Goal: Task Accomplishment & Management: Complete application form

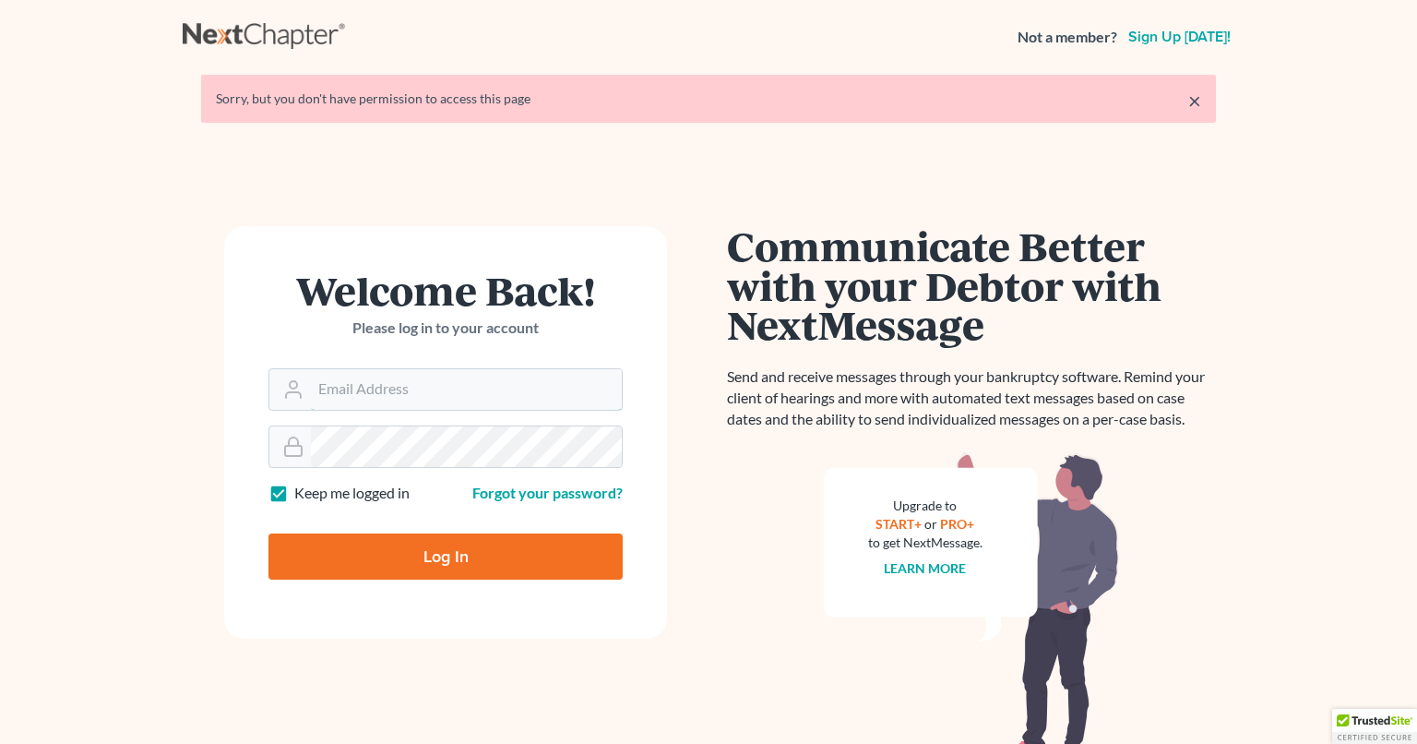
type input "douglas@figginslaw.com"
click at [447, 569] on input "Log In" at bounding box center [445, 556] width 354 height 46
type input "Thinking..."
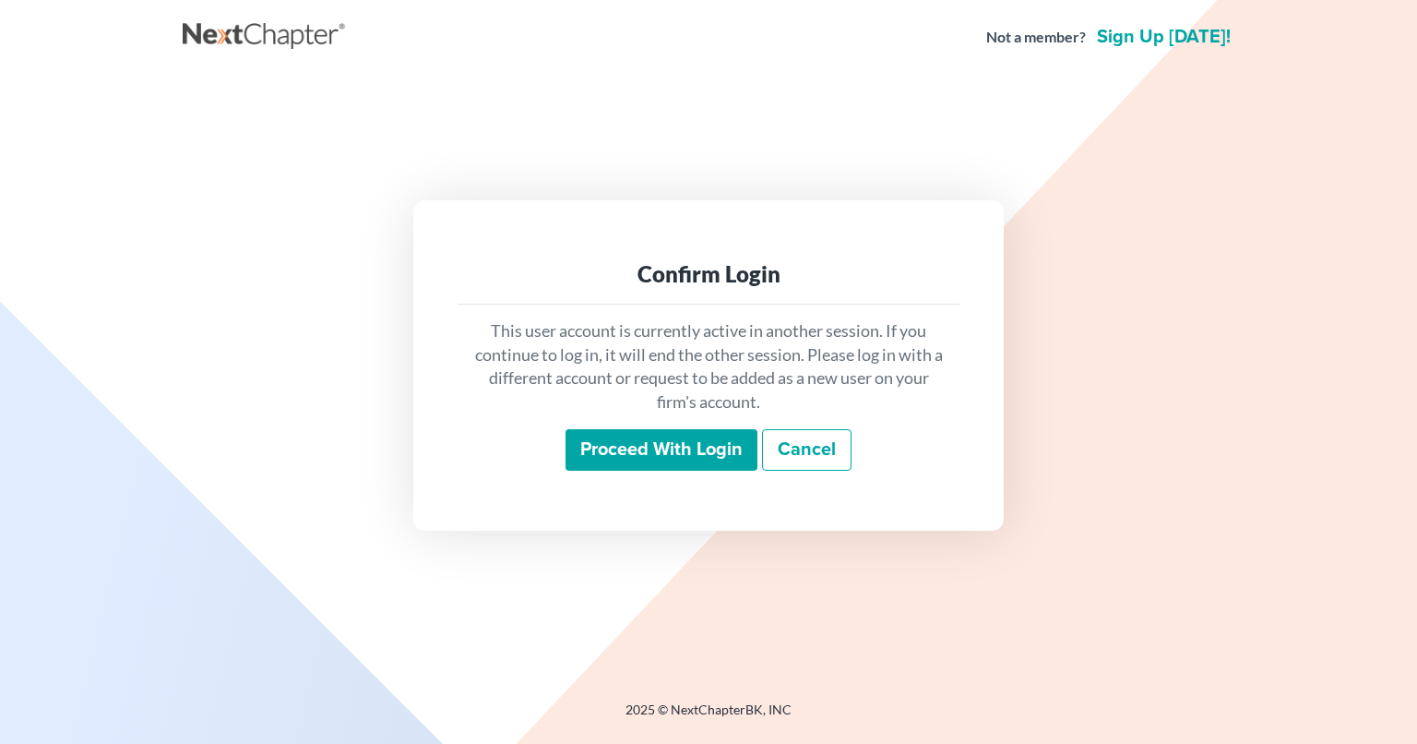
click at [686, 436] on input "Proceed with login" at bounding box center [662, 450] width 192 height 42
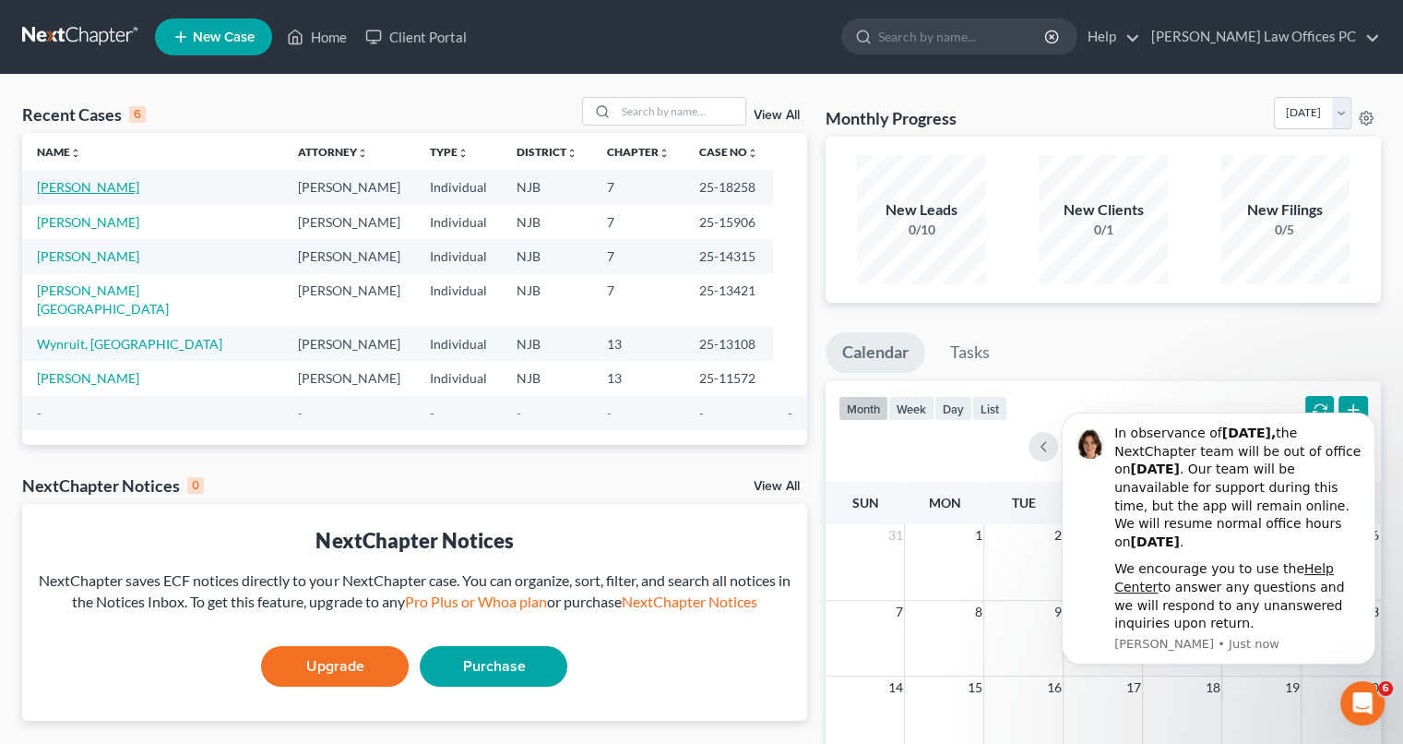
click at [92, 188] on link "[PERSON_NAME]" at bounding box center [88, 187] width 102 height 16
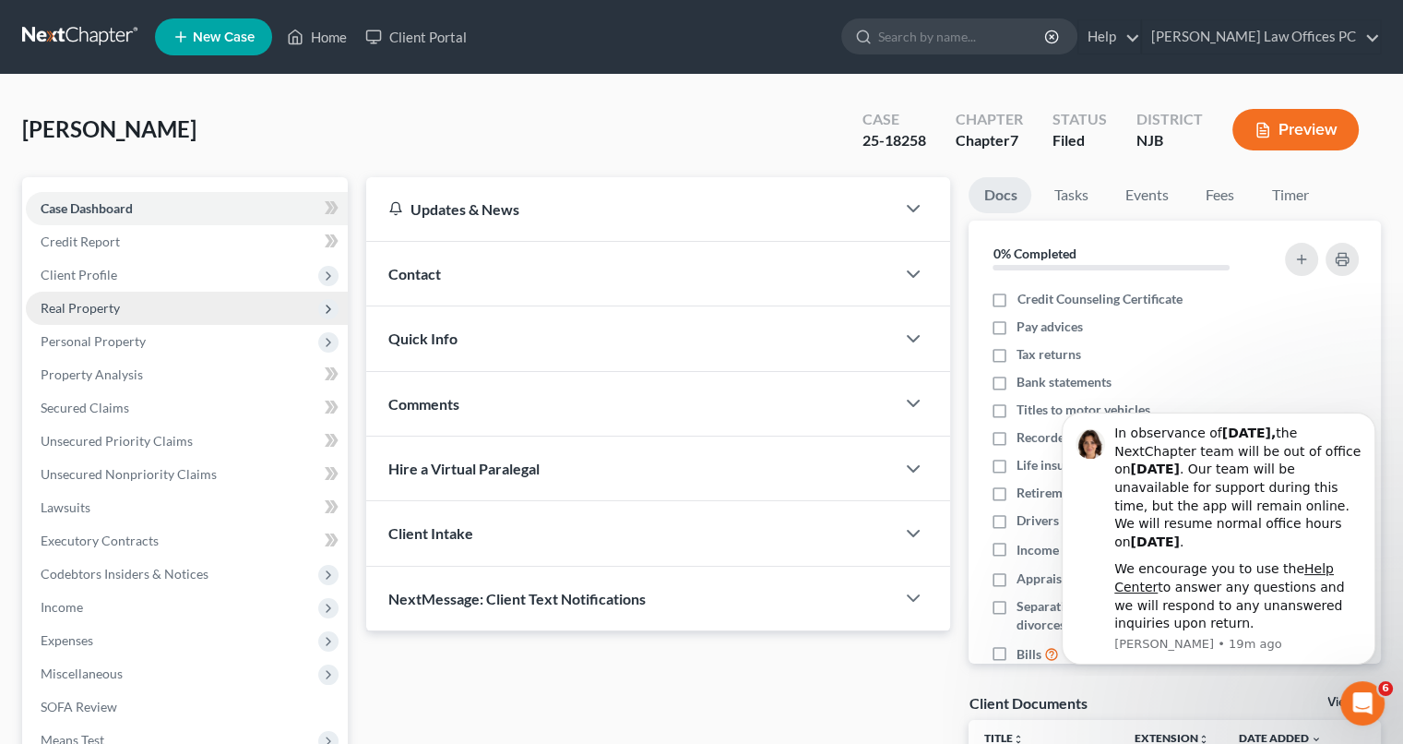
click at [100, 307] on span "Real Property" at bounding box center [80, 308] width 79 height 16
click at [325, 307] on icon at bounding box center [328, 309] width 15 height 15
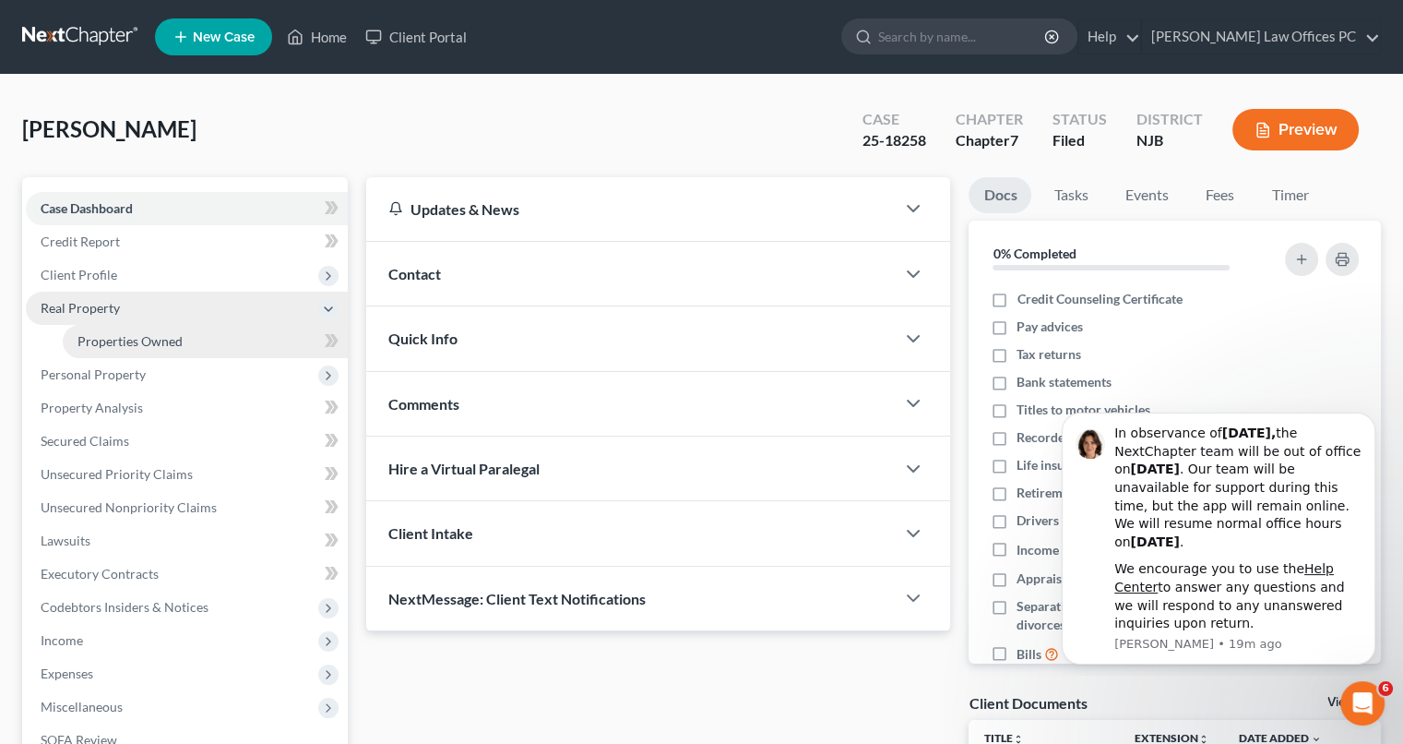
click at [284, 340] on link "Properties Owned" at bounding box center [205, 341] width 285 height 33
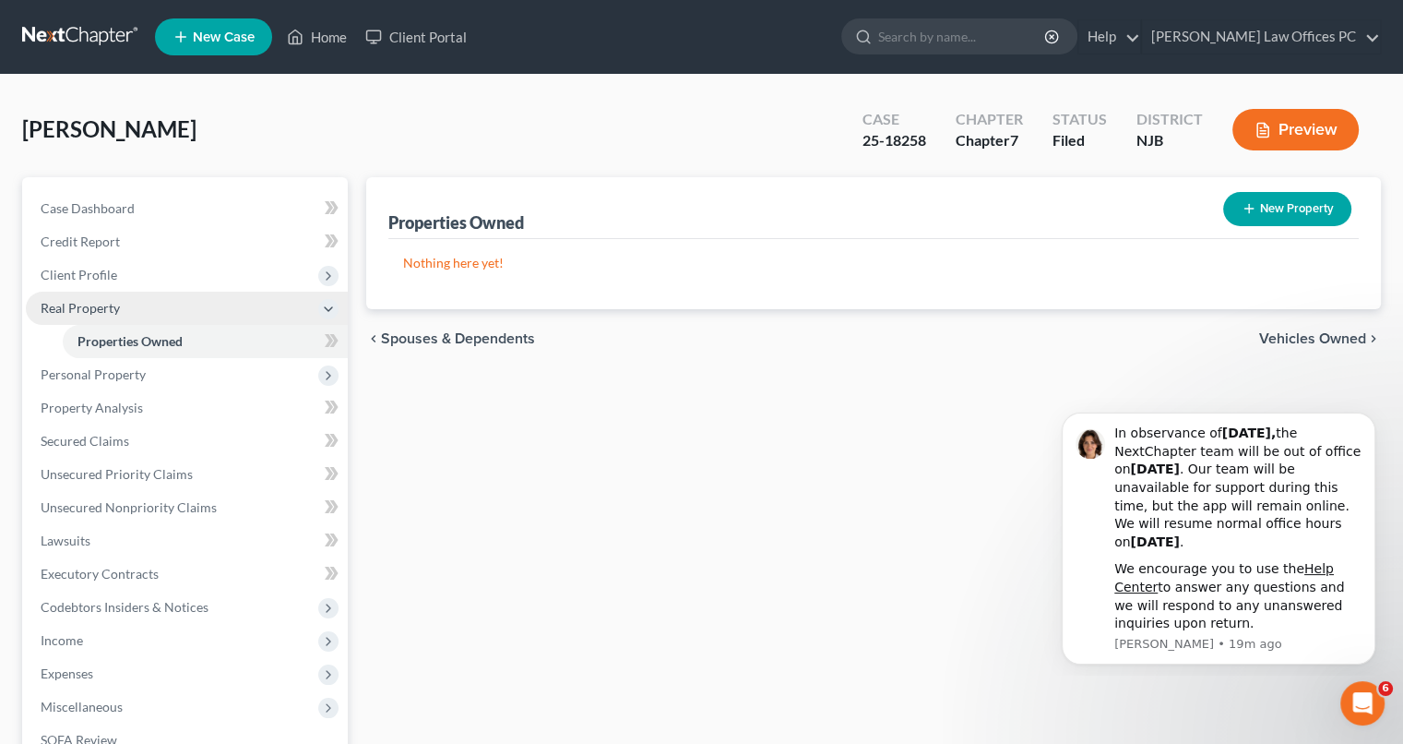
click at [1316, 337] on span "Vehicles Owned" at bounding box center [1312, 338] width 107 height 15
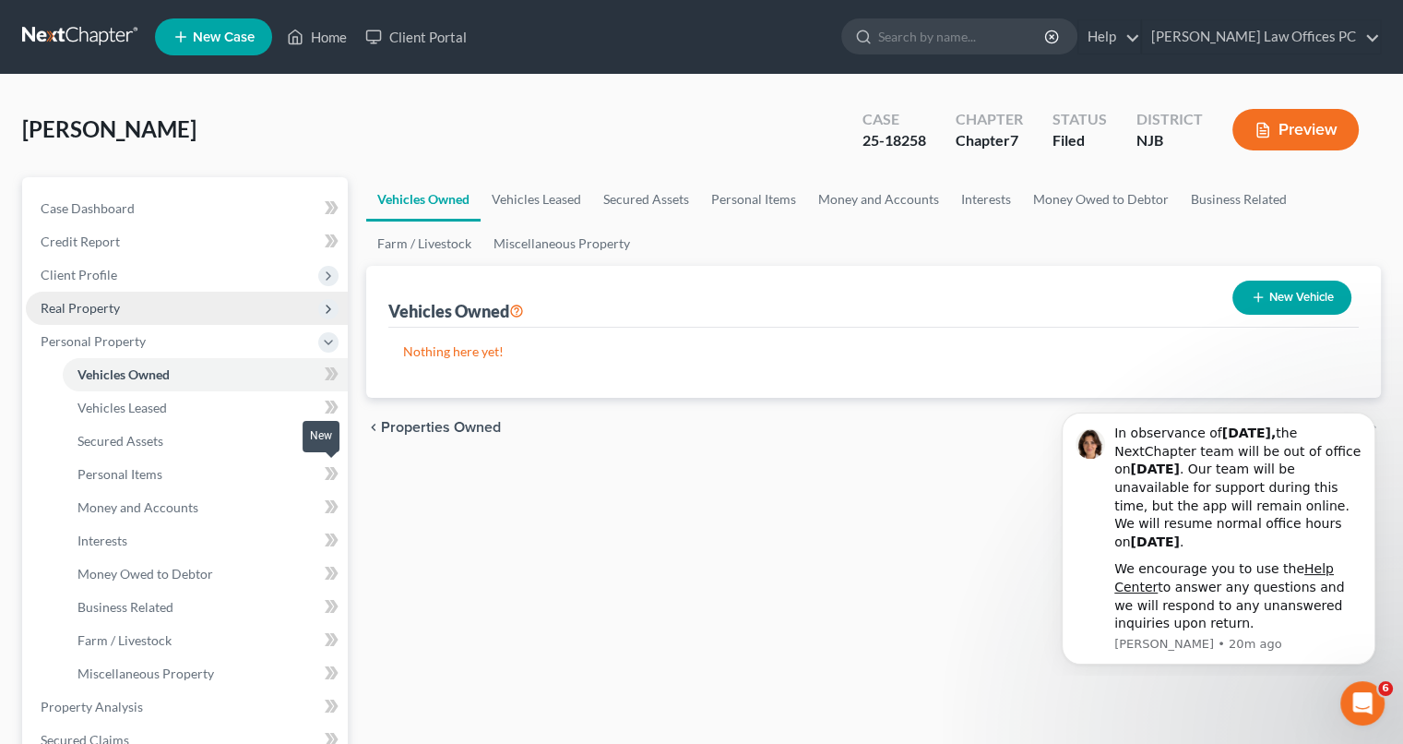
click at [327, 471] on icon at bounding box center [332, 473] width 14 height 23
click at [129, 466] on span "Personal Items" at bounding box center [119, 474] width 85 height 16
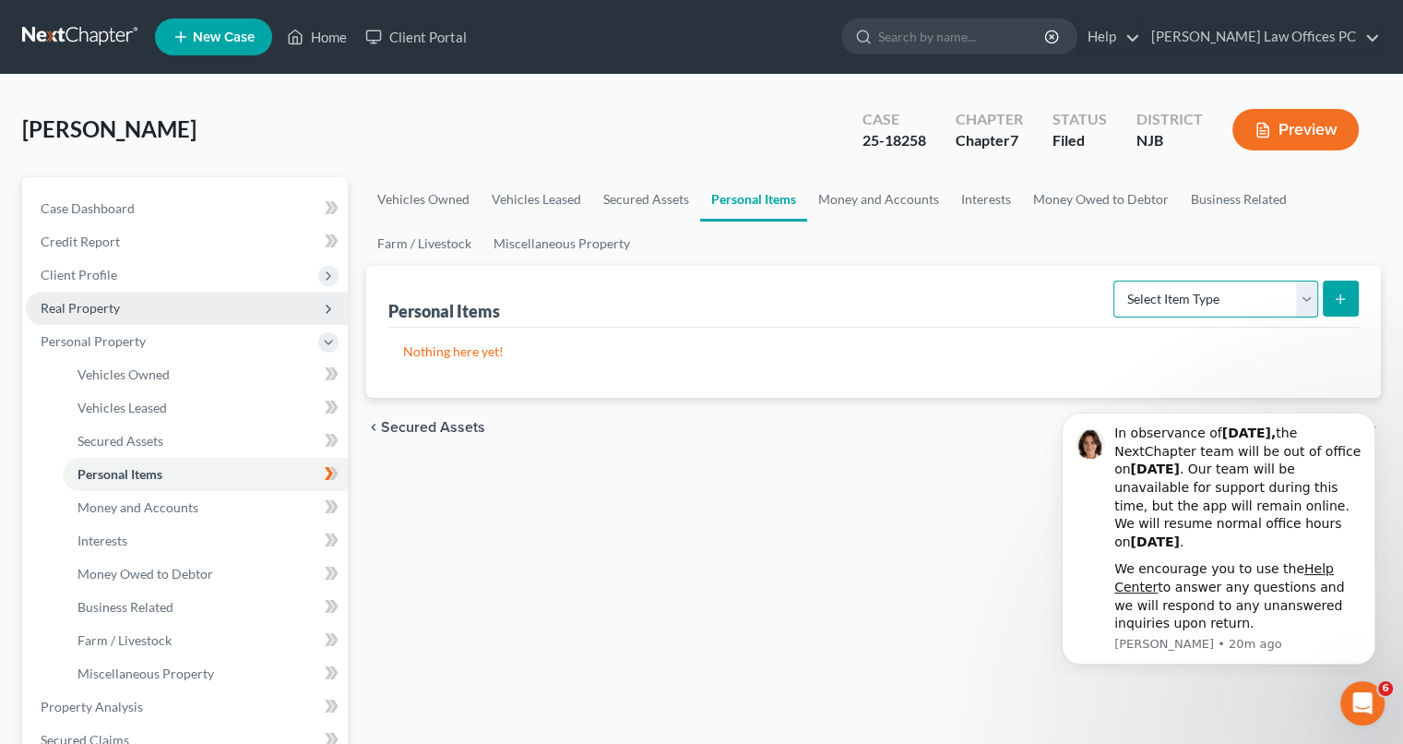
click at [1305, 296] on select "Select Item Type Clothing Collectibles Of Value Electronics Firearms Household …" at bounding box center [1216, 298] width 205 height 37
select select "household_goods"
click at [1115, 280] on select "Select Item Type Clothing Collectibles Of Value Electronics Firearms Household …" at bounding box center [1216, 298] width 205 height 37
click at [1342, 295] on icon "submit" at bounding box center [1340, 299] width 15 height 15
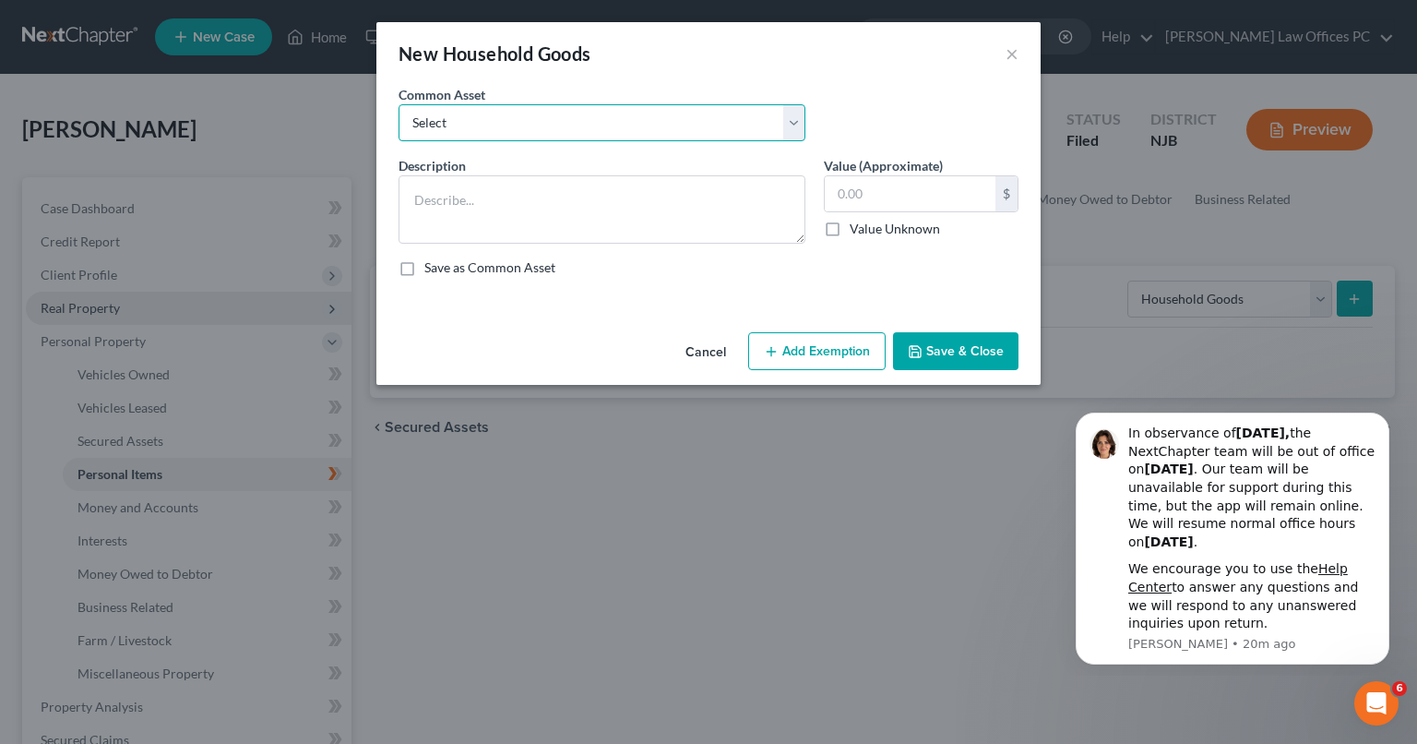
click at [793, 122] on select "Select 4 Rooms of Furniture" at bounding box center [602, 122] width 407 height 37
select select "0"
click at [399, 104] on select "Select 4 Rooms of Furniture" at bounding box center [602, 122] width 407 height 37
type textarea "4 Rooms of Furniture"
type input "5,000.00"
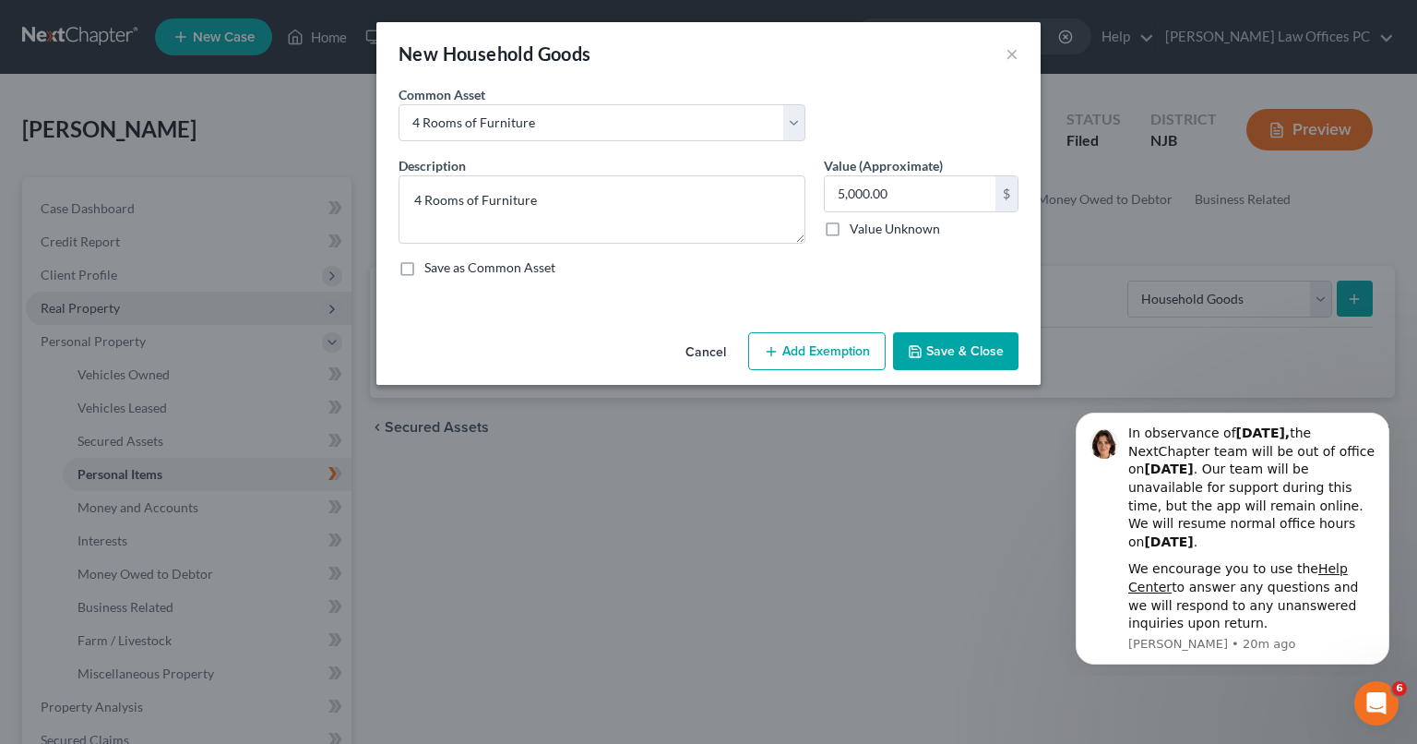
click at [949, 342] on button "Save & Close" at bounding box center [955, 351] width 125 height 39
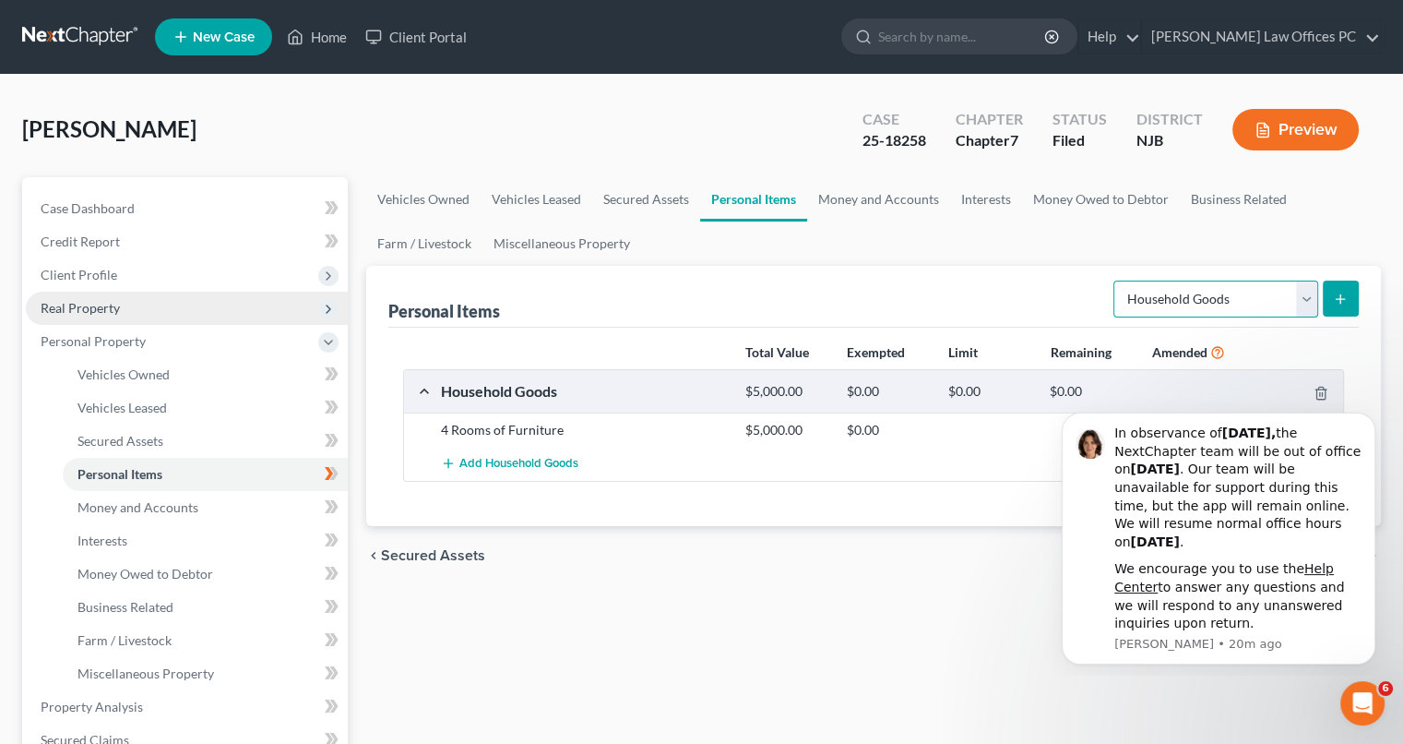
click at [1309, 305] on select "Select Item Type Clothing Collectibles Of Value Electronics Firearms Household …" at bounding box center [1216, 298] width 205 height 37
select select "electronics"
click at [1115, 280] on select "Select Item Type Clothing Collectibles Of Value Electronics Firearms Household …" at bounding box center [1216, 298] width 205 height 37
click at [1345, 293] on icon "submit" at bounding box center [1340, 299] width 15 height 15
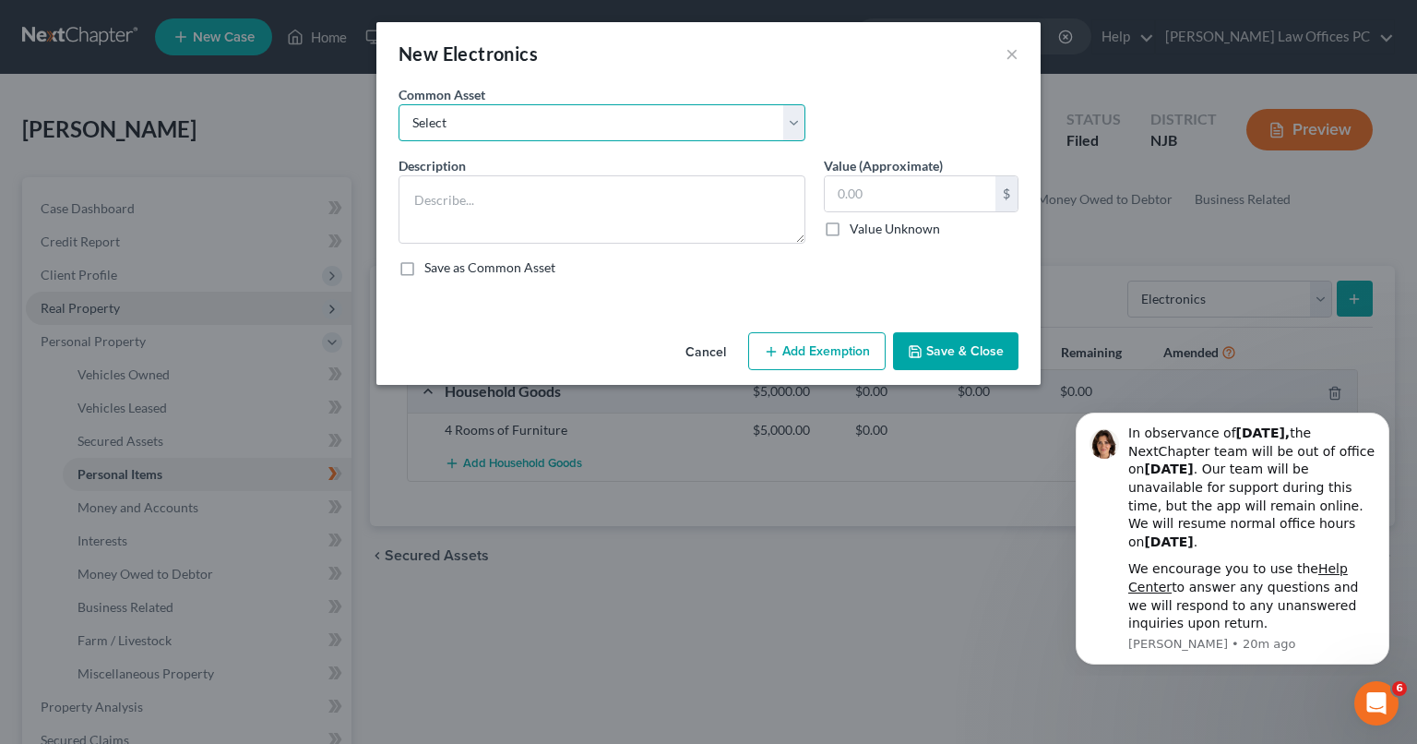
click at [784, 115] on select "Select Personal Computer" at bounding box center [602, 122] width 407 height 37
select select "0"
click at [399, 104] on select "Select Personal Computer" at bounding box center [602, 122] width 407 height 37
type textarea "Personal Computer"
type input "500.00"
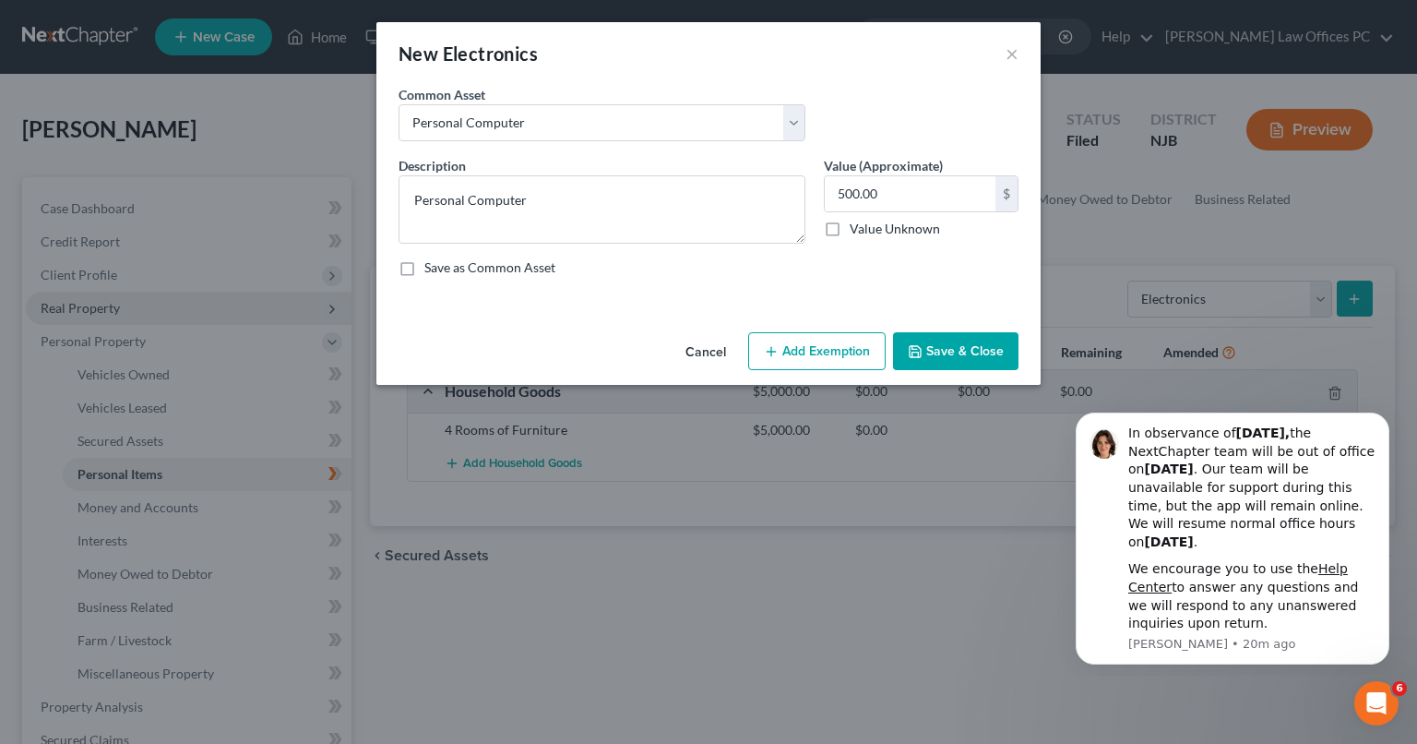
click at [915, 352] on icon "button" at bounding box center [915, 351] width 15 height 15
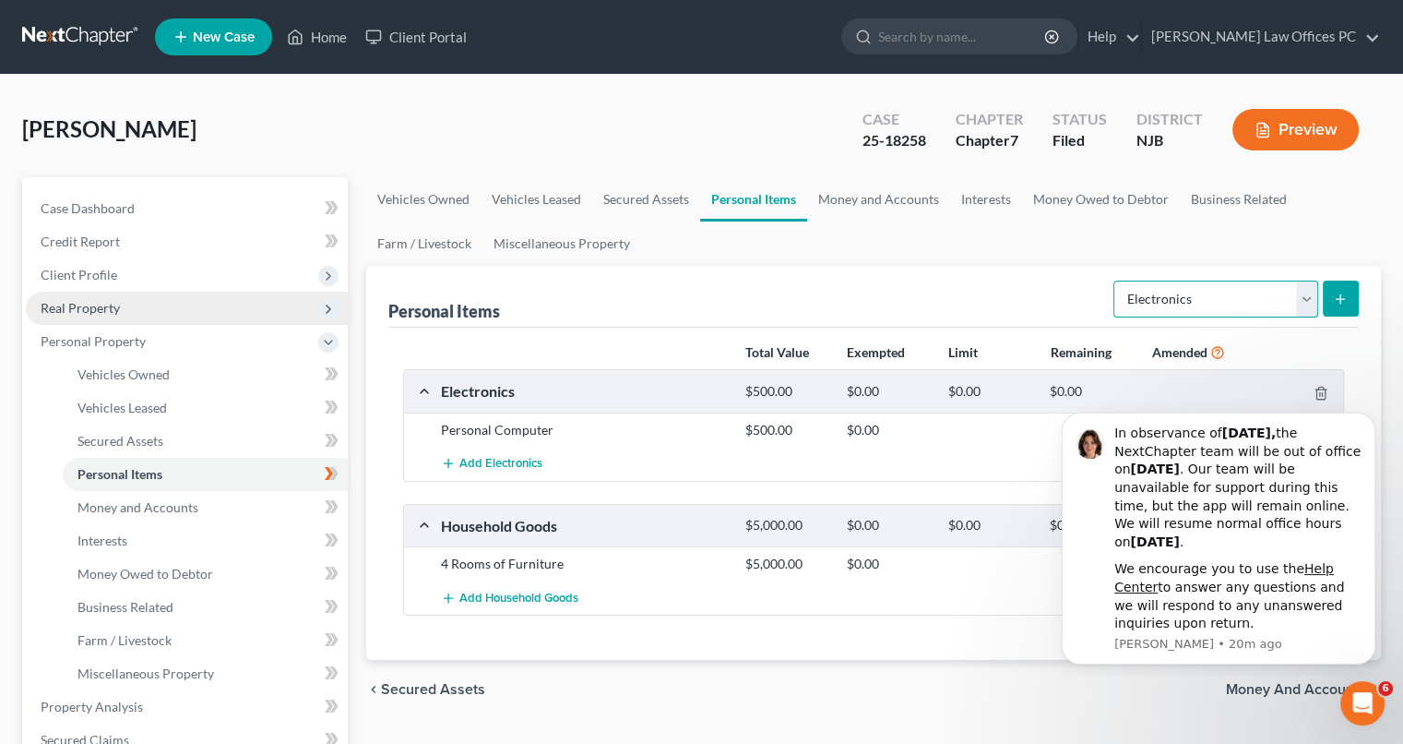
click at [1309, 302] on select "Select Item Type Clothing Collectibles Of Value Electronics Firearms Household …" at bounding box center [1216, 298] width 205 height 37
select select "clothing"
click at [1115, 280] on select "Select Item Type Clothing Collectibles Of Value Electronics Firearms Household …" at bounding box center [1216, 298] width 205 height 37
click at [1350, 311] on button "submit" at bounding box center [1341, 298] width 36 height 36
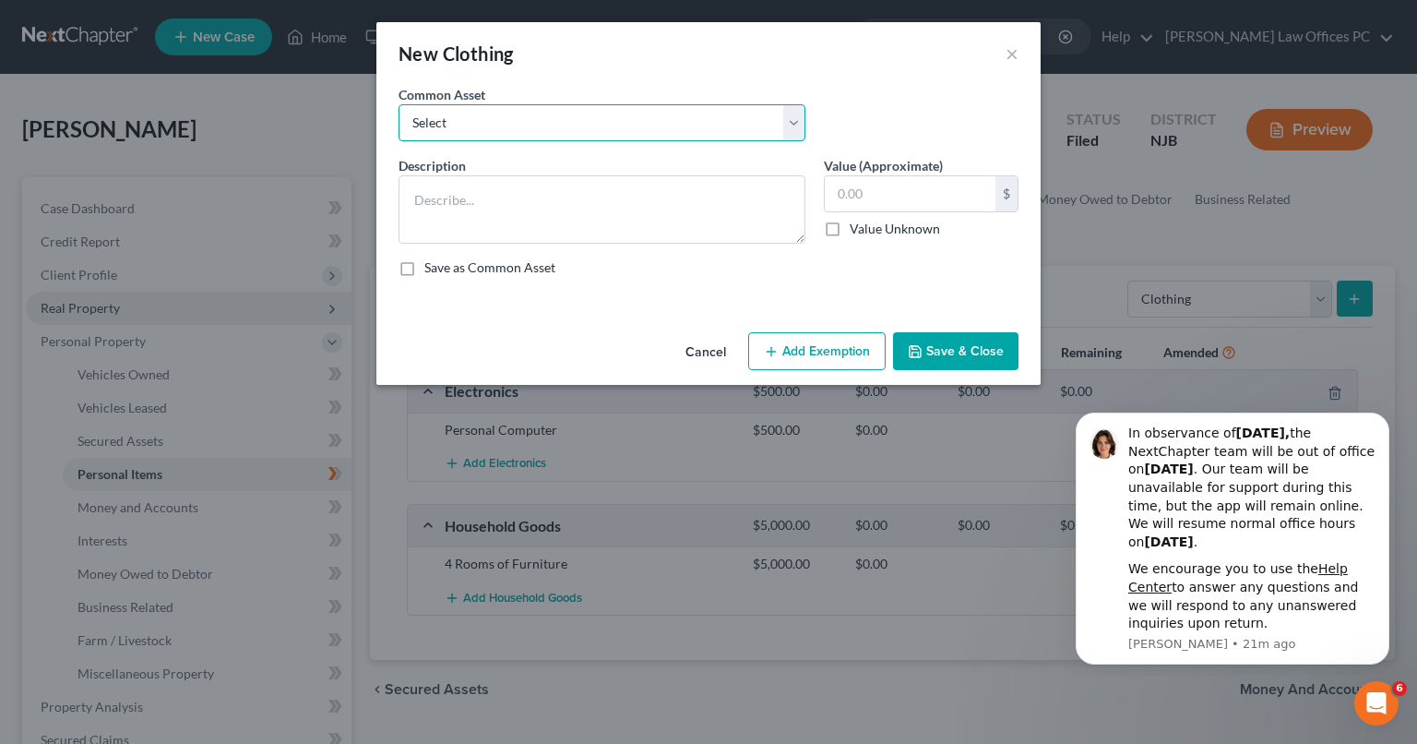
click at [788, 130] on select "Select Personal Wardrobe" at bounding box center [602, 122] width 407 height 37
select select "0"
click at [399, 104] on select "Select Personal Wardrobe" at bounding box center [602, 122] width 407 height 37
type textarea "Personal Wardrobe"
type input "500.00"
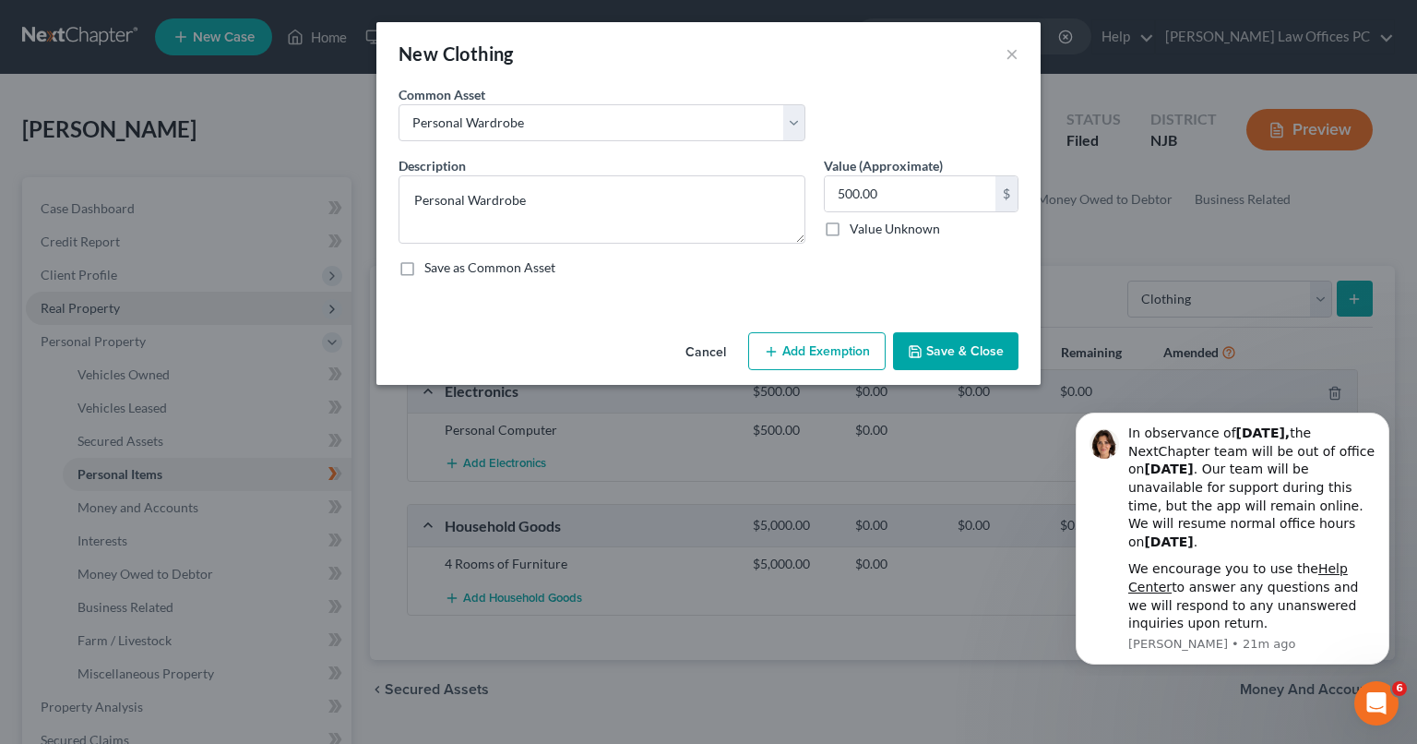
click at [926, 348] on button "Save & Close" at bounding box center [955, 351] width 125 height 39
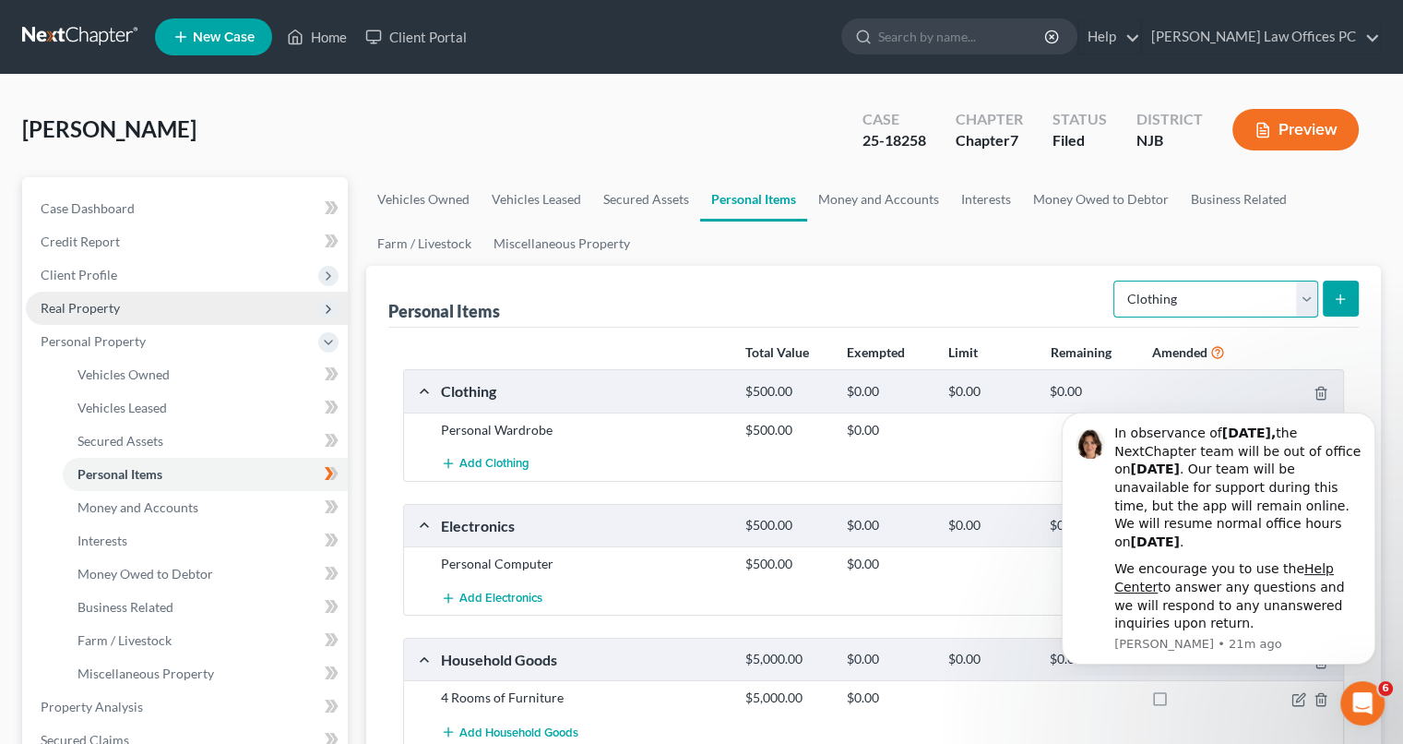
click at [1307, 301] on select "Select Item Type Clothing Collectibles Of Value Electronics Firearms Household …" at bounding box center [1216, 298] width 205 height 37
select select "jewelry"
click at [1115, 280] on select "Select Item Type Clothing Collectibles Of Value Electronics Firearms Household …" at bounding box center [1216, 298] width 205 height 37
click at [1344, 300] on icon "submit" at bounding box center [1340, 299] width 15 height 15
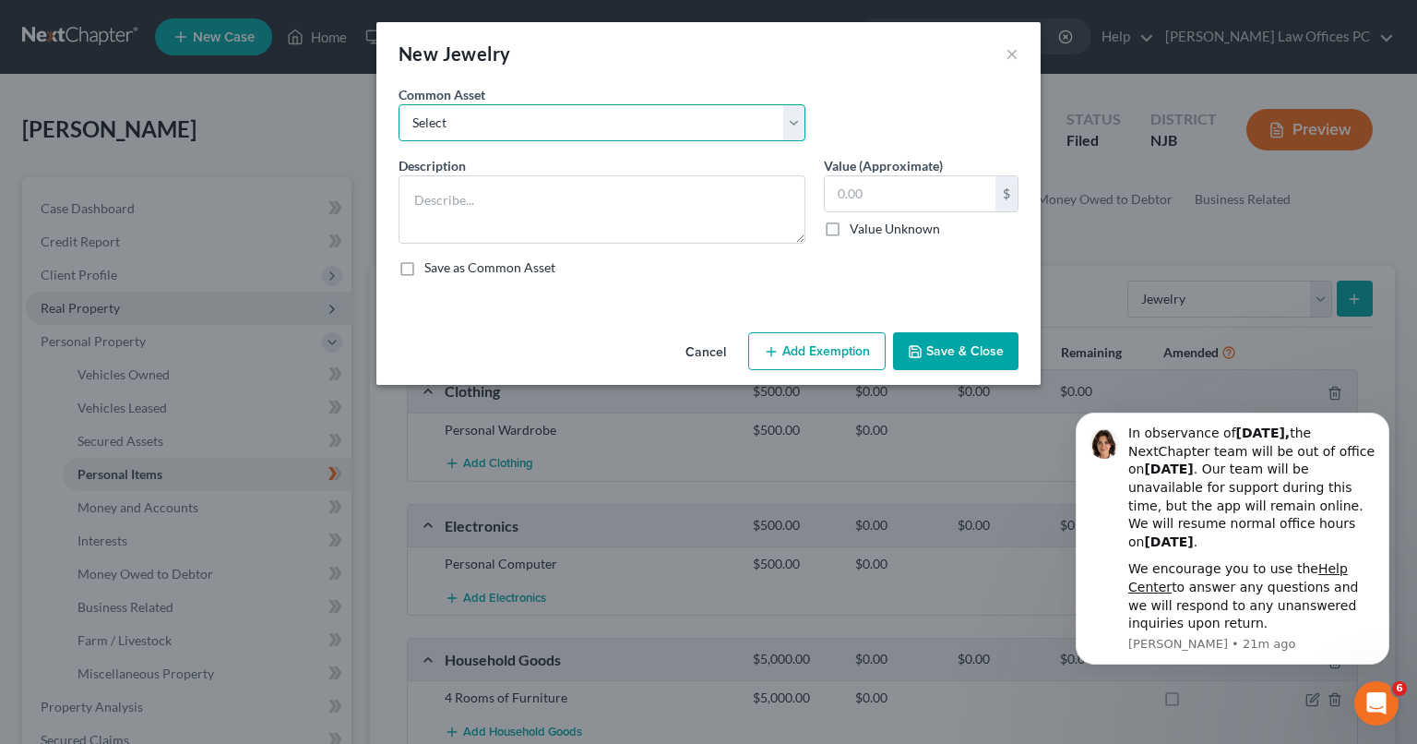
click at [792, 123] on select "Select Personal Jewelry" at bounding box center [602, 122] width 407 height 37
select select "0"
click at [399, 104] on select "Select Personal Jewelry" at bounding box center [602, 122] width 407 height 37
type textarea "Personal Jewelry"
type input "1,000.00"
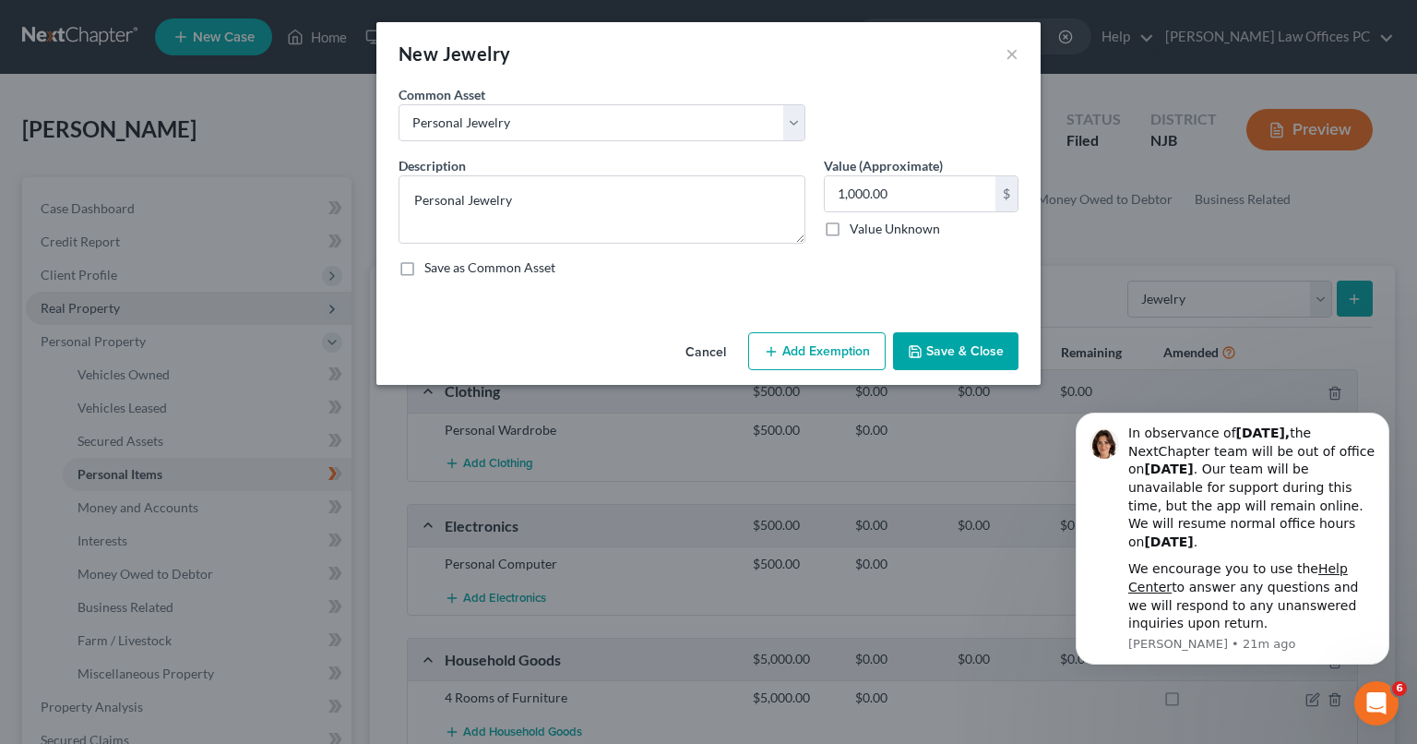
click at [955, 345] on button "Save & Close" at bounding box center [955, 351] width 125 height 39
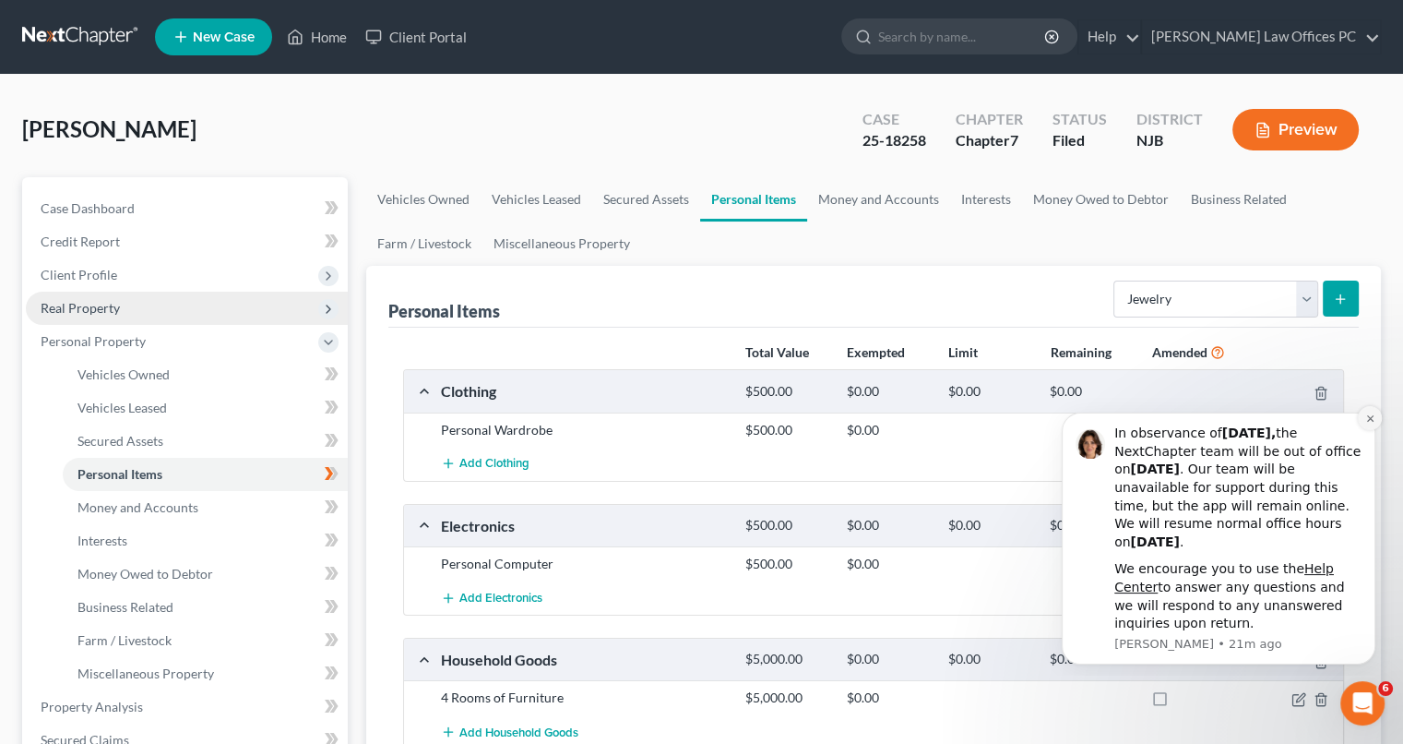
click at [1372, 417] on icon "Dismiss notification" at bounding box center [1369, 418] width 6 height 6
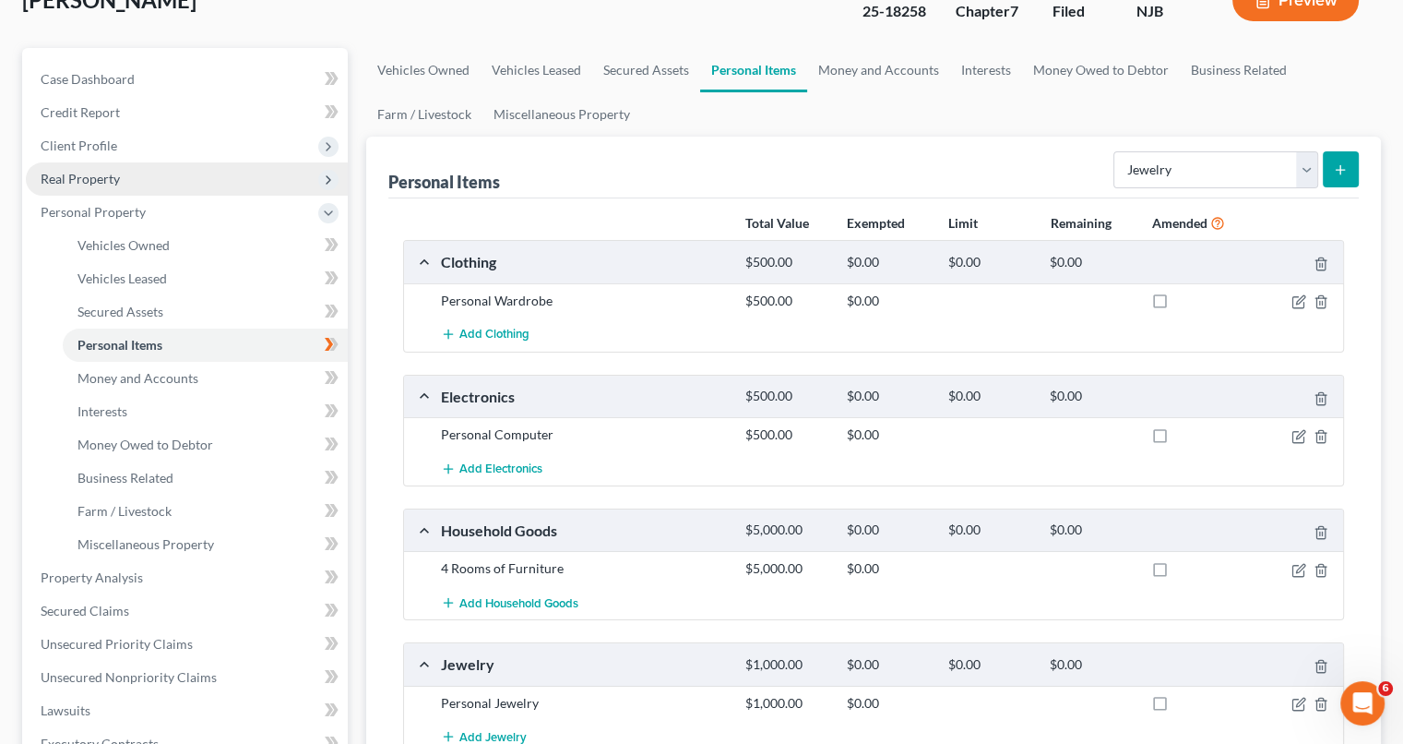
scroll to position [125, 0]
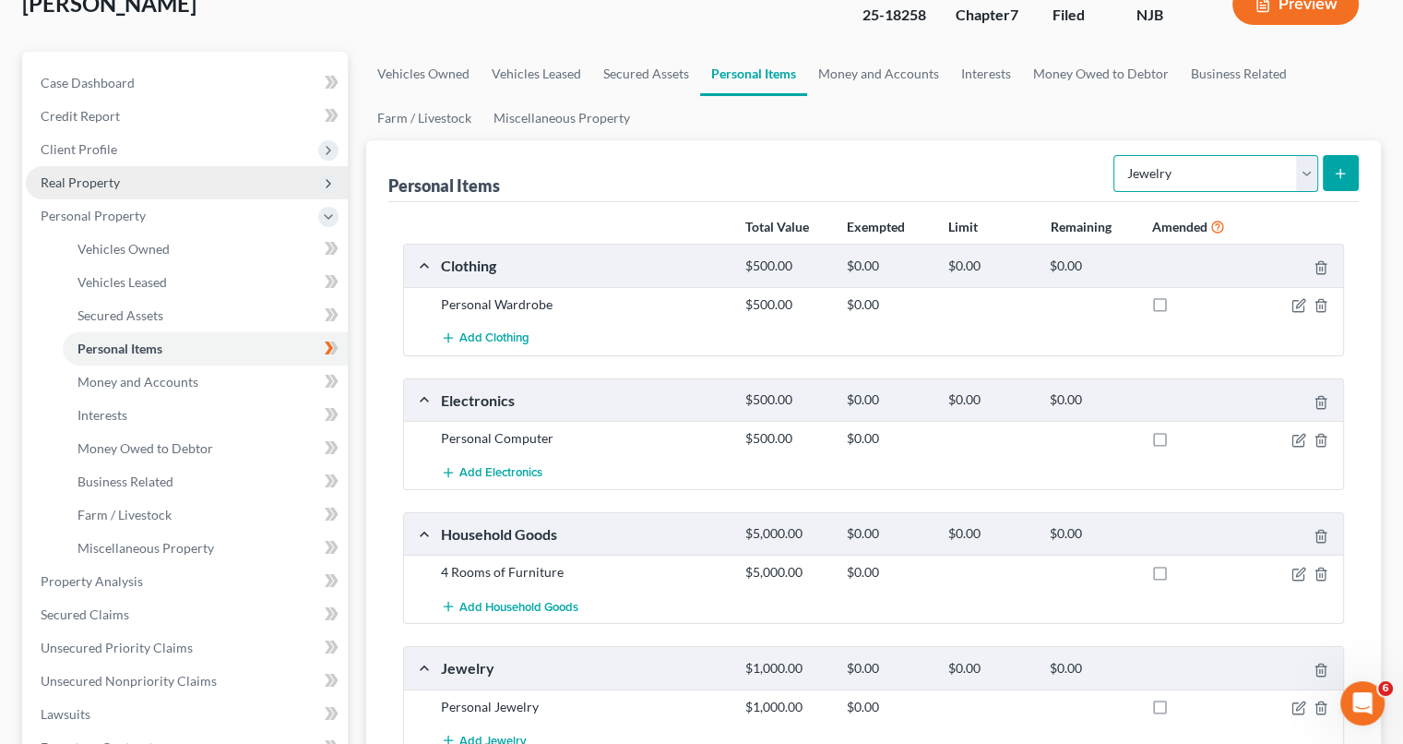
click at [1309, 174] on select "Select Item Type Clothing Collectibles Of Value Electronics Firearms Household …" at bounding box center [1216, 173] width 205 height 37
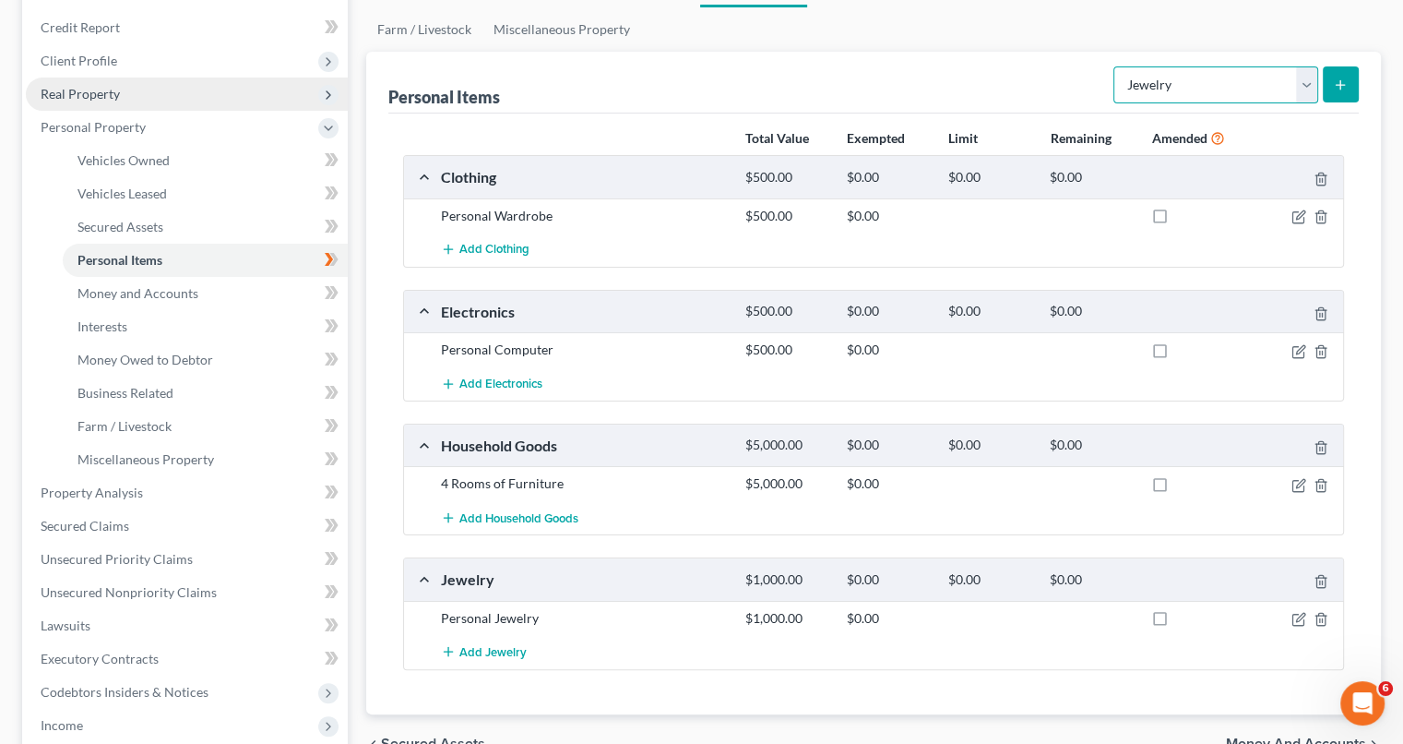
scroll to position [207, 0]
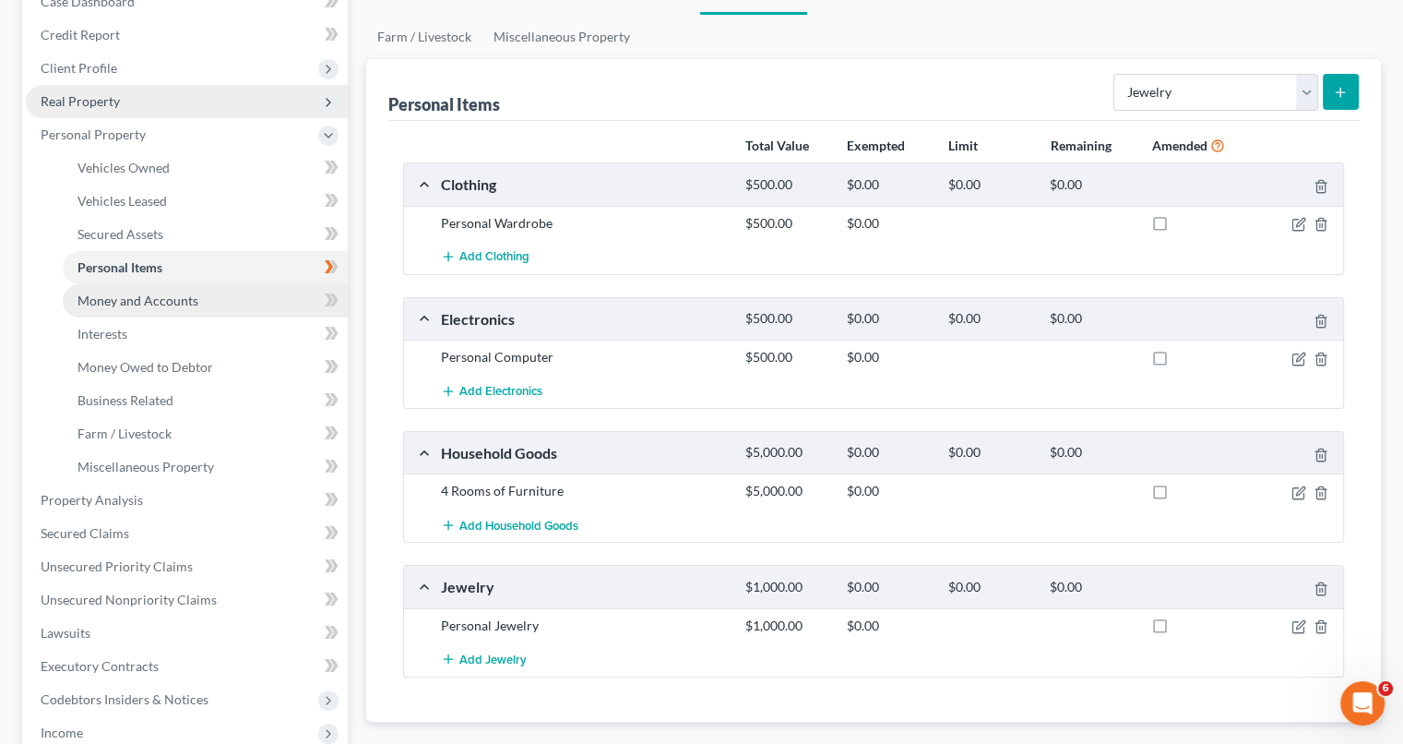
click at [163, 304] on span "Money and Accounts" at bounding box center [137, 300] width 121 height 16
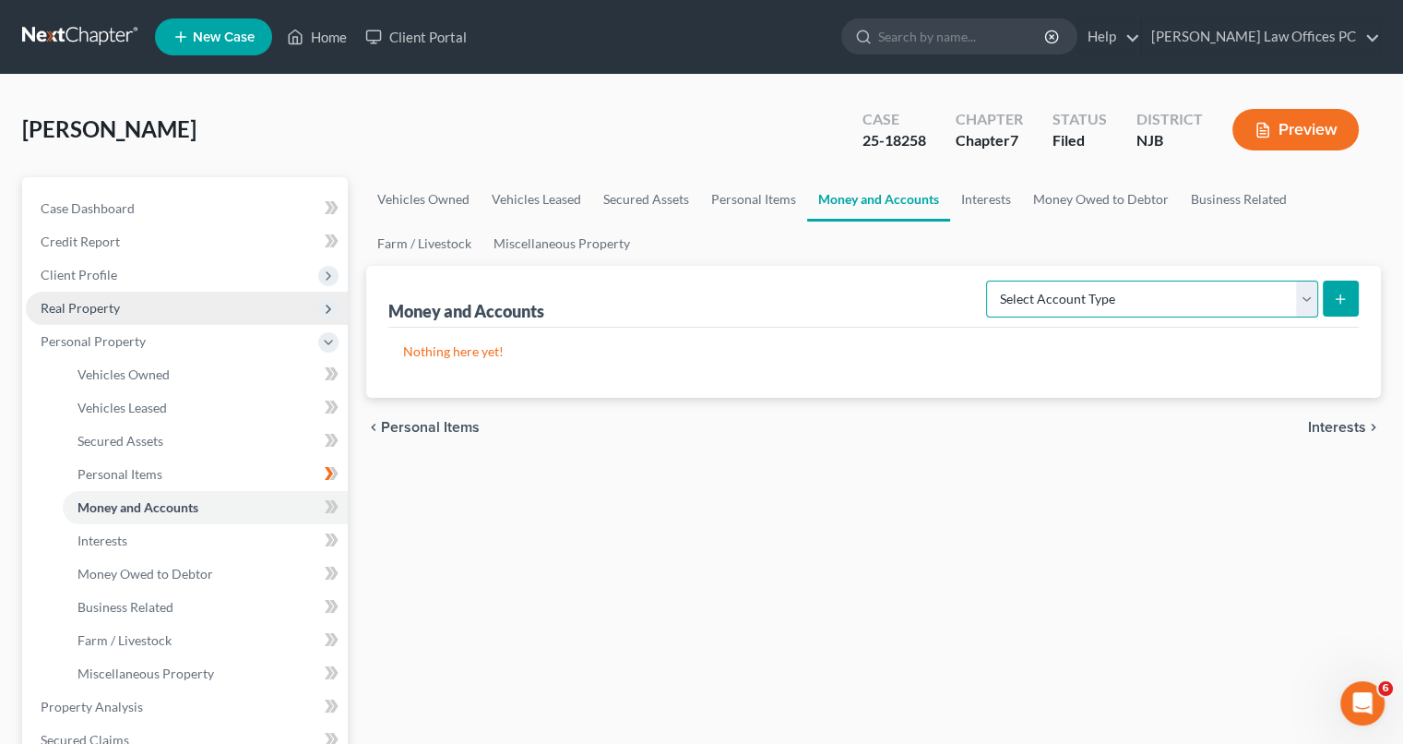
click at [1315, 304] on select "Select Account Type Brokerage Cash on Hand Certificates of Deposit Checking Acc…" at bounding box center [1152, 298] width 332 height 37
select select "cash_on_hand"
click at [990, 280] on select "Select Account Type Brokerage Cash on Hand Certificates of Deposit Checking Acc…" at bounding box center [1152, 298] width 332 height 37
click at [1340, 292] on icon "submit" at bounding box center [1340, 299] width 15 height 15
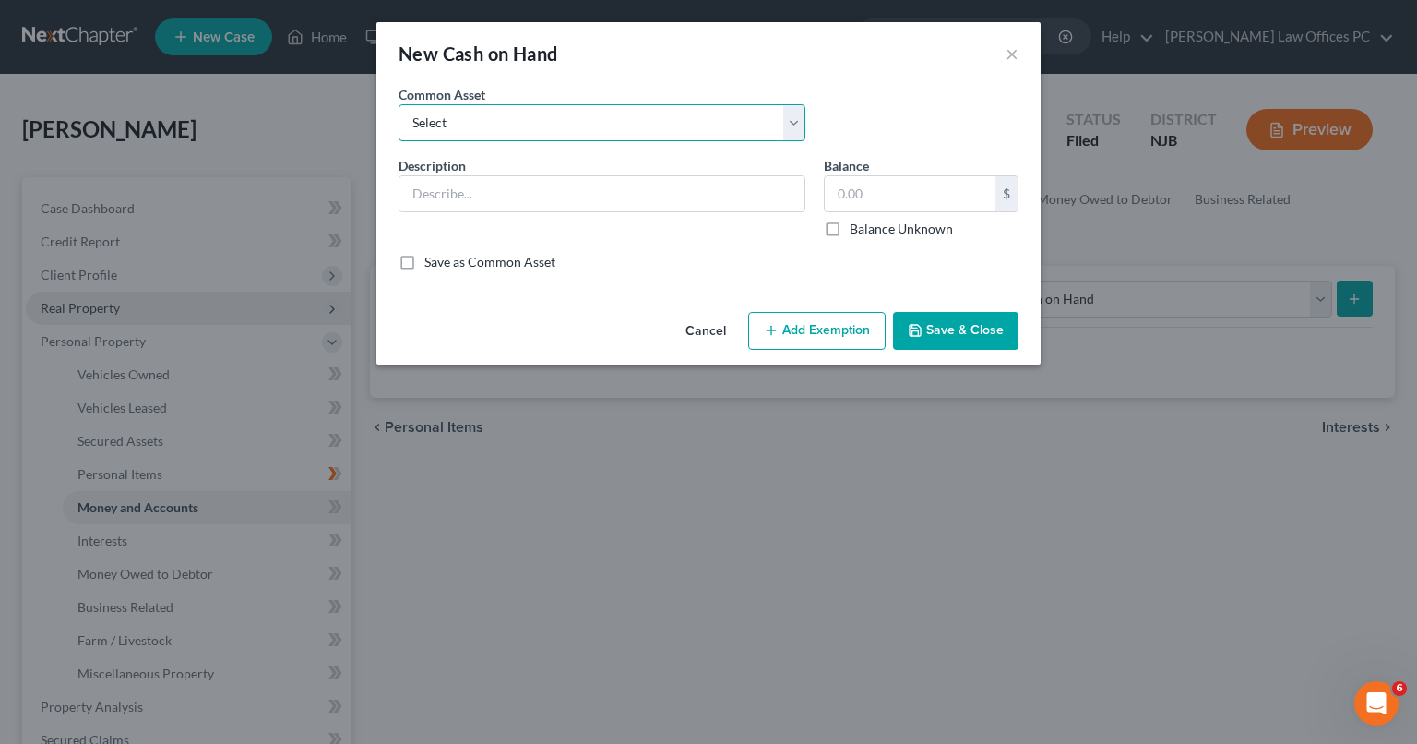
click at [783, 121] on select "Select Cash" at bounding box center [602, 122] width 407 height 37
select select "0"
click at [399, 104] on select "Select Cash" at bounding box center [602, 122] width 407 height 37
type input "Cash"
type input "800.00"
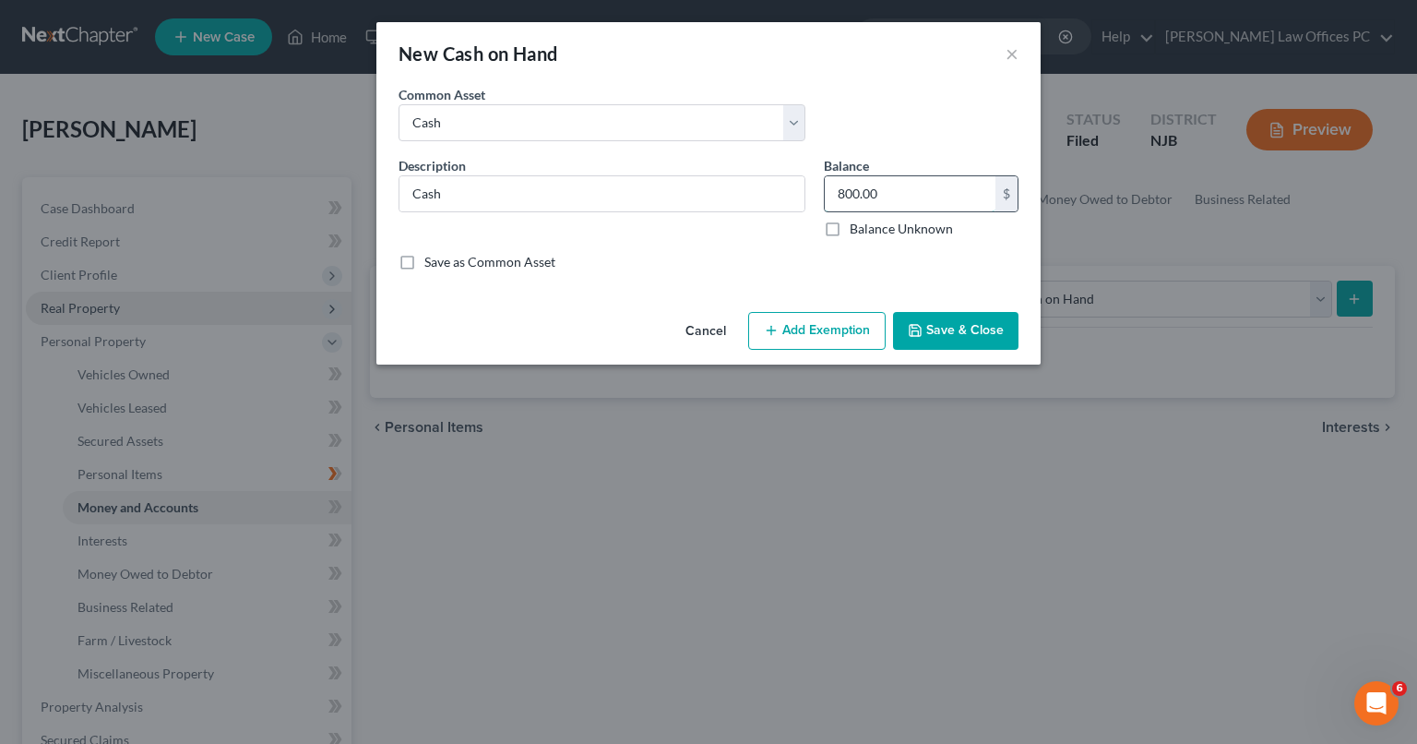
click at [892, 187] on input "800.00" at bounding box center [910, 193] width 171 height 35
click at [896, 192] on input "800.00" at bounding box center [910, 193] width 171 height 35
click at [850, 232] on label "Balance Unknown" at bounding box center [901, 229] width 103 height 18
click at [857, 232] on input "Balance Unknown" at bounding box center [863, 226] width 12 height 12
checkbox input "true"
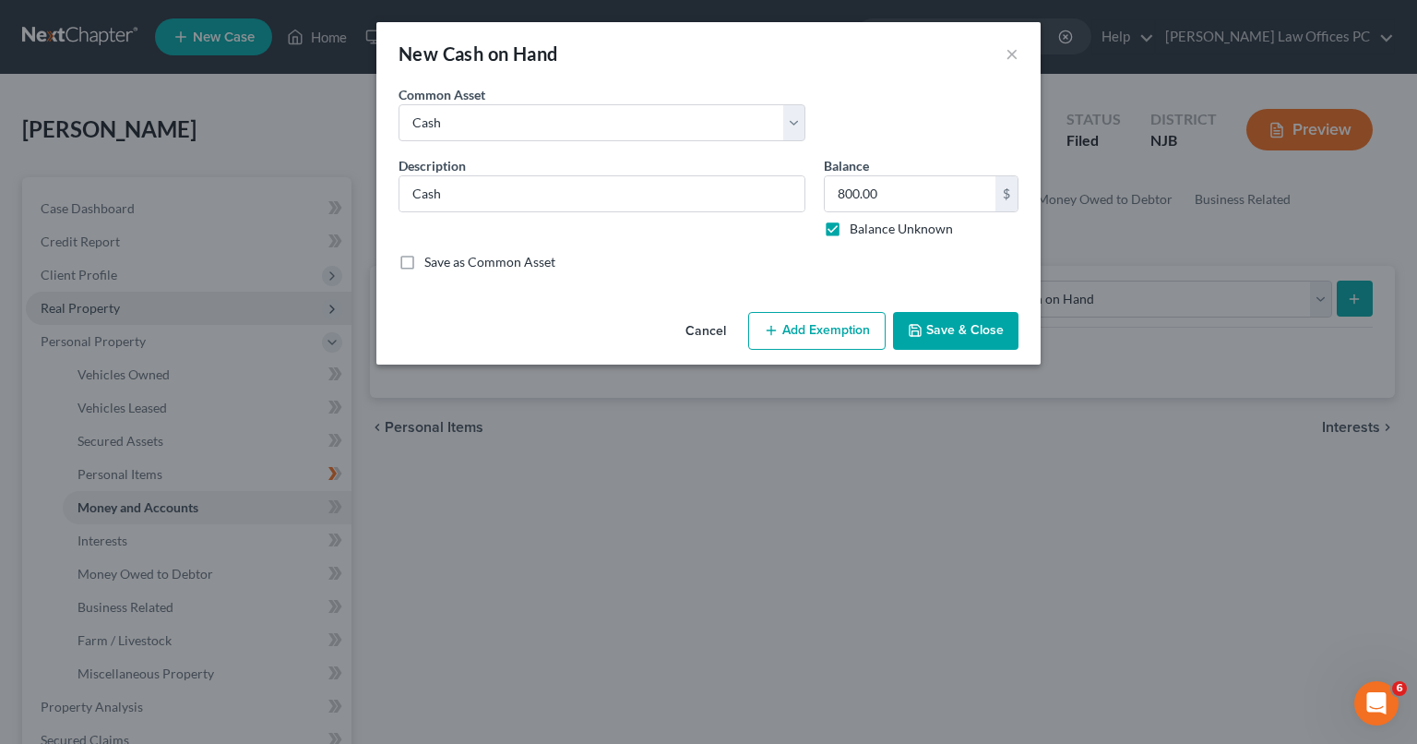
type input "0.00"
click at [850, 232] on label "Balance Unknown" at bounding box center [901, 229] width 103 height 18
click at [857, 232] on input "Balance Unknown" at bounding box center [863, 226] width 12 height 12
checkbox input "false"
click at [882, 193] on input "0.00" at bounding box center [910, 193] width 171 height 35
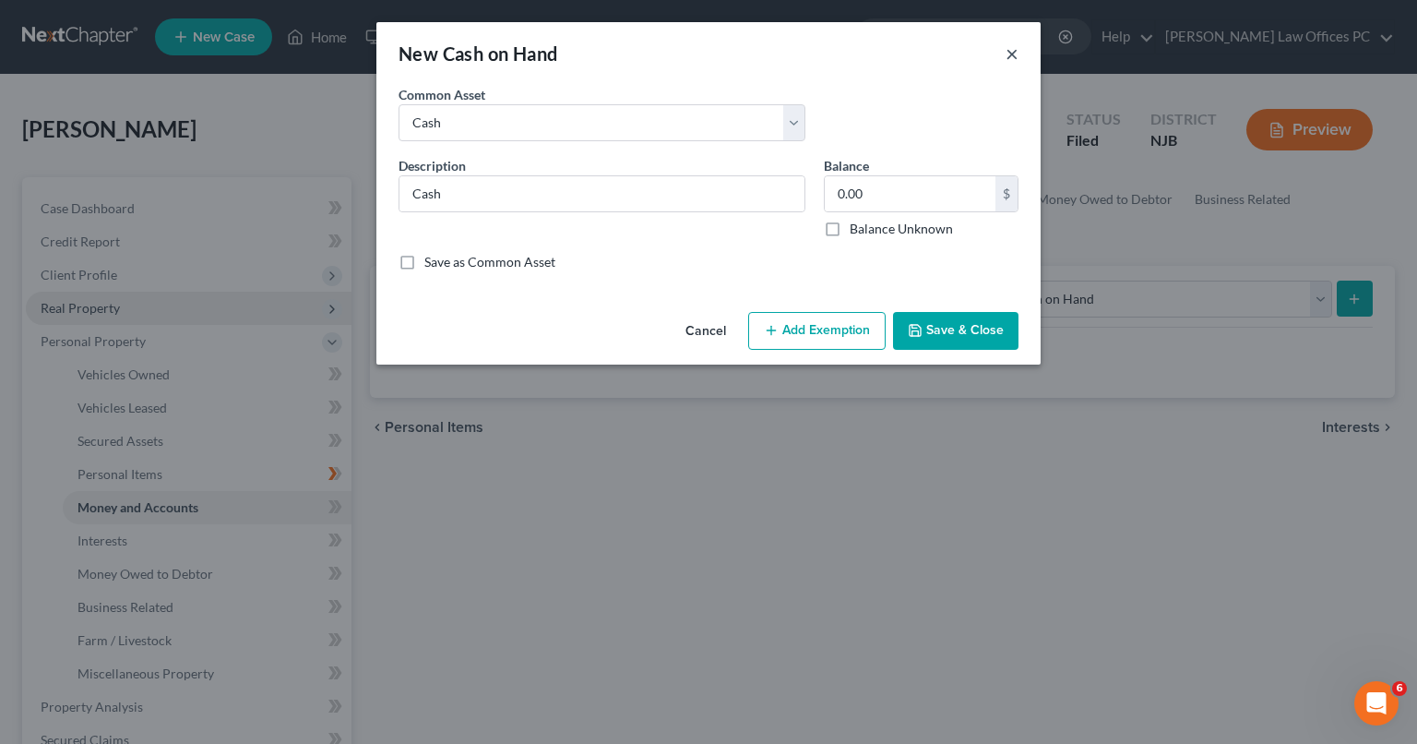
click at [1008, 58] on button "×" at bounding box center [1012, 53] width 13 height 22
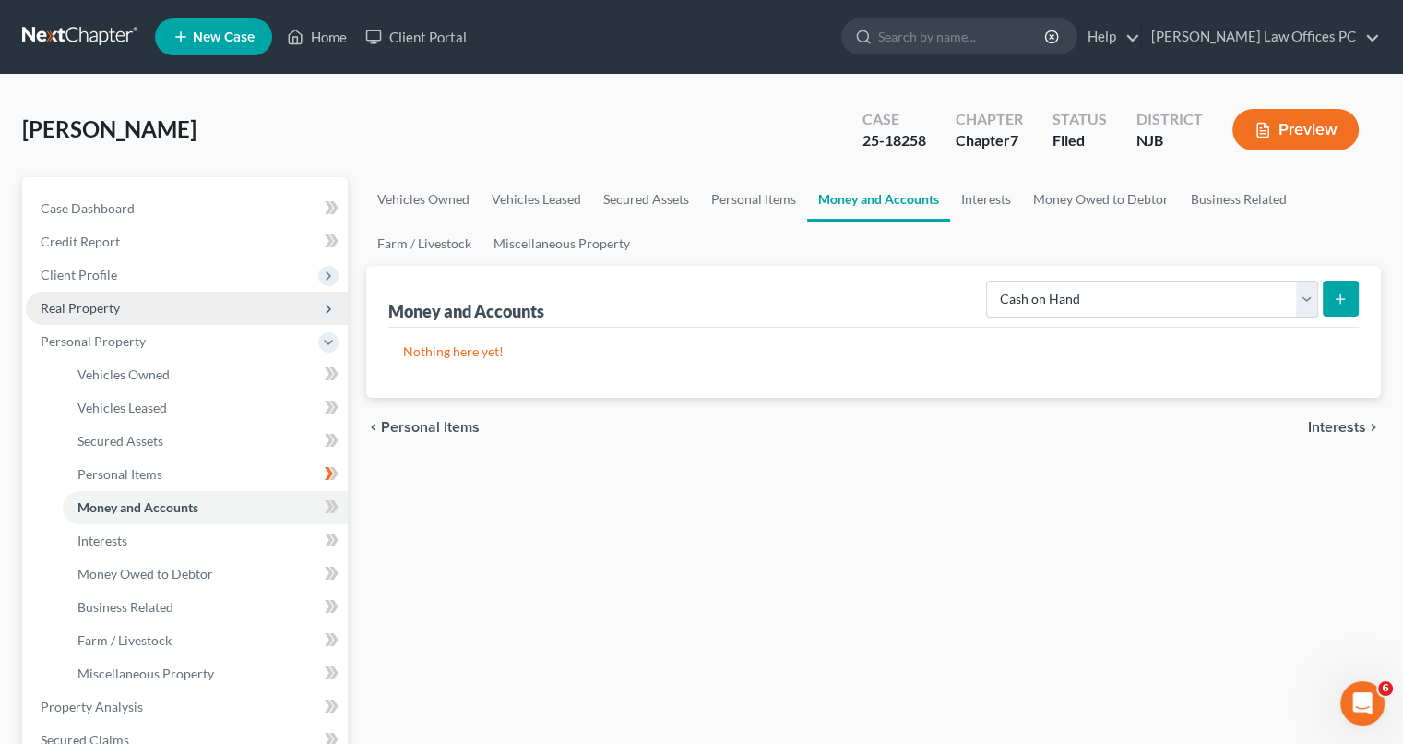
click at [1345, 296] on icon "submit" at bounding box center [1340, 299] width 15 height 15
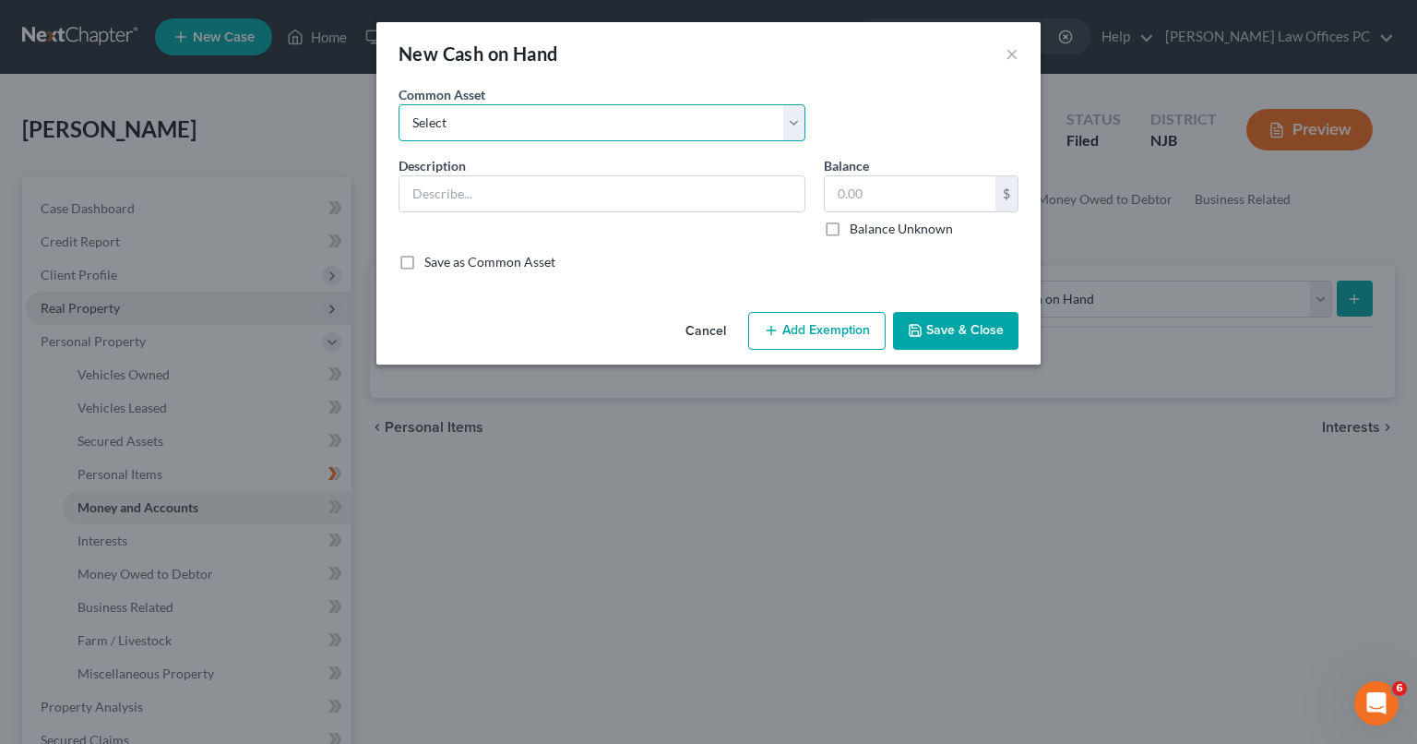
click at [795, 131] on select "Select Cash" at bounding box center [602, 122] width 407 height 37
select select "0"
click at [399, 104] on select "Select Cash" at bounding box center [602, 122] width 407 height 37
type input "Cash"
type input "800.00"
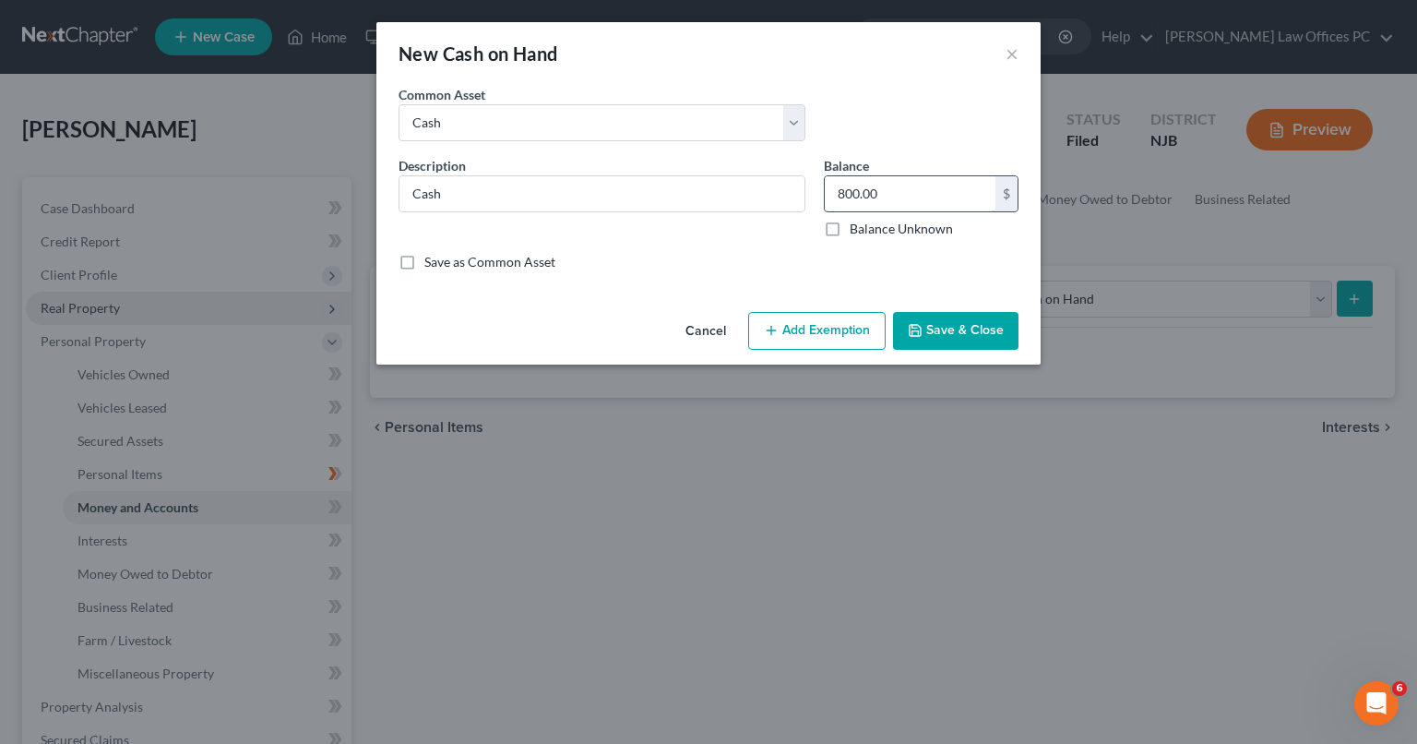
click at [861, 190] on input "800.00" at bounding box center [910, 193] width 171 height 35
click at [713, 334] on button "Cancel" at bounding box center [706, 332] width 70 height 37
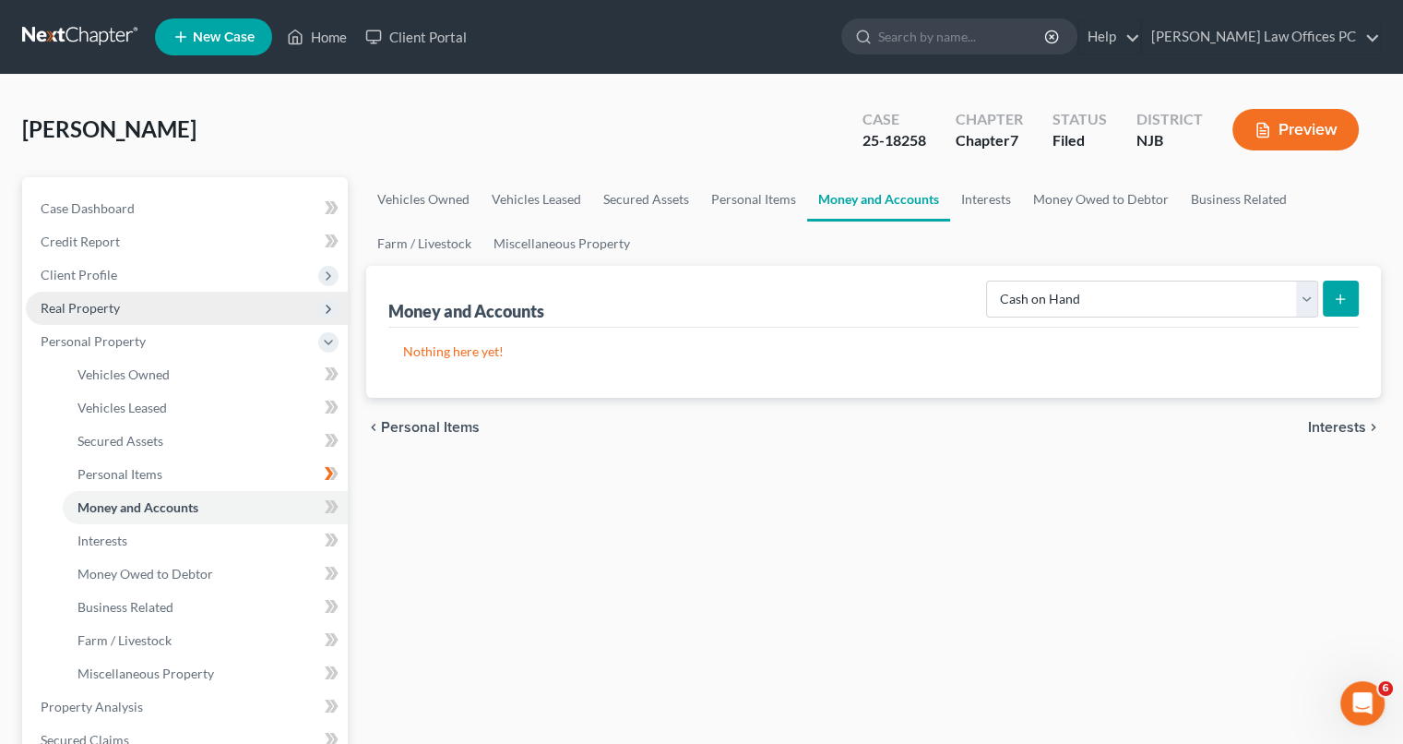
click at [1347, 301] on icon "submit" at bounding box center [1340, 299] width 15 height 15
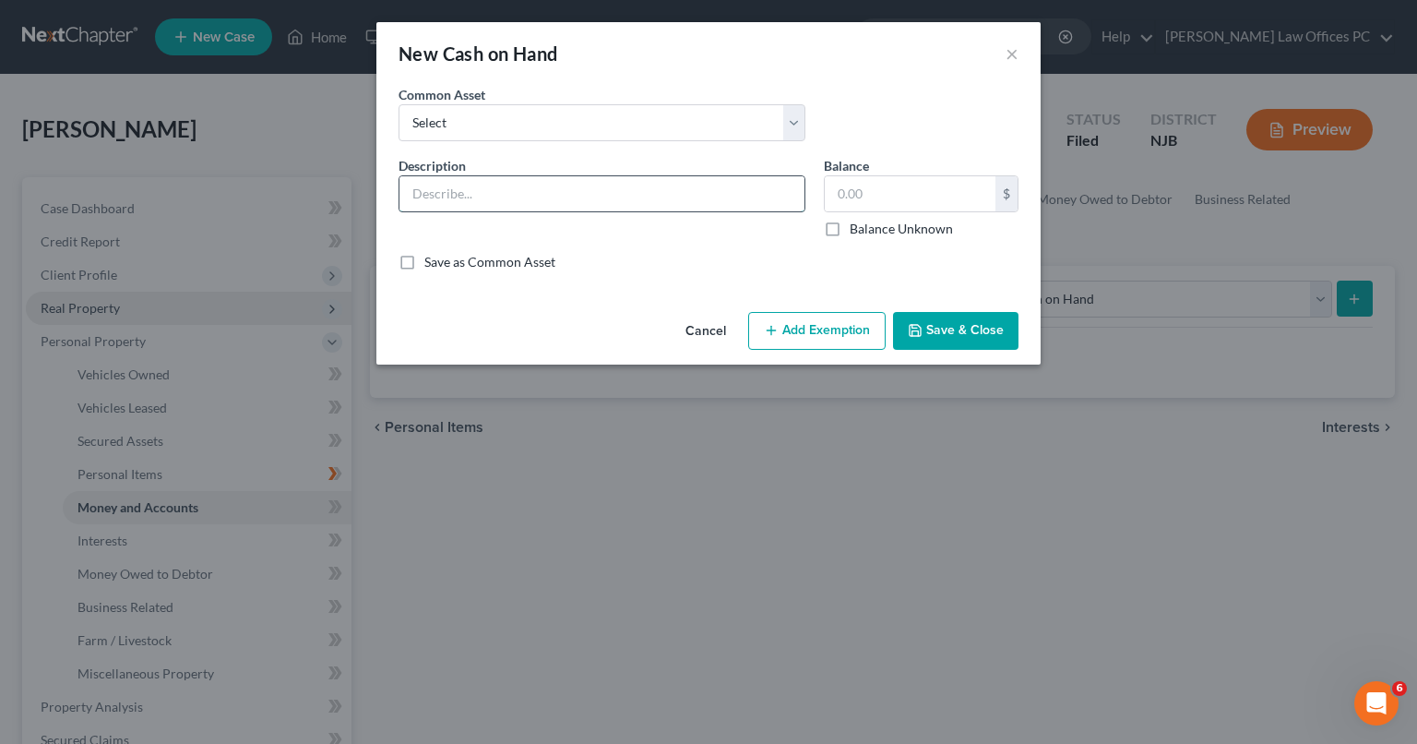
click at [636, 178] on input "text" at bounding box center [601, 193] width 405 height 35
click at [785, 124] on select "Select Cash" at bounding box center [602, 122] width 407 height 37
select select "0"
click at [399, 104] on select "Select Cash" at bounding box center [602, 122] width 407 height 37
type input "Cash"
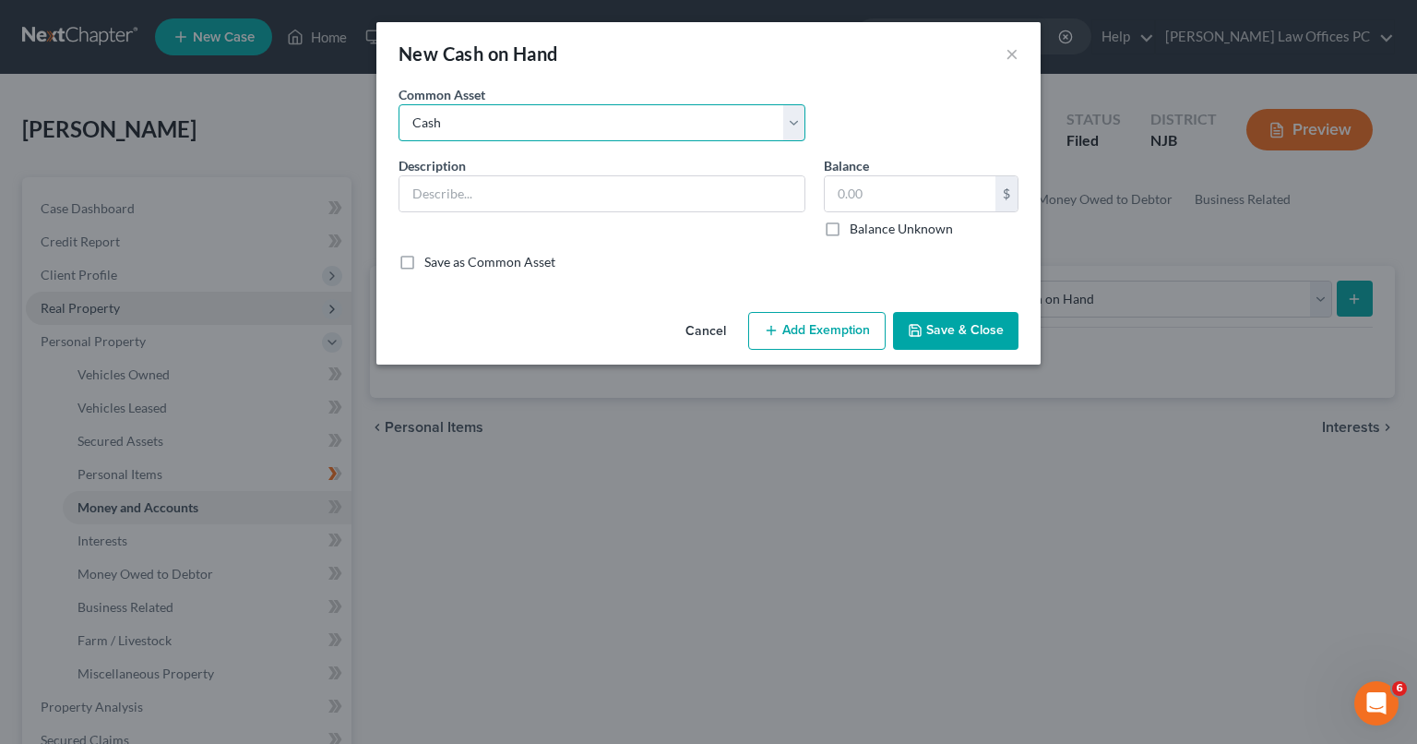
type input "800.00"
click at [935, 337] on button "Save & Close" at bounding box center [955, 331] width 125 height 39
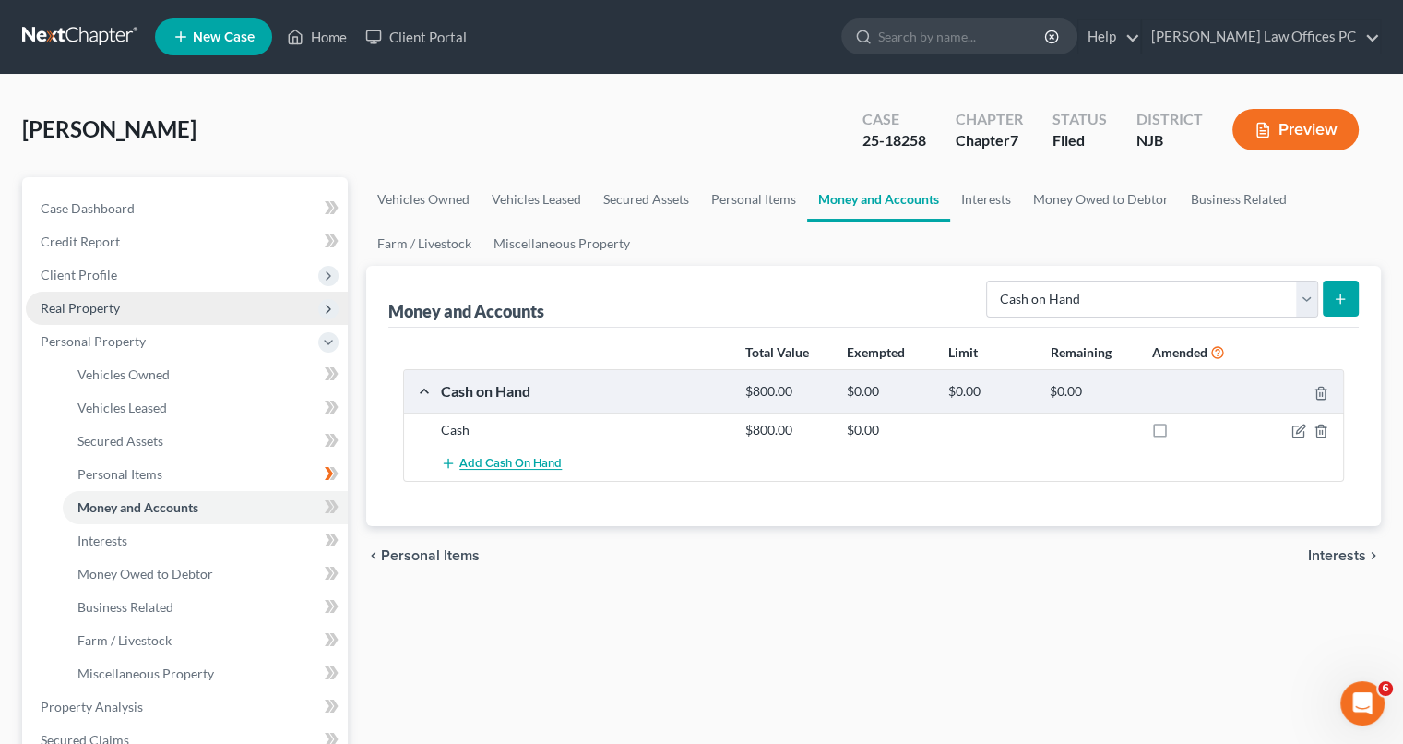
click at [458, 463] on button "Add Cash on Hand" at bounding box center [501, 464] width 121 height 34
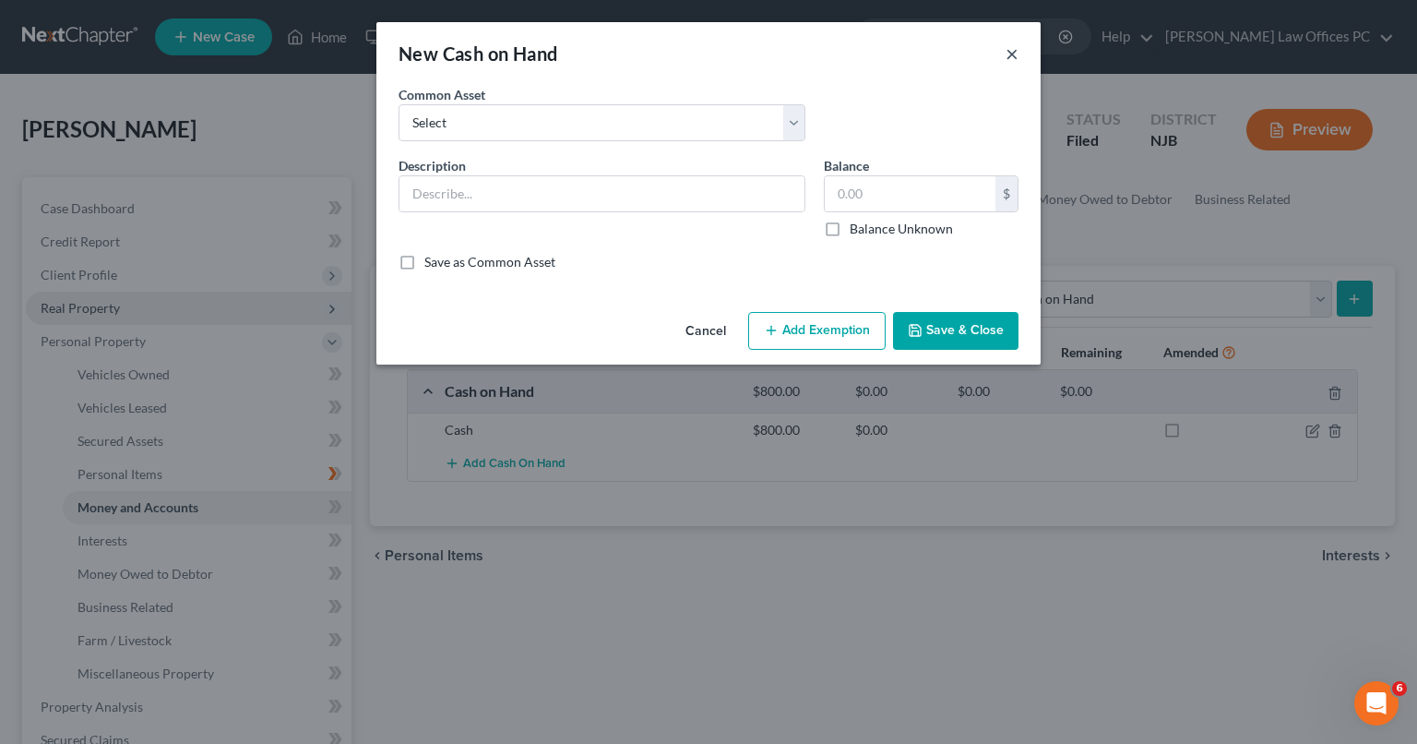
click at [1013, 51] on button "×" at bounding box center [1012, 53] width 13 height 22
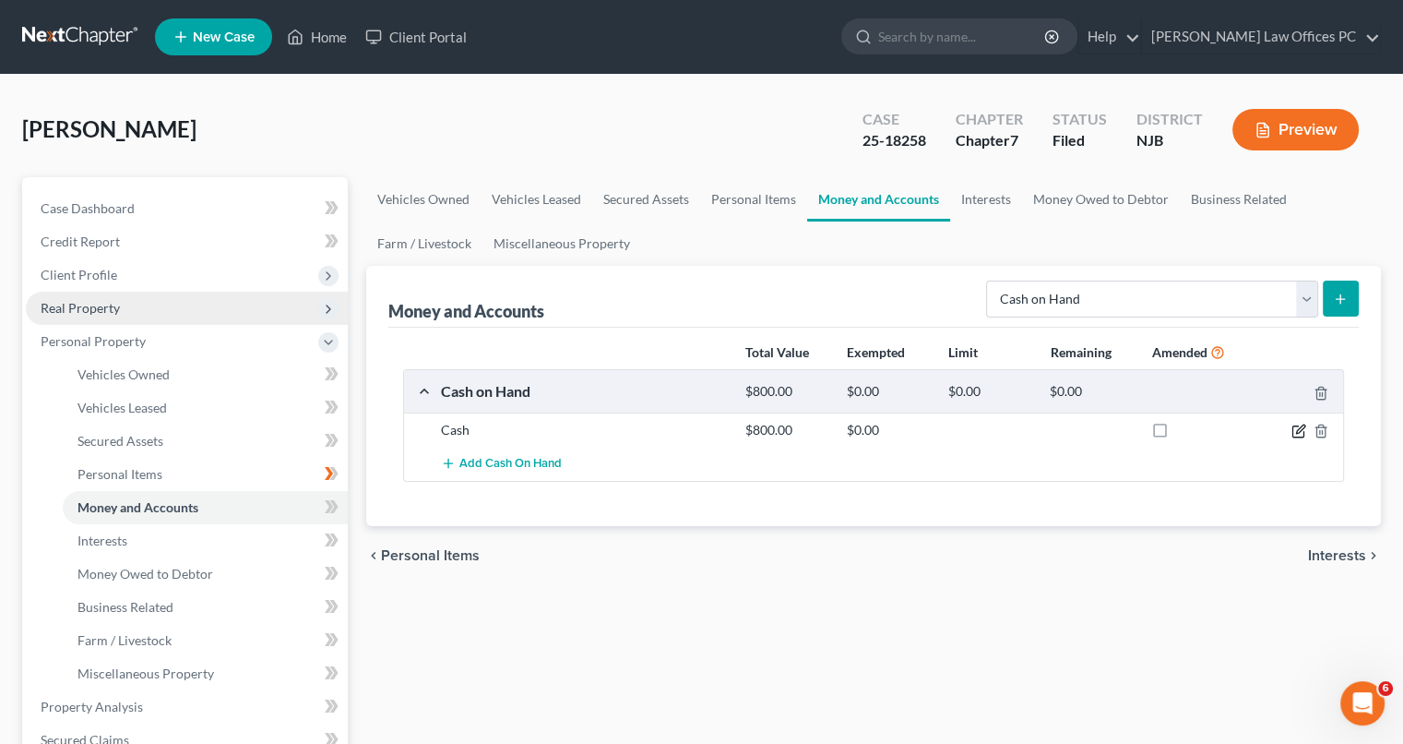
click at [1300, 424] on icon "button" at bounding box center [1299, 430] width 15 height 15
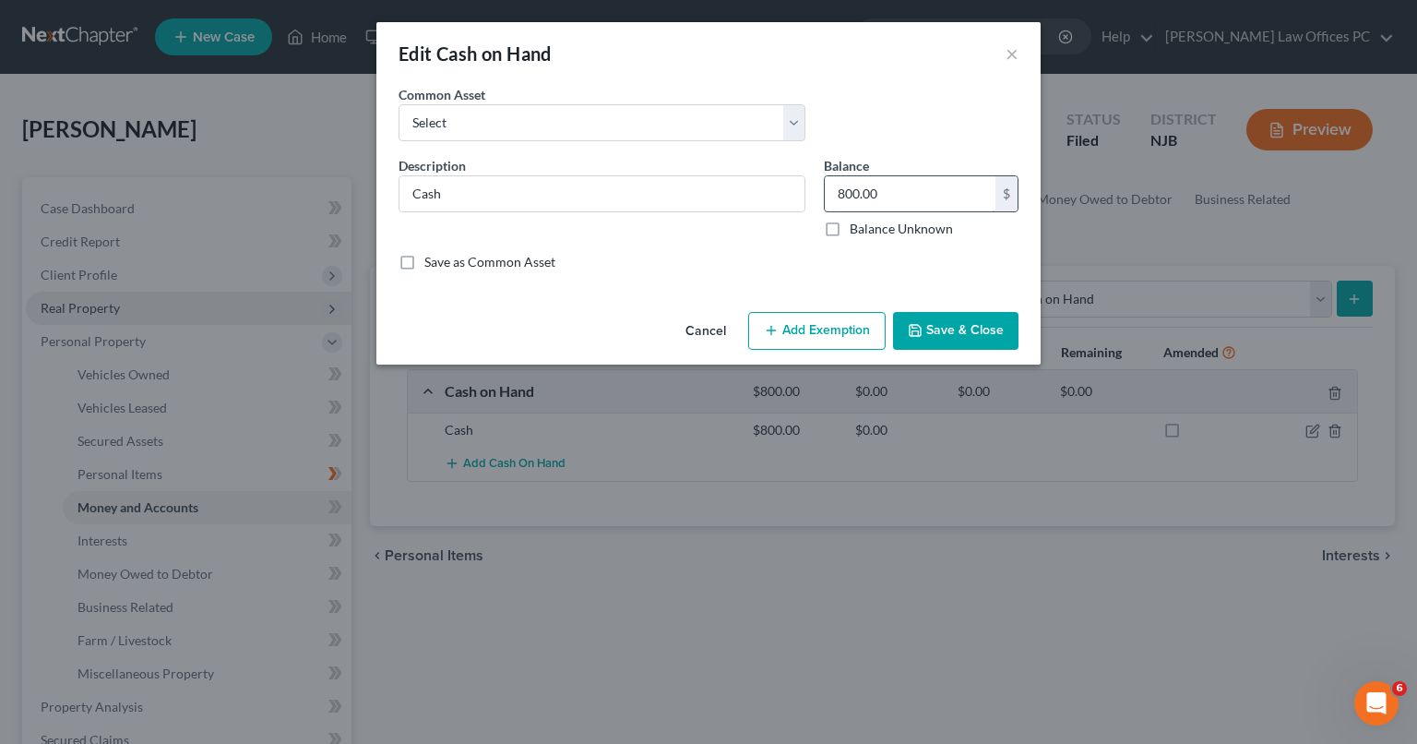
click at [869, 178] on input "800.00" at bounding box center [910, 193] width 171 height 35
click at [797, 115] on select "Select Cash" at bounding box center [602, 122] width 407 height 37
select select "0"
click at [399, 104] on select "Select Cash" at bounding box center [602, 122] width 407 height 37
click at [868, 199] on input "800.00" at bounding box center [910, 193] width 171 height 35
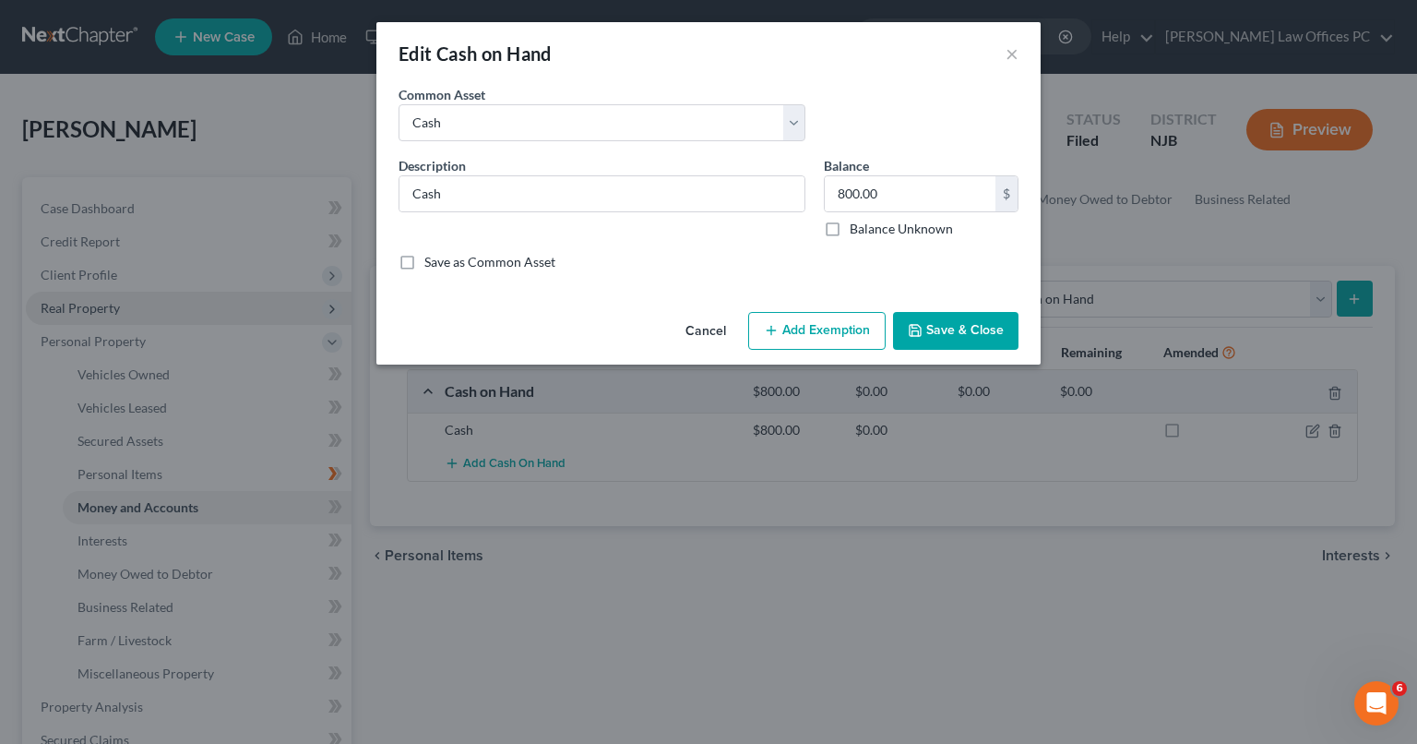
click at [801, 336] on button "Add Exemption" at bounding box center [816, 331] width 137 height 39
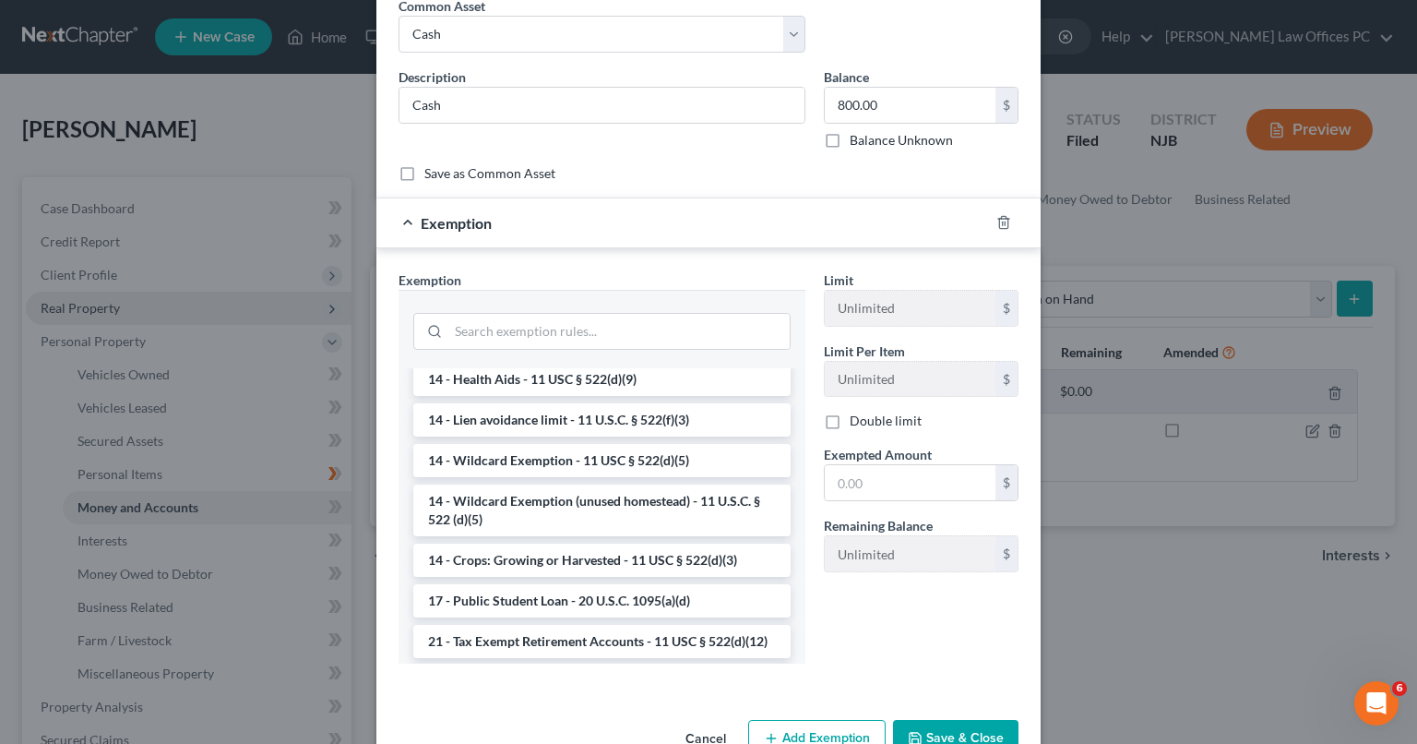
scroll to position [285, 0]
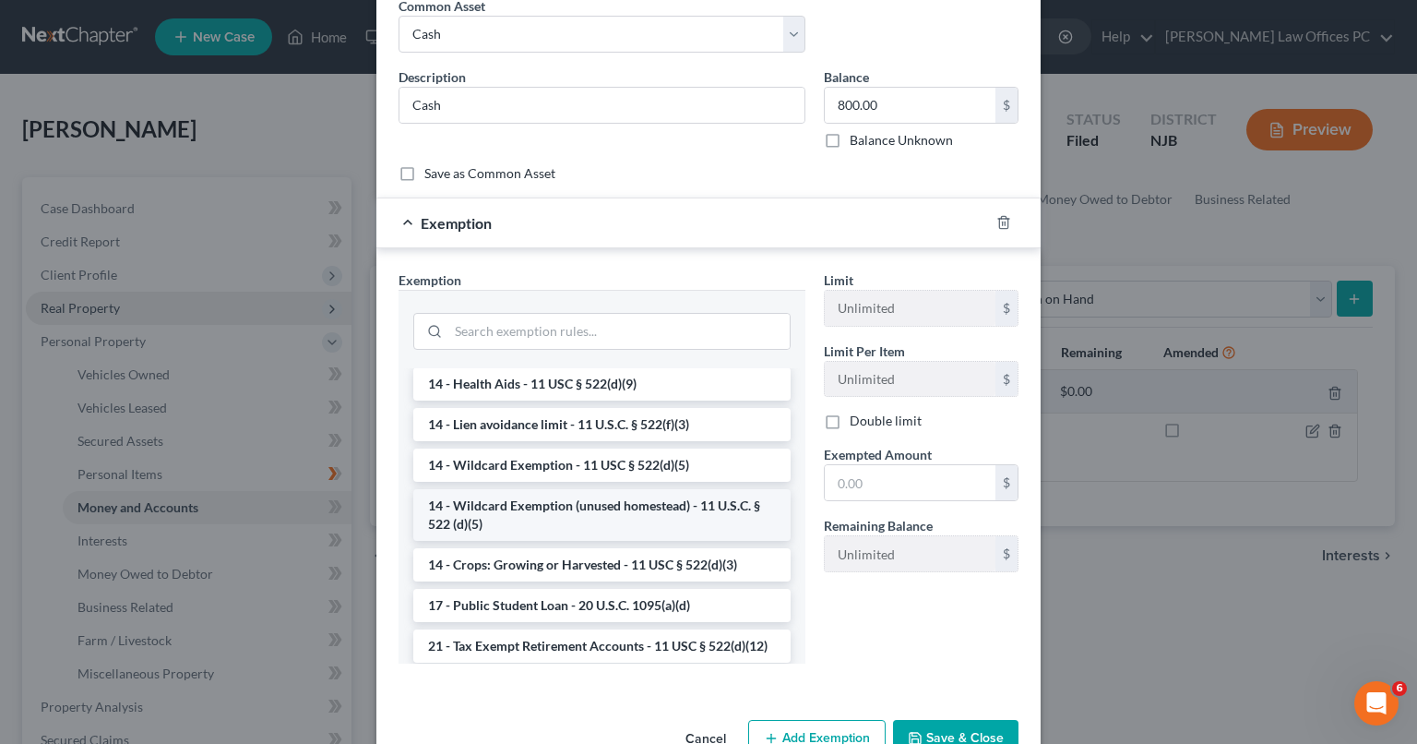
click at [662, 509] on li "14 - Wildcard Exemption (unused homestead) - 11 U.S.C. § 522 (d)(5)" at bounding box center [601, 515] width 377 height 52
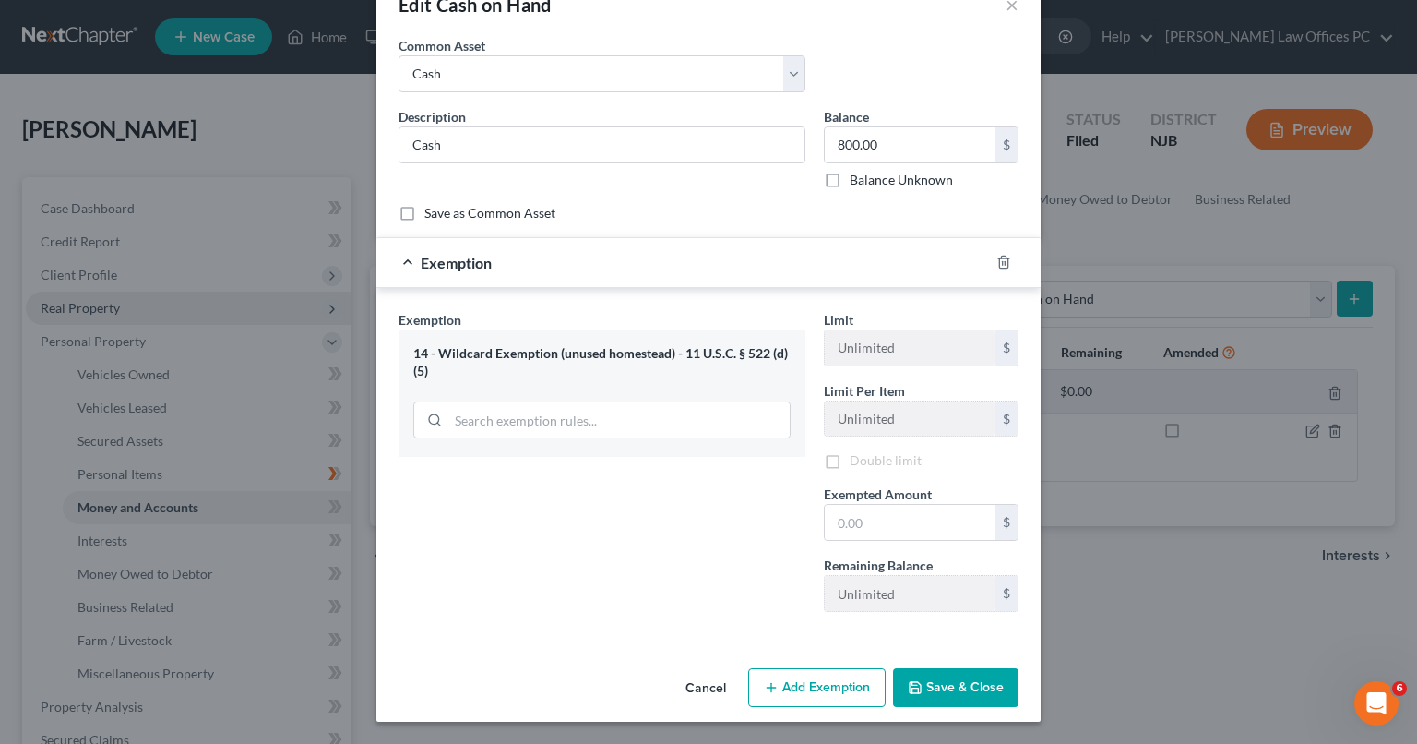
scroll to position [46, 0]
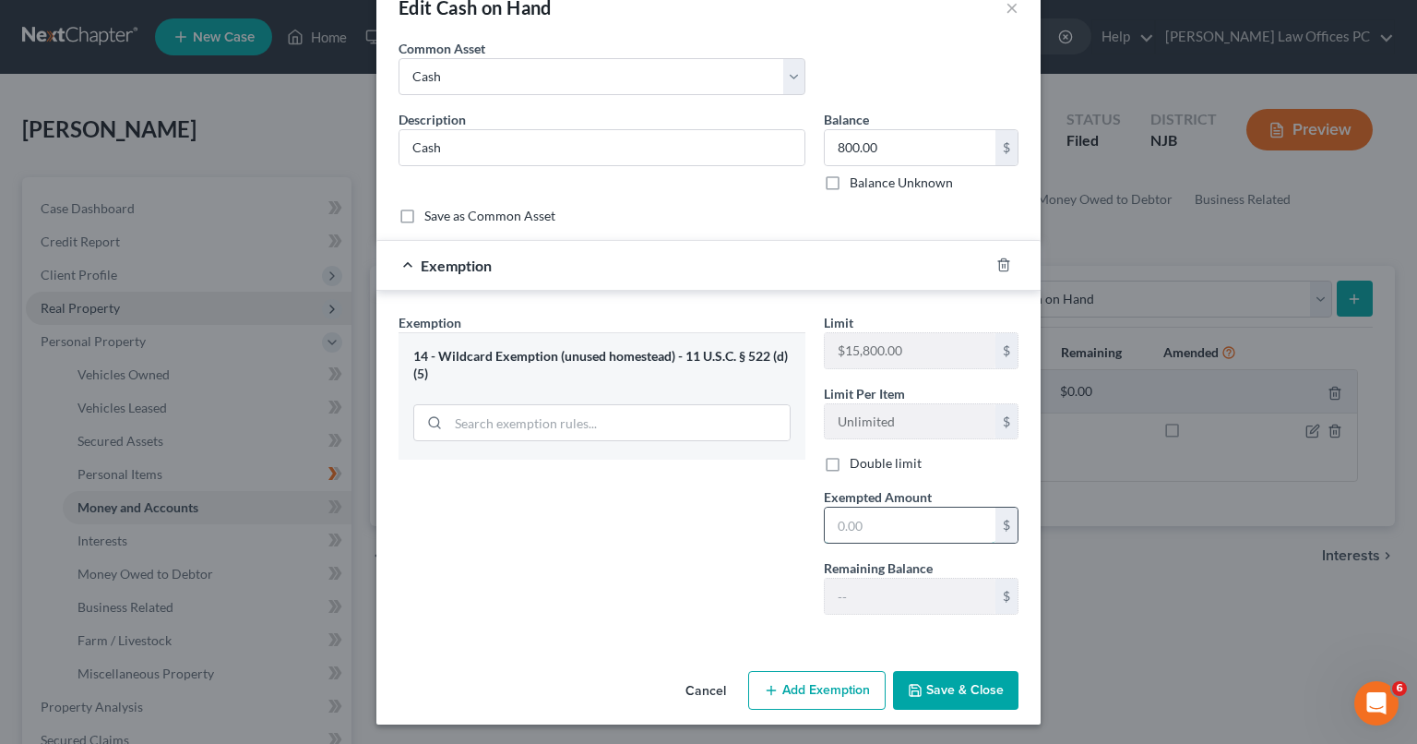
click at [941, 526] on input "text" at bounding box center [910, 524] width 171 height 35
type input "800"
click at [923, 684] on button "Save & Close" at bounding box center [955, 690] width 125 height 39
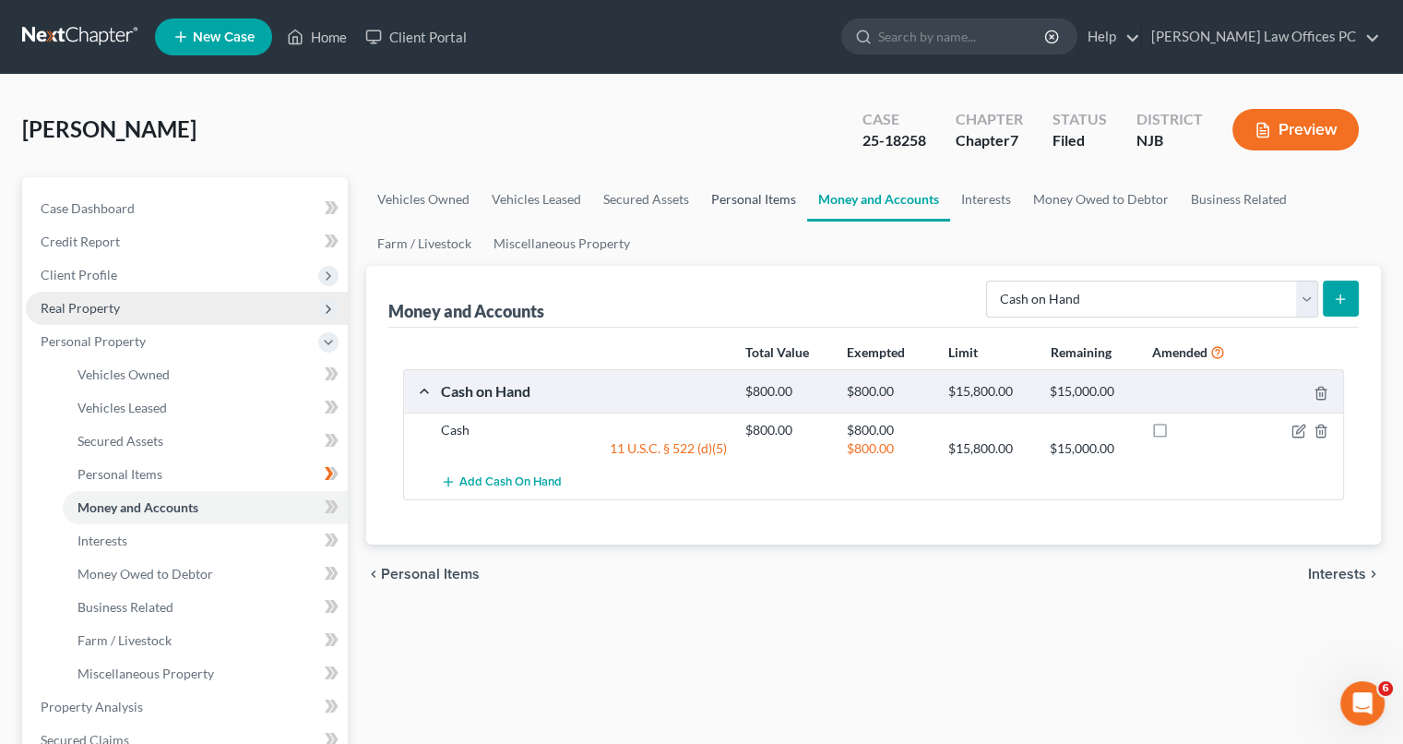
click at [757, 196] on link "Personal Items" at bounding box center [753, 199] width 107 height 44
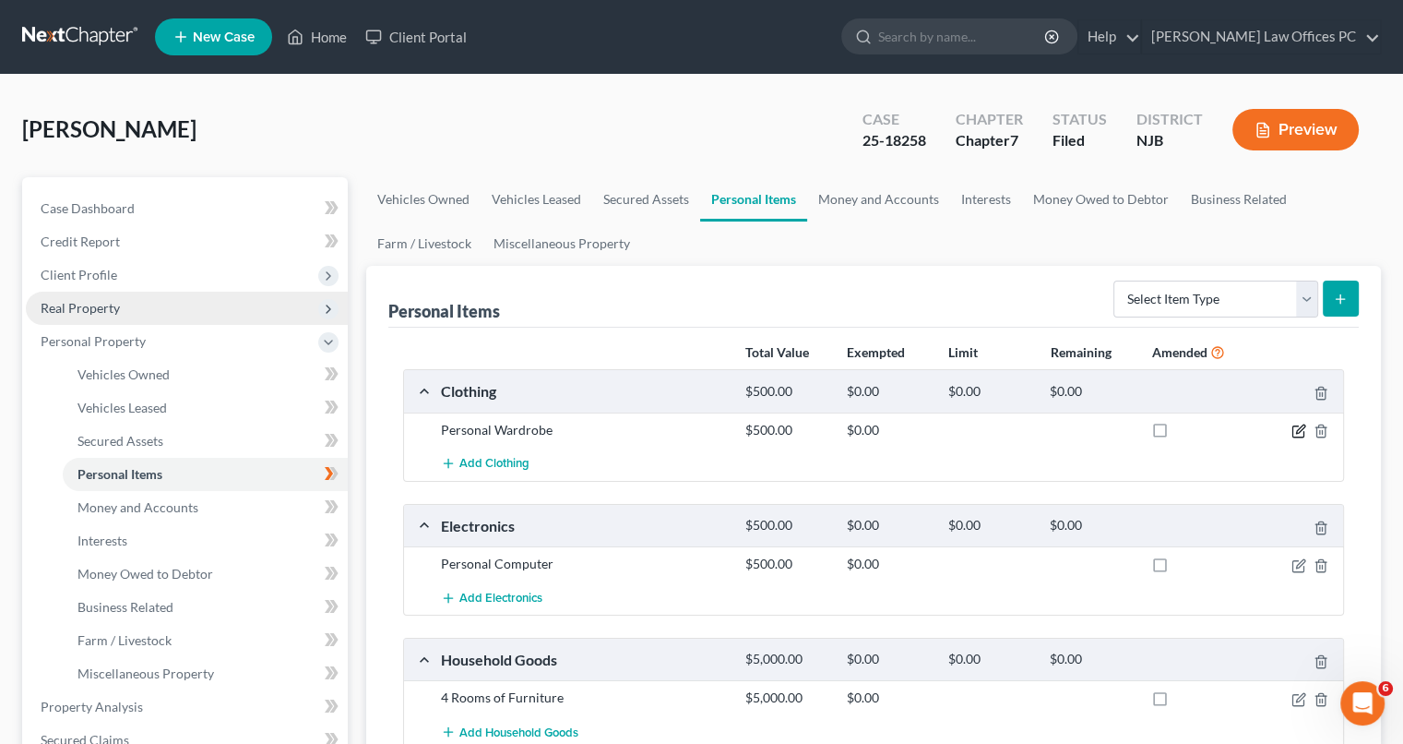
click at [1299, 426] on icon "button" at bounding box center [1299, 430] width 15 height 15
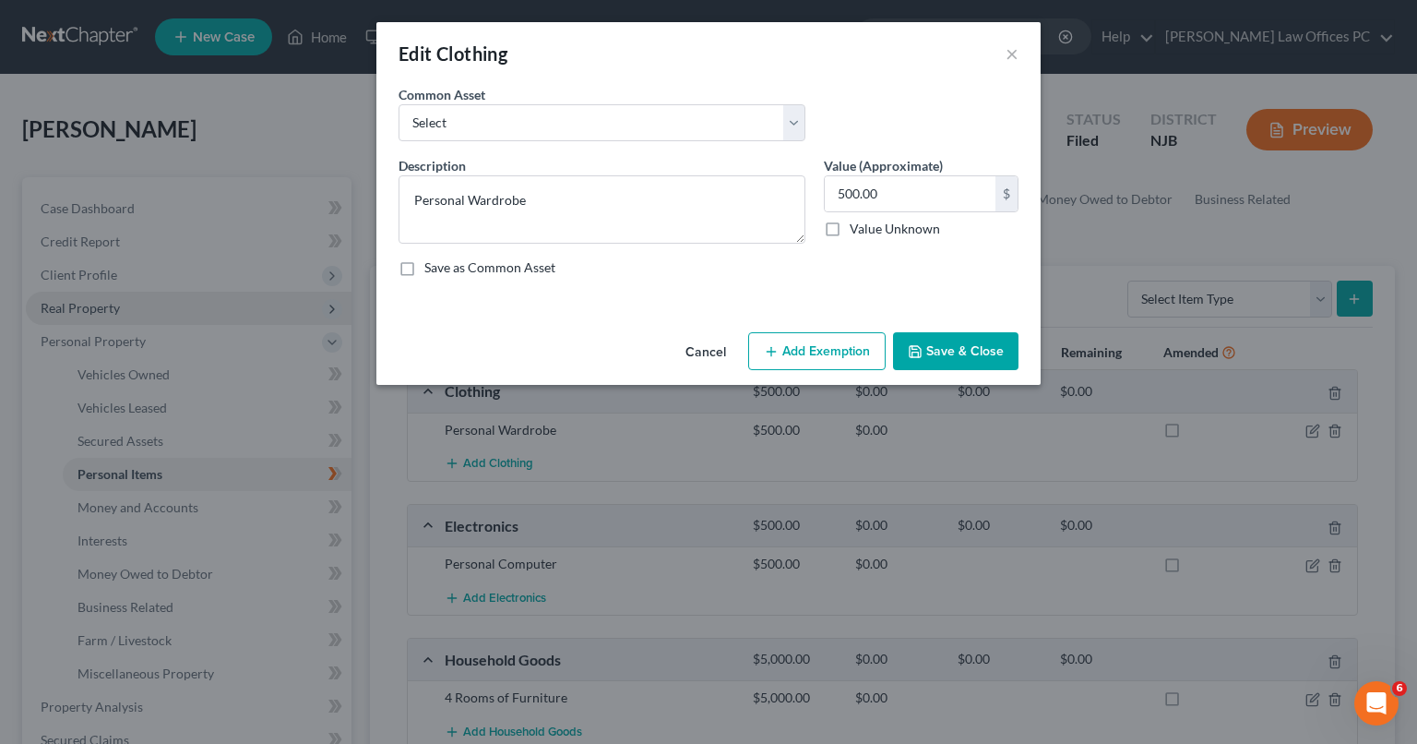
click at [846, 340] on button "Add Exemption" at bounding box center [816, 351] width 137 height 39
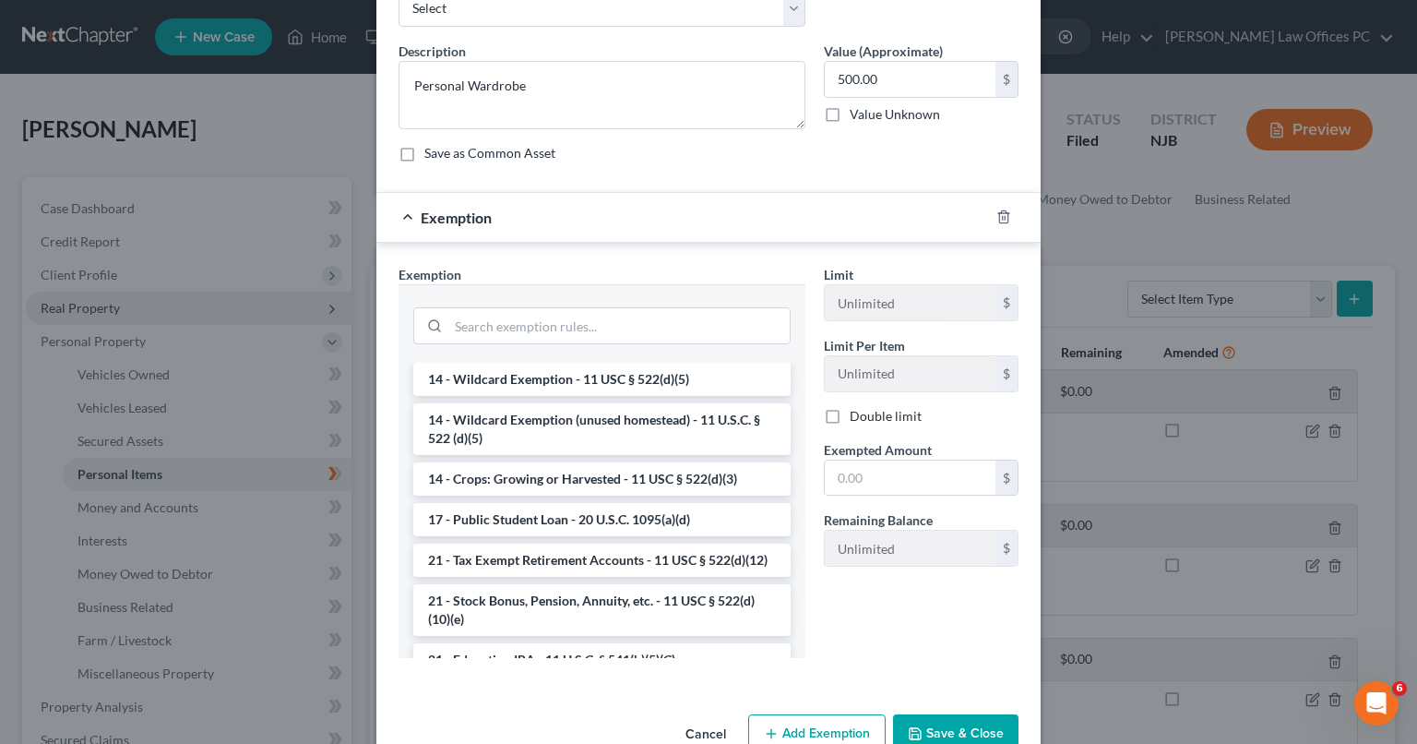
scroll to position [455, 0]
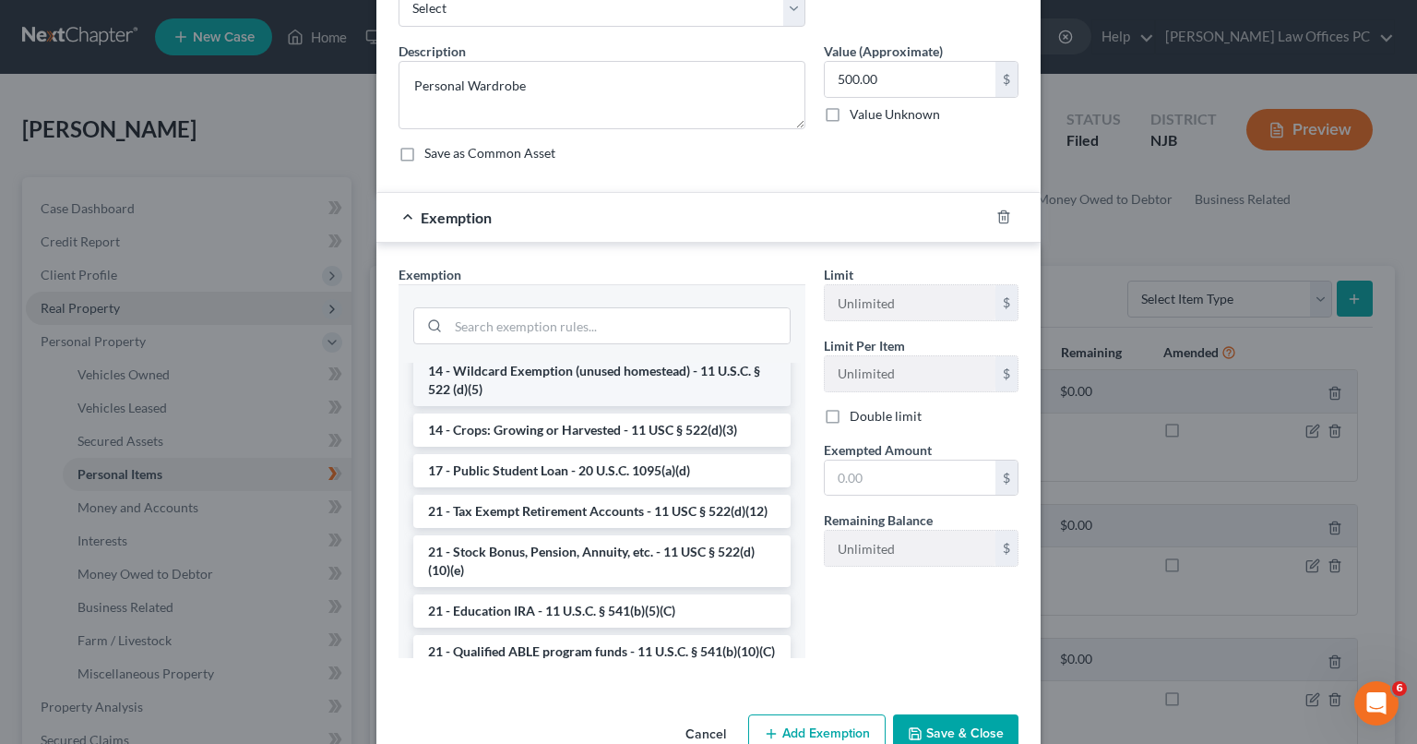
click at [556, 372] on li "14 - Wildcard Exemption (unused homestead) - 11 U.S.C. § 522 (d)(5)" at bounding box center [601, 380] width 377 height 52
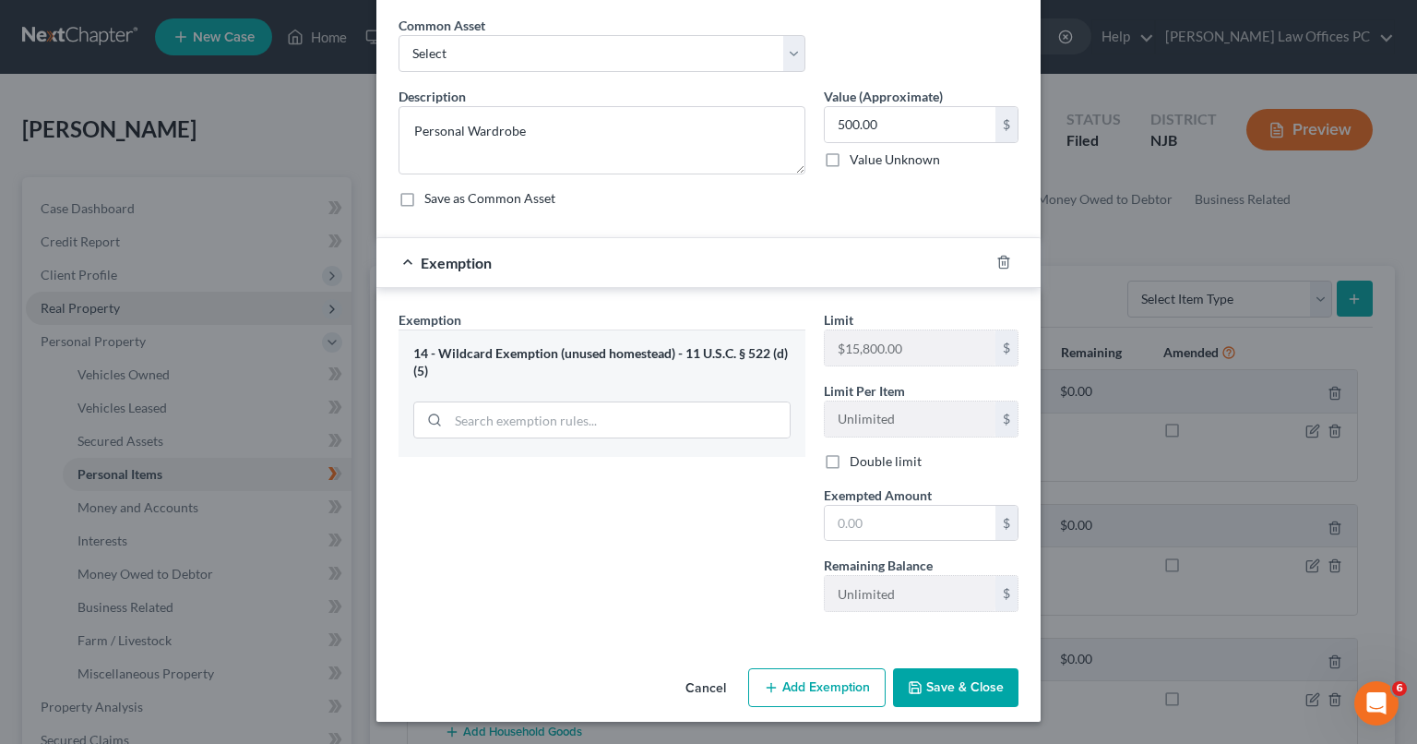
scroll to position [66, 0]
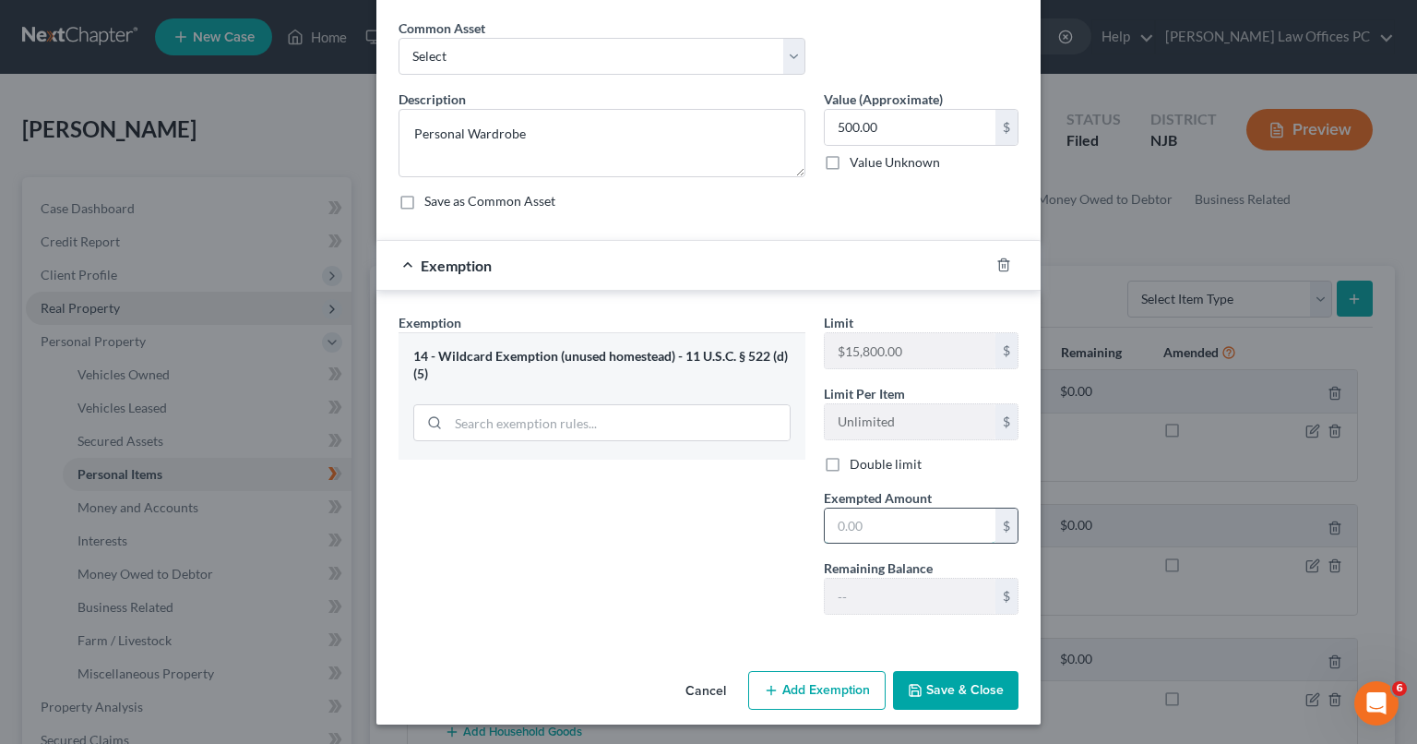
click at [914, 526] on input "text" at bounding box center [910, 525] width 171 height 35
click at [959, 682] on button "Save & Close" at bounding box center [955, 690] width 125 height 39
click at [878, 543] on div "Limit $15,800.00 $ Limit Per Item Unlimited $ Double limit Exempted Amount * $ …" at bounding box center [921, 471] width 213 height 316
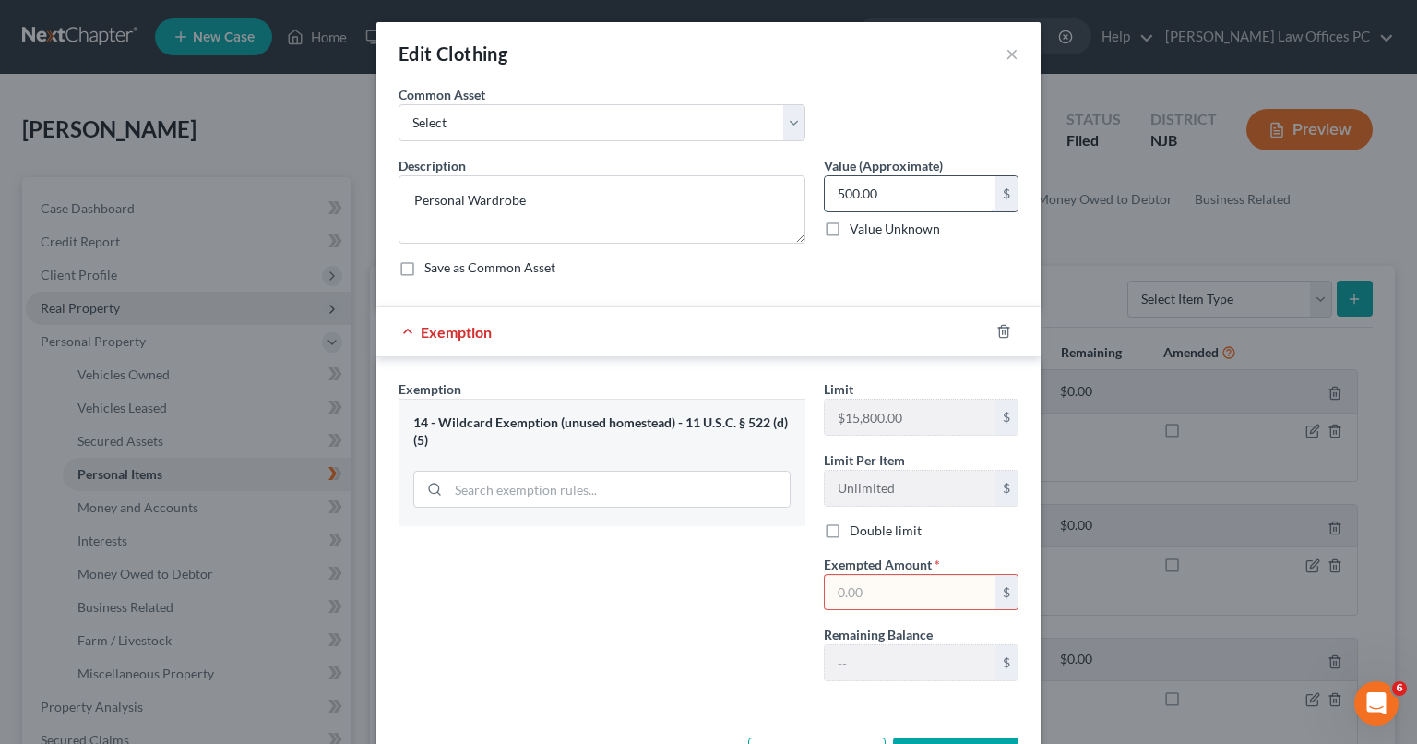
click at [933, 196] on input "500.00" at bounding box center [910, 193] width 171 height 35
click at [885, 584] on input "text" at bounding box center [910, 592] width 171 height 35
click at [1006, 59] on button "×" at bounding box center [1012, 53] width 13 height 22
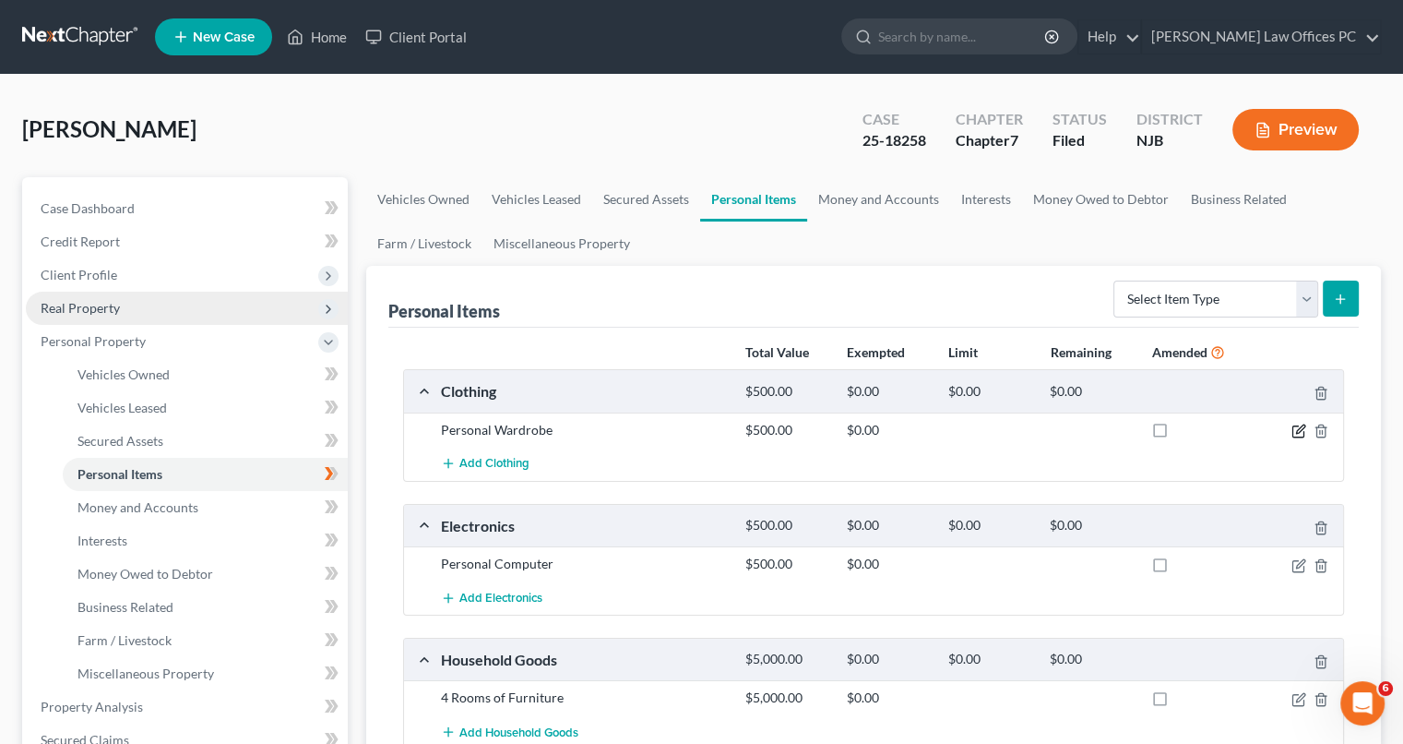
click at [1298, 433] on icon "button" at bounding box center [1299, 430] width 15 height 15
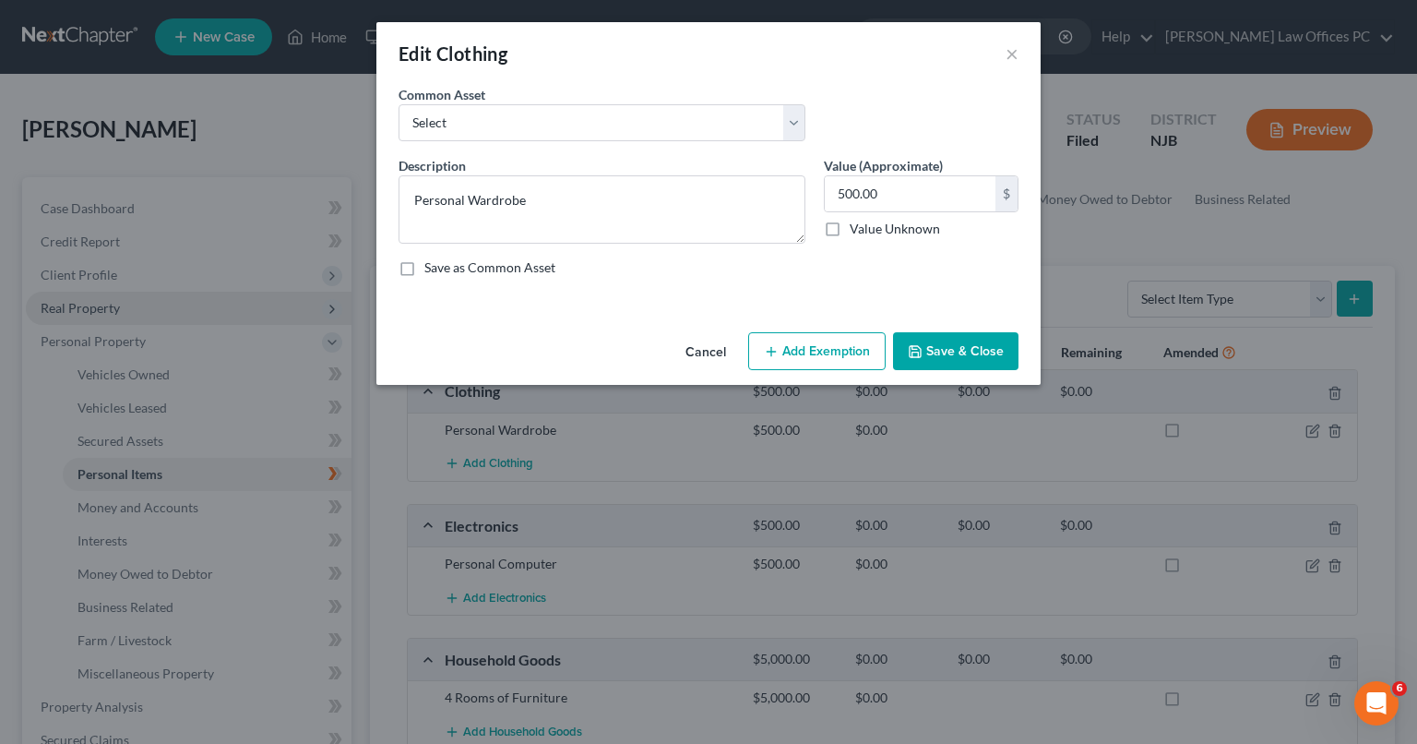
click at [840, 355] on button "Add Exemption" at bounding box center [816, 351] width 137 height 39
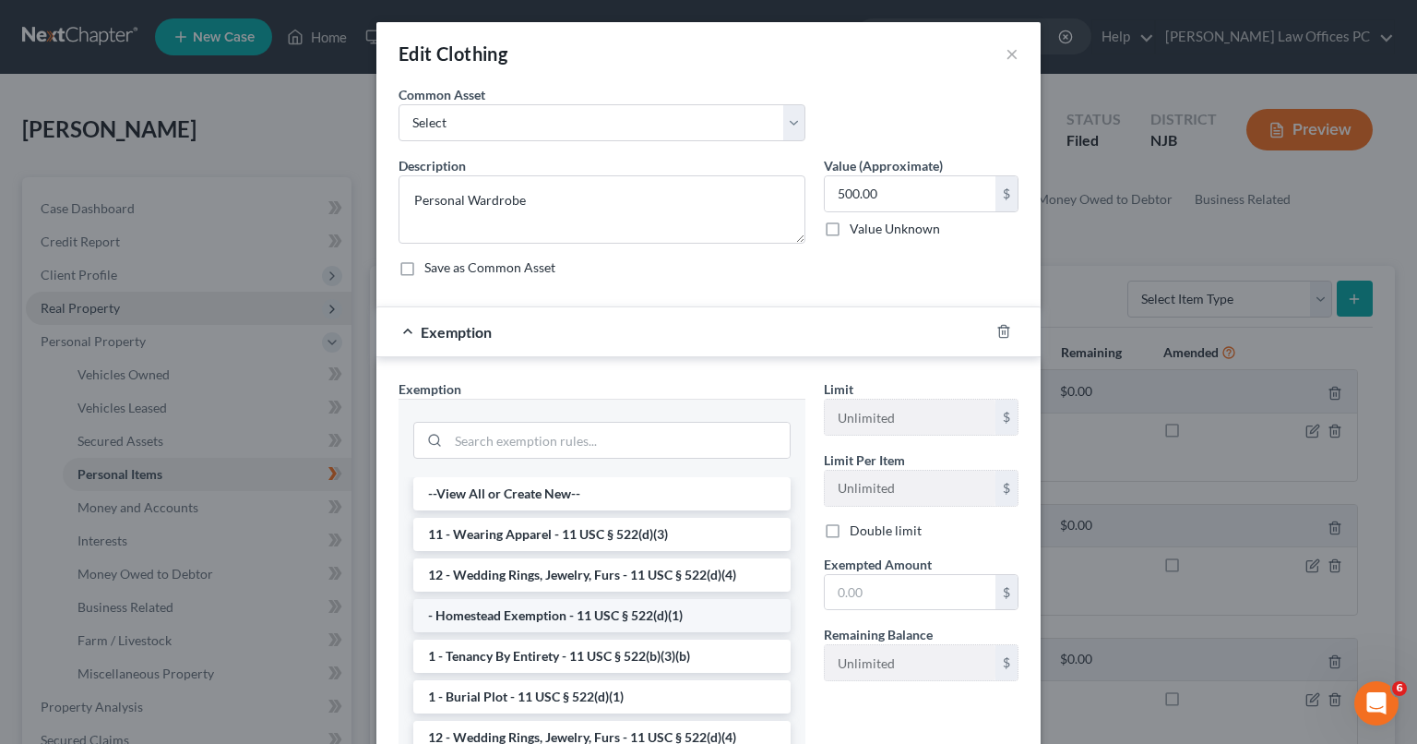
click at [633, 620] on li "- Homestead Exemption - 11 USC § 522(d)(1)" at bounding box center [601, 615] width 377 height 33
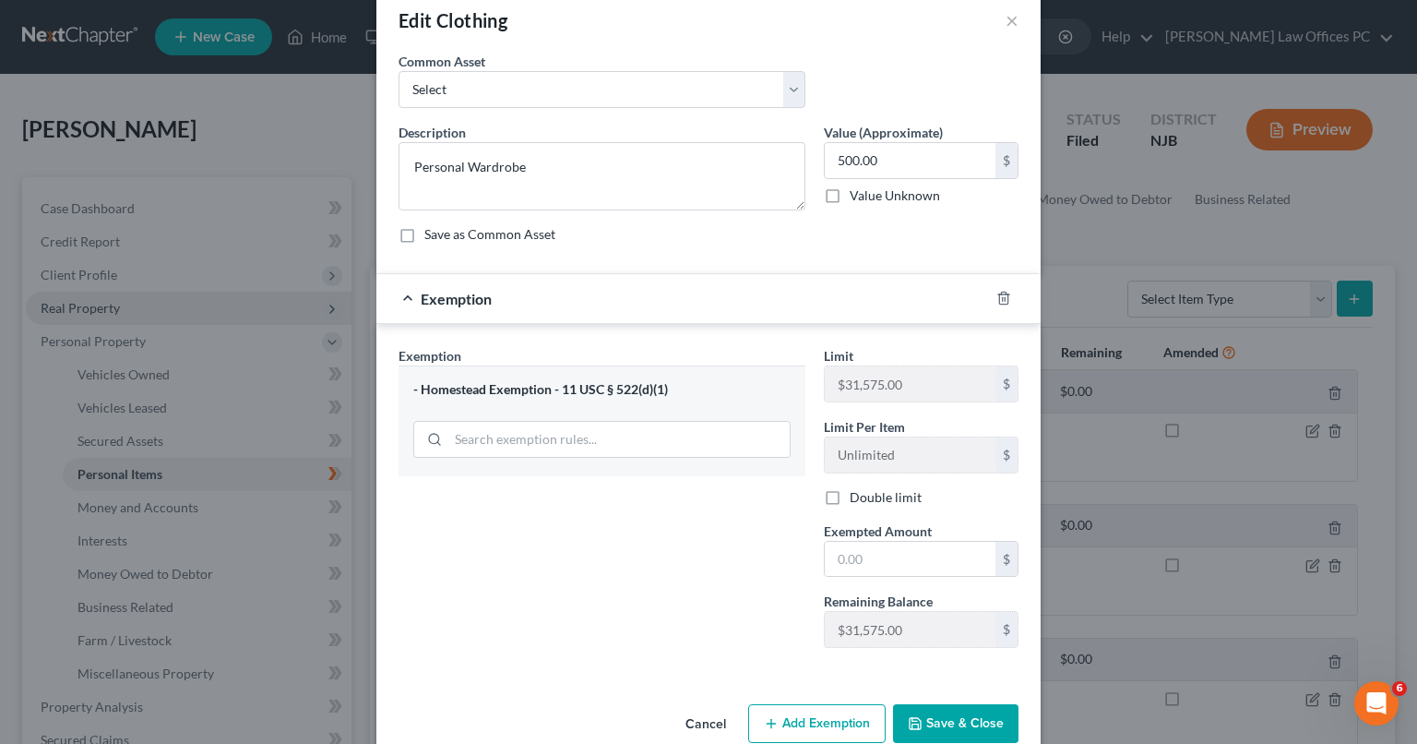
scroll to position [66, 0]
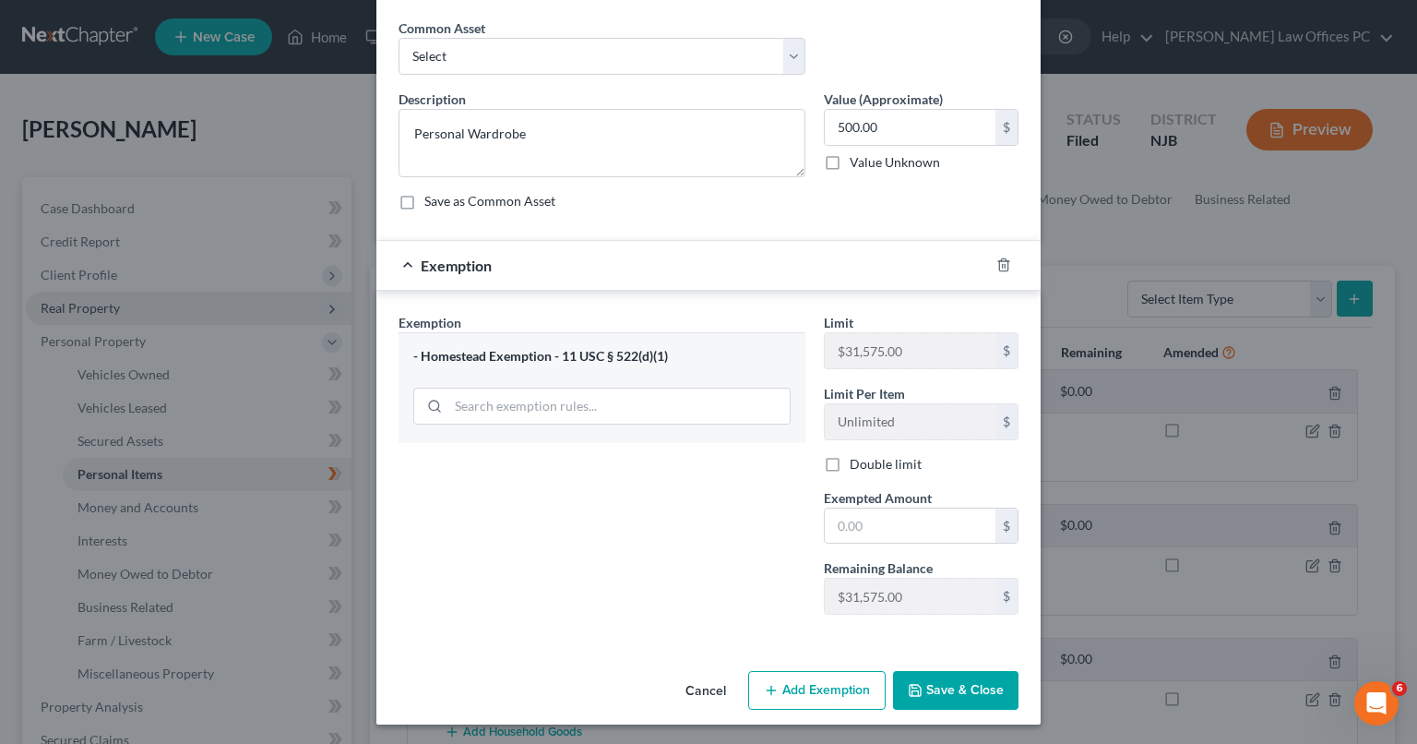
click at [716, 687] on button "Cancel" at bounding box center [706, 691] width 70 height 37
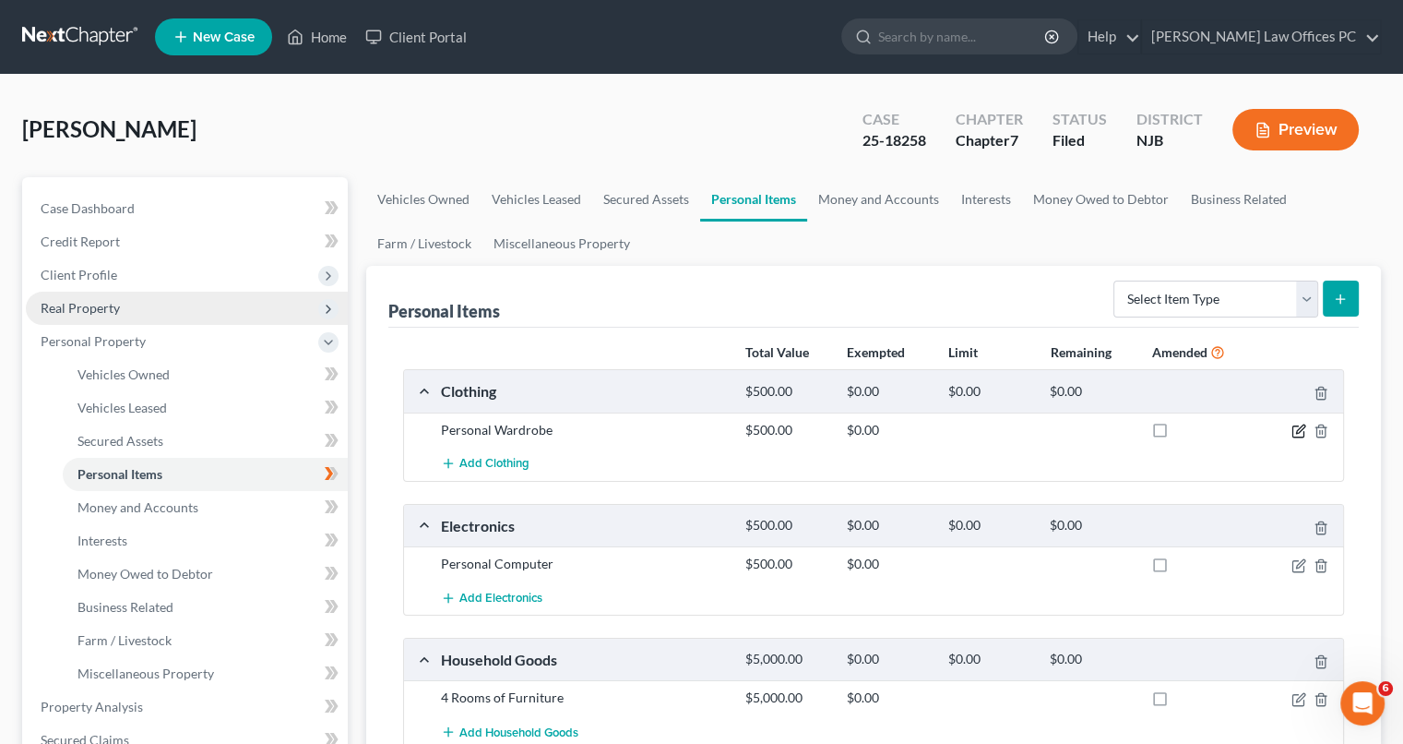
click at [1295, 433] on icon "button" at bounding box center [1299, 430] width 15 height 15
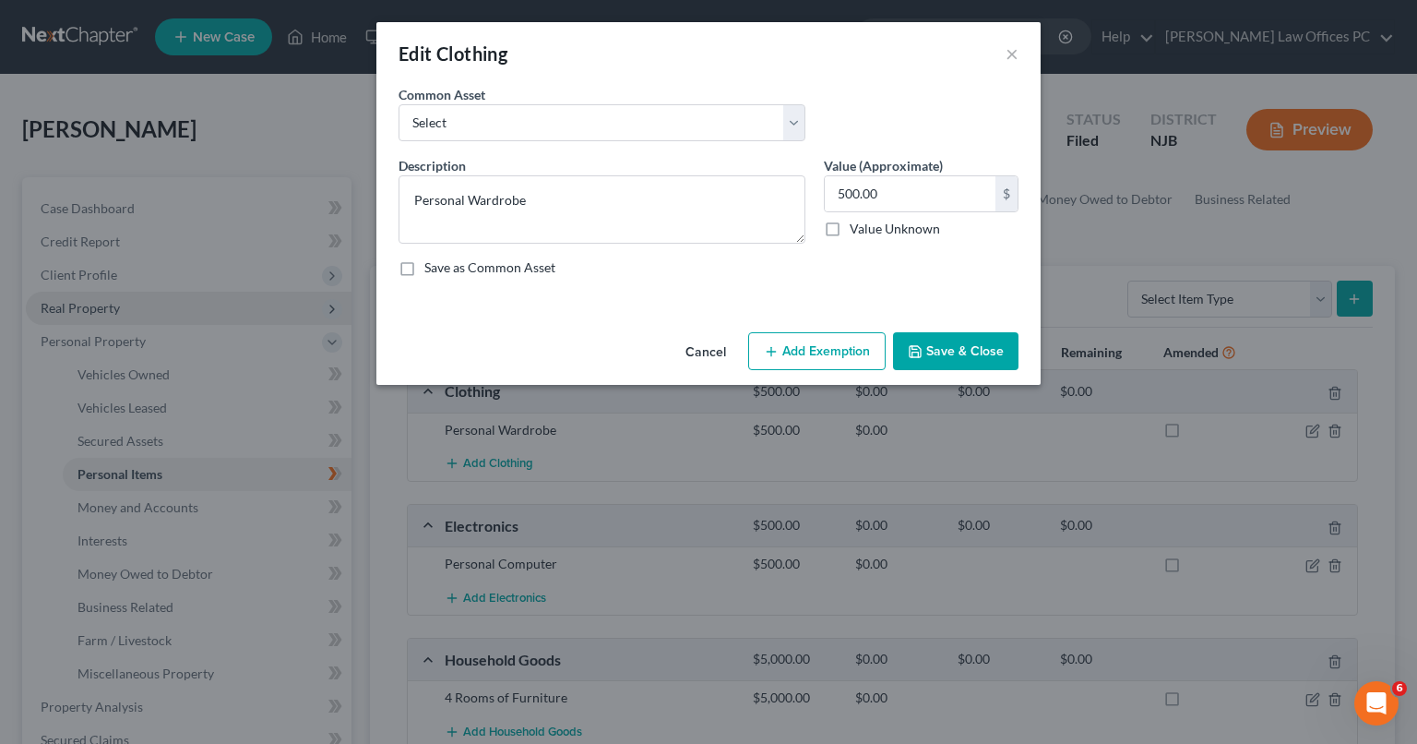
click at [817, 350] on button "Add Exemption" at bounding box center [816, 351] width 137 height 39
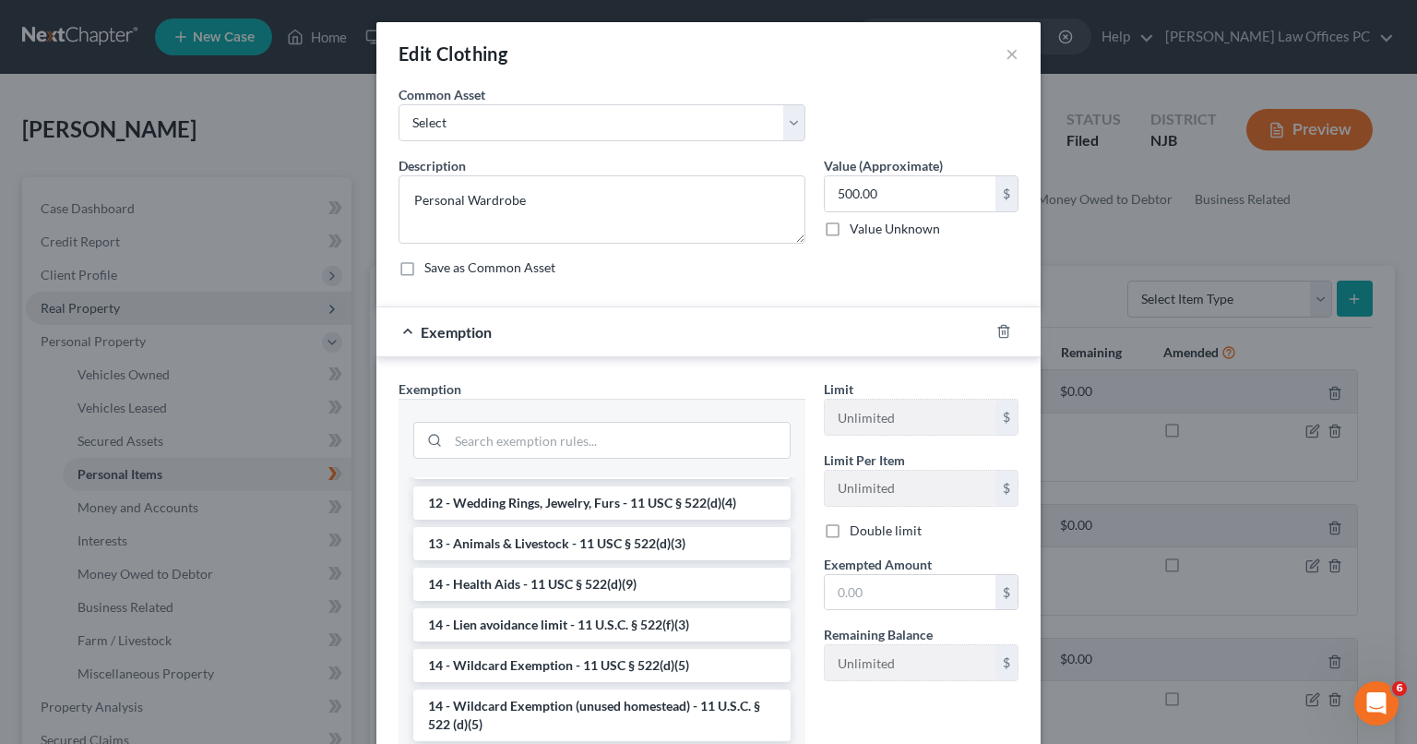
scroll to position [229, 0]
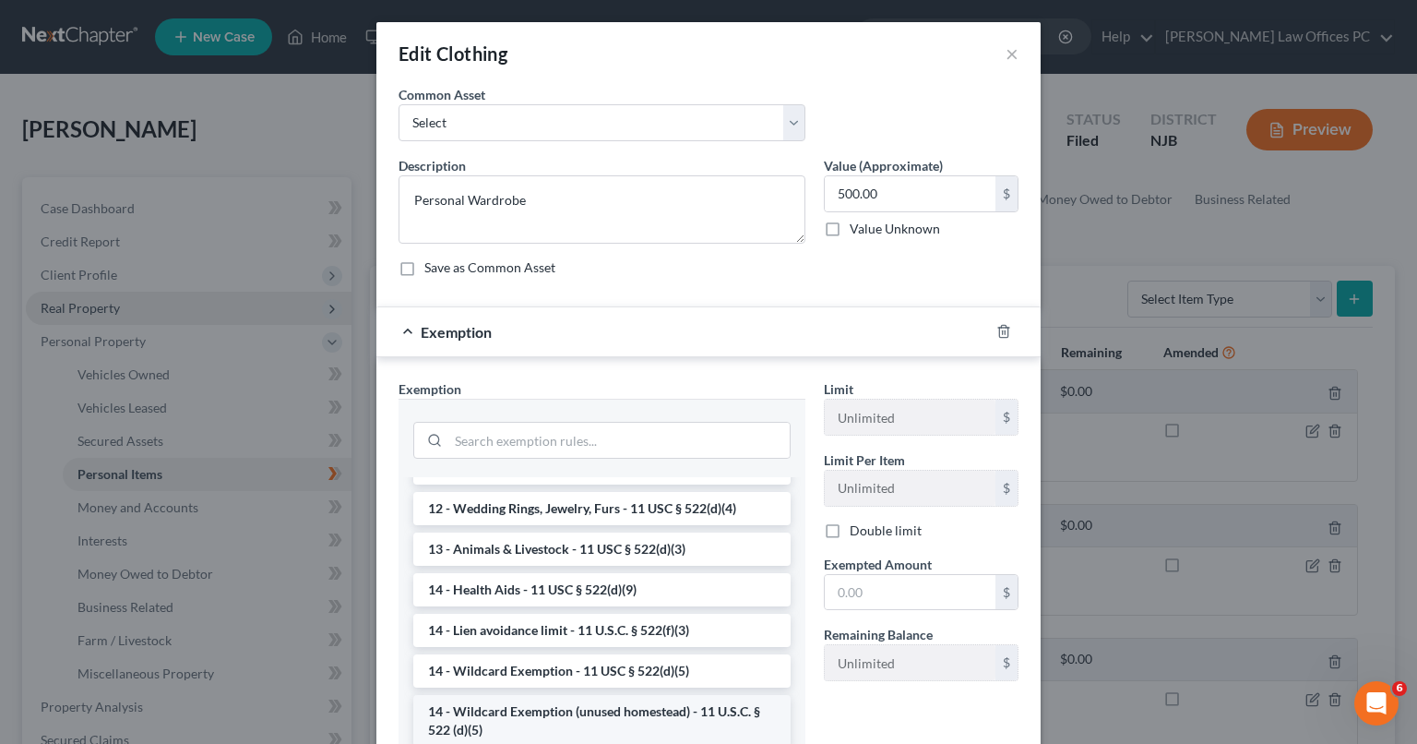
click at [678, 709] on li "14 - Wildcard Exemption (unused homestead) - 11 U.S.C. § 522 (d)(5)" at bounding box center [601, 721] width 377 height 52
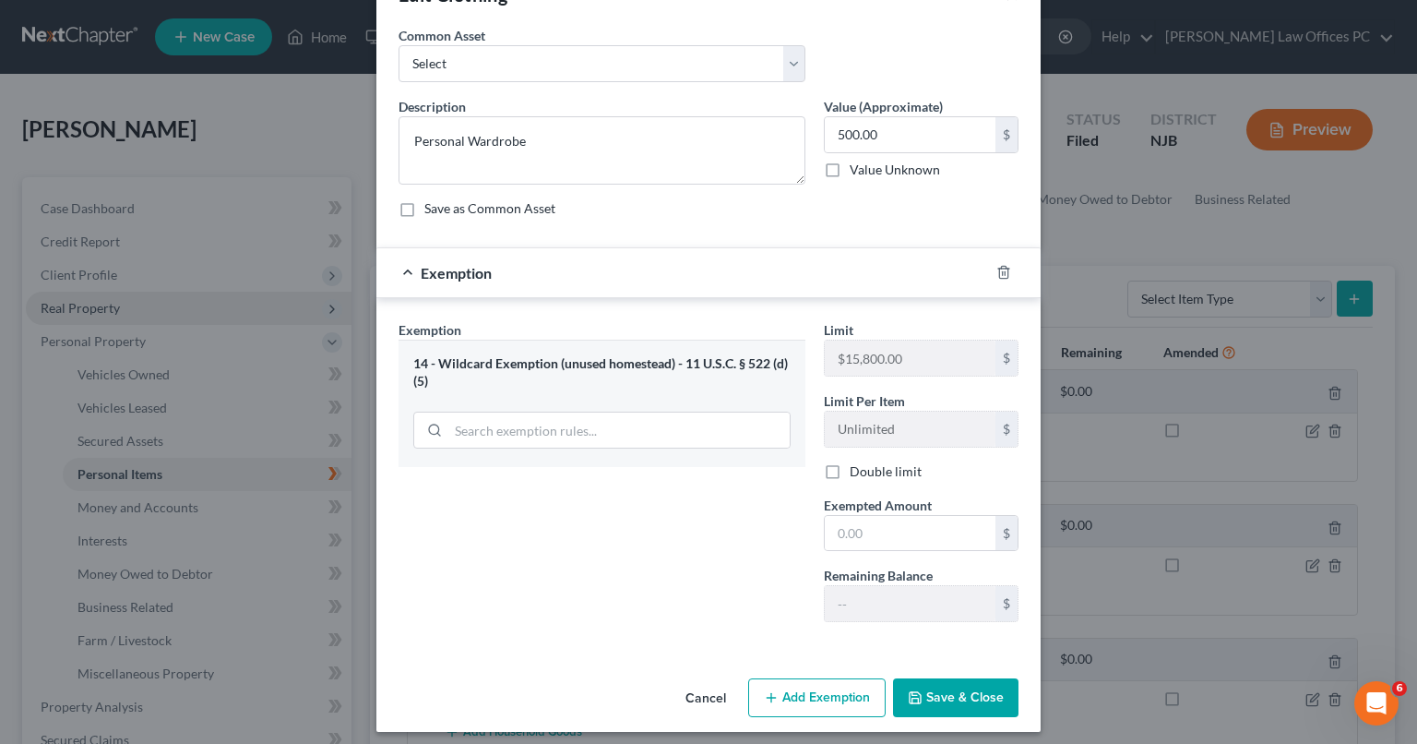
scroll to position [66, 0]
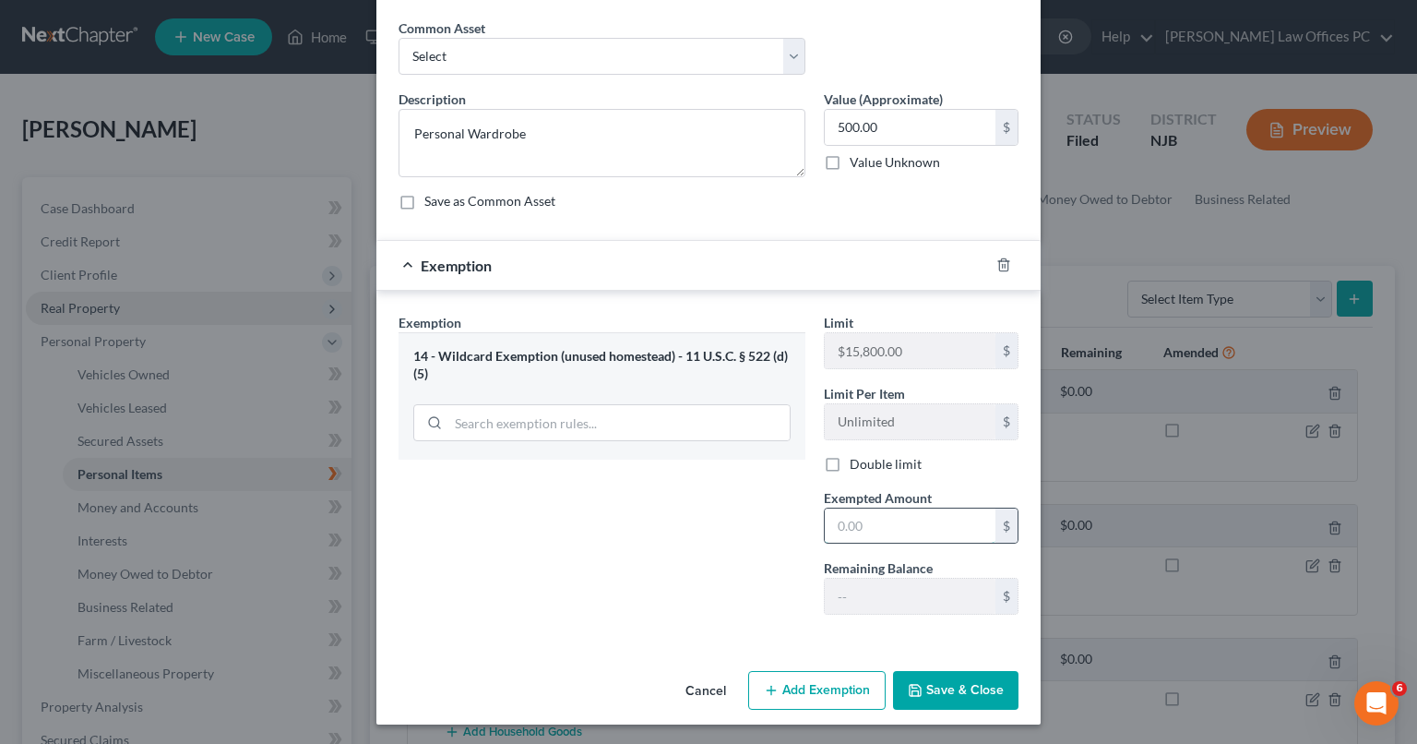
click at [948, 529] on input "text" at bounding box center [910, 525] width 171 height 35
click at [920, 678] on button "Save & Close" at bounding box center [955, 690] width 125 height 39
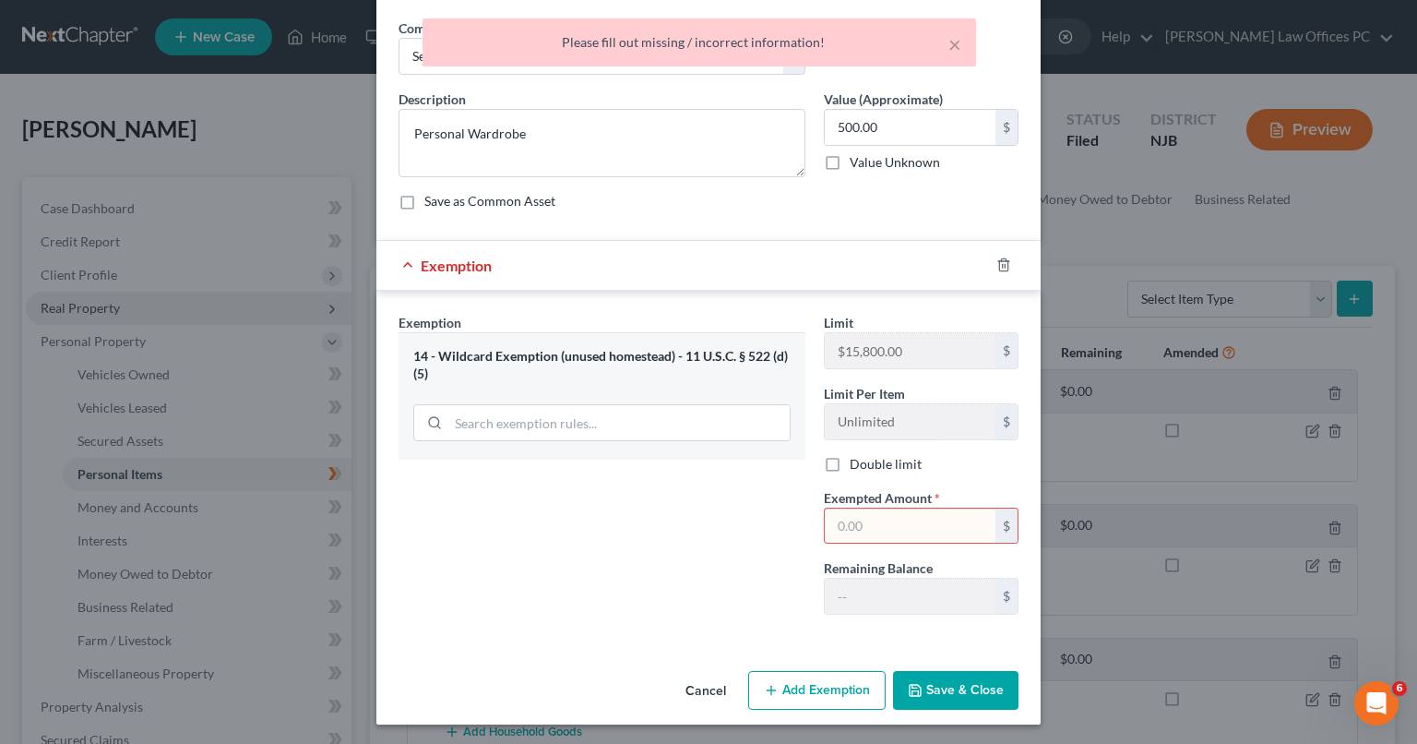
scroll to position [0, 0]
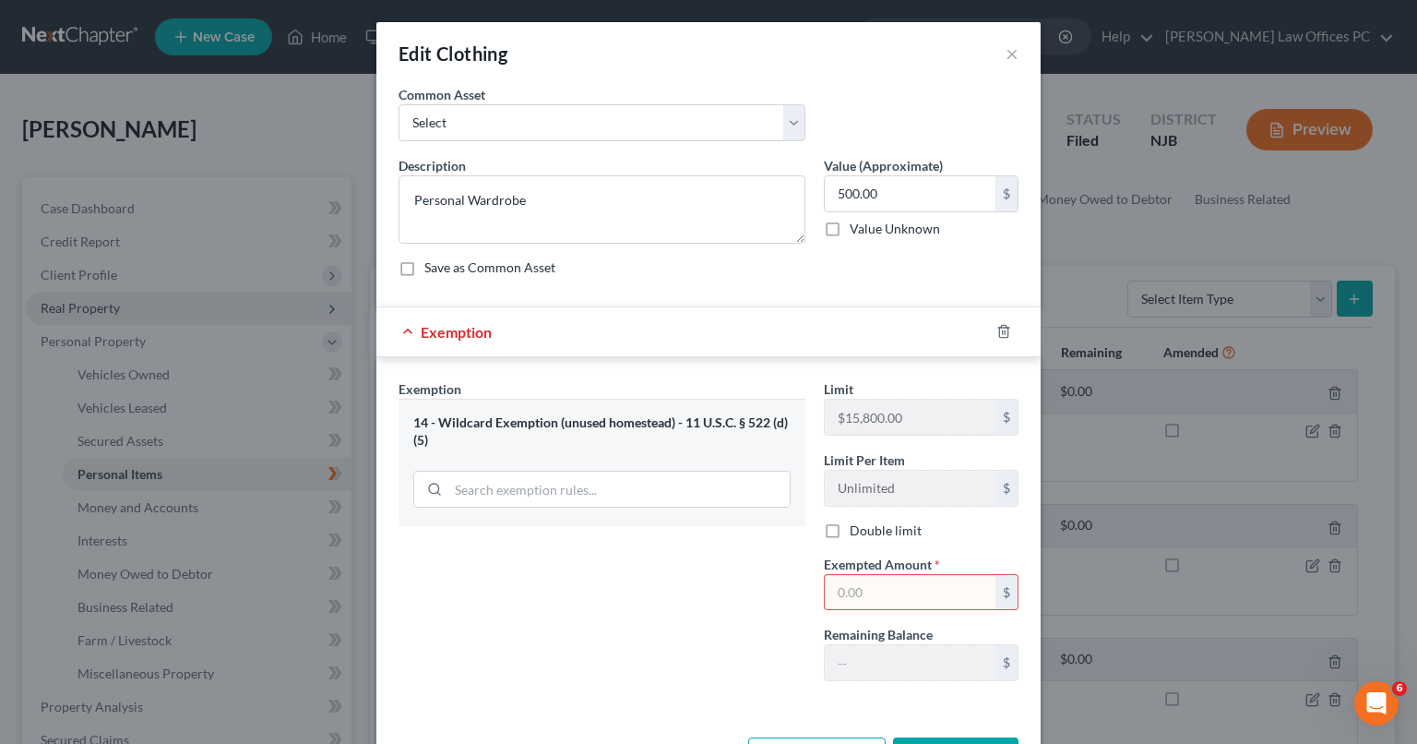
click at [421, 333] on span "Exemption" at bounding box center [456, 332] width 71 height 18
click at [405, 328] on div "Exemption" at bounding box center [682, 331] width 613 height 49
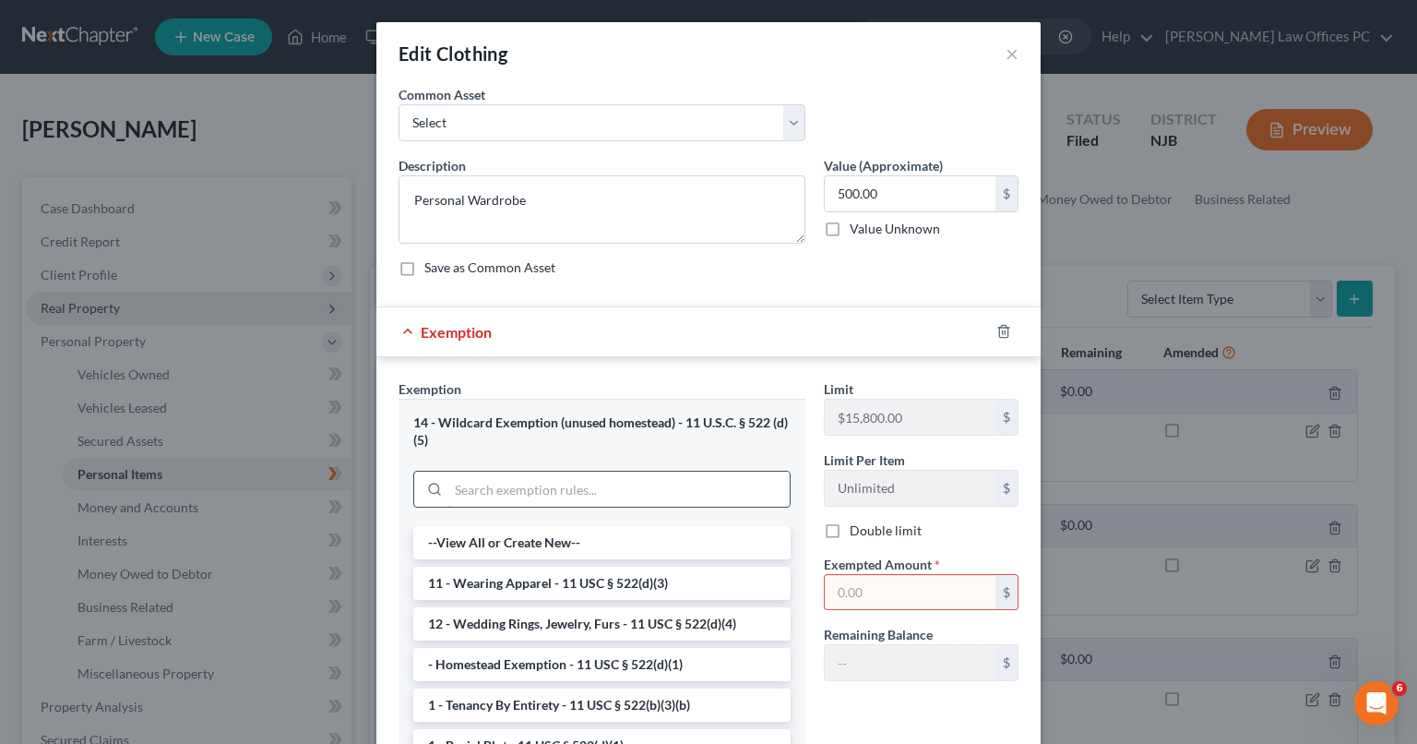
click at [513, 487] on input "search" at bounding box center [618, 488] width 341 height 35
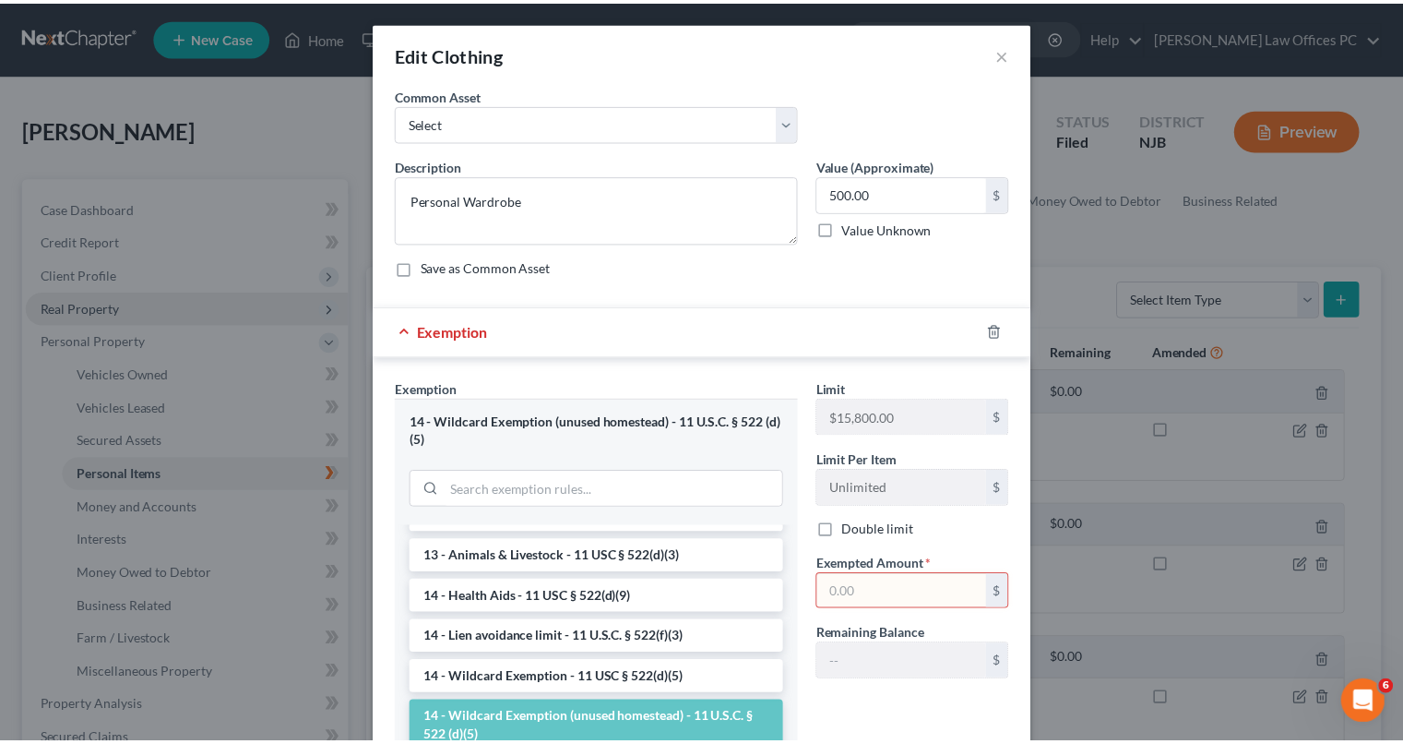
scroll to position [286, 0]
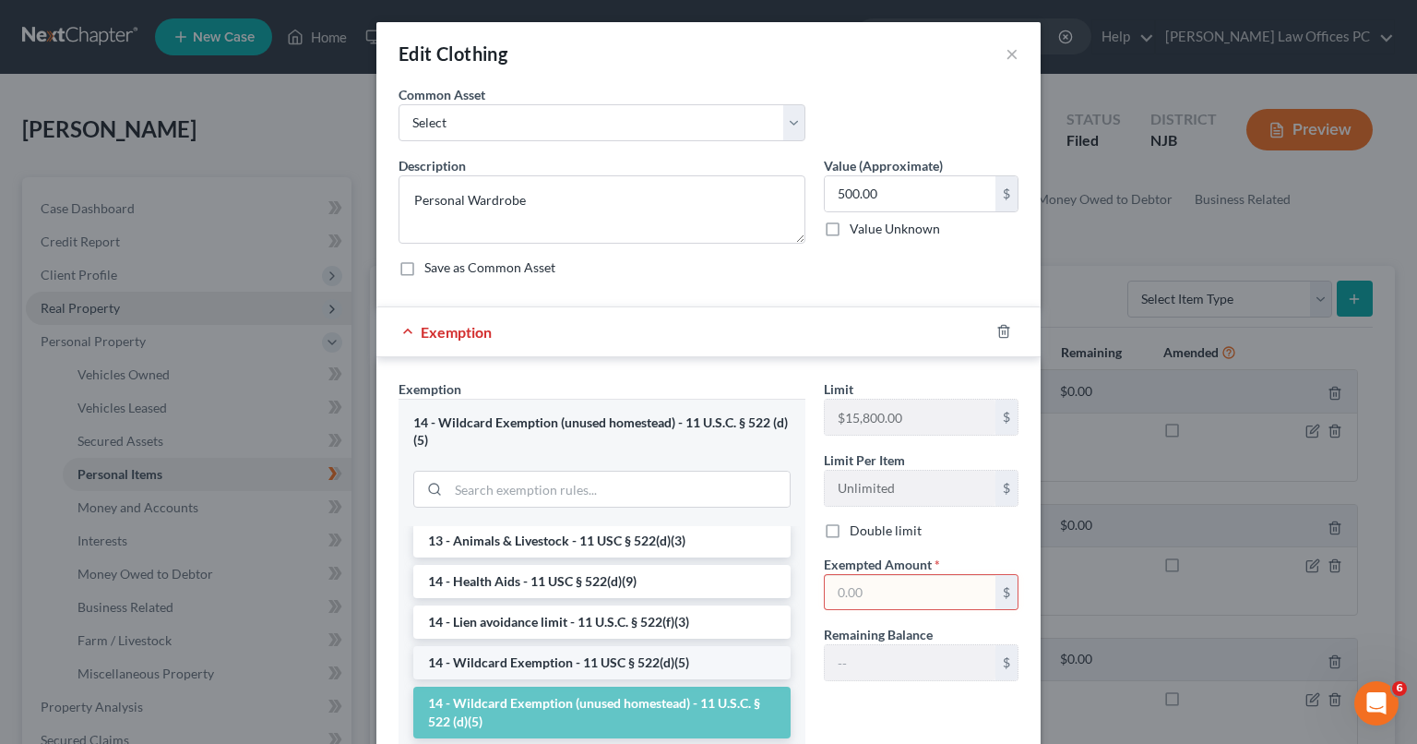
click at [633, 654] on li "14 - Wildcard Exemption - 11 USC § 522(d)(5)" at bounding box center [601, 662] width 377 height 33
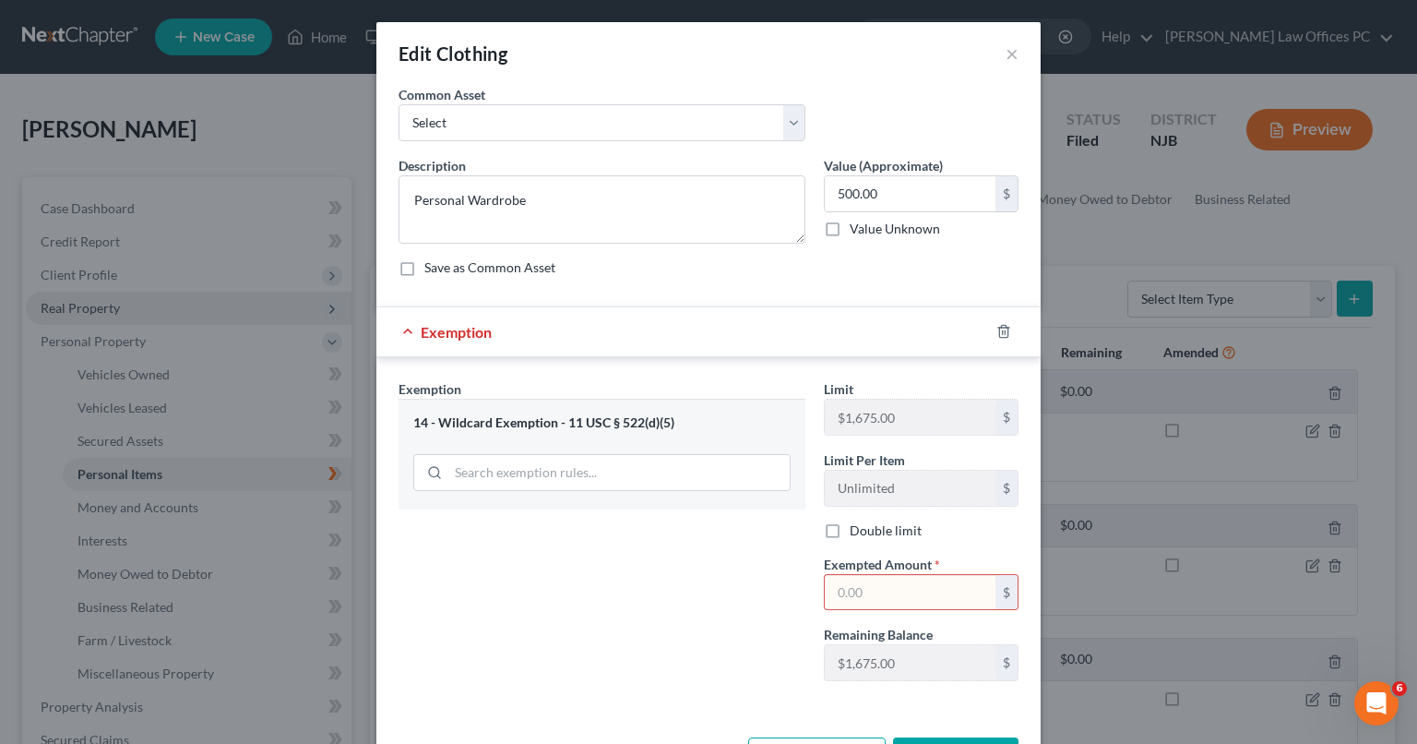
click at [900, 586] on input "text" at bounding box center [910, 592] width 171 height 35
click at [997, 55] on div "Edit Clothing ×" at bounding box center [708, 53] width 664 height 63
click at [1007, 62] on button "×" at bounding box center [1012, 53] width 13 height 22
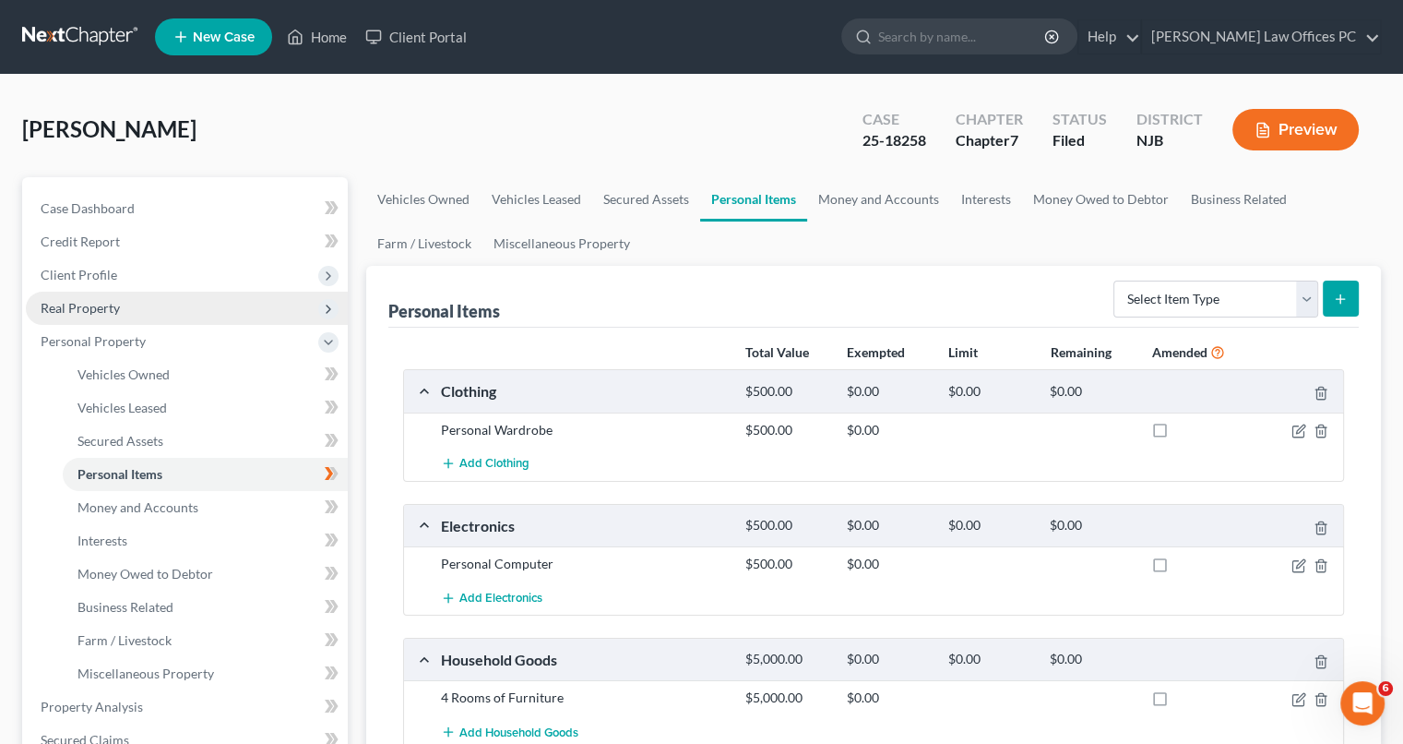
click at [1318, 294] on form "Select Item Type Clothing Collectibles Of Value Electronics Firearms Household …" at bounding box center [1236, 299] width 245 height 38
click at [1305, 300] on select "Select Item Type Clothing Collectibles Of Value Electronics Firearms Household …" at bounding box center [1216, 298] width 205 height 37
click at [1315, 221] on ul "Vehicles Owned Vehicles Leased Secured Assets Personal Items Money and Accounts…" at bounding box center [873, 221] width 1015 height 89
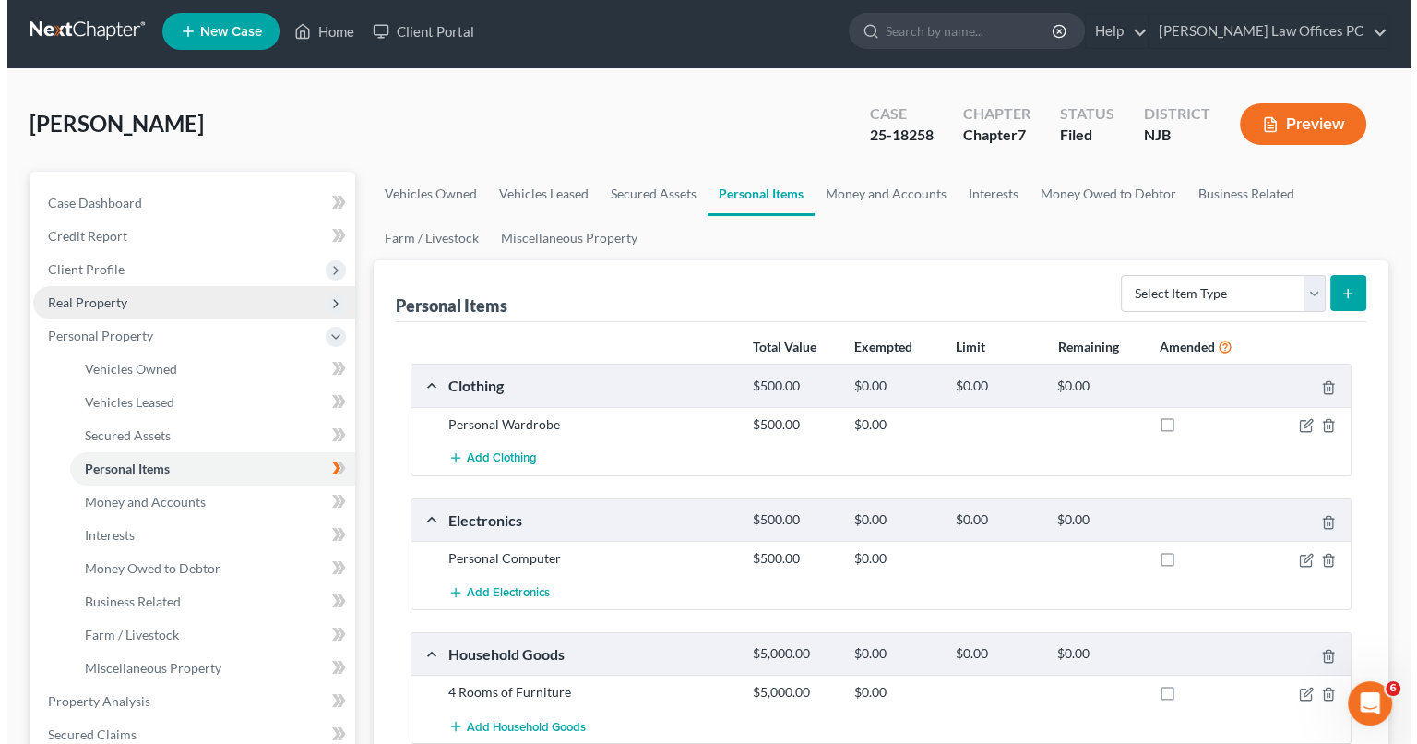
scroll to position [0, 0]
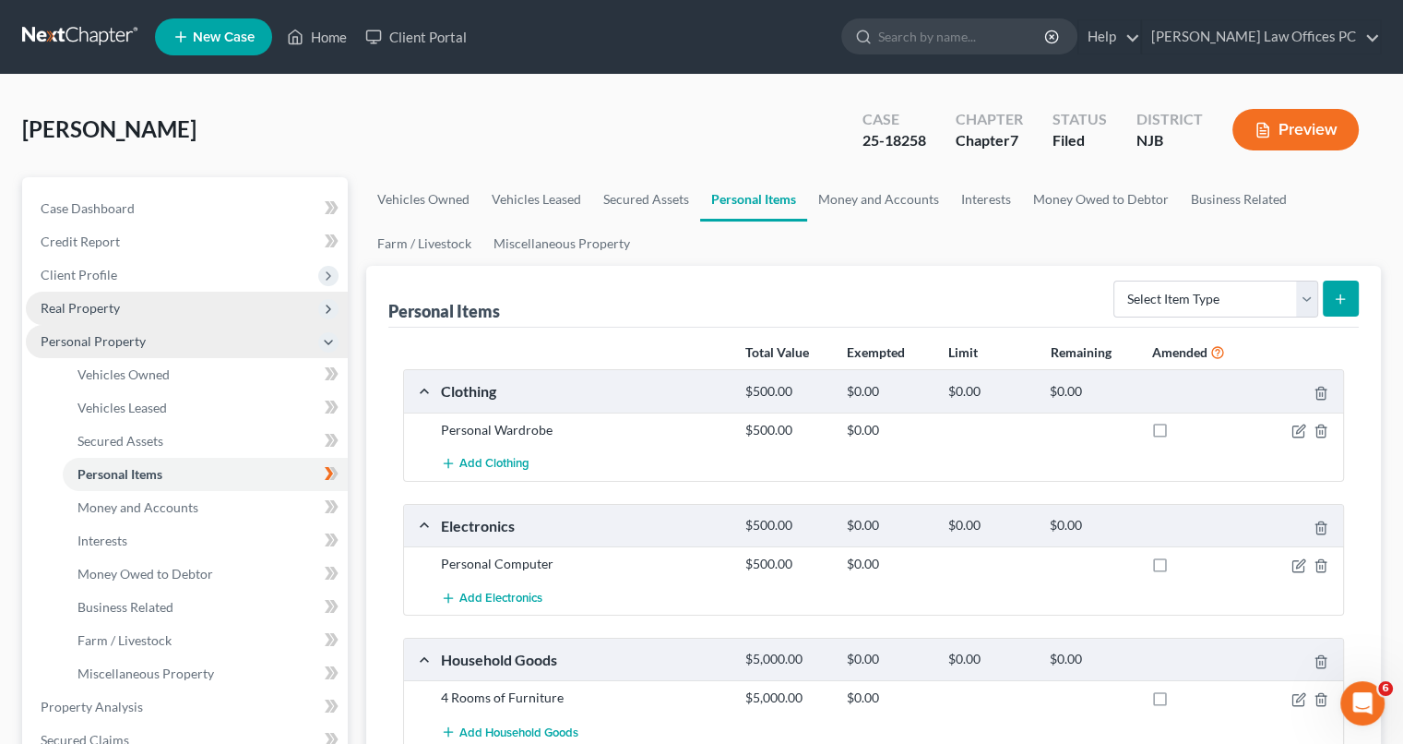
click at [97, 343] on span "Personal Property" at bounding box center [93, 341] width 105 height 16
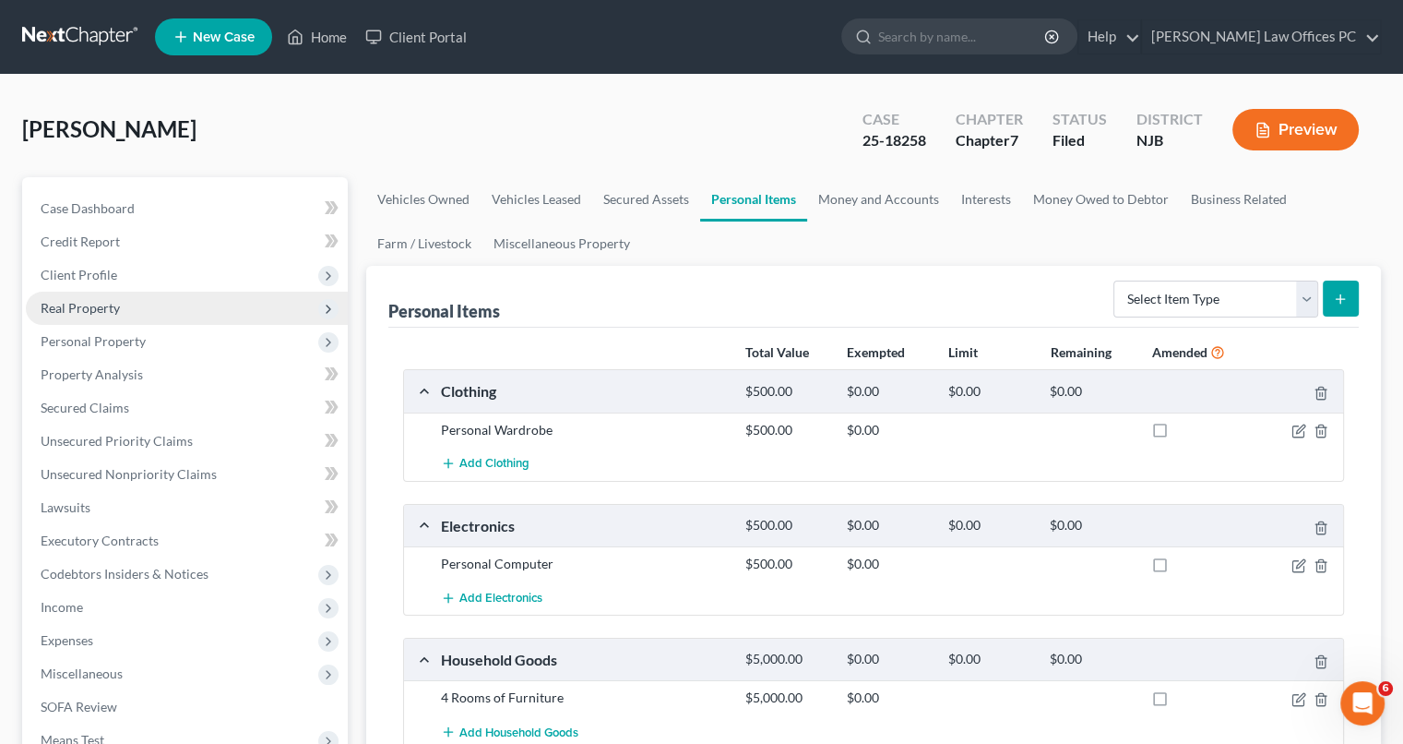
click at [89, 307] on span "Real Property" at bounding box center [80, 308] width 79 height 16
click at [93, 300] on span "Real Property" at bounding box center [80, 308] width 79 height 16
click at [421, 196] on link "Vehicles Owned" at bounding box center [423, 199] width 114 height 44
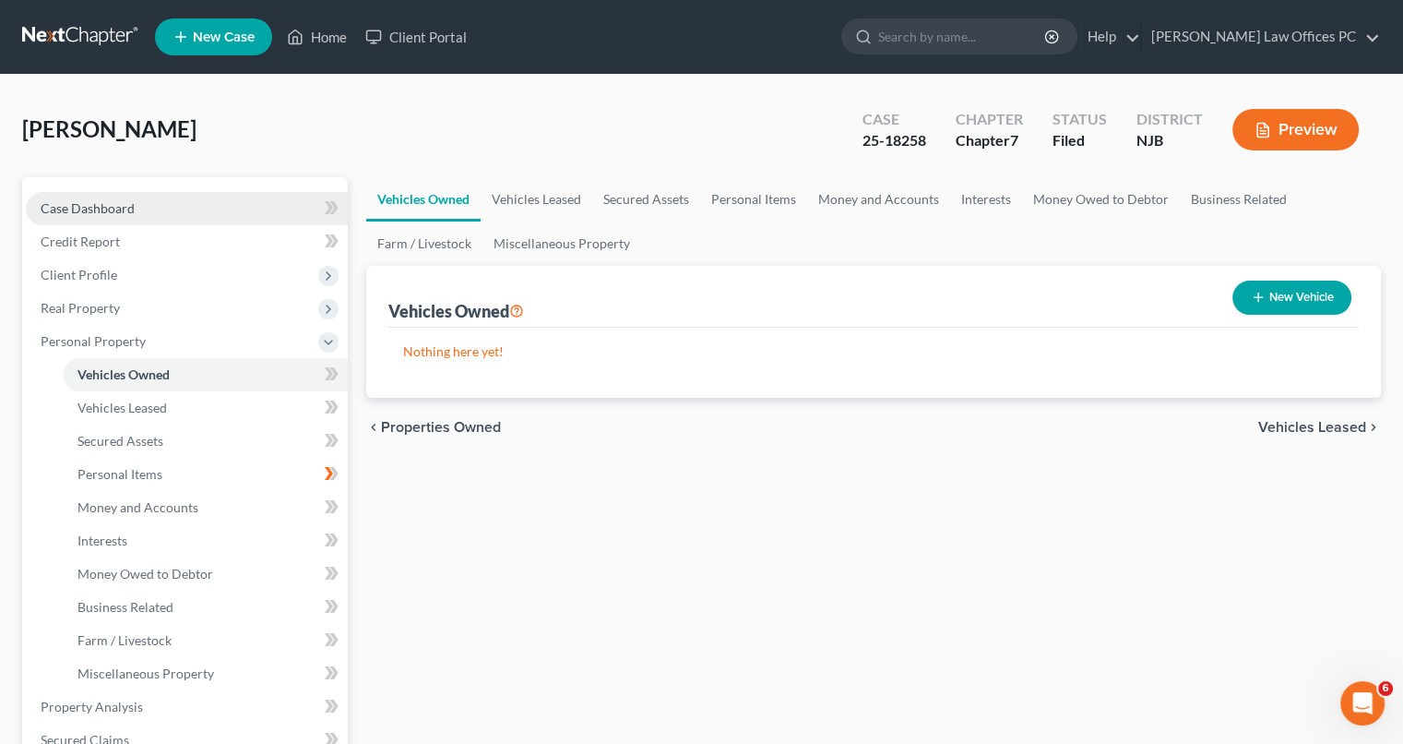
click at [96, 205] on span "Case Dashboard" at bounding box center [88, 208] width 94 height 16
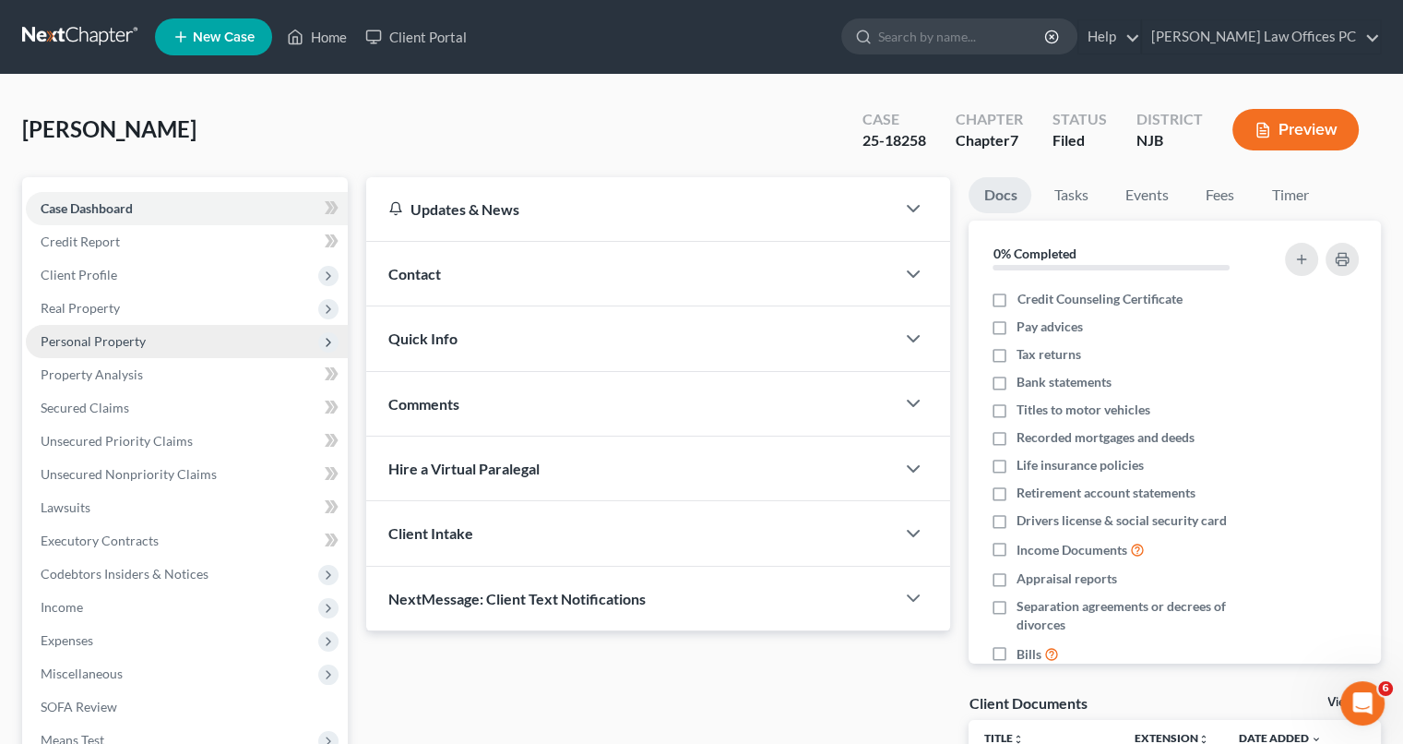
click at [107, 328] on span "Personal Property" at bounding box center [187, 341] width 322 height 33
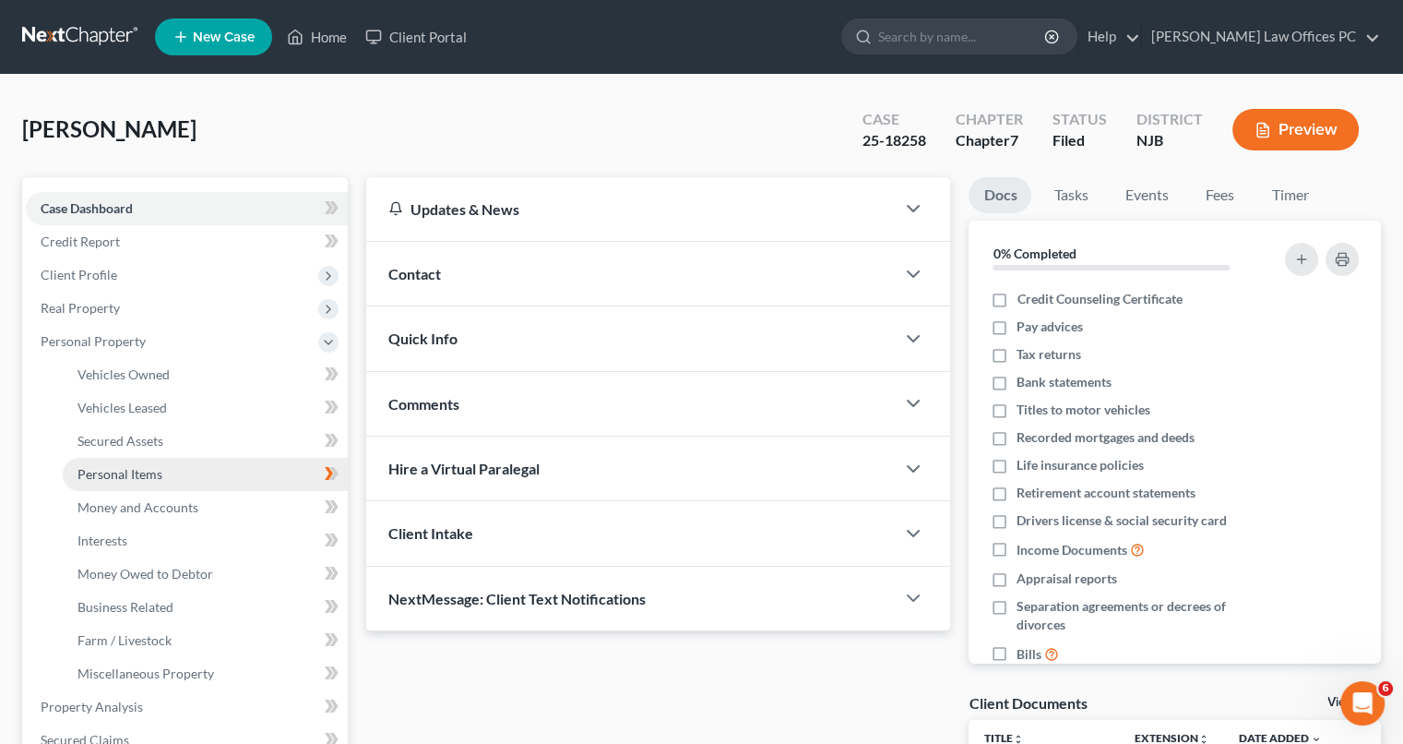
click at [118, 470] on span "Personal Items" at bounding box center [119, 474] width 85 height 16
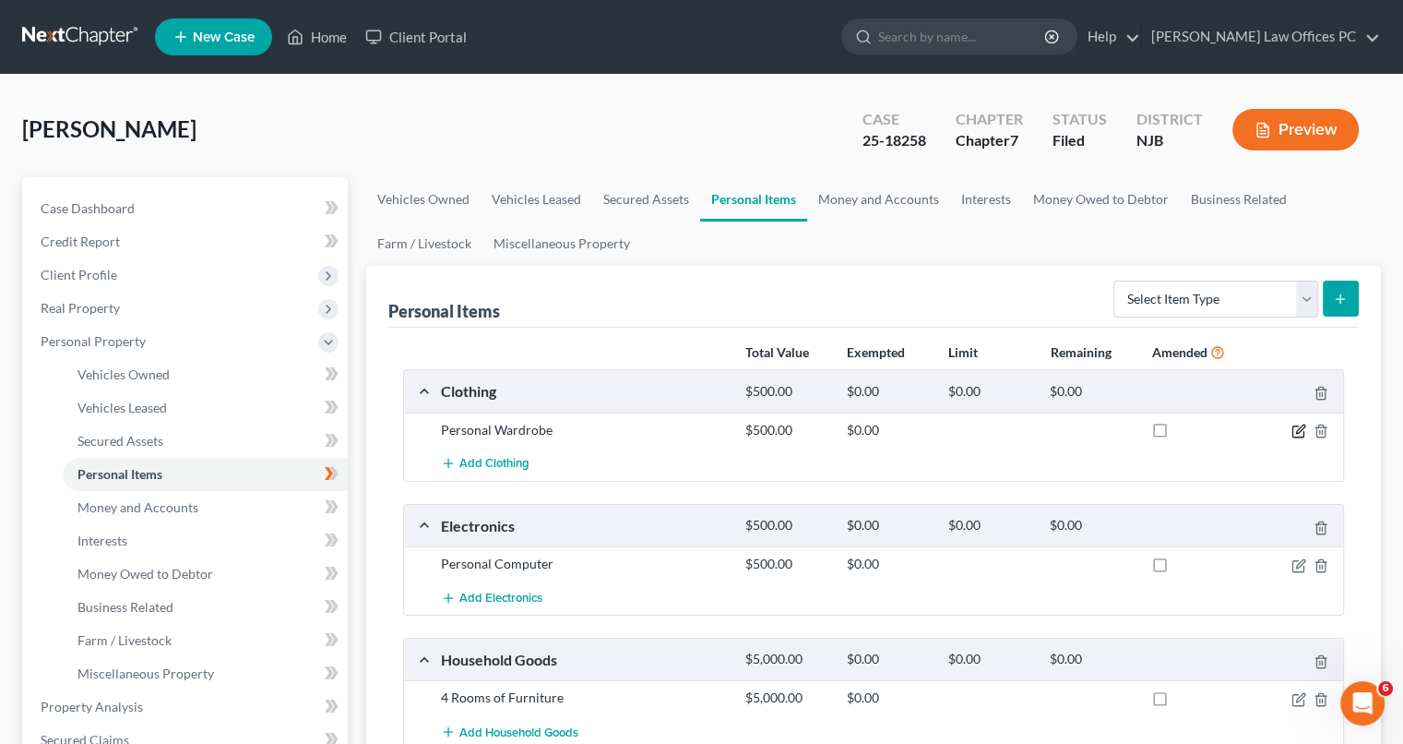
click at [1299, 425] on icon "button" at bounding box center [1299, 430] width 15 height 15
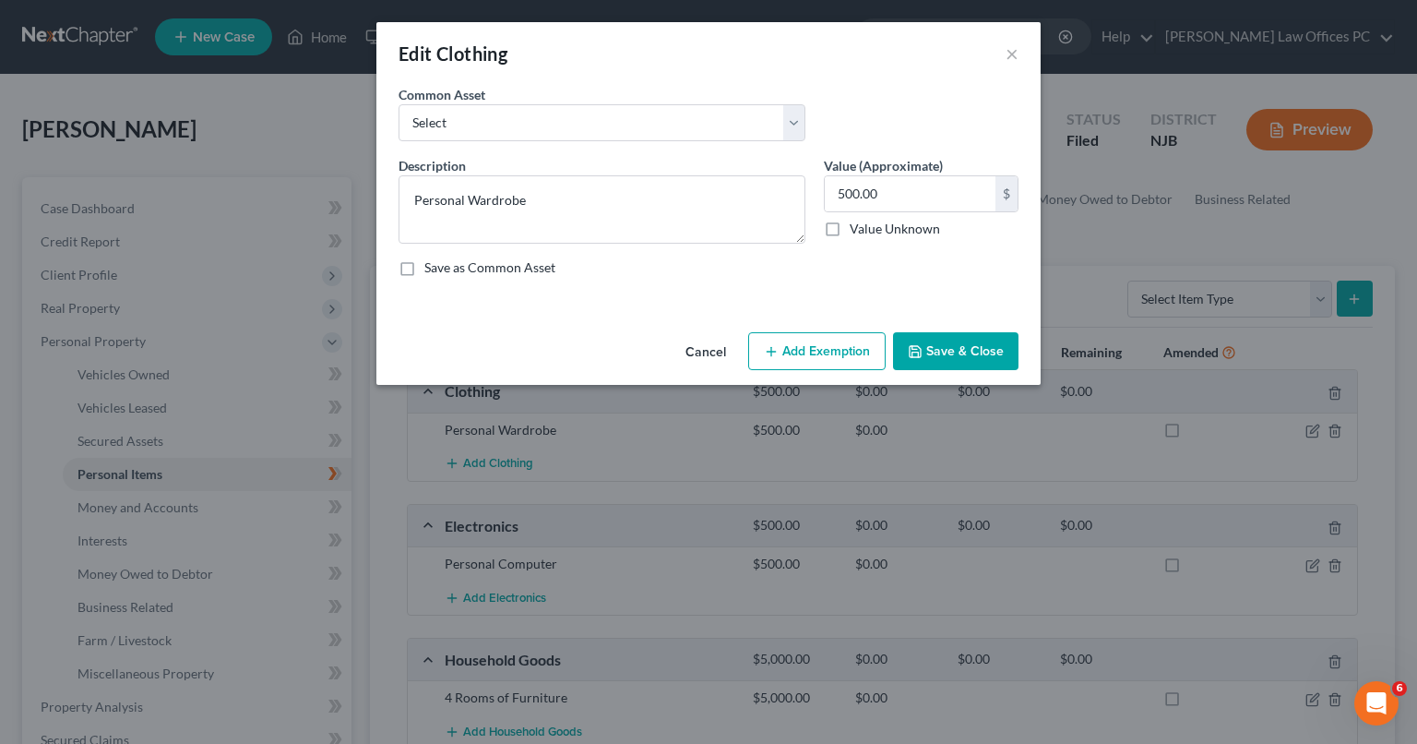
click at [831, 358] on button "Add Exemption" at bounding box center [816, 351] width 137 height 39
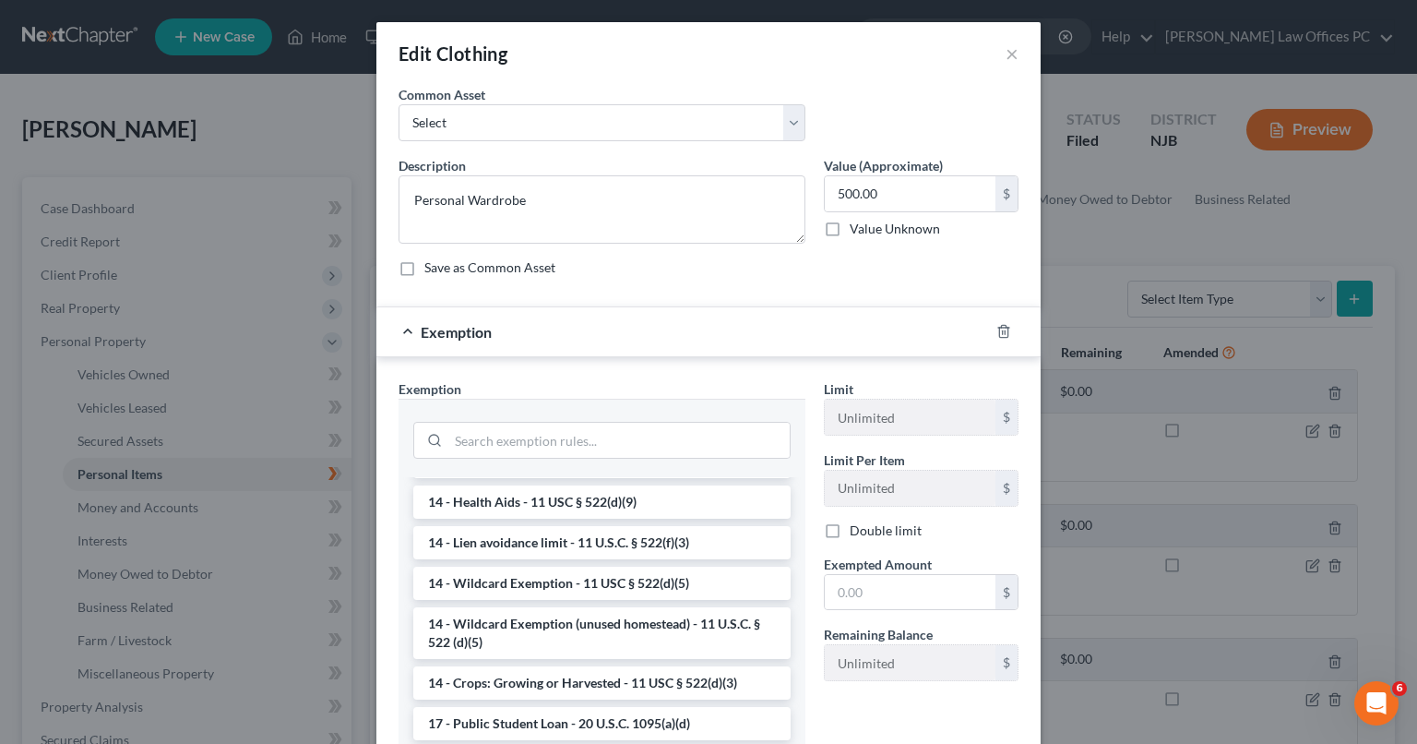
scroll to position [327, 0]
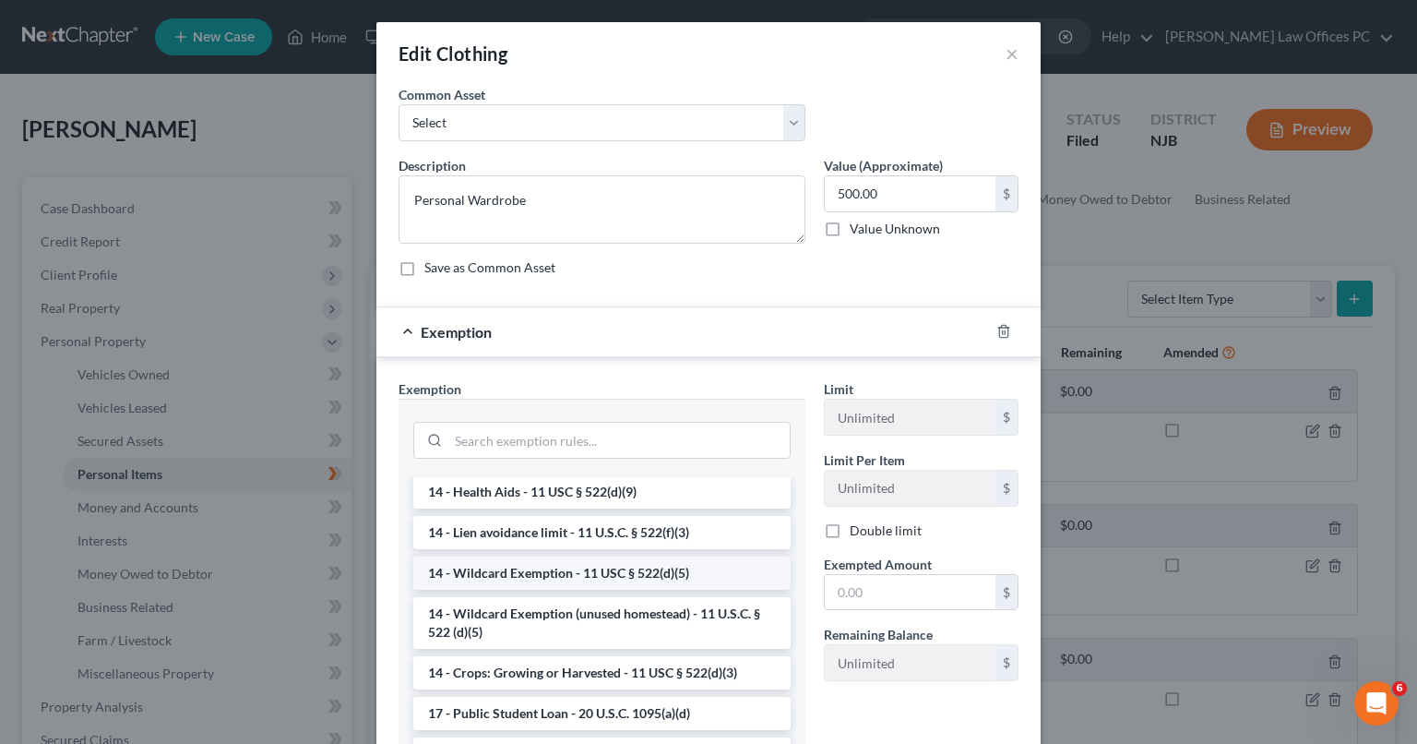
click at [604, 573] on li "14 - Wildcard Exemption - 11 USC § 522(d)(5)" at bounding box center [601, 572] width 377 height 33
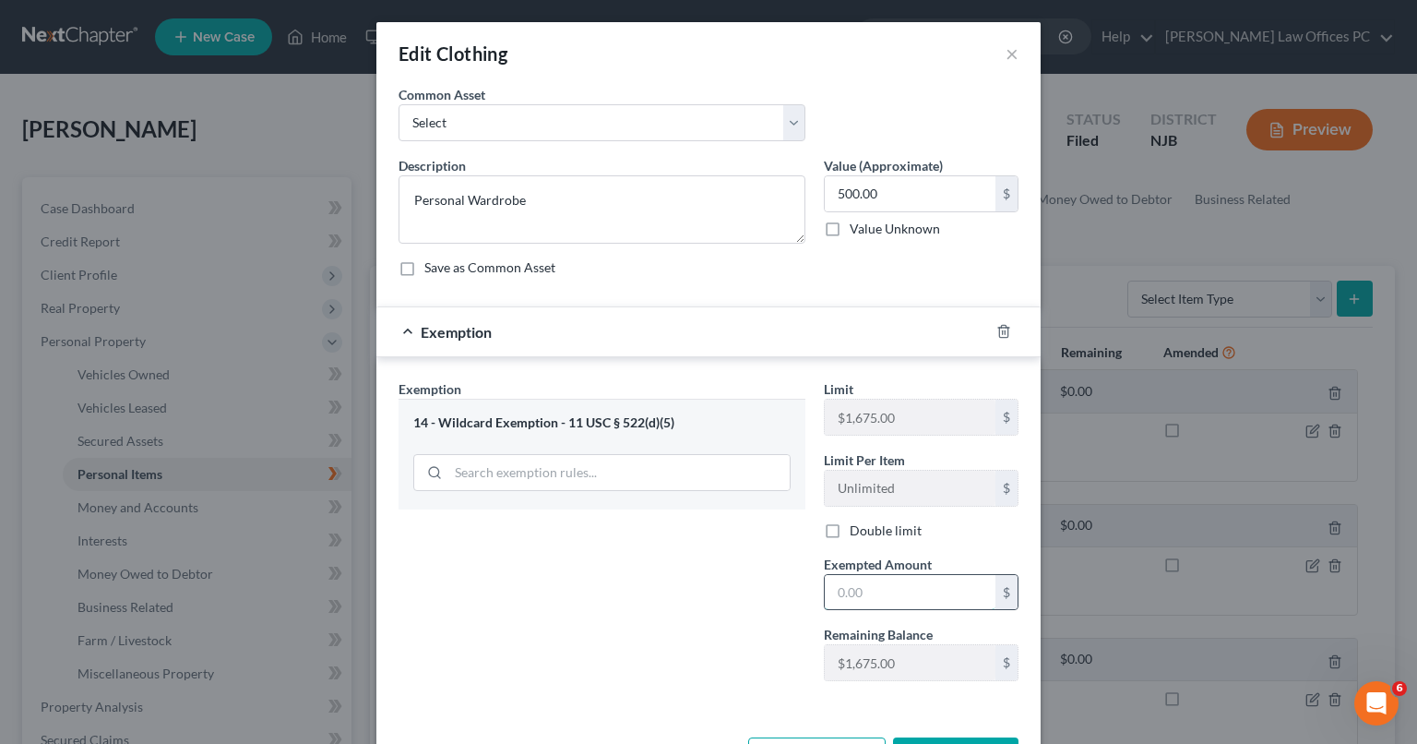
click at [886, 591] on input "text" at bounding box center [910, 592] width 171 height 35
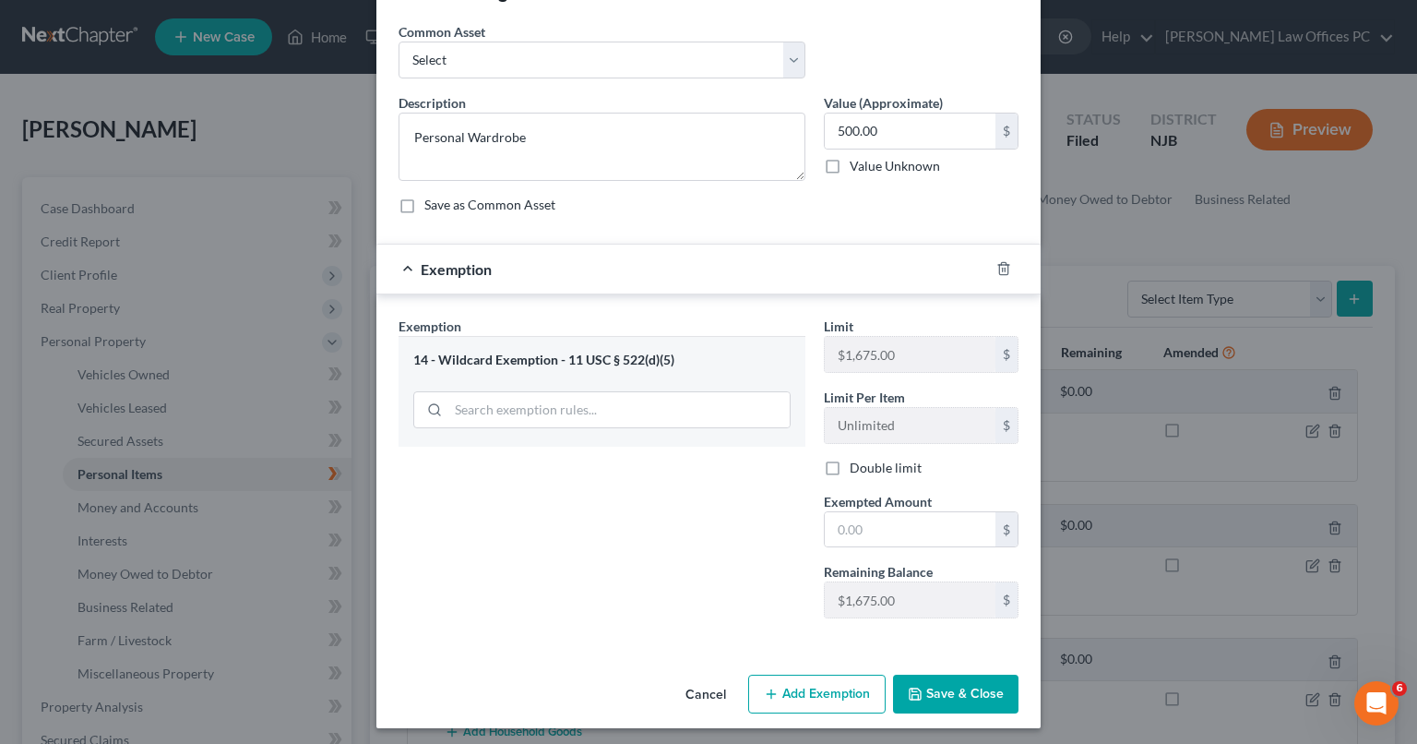
scroll to position [64, 0]
click at [779, 686] on button "Add Exemption" at bounding box center [816, 692] width 137 height 39
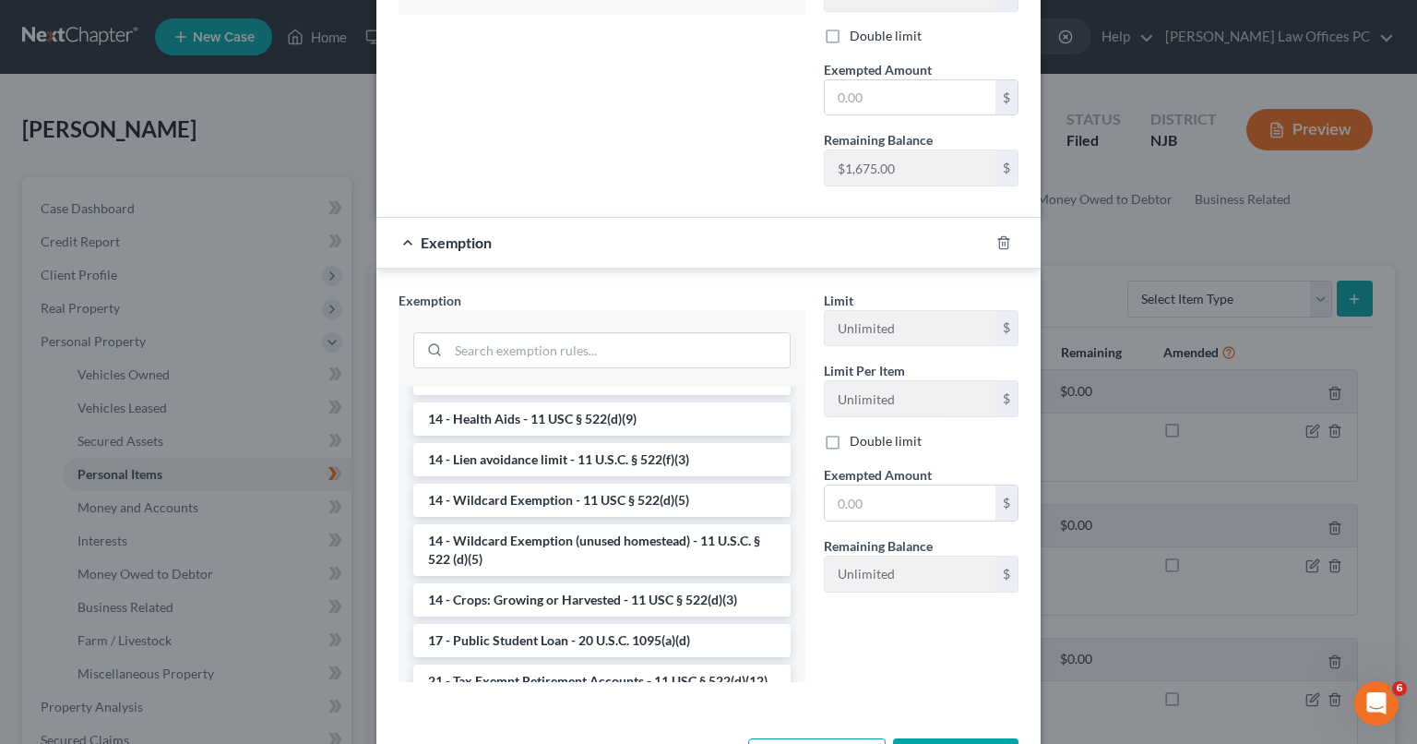
scroll to position [332, 0]
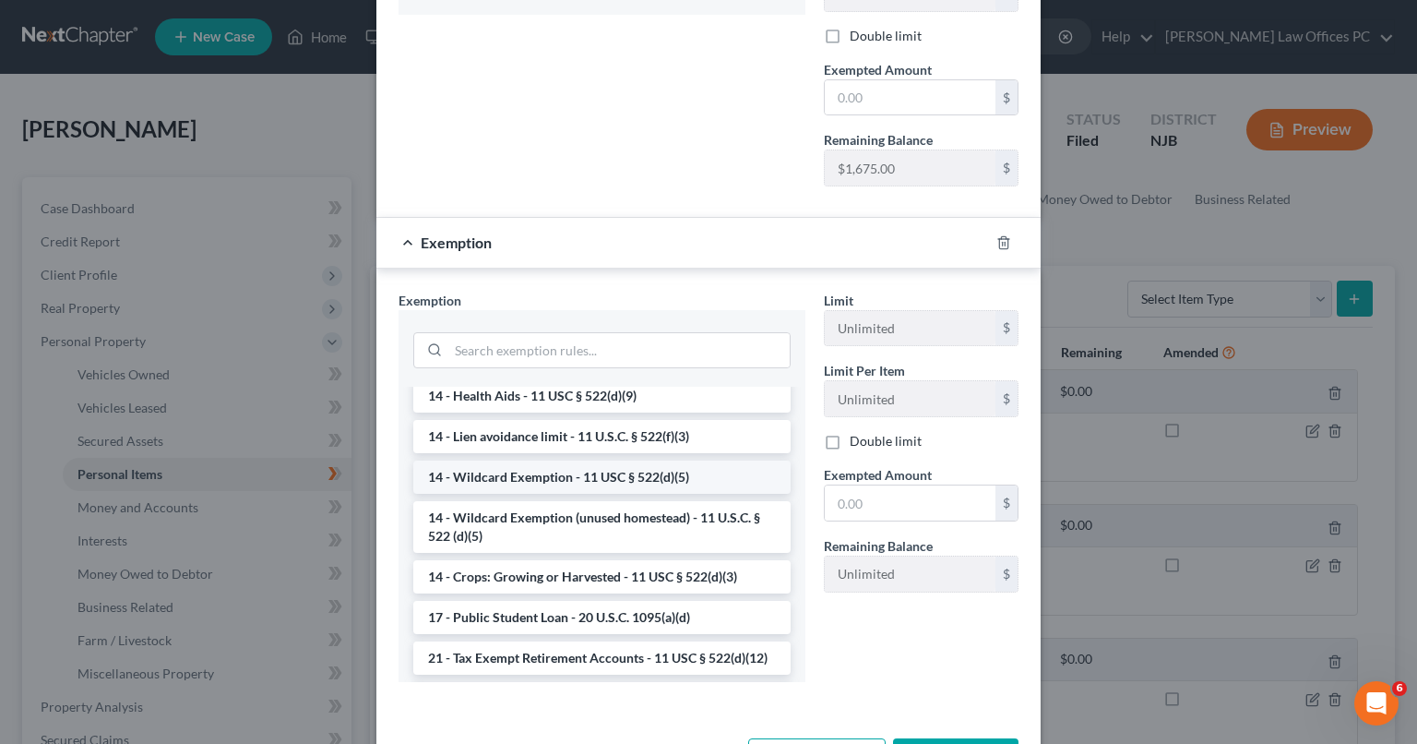
click at [576, 471] on li "14 - Wildcard Exemption - 11 USC § 522(d)(5)" at bounding box center [601, 476] width 377 height 33
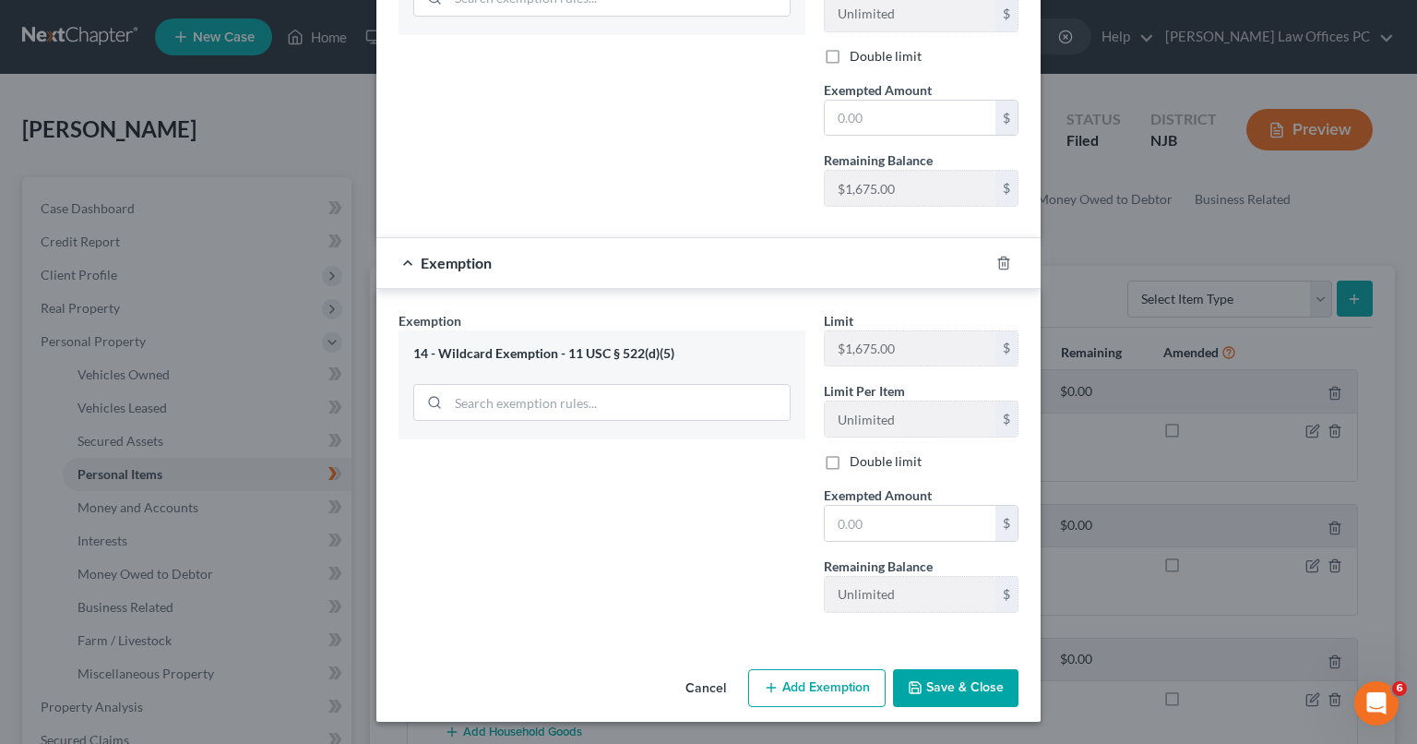
scroll to position [471, 0]
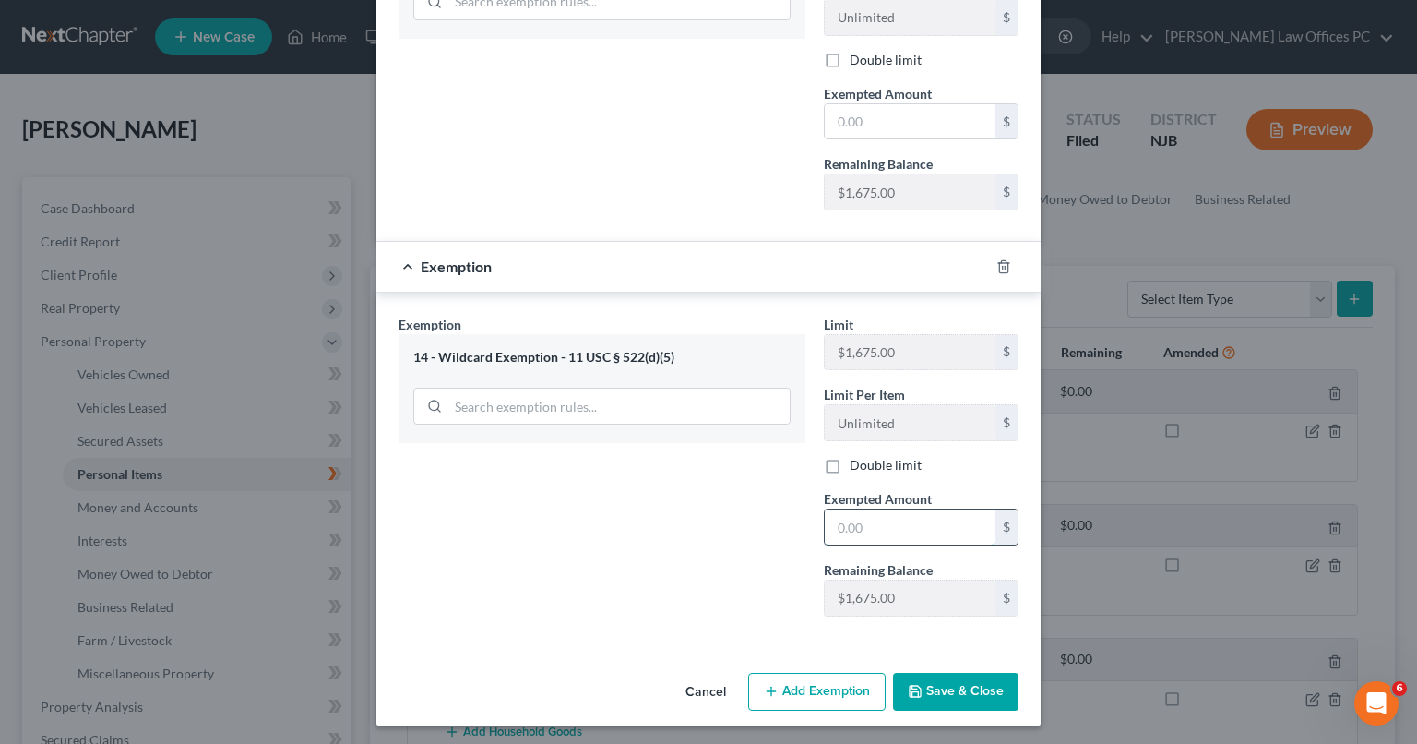
click at [894, 517] on input "text" at bounding box center [910, 526] width 171 height 35
type input "500"
click at [998, 263] on polyline "button" at bounding box center [1003, 263] width 11 height 0
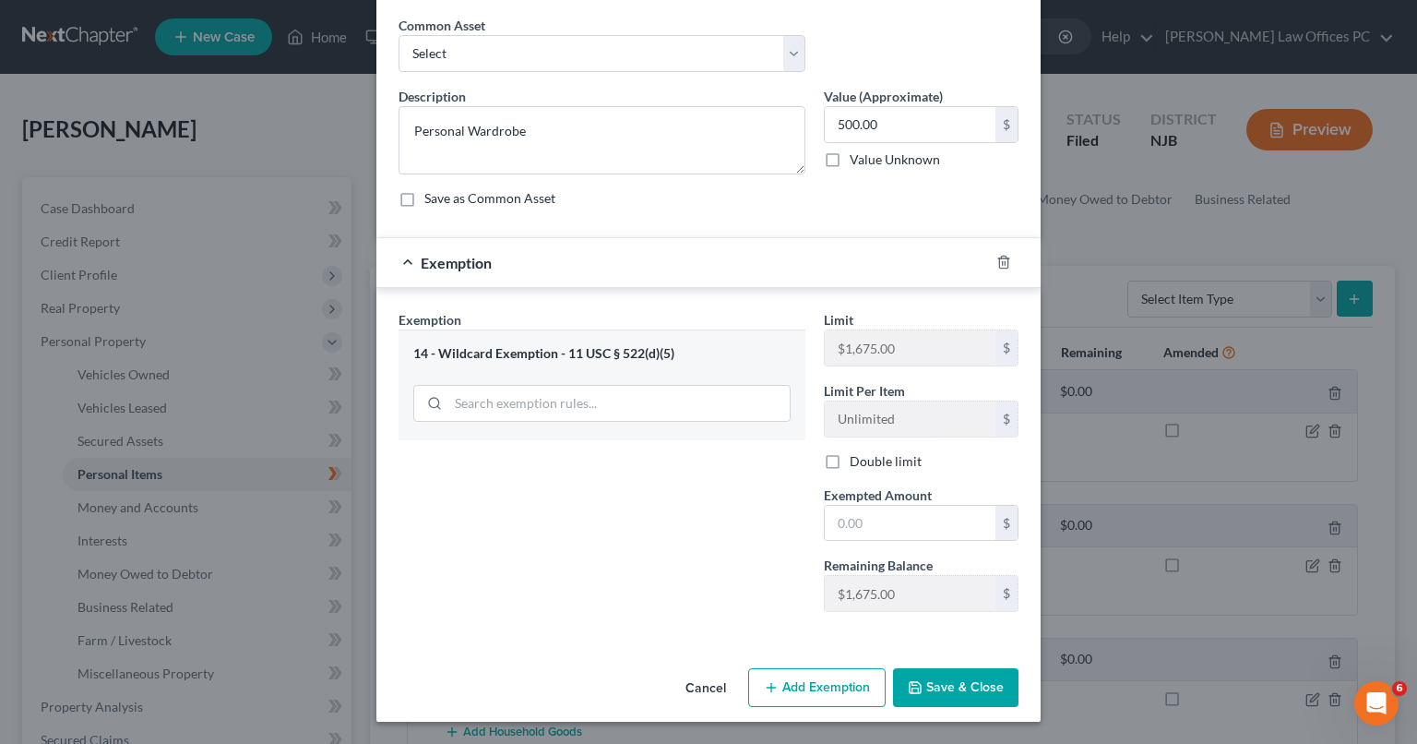
scroll to position [66, 0]
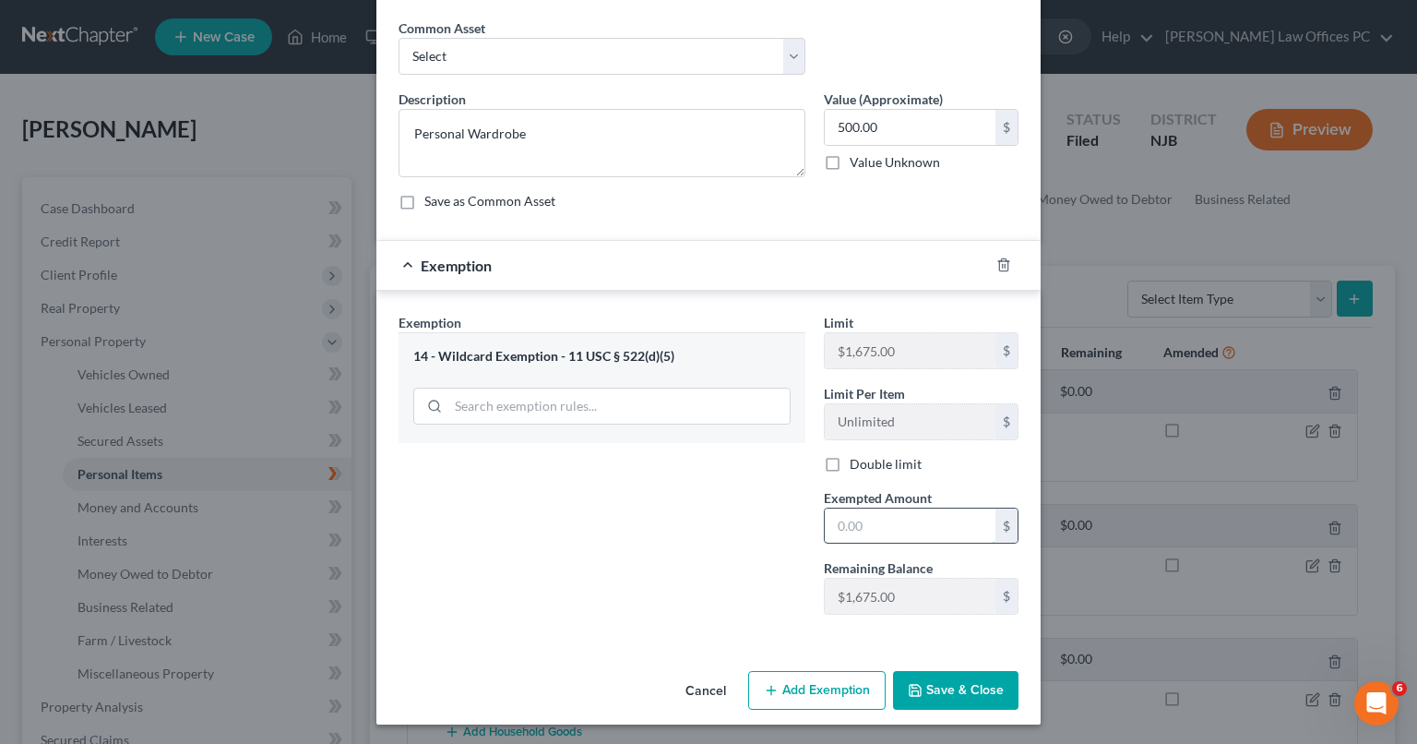
click at [878, 530] on input "text" at bounding box center [910, 525] width 171 height 35
click at [895, 519] on input "text" at bounding box center [910, 525] width 171 height 35
click at [780, 685] on button "Add Exemption" at bounding box center [816, 690] width 137 height 39
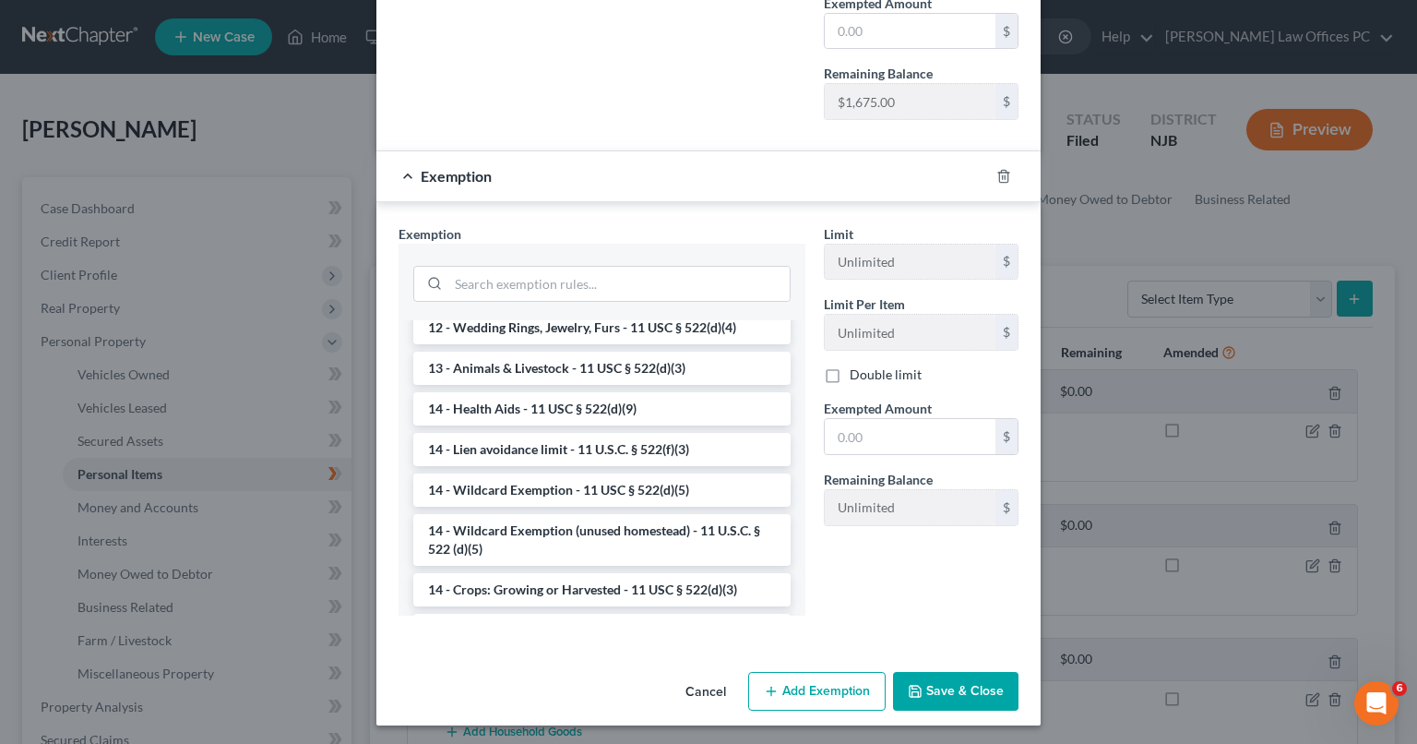
scroll to position [258, 0]
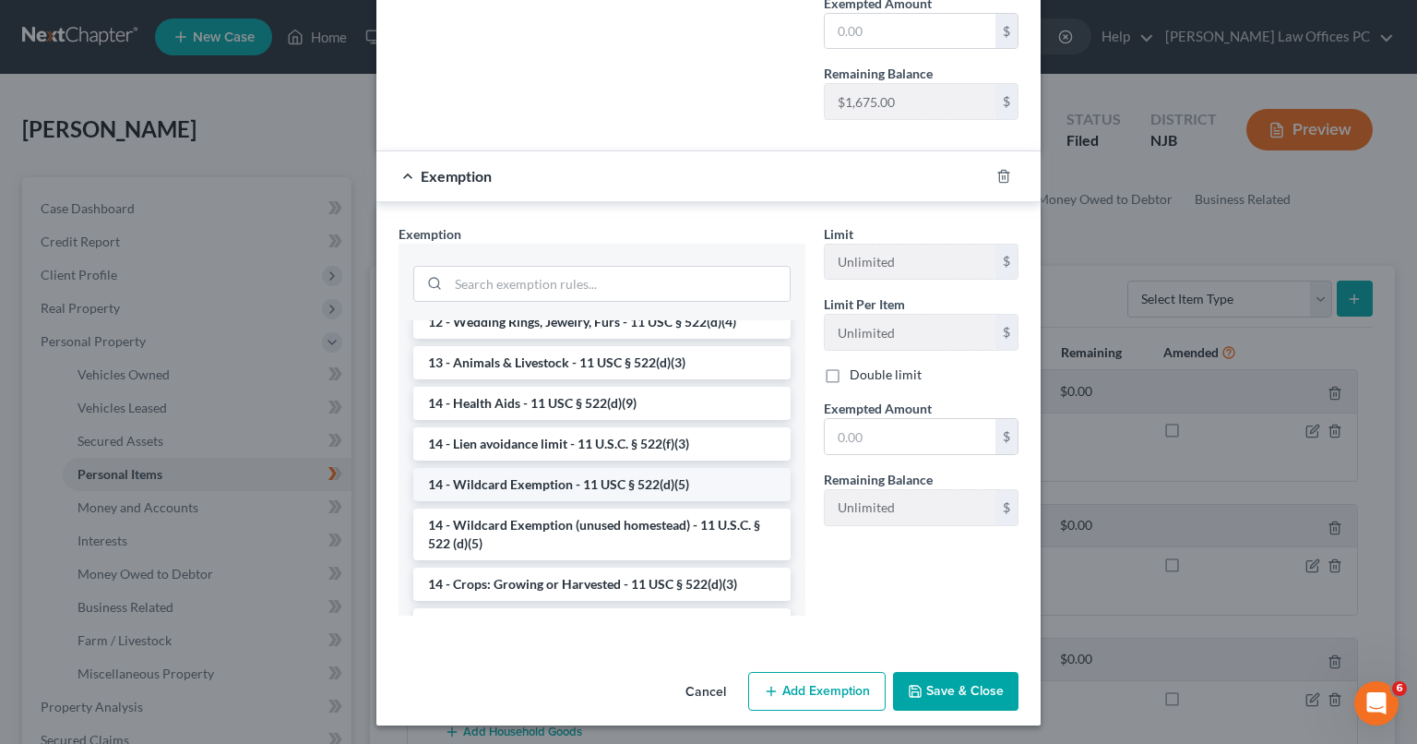
click at [691, 481] on li "14 - Wildcard Exemption - 11 USC § 522(d)(5)" at bounding box center [601, 484] width 377 height 33
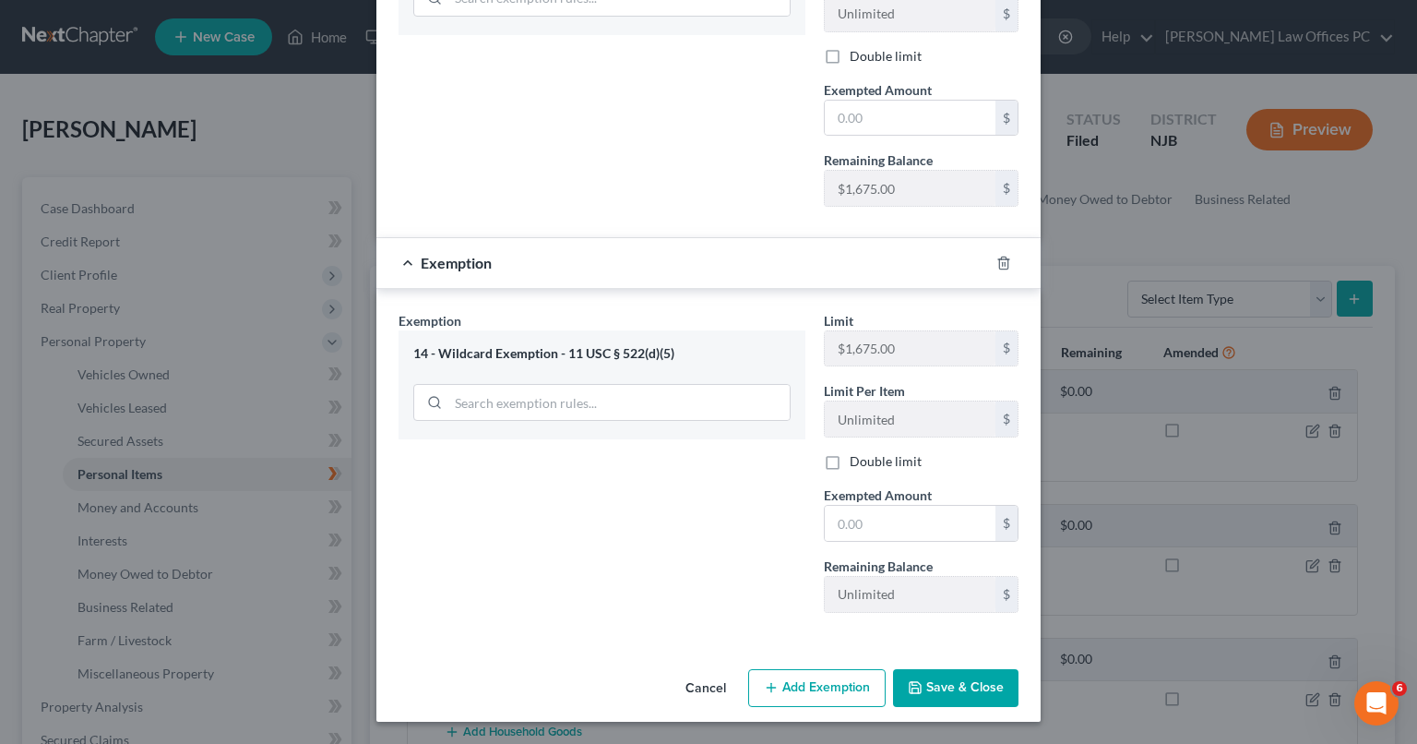
scroll to position [471, 0]
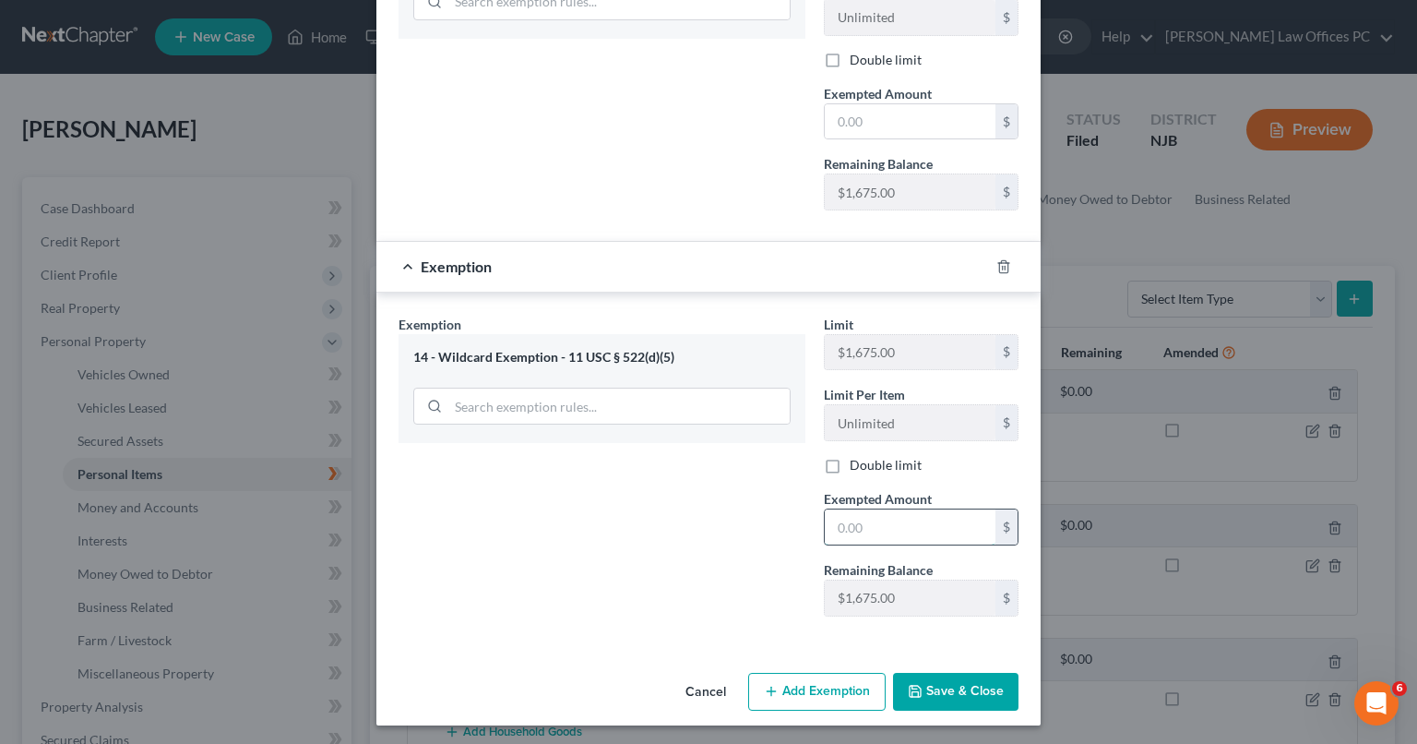
click at [864, 514] on input "text" at bounding box center [910, 526] width 171 height 35
type input "500"
click at [941, 686] on button "Save & Close" at bounding box center [955, 692] width 125 height 39
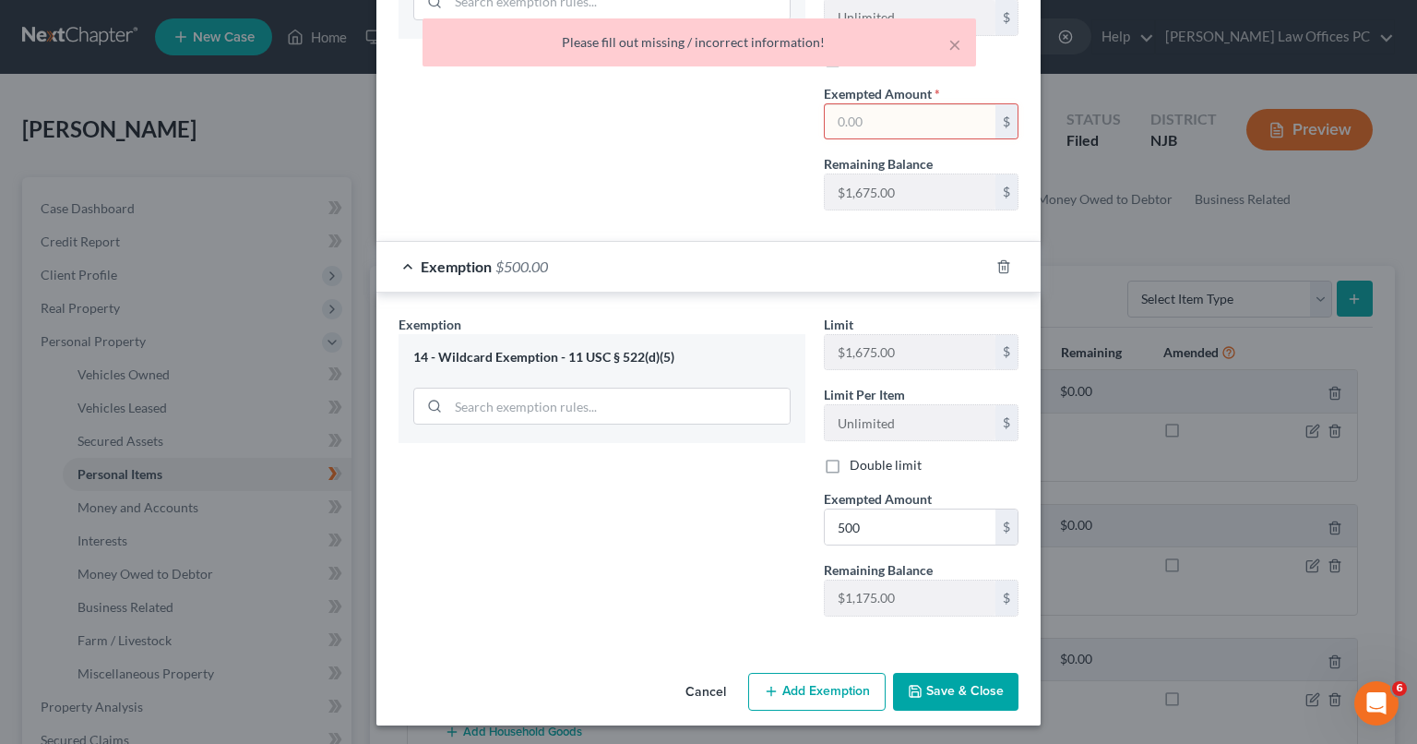
click at [913, 112] on input "text" at bounding box center [910, 121] width 171 height 35
type input "500"
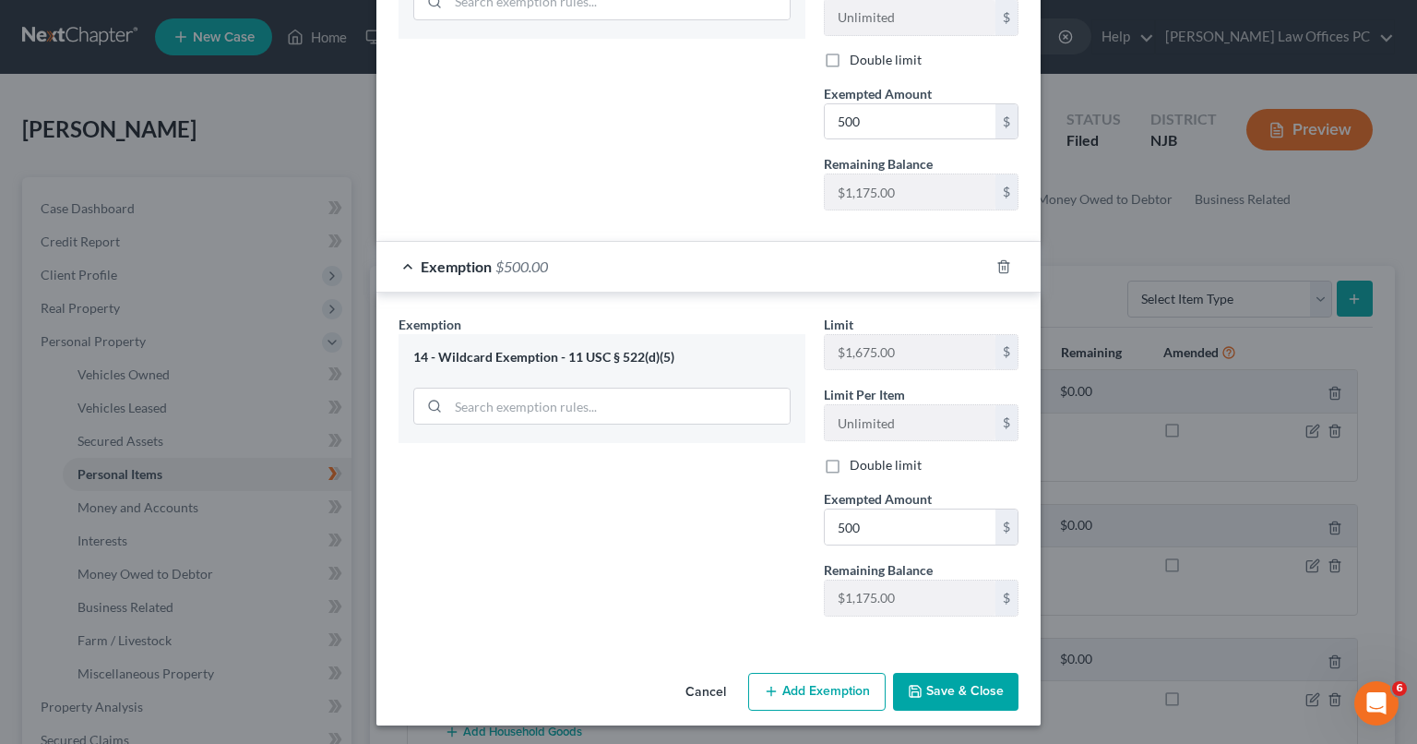
click at [989, 258] on div at bounding box center [1015, 267] width 52 height 30
click at [996, 261] on icon "button" at bounding box center [1003, 266] width 15 height 15
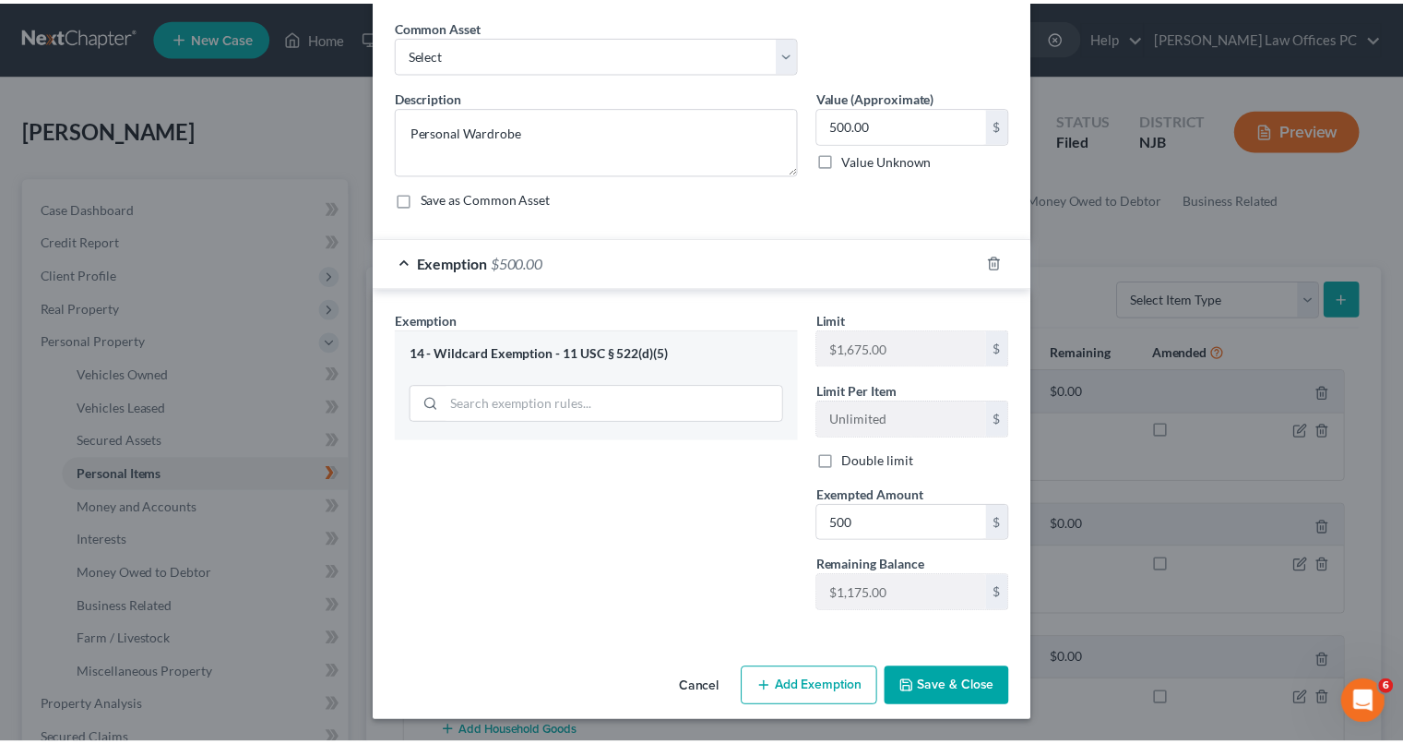
scroll to position [66, 0]
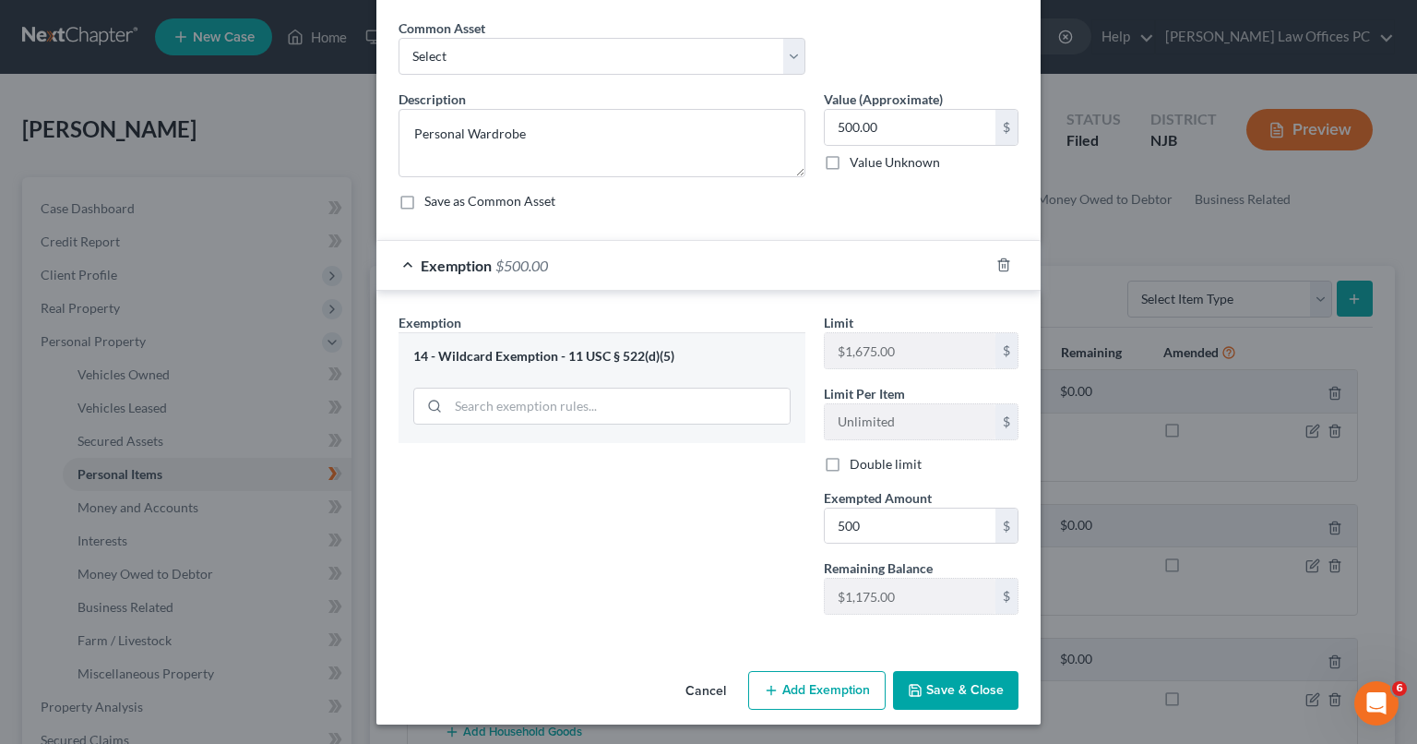
click at [940, 693] on button "Save & Close" at bounding box center [955, 690] width 125 height 39
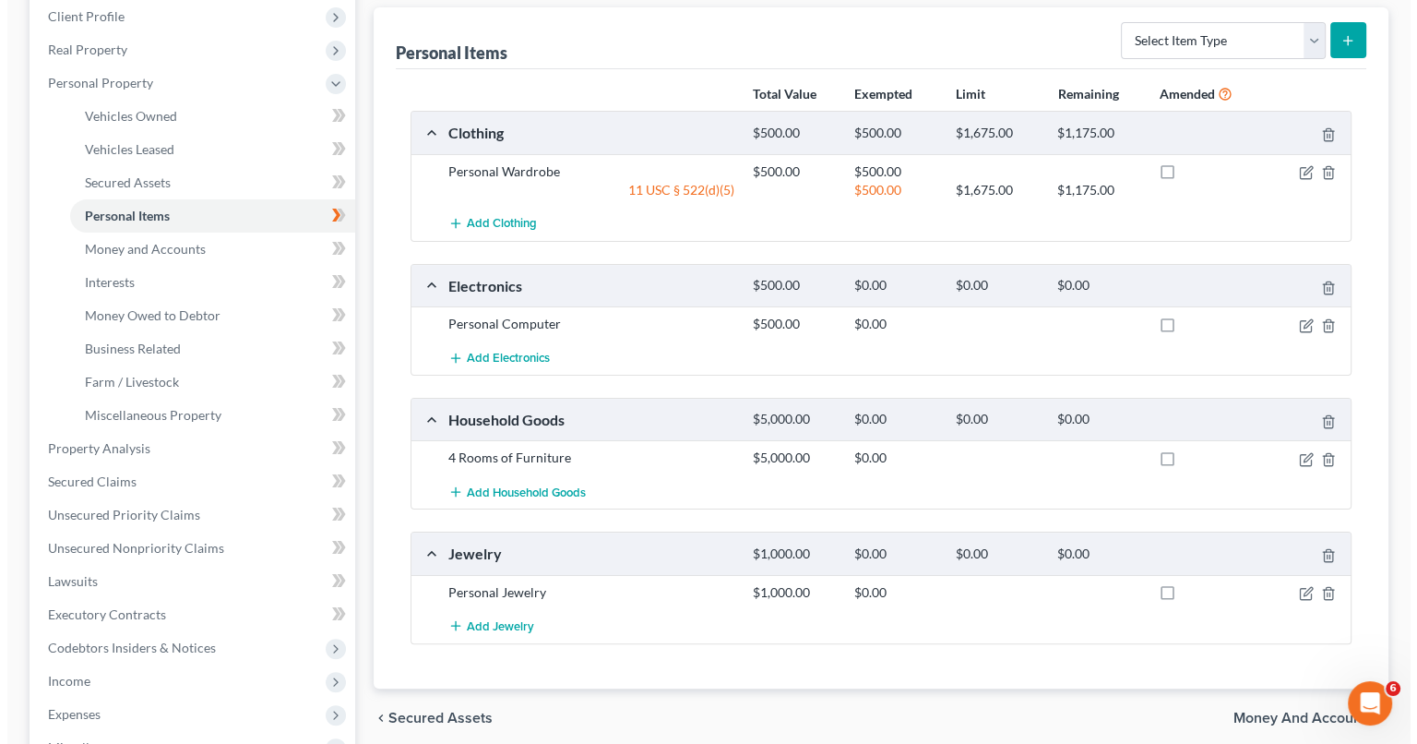
scroll to position [254, 0]
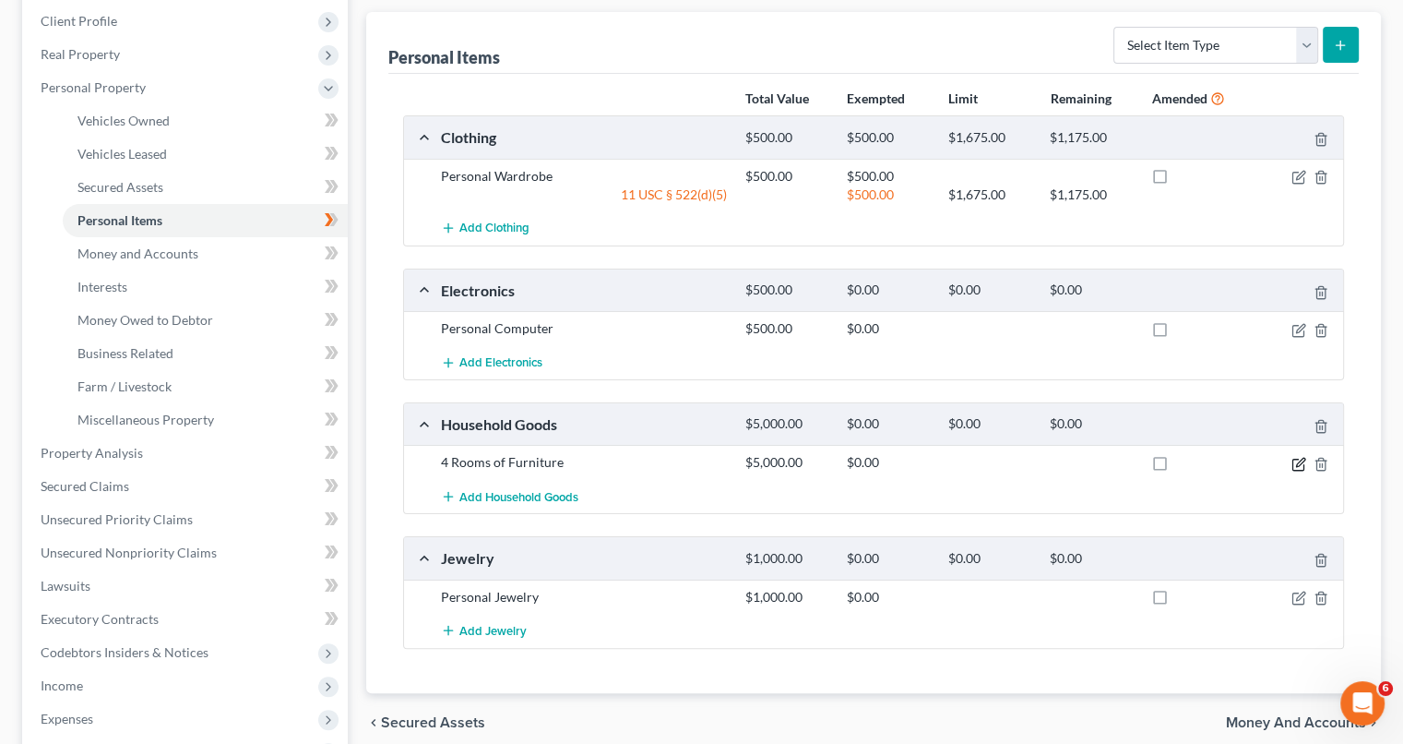
click at [1295, 460] on icon "button" at bounding box center [1299, 464] width 15 height 15
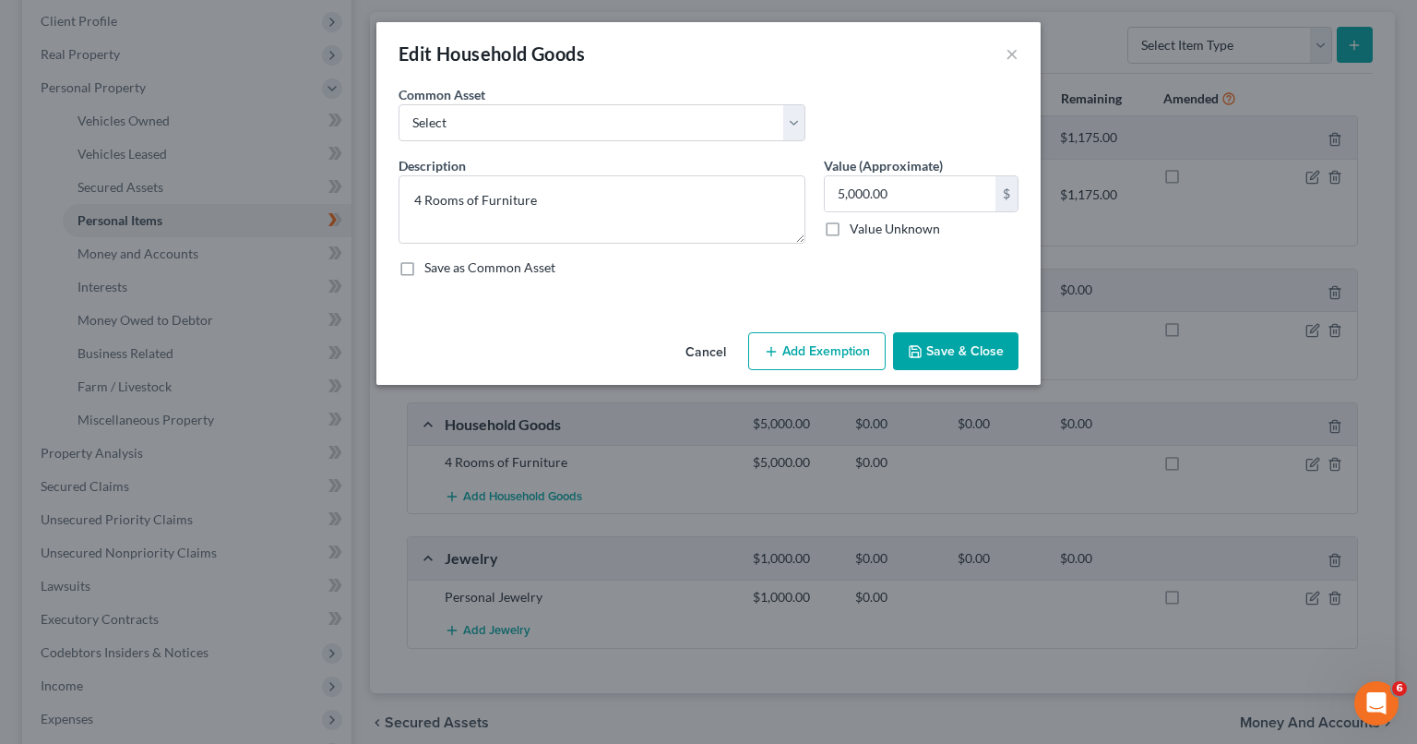
click at [827, 345] on button "Add Exemption" at bounding box center [816, 351] width 137 height 39
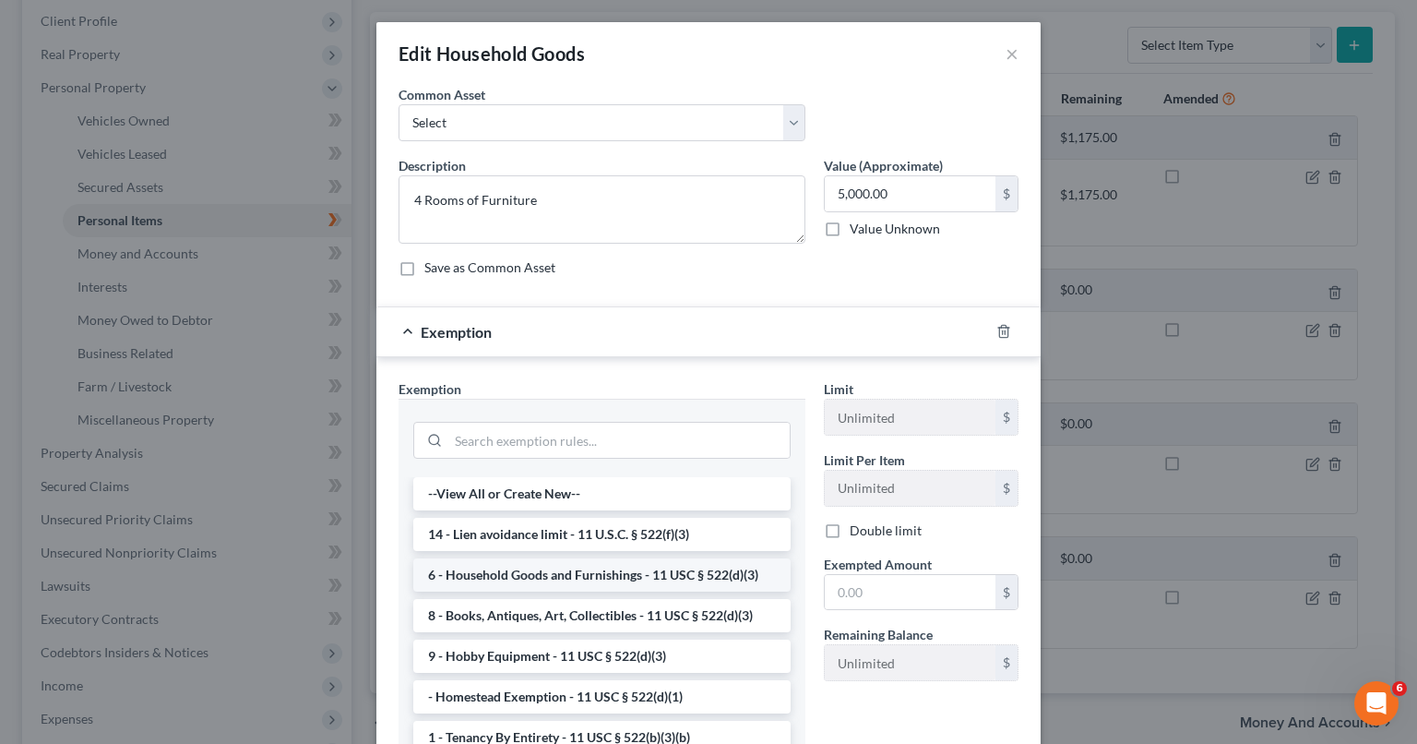
click at [710, 570] on li "6 - Household Goods and Furnishings - 11 USC § 522(d)(3)" at bounding box center [601, 574] width 377 height 33
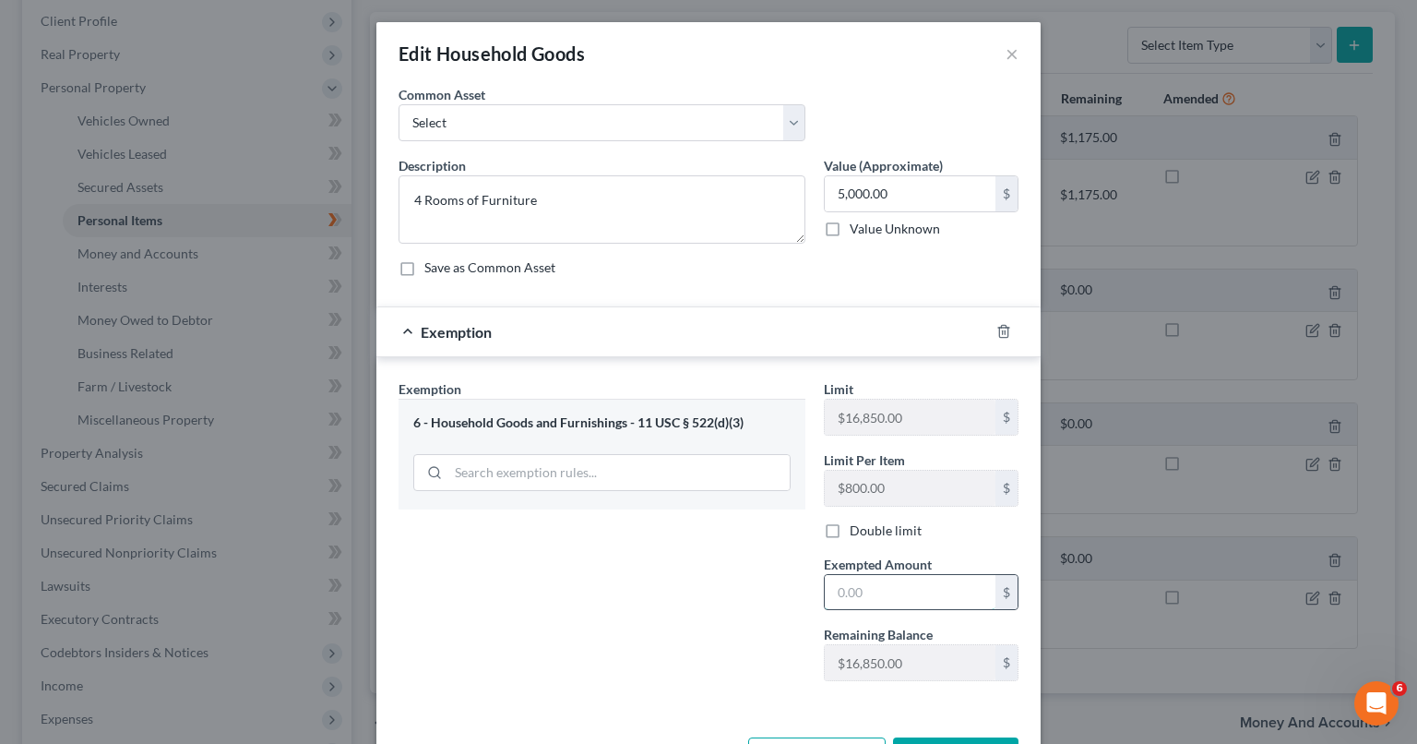
click at [912, 591] on input "text" at bounding box center [910, 592] width 171 height 35
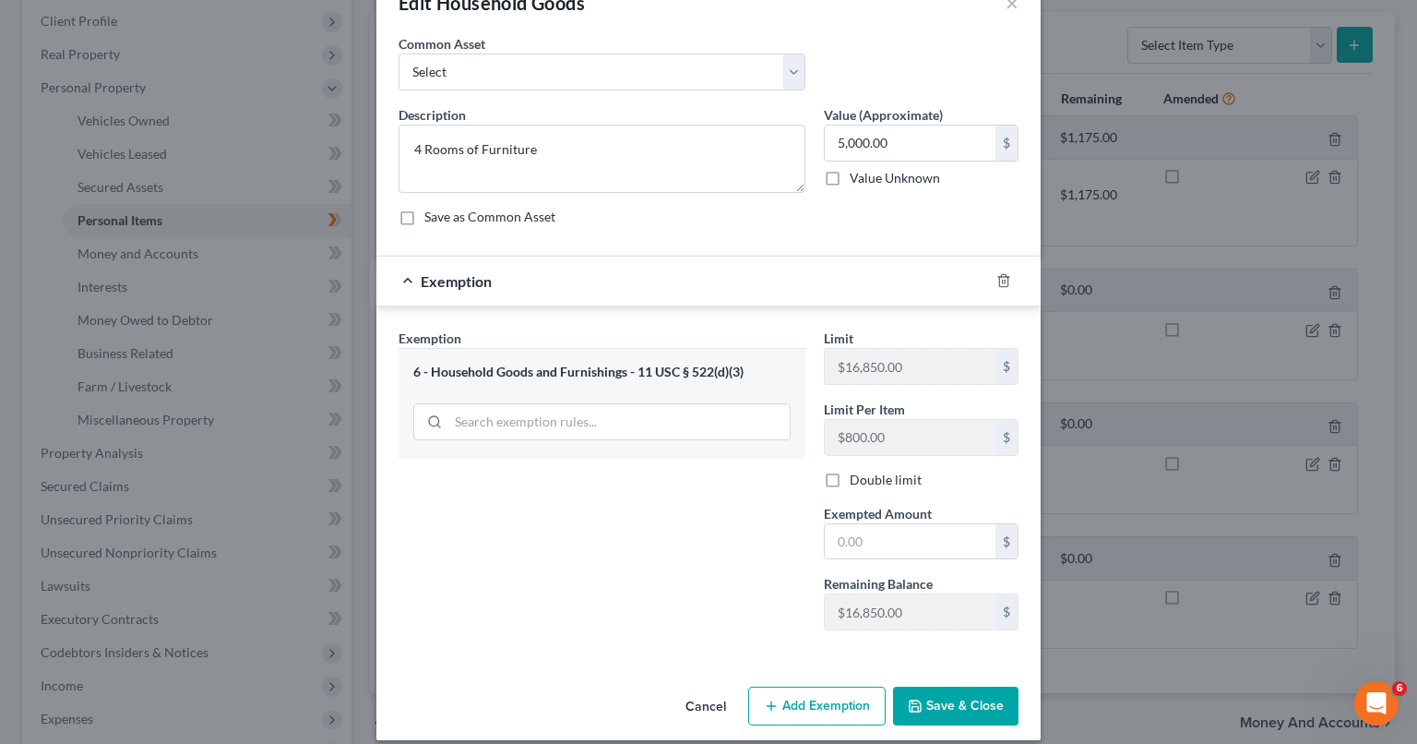
scroll to position [66, 0]
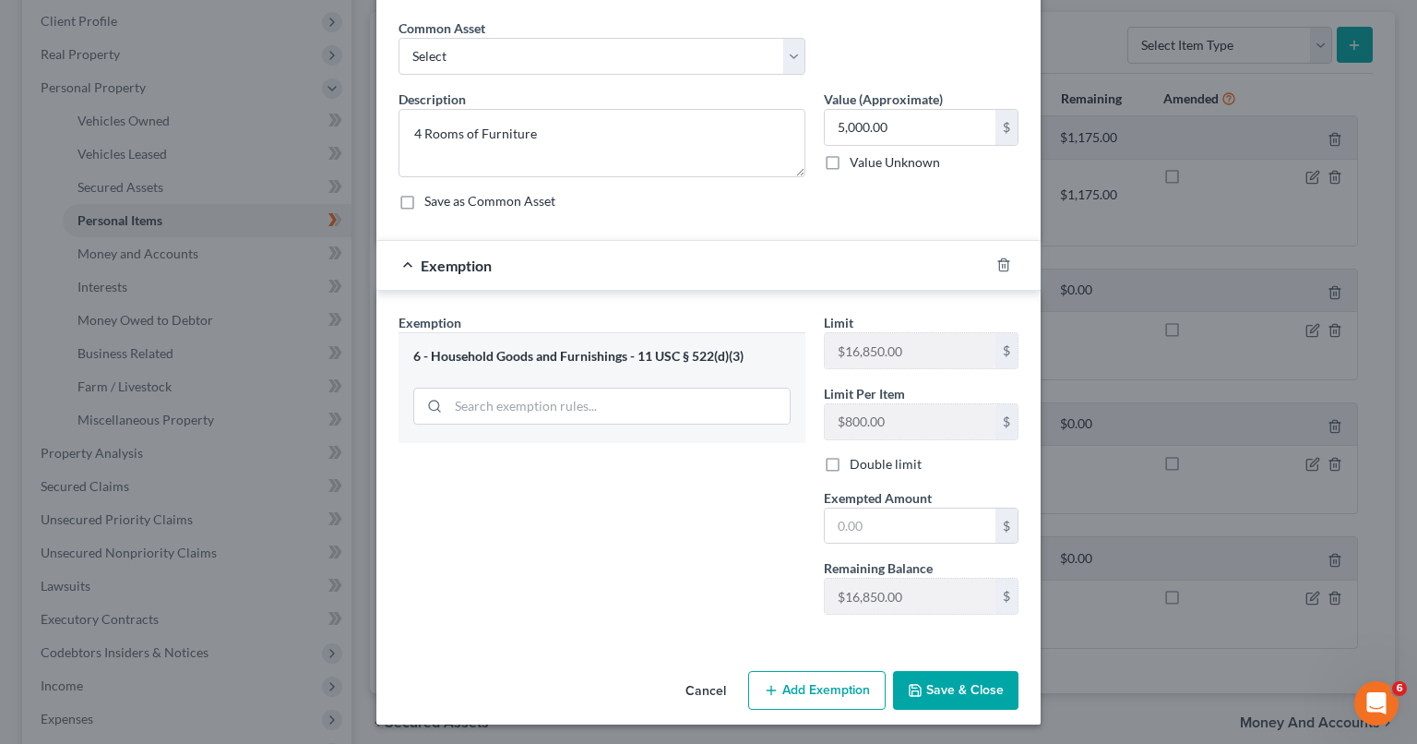
click at [823, 699] on button "Add Exemption" at bounding box center [816, 690] width 137 height 39
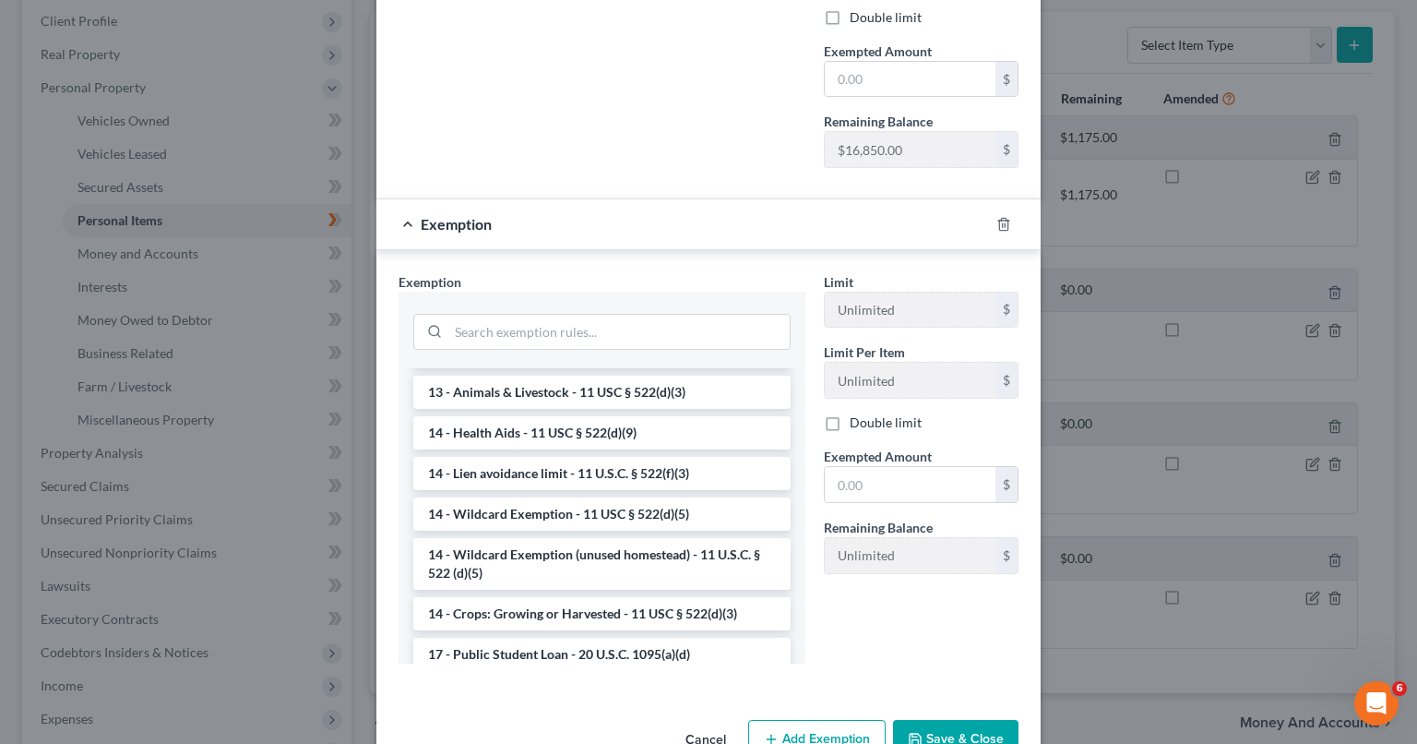
scroll to position [406, 0]
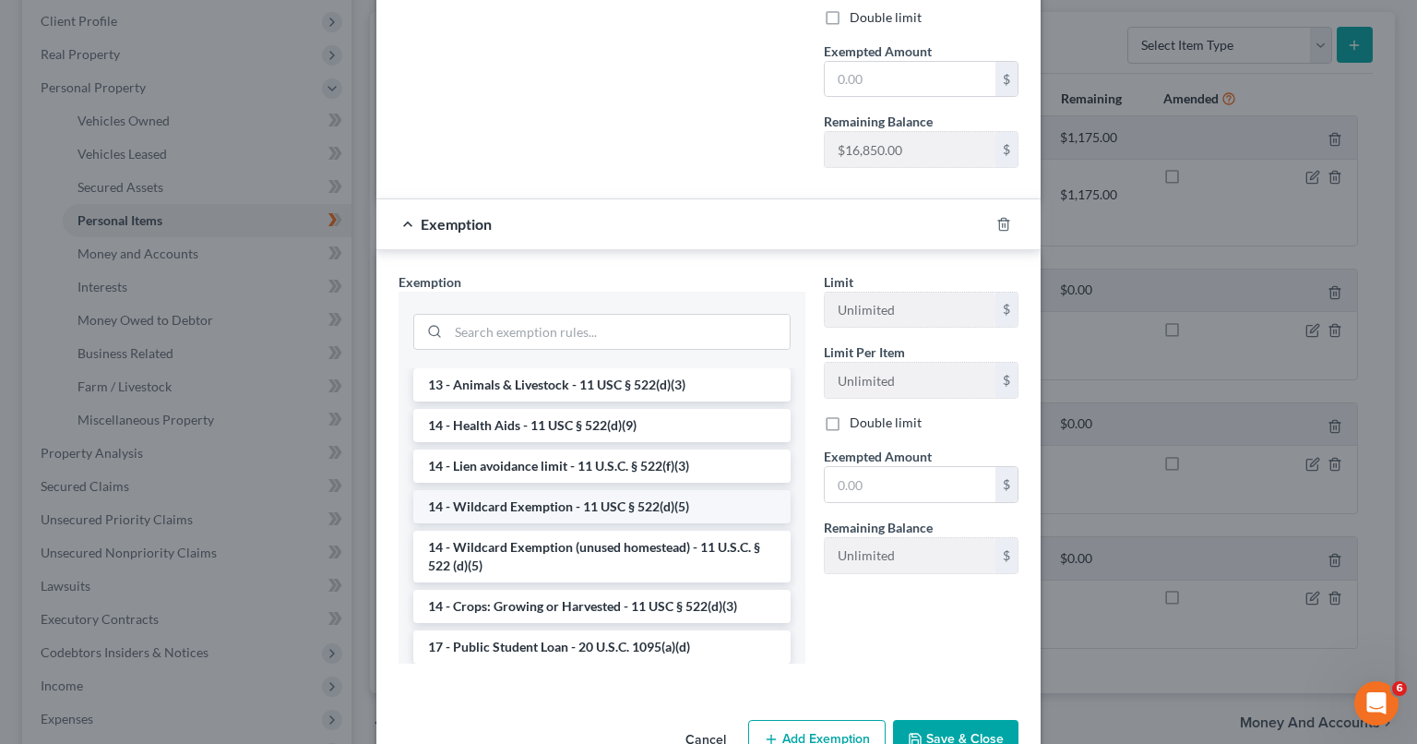
click at [629, 511] on li "14 - Wildcard Exemption - 11 USC § 522(d)(5)" at bounding box center [601, 506] width 377 height 33
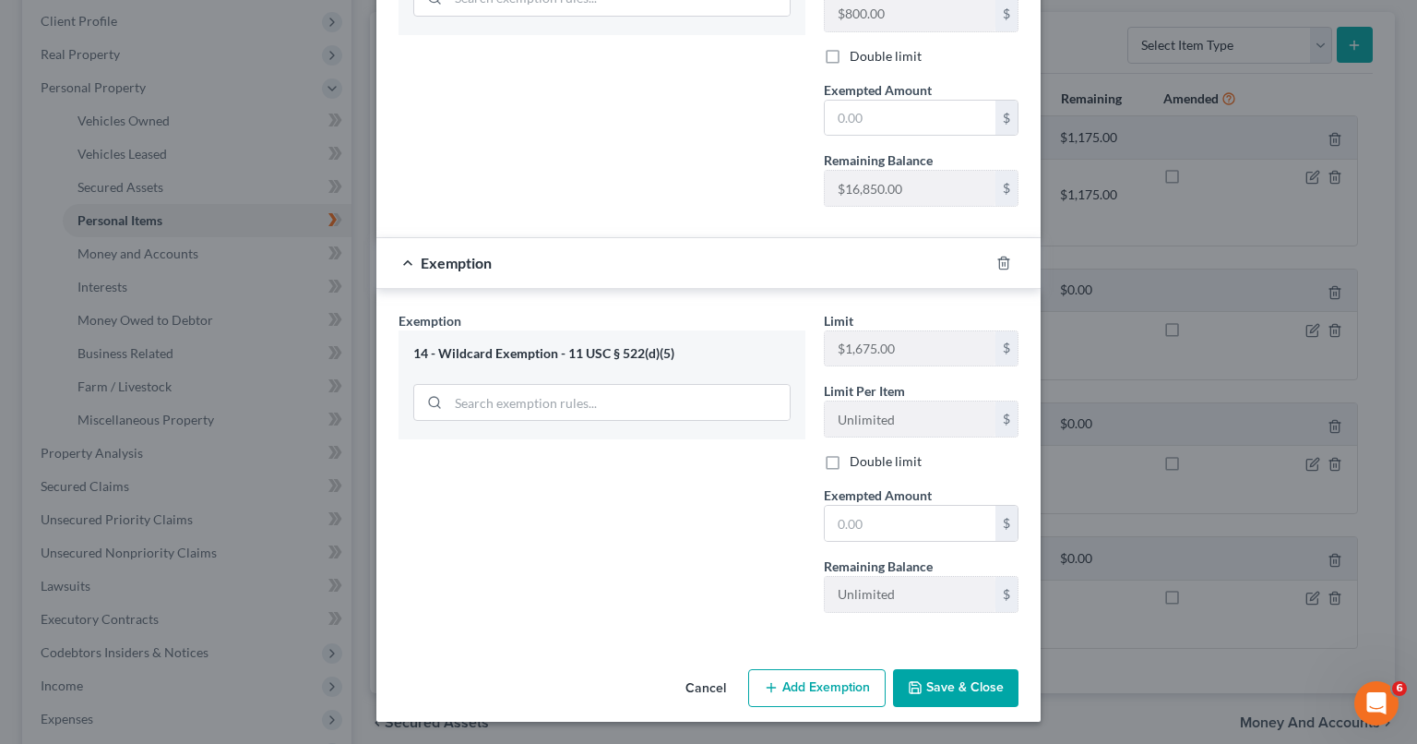
scroll to position [471, 0]
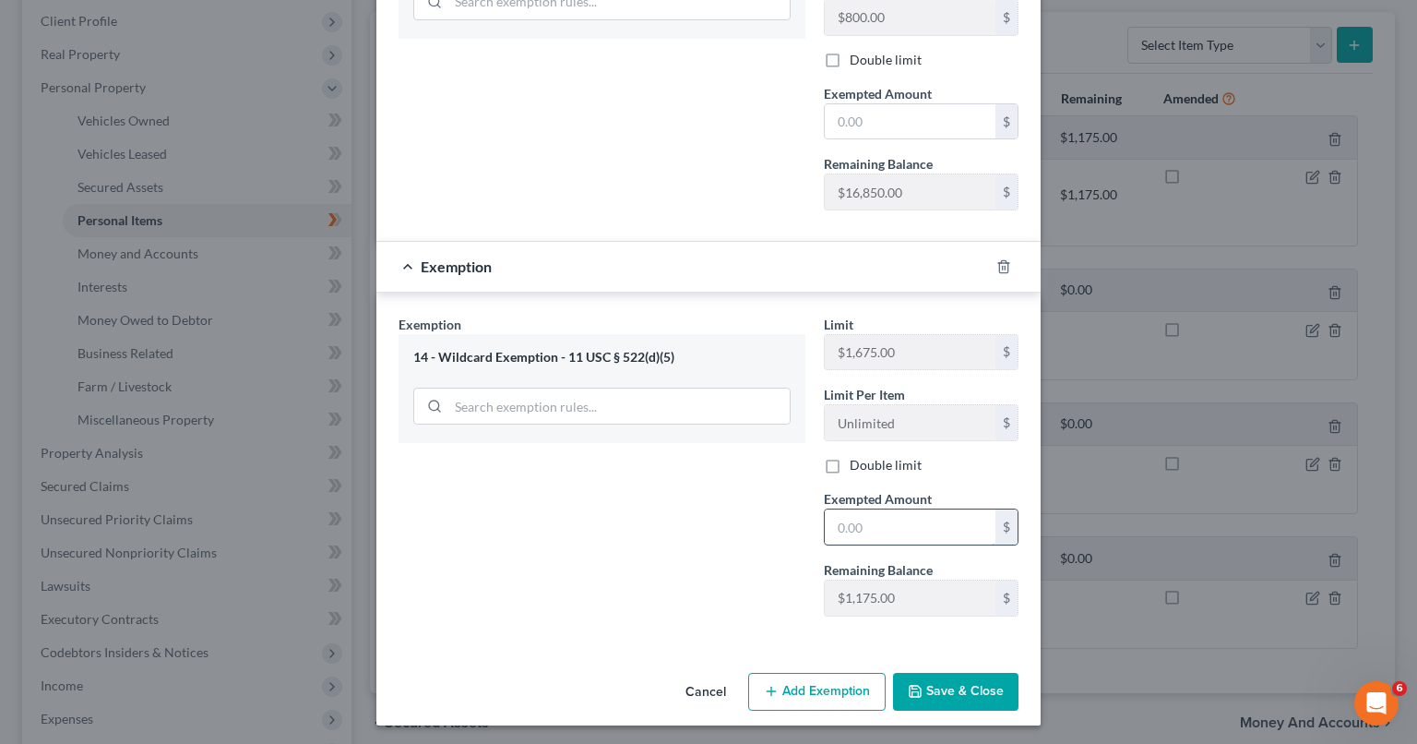
click at [868, 516] on input "text" at bounding box center [910, 526] width 171 height 35
type input "800"
click at [838, 525] on input "800" at bounding box center [910, 526] width 171 height 35
click at [865, 516] on input "800" at bounding box center [910, 526] width 171 height 35
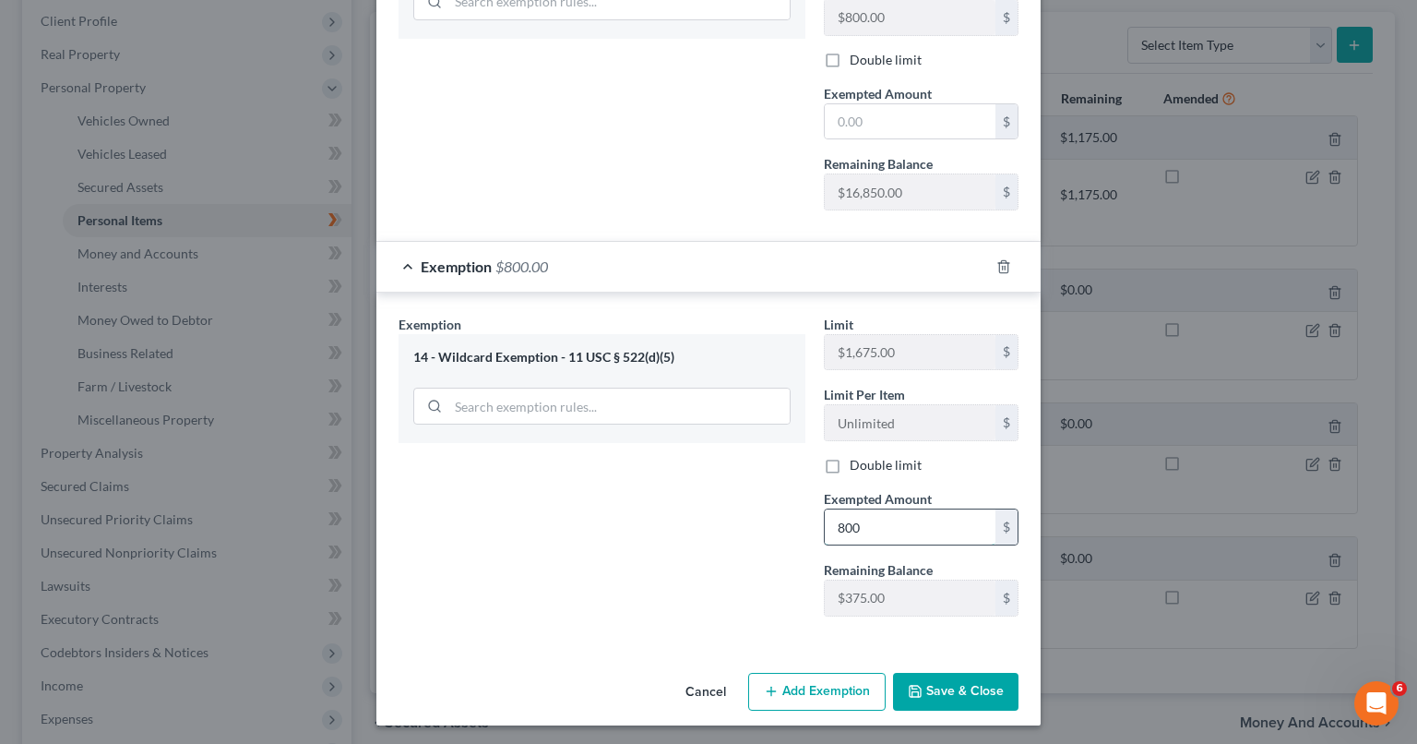
click at [865, 516] on input "800" at bounding box center [910, 526] width 171 height 35
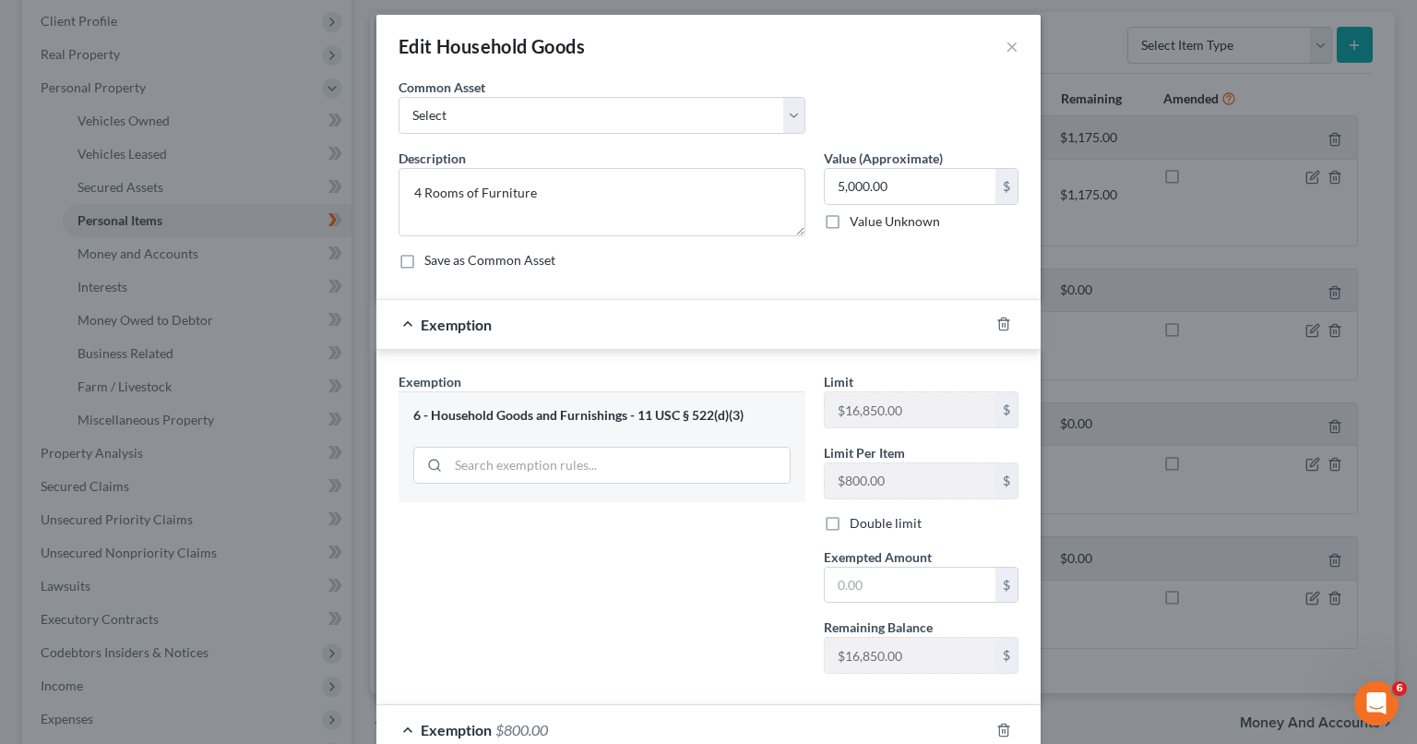
scroll to position [66, 0]
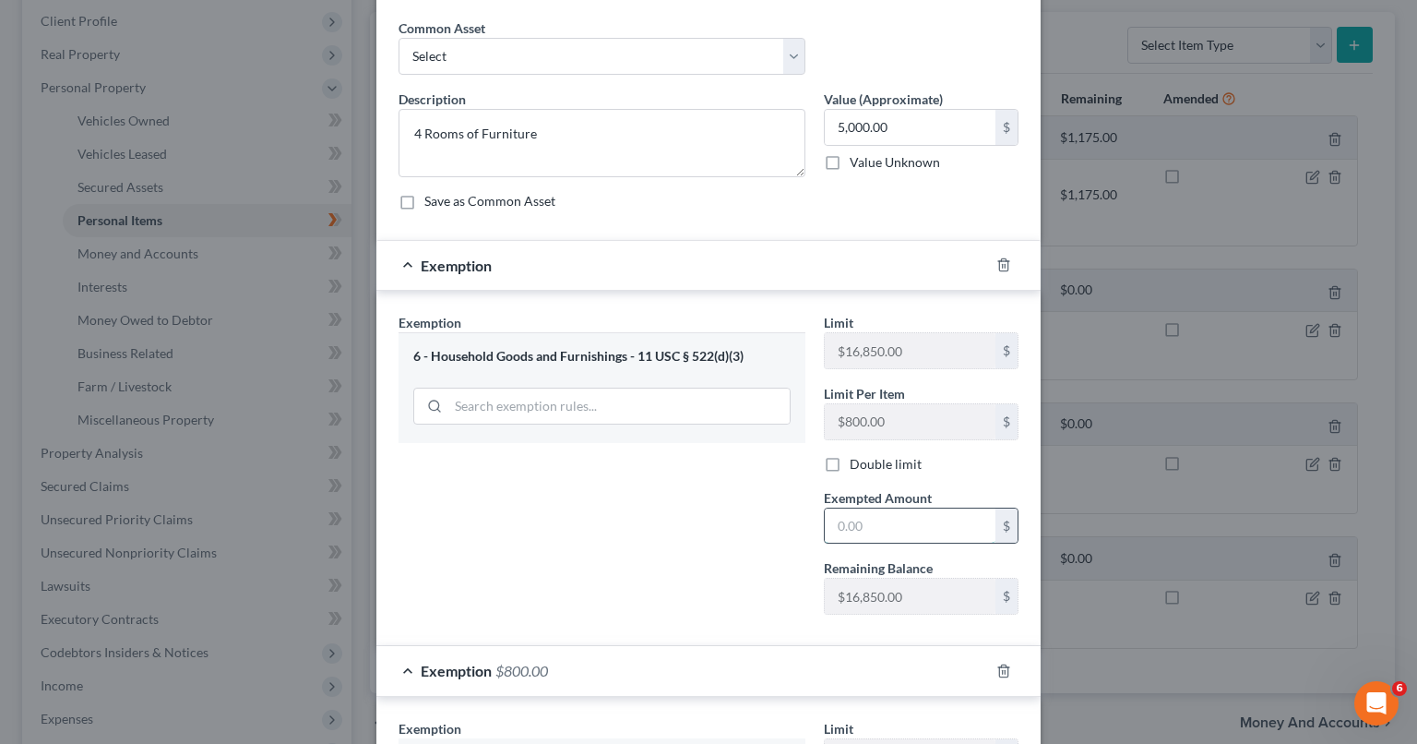
click at [919, 513] on input "text" at bounding box center [910, 525] width 171 height 35
click at [900, 527] on input "text" at bounding box center [910, 525] width 171 height 35
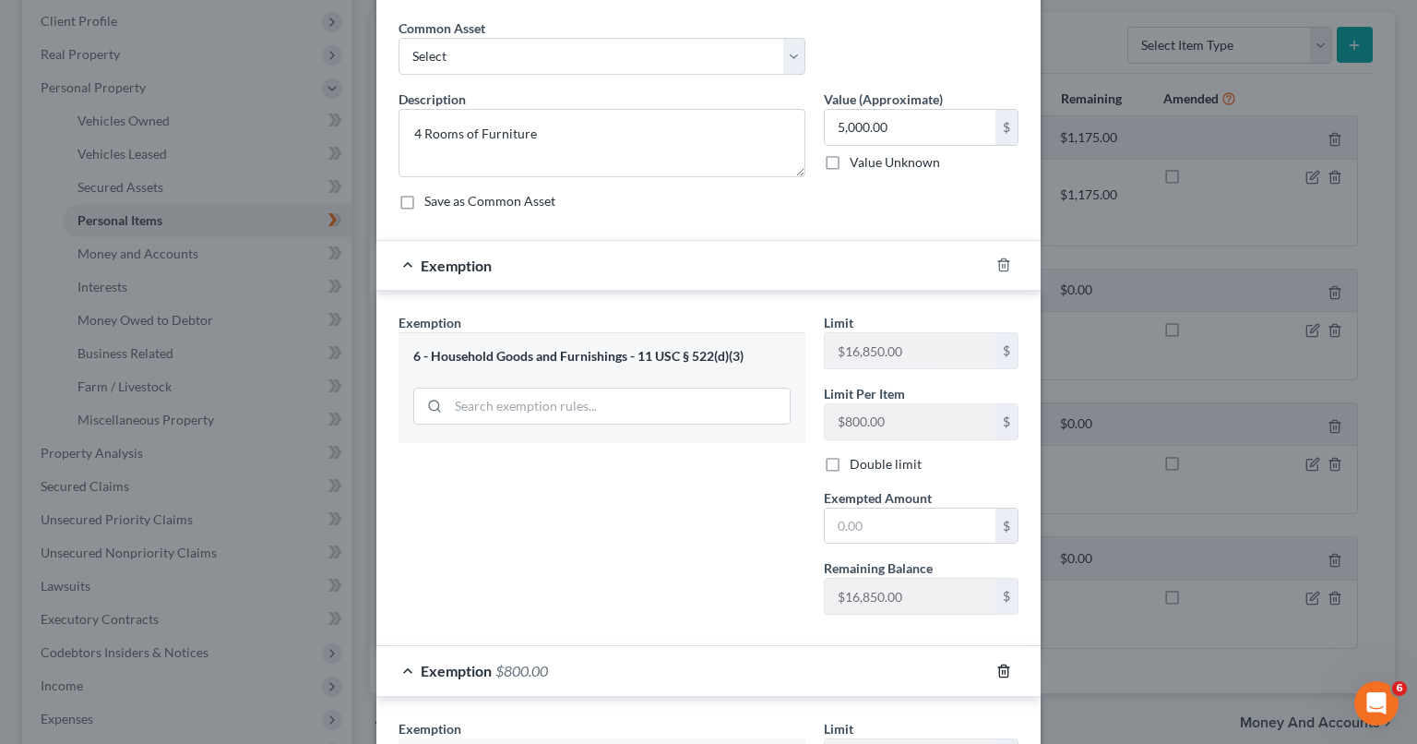
click at [999, 667] on icon "button" at bounding box center [1003, 670] width 15 height 15
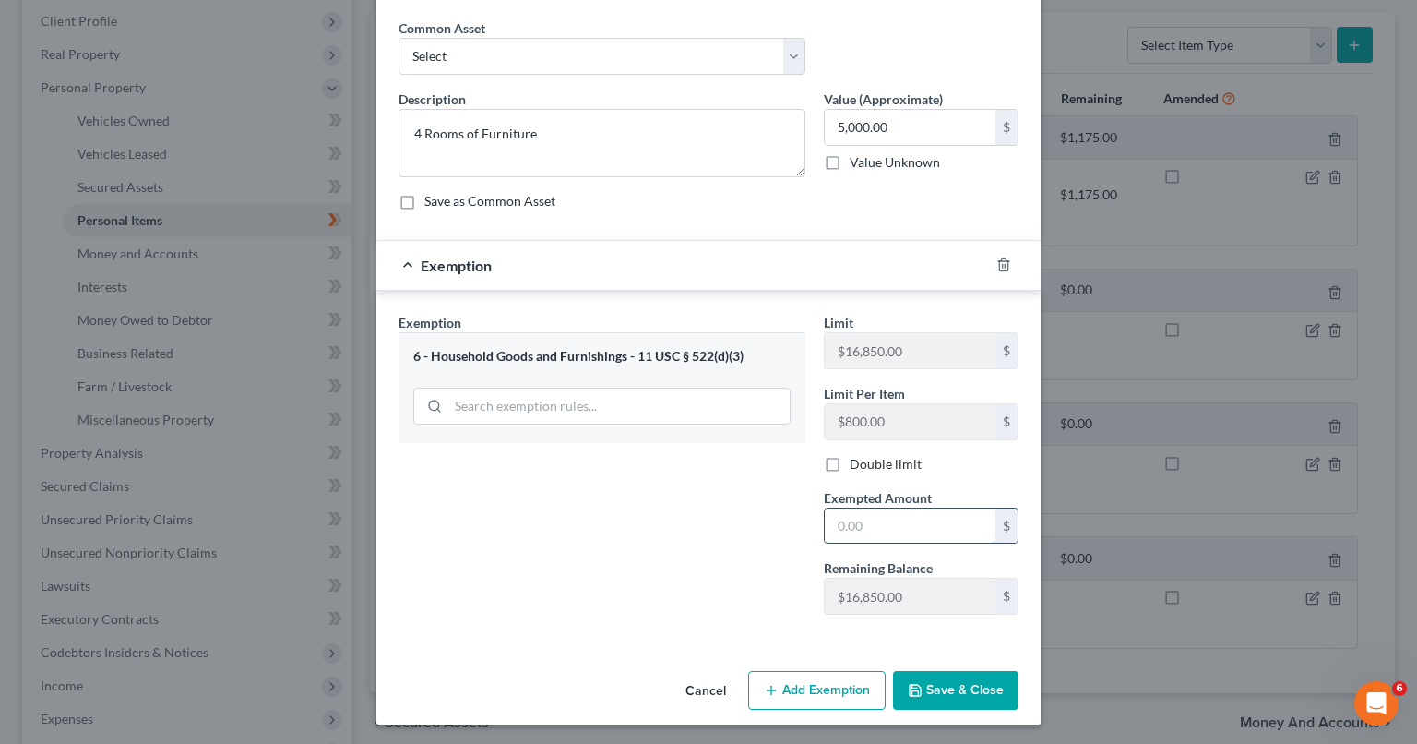
click at [880, 516] on input "text" at bounding box center [910, 525] width 171 height 35
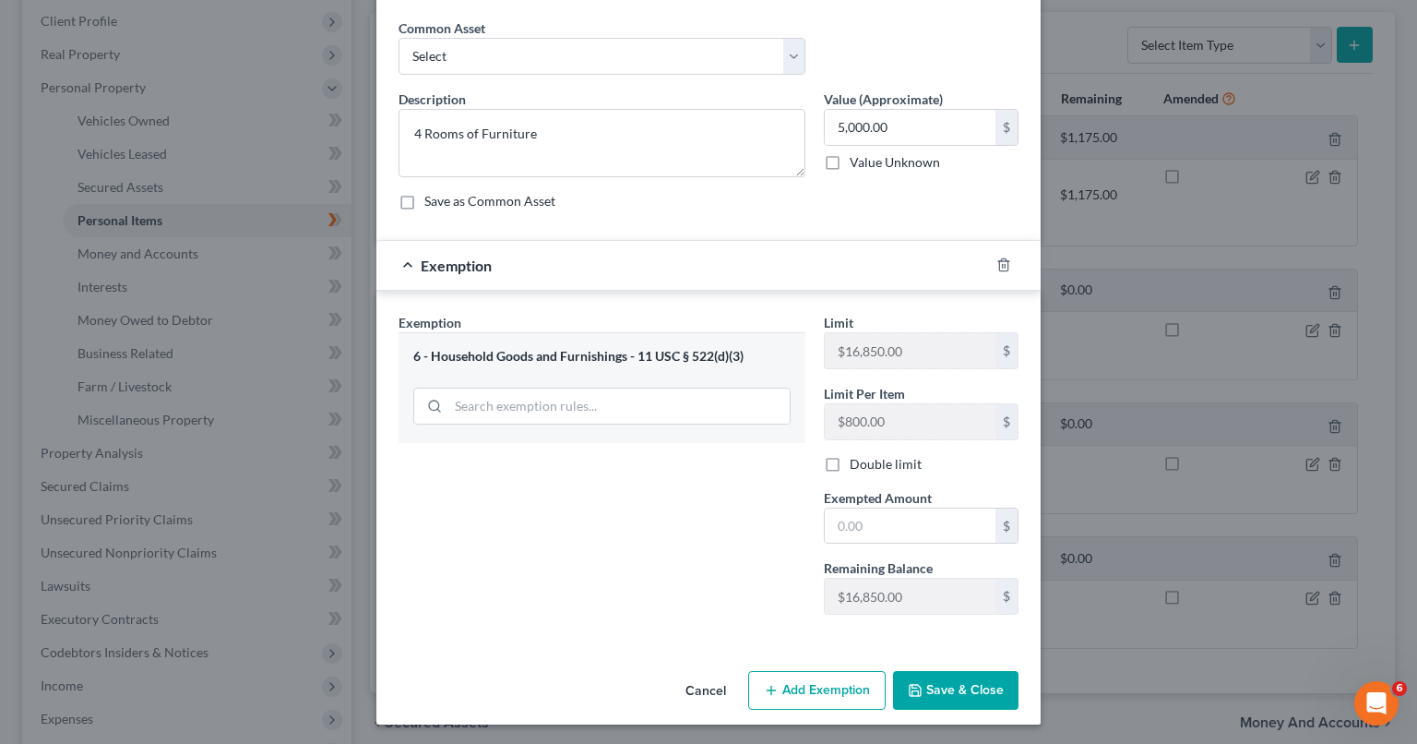
click at [910, 396] on div "Limit Per Item $800.00 $" at bounding box center [921, 412] width 213 height 56
click at [808, 679] on button "Add Exemption" at bounding box center [816, 690] width 137 height 39
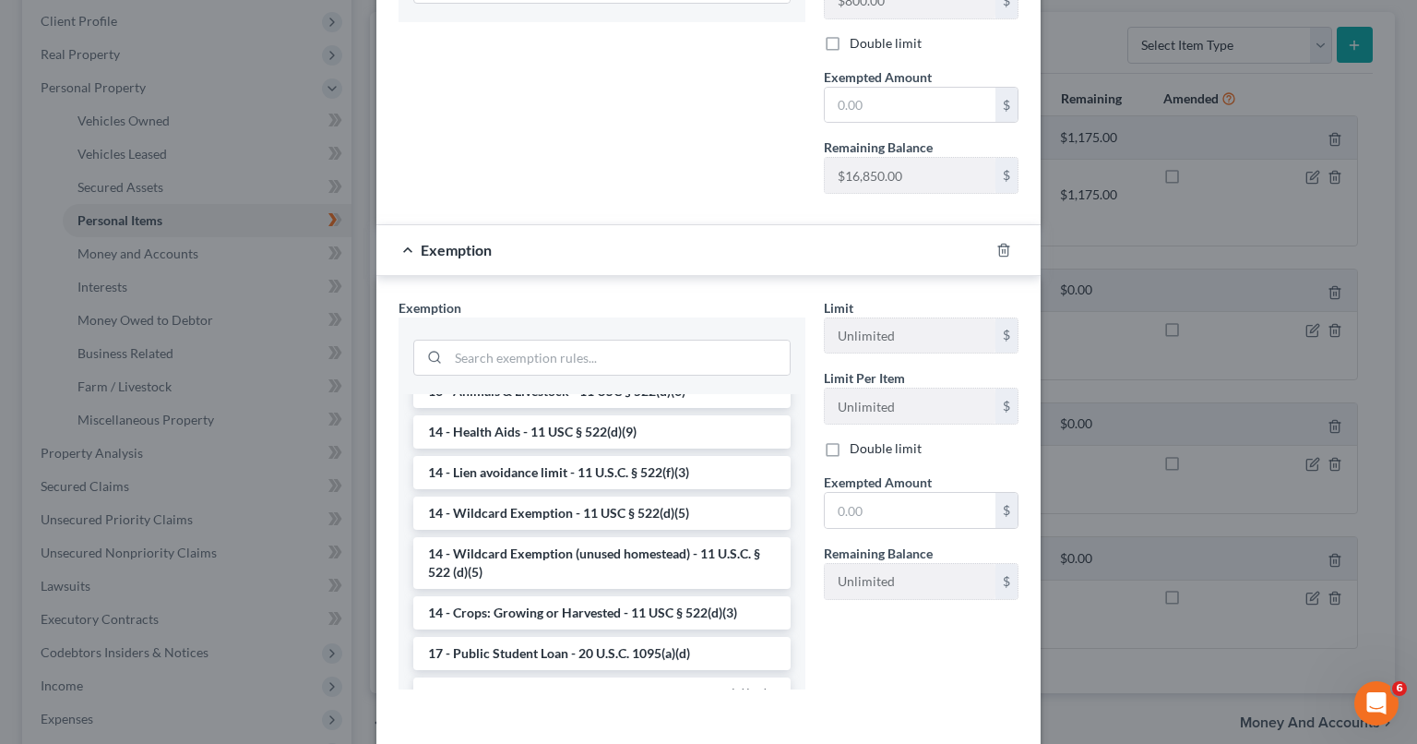
scroll to position [443, 0]
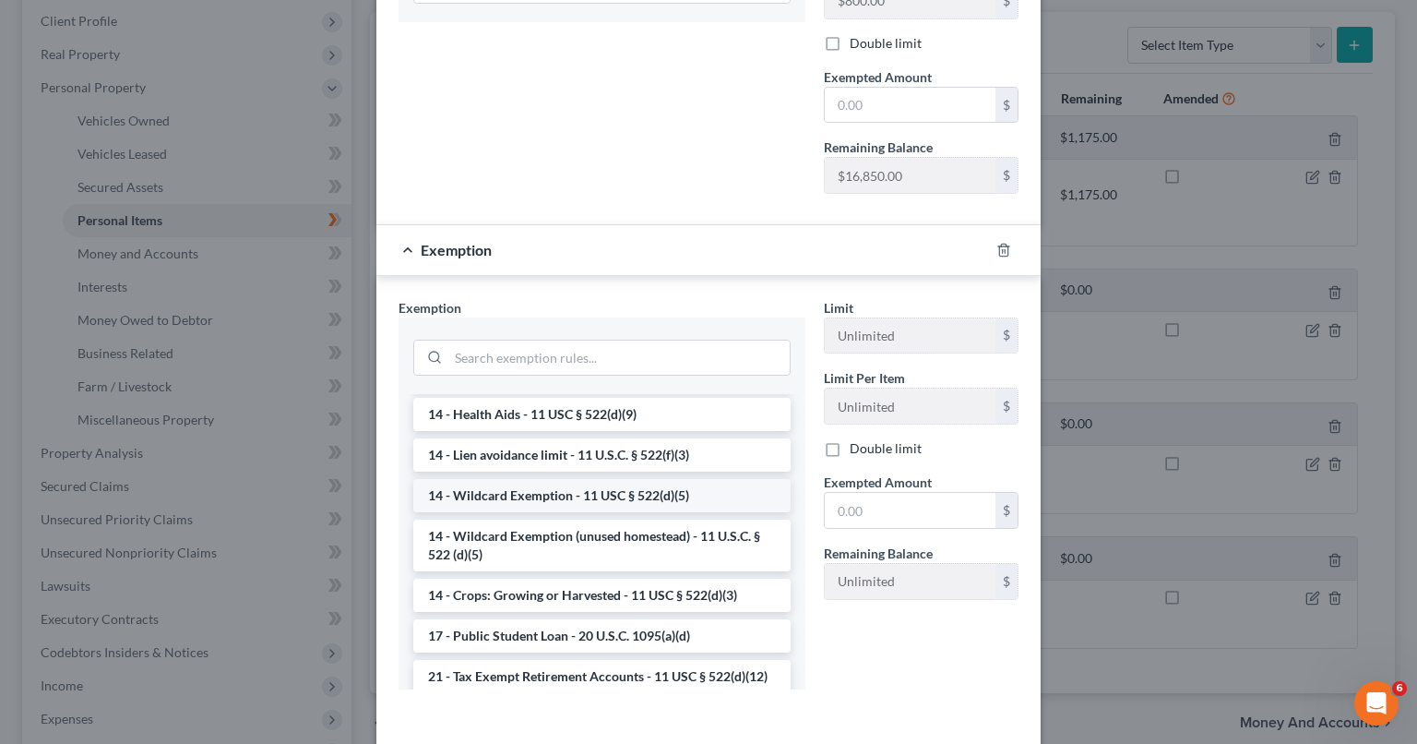
click at [639, 488] on li "14 - Wildcard Exemption - 11 USC § 522(d)(5)" at bounding box center [601, 495] width 377 height 33
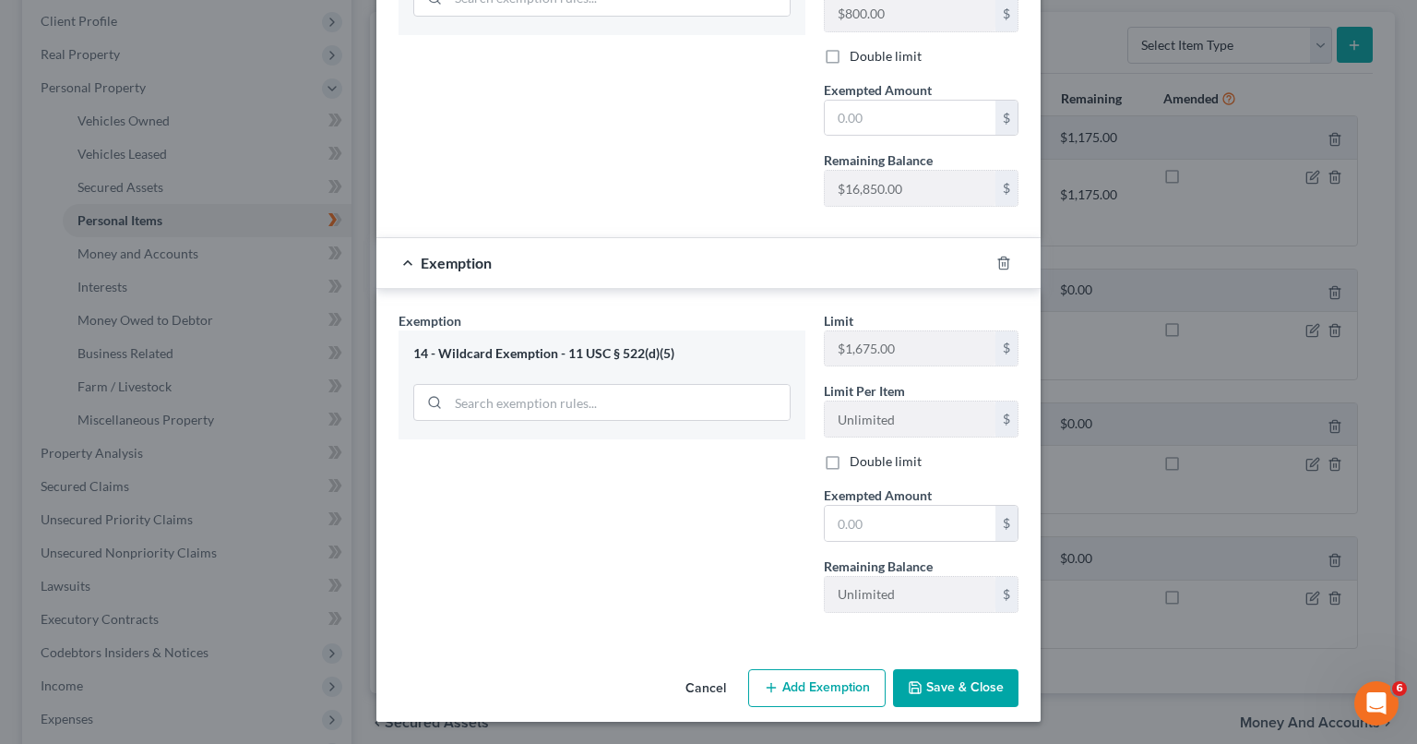
scroll to position [471, 0]
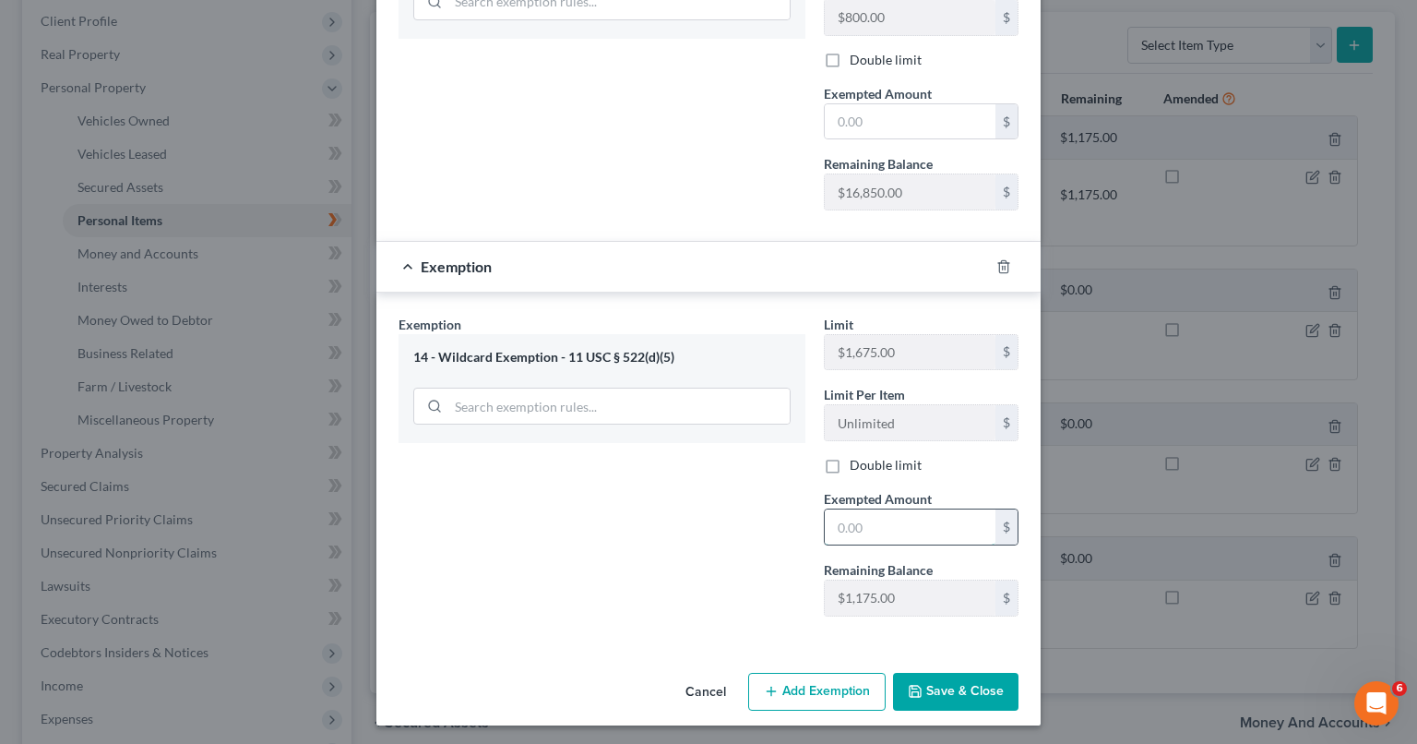
click at [861, 511] on input "text" at bounding box center [910, 526] width 171 height 35
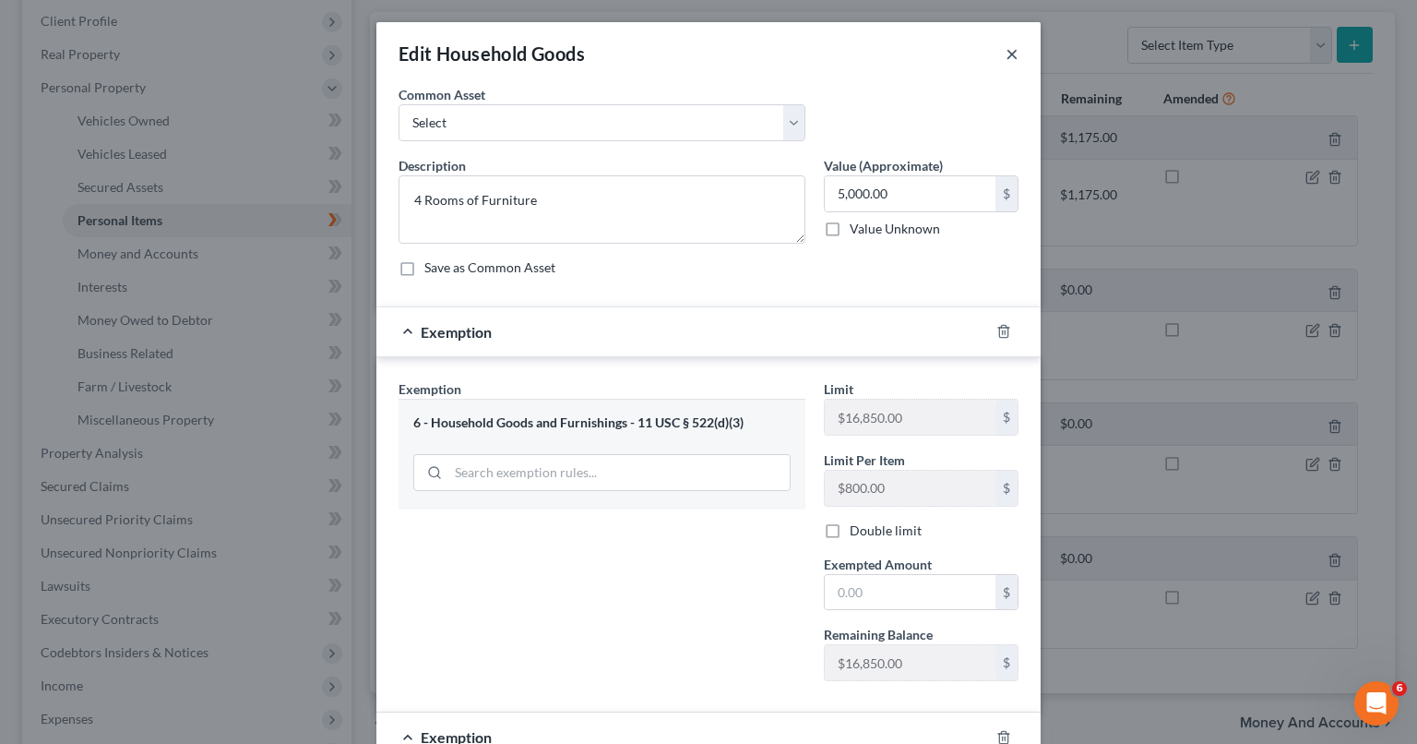
click at [1006, 55] on button "×" at bounding box center [1012, 53] width 13 height 22
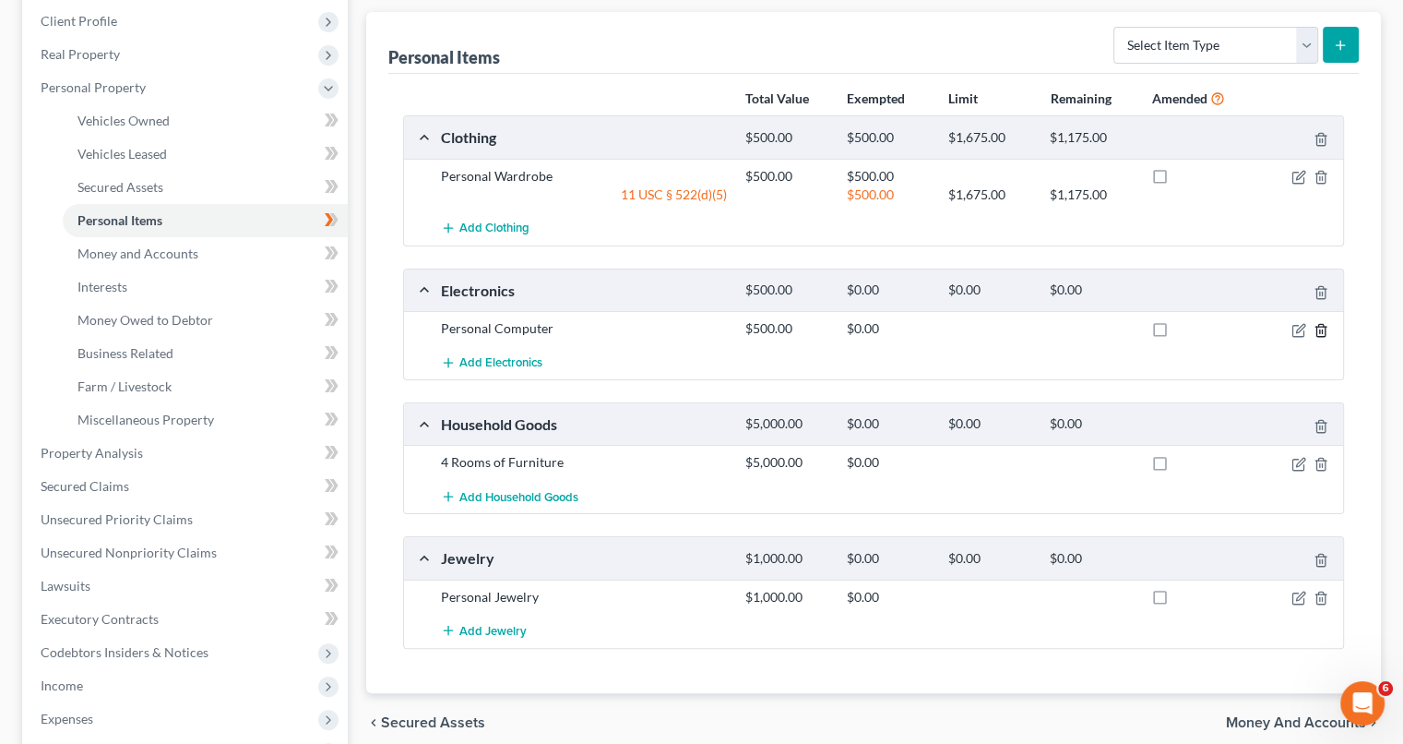
click at [1321, 329] on icon "button" at bounding box center [1321, 330] width 15 height 15
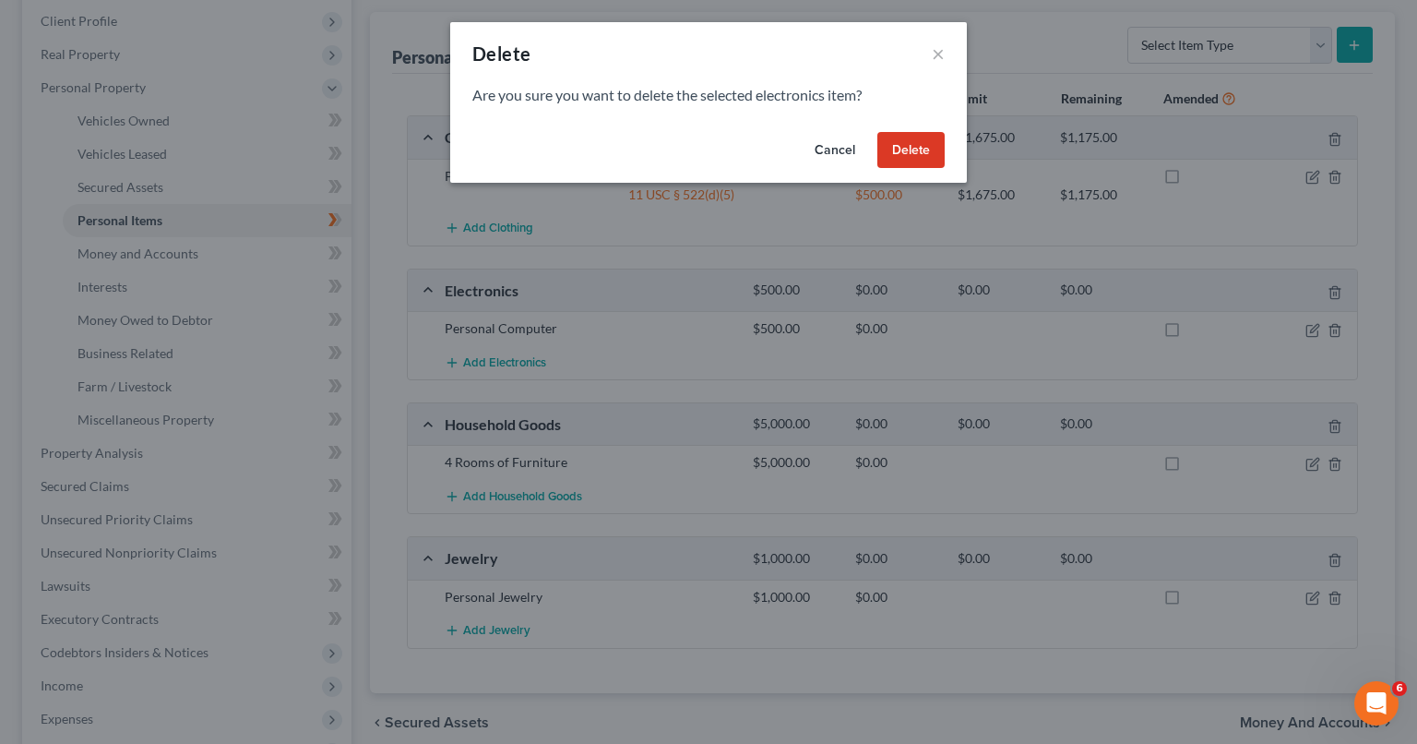
click at [906, 159] on button "Delete" at bounding box center [910, 150] width 67 height 37
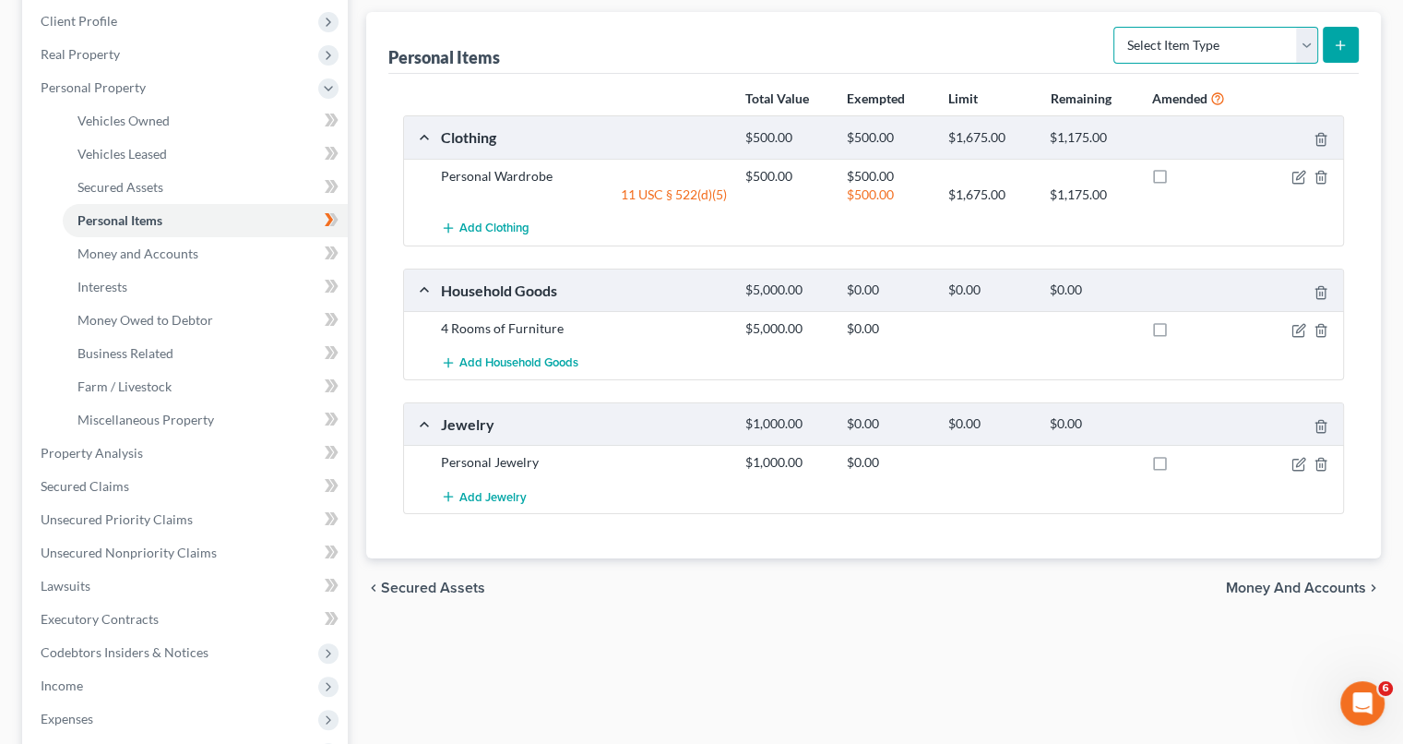
click at [1308, 45] on select "Select Item Type Clothing Collectibles Of Value Electronics Firearms Household …" at bounding box center [1216, 45] width 205 height 37
select select "electronics"
click at [1115, 27] on select "Select Item Type Clothing Collectibles Of Value Electronics Firearms Household …" at bounding box center [1216, 45] width 205 height 37
click at [1336, 38] on icon "submit" at bounding box center [1340, 45] width 15 height 15
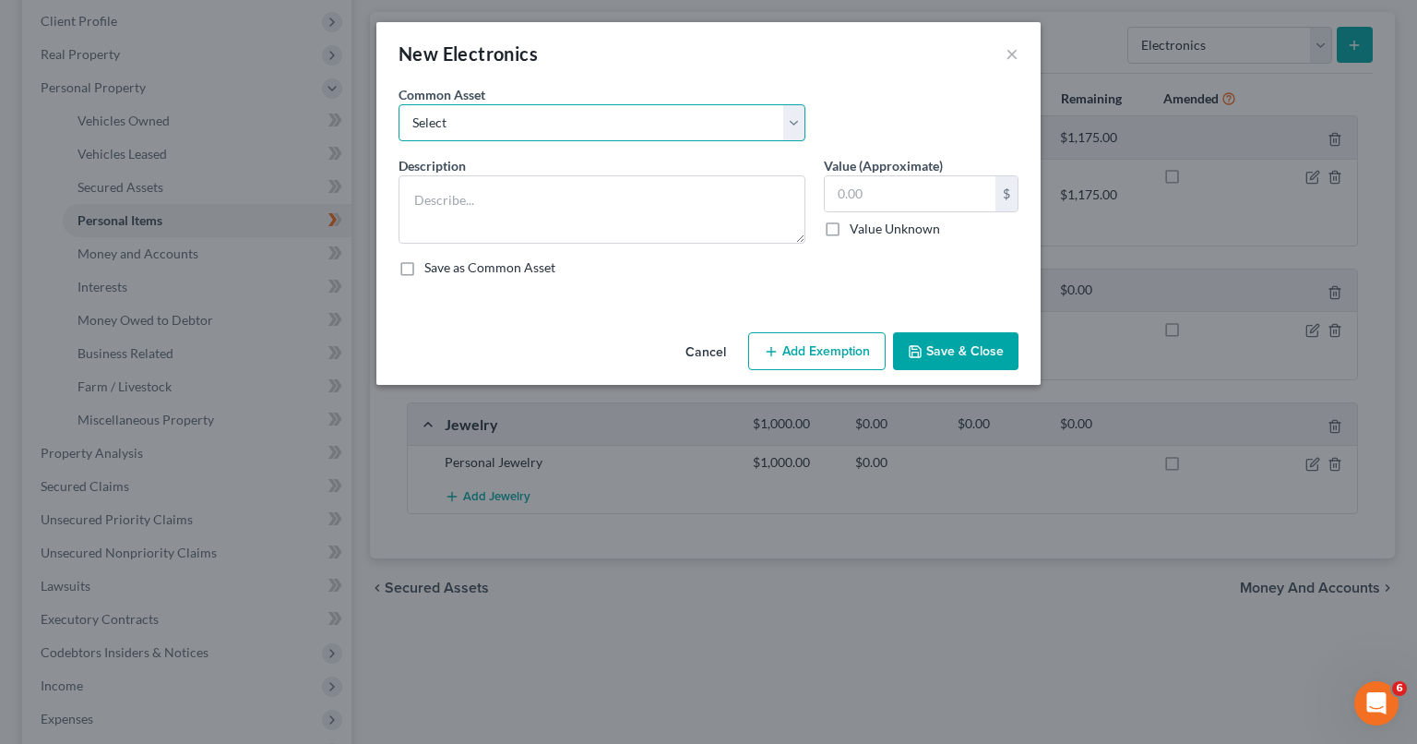
click at [794, 119] on select "Select Personal Computer" at bounding box center [602, 122] width 407 height 37
select select "0"
click at [399, 104] on select "Select Personal Computer" at bounding box center [602, 122] width 407 height 37
type textarea "Personal Computer"
type input "500.00"
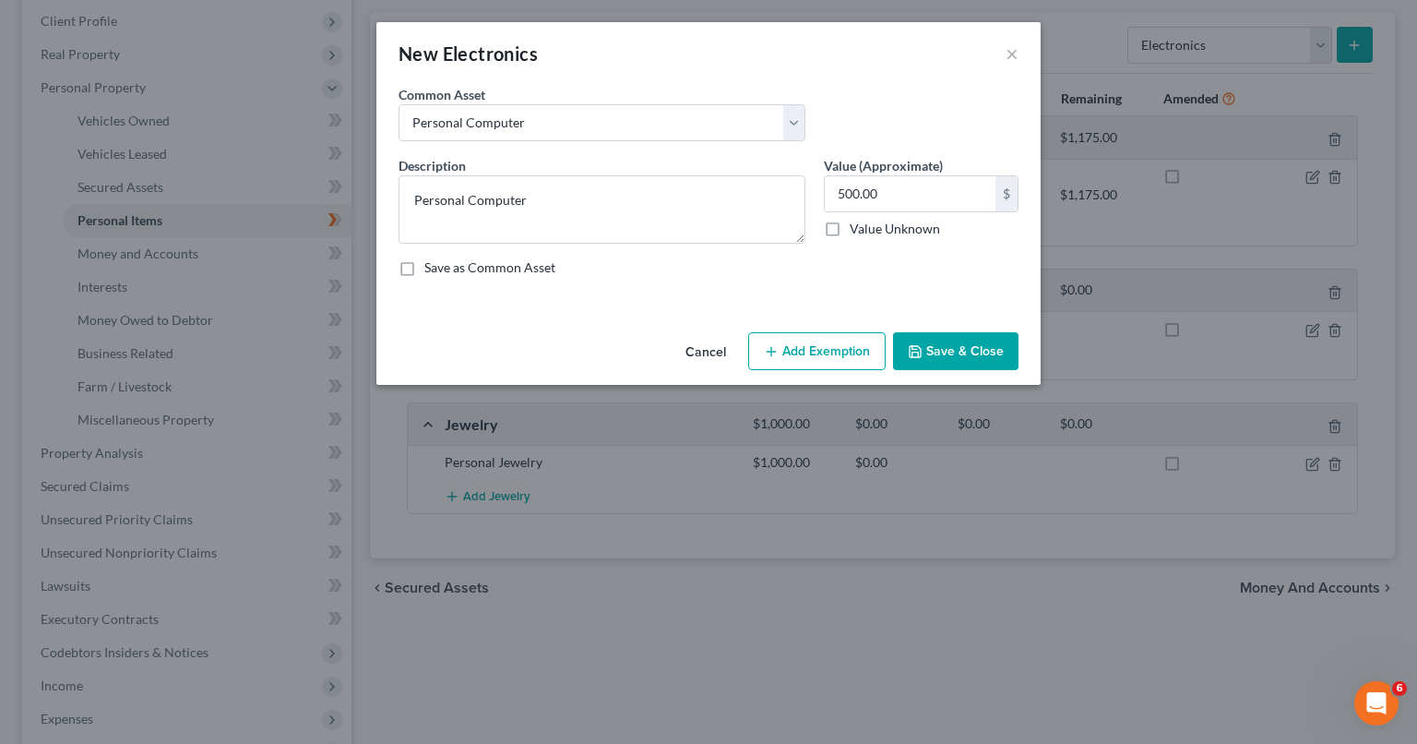
click at [806, 355] on button "Add Exemption" at bounding box center [816, 351] width 137 height 39
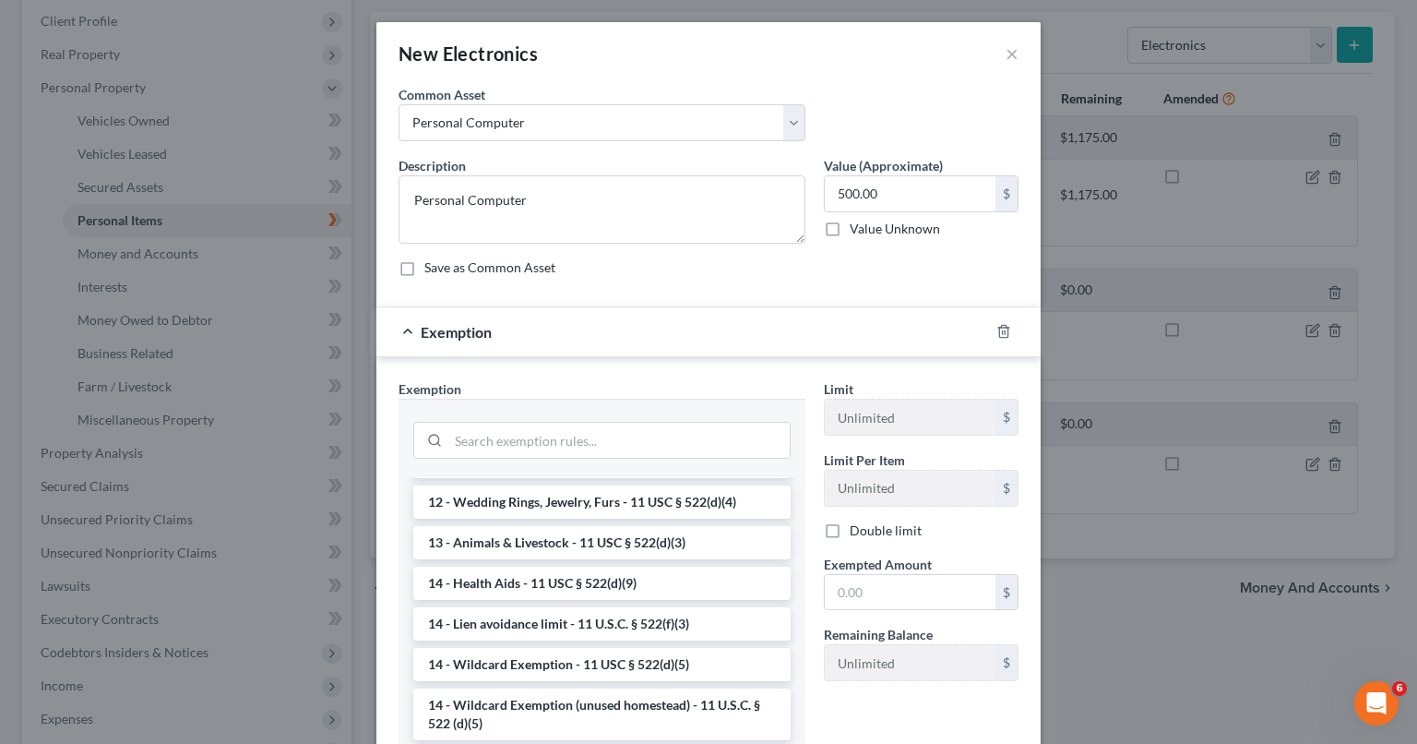
scroll to position [244, 0]
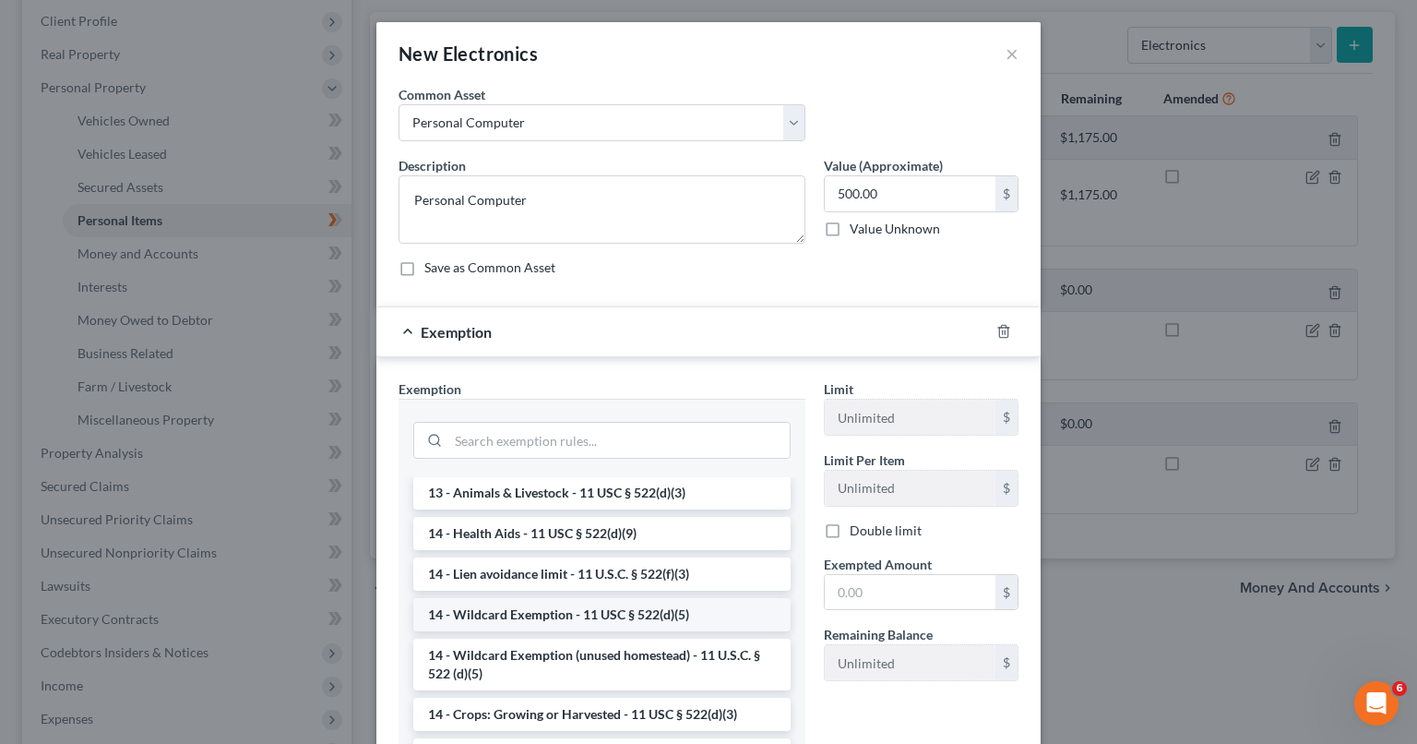
click at [662, 614] on li "14 - Wildcard Exemption - 11 USC § 522(d)(5)" at bounding box center [601, 614] width 377 height 33
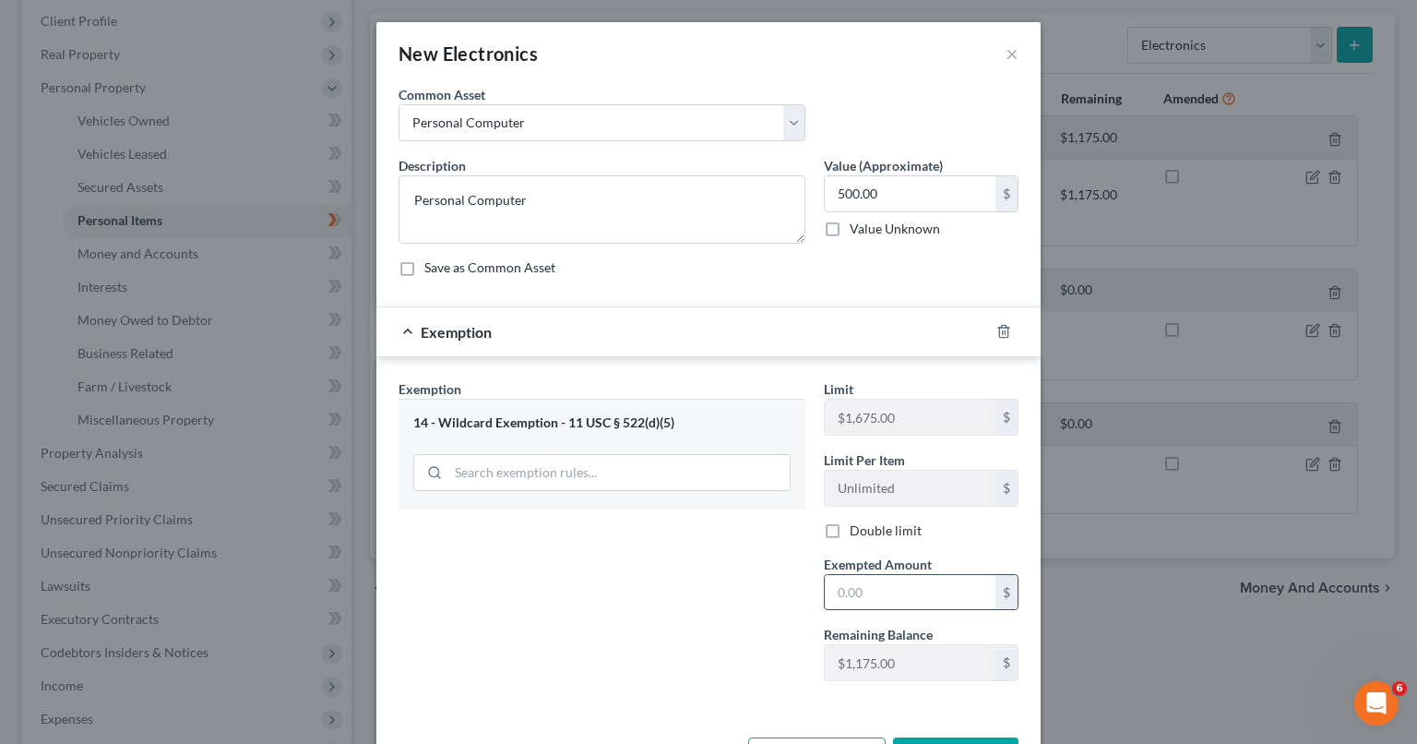
click at [880, 591] on input "text" at bounding box center [910, 592] width 171 height 35
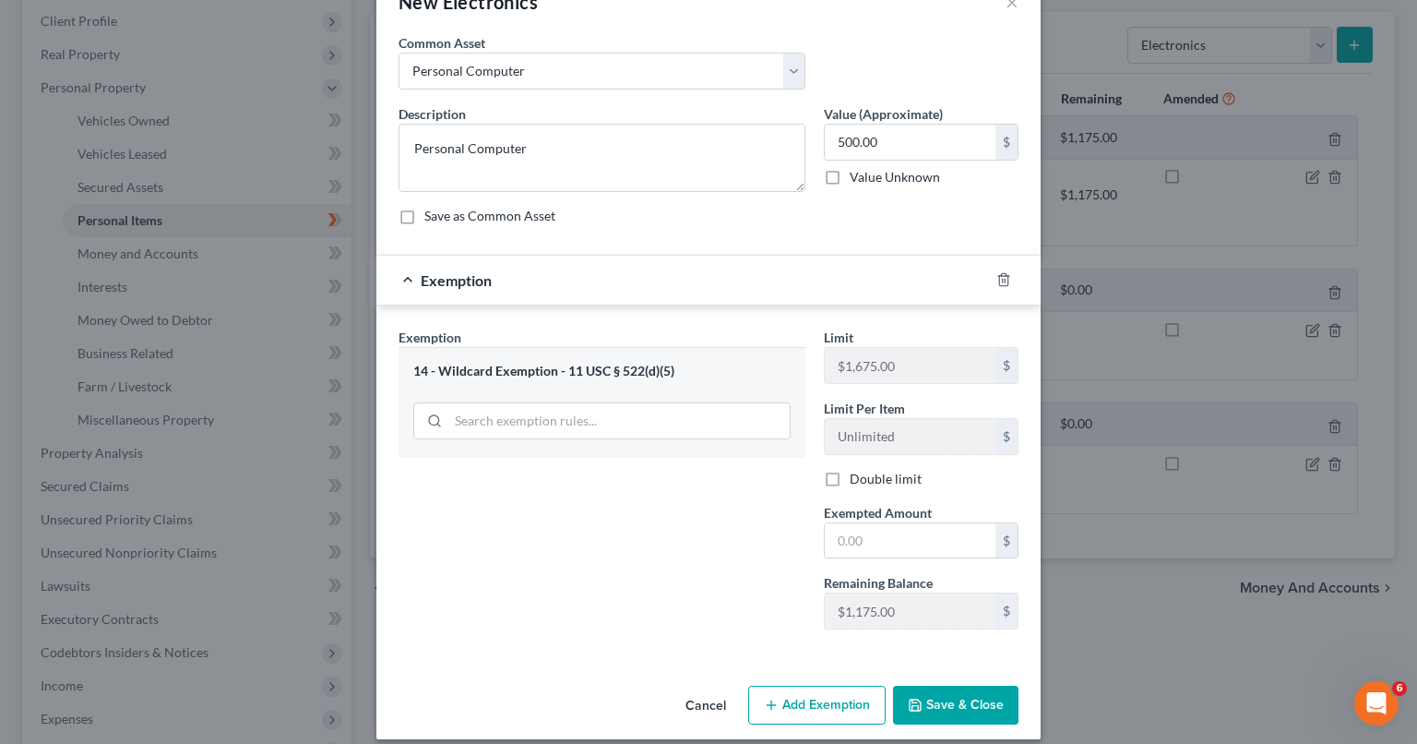
scroll to position [66, 0]
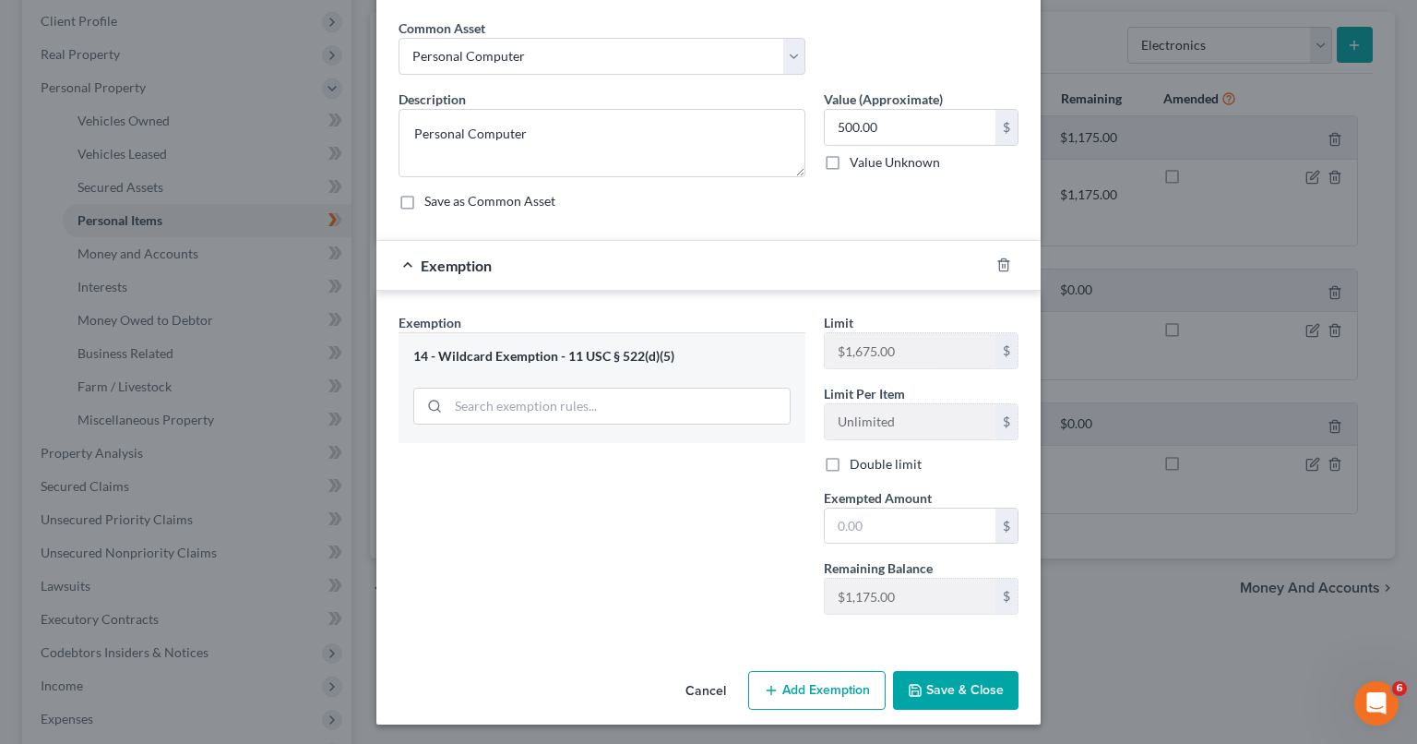
click at [845, 685] on button "Add Exemption" at bounding box center [816, 690] width 137 height 39
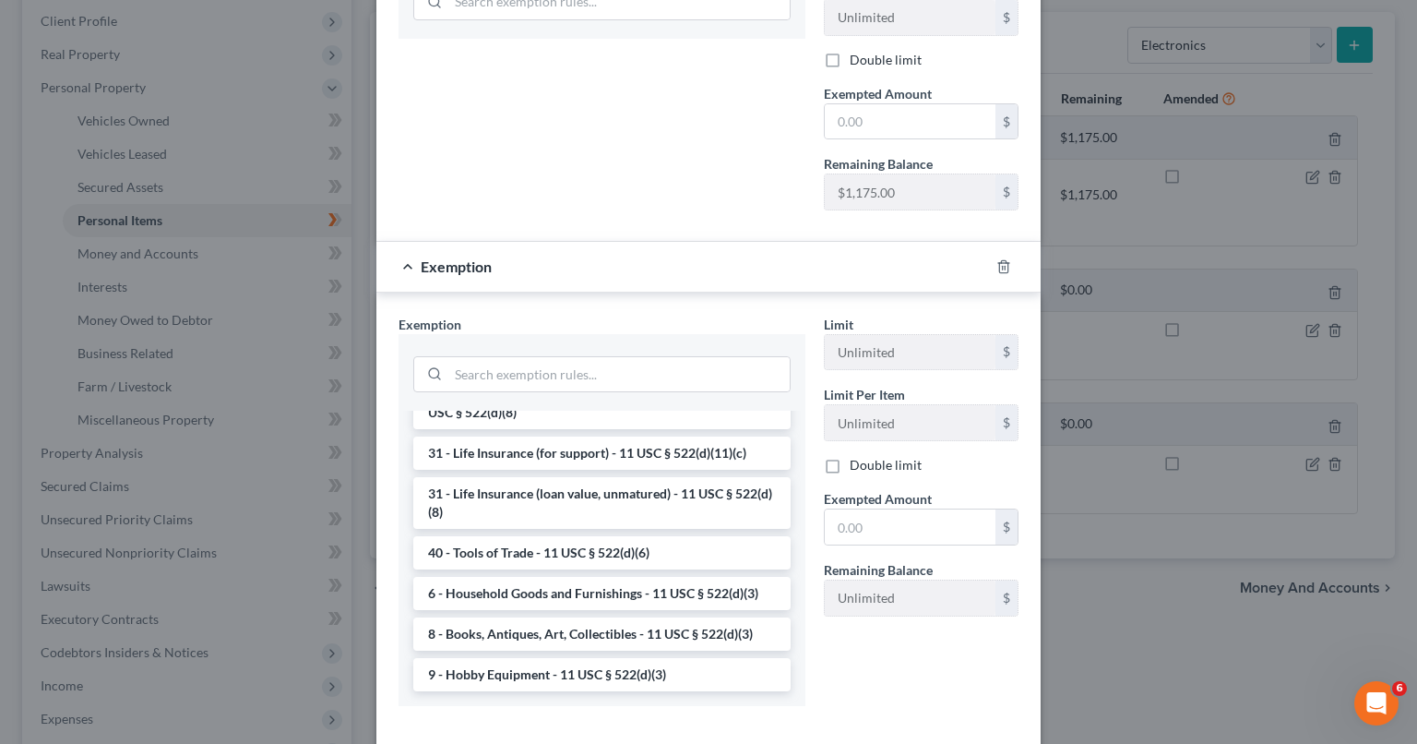
scroll to position [1483, 0]
click at [587, 597] on li "6 - Household Goods and Furnishings - 11 USC § 522(d)(3)" at bounding box center [601, 593] width 377 height 33
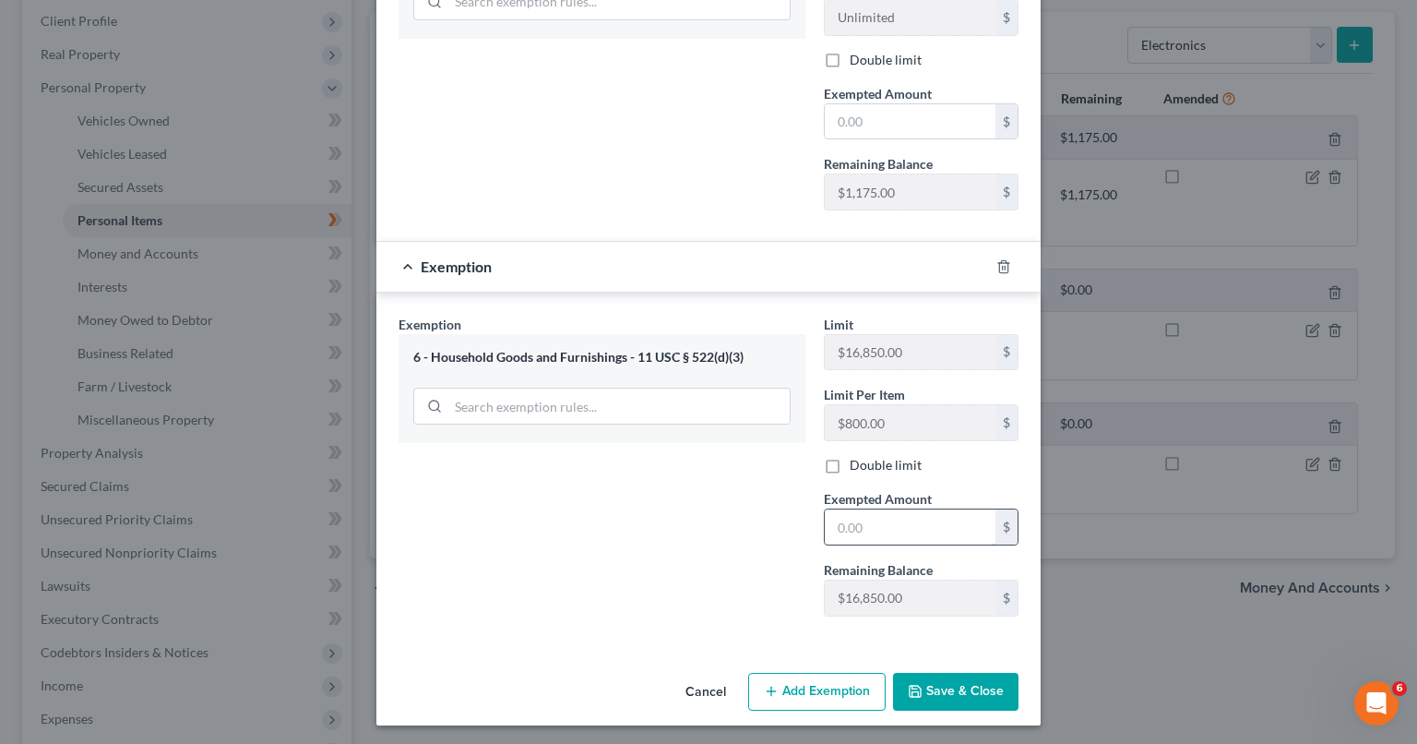
click at [893, 529] on input "text" at bounding box center [910, 526] width 171 height 35
click at [998, 263] on polyline "button" at bounding box center [1003, 263] width 11 height 0
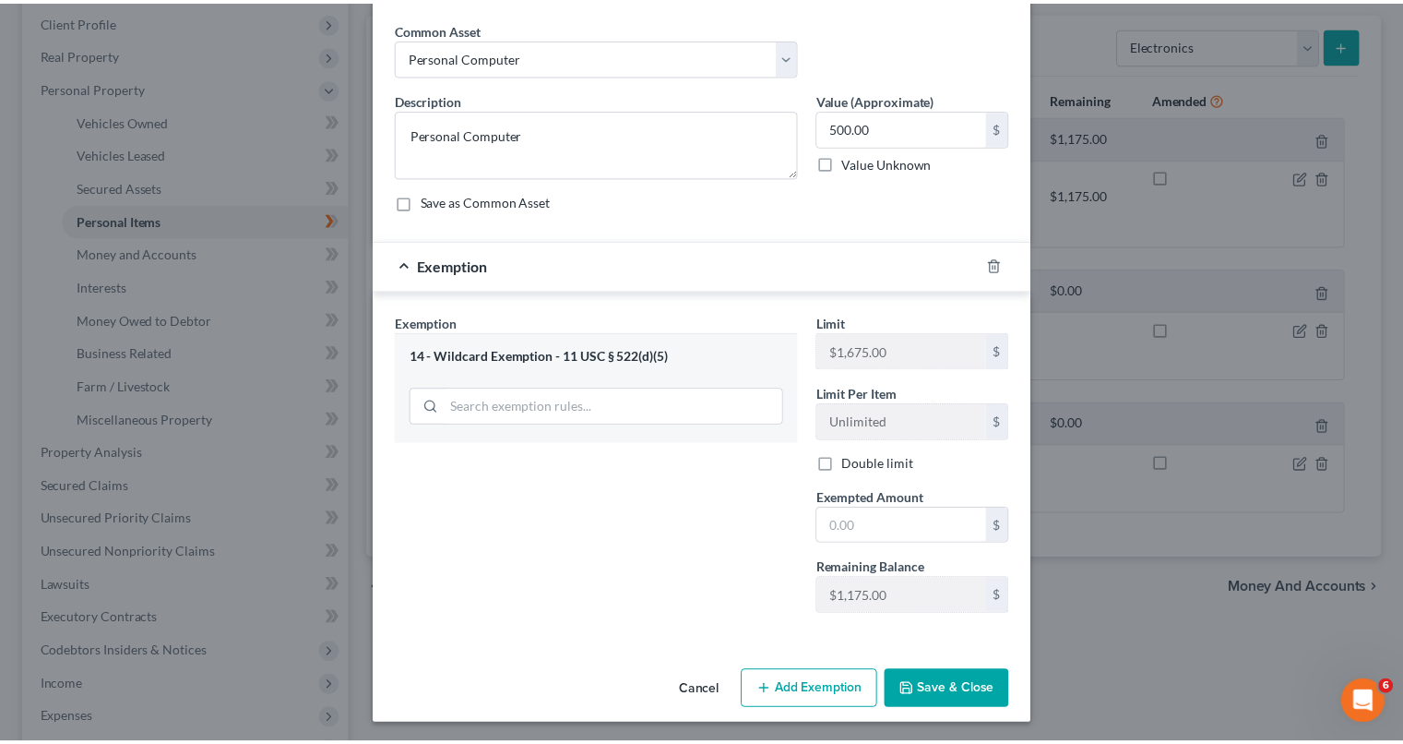
scroll to position [0, 0]
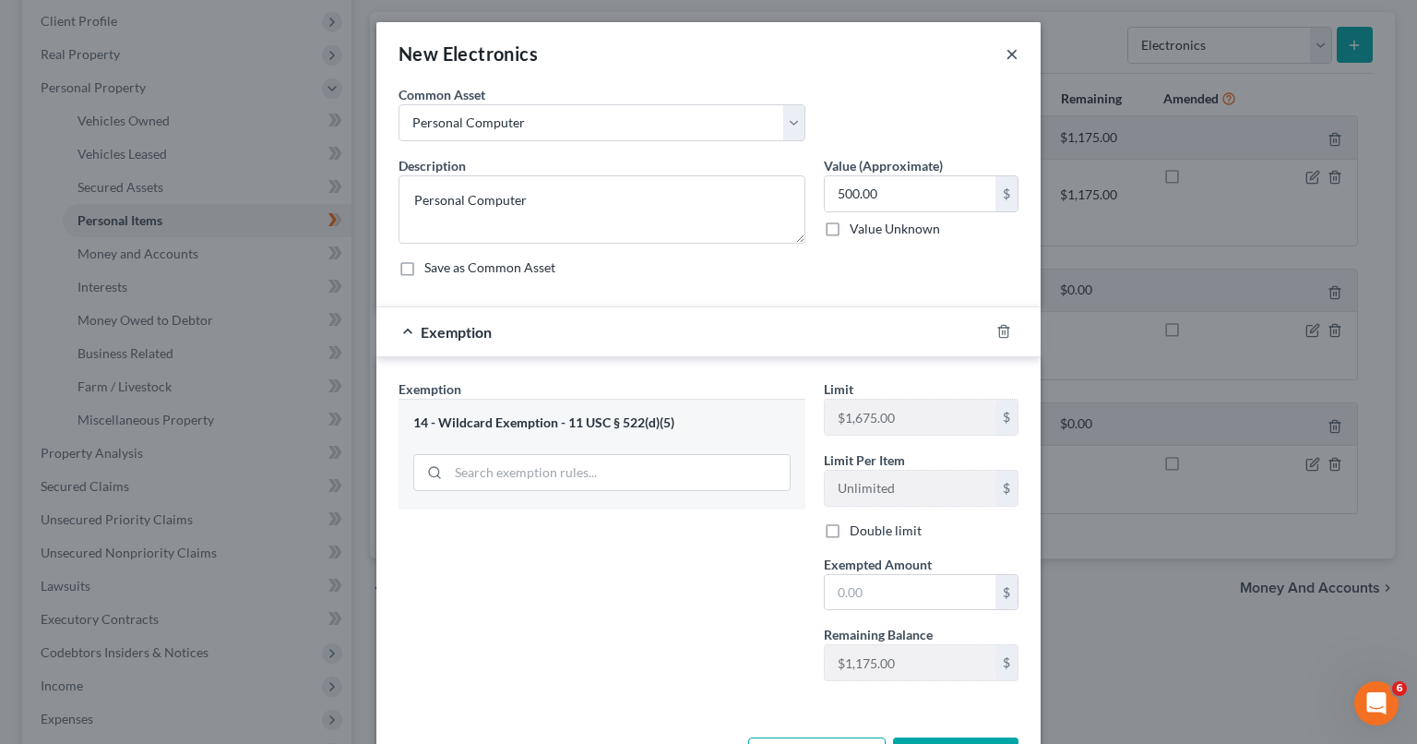
click at [1006, 56] on button "×" at bounding box center [1012, 53] width 13 height 22
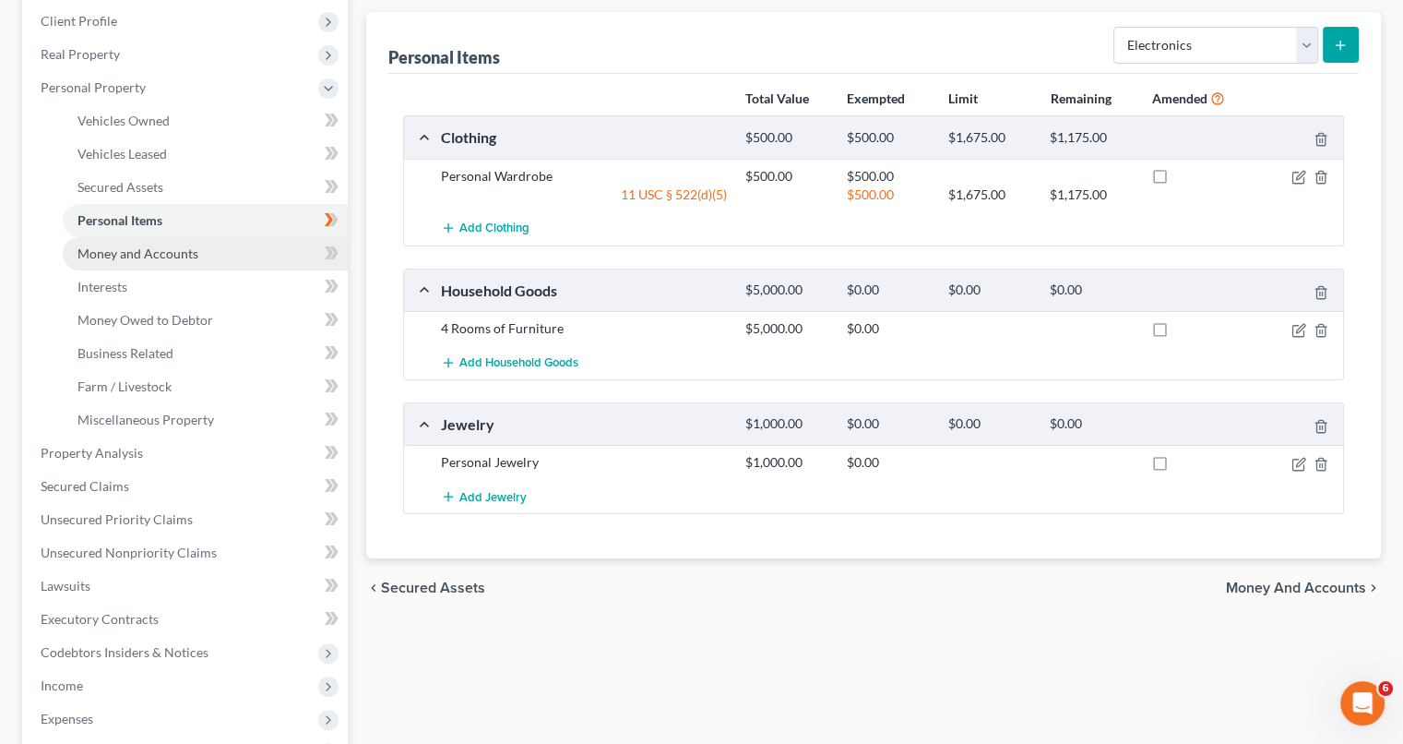
click at [150, 251] on span "Money and Accounts" at bounding box center [137, 253] width 121 height 16
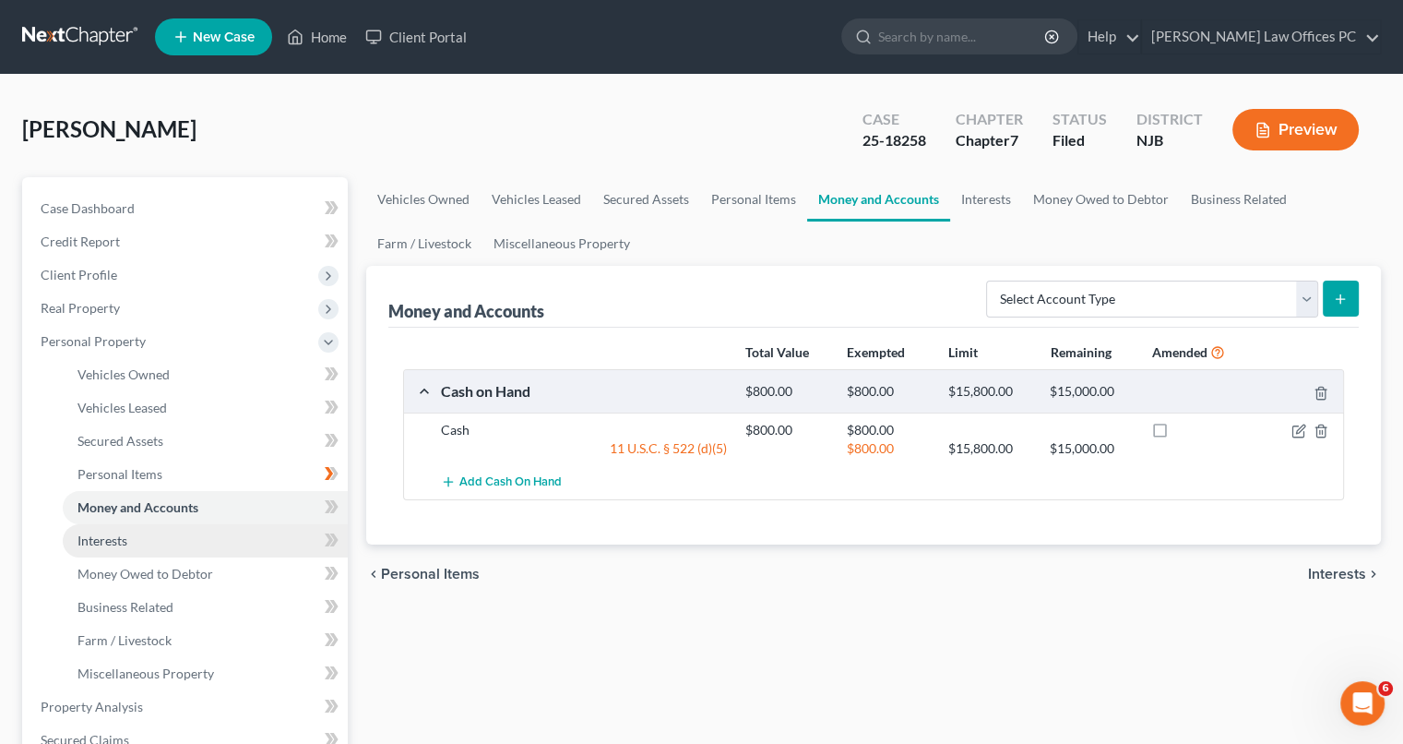
click at [104, 540] on span "Interests" at bounding box center [102, 540] width 50 height 16
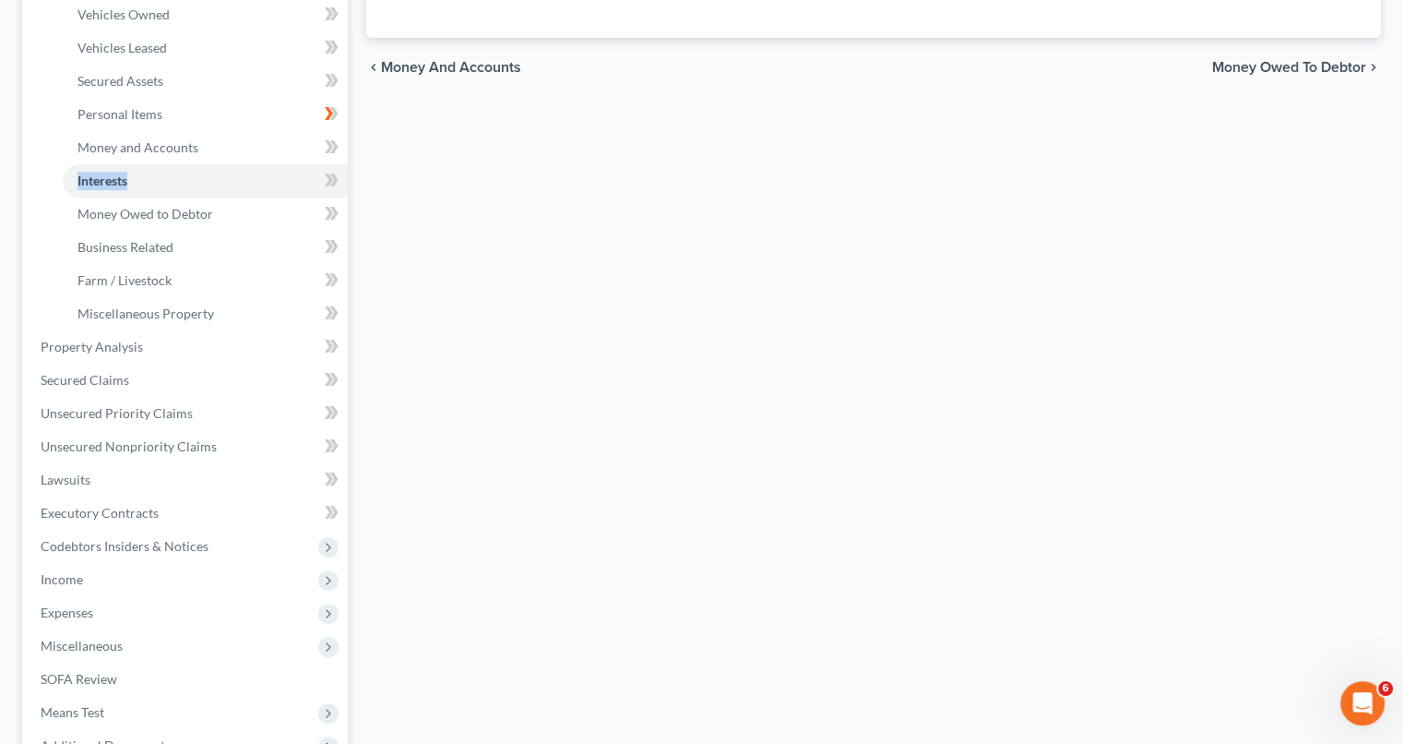
scroll to position [431, 0]
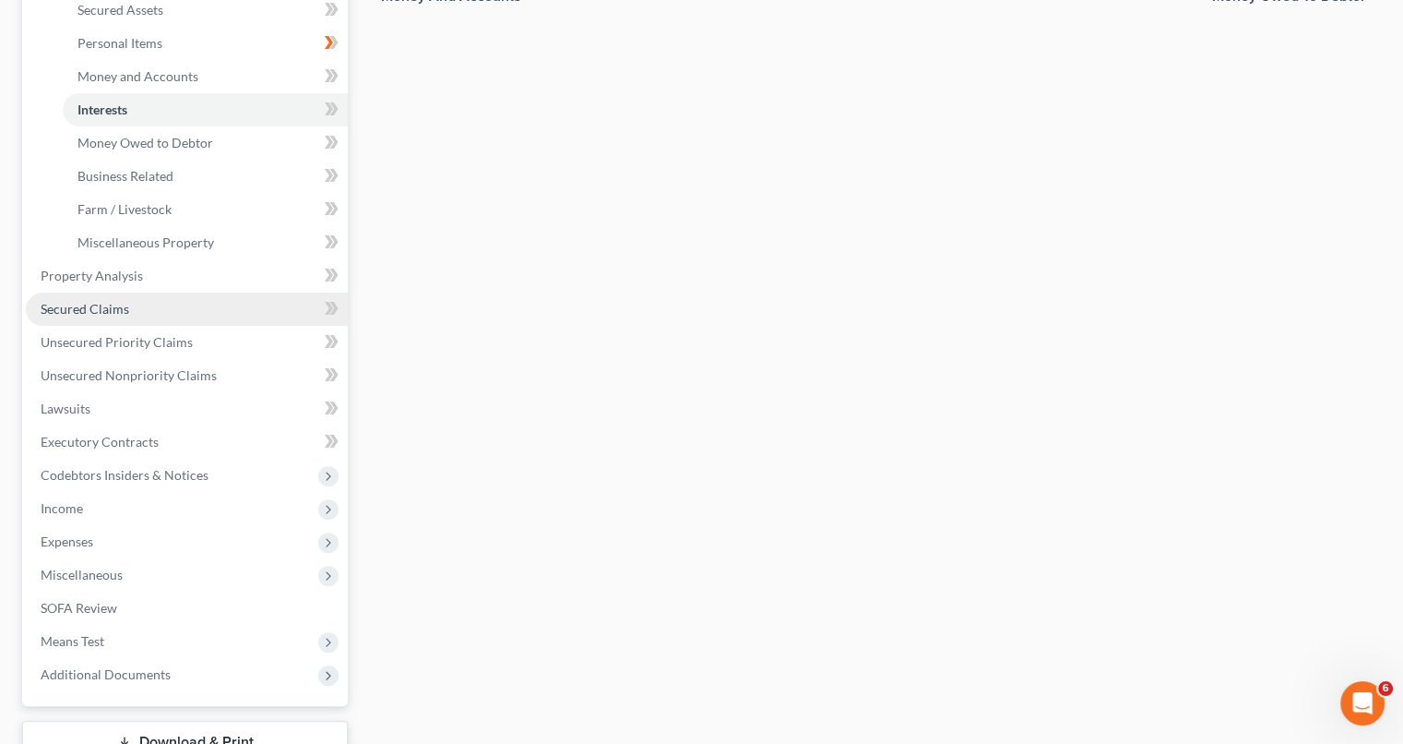
click at [69, 301] on span "Secured Claims" at bounding box center [85, 309] width 89 height 16
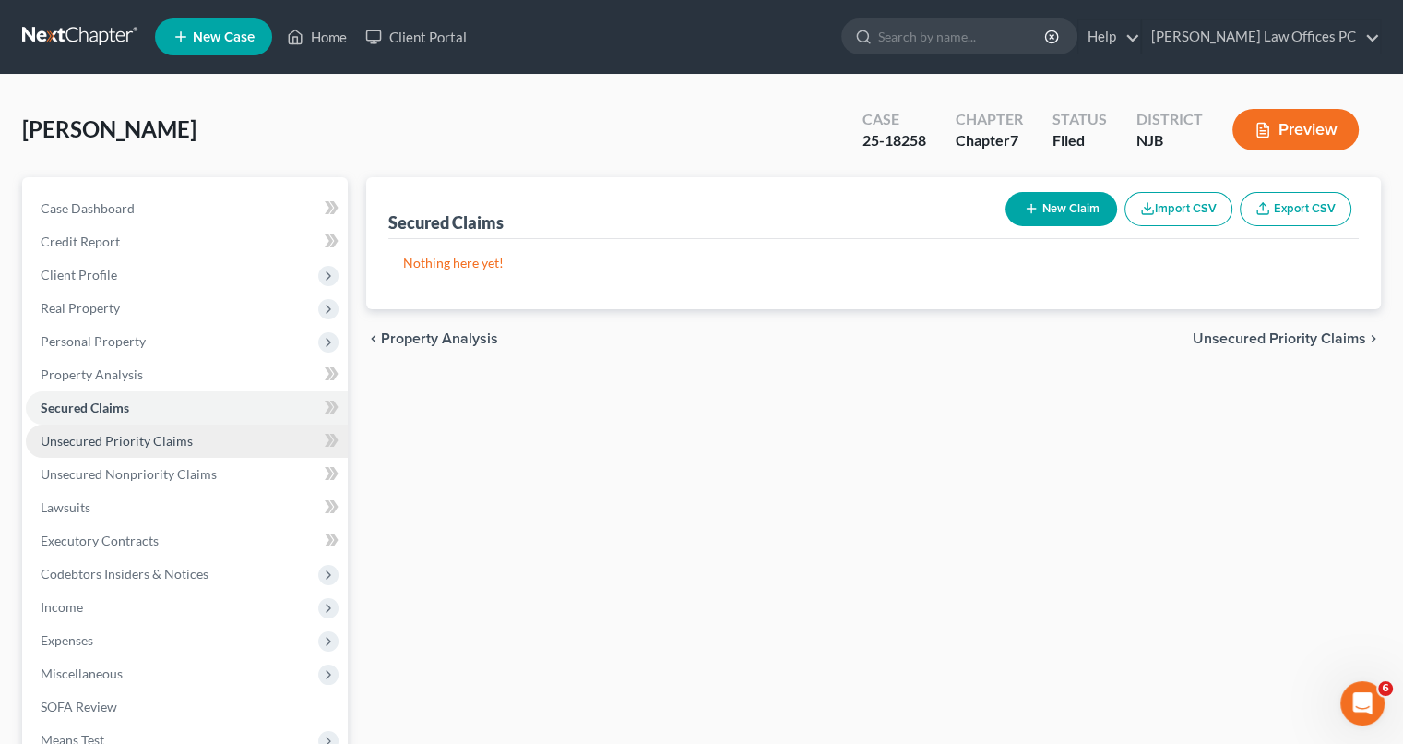
click at [89, 439] on span "Unsecured Priority Claims" at bounding box center [117, 441] width 152 height 16
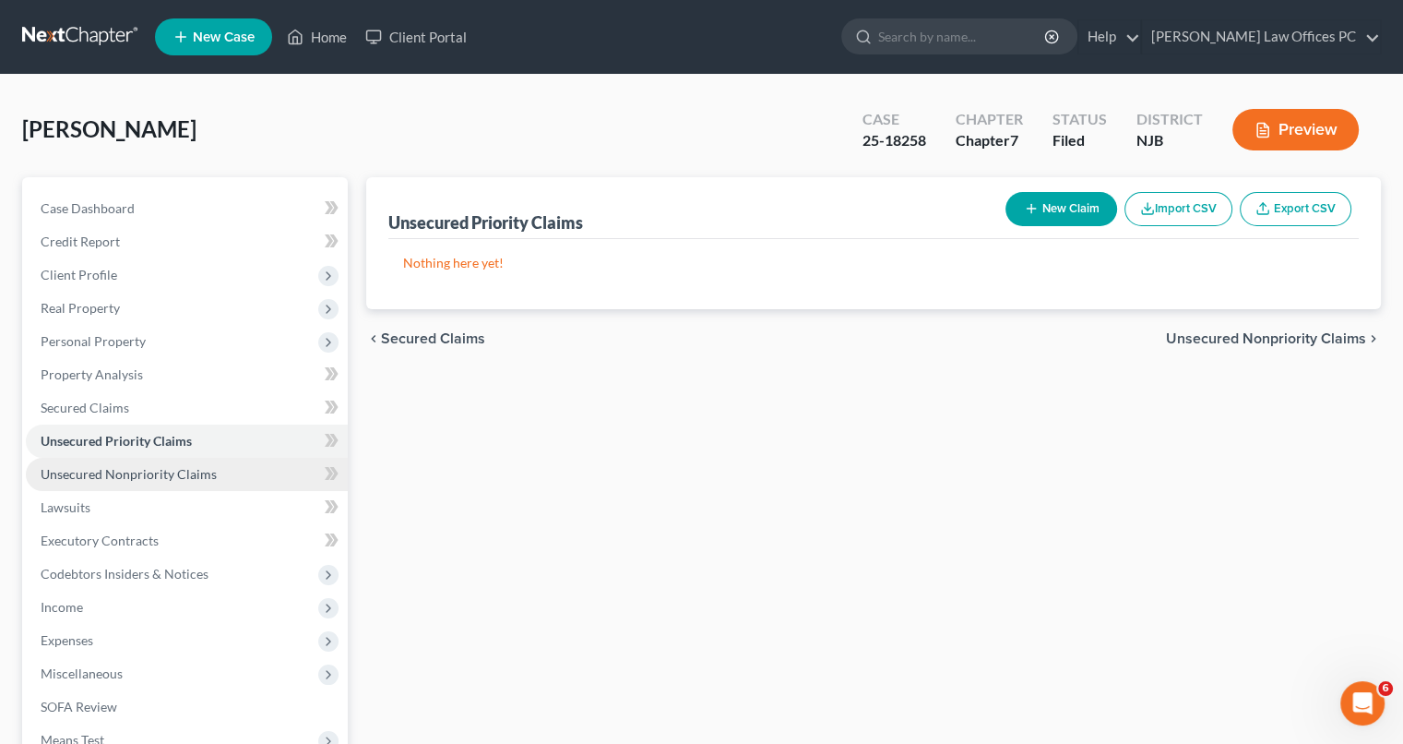
click at [102, 477] on span "Unsecured Nonpriority Claims" at bounding box center [129, 474] width 176 height 16
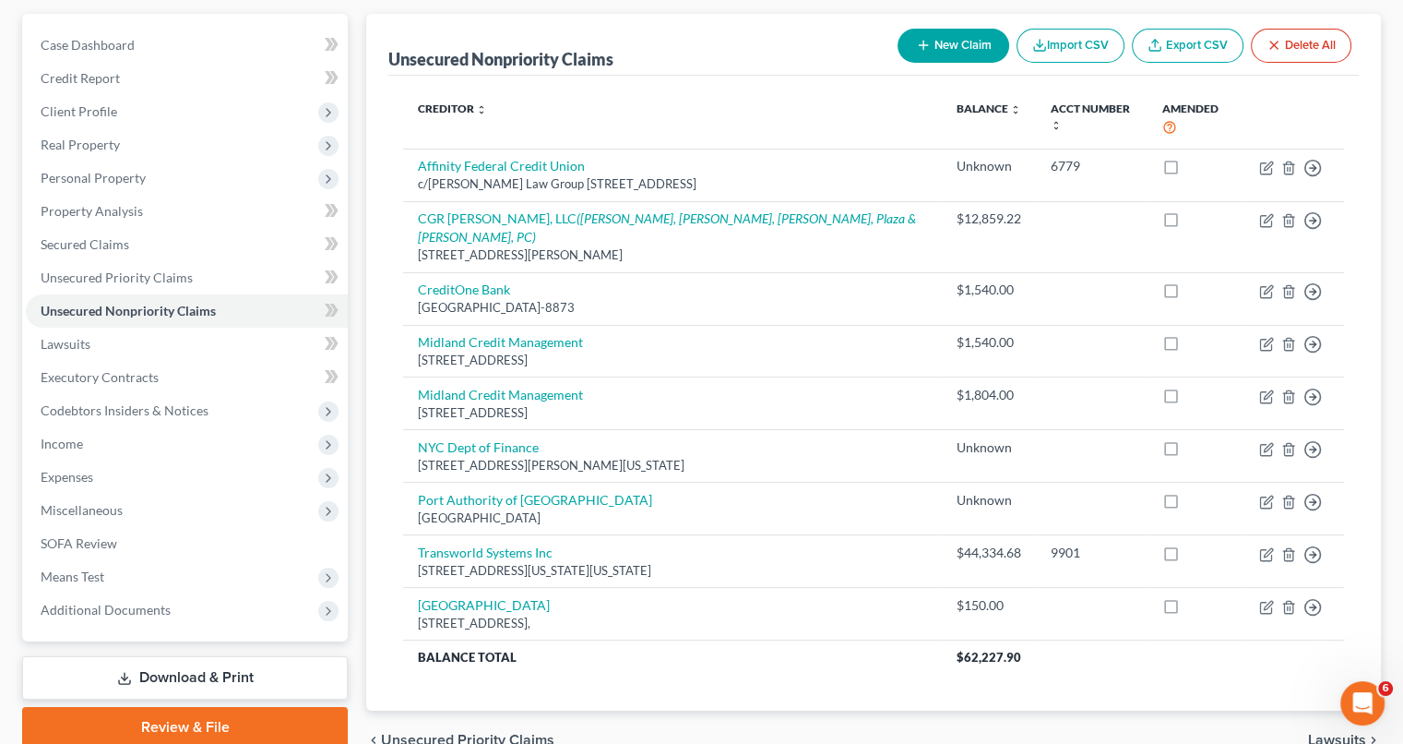
scroll to position [151, 0]
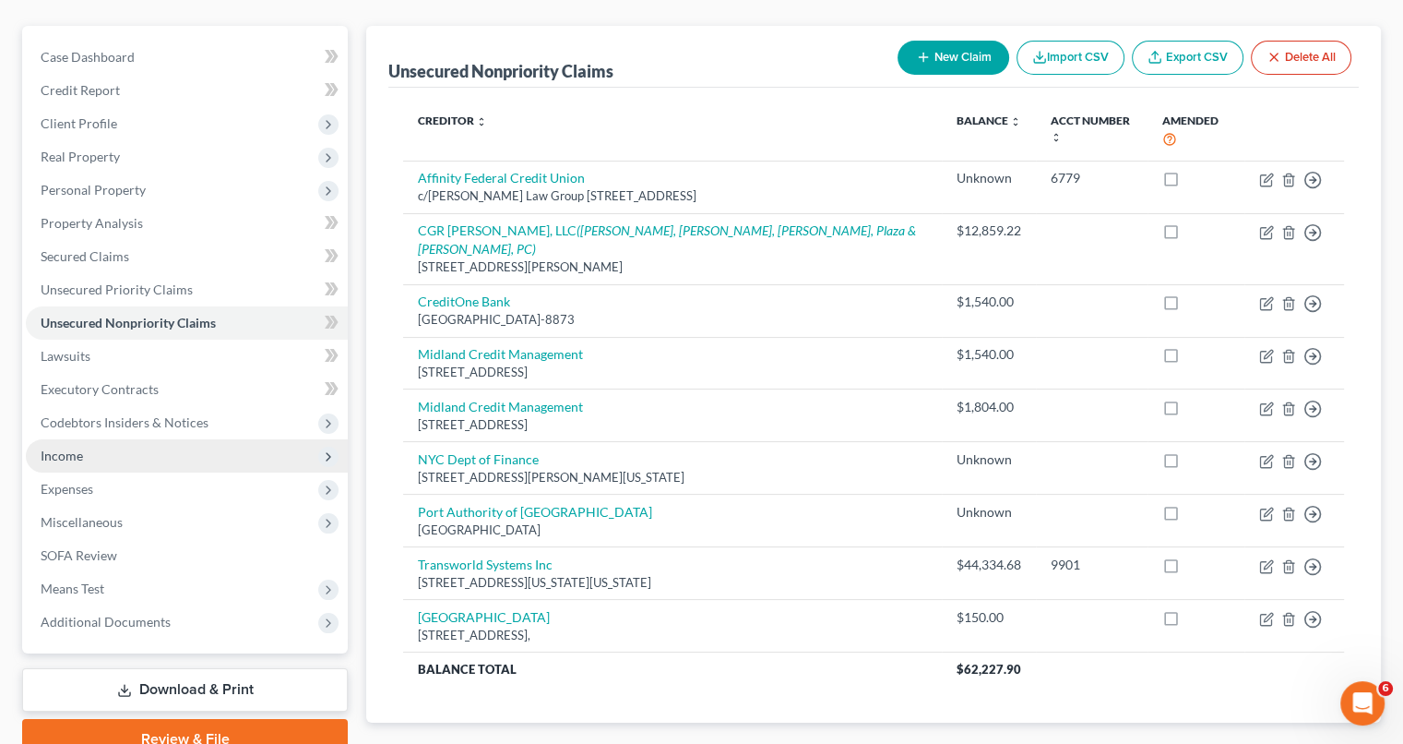
click at [78, 450] on span "Income" at bounding box center [62, 455] width 42 height 16
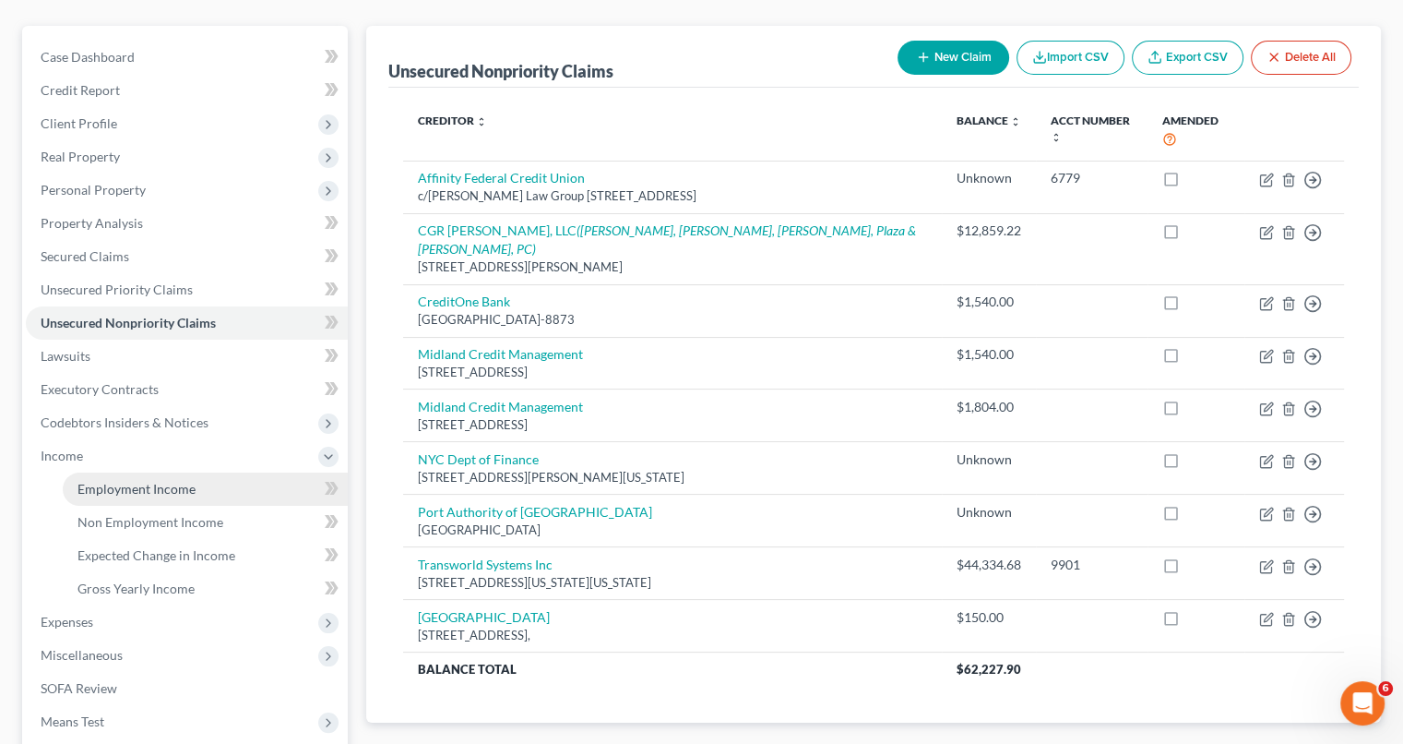
click at [118, 488] on span "Employment Income" at bounding box center [136, 489] width 118 height 16
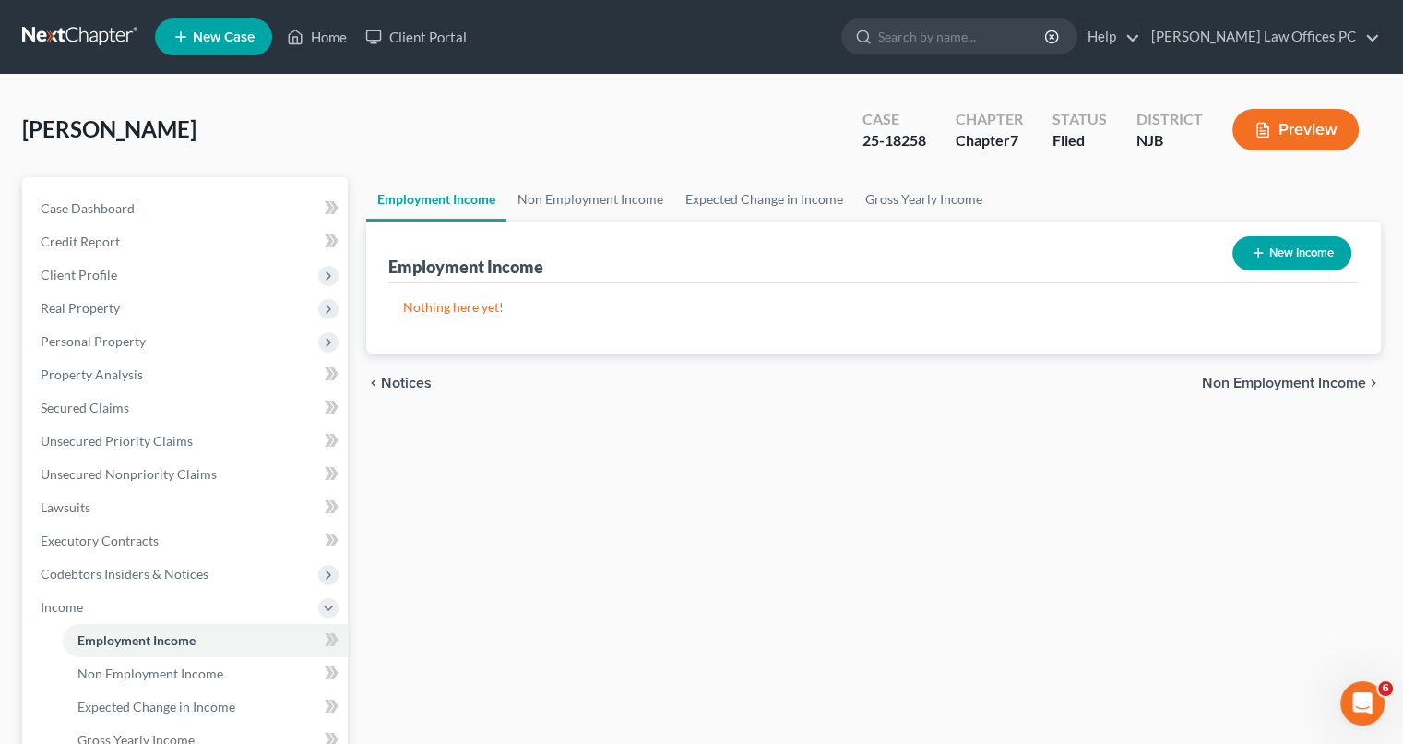
click at [1310, 258] on button "New Income" at bounding box center [1292, 253] width 119 height 34
select select "0"
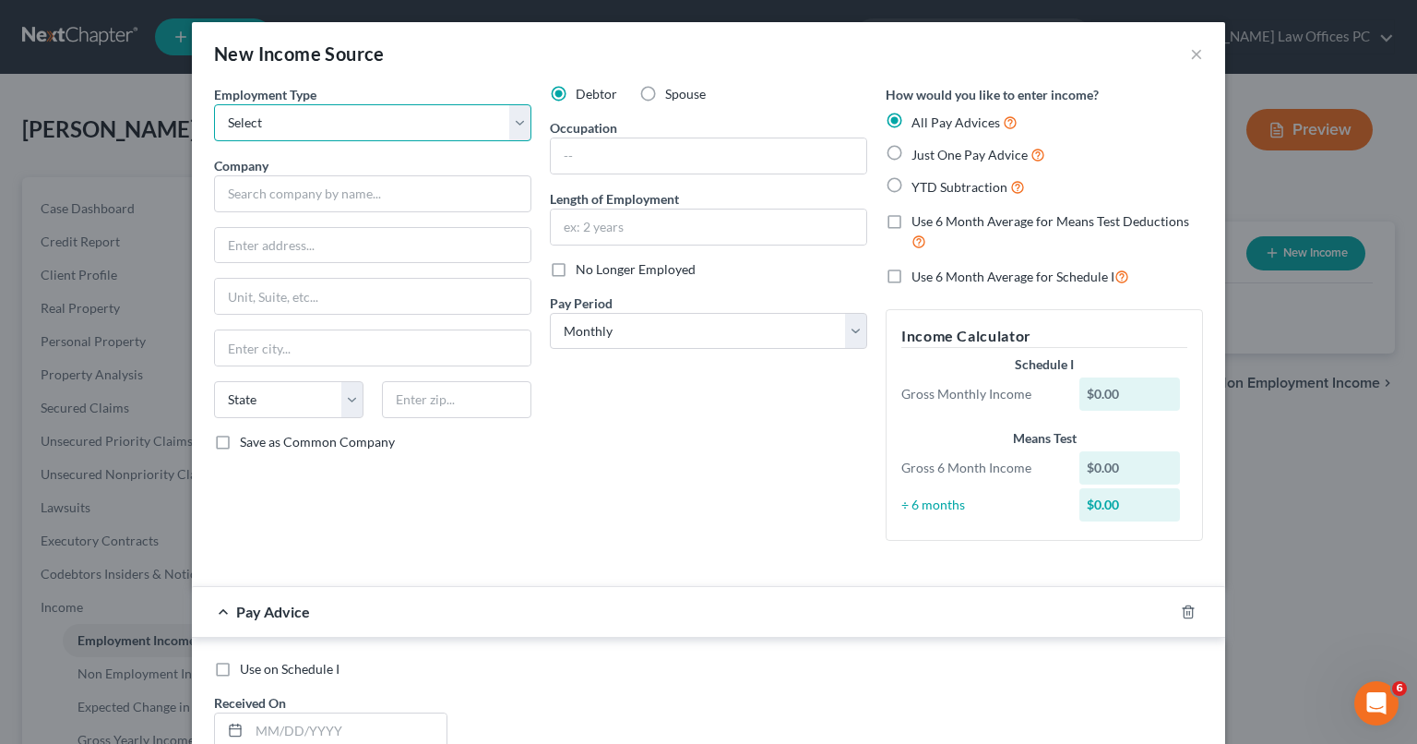
click at [517, 123] on select "Select Full or [DEMOGRAPHIC_DATA] Employment Self Employment" at bounding box center [372, 122] width 317 height 37
select select "0"
click at [214, 104] on select "Select Full or [DEMOGRAPHIC_DATA] Employment Self Employment" at bounding box center [372, 122] width 317 height 37
click at [609, 145] on input "text" at bounding box center [709, 155] width 316 height 35
click at [609, 158] on input "text" at bounding box center [709, 155] width 316 height 35
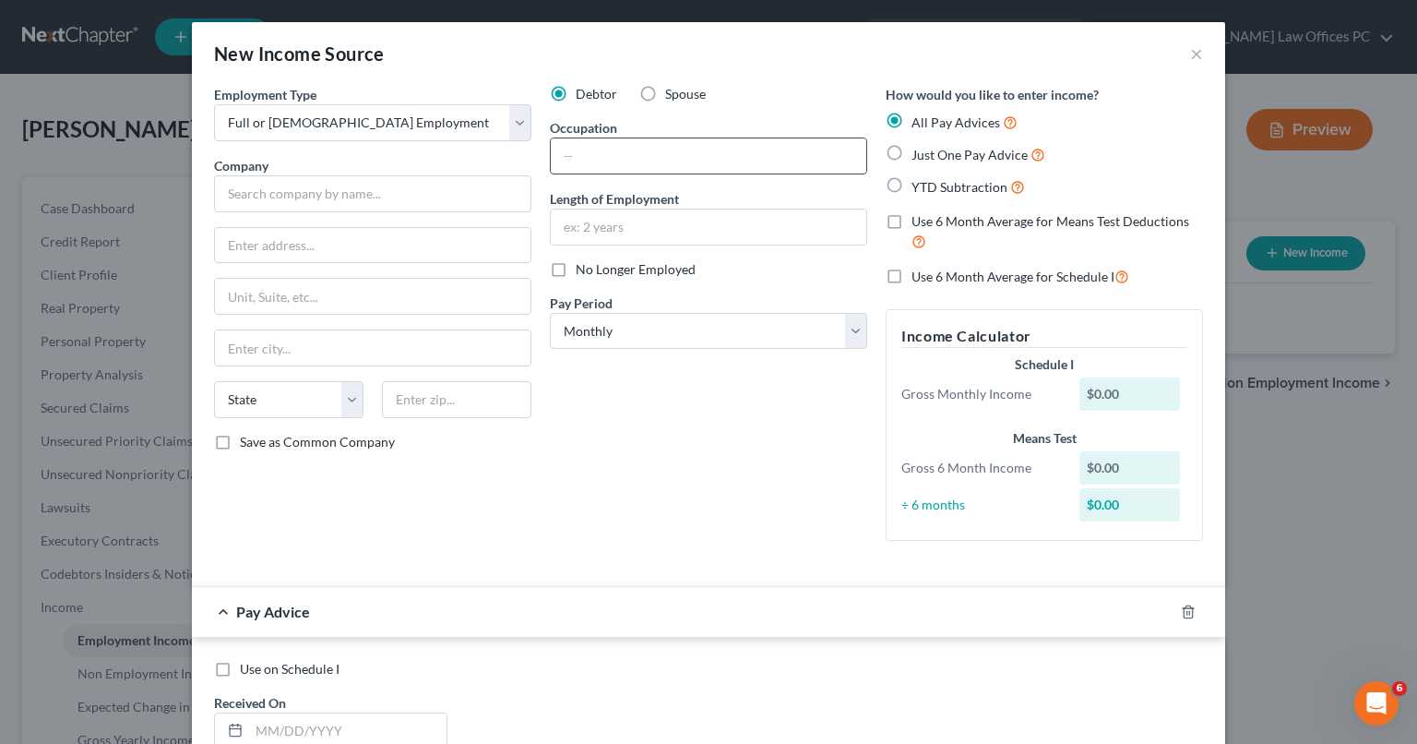
click at [609, 158] on input "text" at bounding box center [709, 155] width 316 height 35
click at [606, 156] on input "text" at bounding box center [709, 155] width 316 height 35
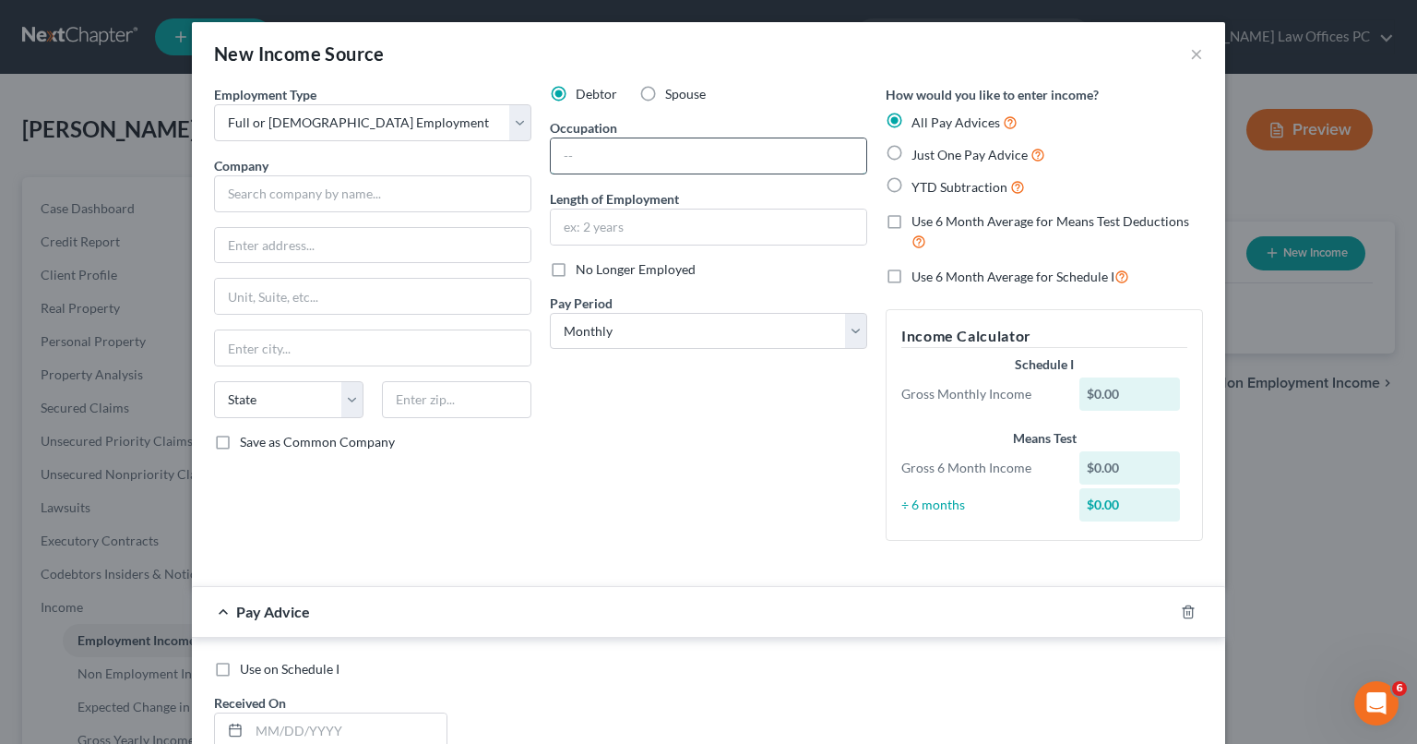
click at [606, 156] on input "text" at bounding box center [709, 155] width 316 height 35
click at [1214, 60] on div "New Income Source ×" at bounding box center [708, 53] width 1033 height 63
click at [1190, 60] on button "×" at bounding box center [1196, 53] width 13 height 22
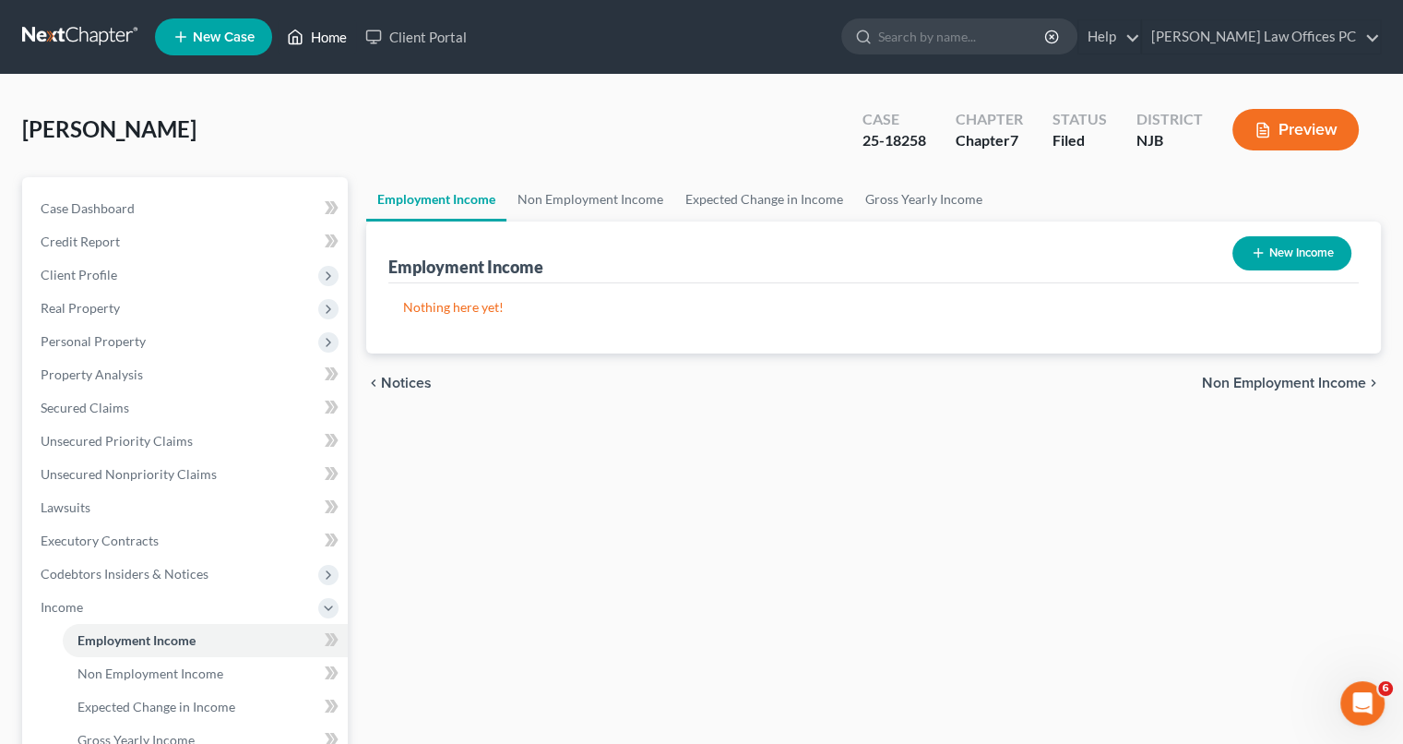
click at [323, 34] on link "Home" at bounding box center [317, 36] width 78 height 33
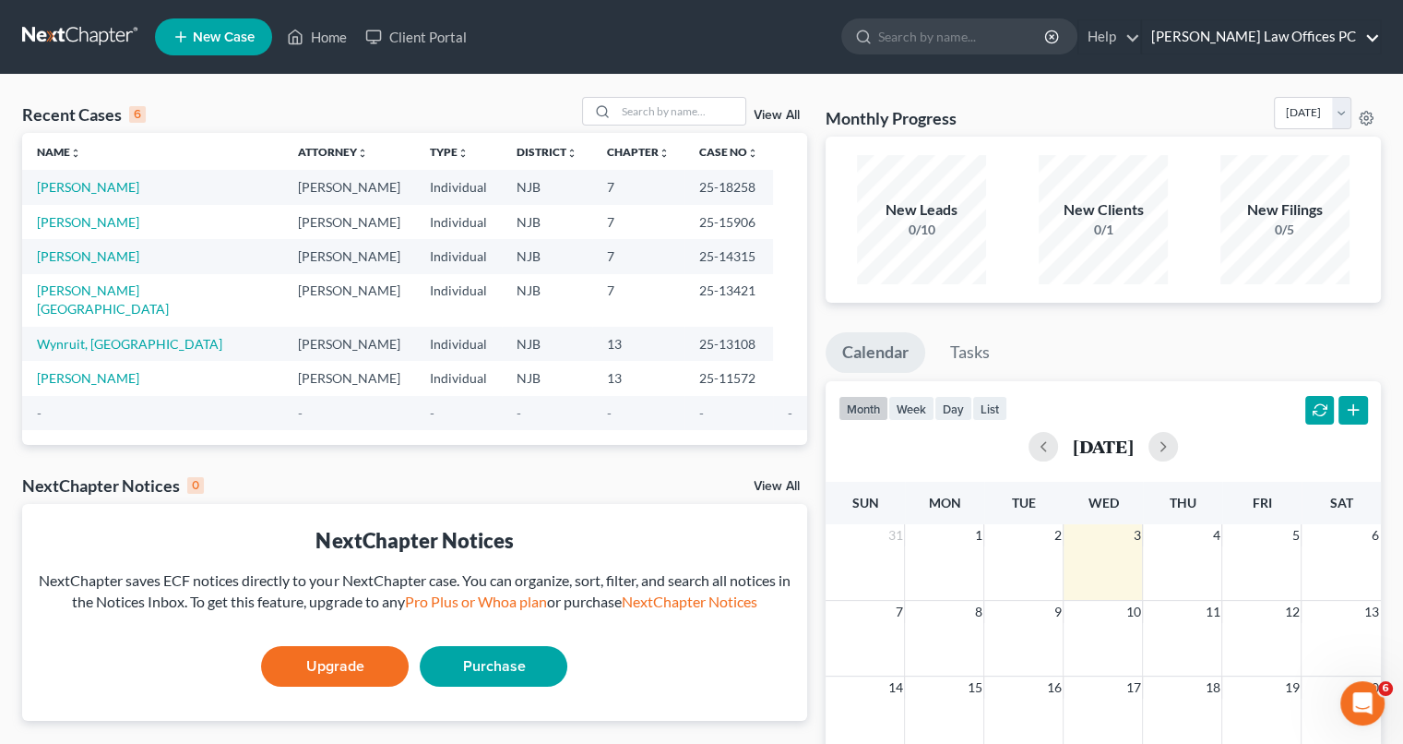
click at [1377, 38] on link "[PERSON_NAME] Law Offices PC" at bounding box center [1261, 36] width 238 height 33
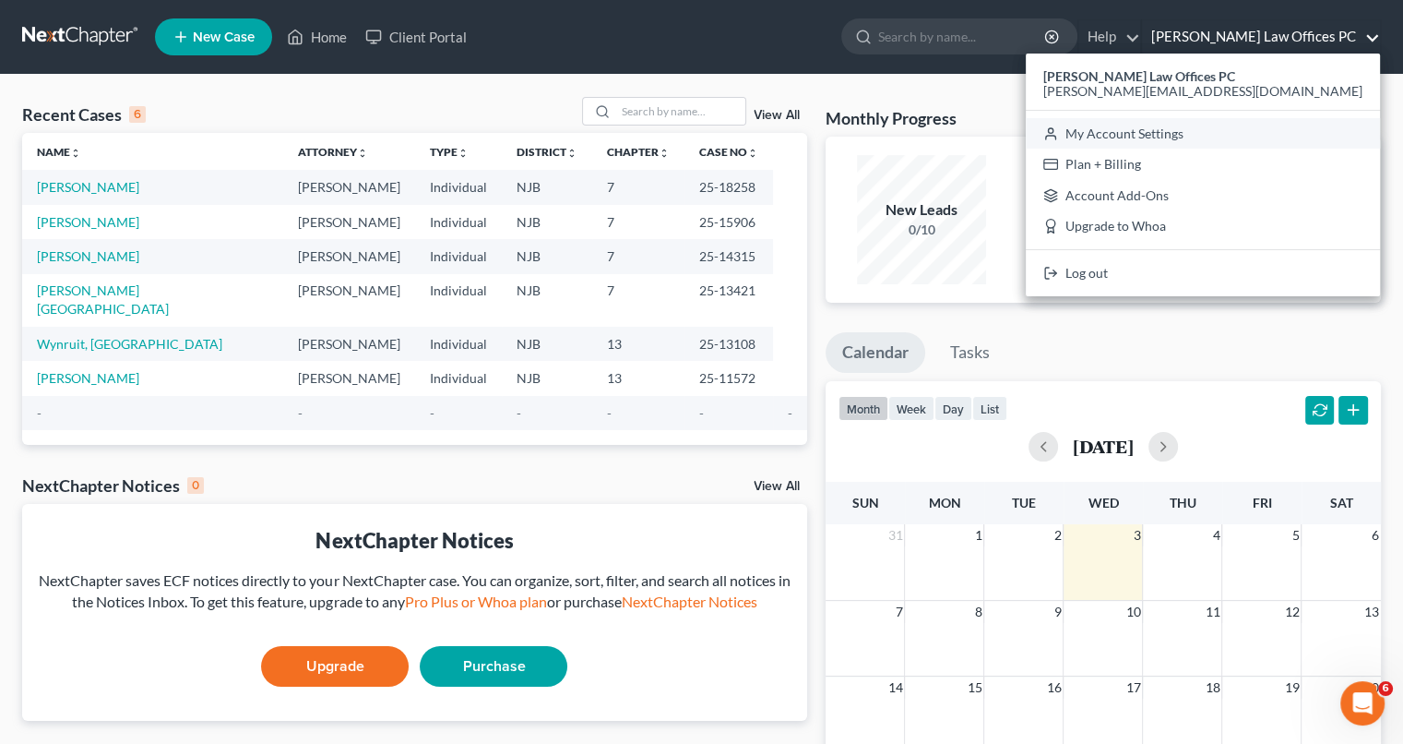
click at [1290, 131] on link "My Account Settings" at bounding box center [1203, 133] width 354 height 31
select select "24"
select select "33"
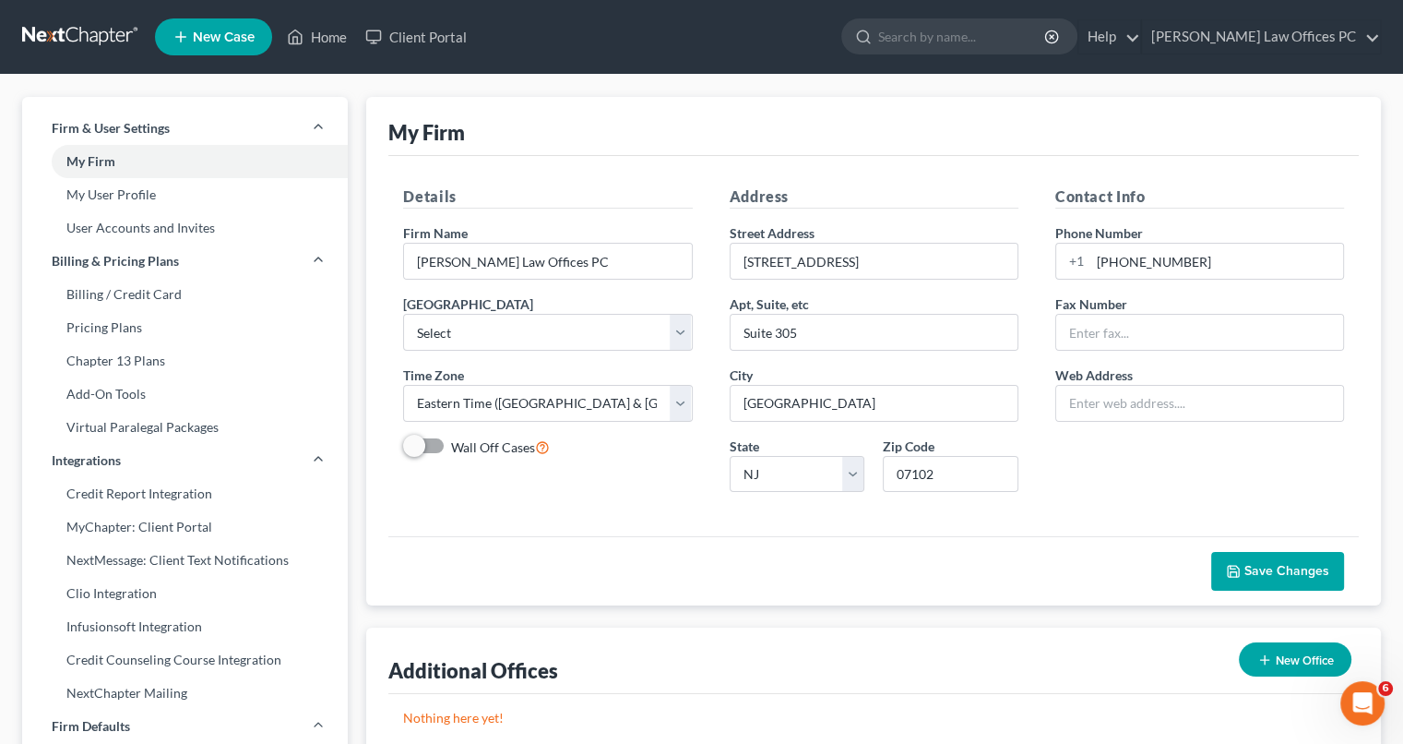
click at [428, 442] on span at bounding box center [425, 446] width 44 height 22
drag, startPoint x: 428, startPoint y: 442, endPoint x: 413, endPoint y: 438, distance: 15.2
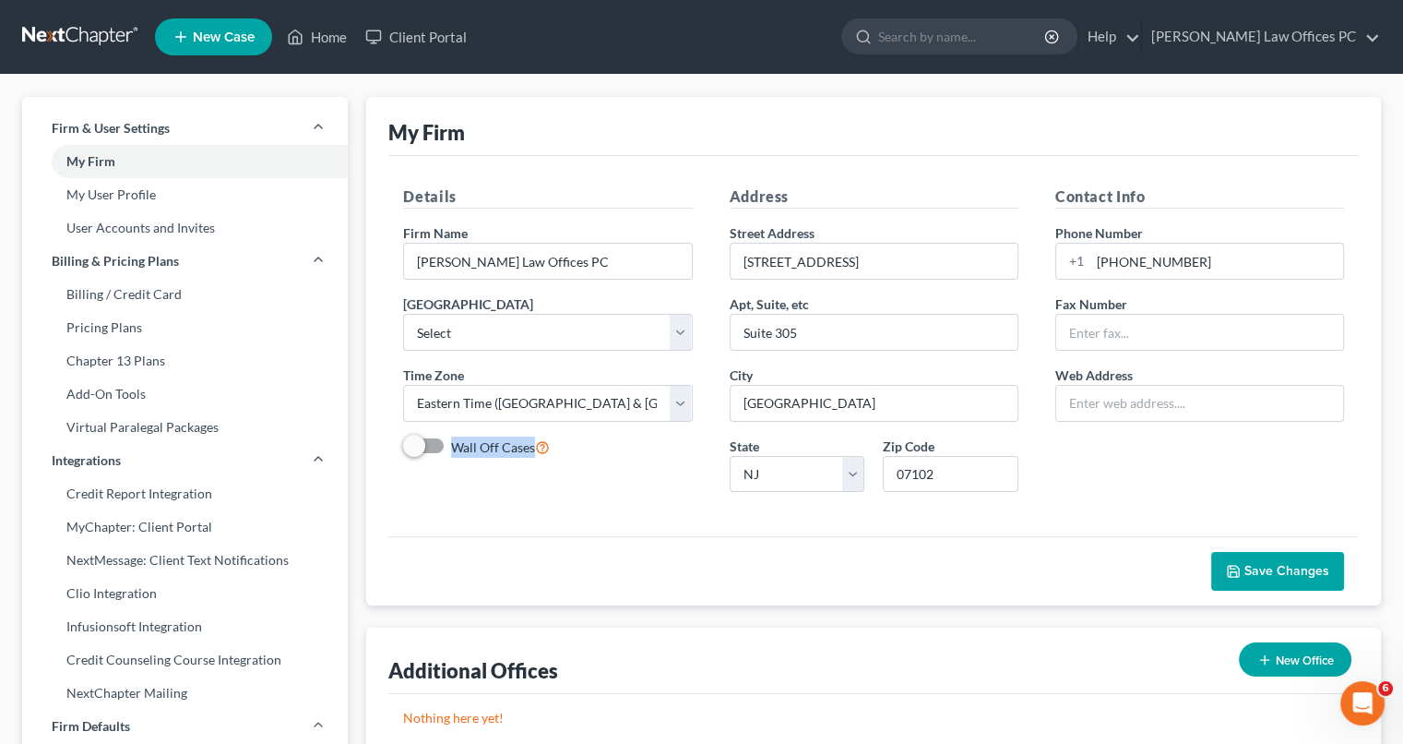
click at [413, 438] on div "Wall Off Cases" at bounding box center [547, 446] width 289 height 21
click at [451, 438] on label "Wall Off Cases" at bounding box center [500, 446] width 99 height 21
click at [459, 438] on input "Wall Off Cases" at bounding box center [465, 442] width 12 height 12
checkbox input "true"
drag, startPoint x: 413, startPoint y: 438, endPoint x: 656, endPoint y: 511, distance: 253.3
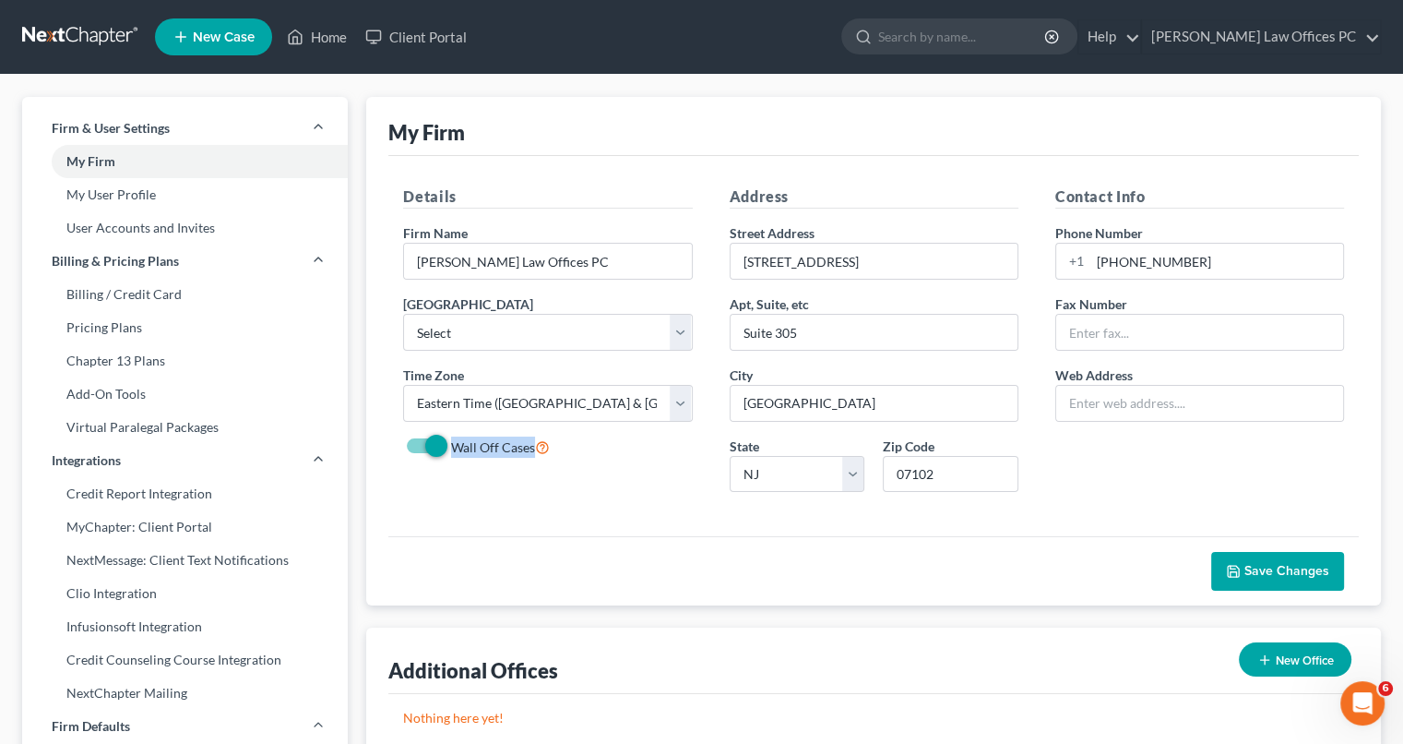
click at [656, 511] on div "Details Firm Name * Mitchell Law Offices PC Primary District Select Alabama - M…" at bounding box center [873, 346] width 971 height 380
click at [1276, 573] on span "Save Changes" at bounding box center [1287, 571] width 85 height 16
click at [113, 191] on link "My User Profile" at bounding box center [185, 194] width 326 height 33
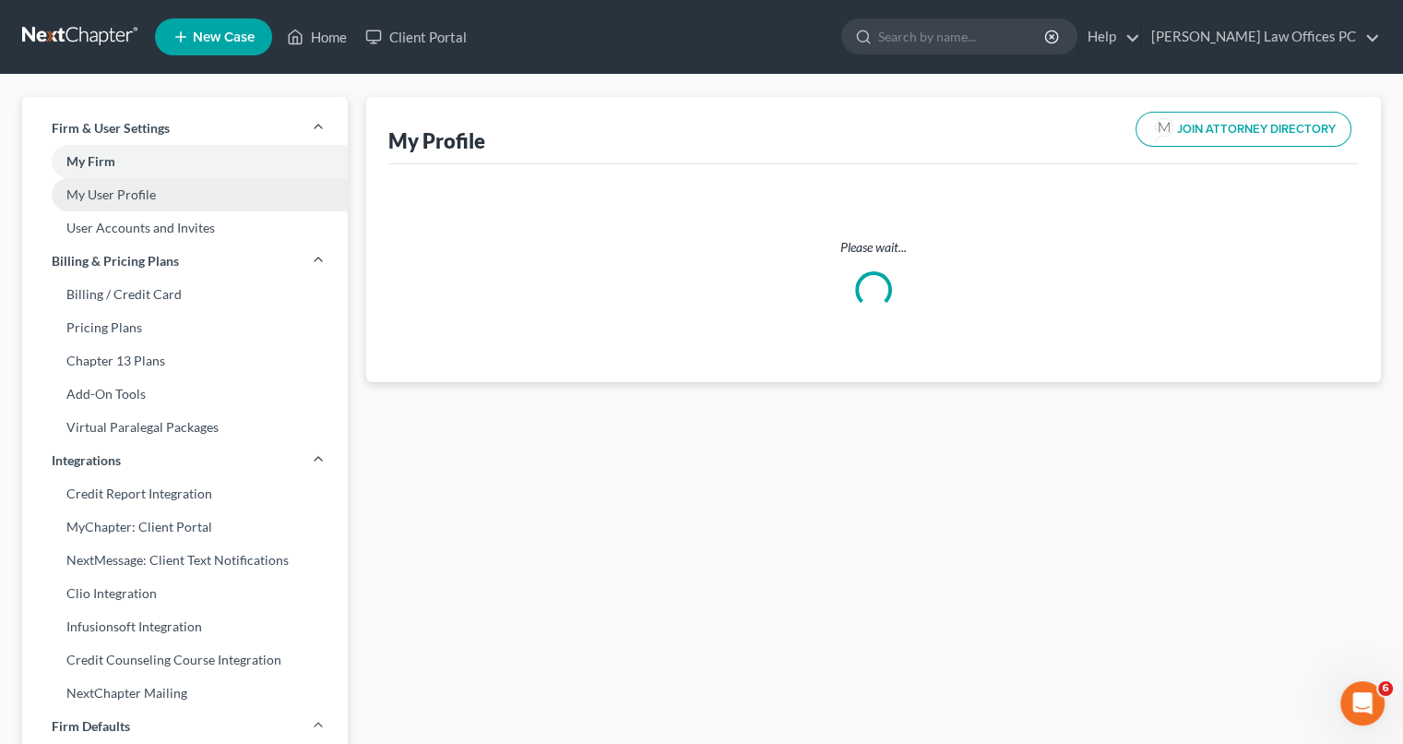
select select "33"
select select "51"
select select "attorney"
select select "0"
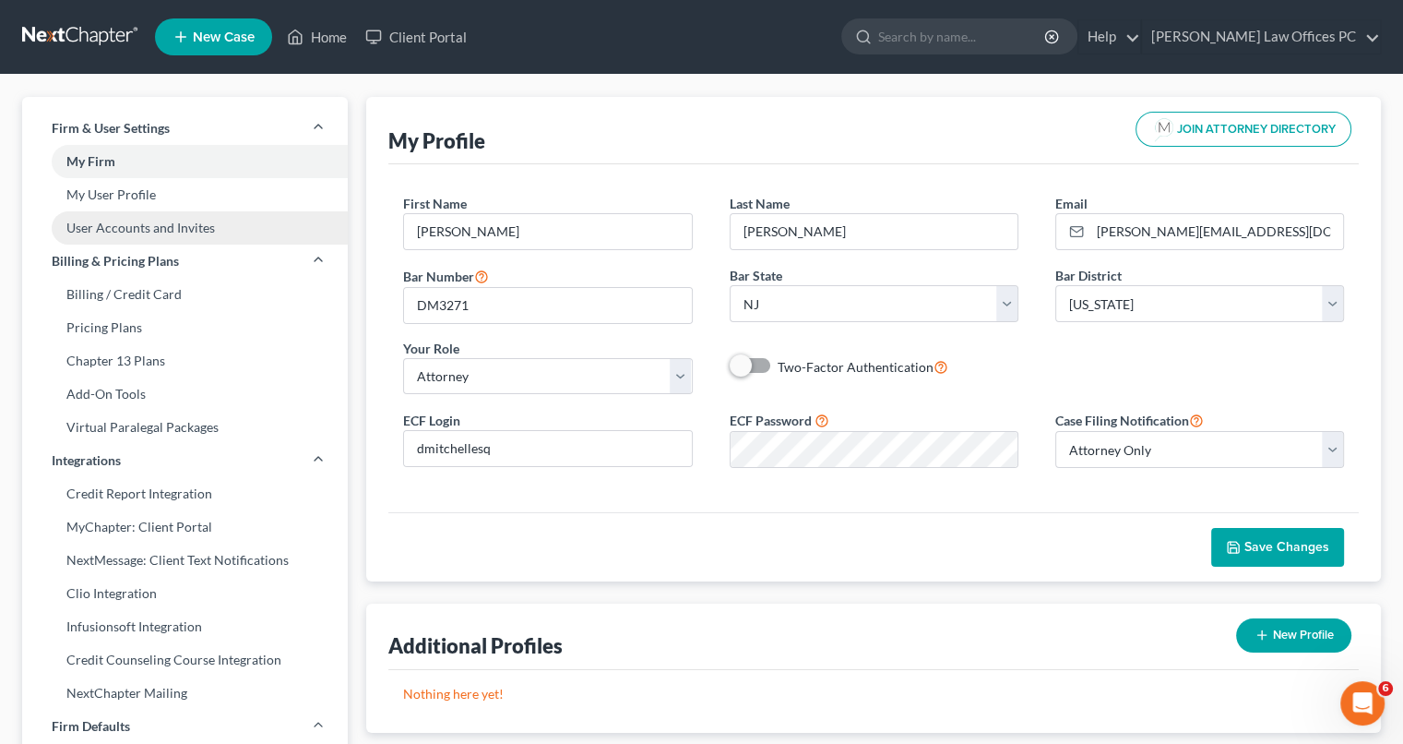
click at [137, 227] on link "User Accounts and Invites" at bounding box center [185, 227] width 326 height 33
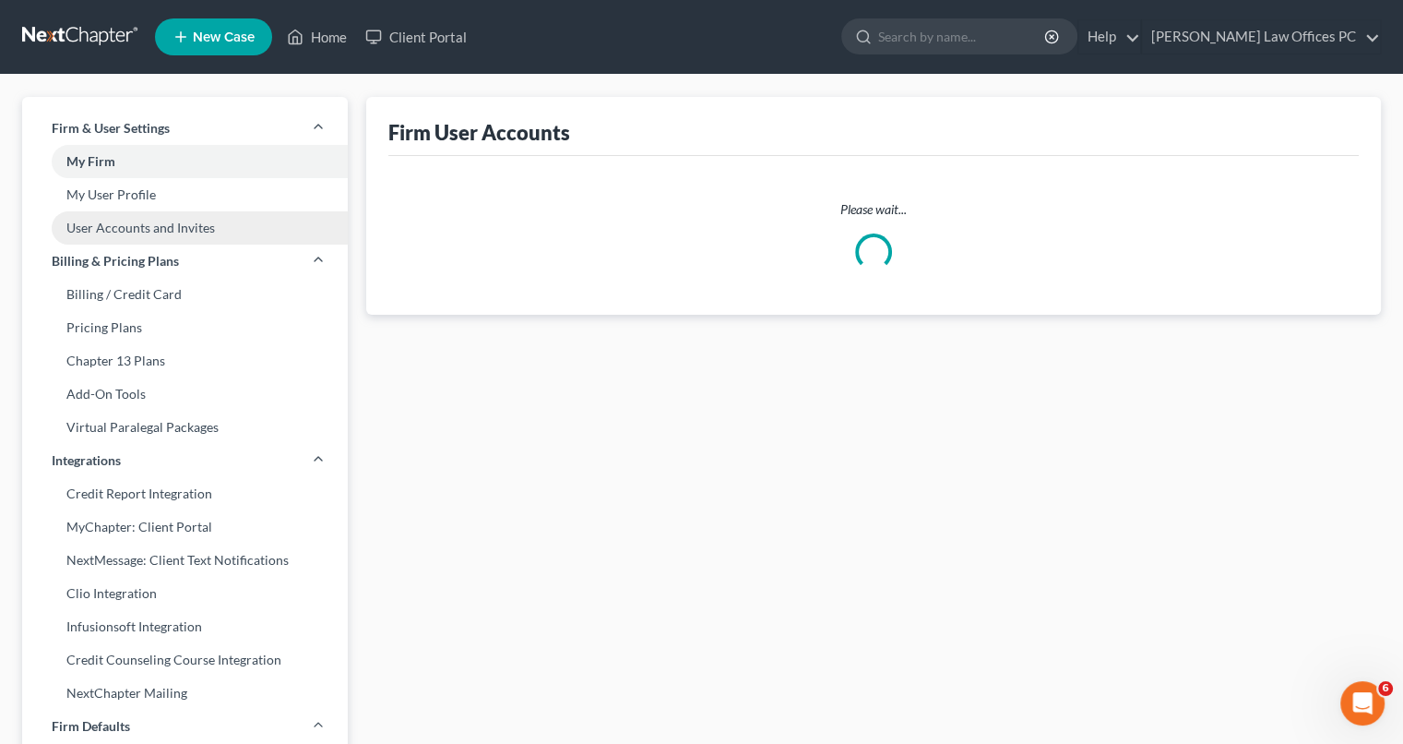
select select "0"
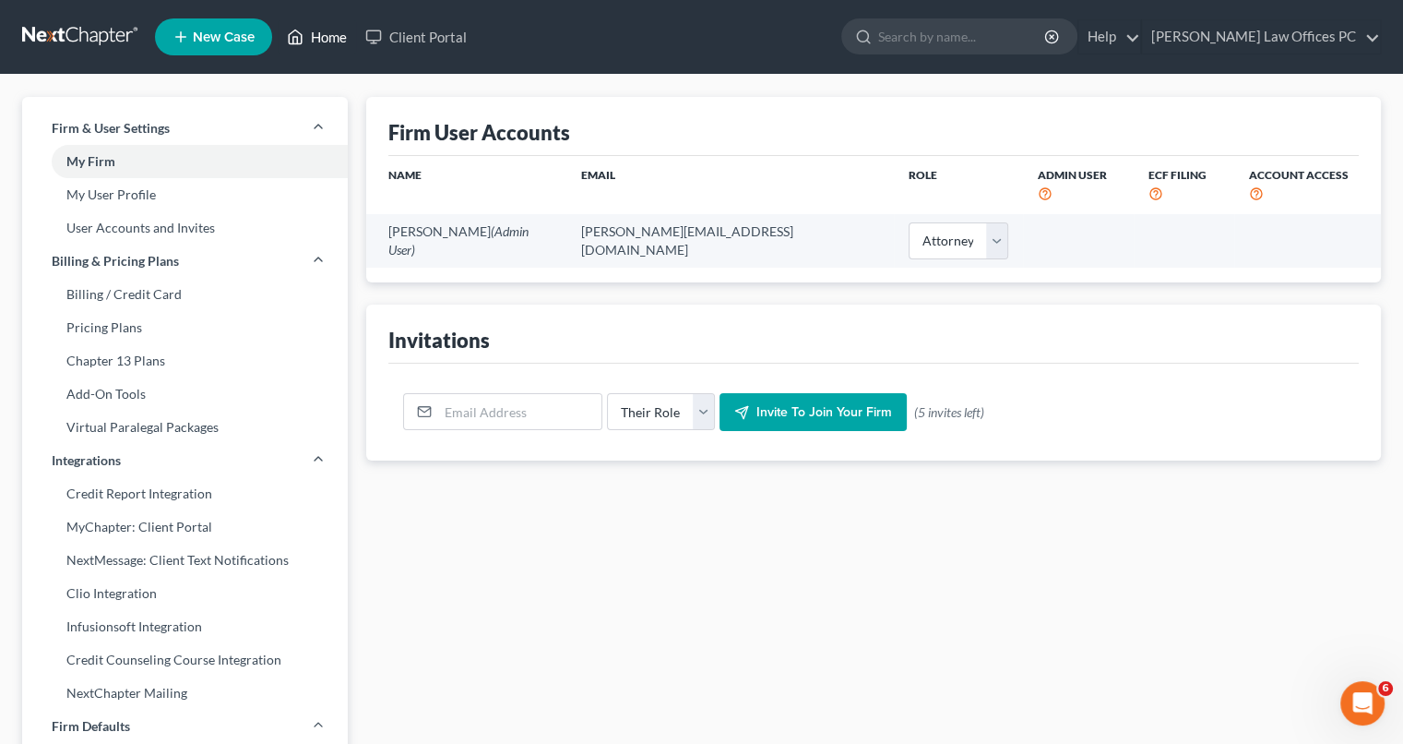
click at [324, 34] on link "Home" at bounding box center [317, 36] width 78 height 33
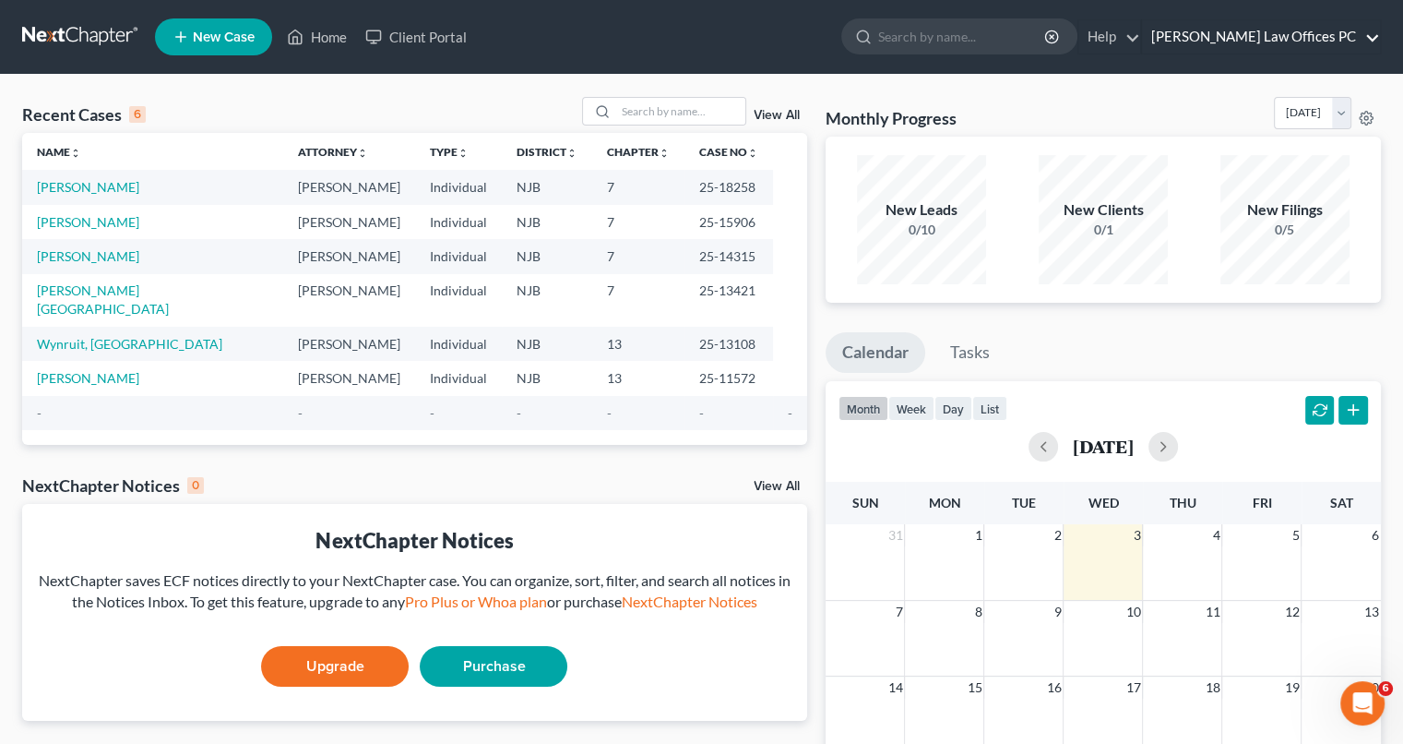
click at [1370, 35] on link "[PERSON_NAME] Law Offices PC" at bounding box center [1261, 36] width 238 height 33
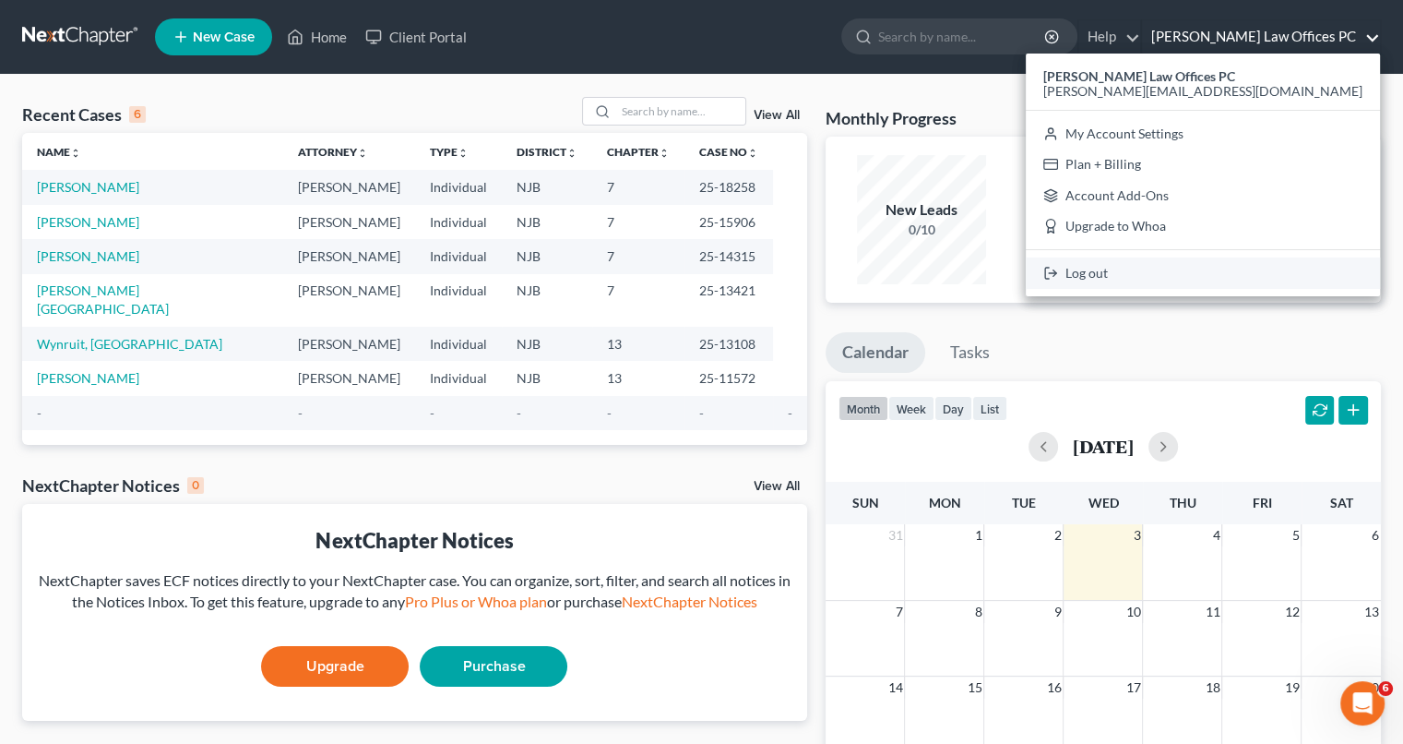
click at [1269, 277] on link "Log out" at bounding box center [1203, 272] width 354 height 31
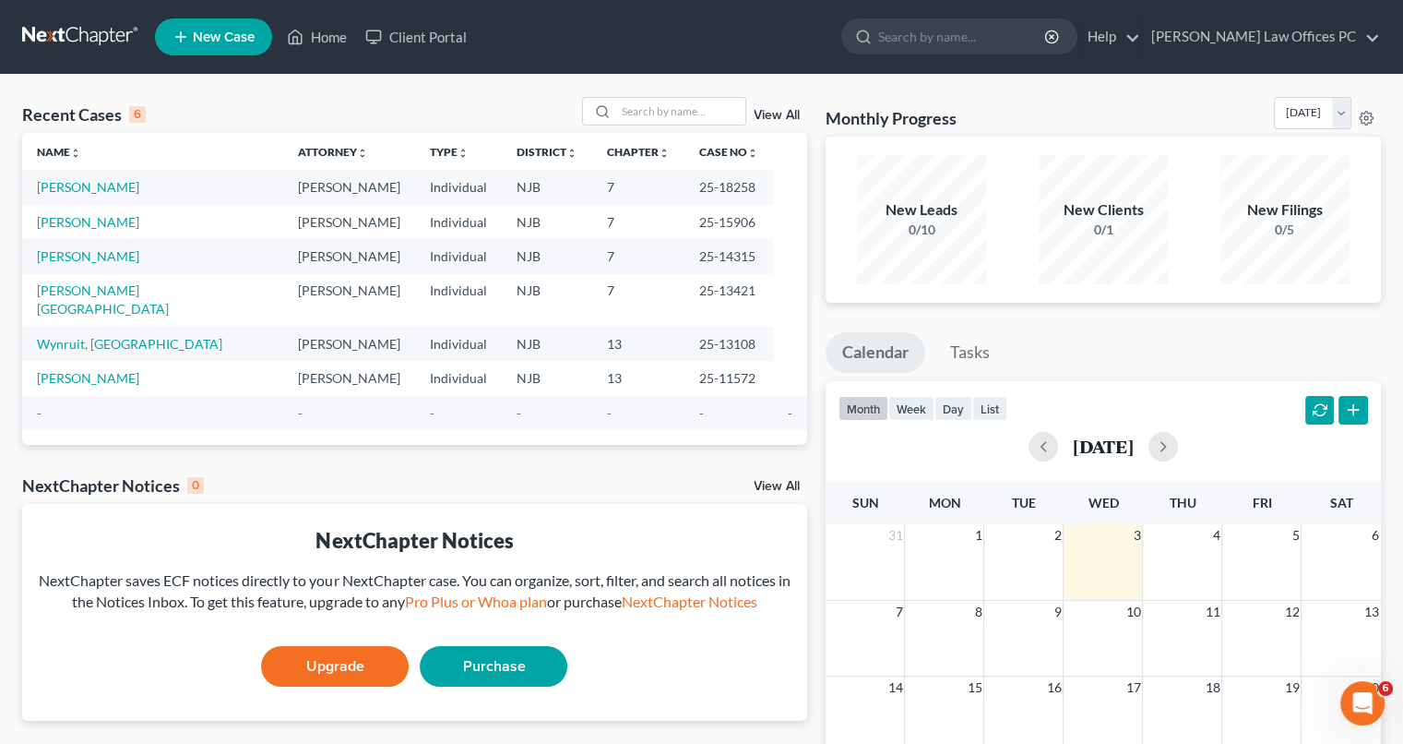
click at [1314, 75] on div "Recent Cases 6 View All Name unfold_more expand_more expand_less Attorney unfol…" at bounding box center [701, 554] width 1403 height 958
click at [1371, 34] on link "[PERSON_NAME] Law Offices PC" at bounding box center [1261, 36] width 238 height 33
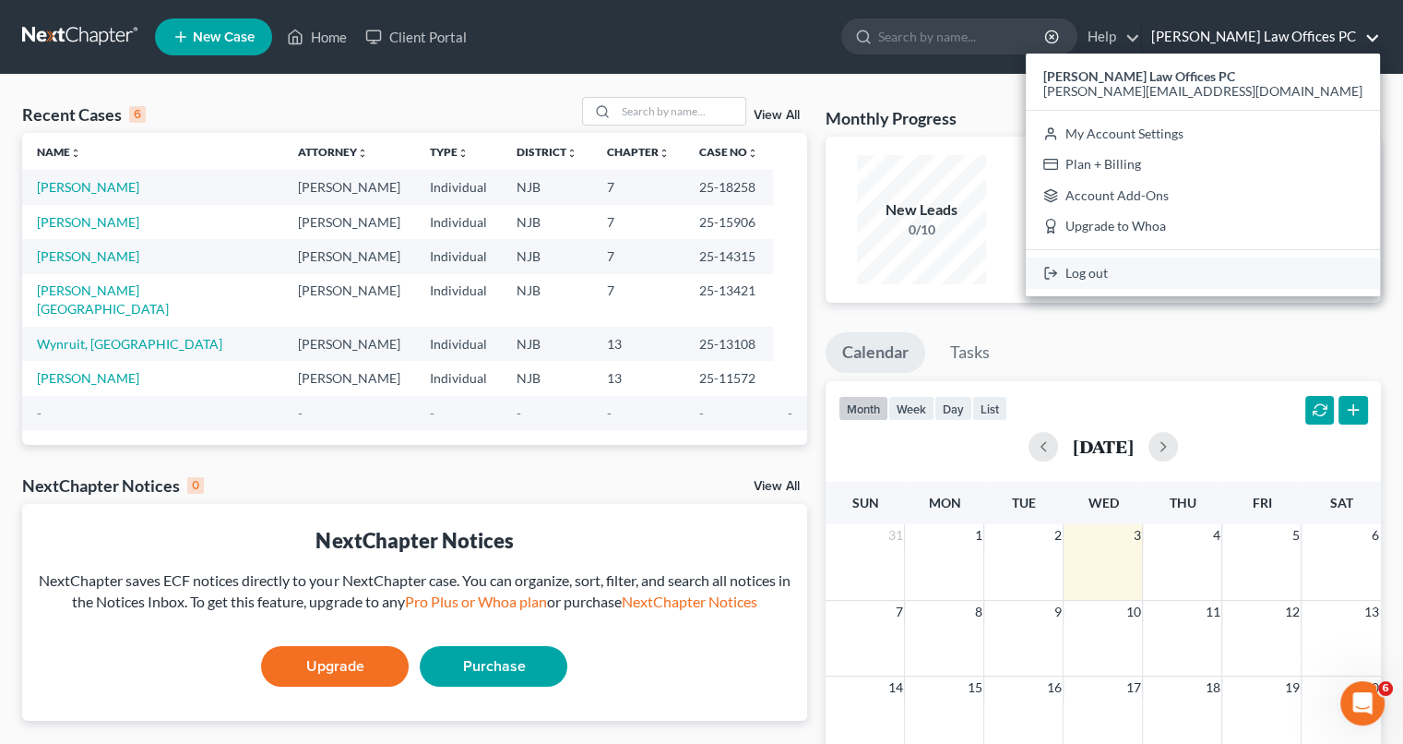
click at [1258, 274] on link "Log out" at bounding box center [1203, 272] width 354 height 31
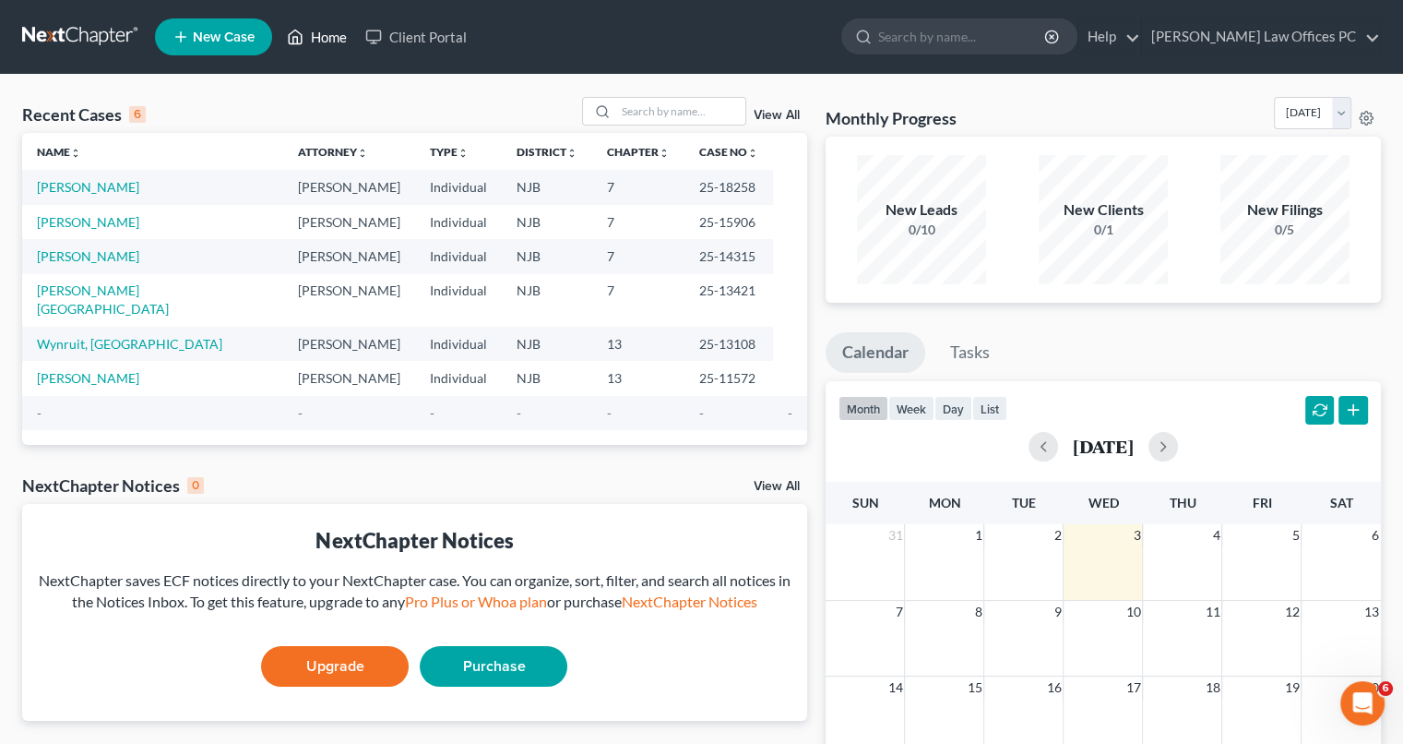
click at [314, 30] on link "Home" at bounding box center [317, 36] width 78 height 33
click at [1332, 27] on link "[PERSON_NAME] Law Offices PC" at bounding box center [1261, 36] width 238 height 33
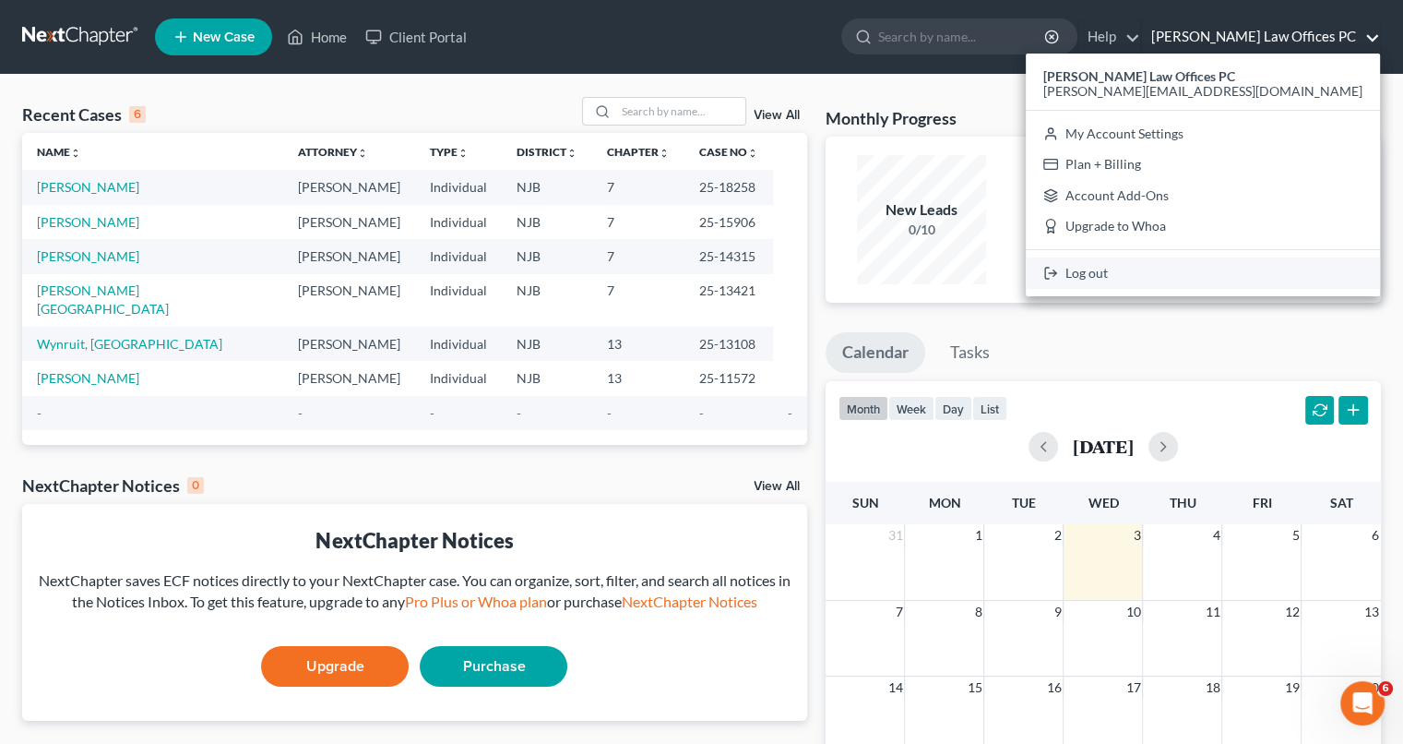
click at [1250, 265] on link "Log out" at bounding box center [1203, 272] width 354 height 31
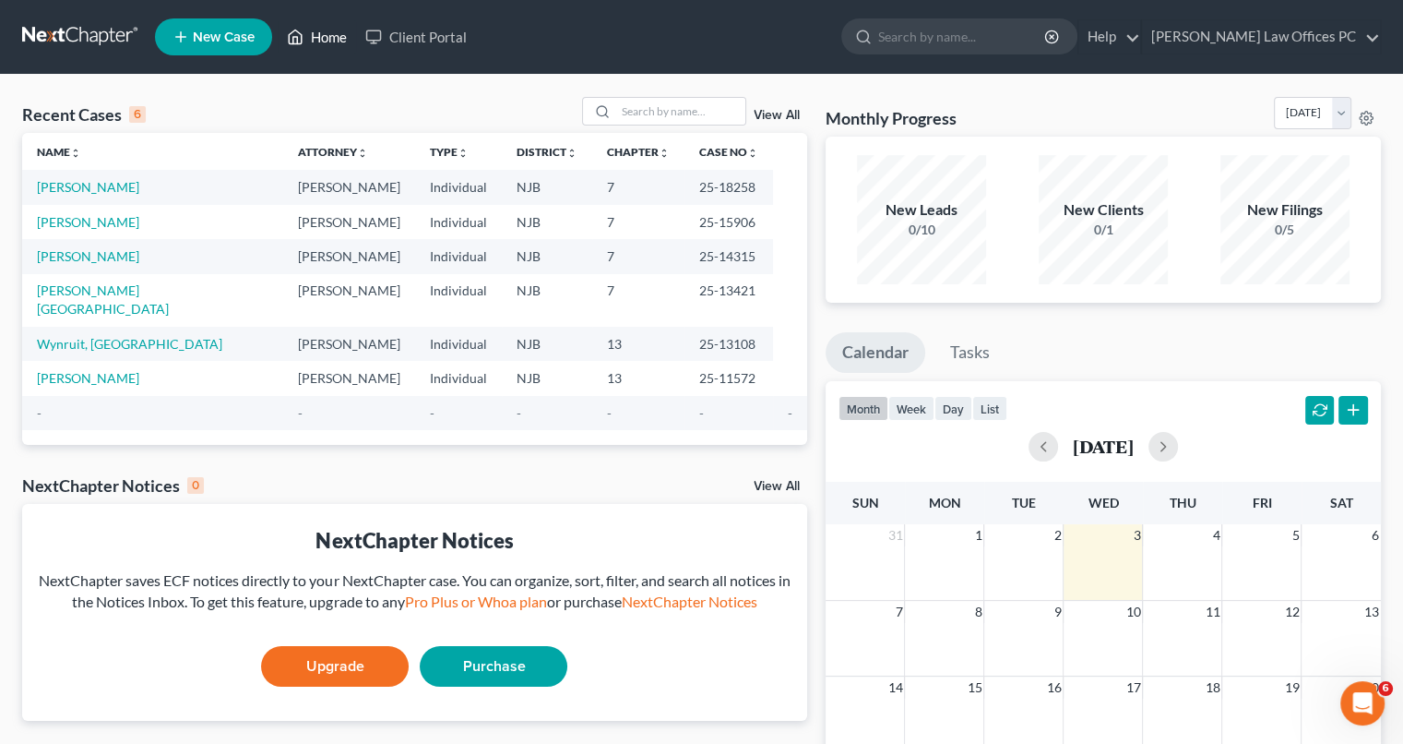
click at [310, 38] on link "Home" at bounding box center [317, 36] width 78 height 33
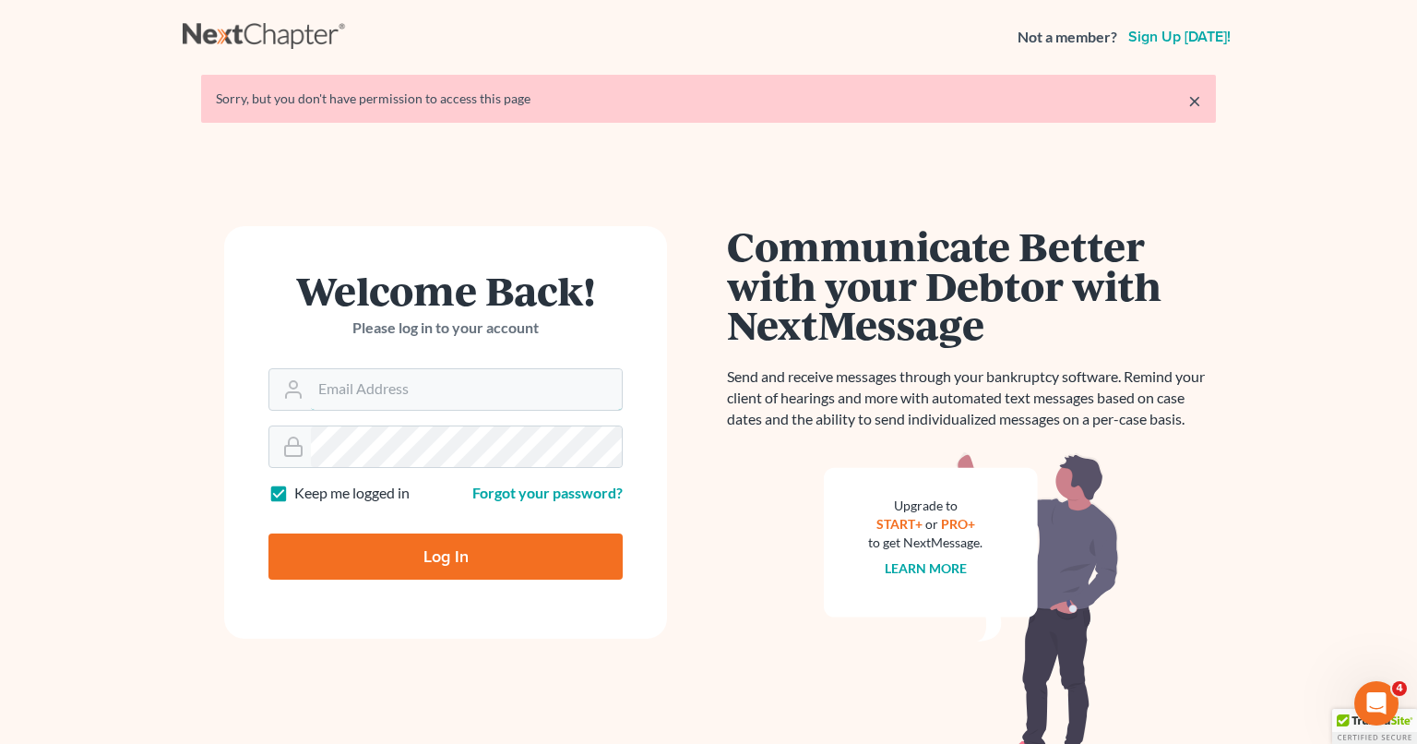
type input "douglas@figginslaw.com"
click at [441, 557] on input "Log In" at bounding box center [445, 556] width 354 height 46
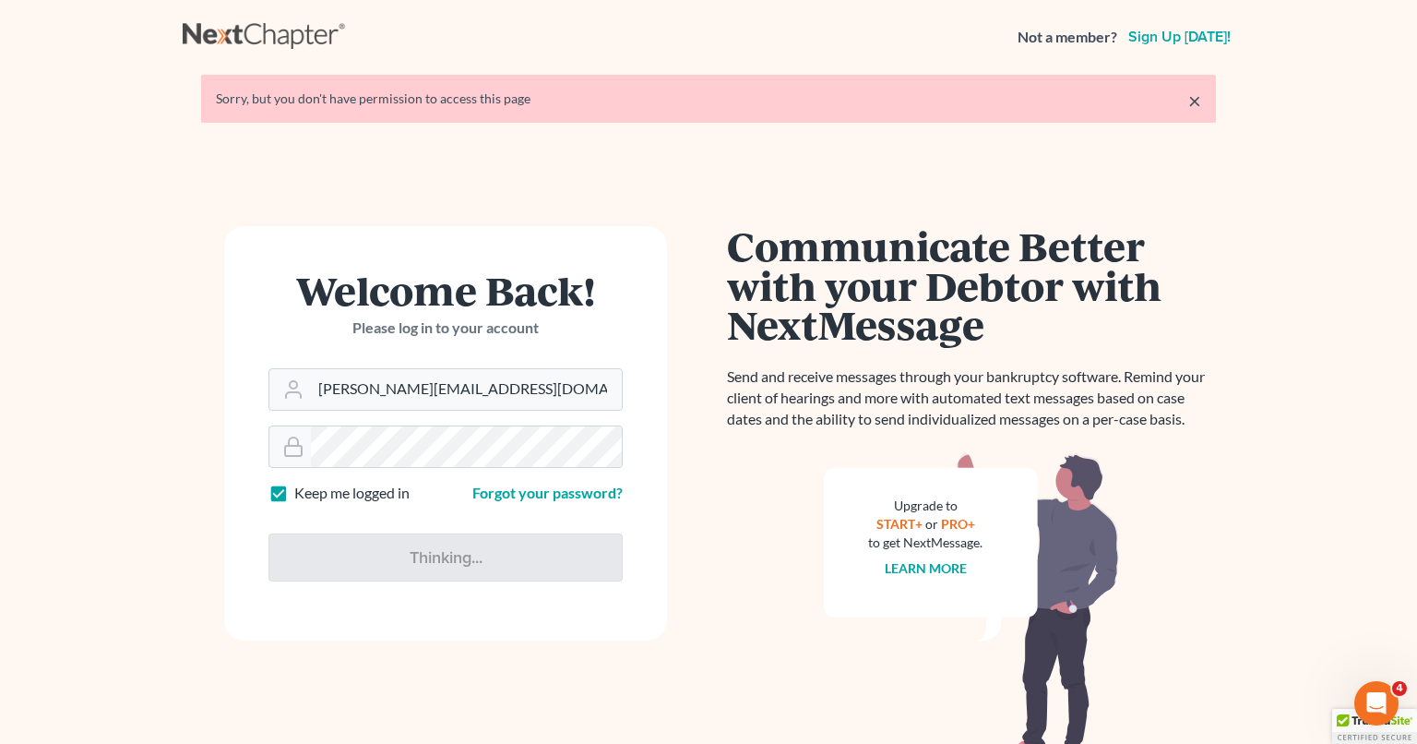
type input "Thinking..."
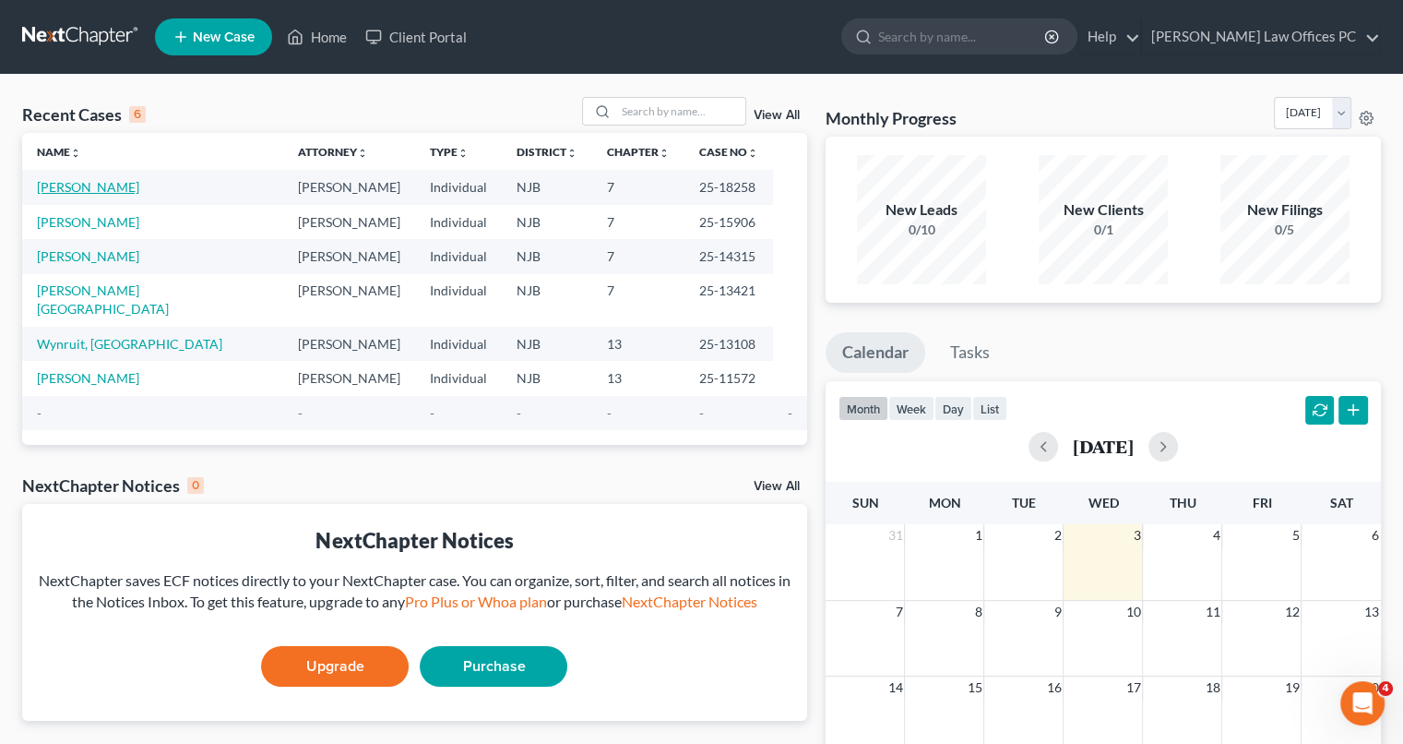
click at [68, 189] on link "[PERSON_NAME]" at bounding box center [88, 187] width 102 height 16
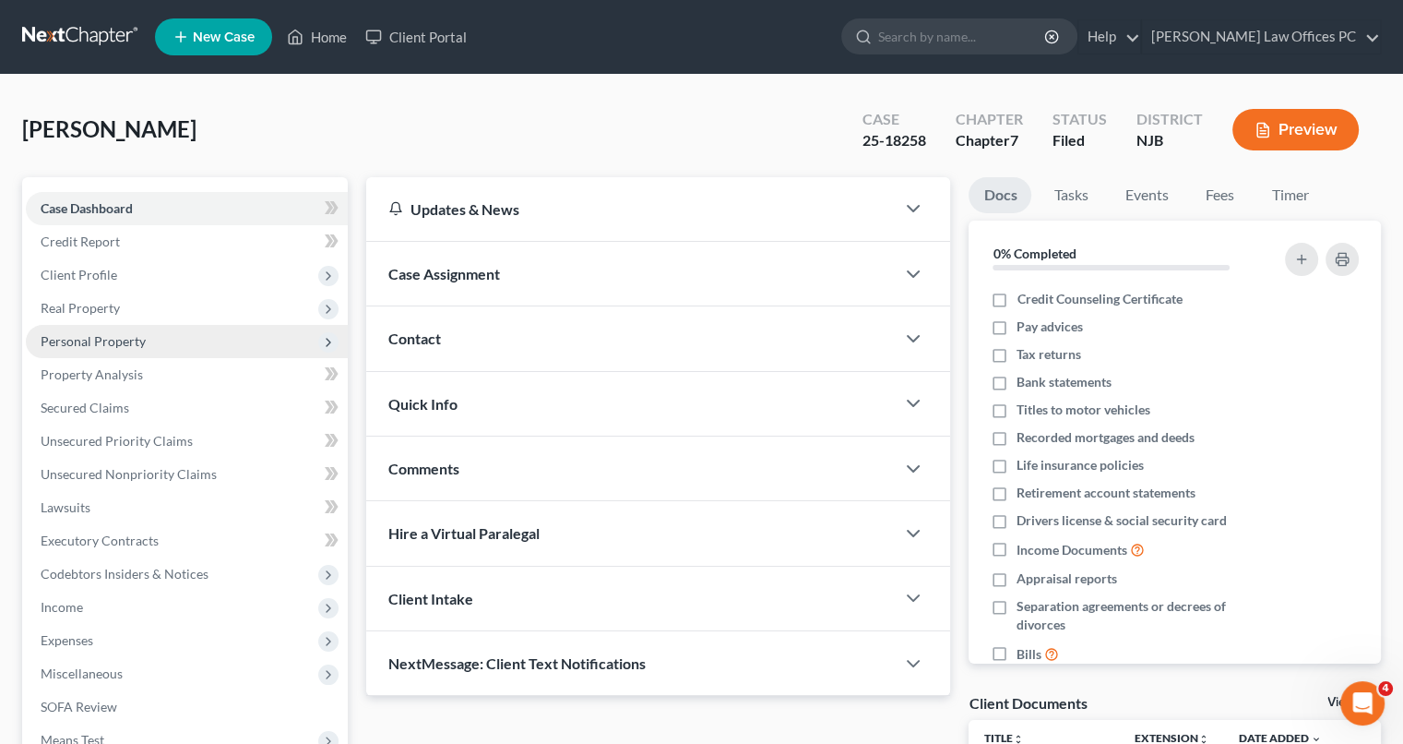
click at [118, 340] on span "Personal Property" at bounding box center [93, 341] width 105 height 16
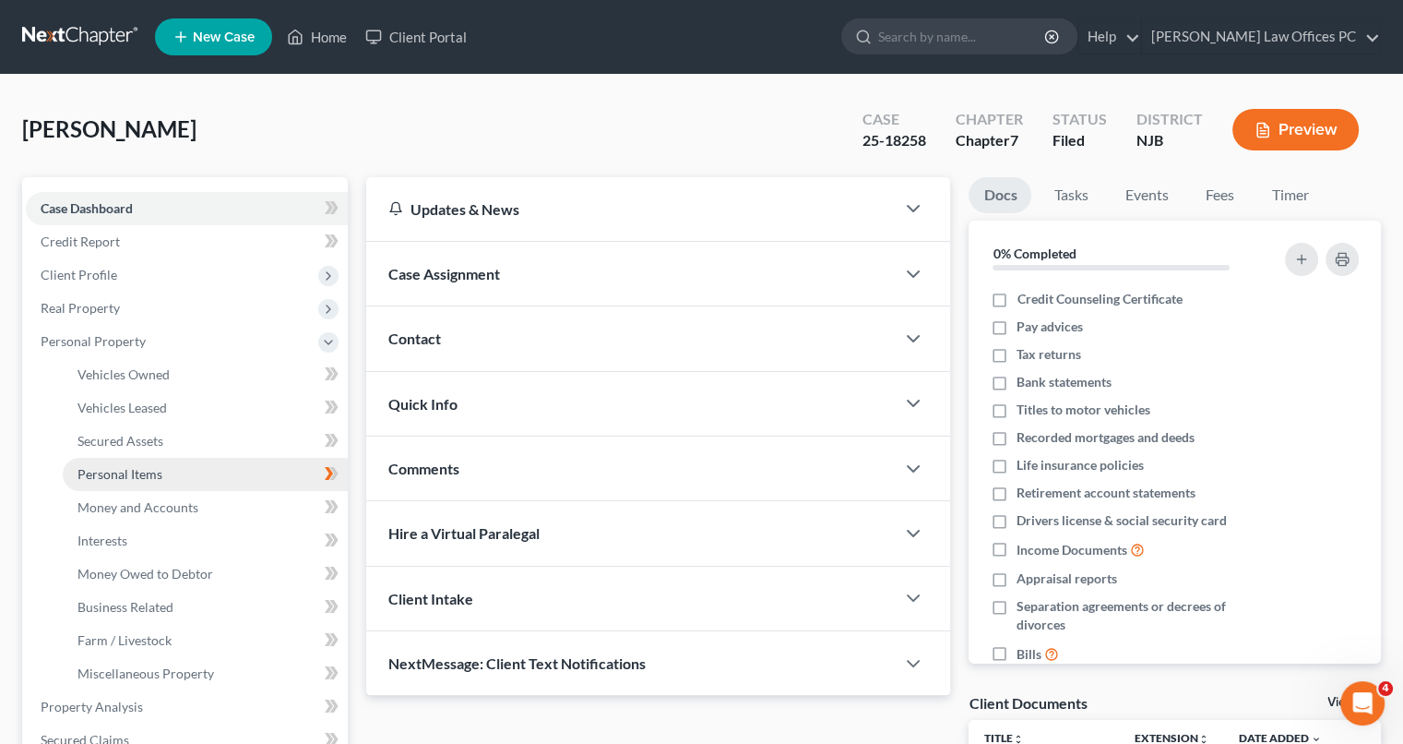
click at [123, 467] on span "Personal Items" at bounding box center [119, 474] width 85 height 16
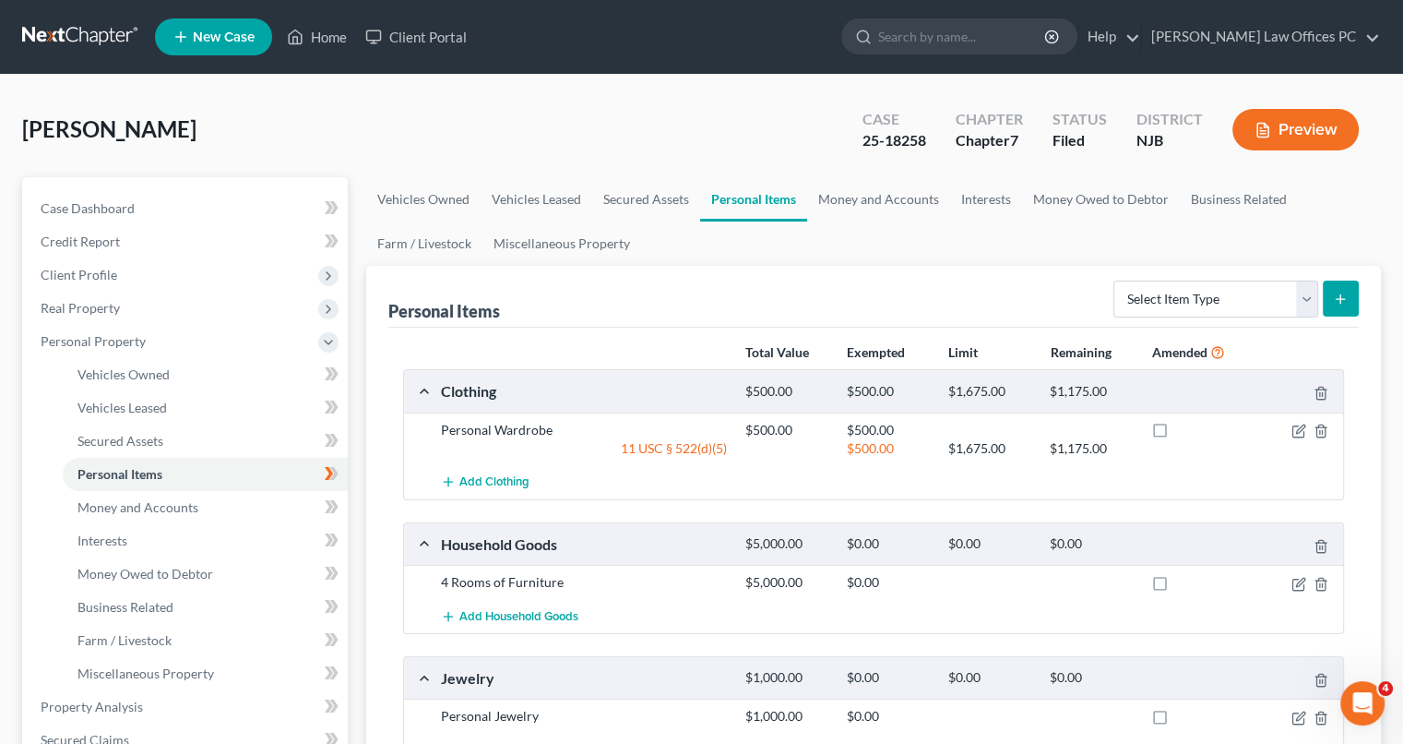
click at [1303, 589] on div at bounding box center [1294, 582] width 101 height 18
click at [1300, 580] on icon "button" at bounding box center [1299, 584] width 15 height 15
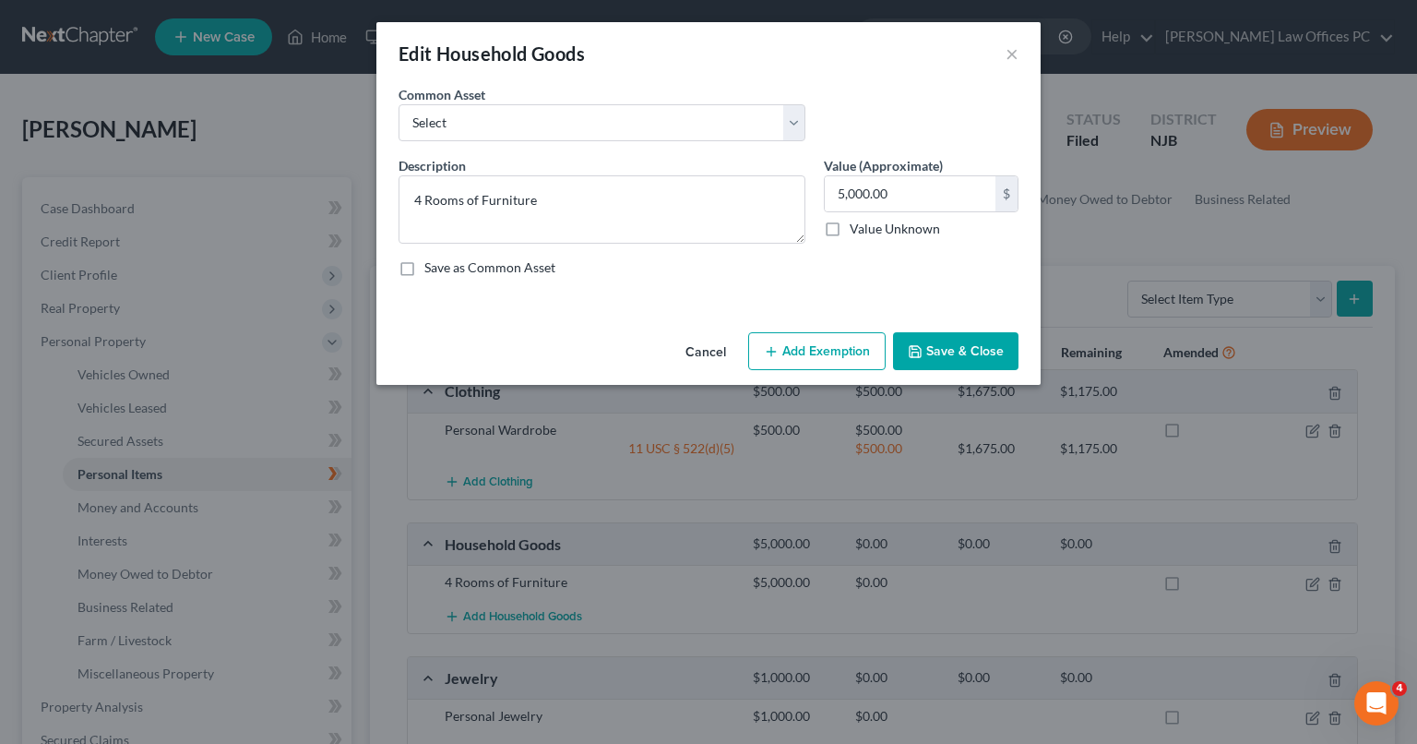
click at [804, 336] on button "Add Exemption" at bounding box center [816, 351] width 137 height 39
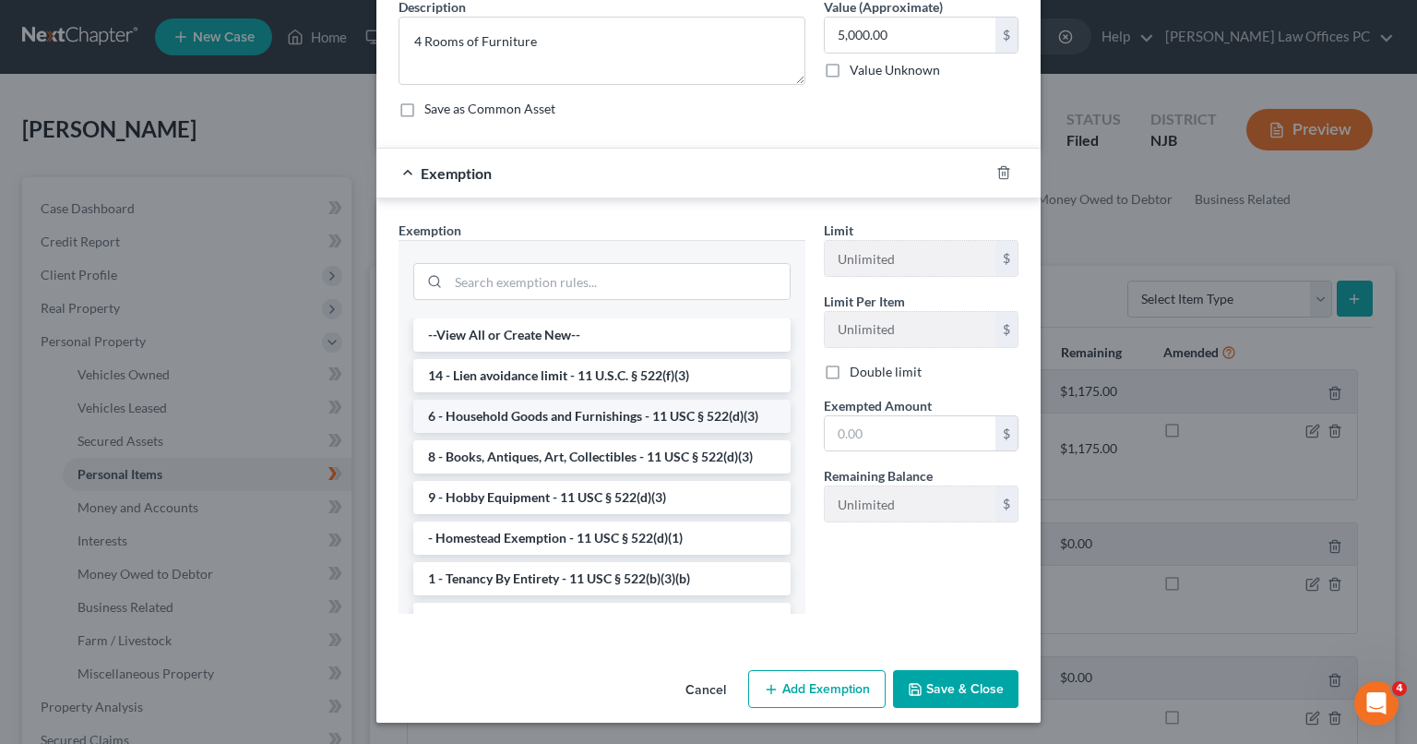
click at [639, 417] on li "6 - Household Goods and Furnishings - 11 USC § 522(d)(3)" at bounding box center [601, 415] width 377 height 33
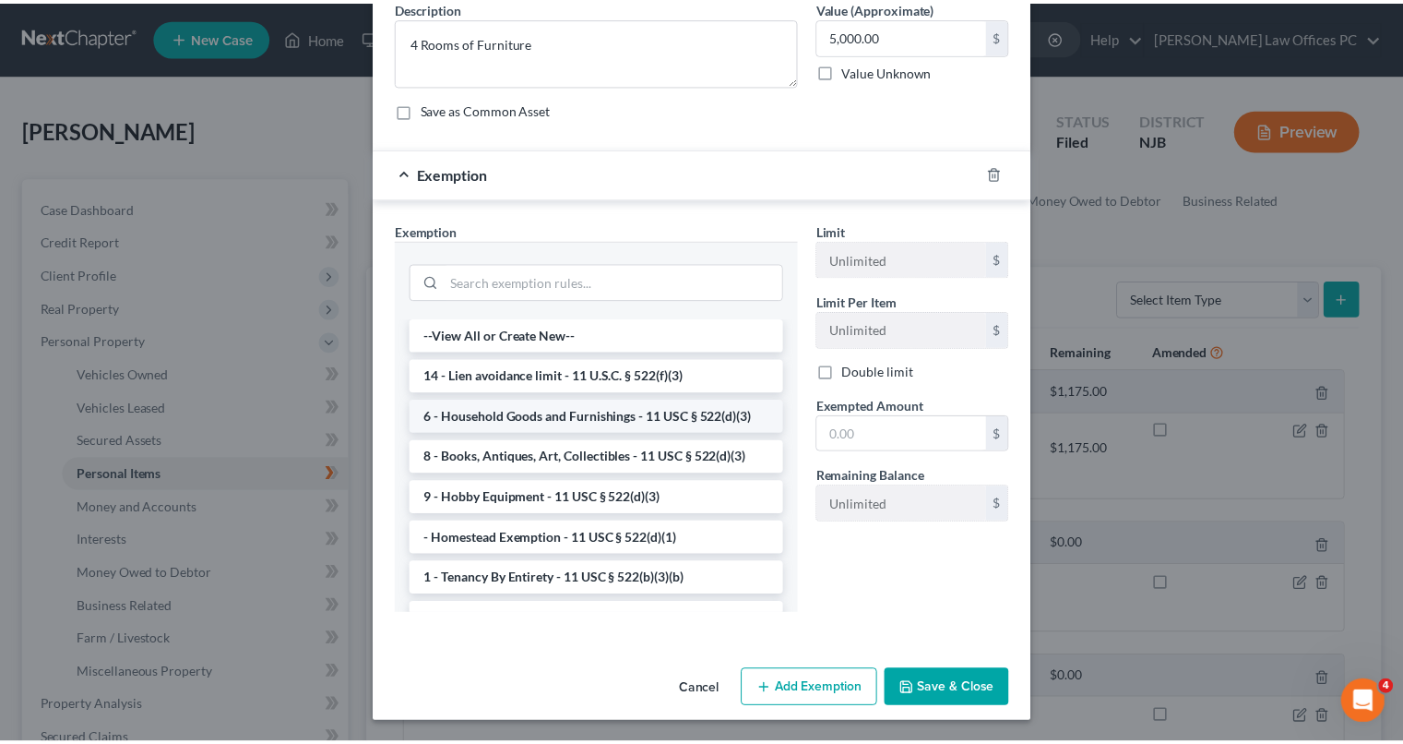
scroll to position [66, 0]
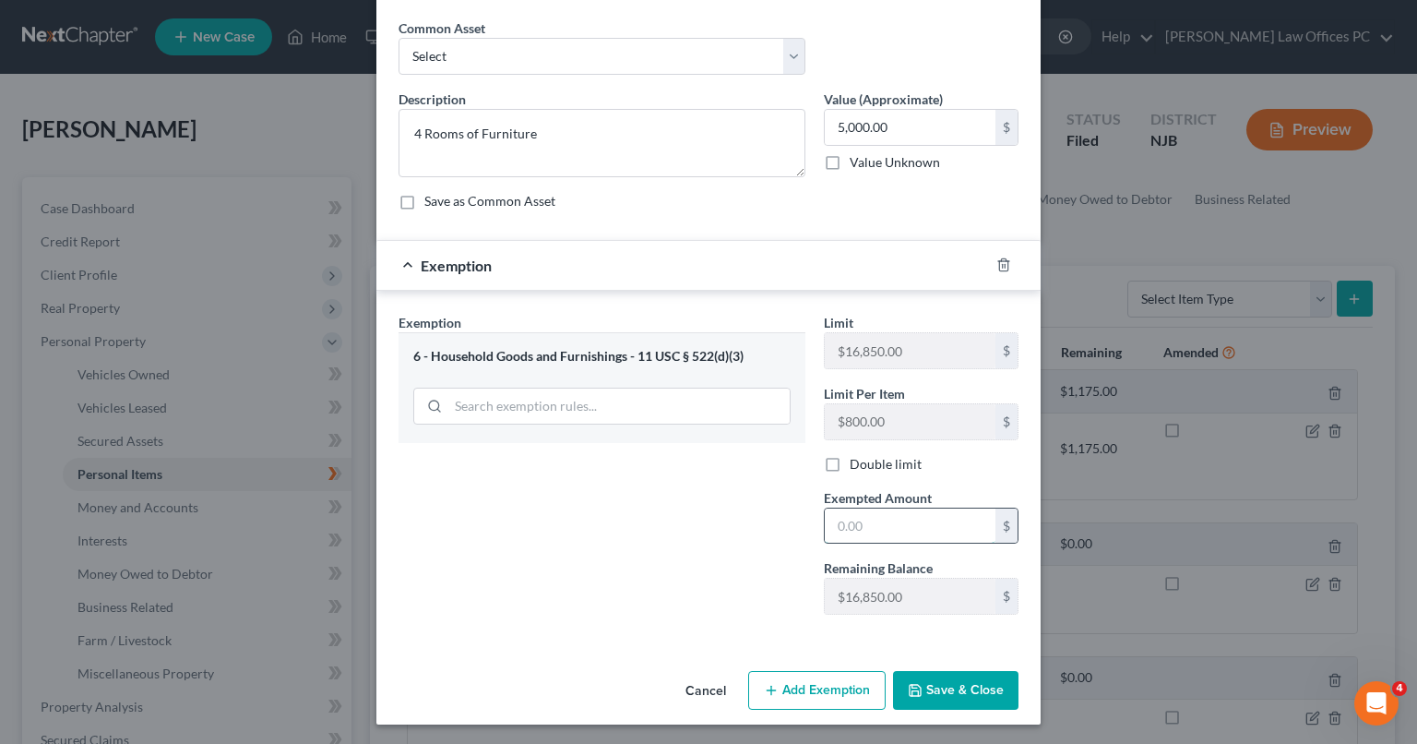
click at [864, 526] on input "text" at bounding box center [910, 525] width 171 height 35
type input "5,000"
click at [940, 693] on button "Save & Close" at bounding box center [955, 690] width 125 height 39
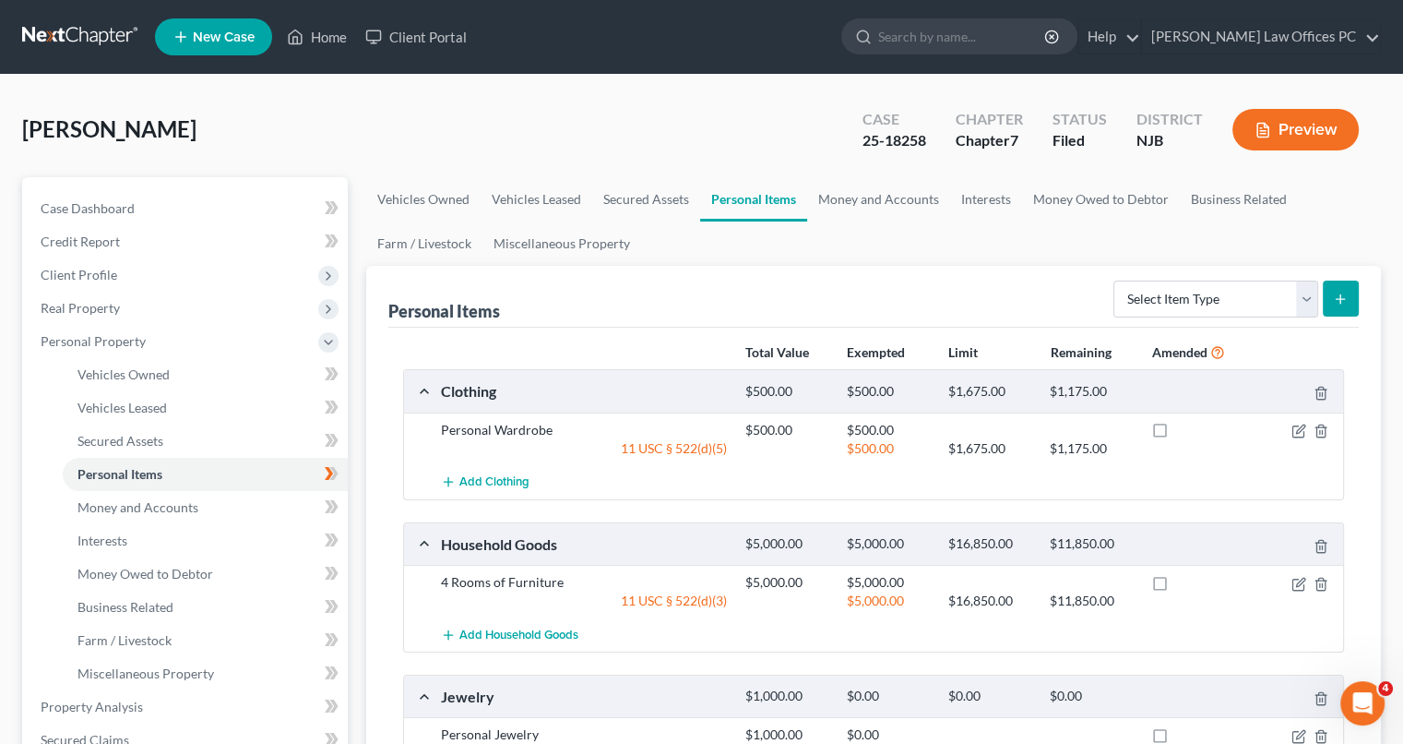
click at [1273, 699] on div at bounding box center [1294, 695] width 101 height 19
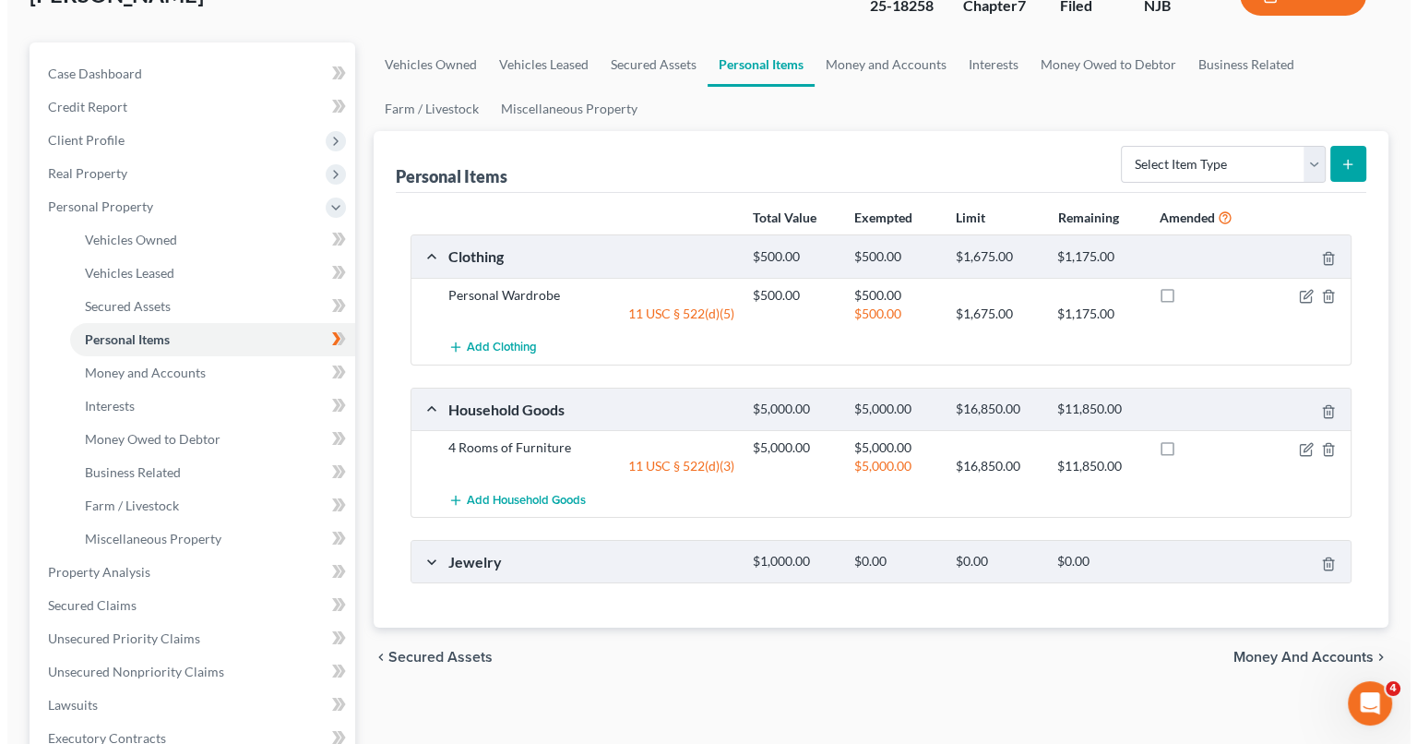
scroll to position [144, 0]
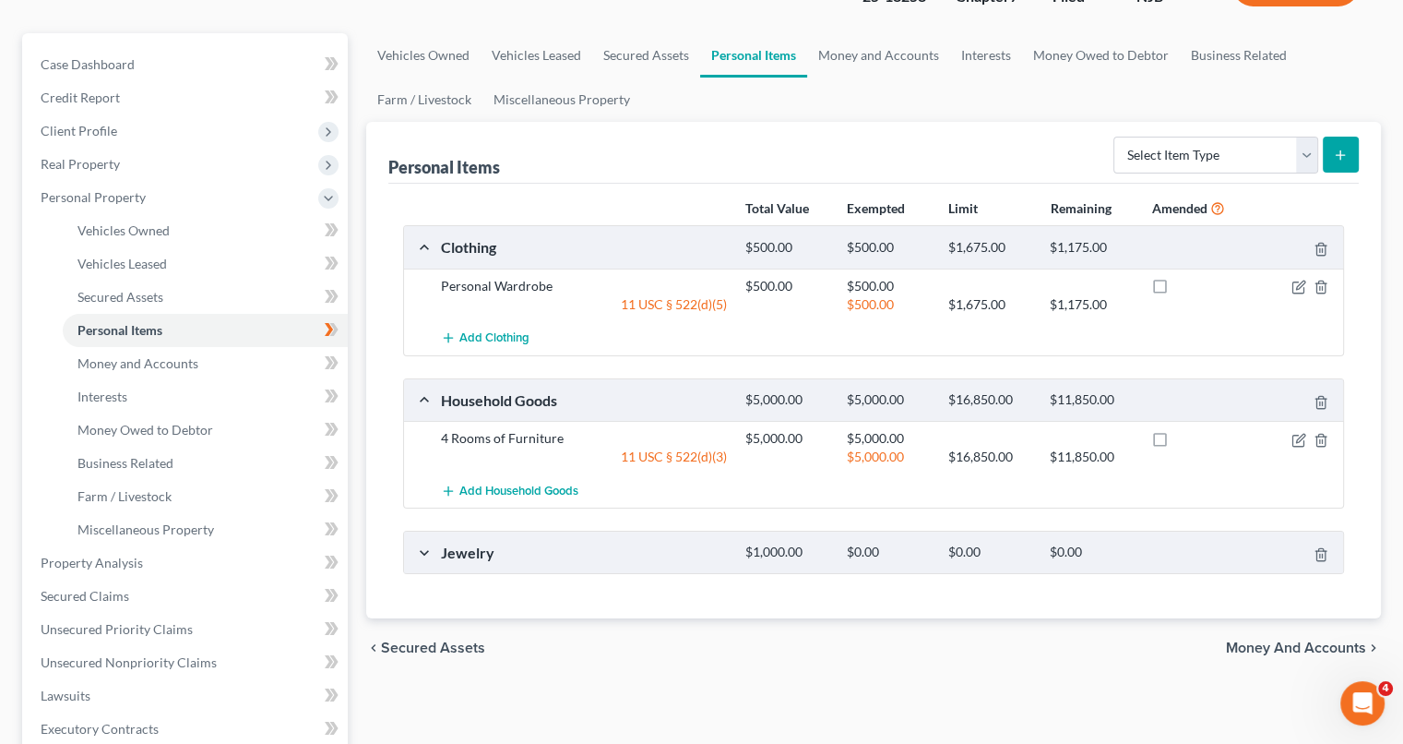
click at [431, 555] on div "Jewelry $1,000.00 $0.00 $0.00 $0.00" at bounding box center [870, 552] width 932 height 42
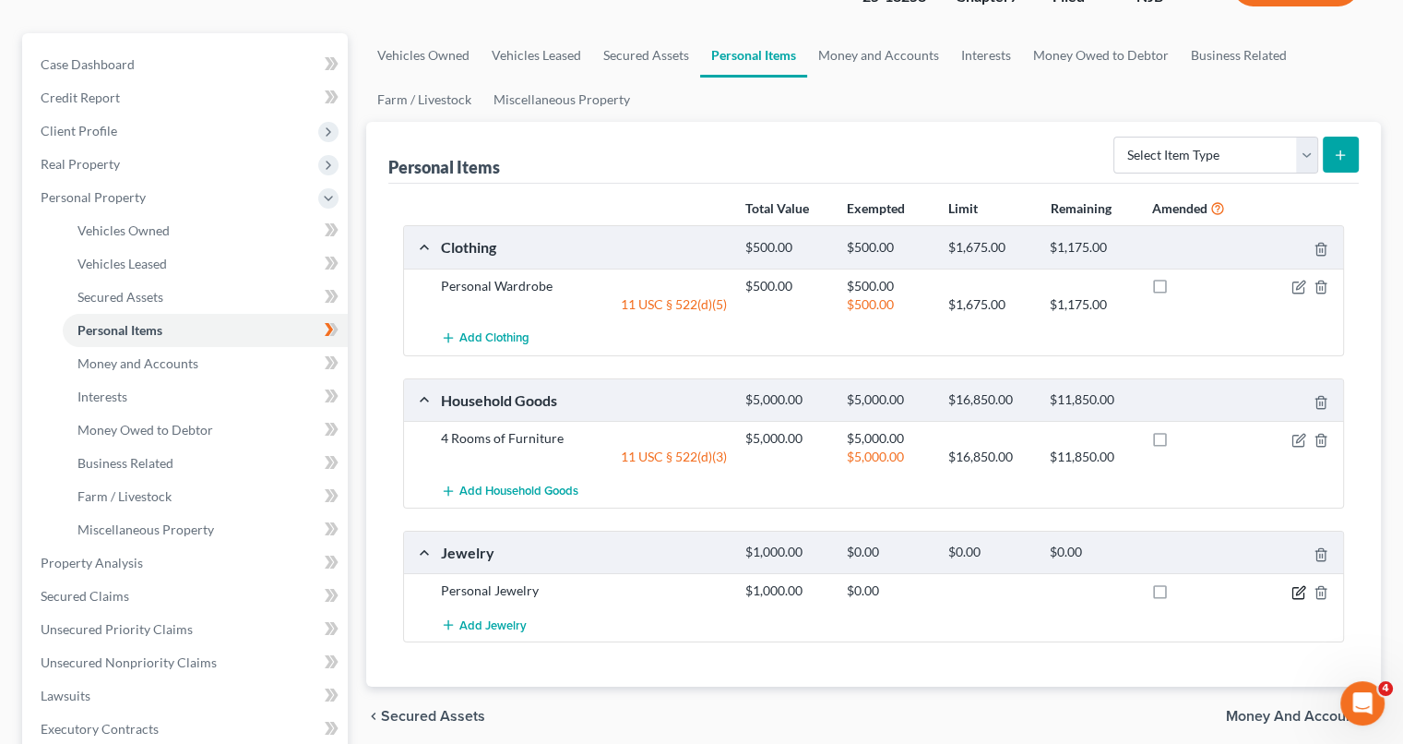
click at [1299, 591] on icon "button" at bounding box center [1299, 592] width 15 height 15
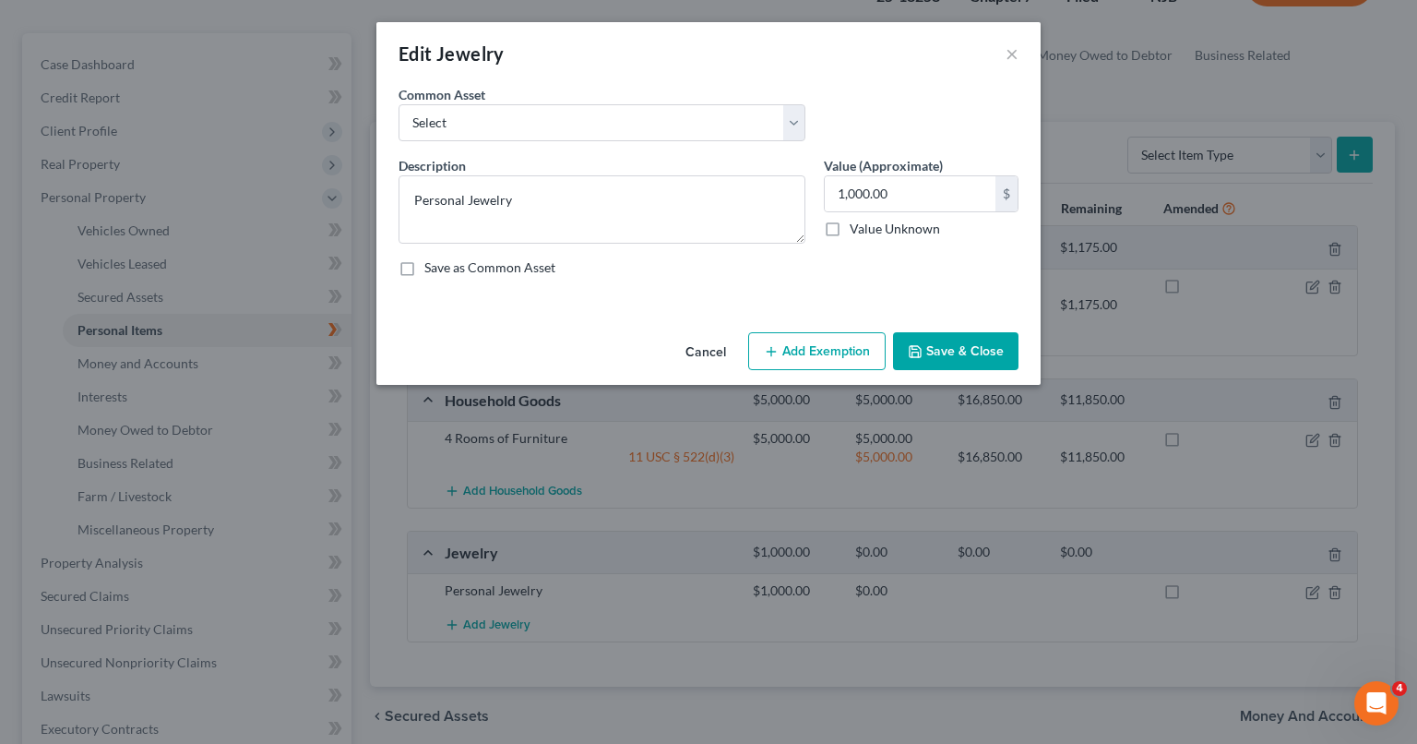
click at [826, 350] on button "Add Exemption" at bounding box center [816, 351] width 137 height 39
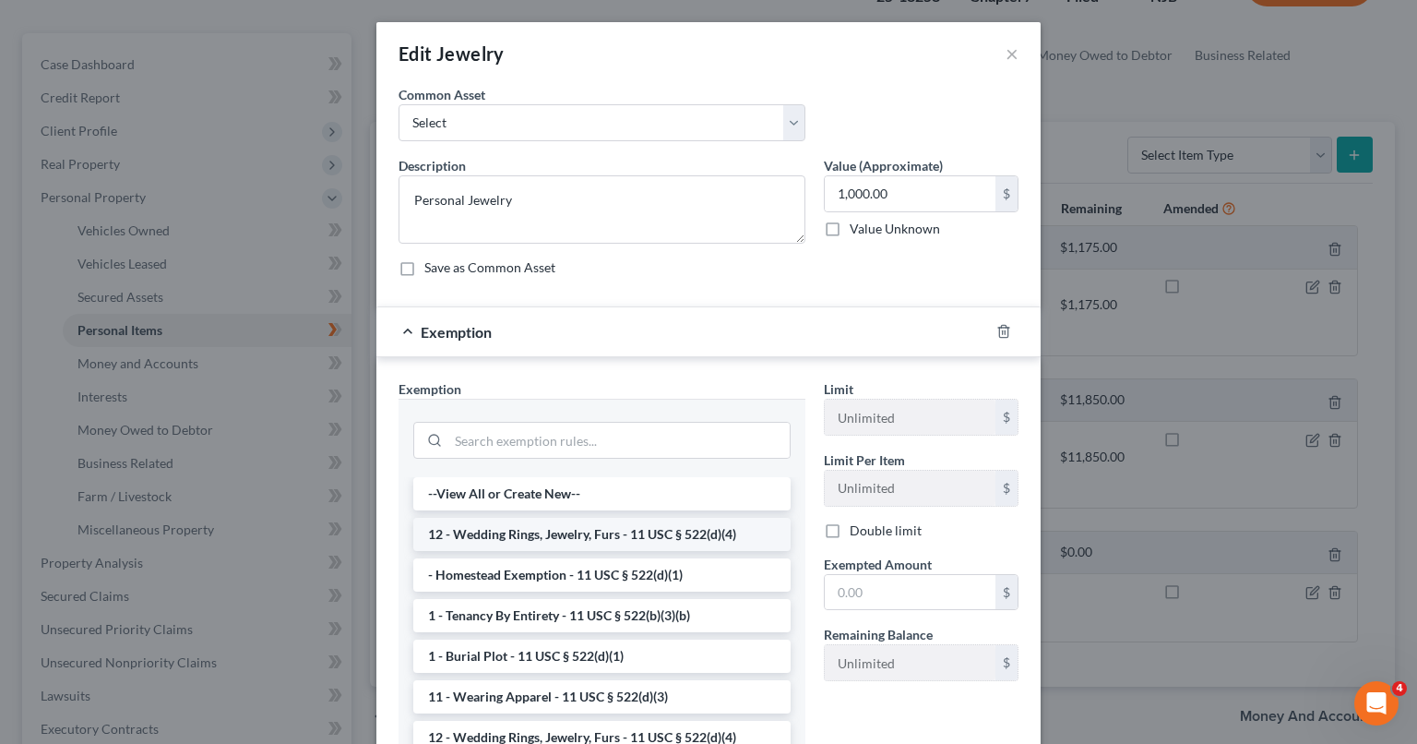
click at [612, 532] on li "12 - Wedding Rings, Jewelry, Furs - 11 USC § 522(d)(4)" at bounding box center [601, 534] width 377 height 33
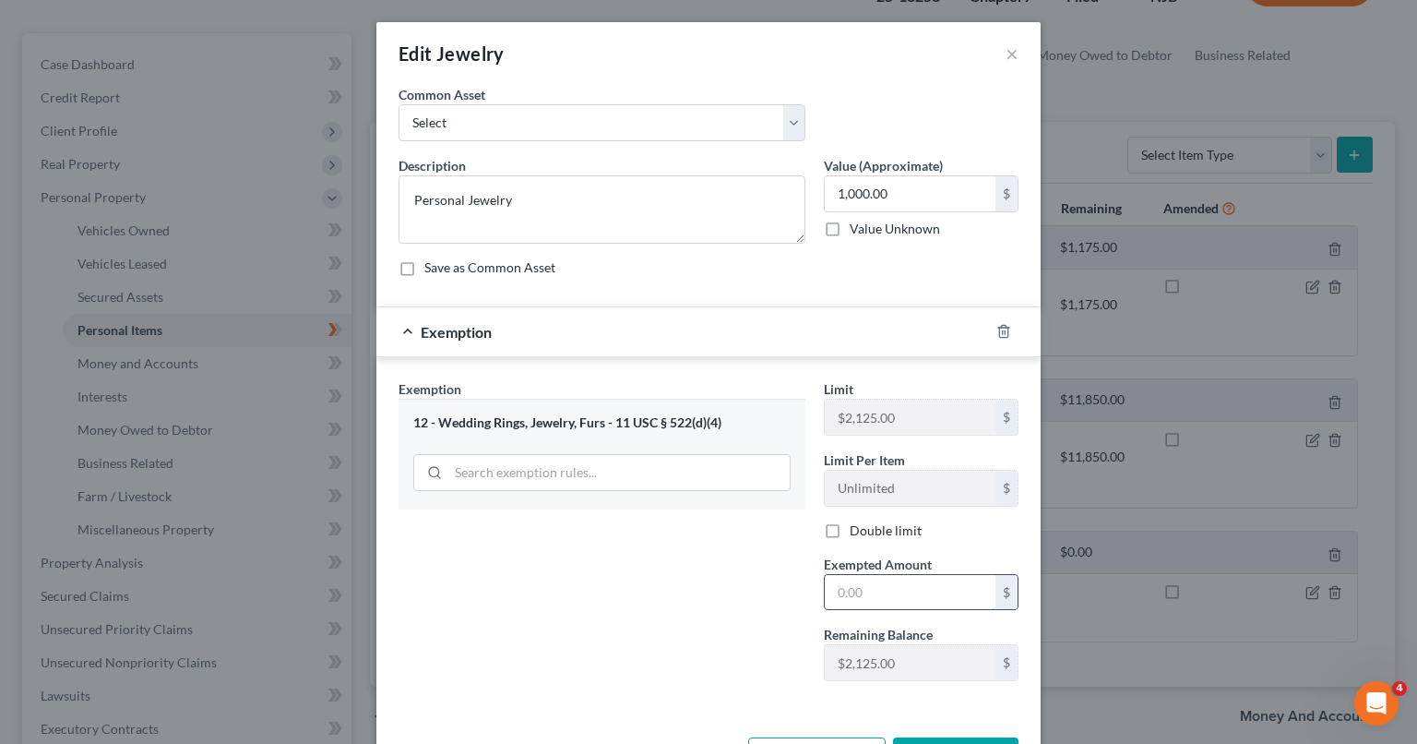
click at [893, 577] on input "text" at bounding box center [910, 592] width 171 height 35
type input "2"
type input "1,000"
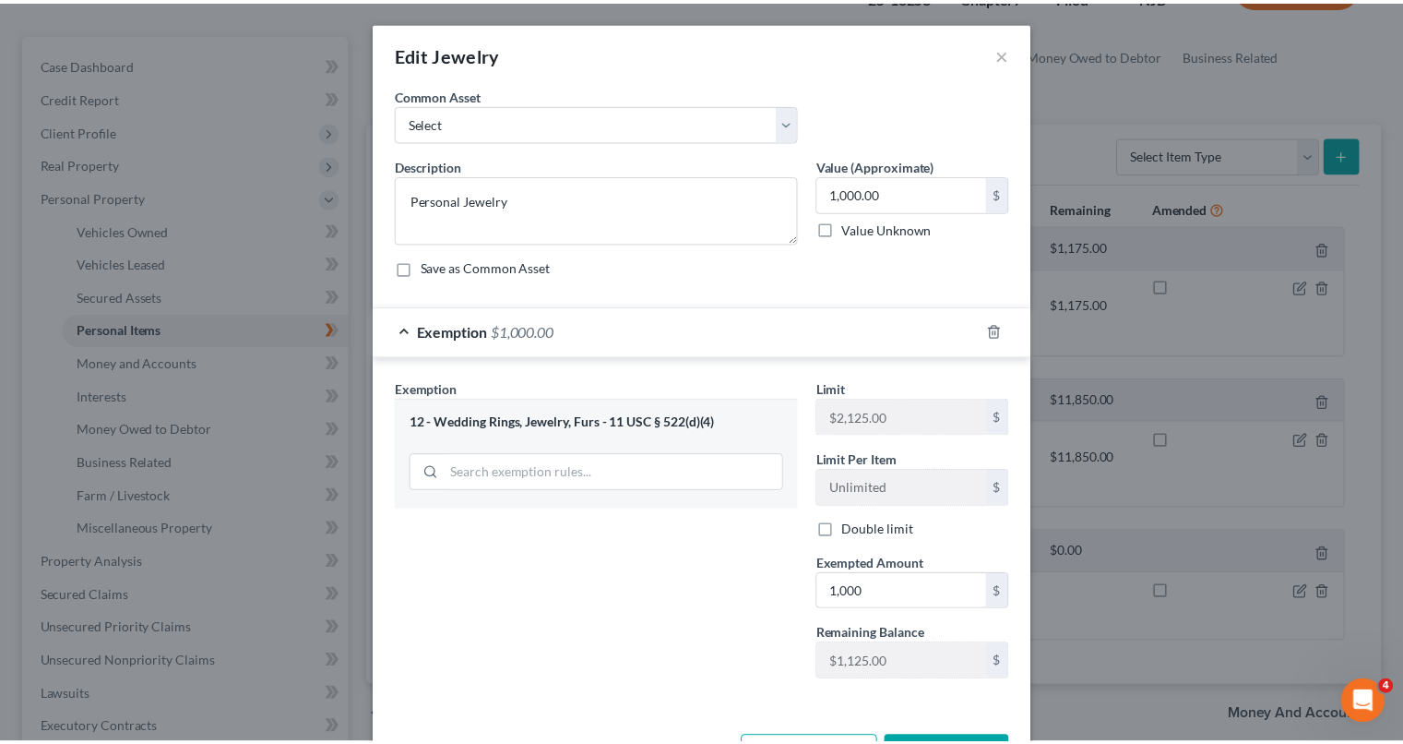
scroll to position [66, 0]
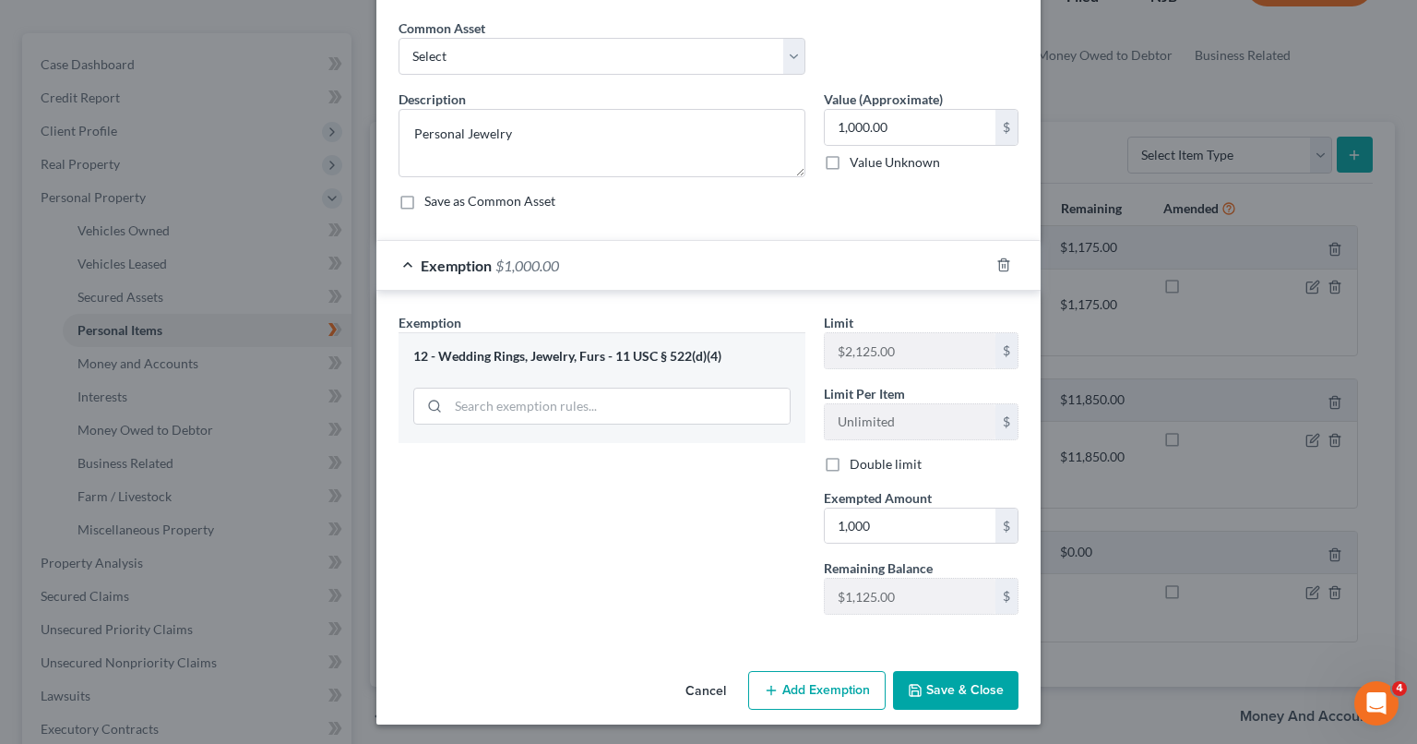
click at [955, 689] on button "Save & Close" at bounding box center [955, 690] width 125 height 39
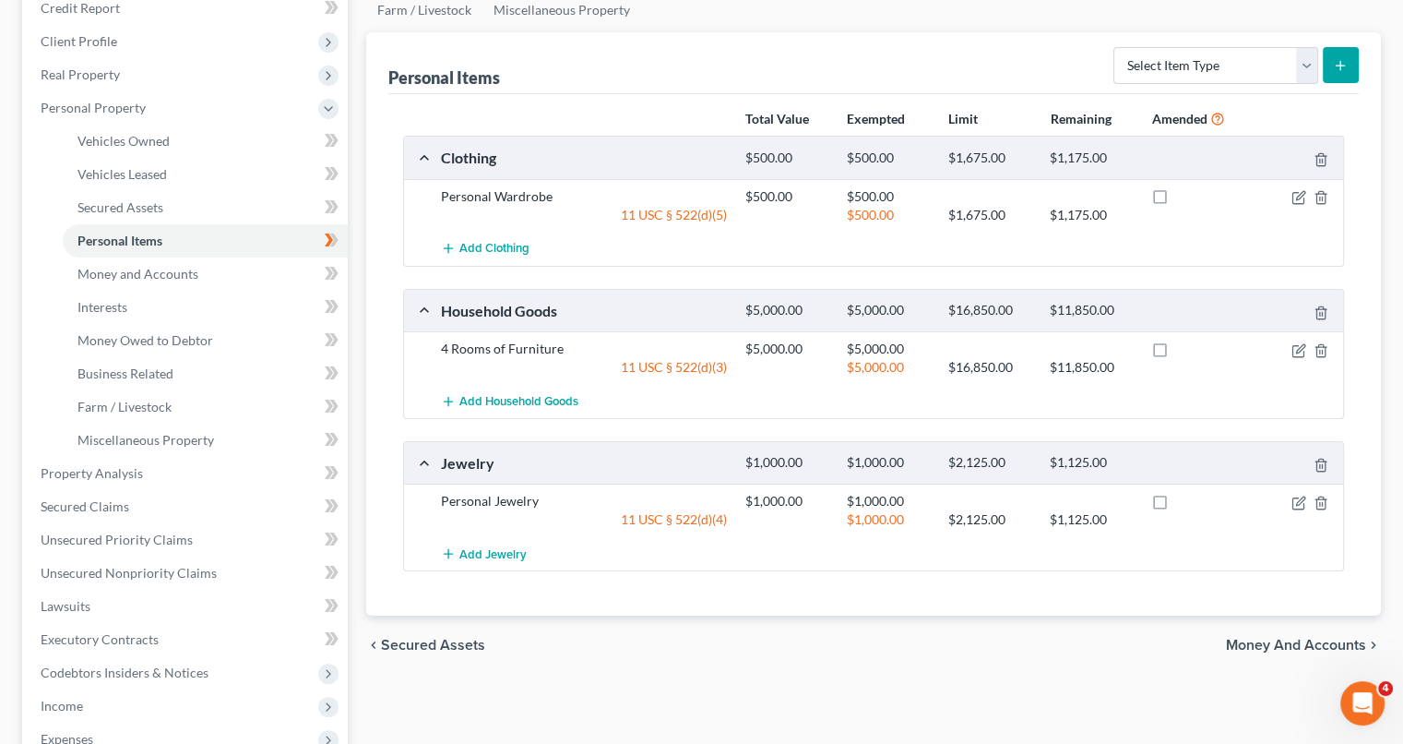
scroll to position [235, 0]
click at [1306, 641] on span "Money and Accounts" at bounding box center [1296, 643] width 140 height 15
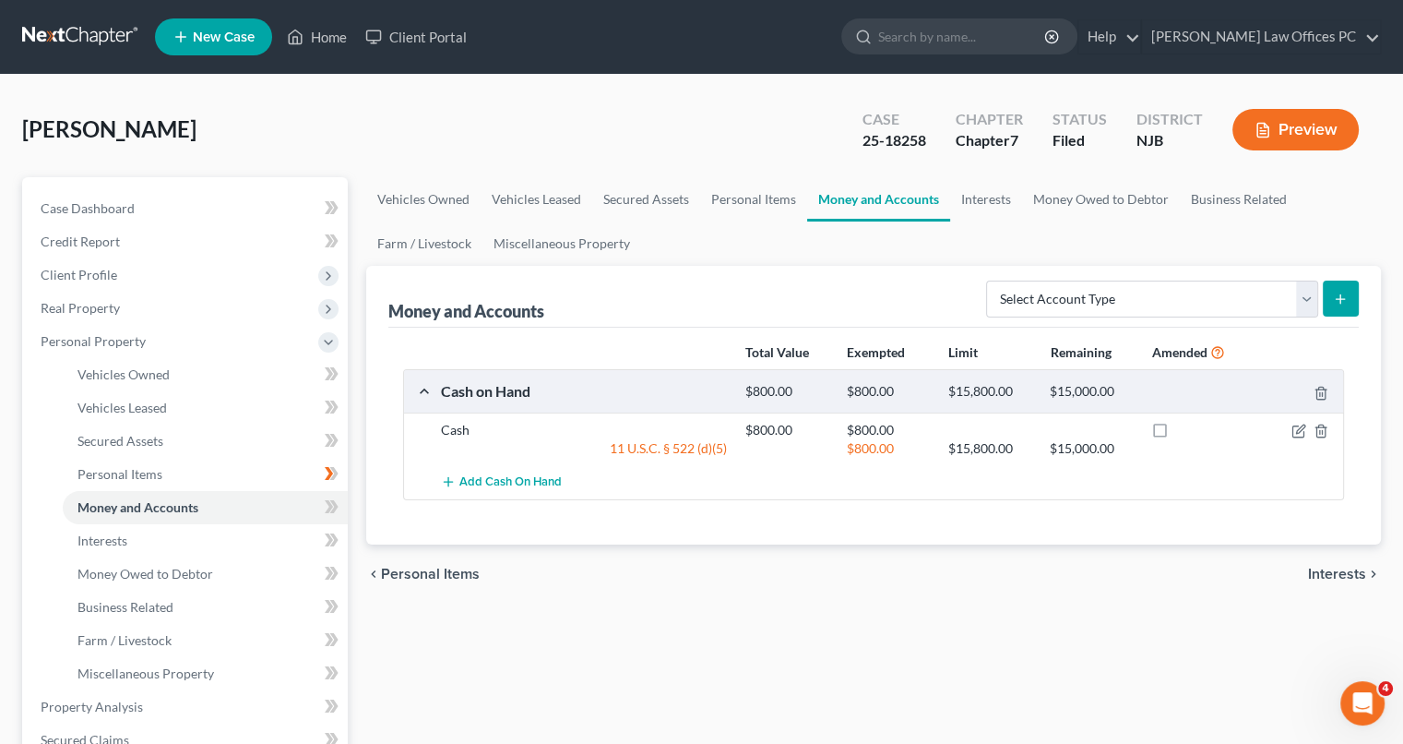
click at [1344, 566] on span "Interests" at bounding box center [1337, 573] width 58 height 15
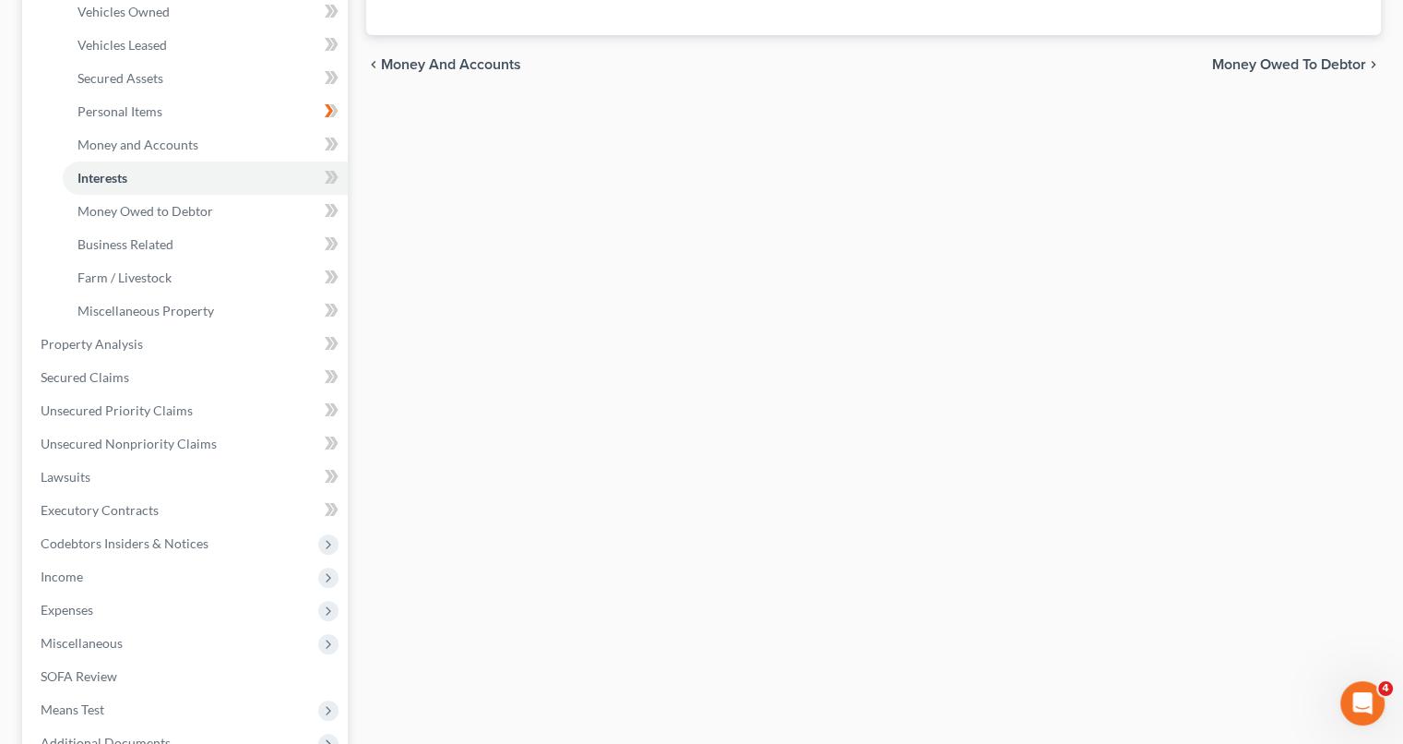
scroll to position [369, 0]
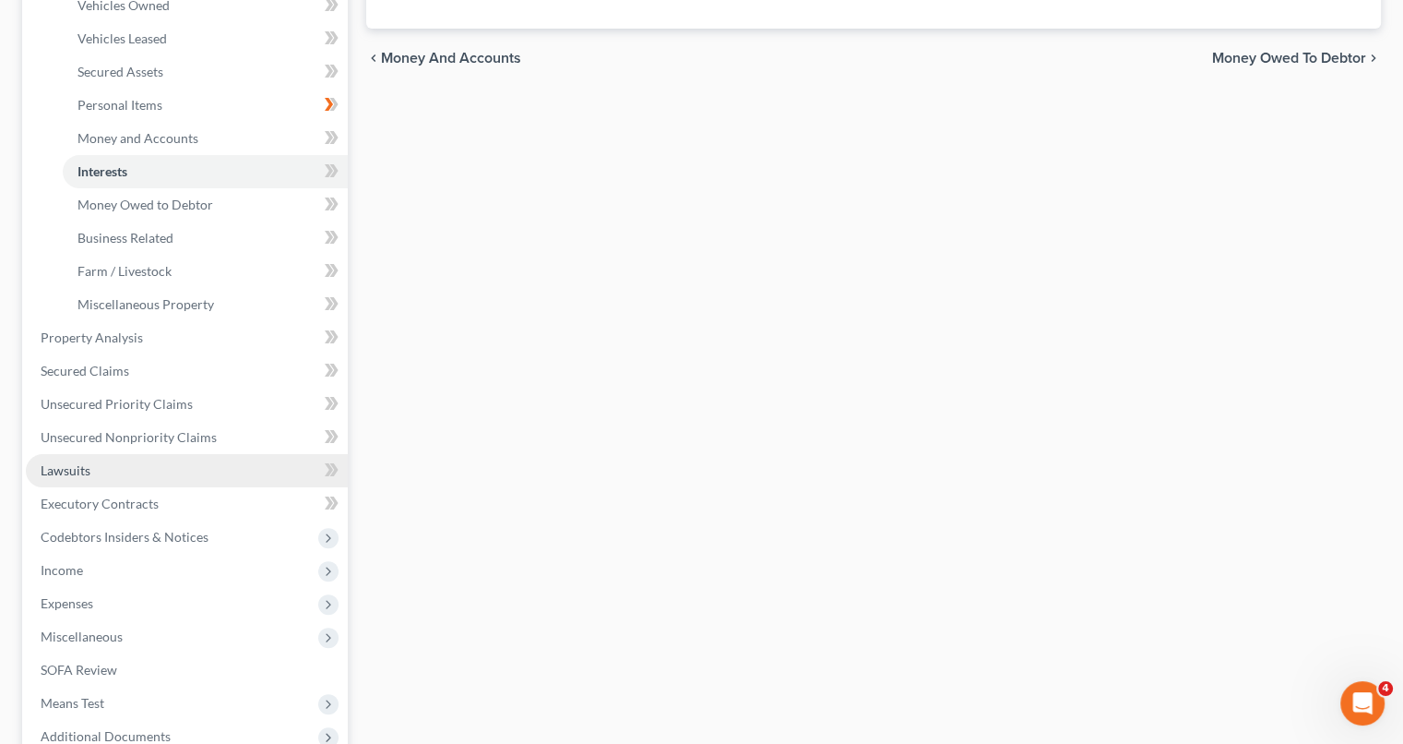
click at [69, 477] on link "Lawsuits" at bounding box center [187, 470] width 322 height 33
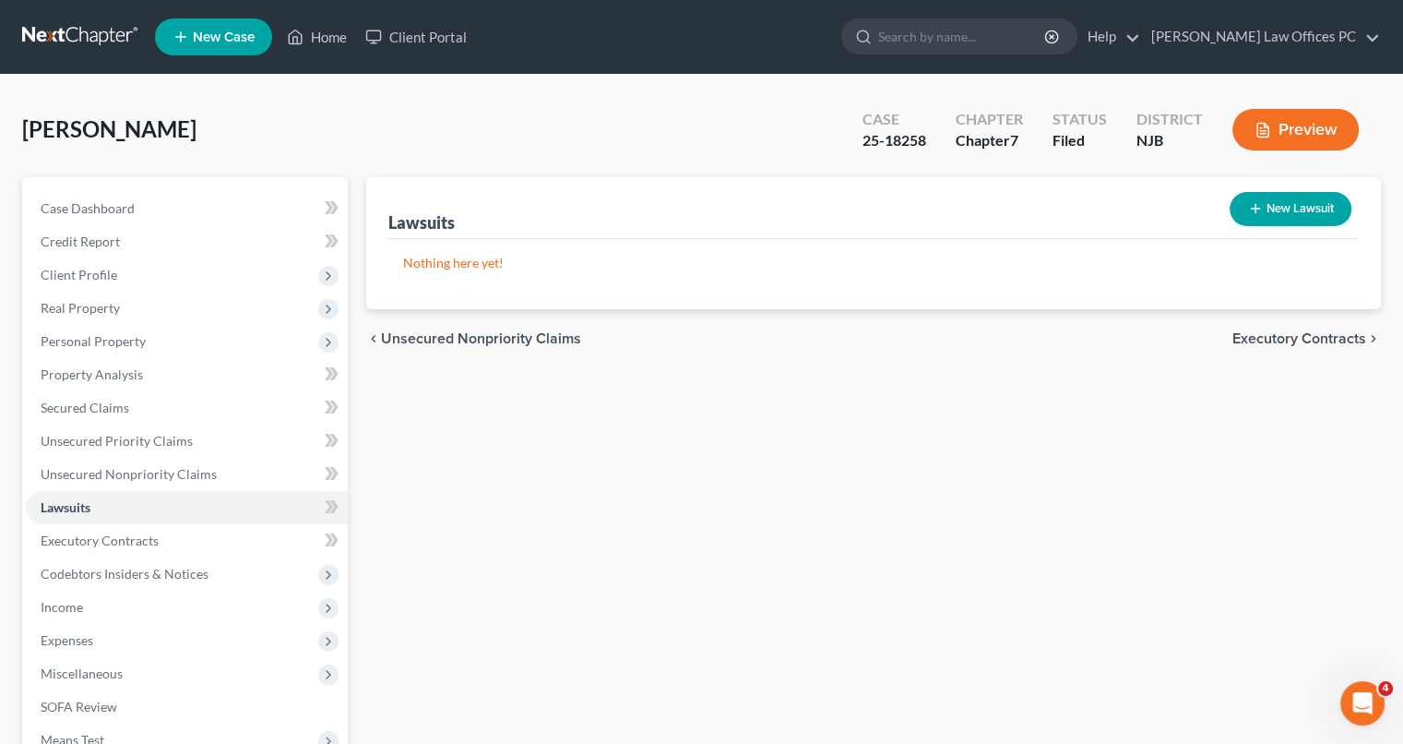
click at [1281, 215] on button "New Lawsuit" at bounding box center [1291, 209] width 122 height 34
select select "0"
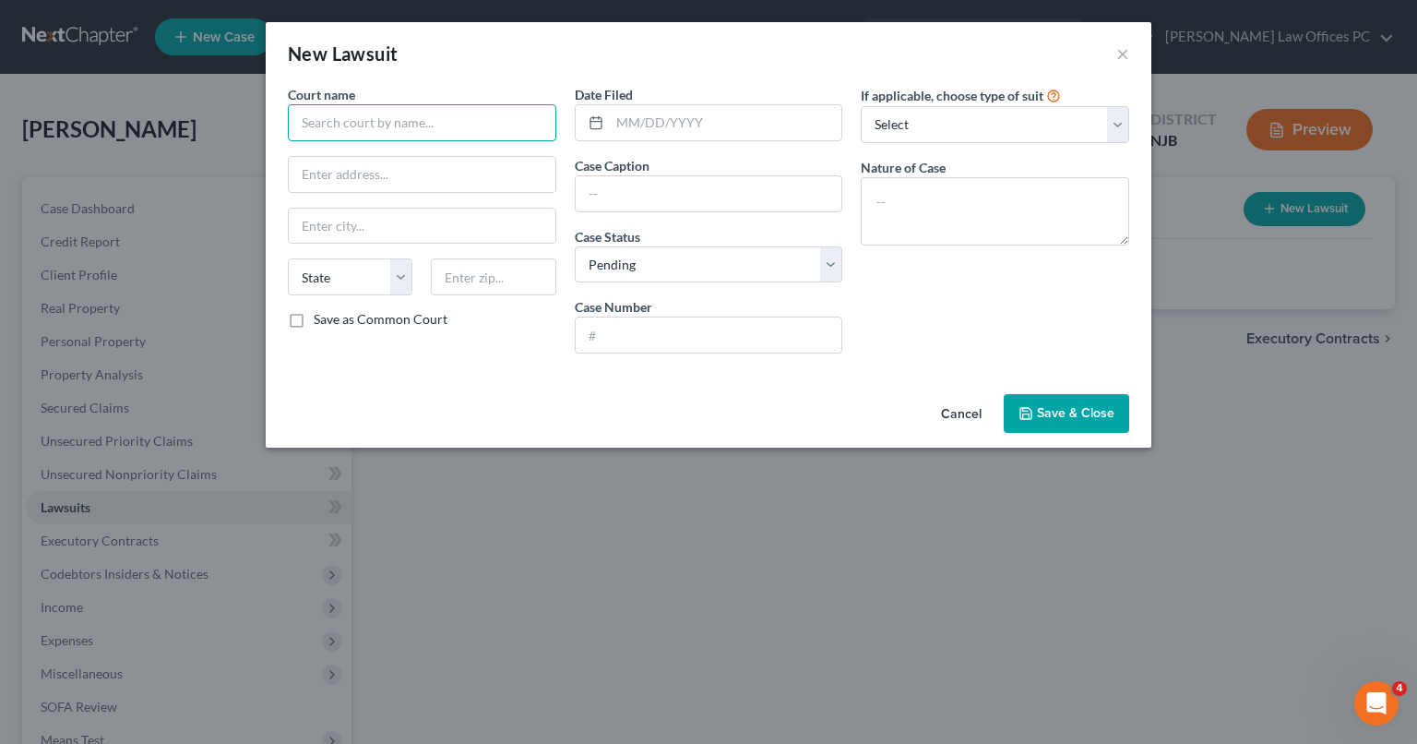
click at [464, 131] on input "text" at bounding box center [422, 122] width 268 height 37
type input "U"
type input "Superior Court of [US_STATE], [GEOGRAPHIC_DATA]"
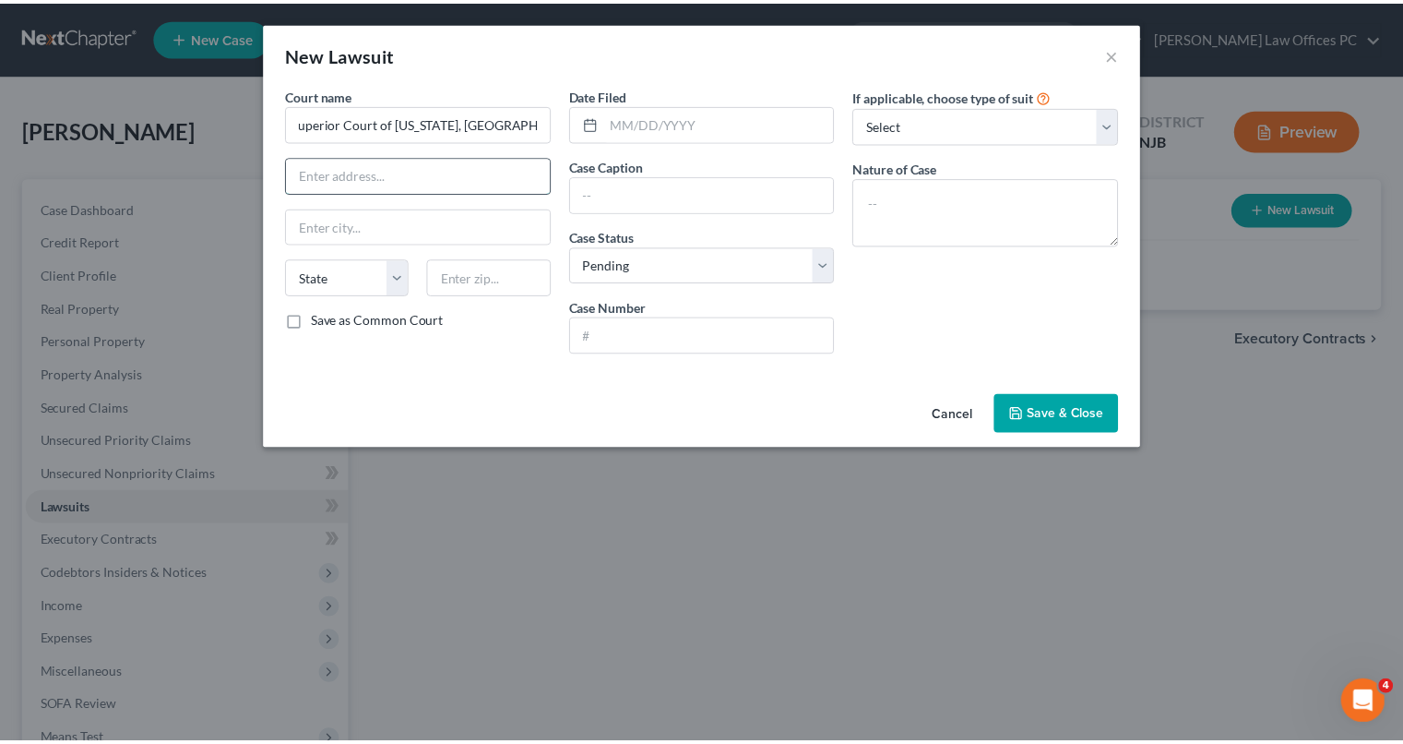
scroll to position [0, 0]
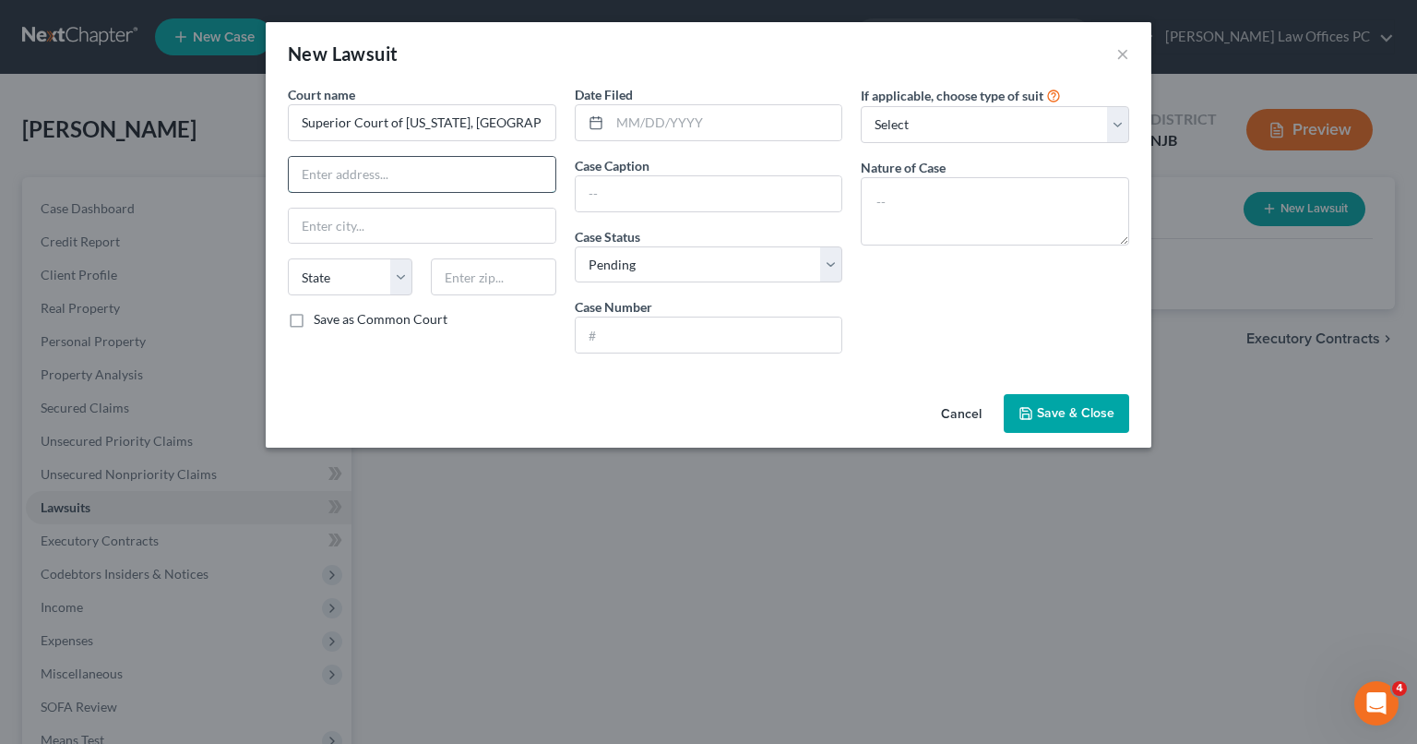
click at [421, 182] on input "text" at bounding box center [422, 174] width 267 height 35
type input "[STREET_ADDRESS]"
type input "[PERSON_NAME]"
click at [482, 283] on input "text" at bounding box center [493, 276] width 125 height 37
type input "07207"
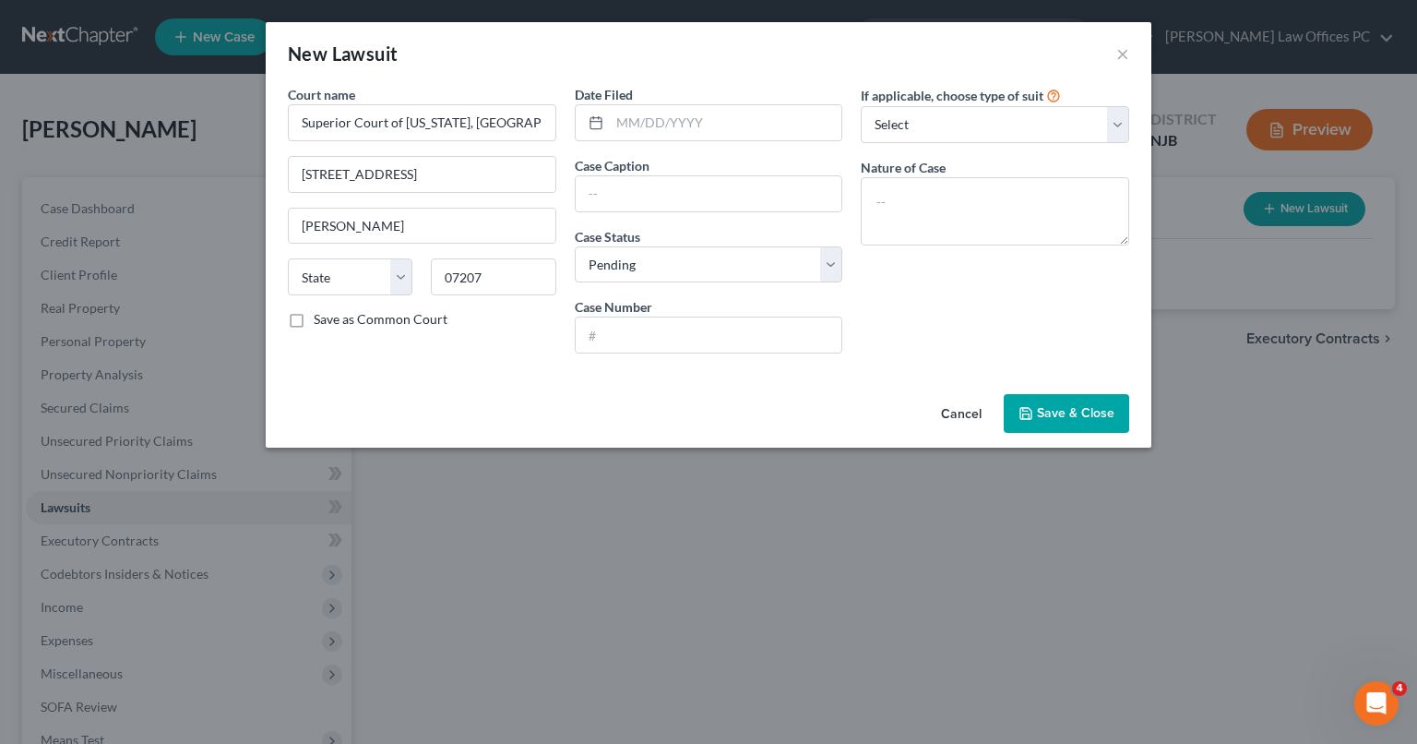
select select "33"
click at [314, 316] on label "Save as Common Court" at bounding box center [381, 319] width 134 height 18
click at [321, 316] on input "Save as Common Court" at bounding box center [327, 316] width 12 height 12
checkbox input "true"
click at [623, 126] on input "text" at bounding box center [726, 122] width 232 height 35
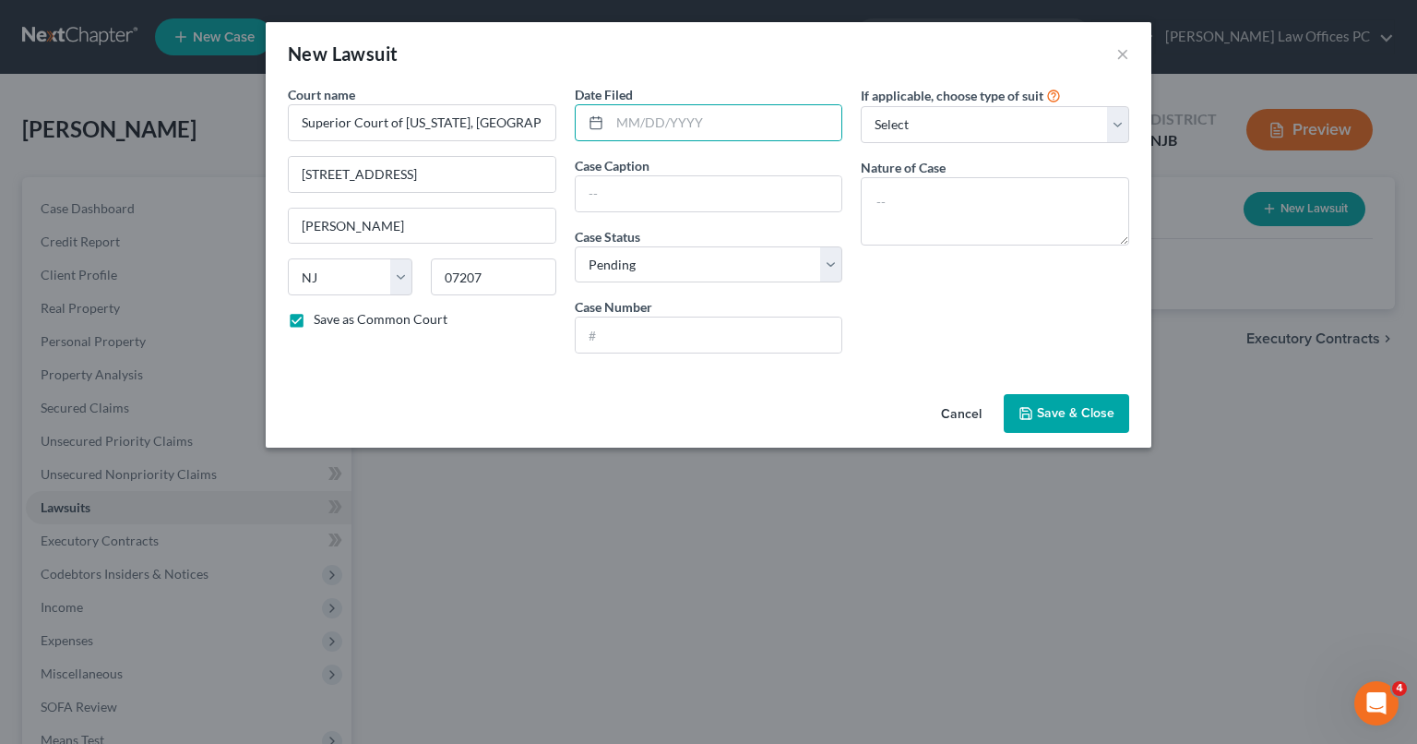
click at [910, 374] on div "Court name * Superior Court of [US_STATE], [GEOGRAPHIC_DATA] [GEOGRAPHIC_DATA] …" at bounding box center [709, 236] width 886 height 302
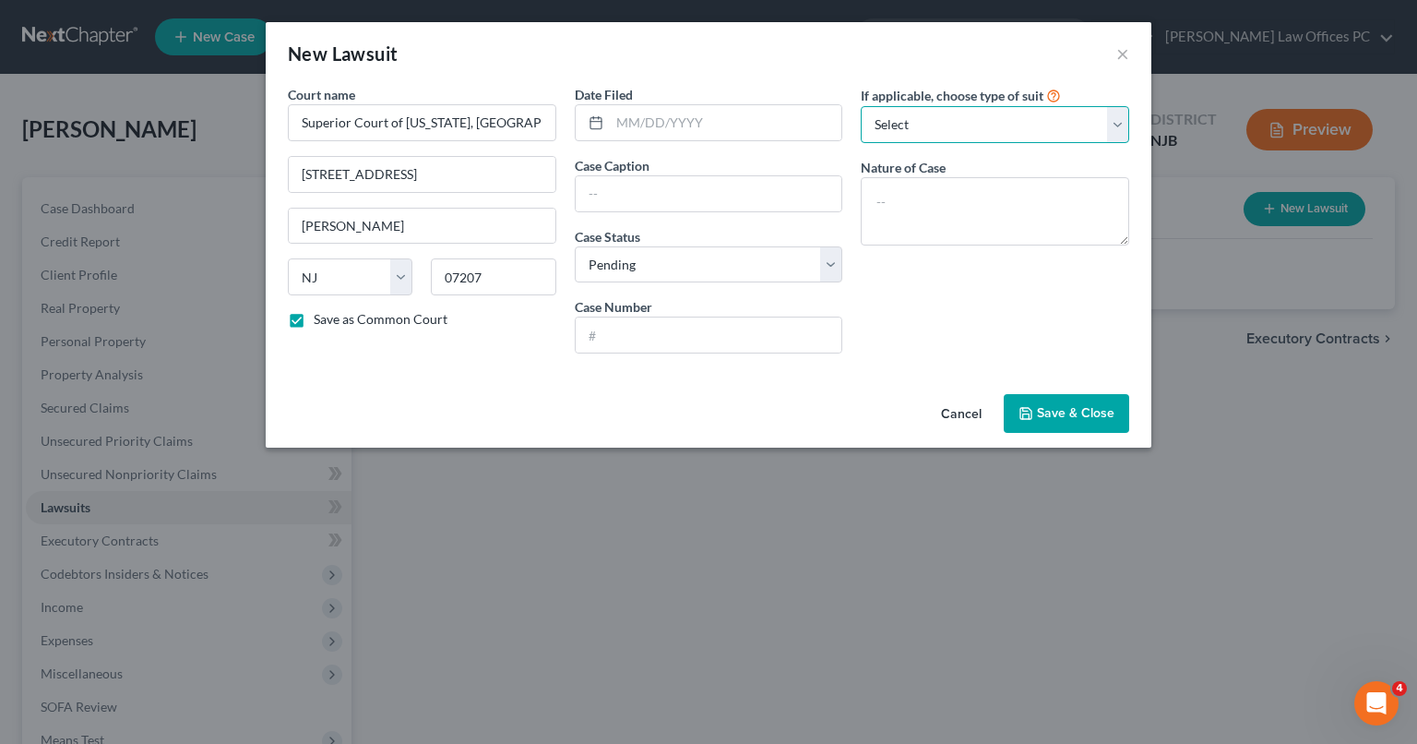
click at [1109, 127] on select "Select Repossession Garnishment Foreclosure Attached, Seized, Or Levied Other" at bounding box center [995, 124] width 268 height 37
click at [861, 106] on select "Select Repossession Garnishment Foreclosure Attached, Seized, Or Levied Other" at bounding box center [995, 124] width 268 height 37
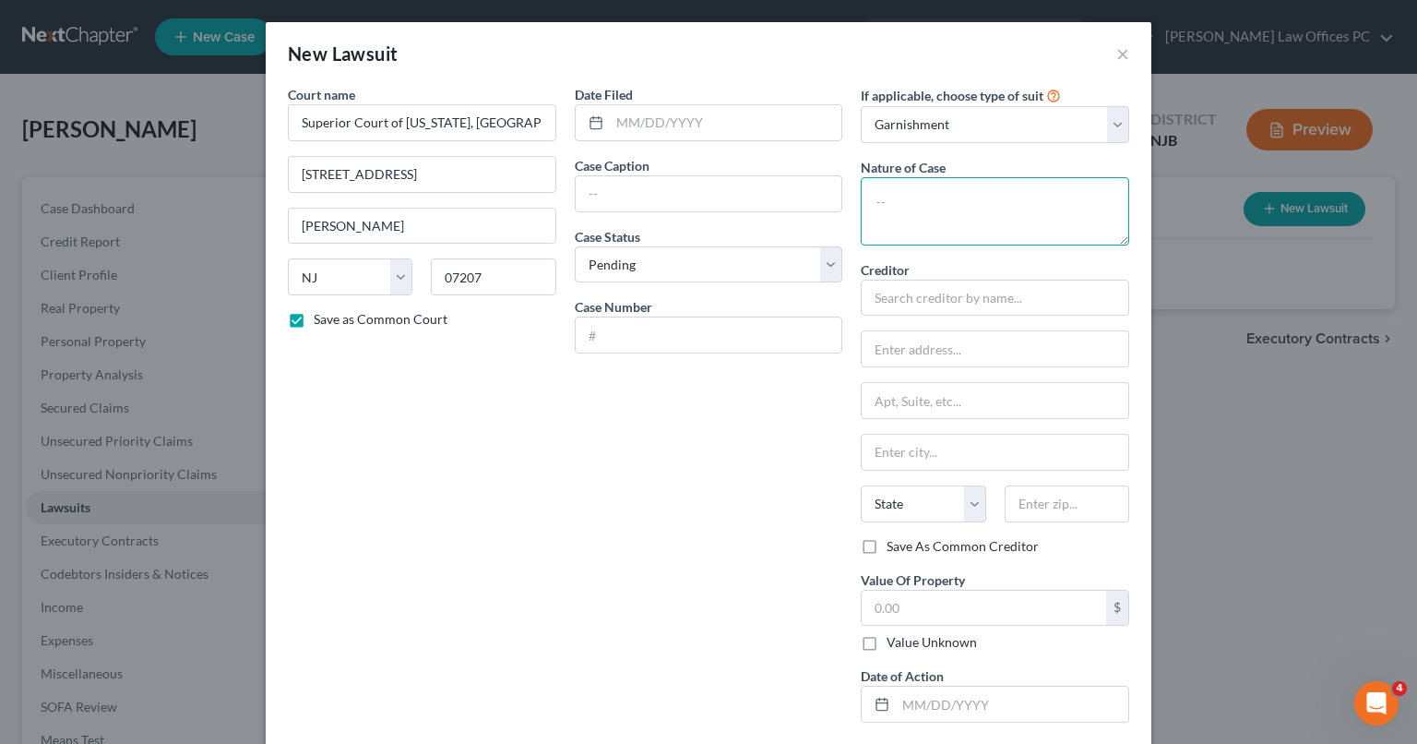
click at [1064, 205] on textarea at bounding box center [995, 211] width 268 height 68
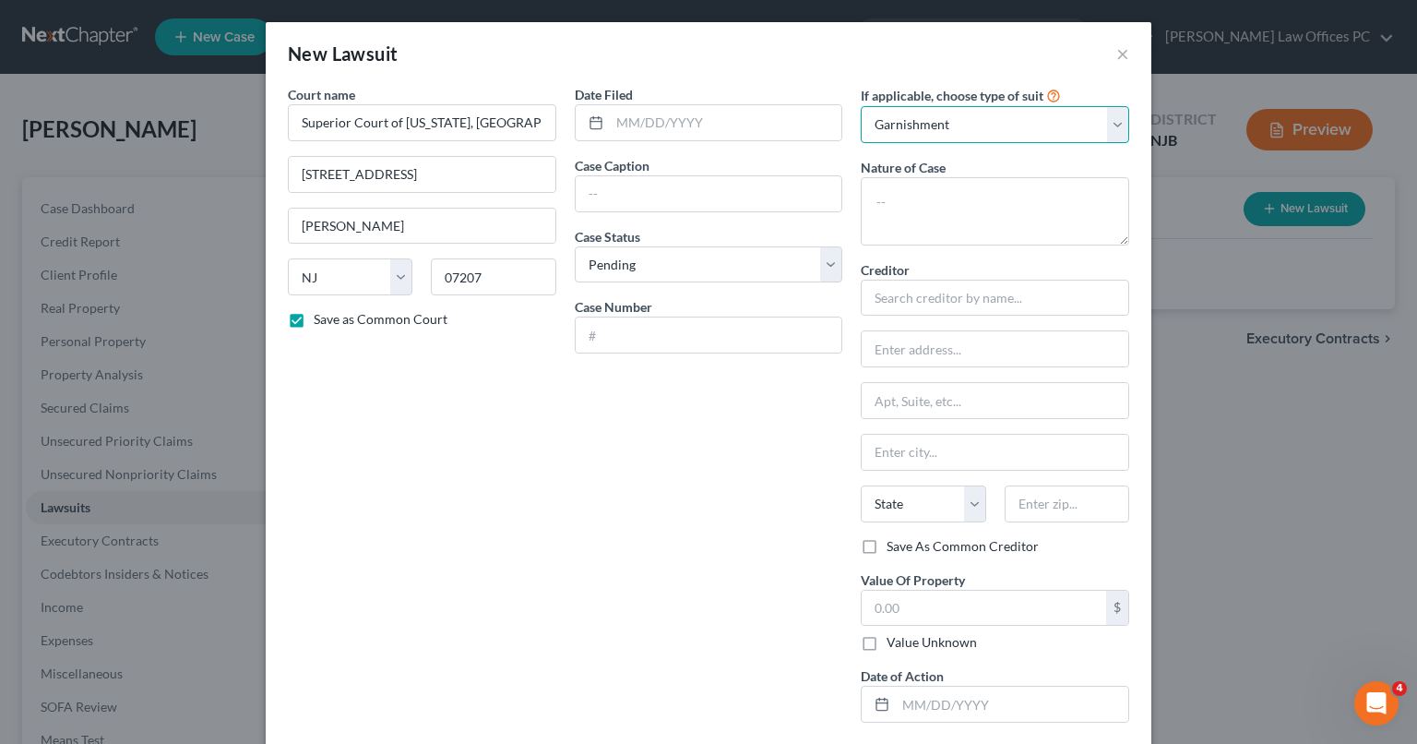
click at [1110, 136] on select "Select Repossession Garnishment Foreclosure Attached, Seized, Or Levied Other" at bounding box center [995, 124] width 268 height 37
select select "4"
click at [861, 106] on select "Select Repossession Garnishment Foreclosure Attached, Seized, Or Levied Other" at bounding box center [995, 124] width 268 height 37
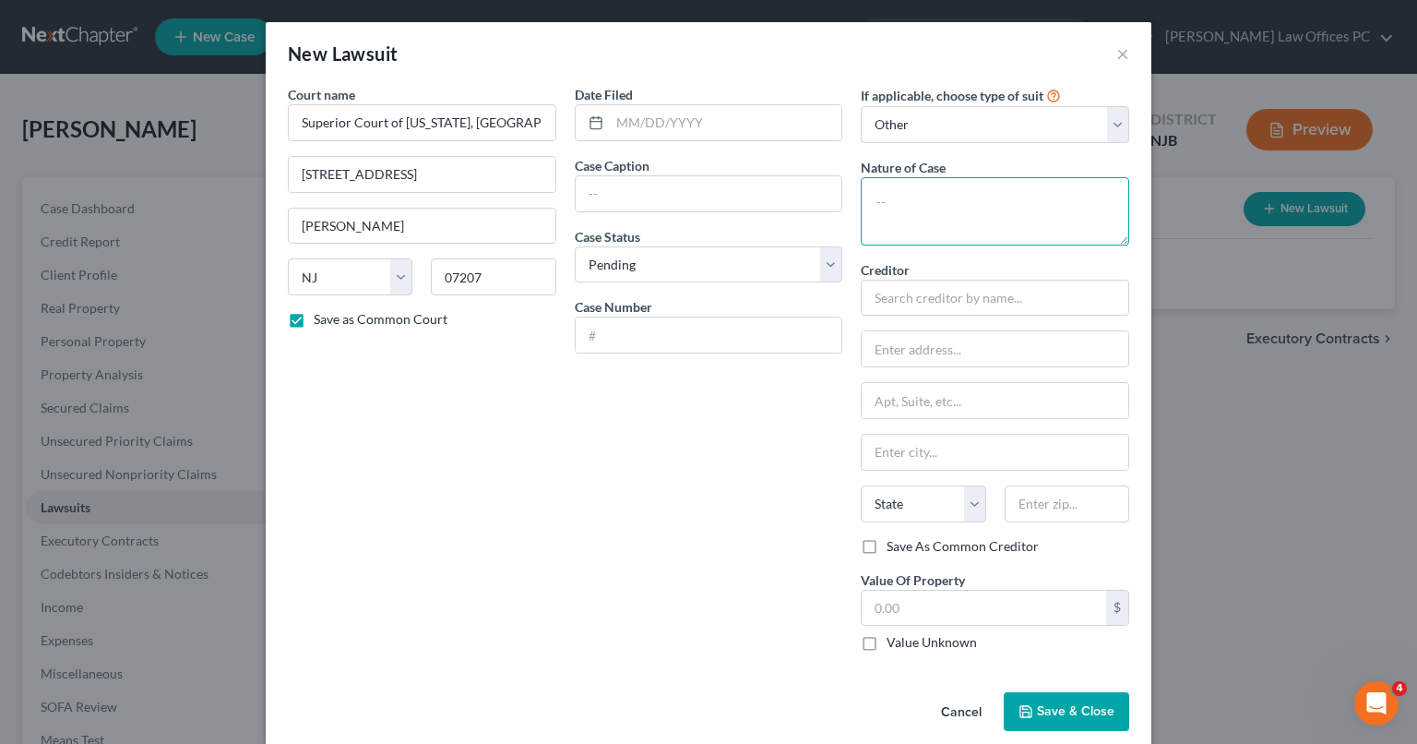
click at [900, 197] on textarea at bounding box center [995, 211] width 268 height 68
type textarea "Collection"
click at [929, 294] on input "text" at bounding box center [995, 298] width 268 height 37
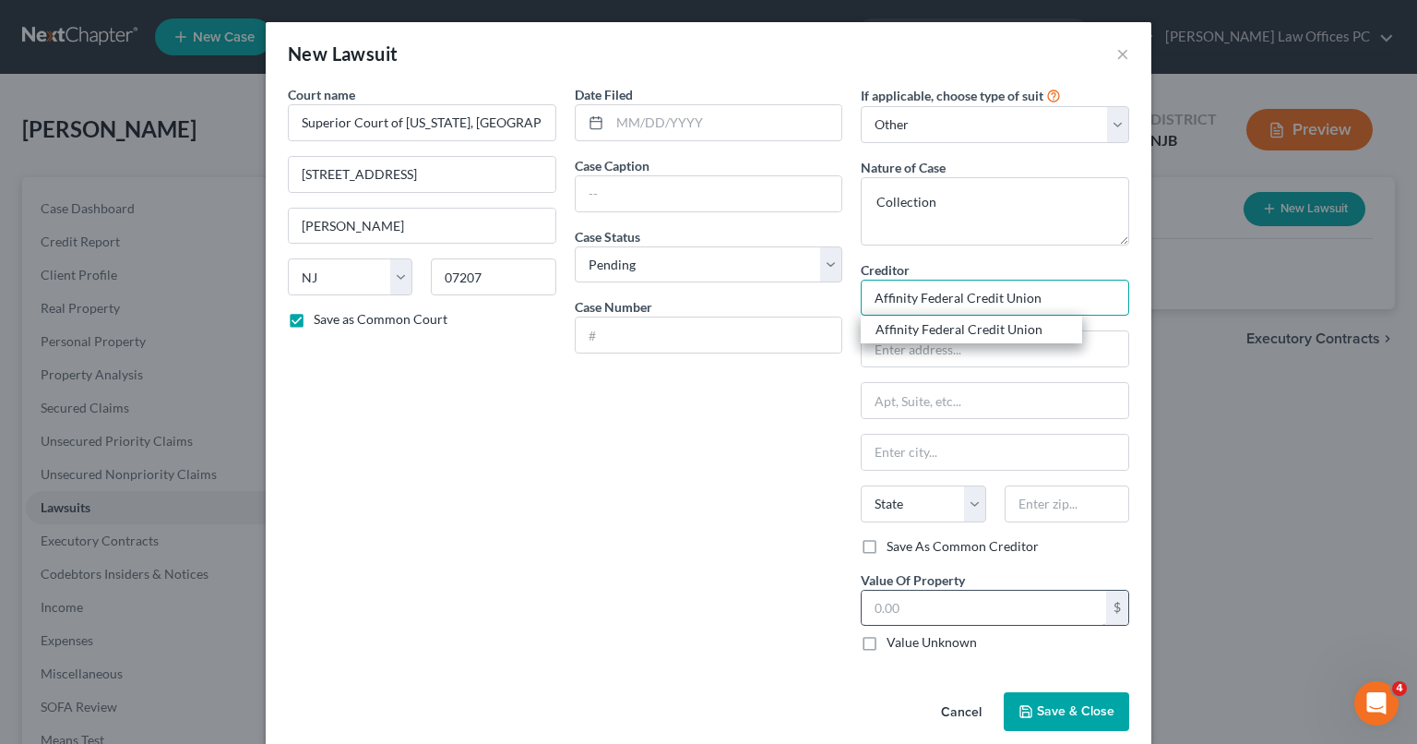
type input "Affinity Federal Credit Union"
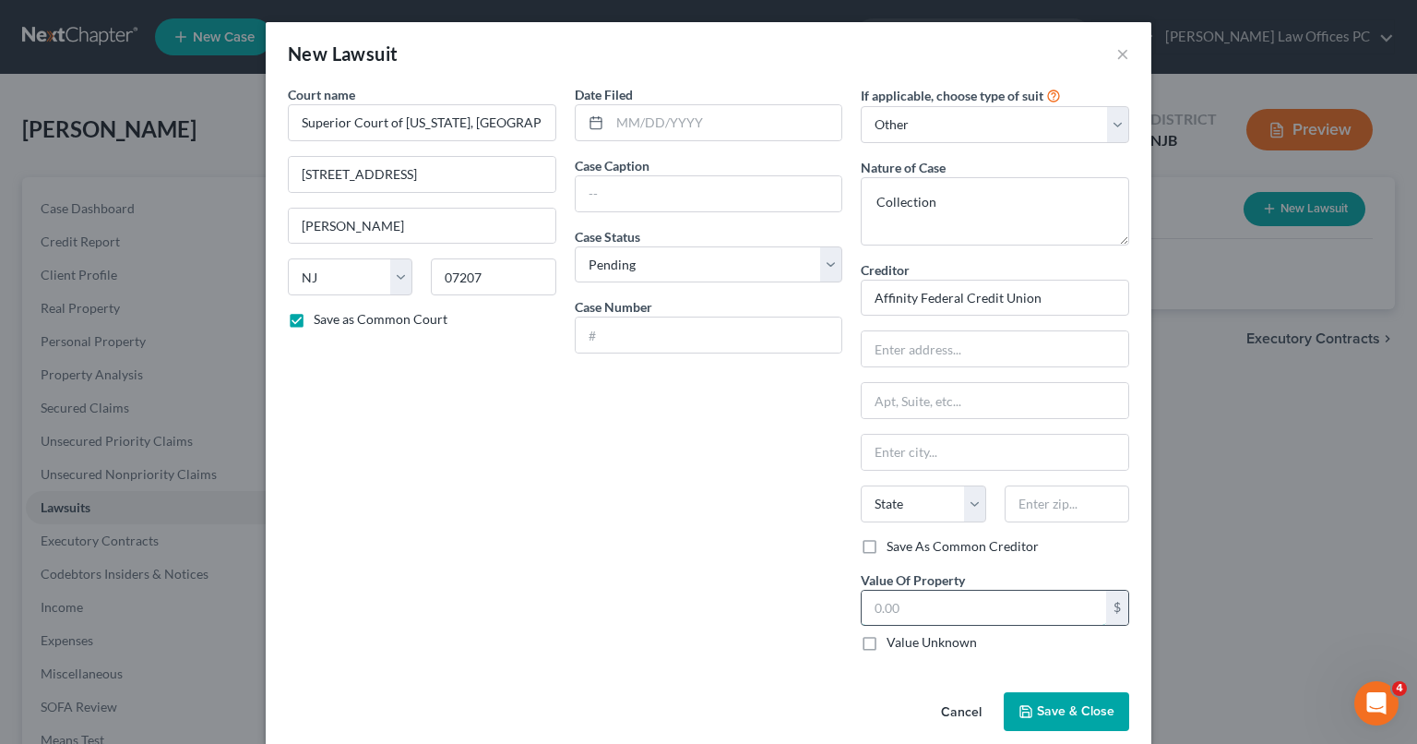
click at [909, 606] on input "text" at bounding box center [984, 607] width 244 height 35
type input "40,000"
click at [637, 197] on input "text" at bounding box center [709, 193] width 267 height 35
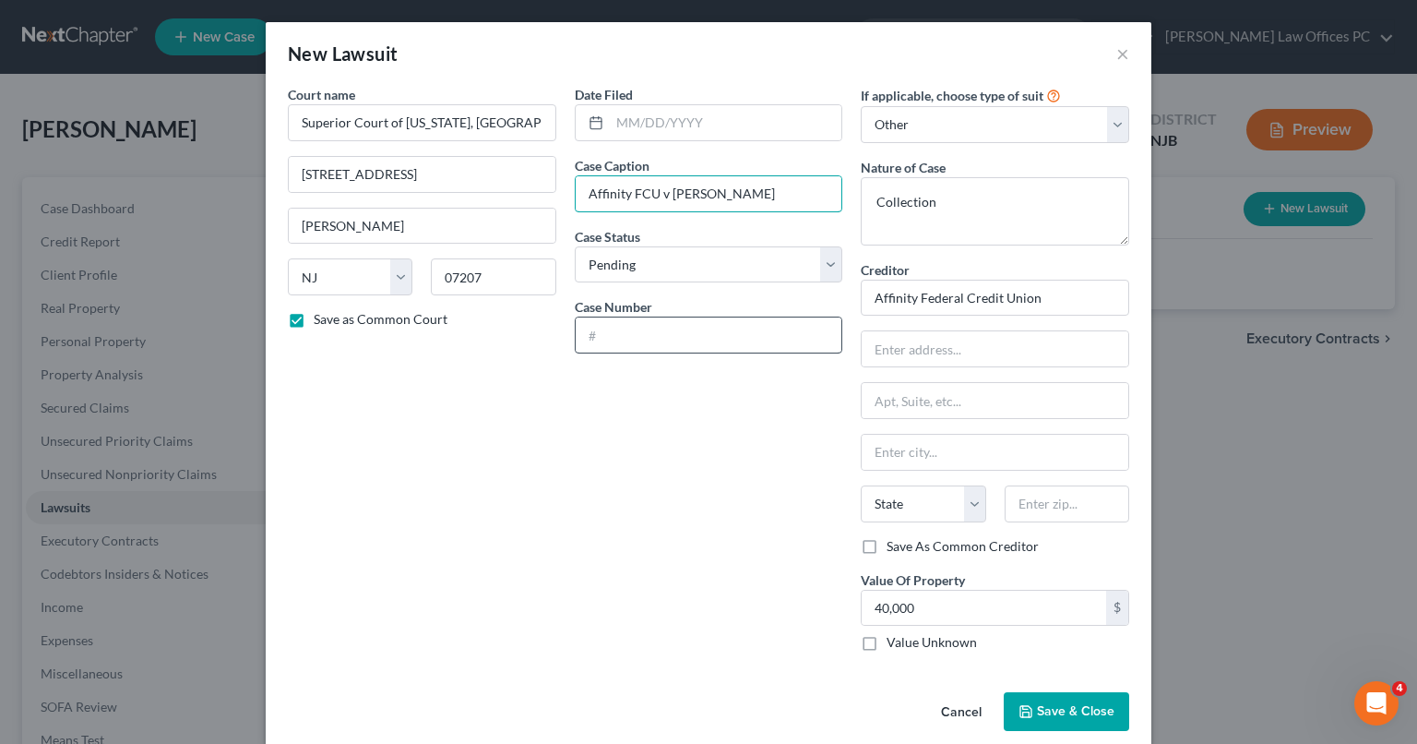
type input "Affinity FCU v [PERSON_NAME]"
click at [673, 337] on input "text" at bounding box center [709, 334] width 267 height 35
type input "L-1408-24"
click at [1052, 715] on span "Save & Close" at bounding box center [1075, 711] width 77 height 16
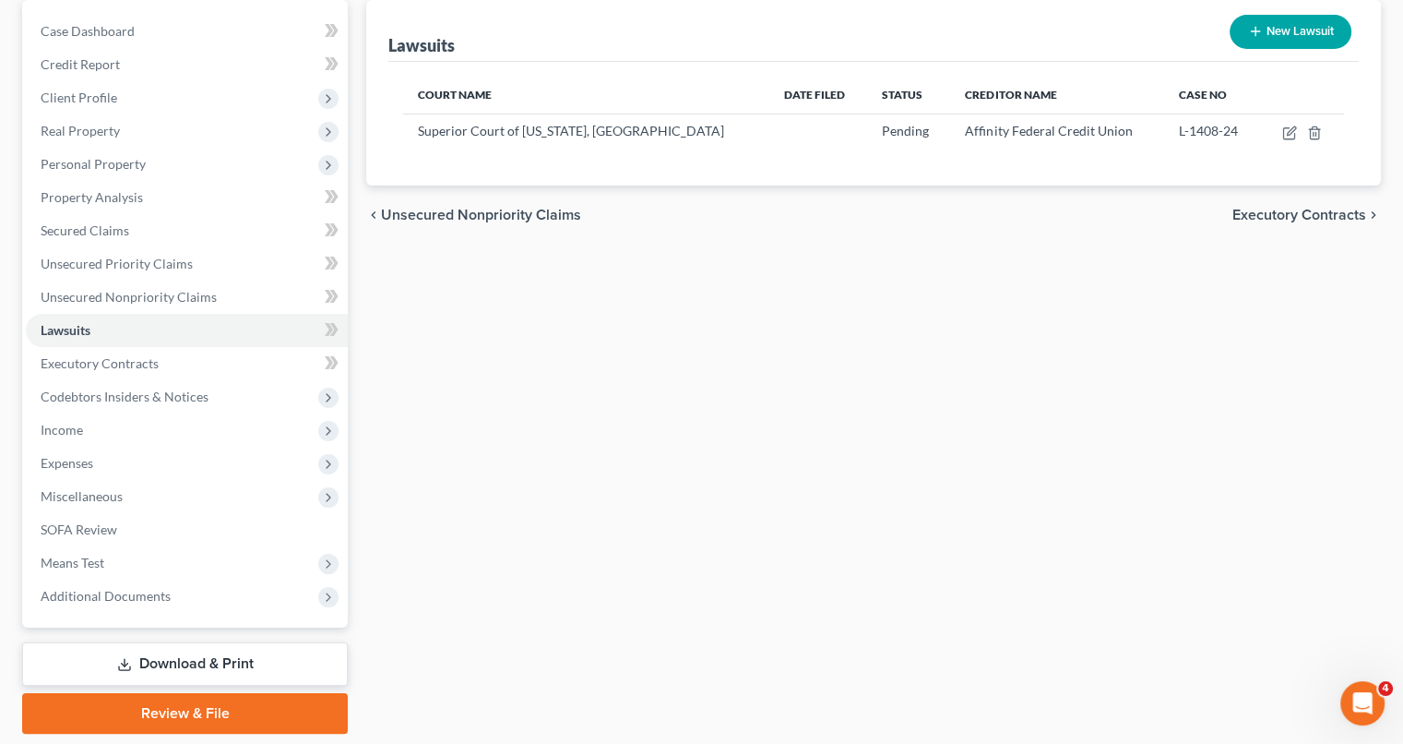
scroll to position [190, 0]
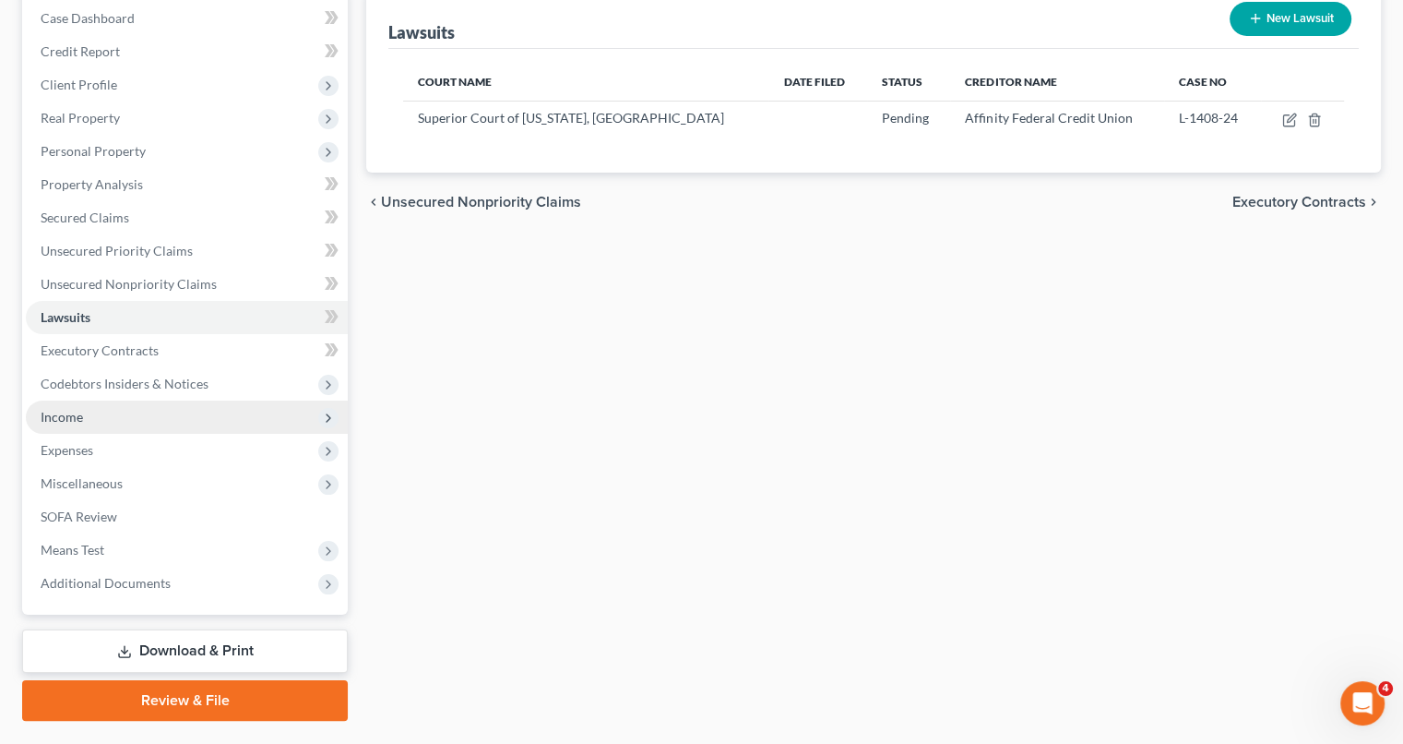
click at [103, 415] on span "Income" at bounding box center [187, 416] width 322 height 33
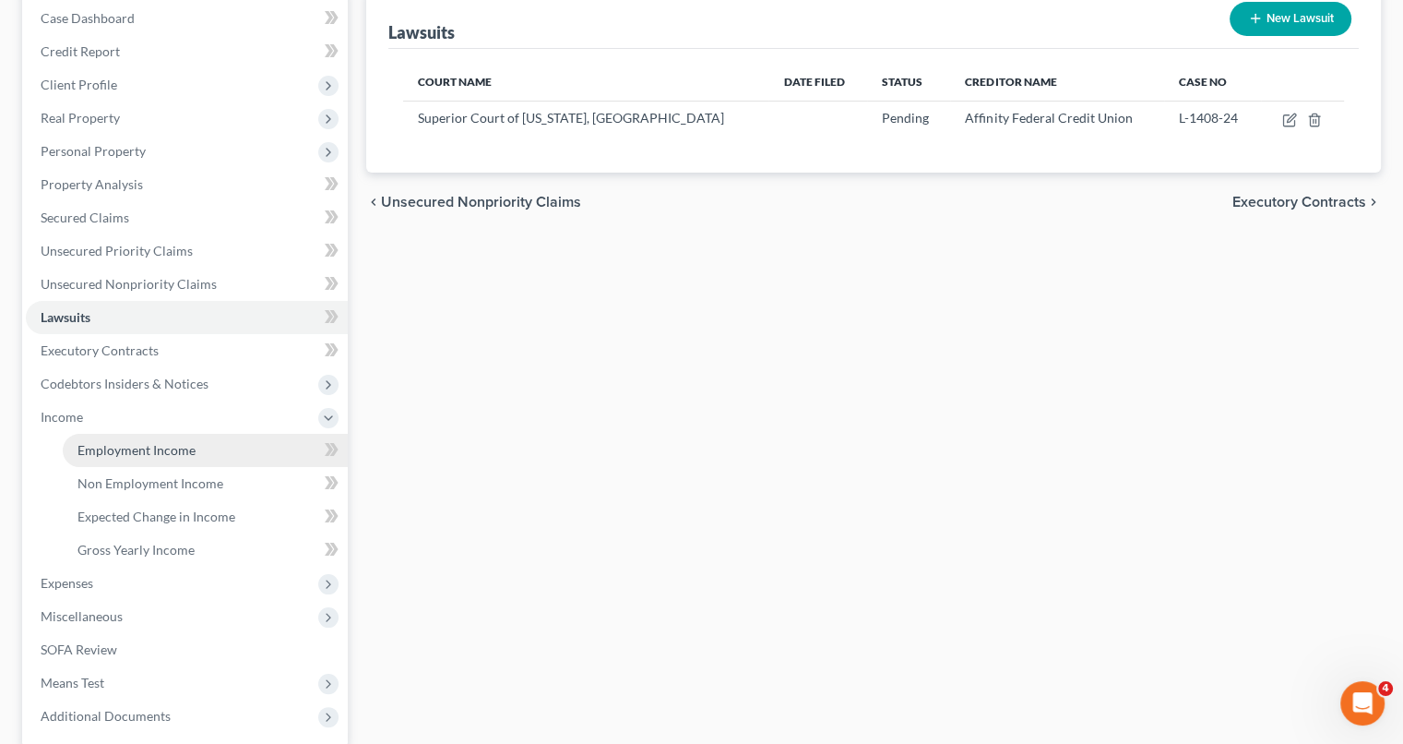
click at [138, 446] on span "Employment Income" at bounding box center [136, 450] width 118 height 16
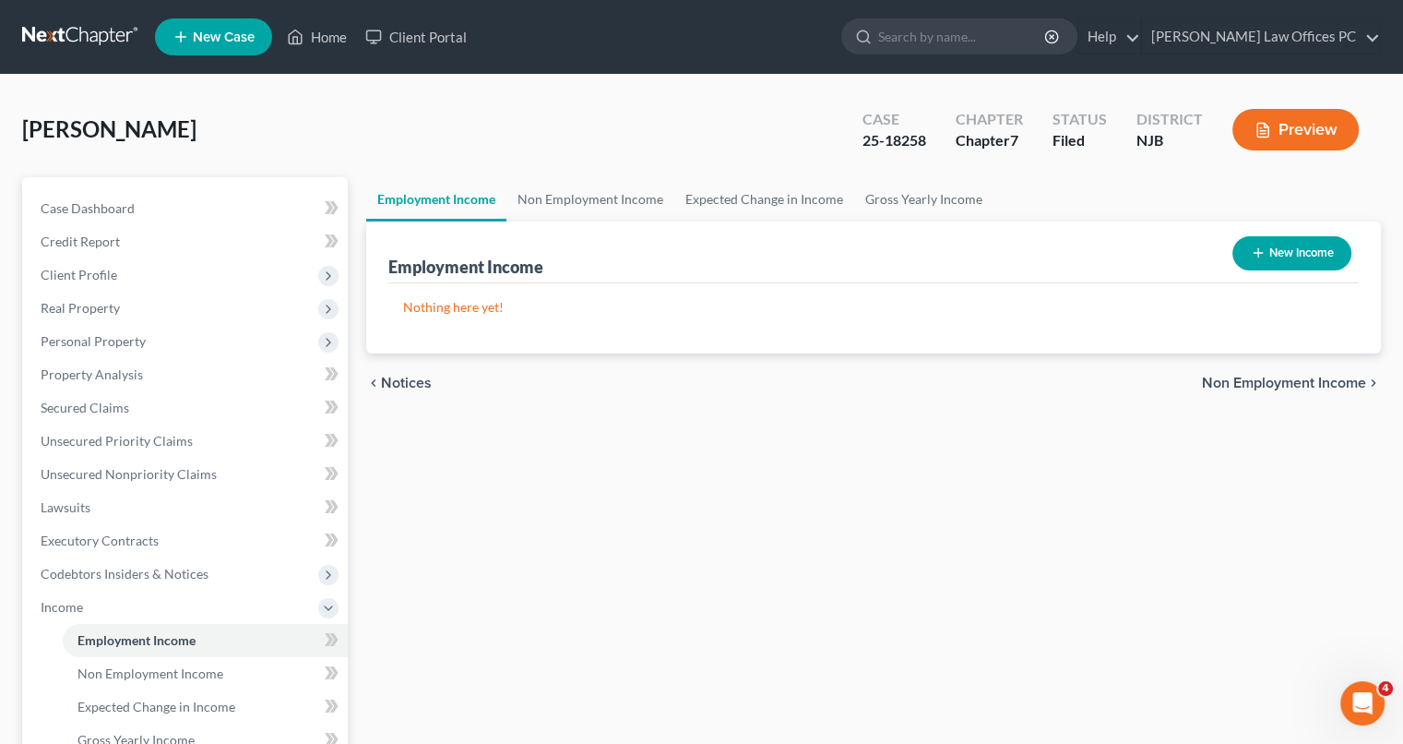
click at [1279, 260] on button "New Income" at bounding box center [1292, 253] width 119 height 34
select select "0"
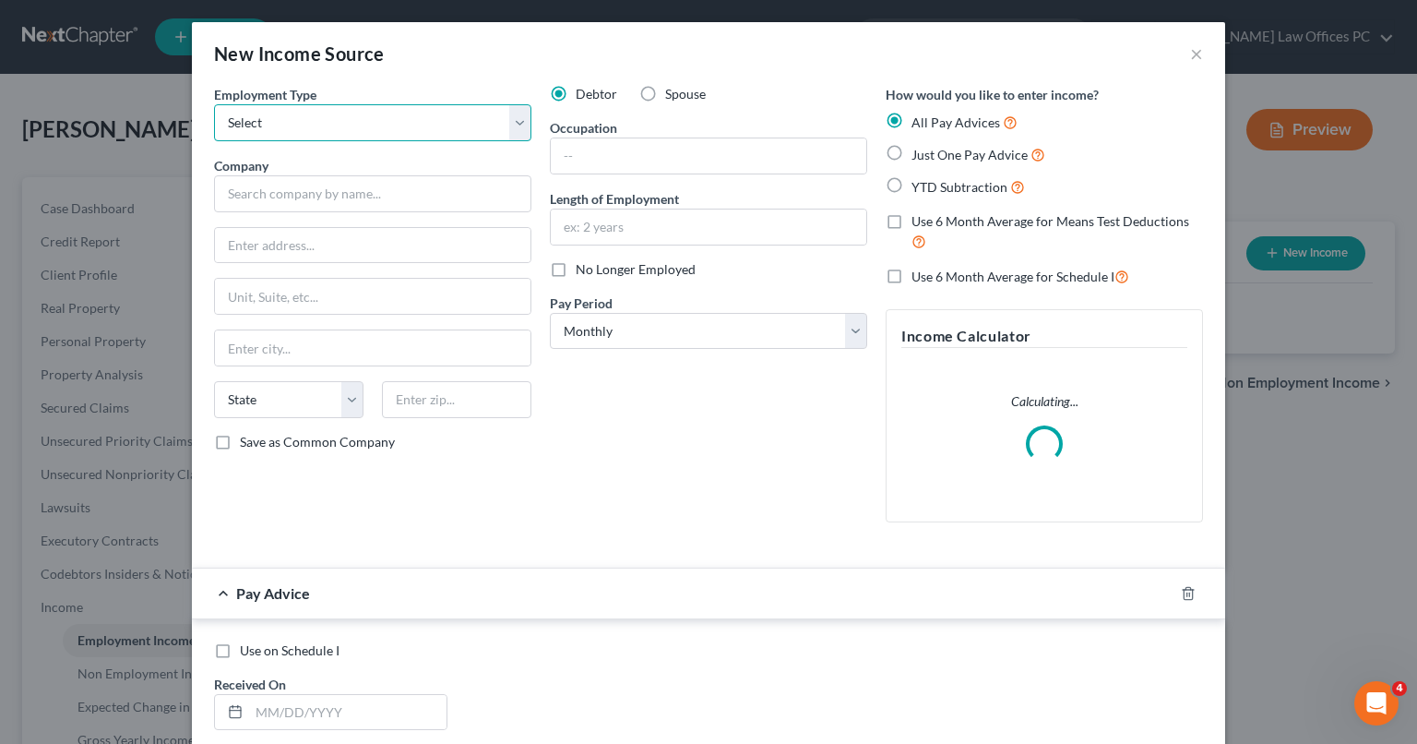
click at [517, 127] on select "Select Full or [DEMOGRAPHIC_DATA] Employment Self Employment" at bounding box center [372, 122] width 317 height 37
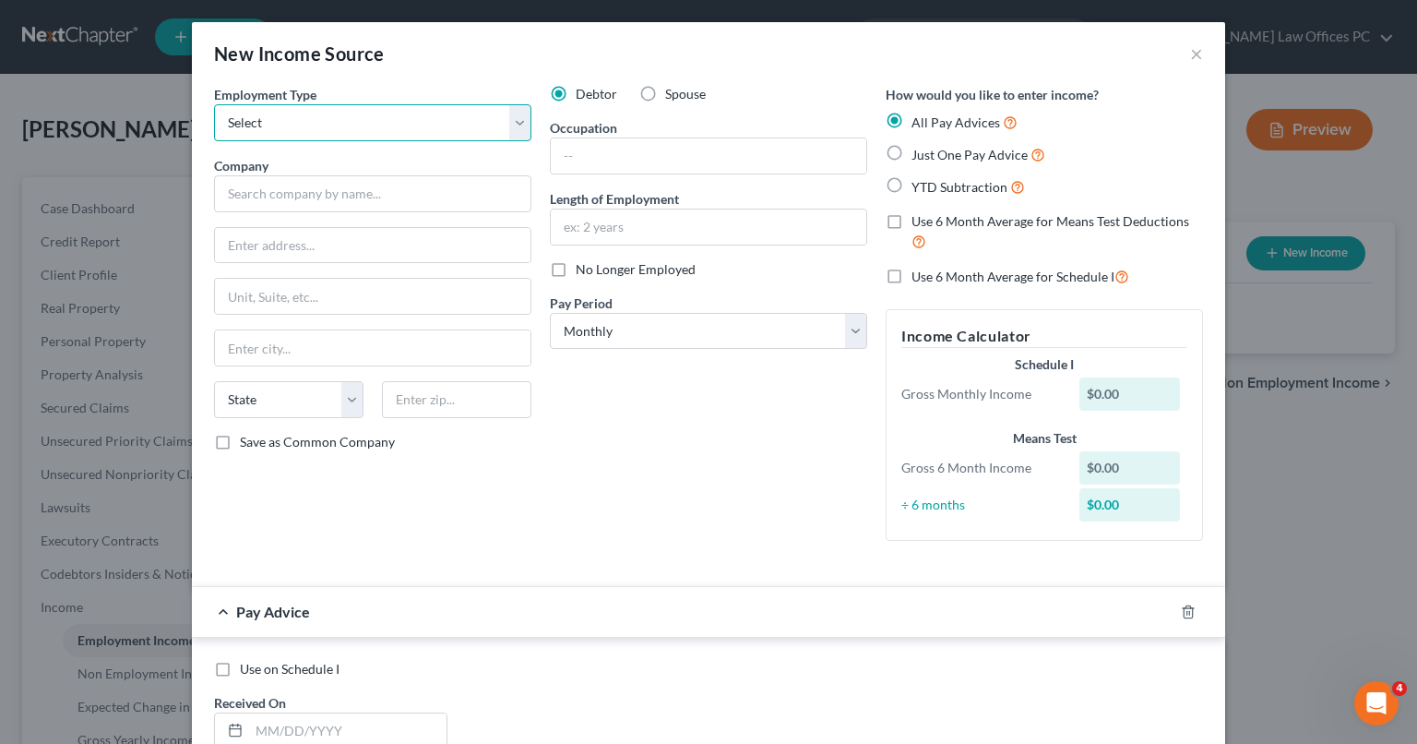
select select "0"
click at [214, 104] on select "Select Full or [DEMOGRAPHIC_DATA] Employment Self Employment" at bounding box center [372, 122] width 317 height 37
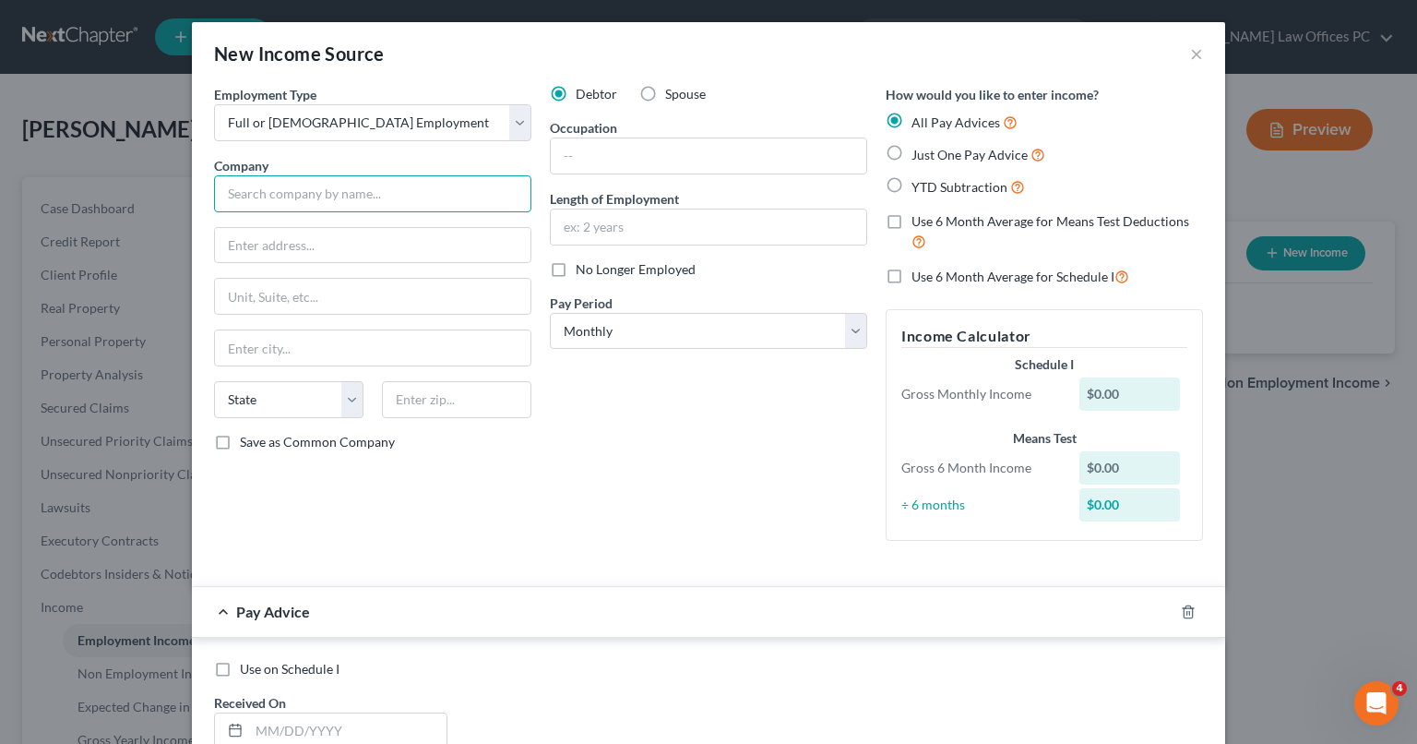
click at [440, 187] on input "text" at bounding box center [372, 193] width 317 height 37
type input "NJ Courts"
type input "[STREET_ADDRESS]"
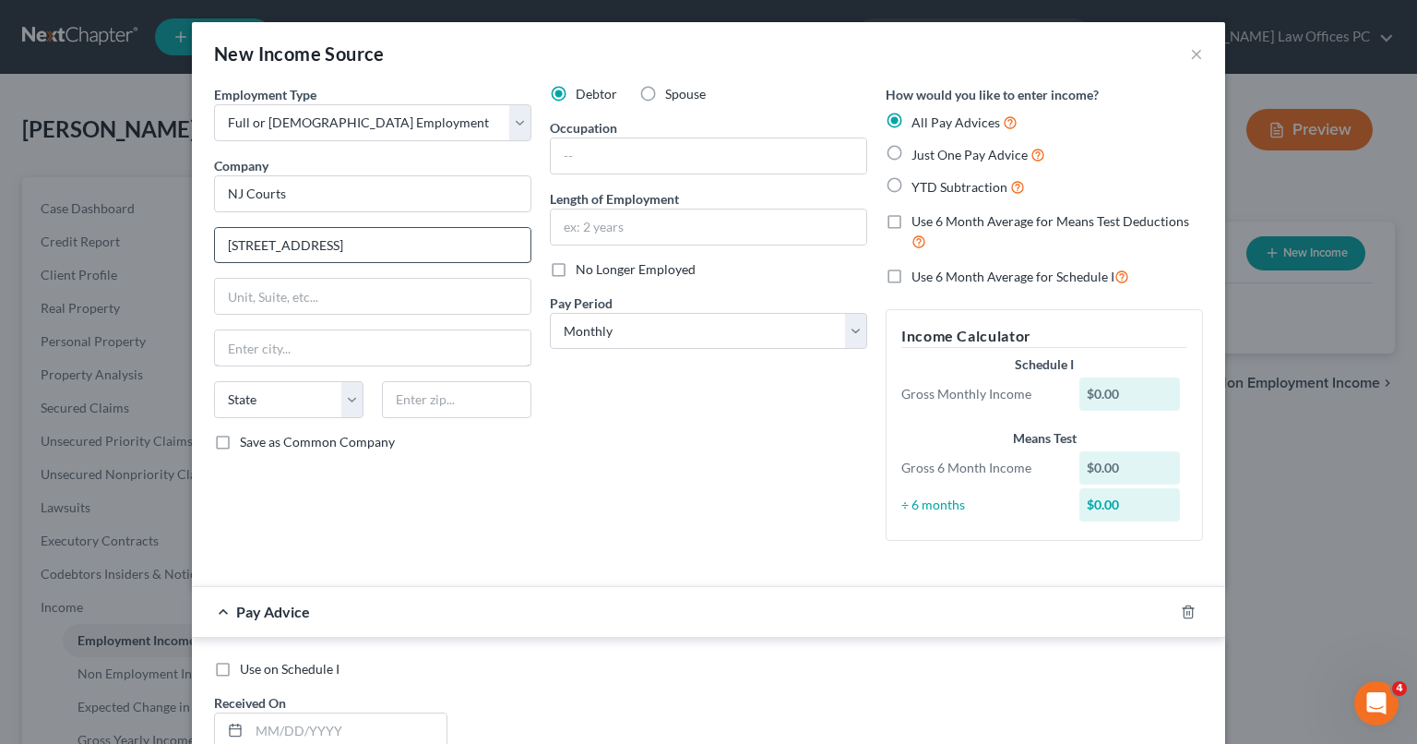
type input "[GEOGRAPHIC_DATA]"
select select "33"
type input "07102"
type input "[STREET_ADDRESS][US_STATE]"
type input "Suite 514"
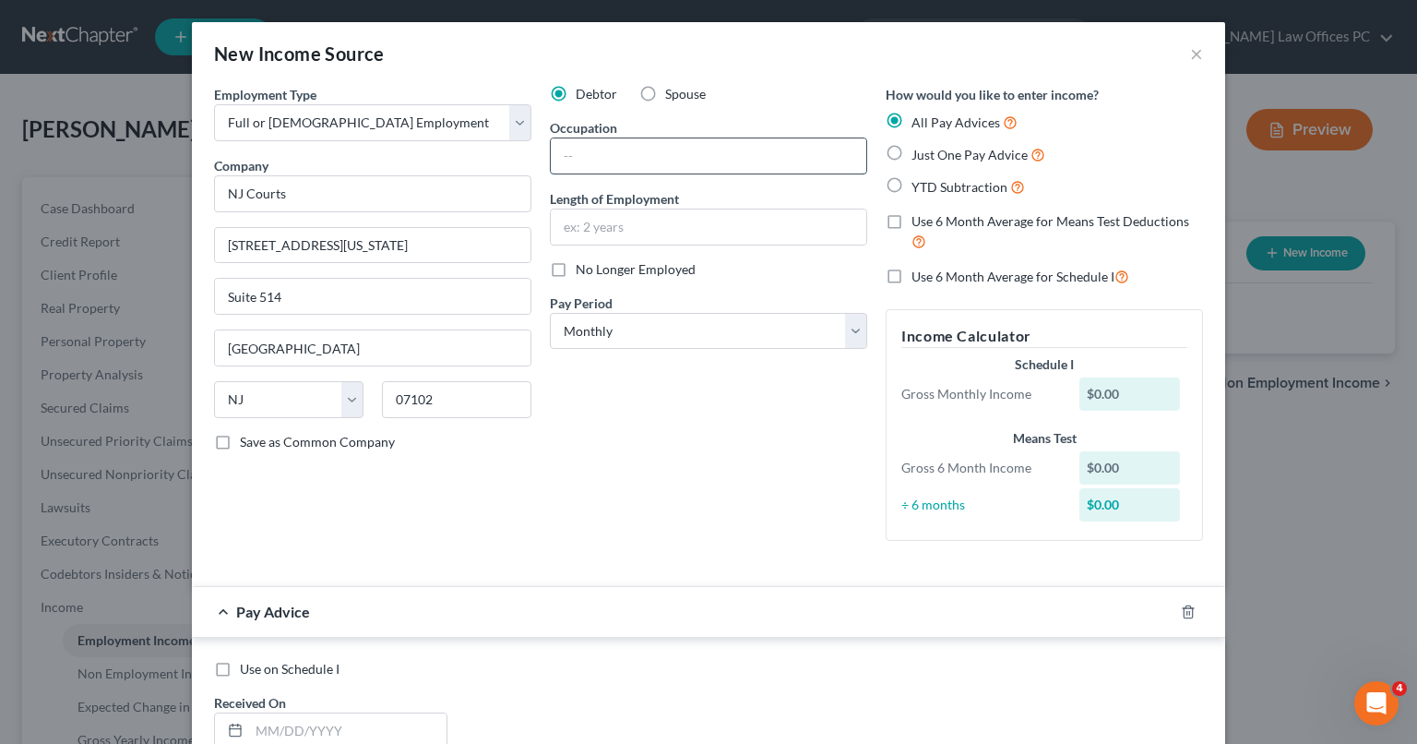
click at [593, 151] on input "text" at bounding box center [709, 155] width 316 height 35
type input "Court Services Jury Support"
click at [624, 233] on input "text" at bounding box center [709, 226] width 316 height 35
type input "10"
click at [606, 440] on div "Debtor Spouse Occupation Court Services Jury Support Length of Employment 10 No…" at bounding box center [709, 320] width 336 height 471
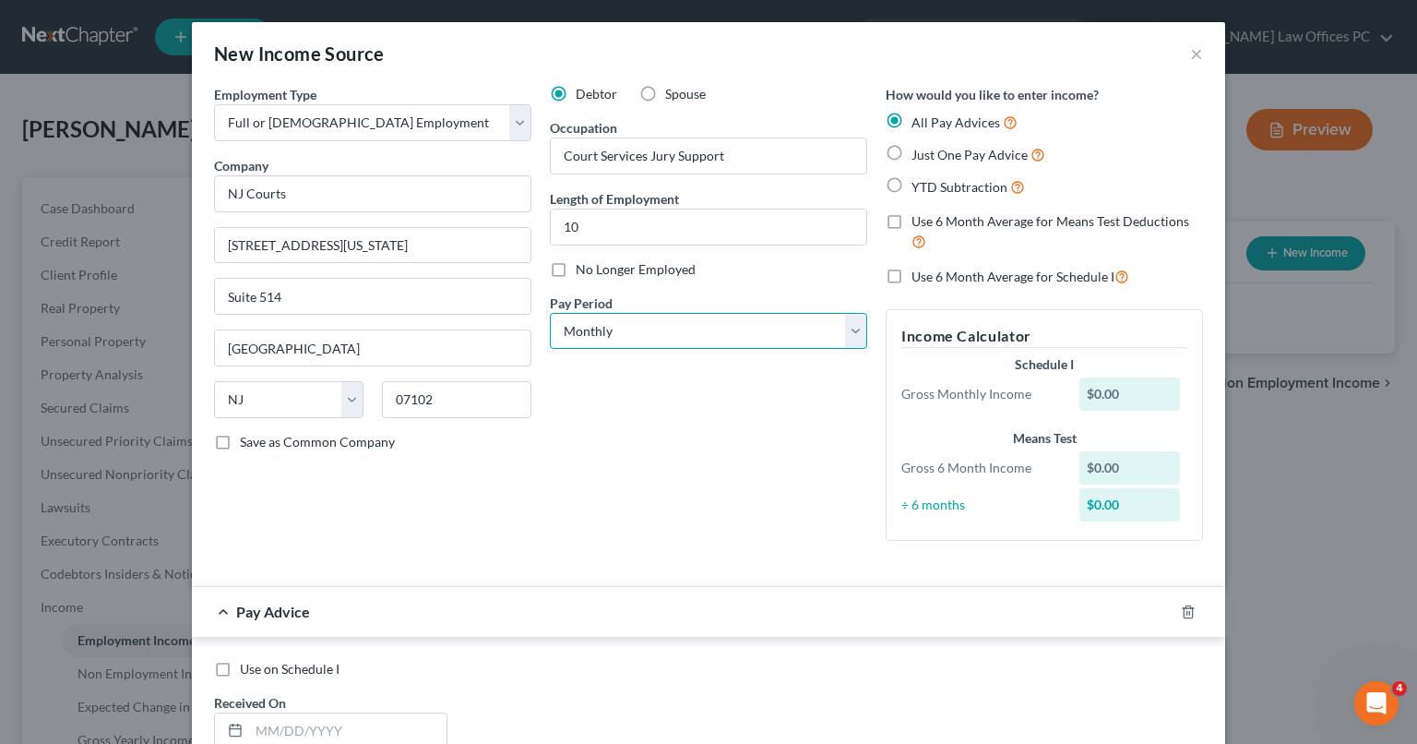
click at [851, 330] on select "Select Monthly Twice Monthly Every Other Week Weekly" at bounding box center [708, 331] width 317 height 37
select select "2"
click at [550, 313] on select "Select Monthly Twice Monthly Every Other Week Weekly" at bounding box center [708, 331] width 317 height 37
click at [912, 155] on label "Just One Pay Advice" at bounding box center [979, 154] width 134 height 21
click at [919, 155] on input "Just One Pay Advice" at bounding box center [925, 150] width 12 height 12
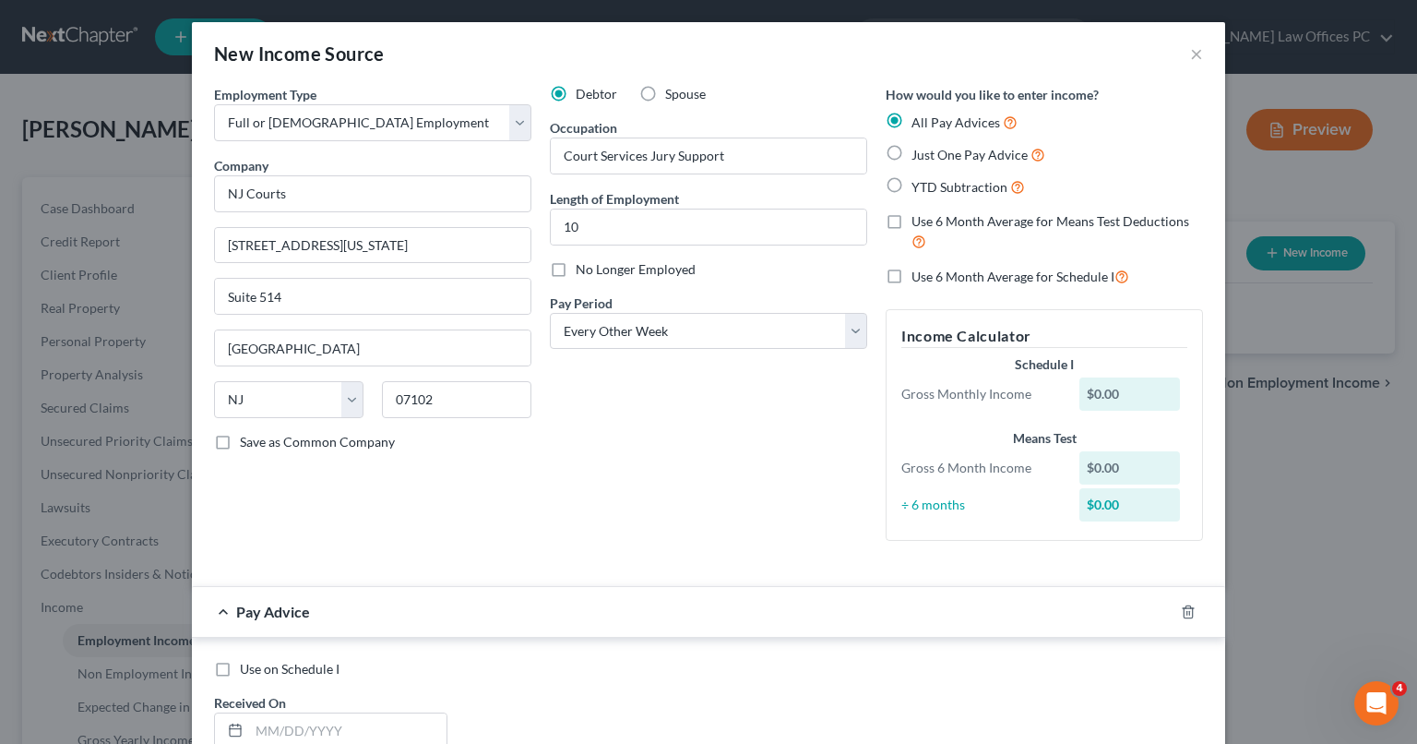
radio input "true"
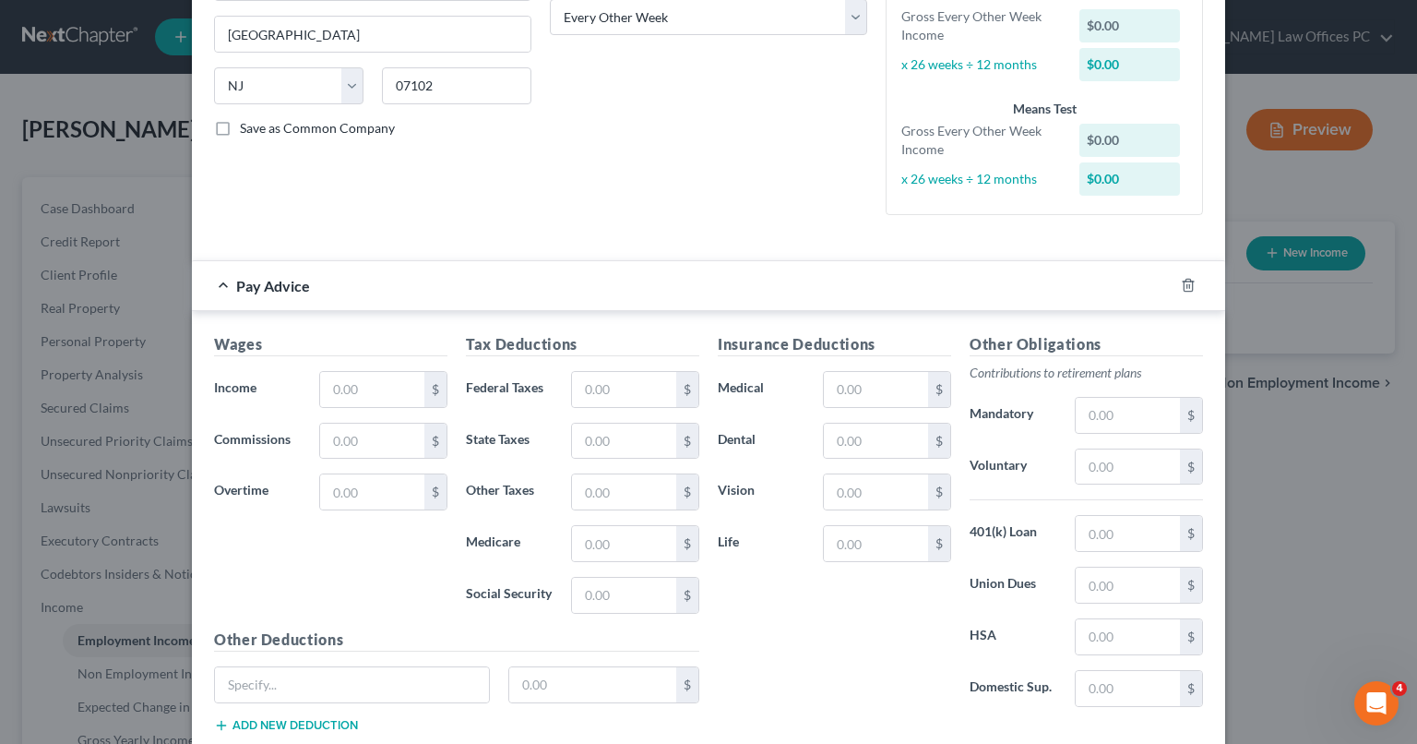
scroll to position [316, 0]
click at [321, 382] on input "text" at bounding box center [372, 387] width 104 height 35
type input "2,871.56"
click at [357, 437] on input "text" at bounding box center [372, 439] width 104 height 35
click at [581, 376] on input "text" at bounding box center [624, 387] width 104 height 35
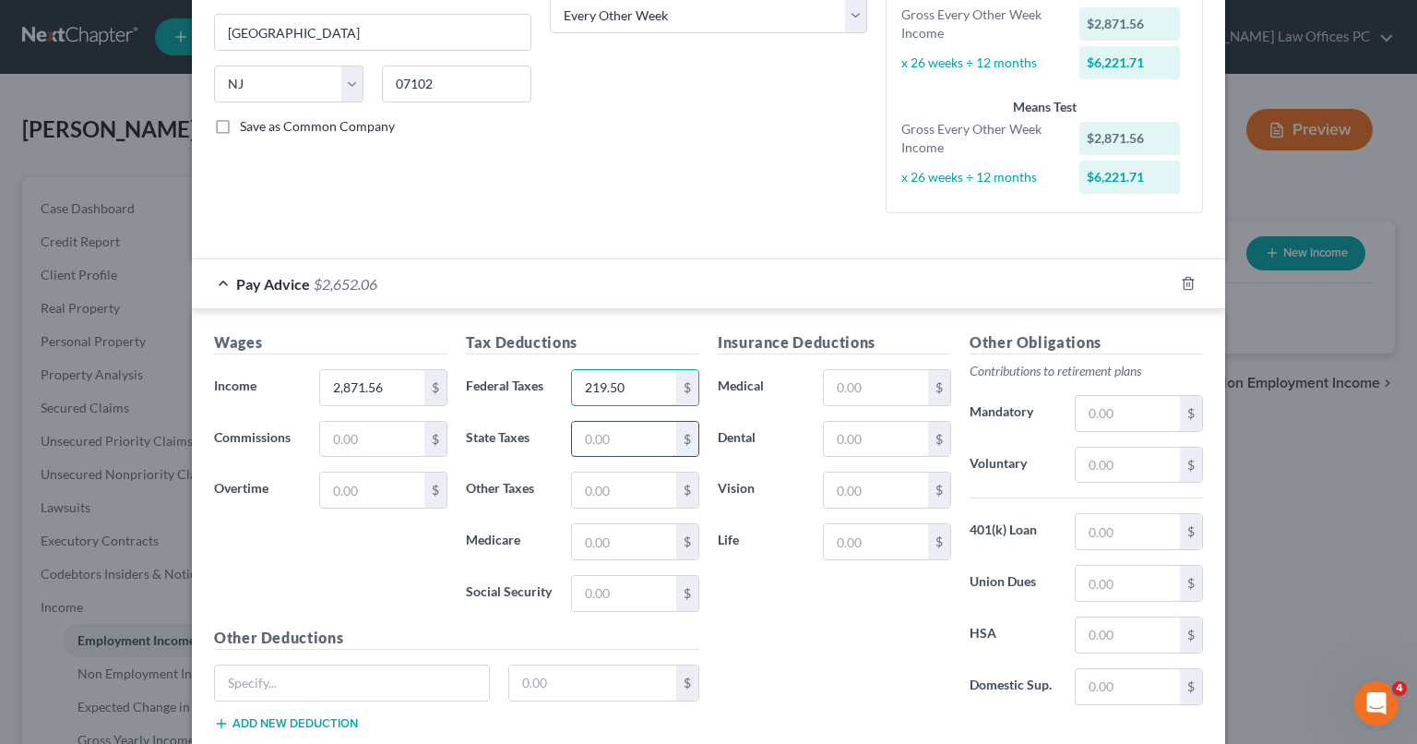
type input "219.50"
click at [576, 441] on input "text" at bounding box center [624, 439] width 104 height 35
type input "112.35"
click at [577, 481] on input "text" at bounding box center [624, 489] width 104 height 35
click at [575, 543] on input "text" at bounding box center [624, 541] width 104 height 35
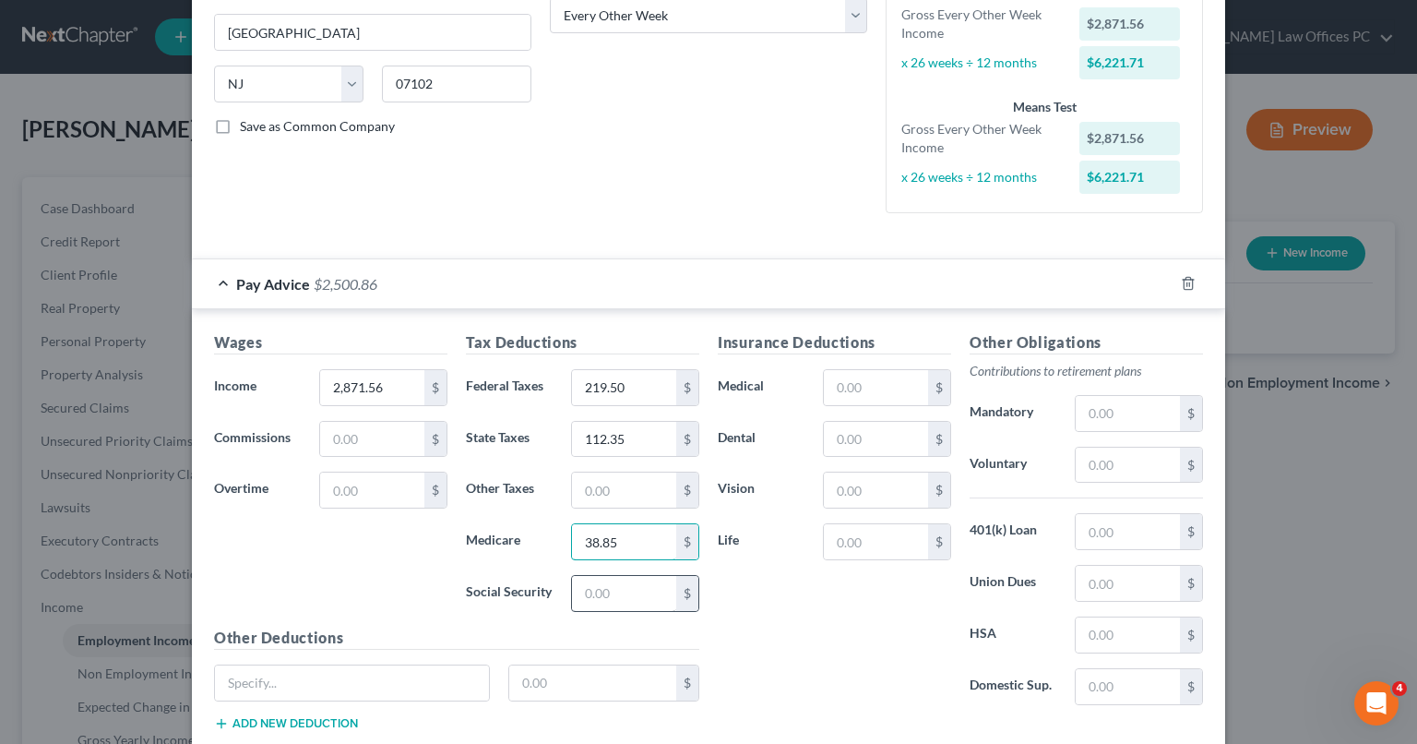
type input "38.85"
click at [579, 595] on input "text" at bounding box center [624, 593] width 104 height 35
type input "166.11"
click at [834, 387] on input "text" at bounding box center [876, 387] width 104 height 35
type input "170.08"
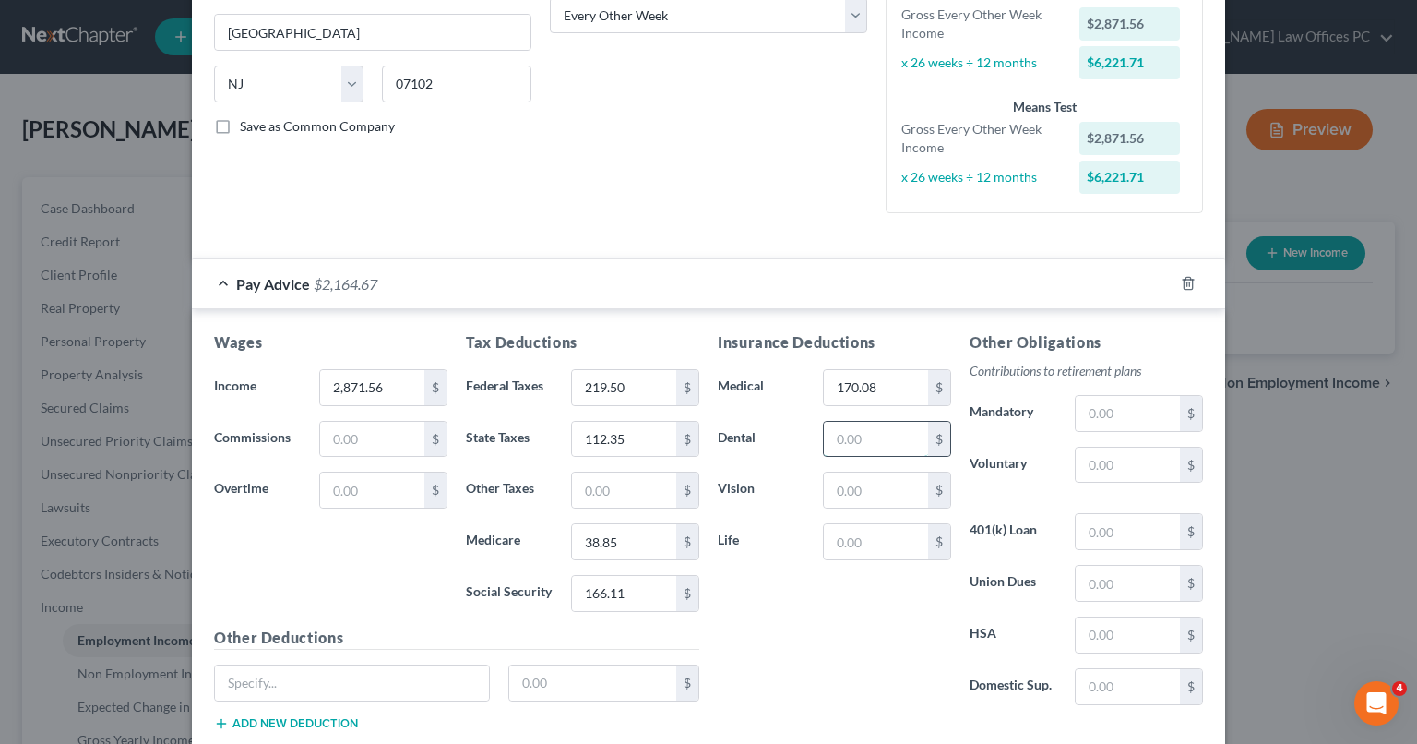
click at [832, 434] on input "text" at bounding box center [876, 439] width 104 height 35
type input "22.32"
click at [829, 484] on input "text" at bounding box center [876, 489] width 104 height 35
click at [284, 679] on input "text" at bounding box center [352, 682] width 274 height 35
type input "Union Dues"
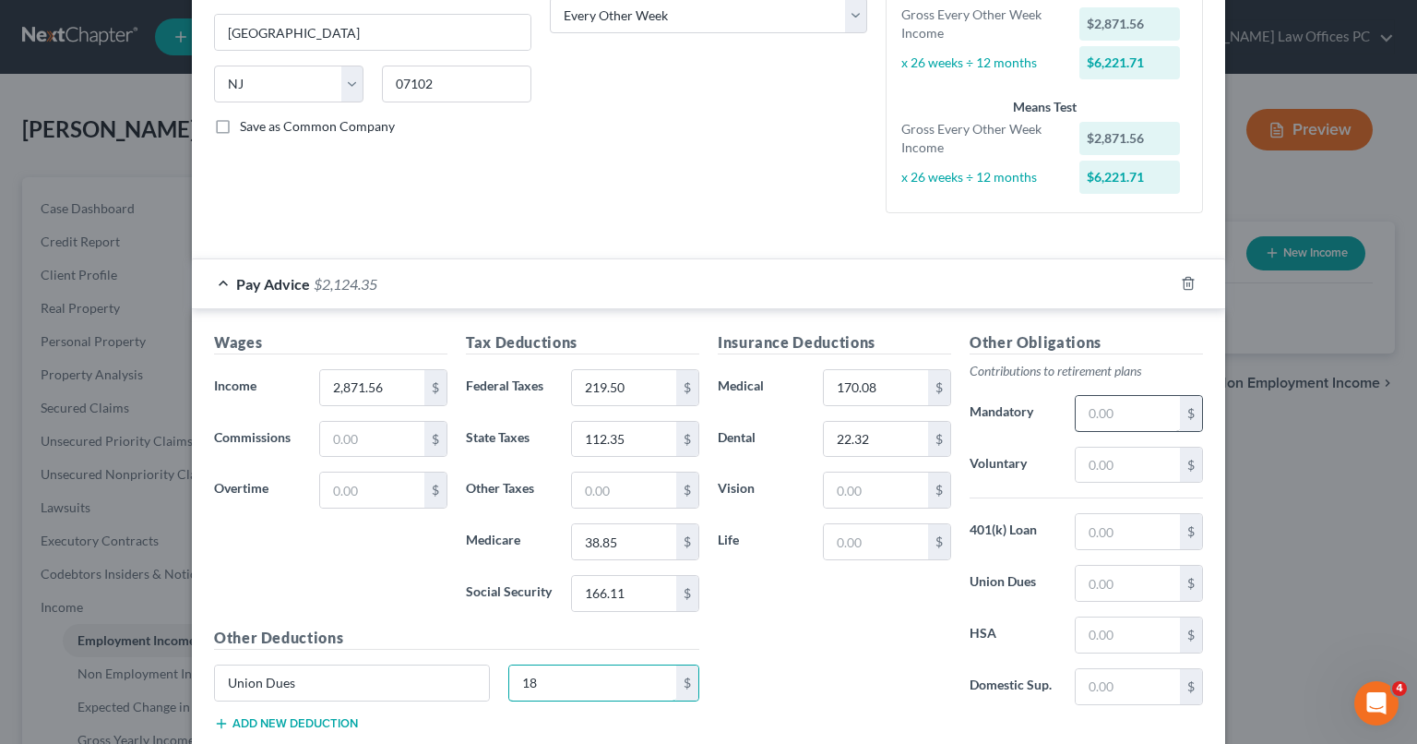
type input "18"
click at [1130, 403] on input "text" at bounding box center [1128, 413] width 104 height 35
click at [1076, 469] on input "text" at bounding box center [1128, 464] width 104 height 35
type input "215.37"
click at [1078, 530] on input "text" at bounding box center [1128, 531] width 104 height 35
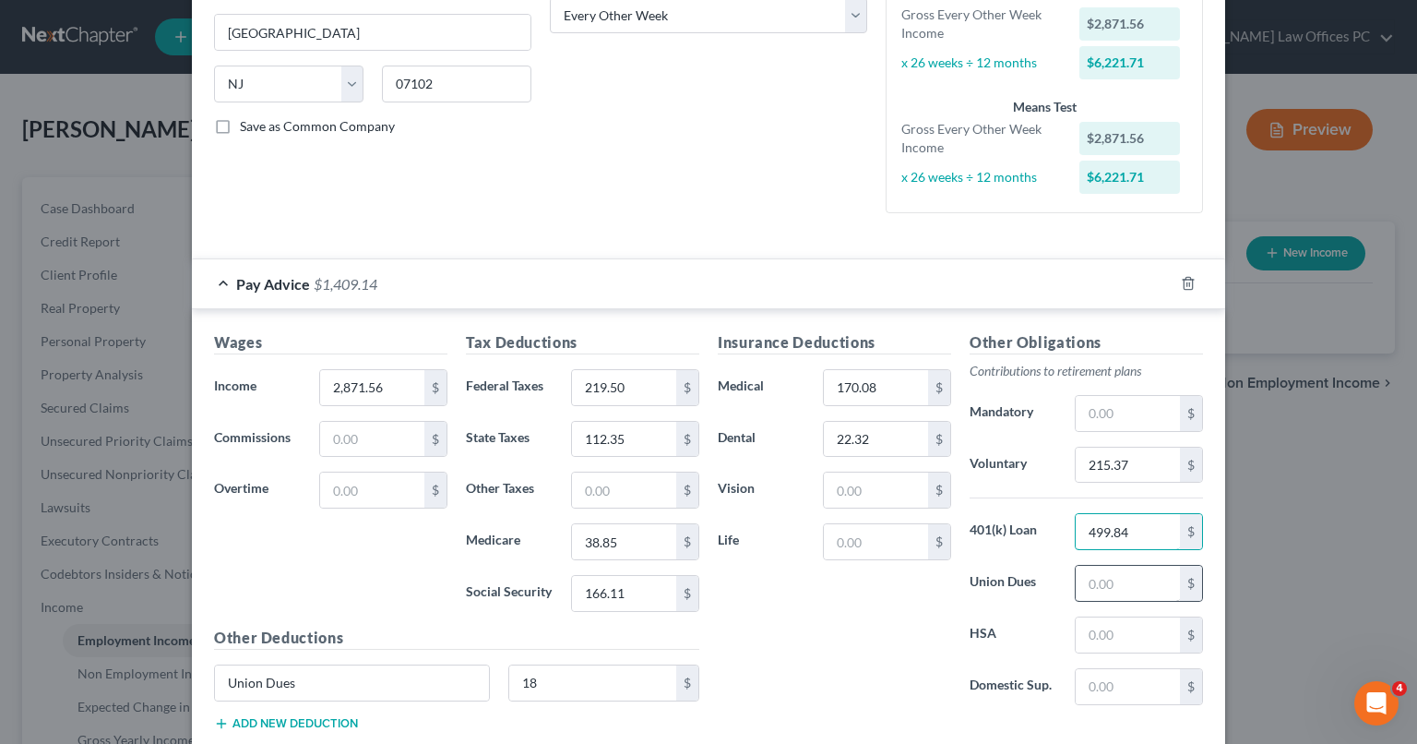
type input "499.84"
click at [1088, 584] on input "text" at bounding box center [1128, 583] width 104 height 35
click at [1118, 584] on input "text" at bounding box center [1128, 583] width 104 height 35
type input "18"
click at [1087, 637] on input "text" at bounding box center [1128, 634] width 104 height 35
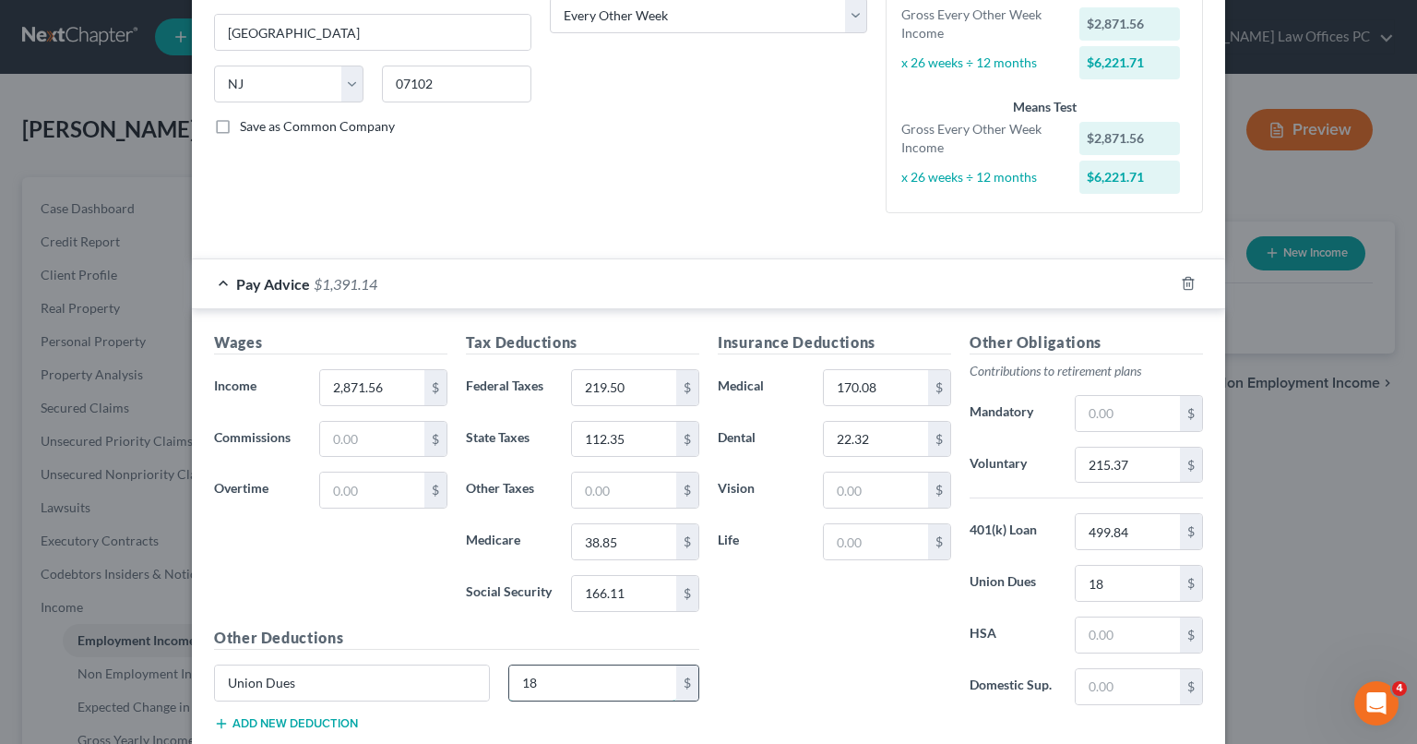
click at [568, 682] on input "18" at bounding box center [593, 682] width 168 height 35
click at [306, 672] on input "Union Dues" at bounding box center [352, 682] width 274 height 35
type input "U"
type input "Credit Union"
type input "117"
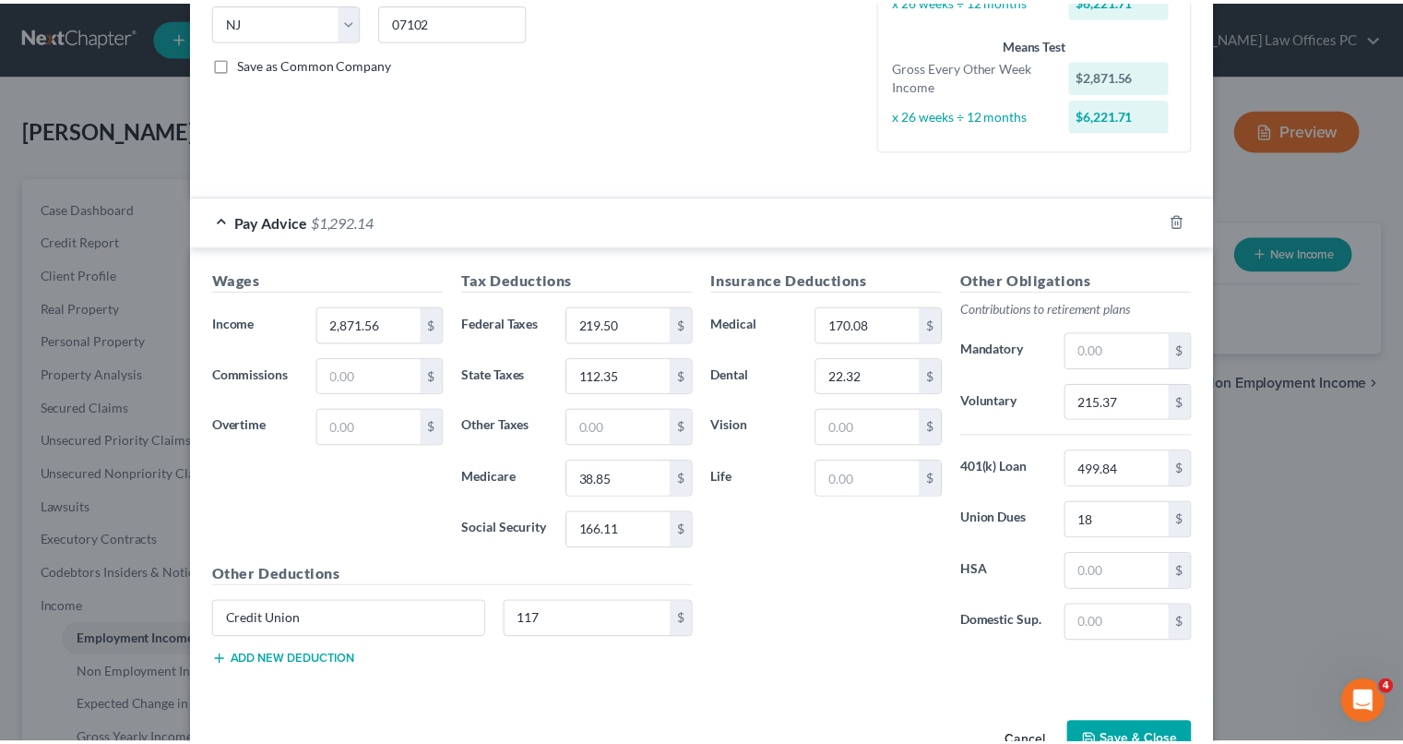
scroll to position [429, 0]
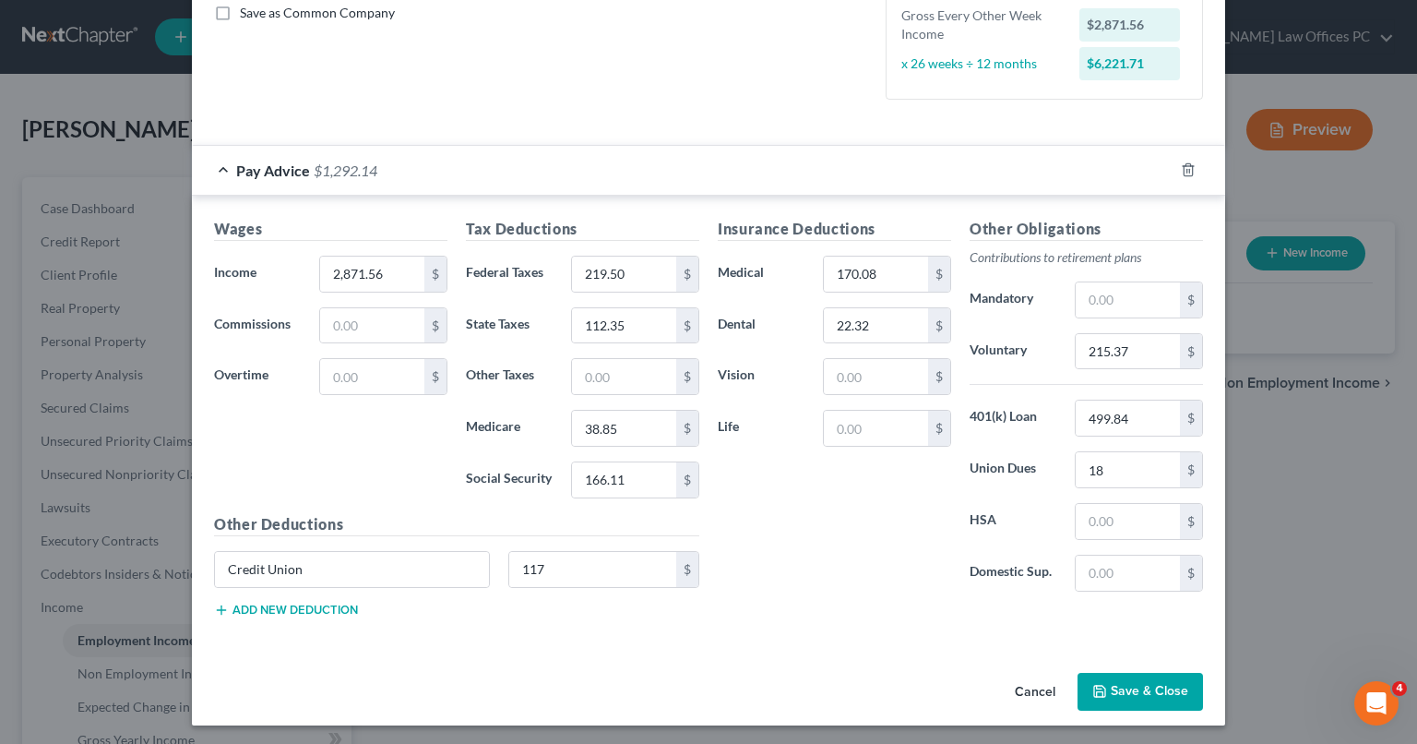
click at [1135, 687] on button "Save & Close" at bounding box center [1140, 692] width 125 height 39
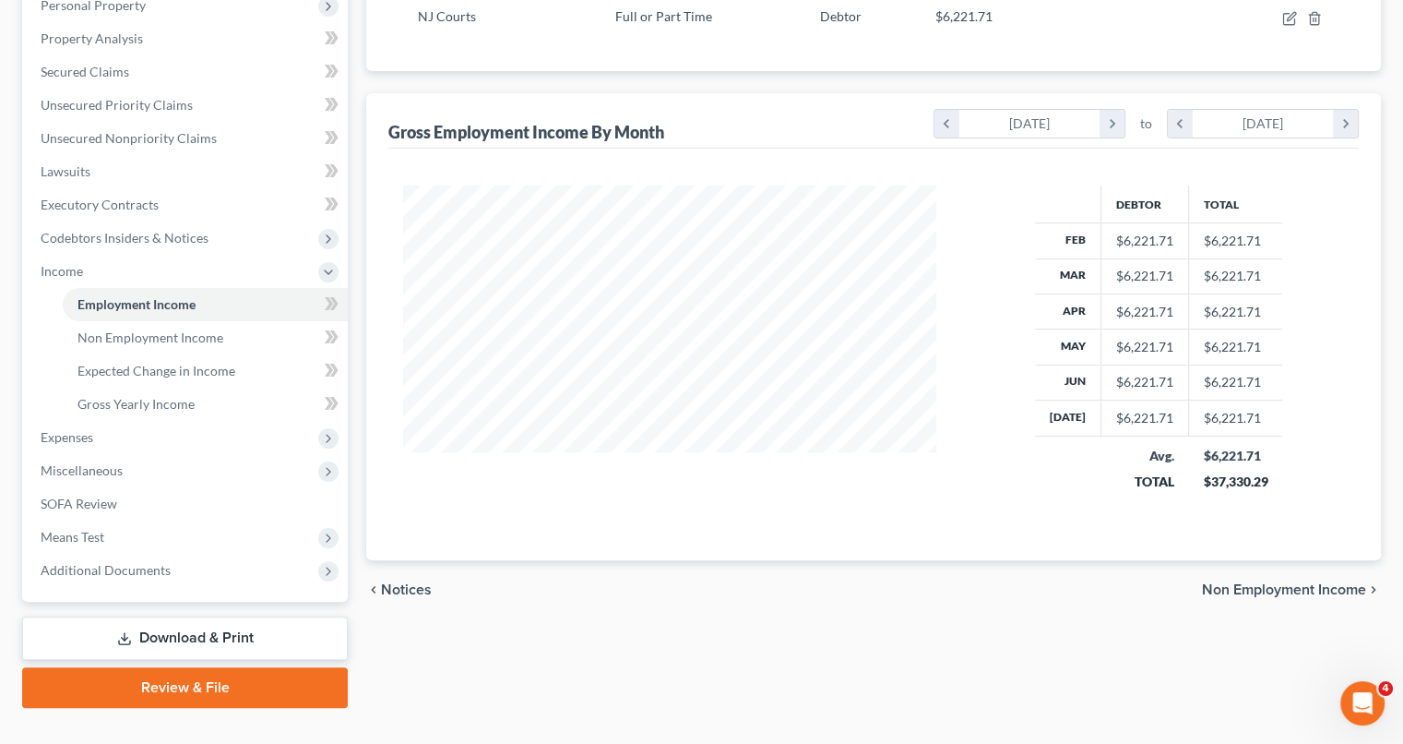
scroll to position [339, 0]
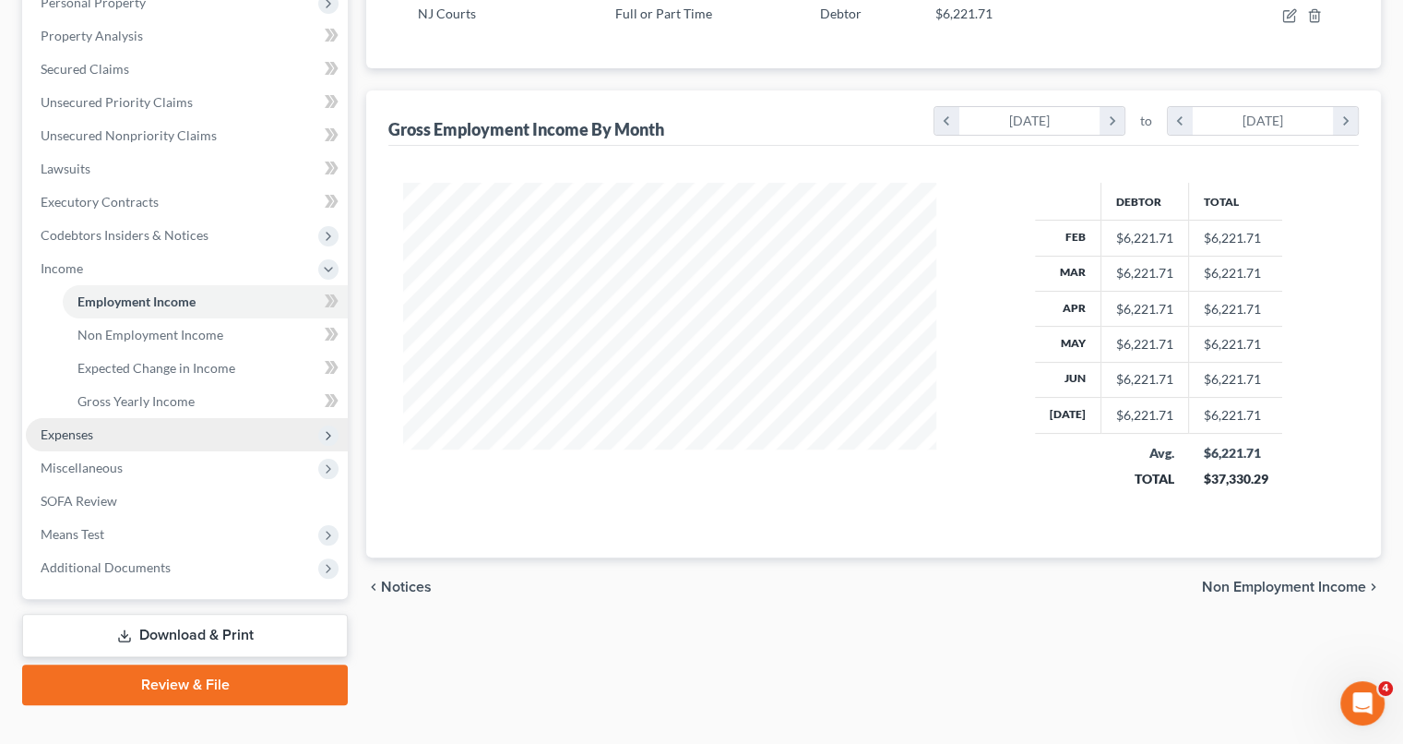
click at [80, 429] on span "Expenses" at bounding box center [67, 434] width 53 height 16
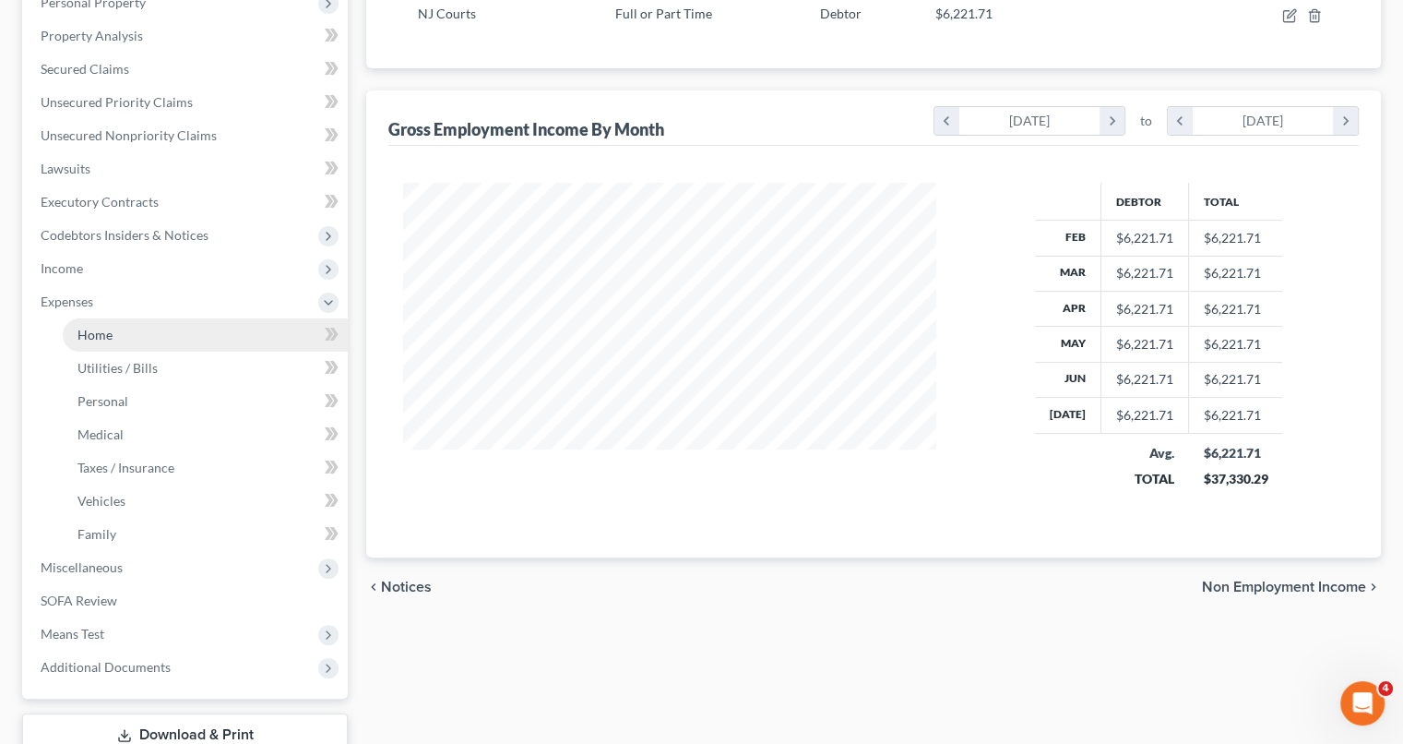
click at [96, 340] on span "Home" at bounding box center [94, 335] width 35 height 16
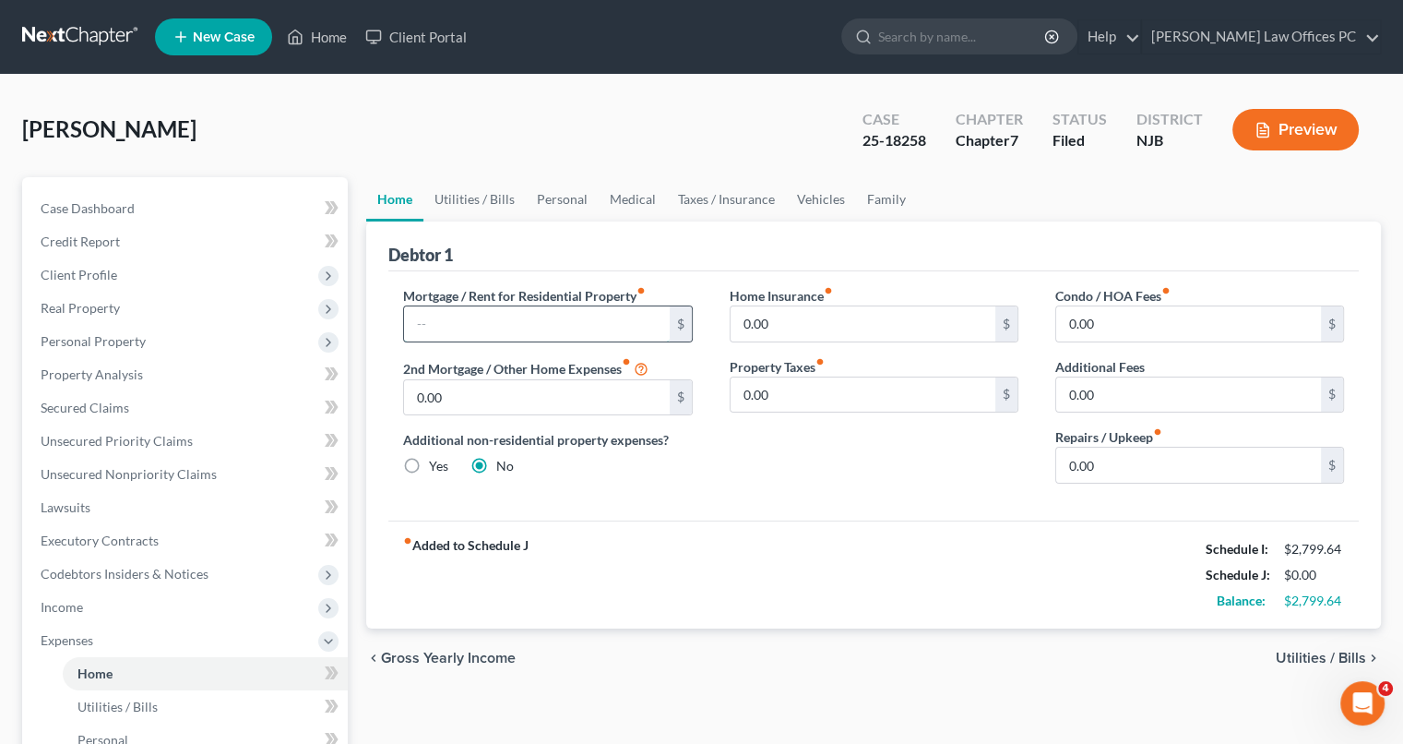
click at [471, 329] on input "text" at bounding box center [536, 323] width 265 height 35
type input "2,100"
click at [1328, 650] on span "Utilities / Bills" at bounding box center [1321, 657] width 90 height 15
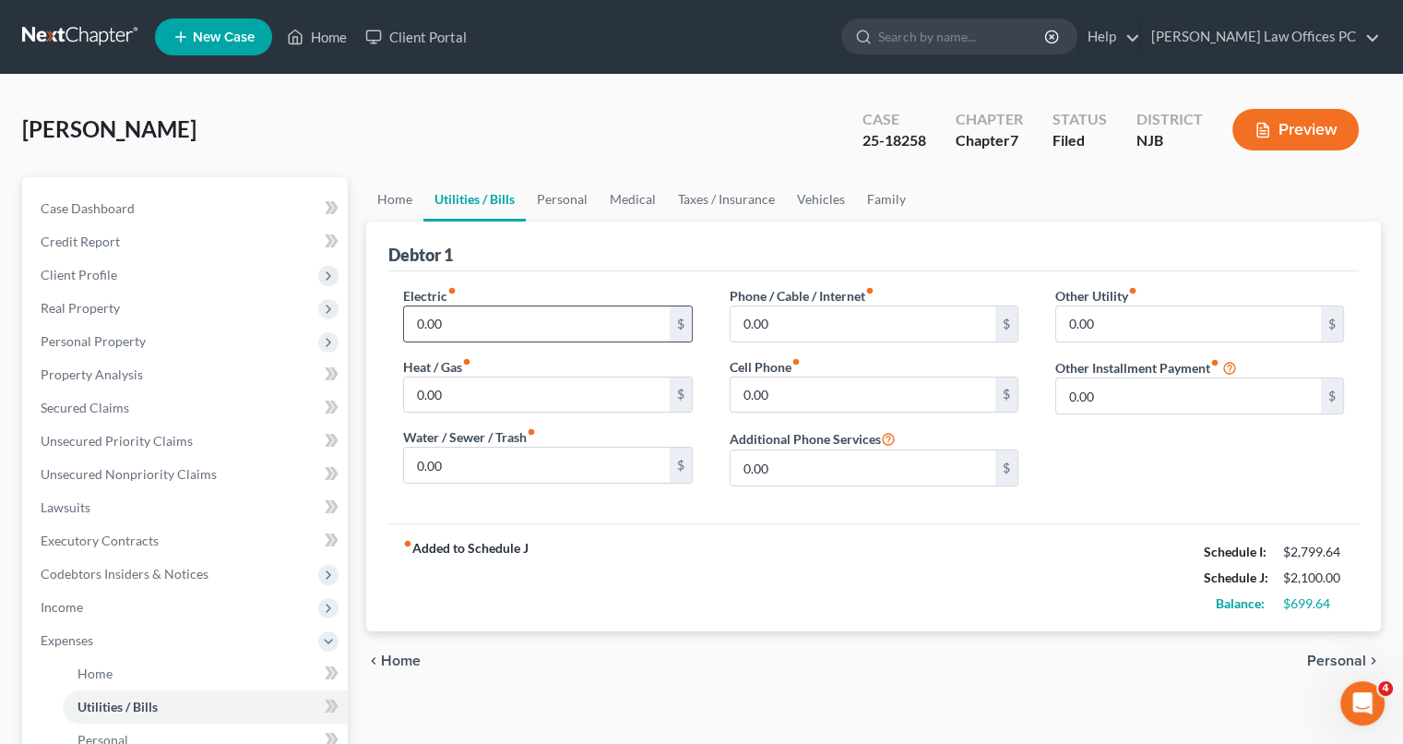
click at [472, 315] on input "0.00" at bounding box center [536, 323] width 265 height 35
type input "200"
click at [445, 394] on input "0.00" at bounding box center [536, 394] width 265 height 35
type input "120"
click at [766, 316] on input "0.00" at bounding box center [863, 323] width 265 height 35
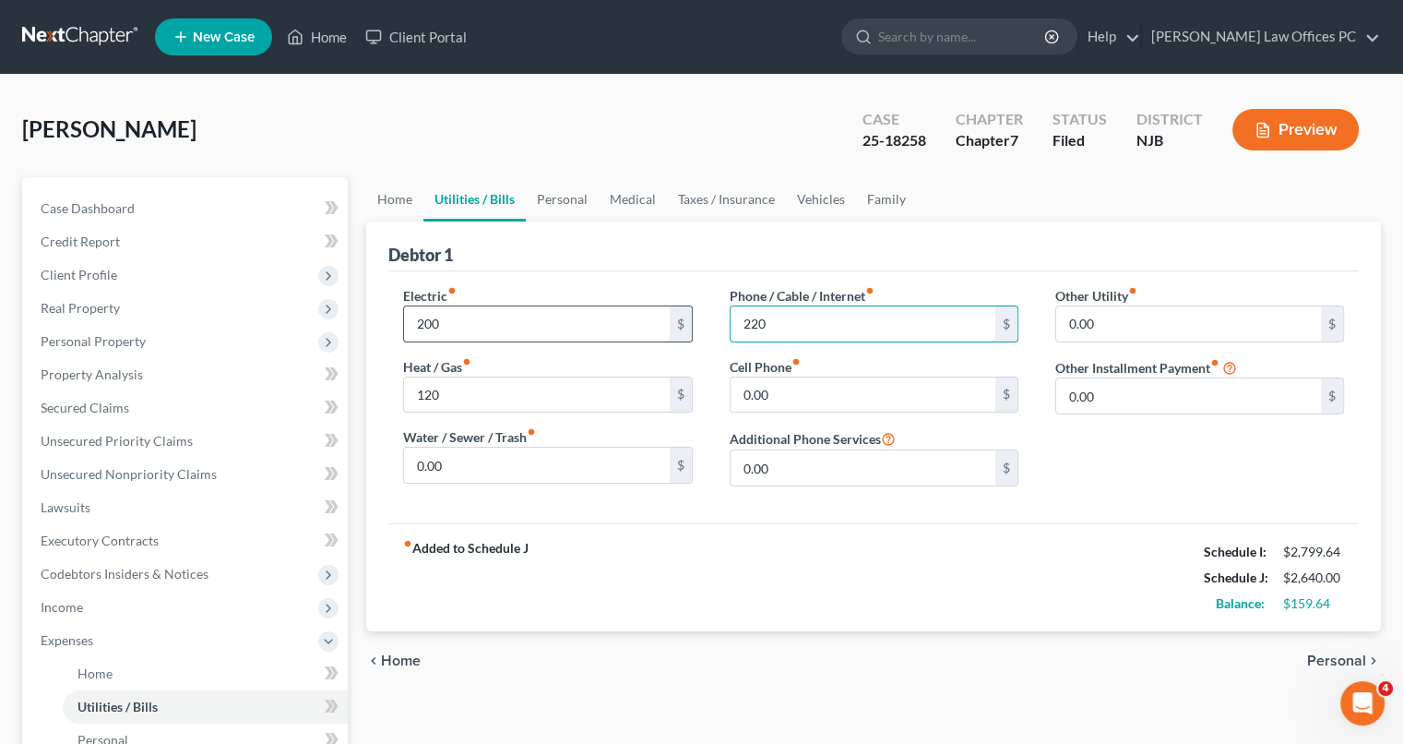
type input "220"
click at [530, 326] on input "200" at bounding box center [536, 323] width 265 height 35
type input "250"
click at [753, 385] on input "0.00" at bounding box center [863, 394] width 265 height 35
type input "100"
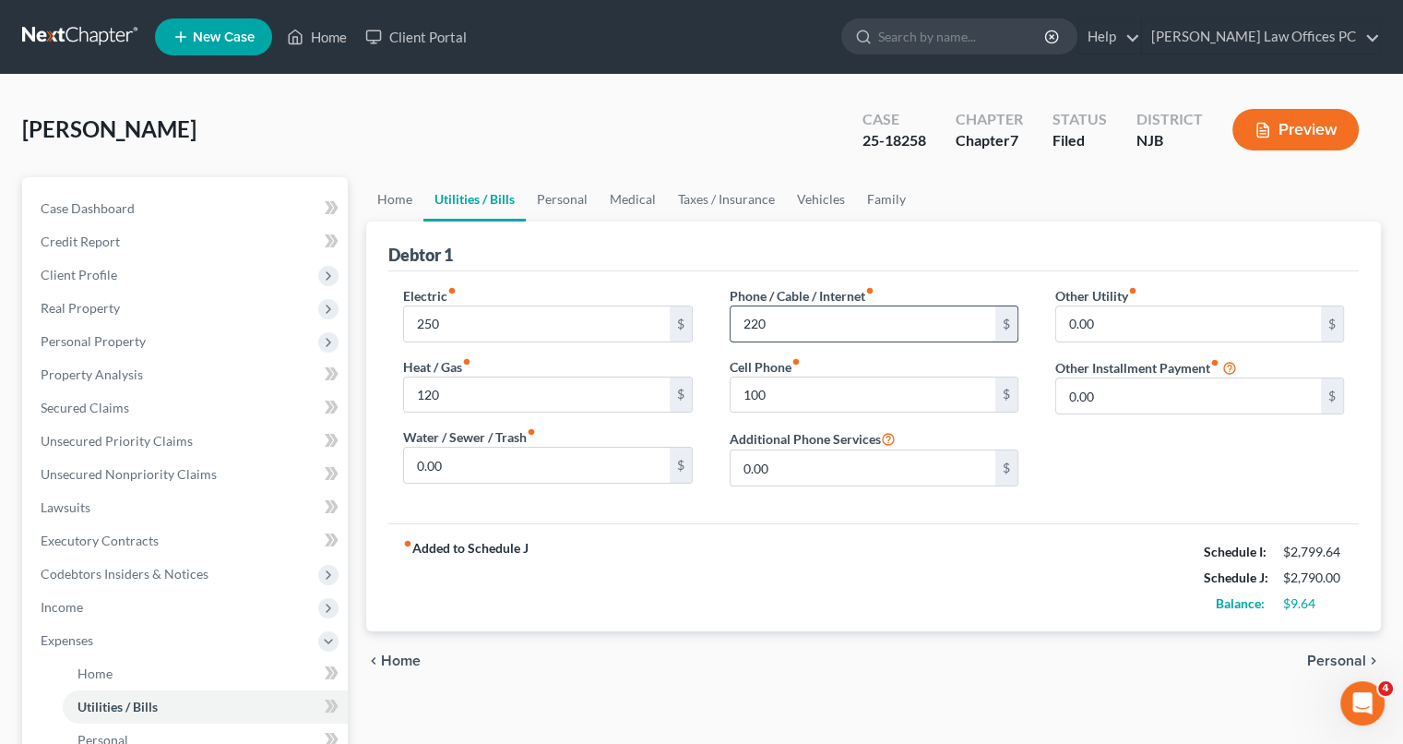
click at [881, 330] on input "220" at bounding box center [863, 323] width 265 height 35
type input "100"
click at [868, 474] on input "0.00" at bounding box center [863, 467] width 265 height 35
click at [469, 389] on input "120" at bounding box center [536, 394] width 265 height 35
type input "50"
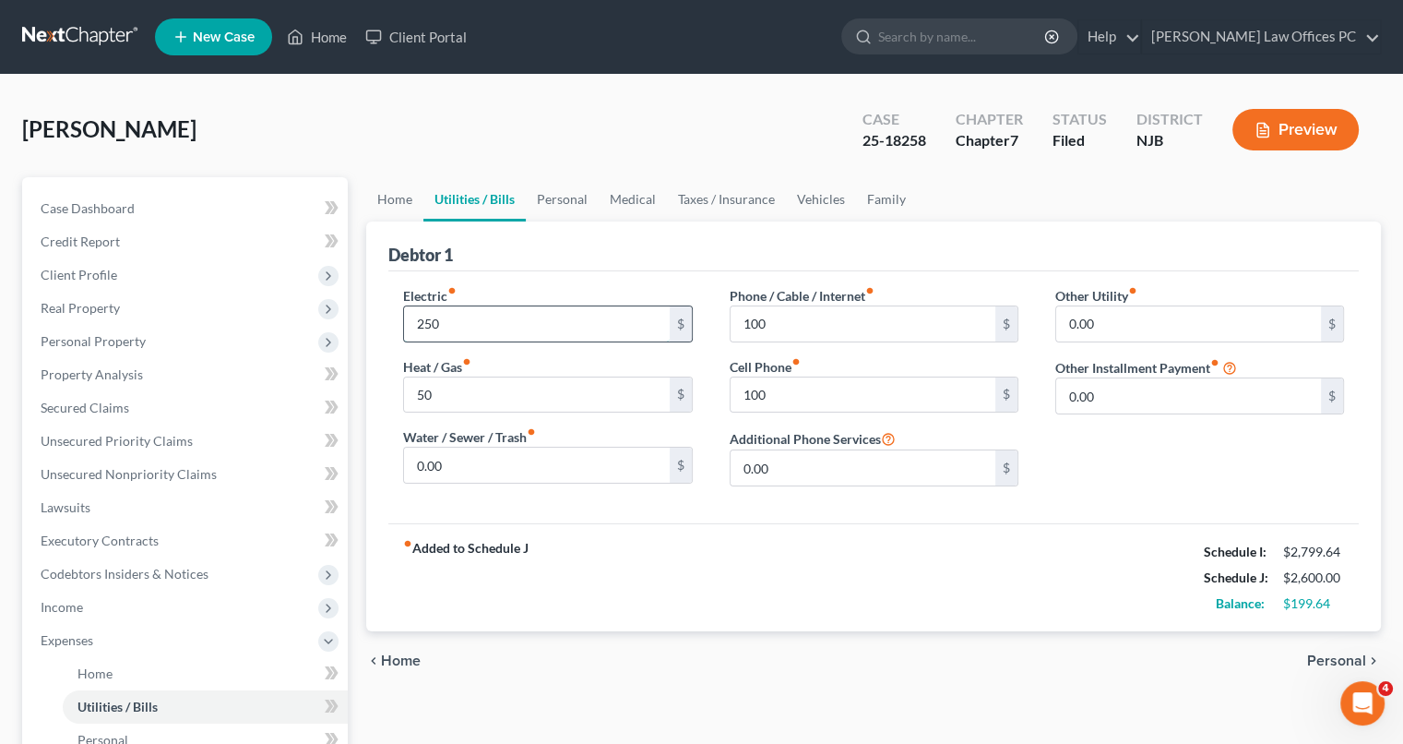
click at [481, 306] on input "250" at bounding box center [536, 323] width 265 height 35
type input "100"
click at [1321, 661] on span "Personal" at bounding box center [1336, 660] width 59 height 15
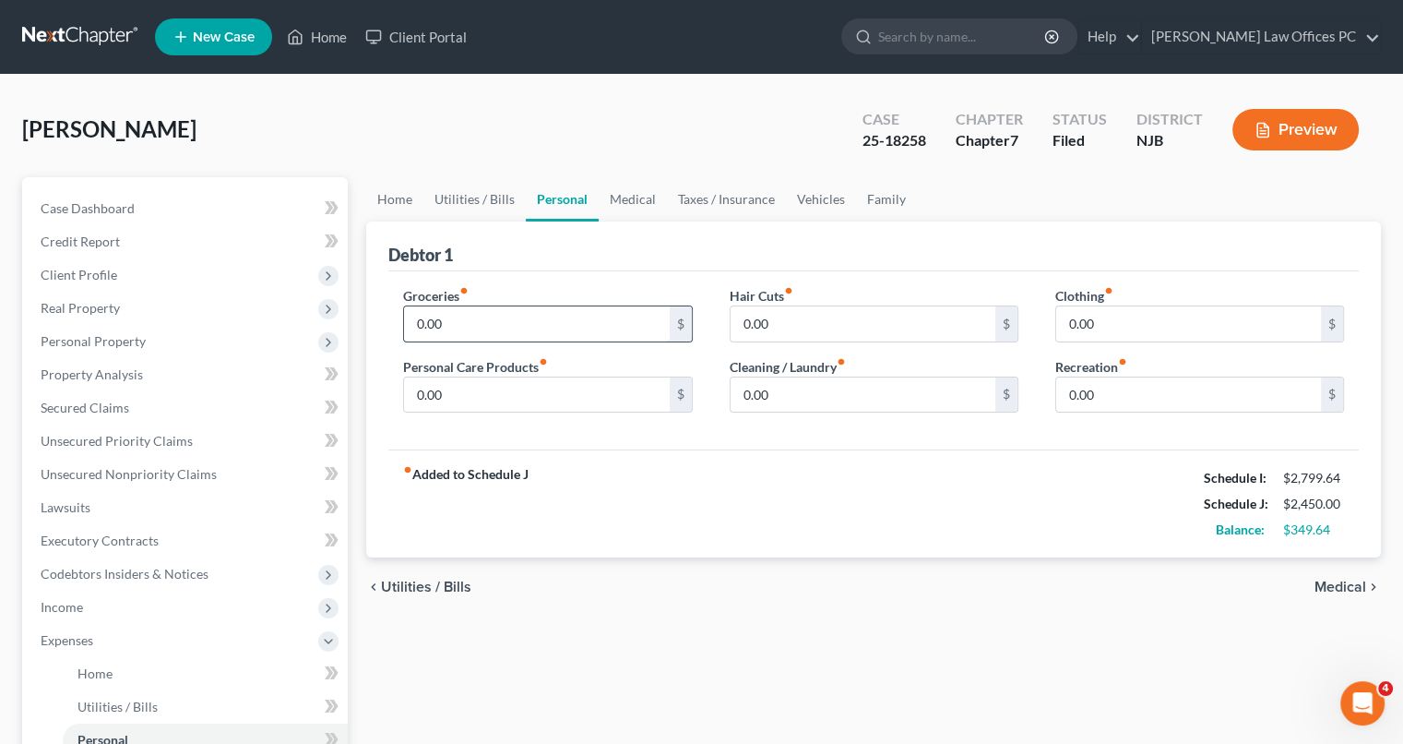
click at [491, 327] on input "0.00" at bounding box center [536, 323] width 265 height 35
type input "400"
click at [473, 388] on input "0.00" at bounding box center [536, 394] width 265 height 35
click at [788, 309] on input "0.00" at bounding box center [863, 323] width 265 height 35
type input "10"
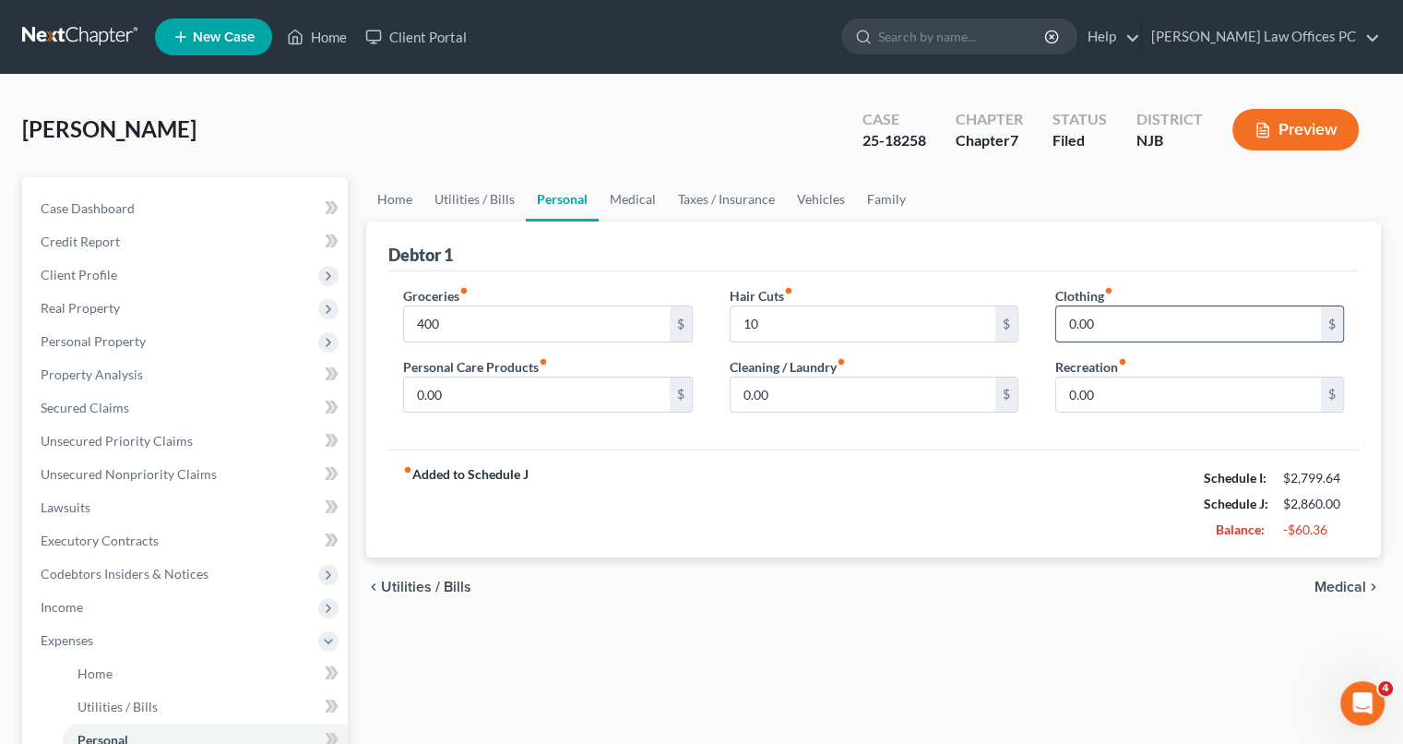
click at [1103, 324] on input "0.00" at bounding box center [1188, 323] width 265 height 35
type input "50"
click at [830, 388] on input "0.00" at bounding box center [863, 394] width 265 height 35
type input "70"
click at [1044, 482] on div "fiber_manual_record Added to Schedule J Schedule I: $2,799.64 Schedule J: $2,98…" at bounding box center [873, 503] width 971 height 108
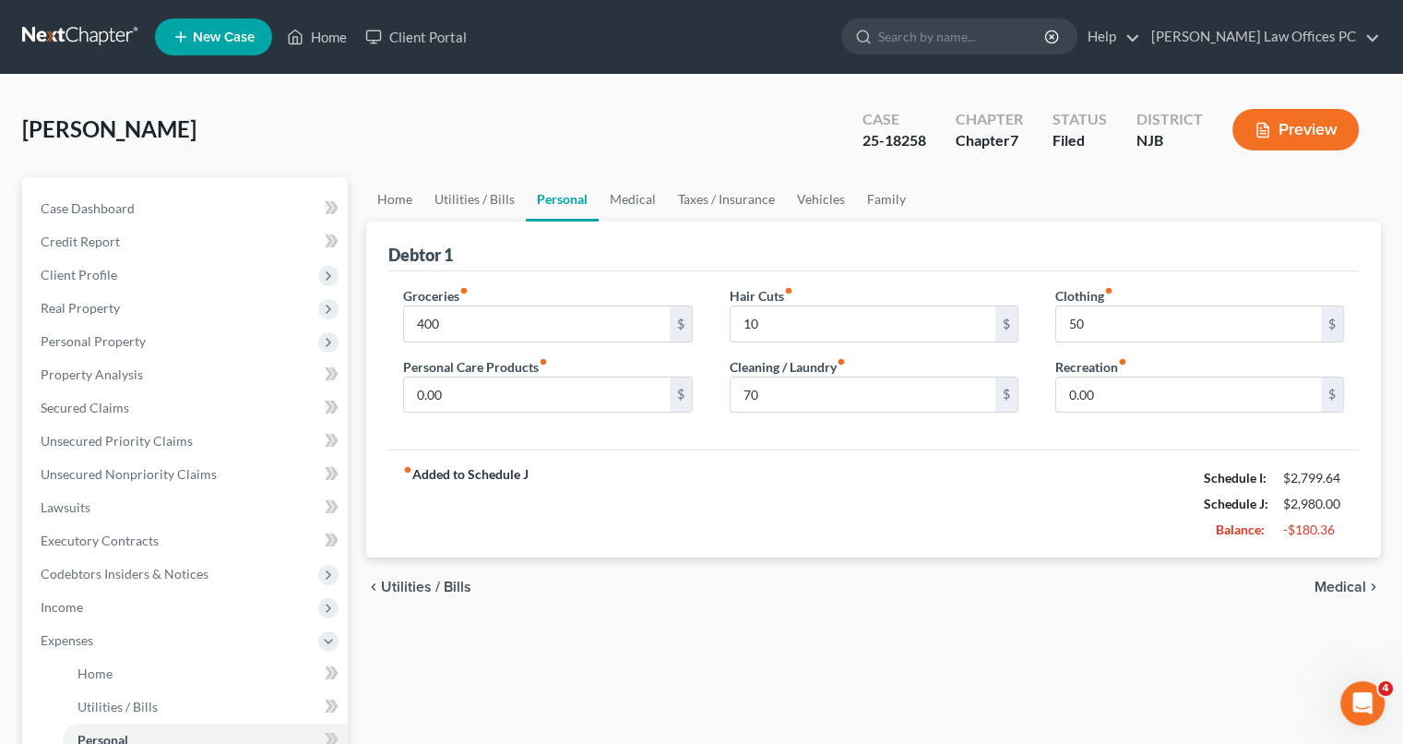
click at [1348, 579] on span "Medical" at bounding box center [1341, 586] width 52 height 15
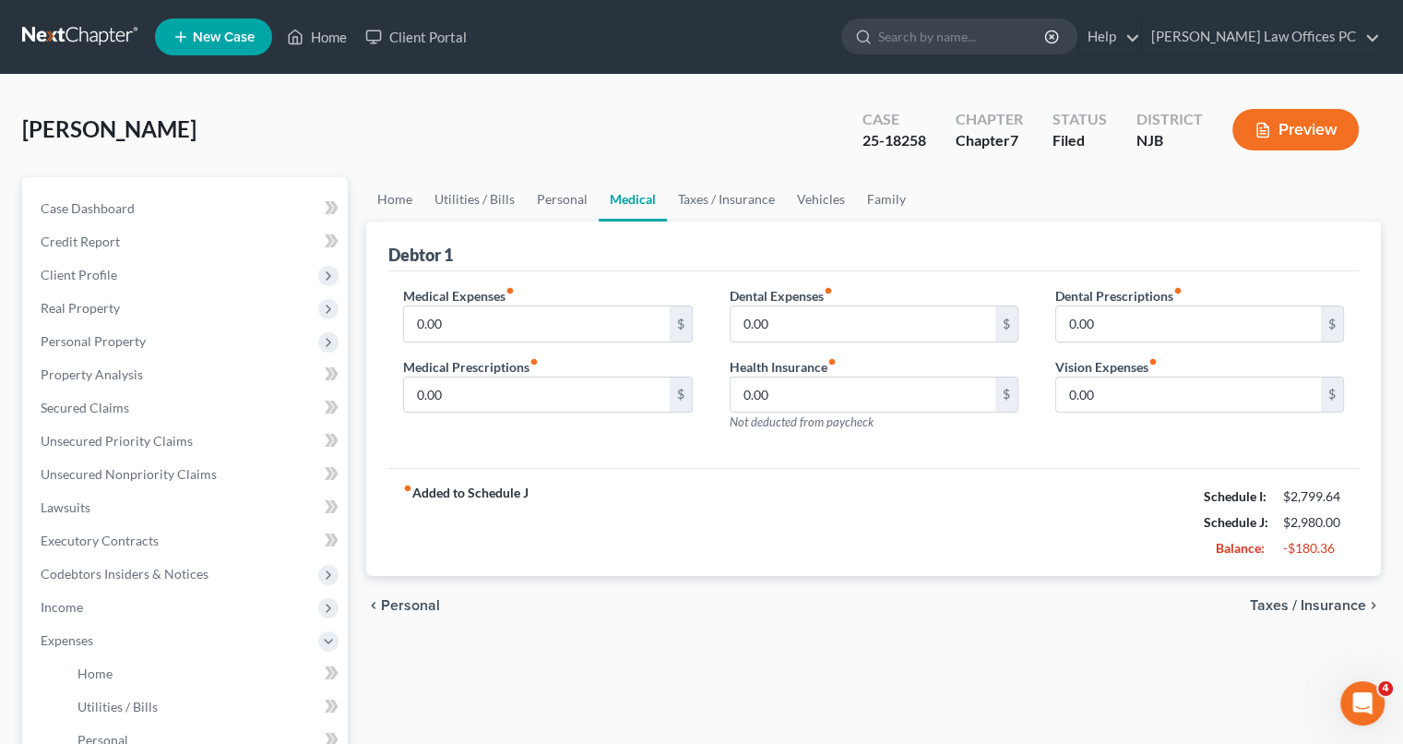
click at [1348, 579] on div "chevron_left Personal Taxes / Insurance chevron_right" at bounding box center [873, 605] width 1015 height 59
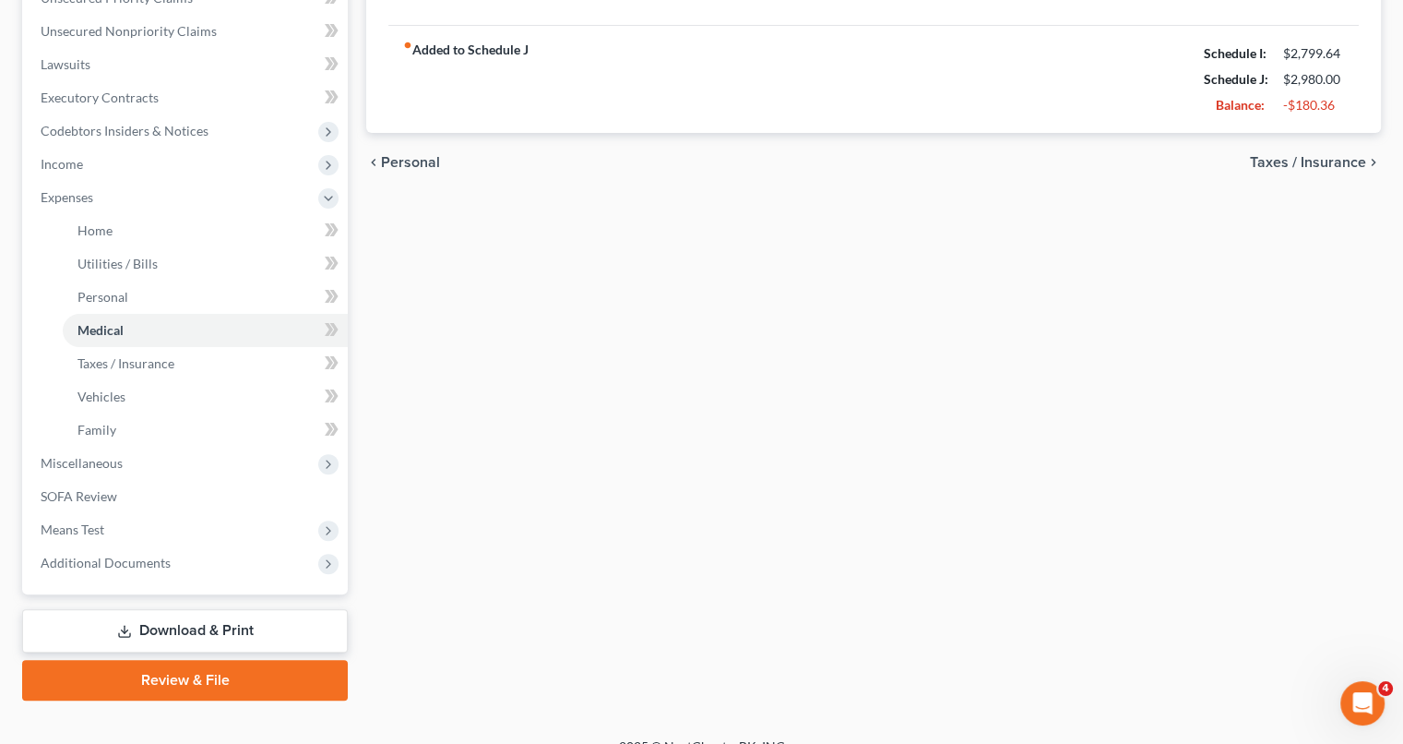
scroll to position [451, 0]
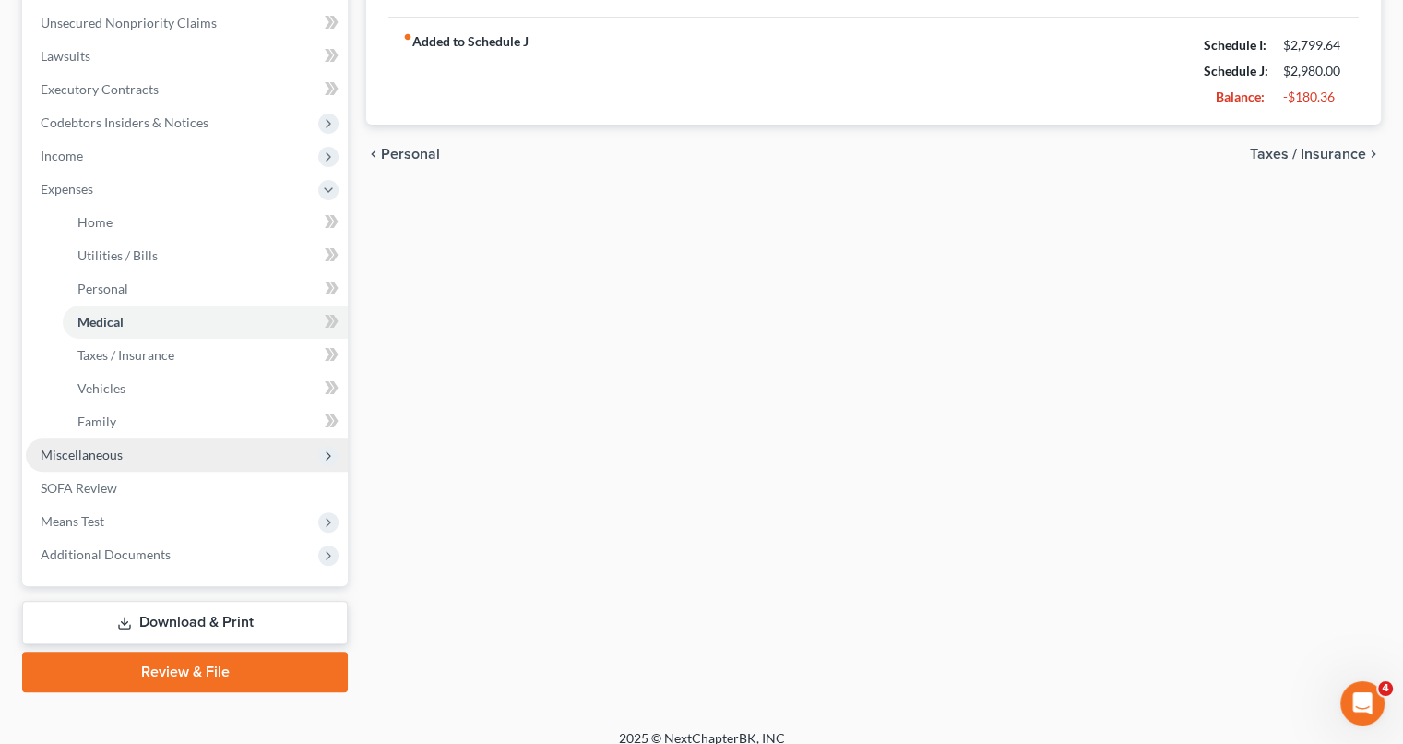
click at [101, 450] on span "Miscellaneous" at bounding box center [82, 455] width 82 height 16
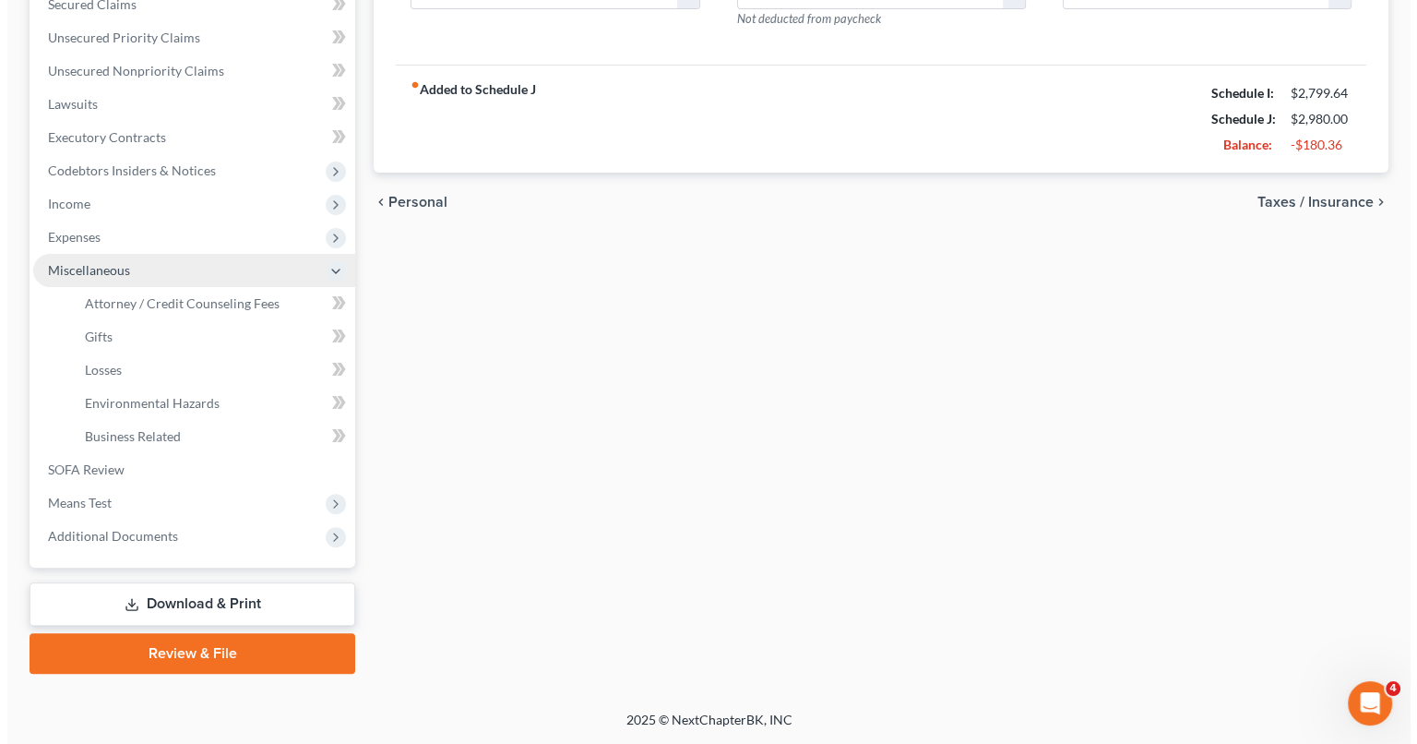
scroll to position [402, 0]
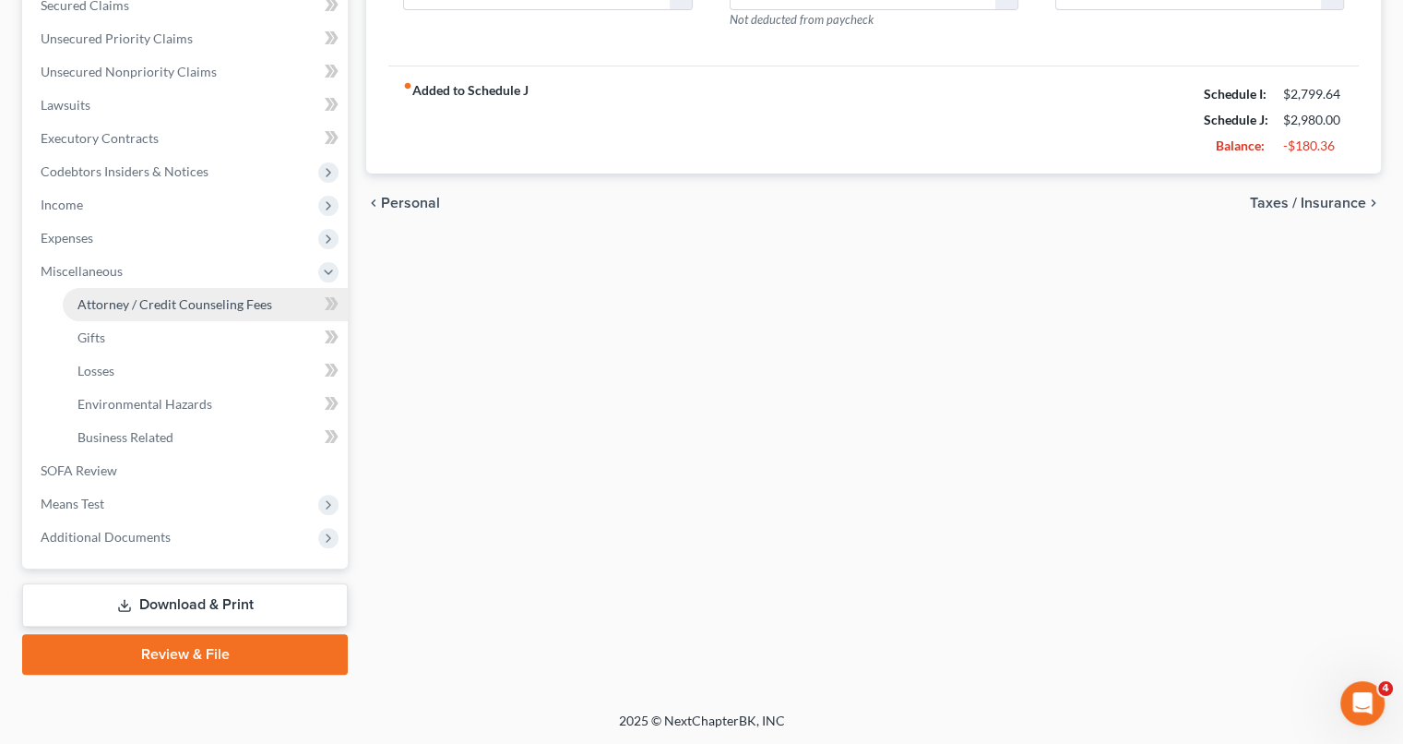
click at [199, 301] on span "Attorney / Credit Counseling Fees" at bounding box center [174, 304] width 195 height 16
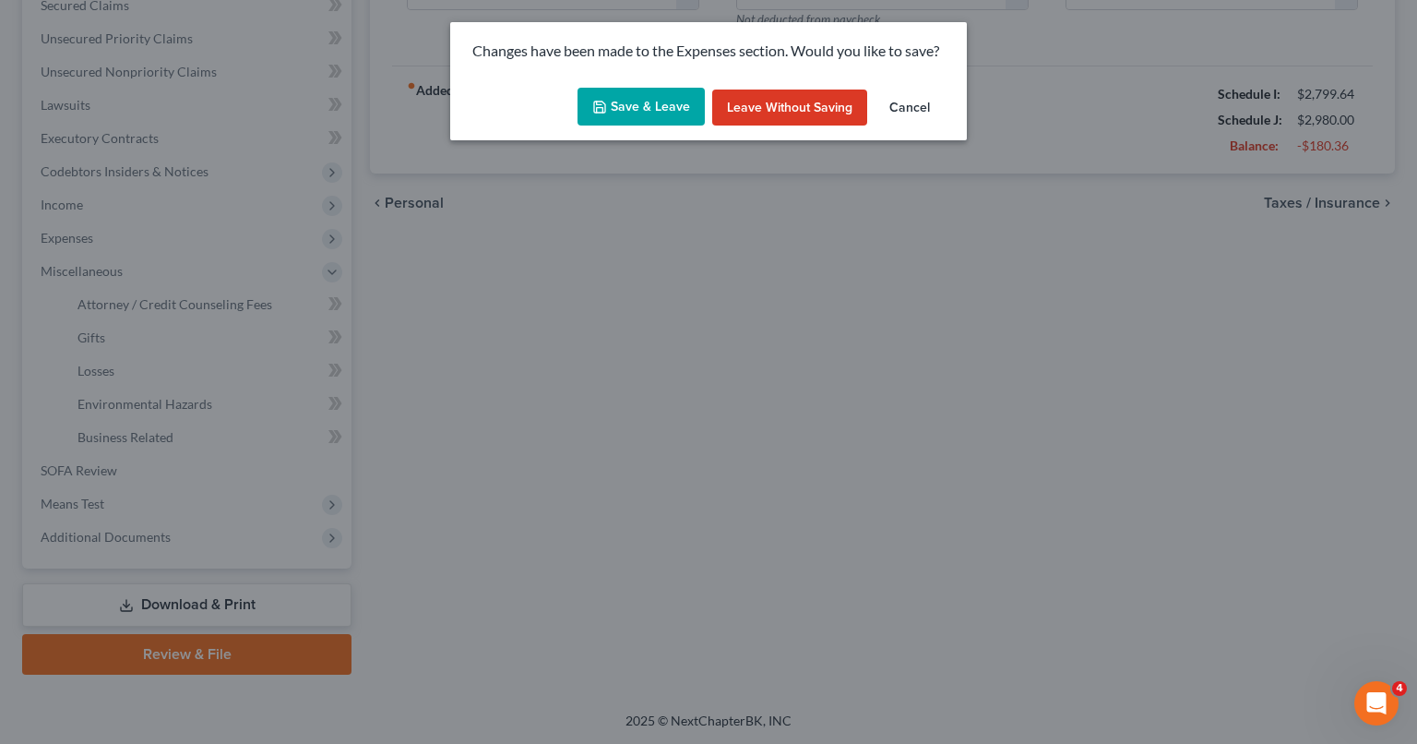
click at [657, 109] on button "Save & Leave" at bounding box center [641, 107] width 127 height 39
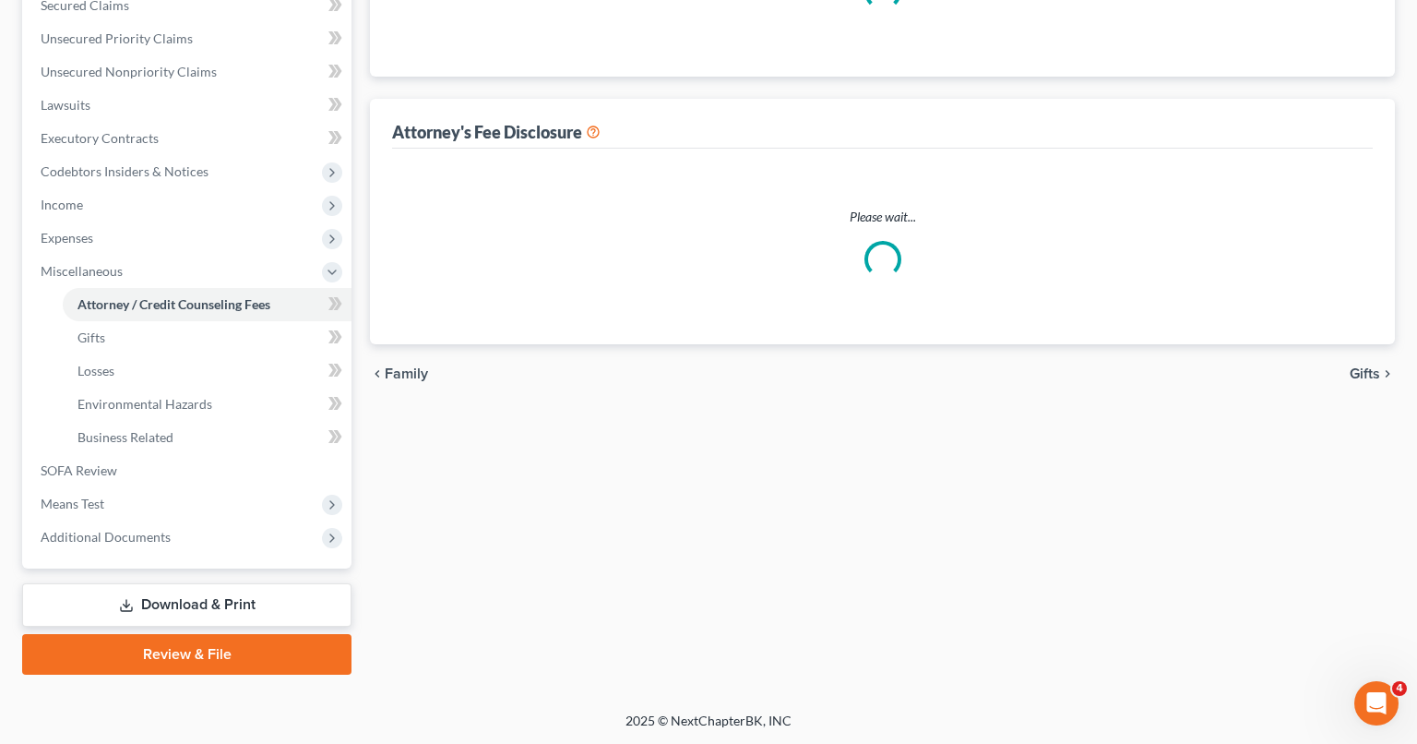
select select "0"
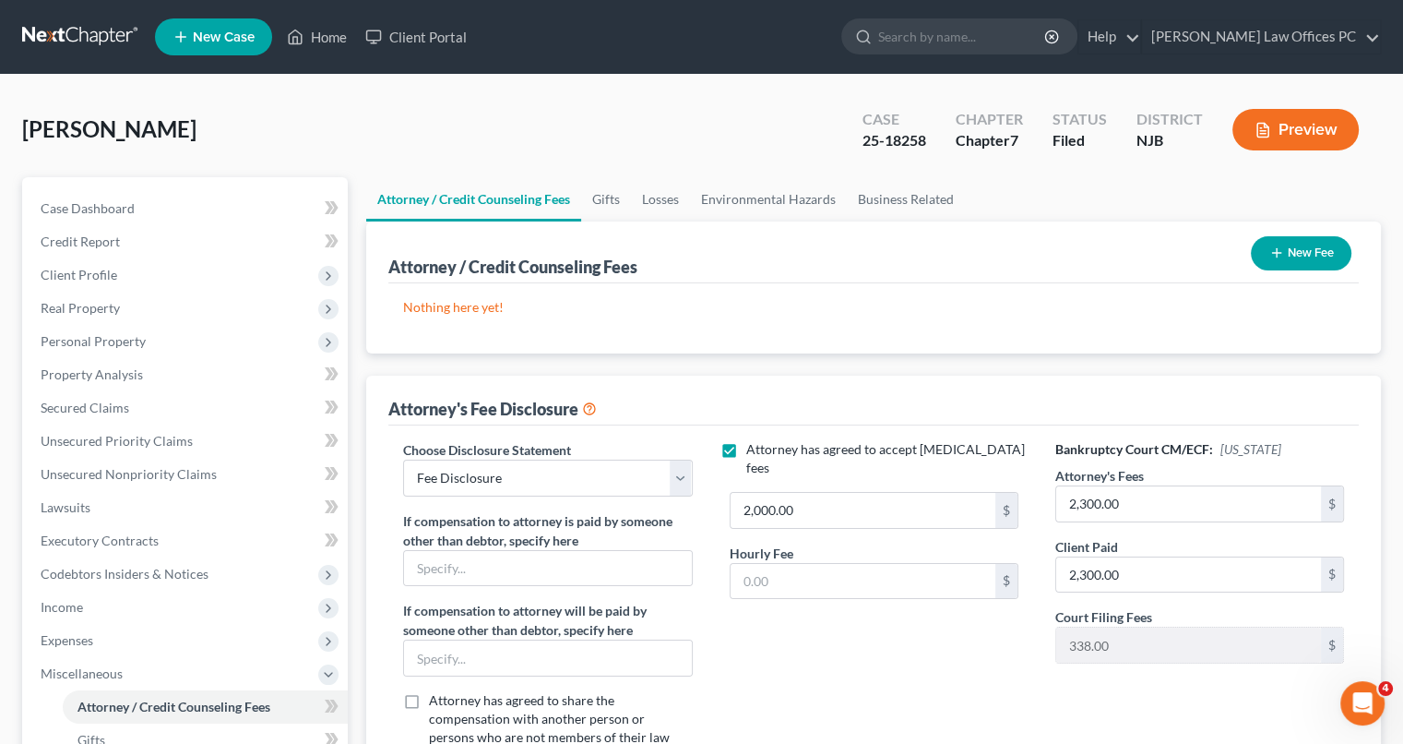
click at [1308, 259] on button "New Fee" at bounding box center [1301, 253] width 101 height 34
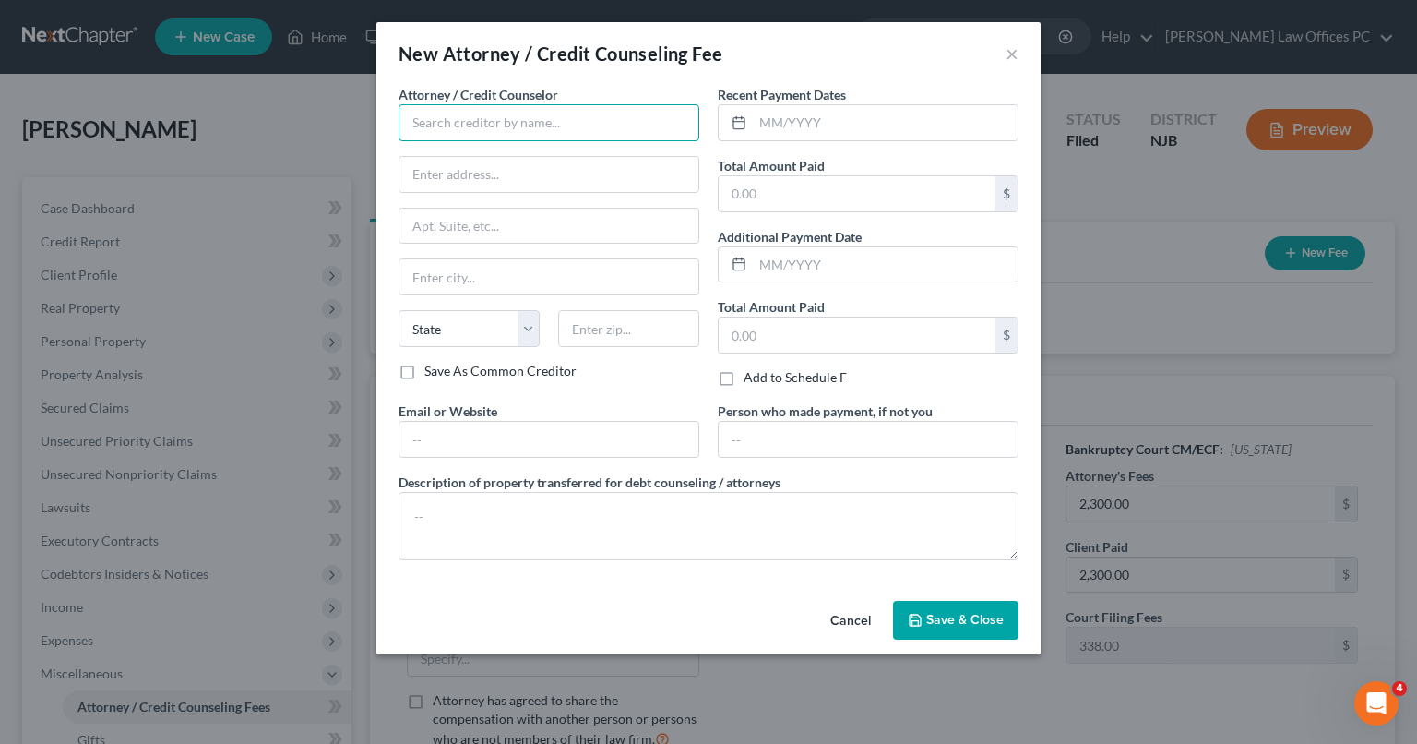
click at [562, 123] on input "text" at bounding box center [549, 122] width 301 height 37
type input "[PERSON_NAME] Law Offices"
type input "[STREET_ADDRESS]"
type input "Suite 305"
type input "[GEOGRAPHIC_DATA]"
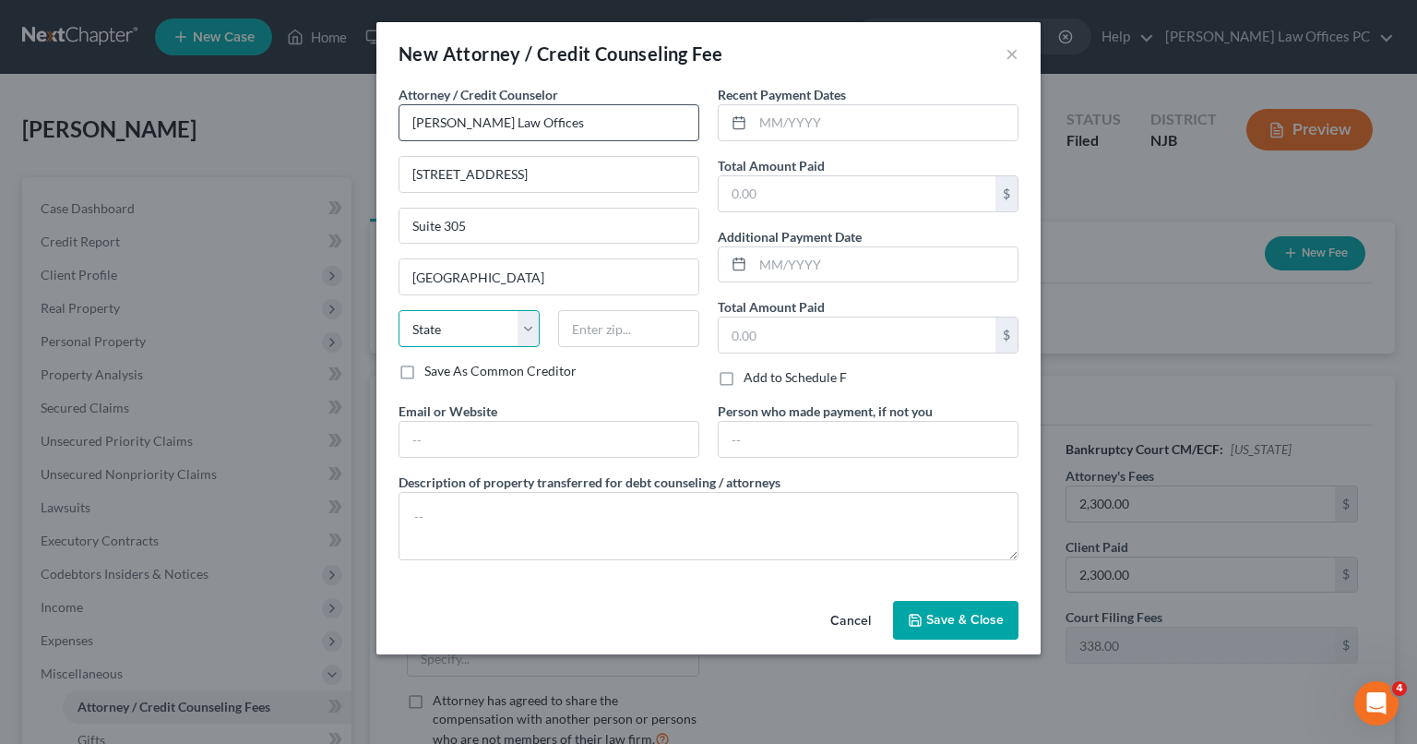
select select "33"
type input "07102"
type input "[PERSON_NAME][EMAIL_ADDRESS][DOMAIN_NAME]"
click at [788, 118] on input "text" at bounding box center [885, 122] width 265 height 35
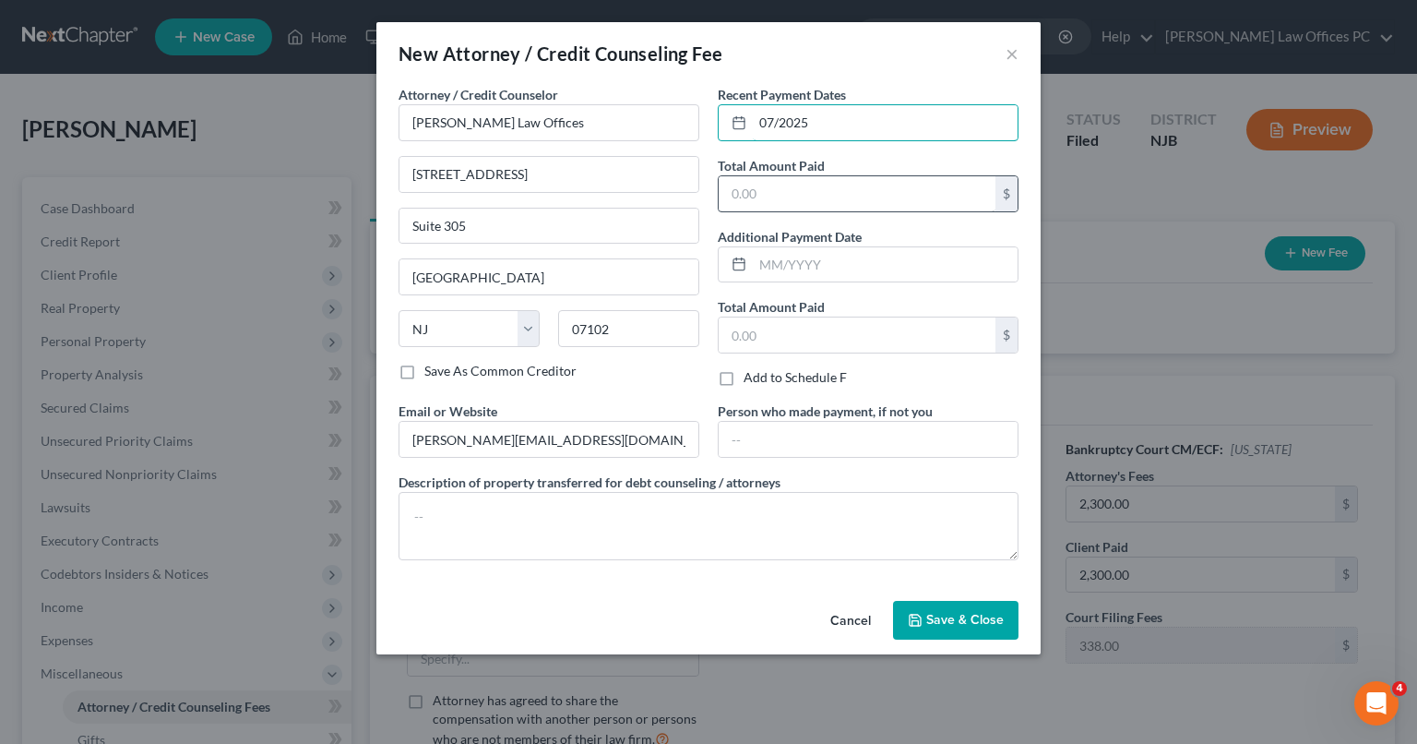
type input "07/2025"
click at [757, 195] on input "text" at bounding box center [857, 193] width 277 height 35
type input "2,000"
click at [744, 375] on label "Add to Schedule F" at bounding box center [795, 377] width 103 height 18
click at [751, 375] on input "Add to Schedule F" at bounding box center [757, 374] width 12 height 12
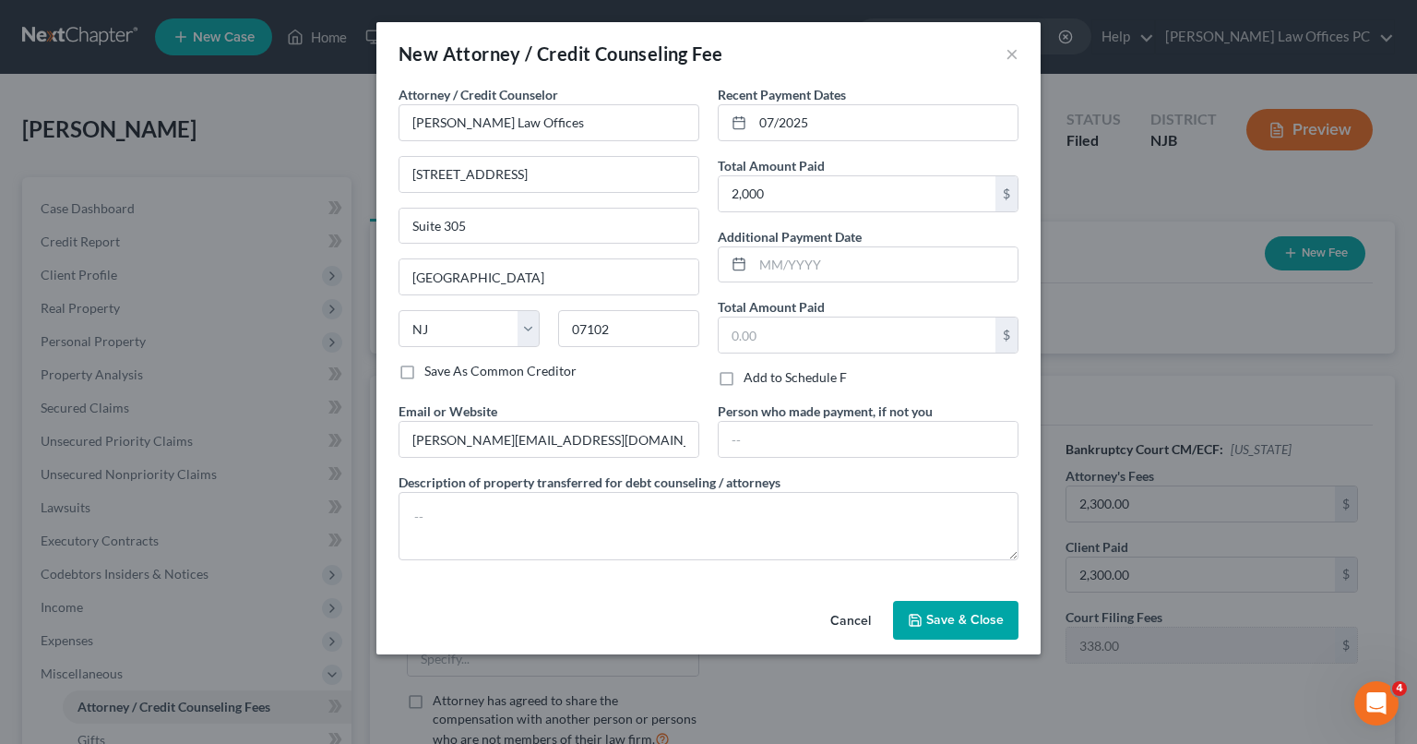
checkbox input "true"
click at [956, 636] on button "Save & Close" at bounding box center [955, 620] width 125 height 39
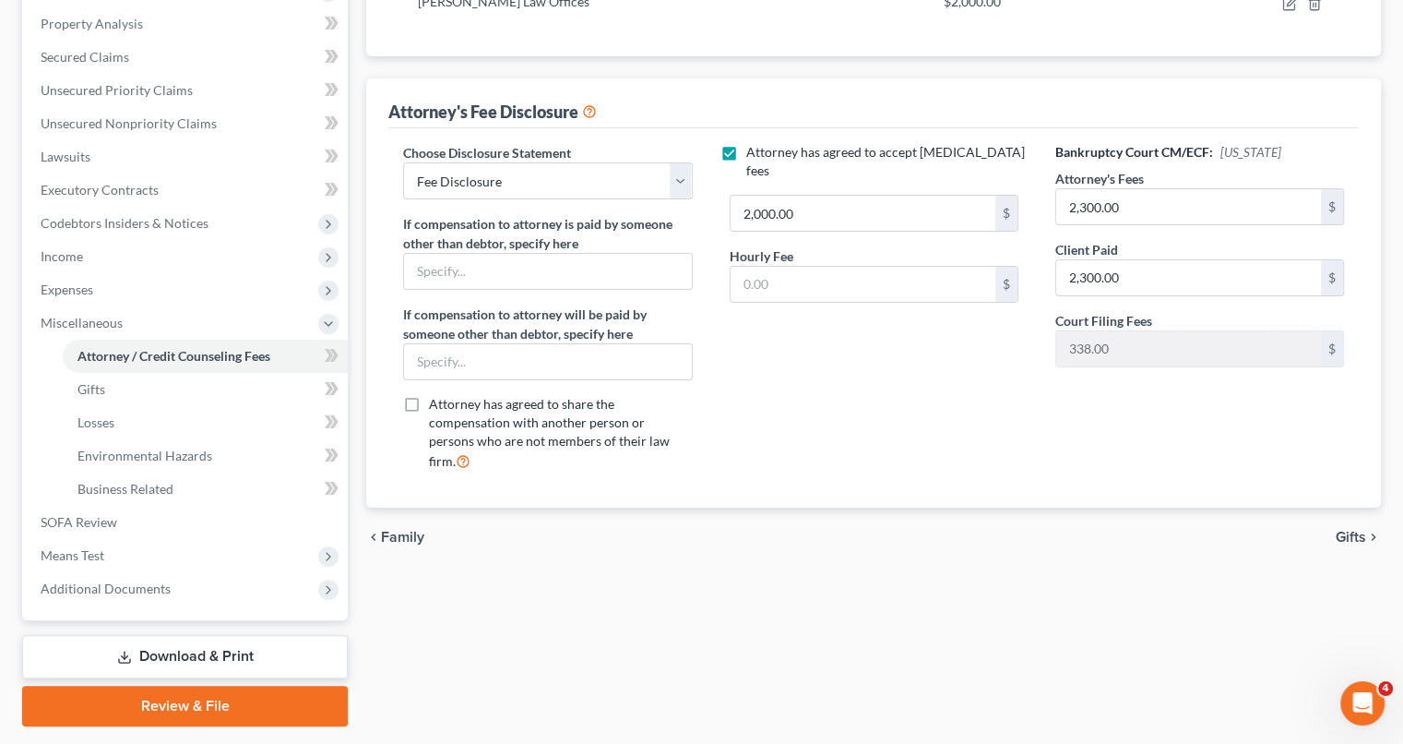
scroll to position [402, 0]
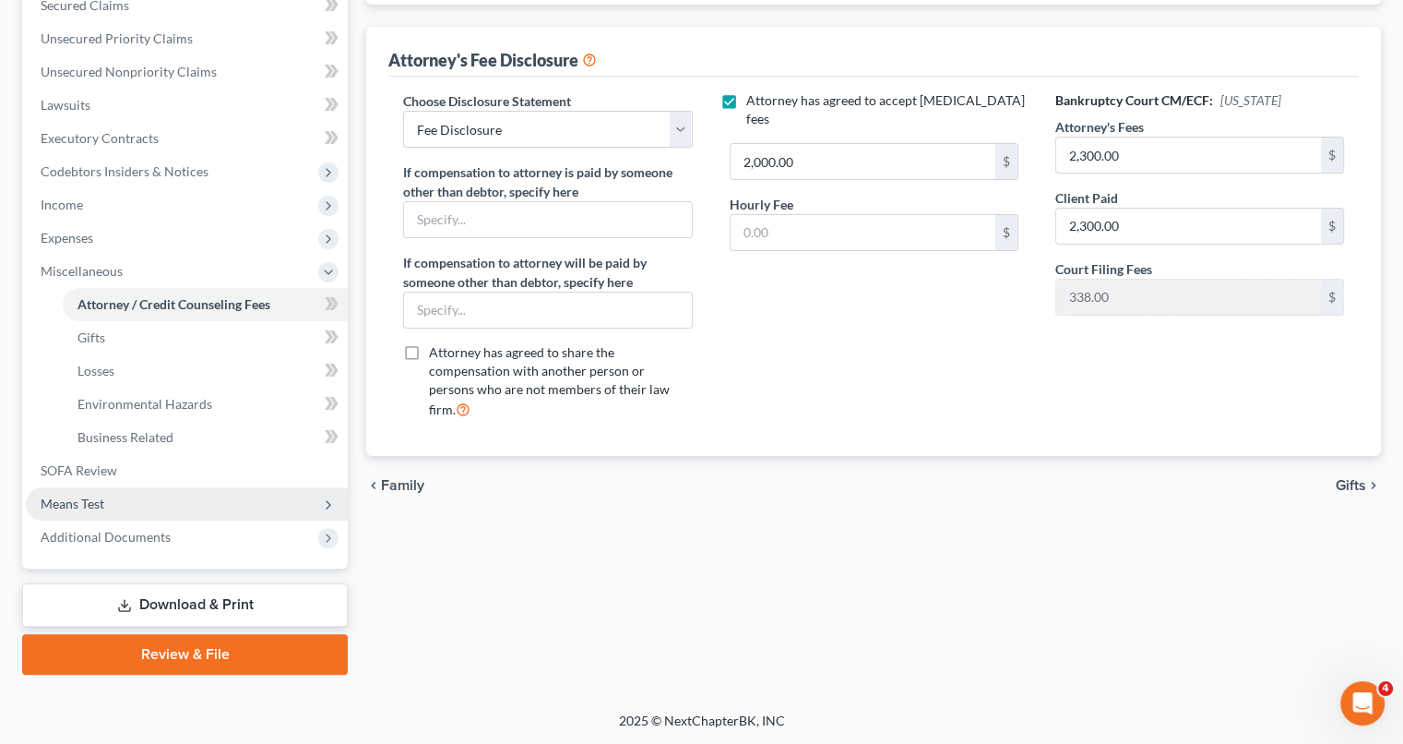
click at [91, 495] on span "Means Test" at bounding box center [73, 503] width 64 height 16
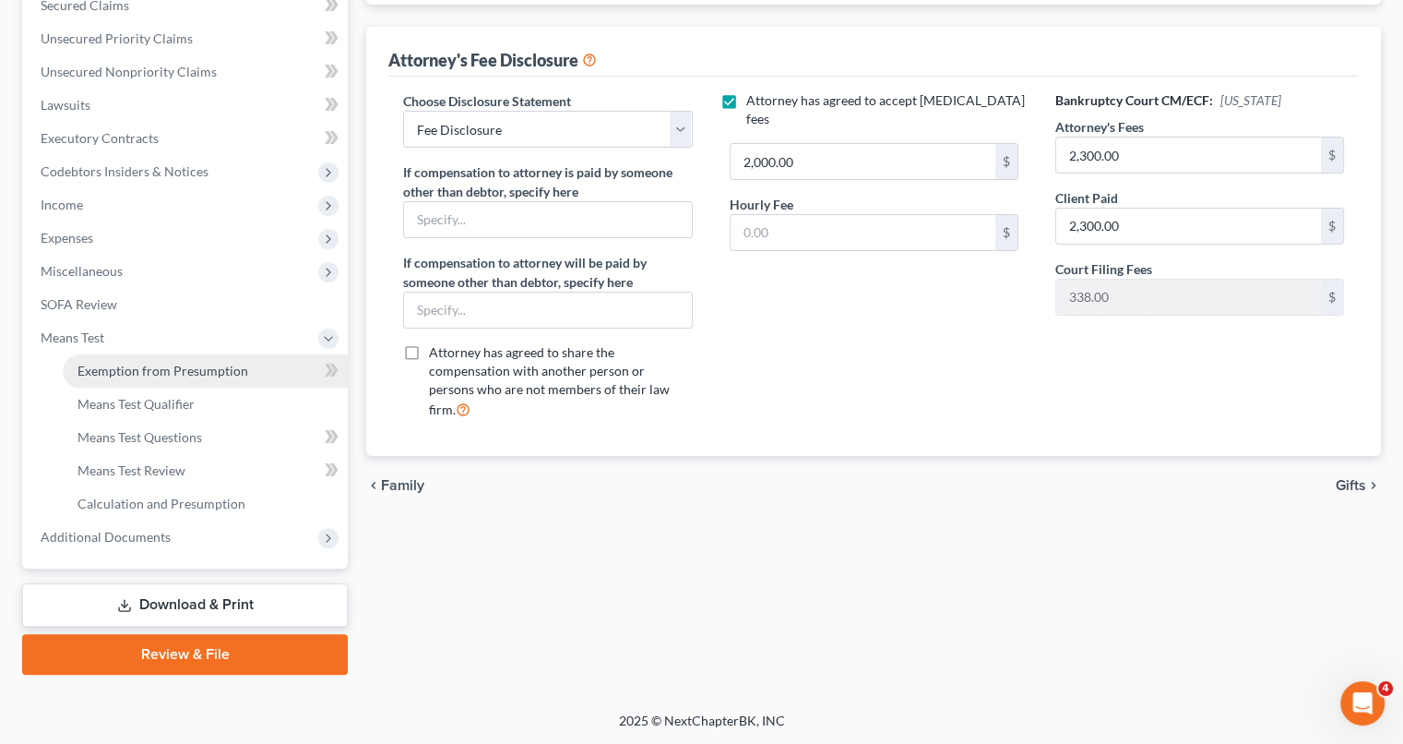
click at [124, 366] on span "Exemption from Presumption" at bounding box center [162, 371] width 171 height 16
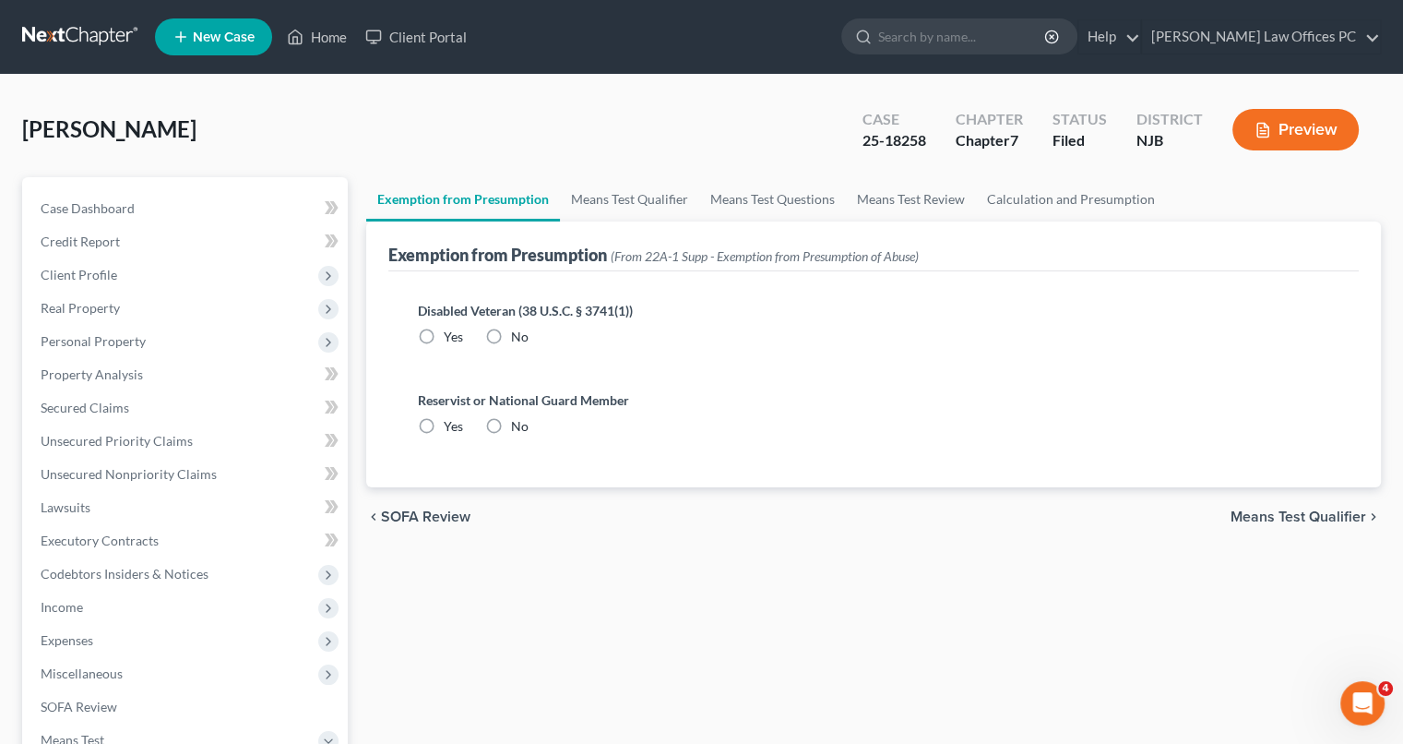
click at [511, 336] on label "No" at bounding box center [520, 337] width 18 height 18
click at [518, 336] on input "No" at bounding box center [524, 334] width 12 height 12
radio input "true"
click at [511, 432] on label "No" at bounding box center [520, 426] width 18 height 18
click at [518, 429] on input "No" at bounding box center [524, 423] width 12 height 12
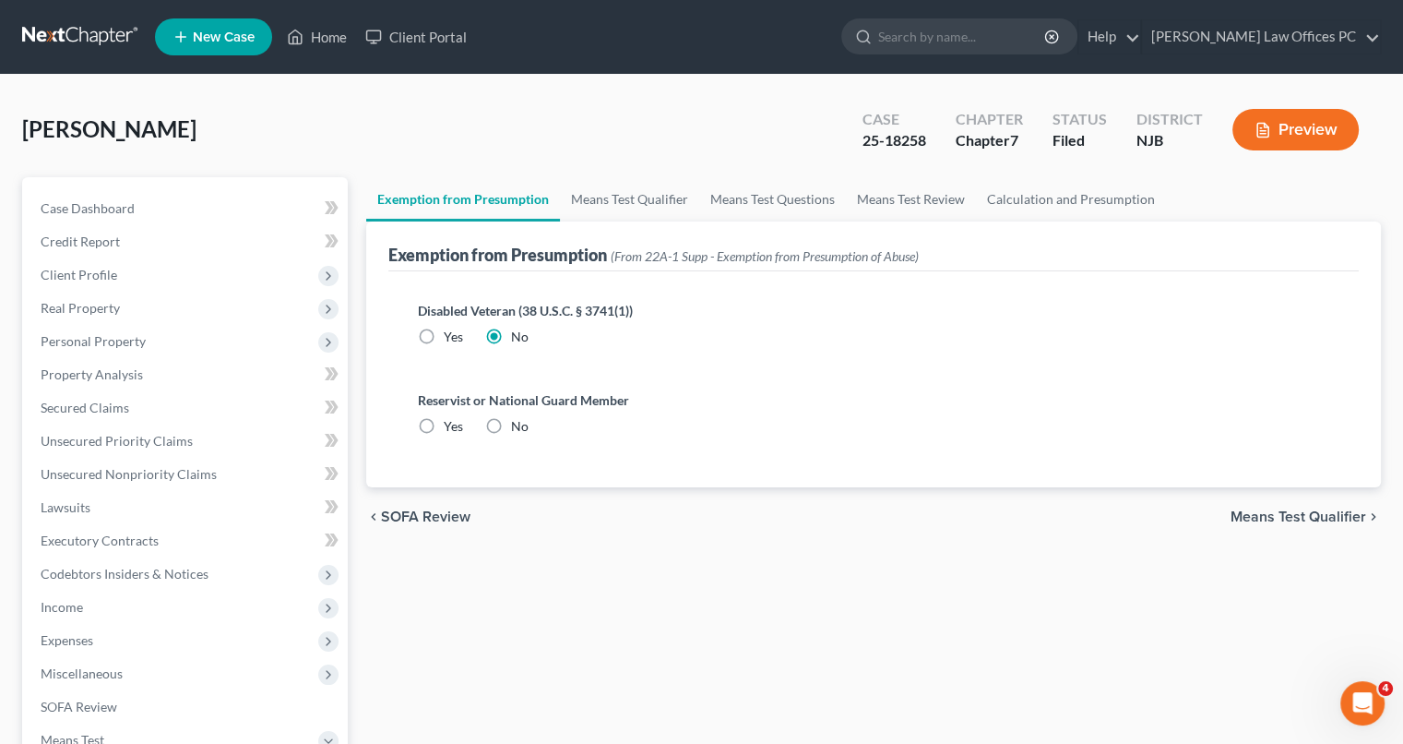
radio input "true"
click at [1304, 512] on span "Means Test Qualifier" at bounding box center [1299, 516] width 136 height 15
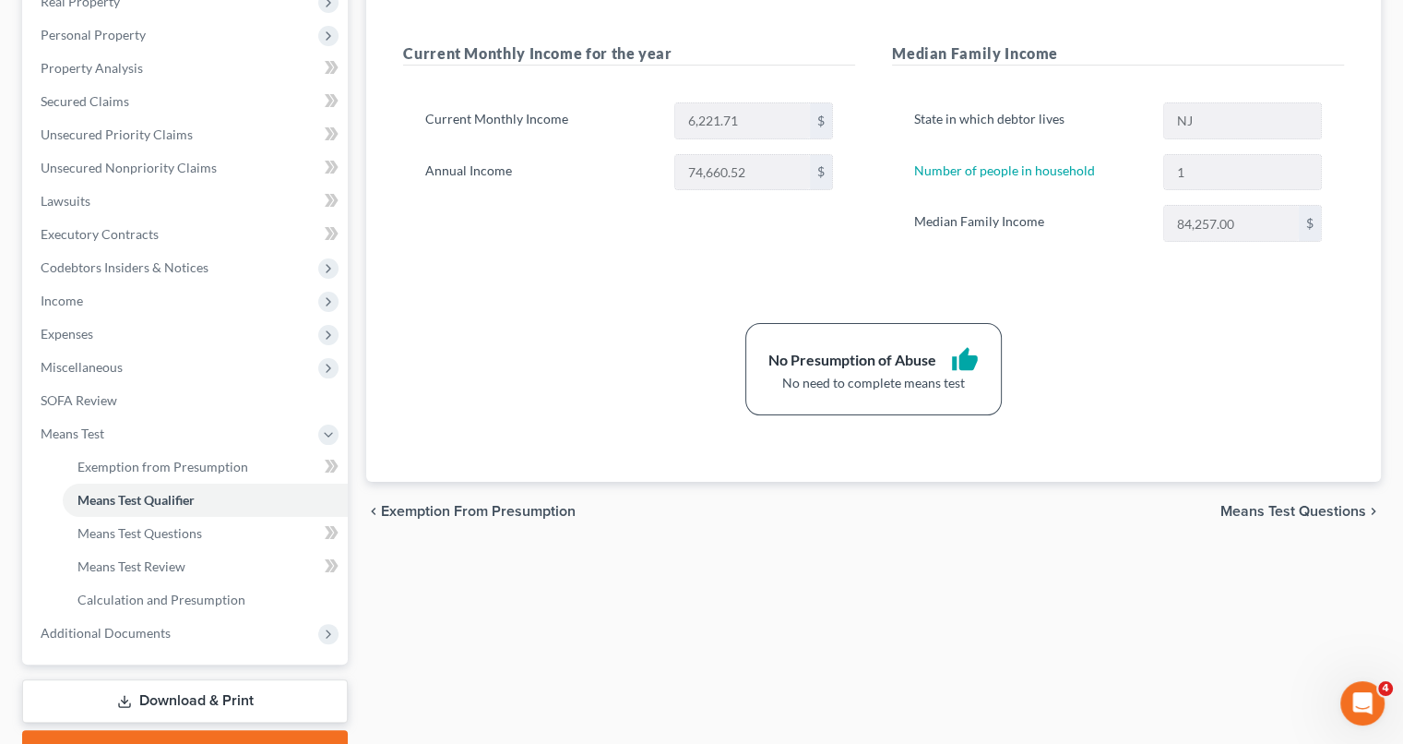
scroll to position [402, 0]
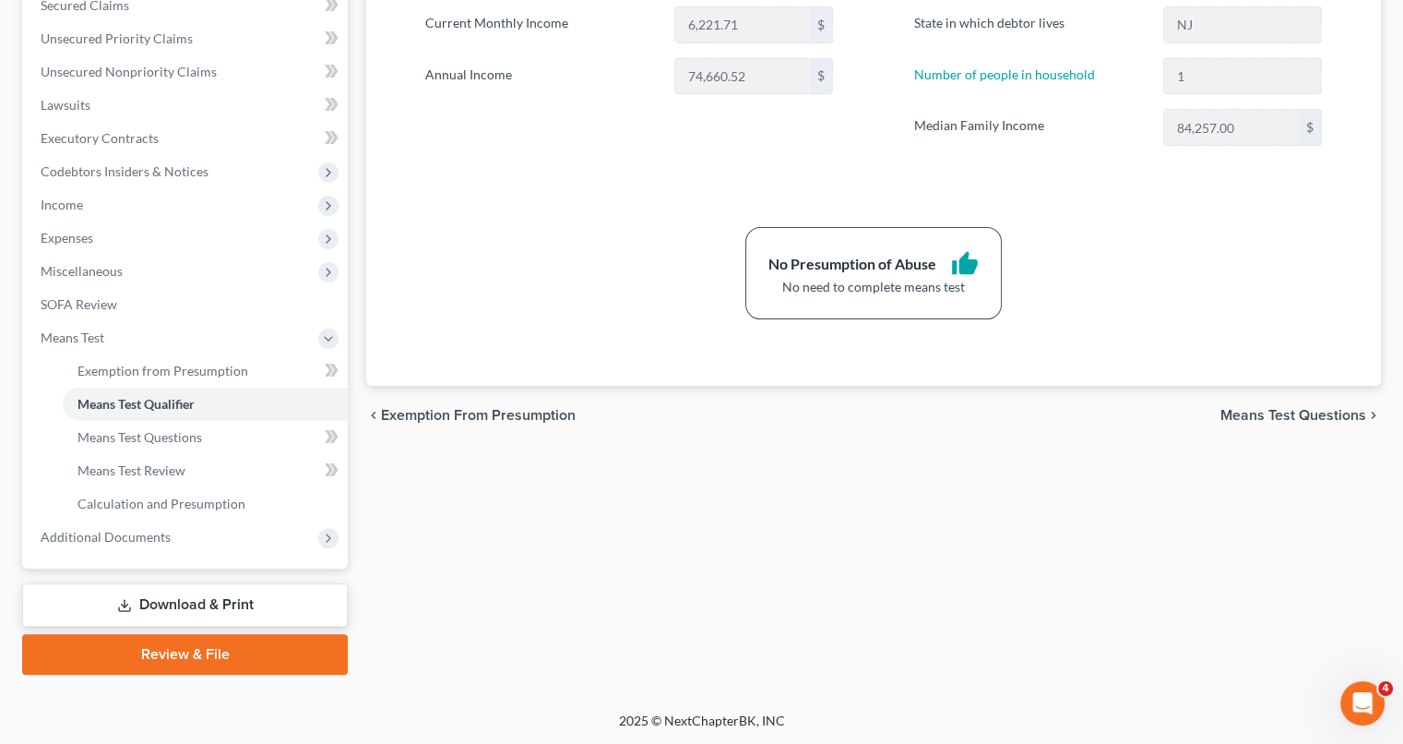
click at [185, 661] on link "Review & File" at bounding box center [185, 654] width 326 height 41
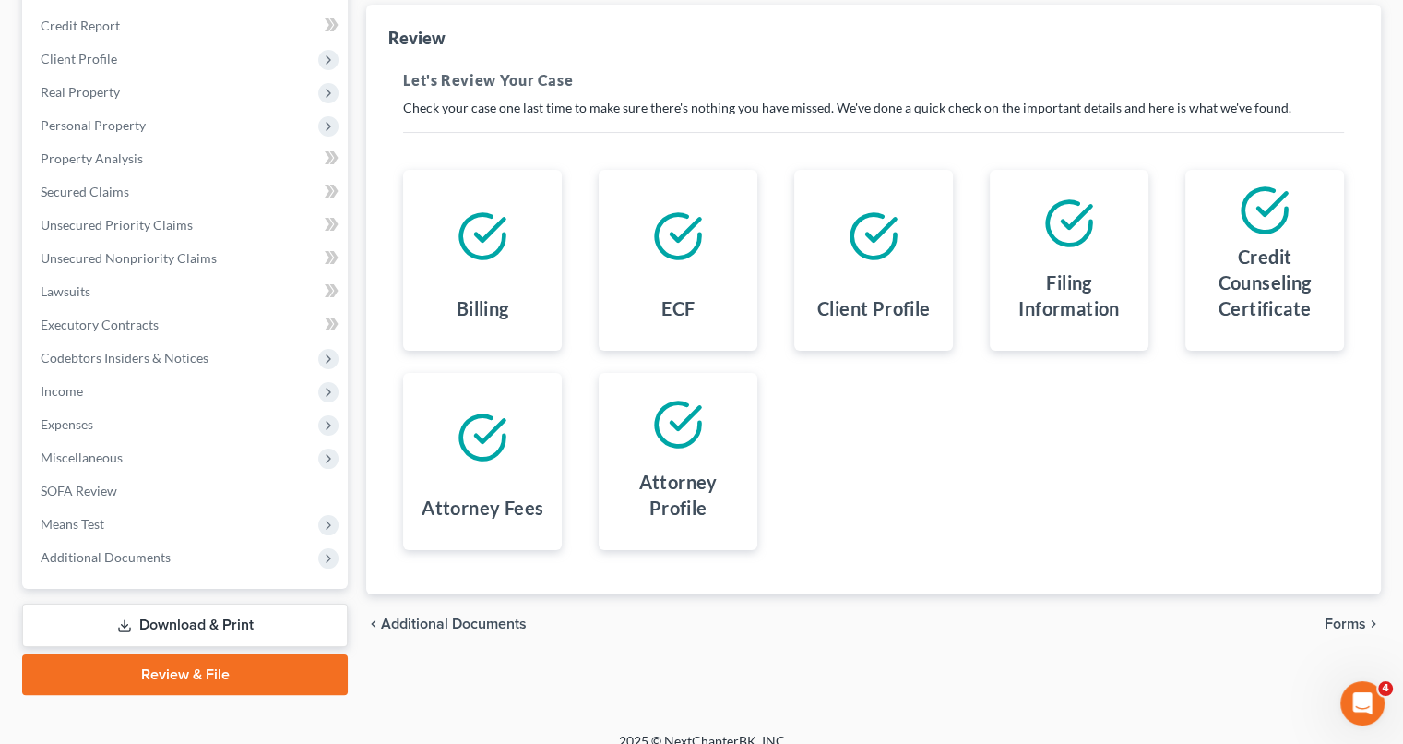
scroll to position [236, 0]
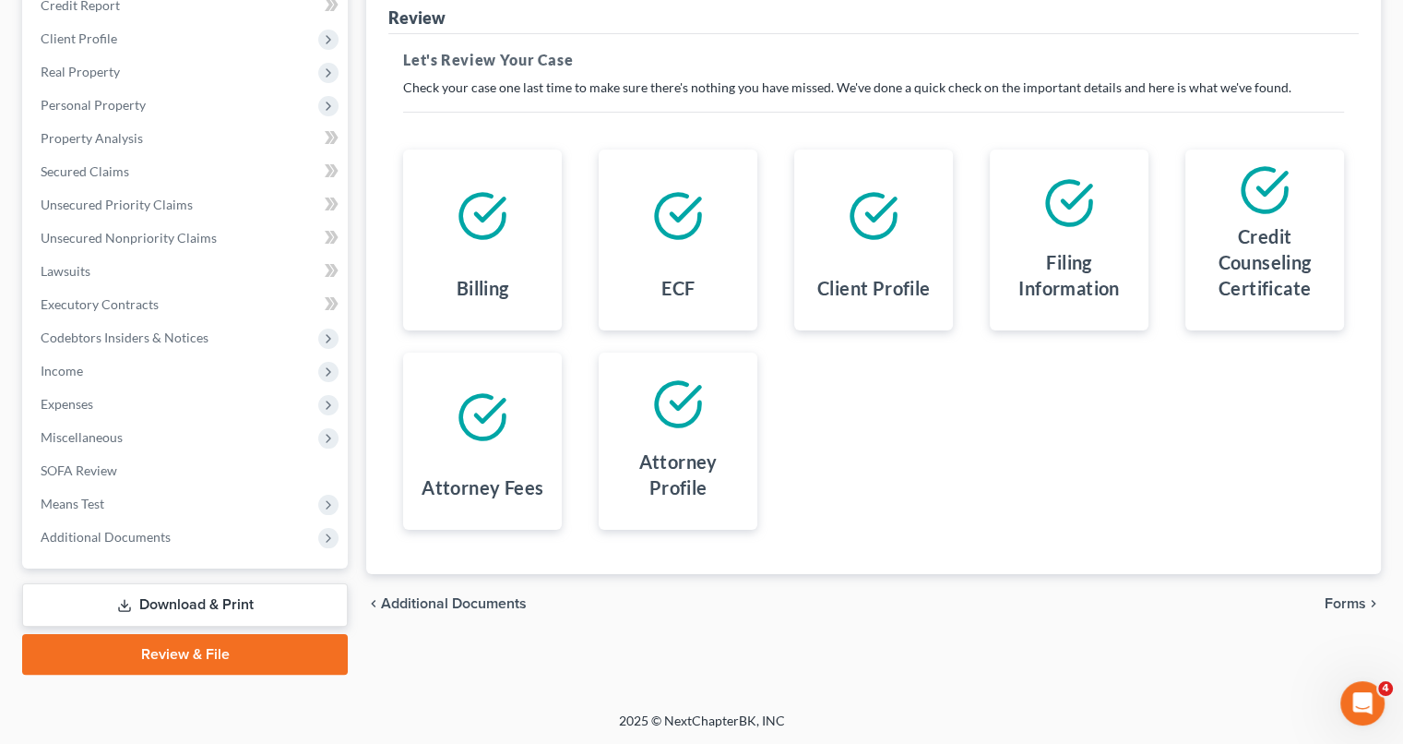
click at [1349, 596] on span "Forms" at bounding box center [1346, 603] width 42 height 15
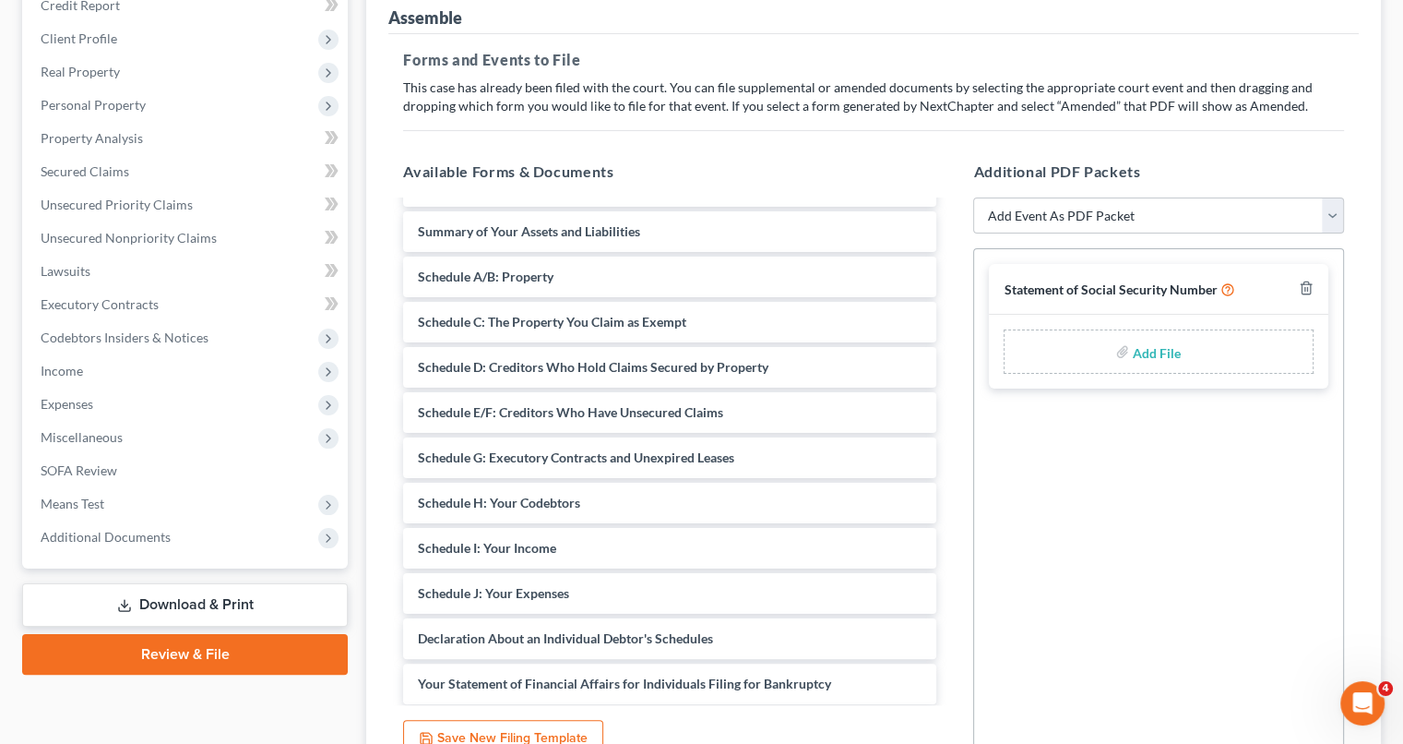
scroll to position [0, 0]
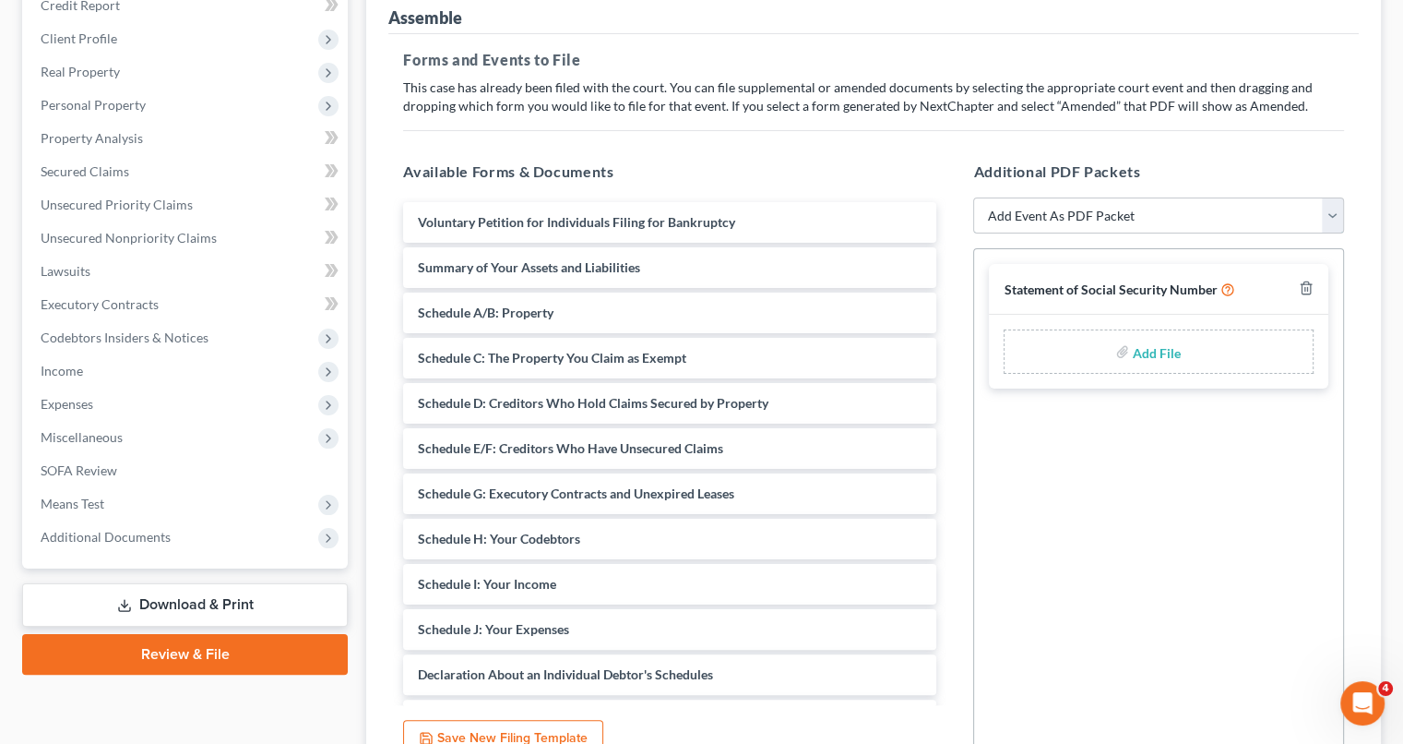
click at [1334, 211] on select "Add Event As PDF Packet Amended Attorney Compensation Statement Amended List of…" at bounding box center [1158, 215] width 371 height 37
select select "13"
click at [973, 197] on select "Add Event As PDF Packet Amended Attorney Compensation Statement Amended List of…" at bounding box center [1158, 215] width 371 height 37
select select
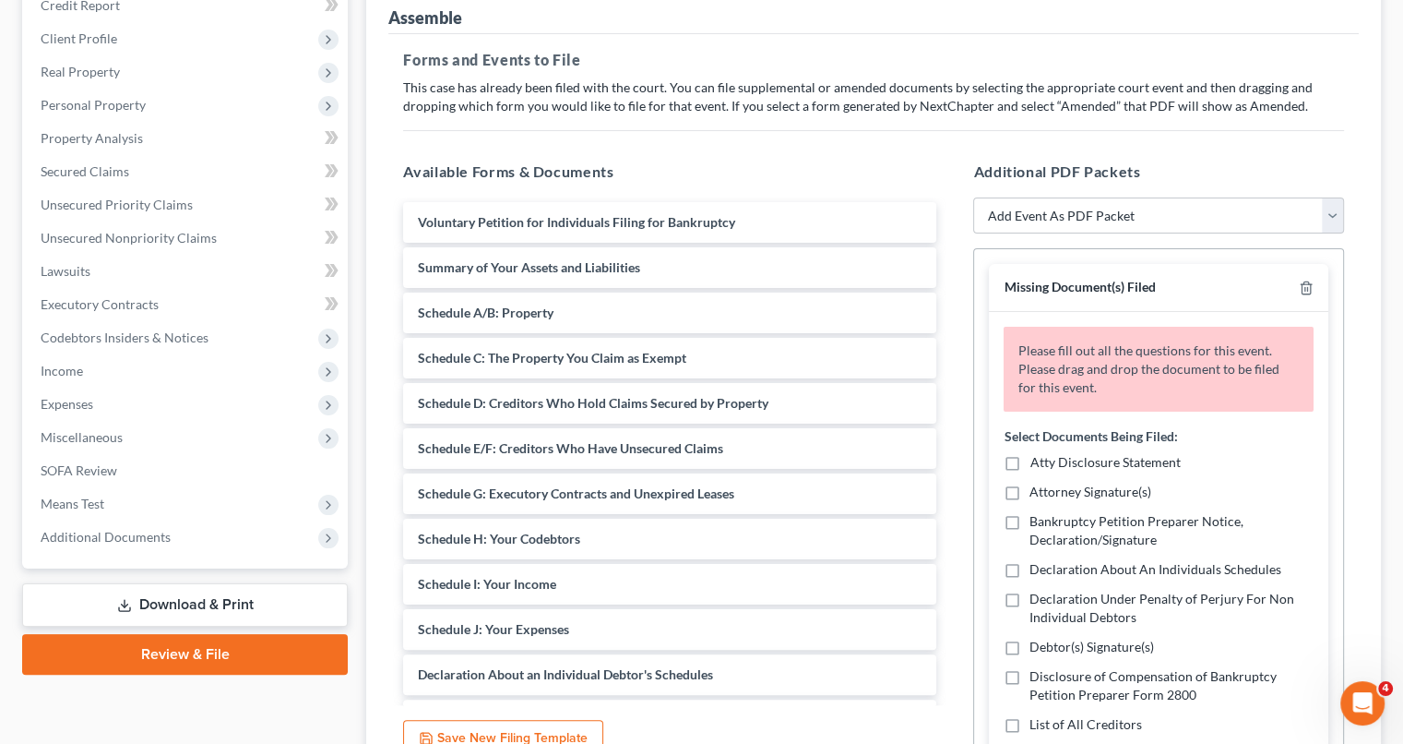
drag, startPoint x: 1366, startPoint y: 411, endPoint x: 1011, endPoint y: 460, distance: 358.7
click at [1030, 460] on label "Atty Disclosure Statement" at bounding box center [1105, 462] width 150 height 18
click at [1037, 460] on input "Atty Disclosure Statement" at bounding box center [1043, 459] width 12 height 12
checkbox input "true"
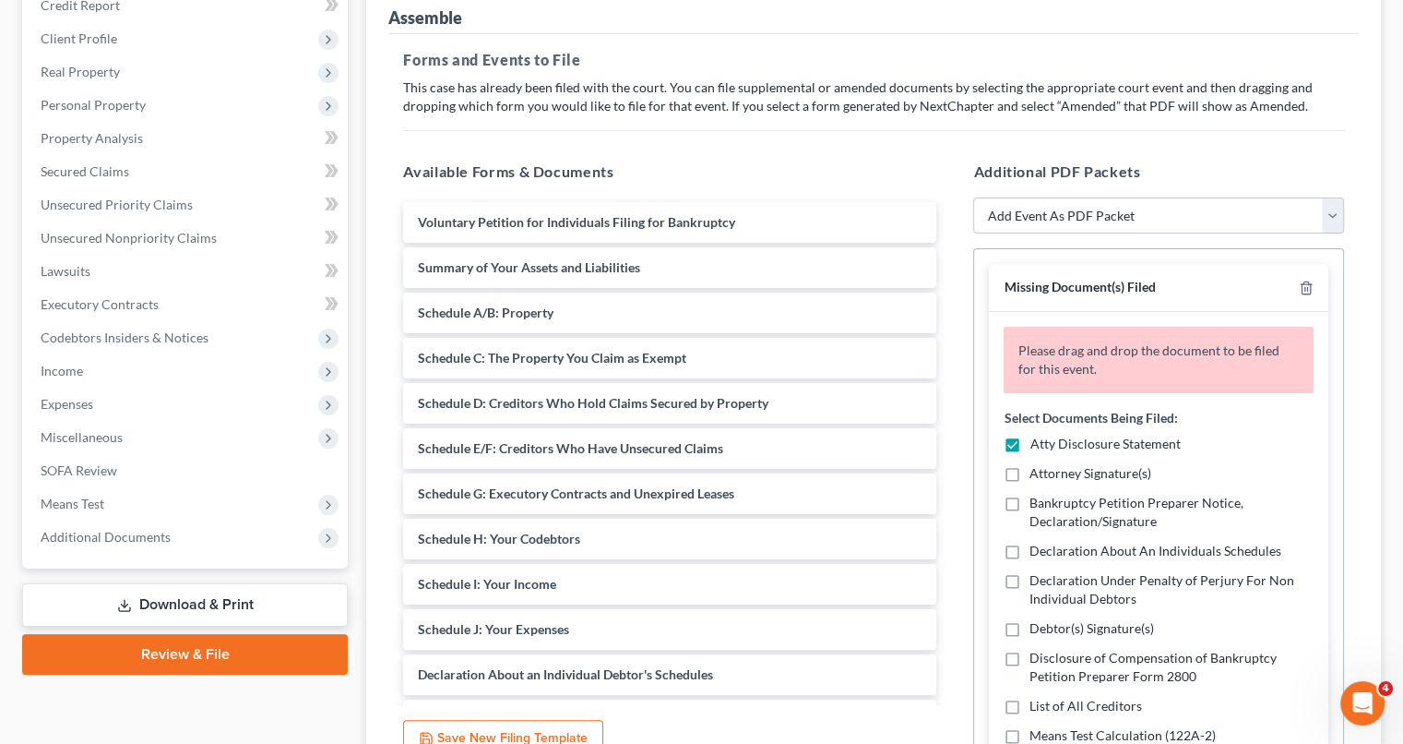
click at [1030, 550] on label "Declaration About An Individuals Schedules" at bounding box center [1156, 551] width 252 height 18
click at [1037, 550] on input "Declaration About An Individuals Schedules" at bounding box center [1043, 548] width 12 height 12
checkbox input "true"
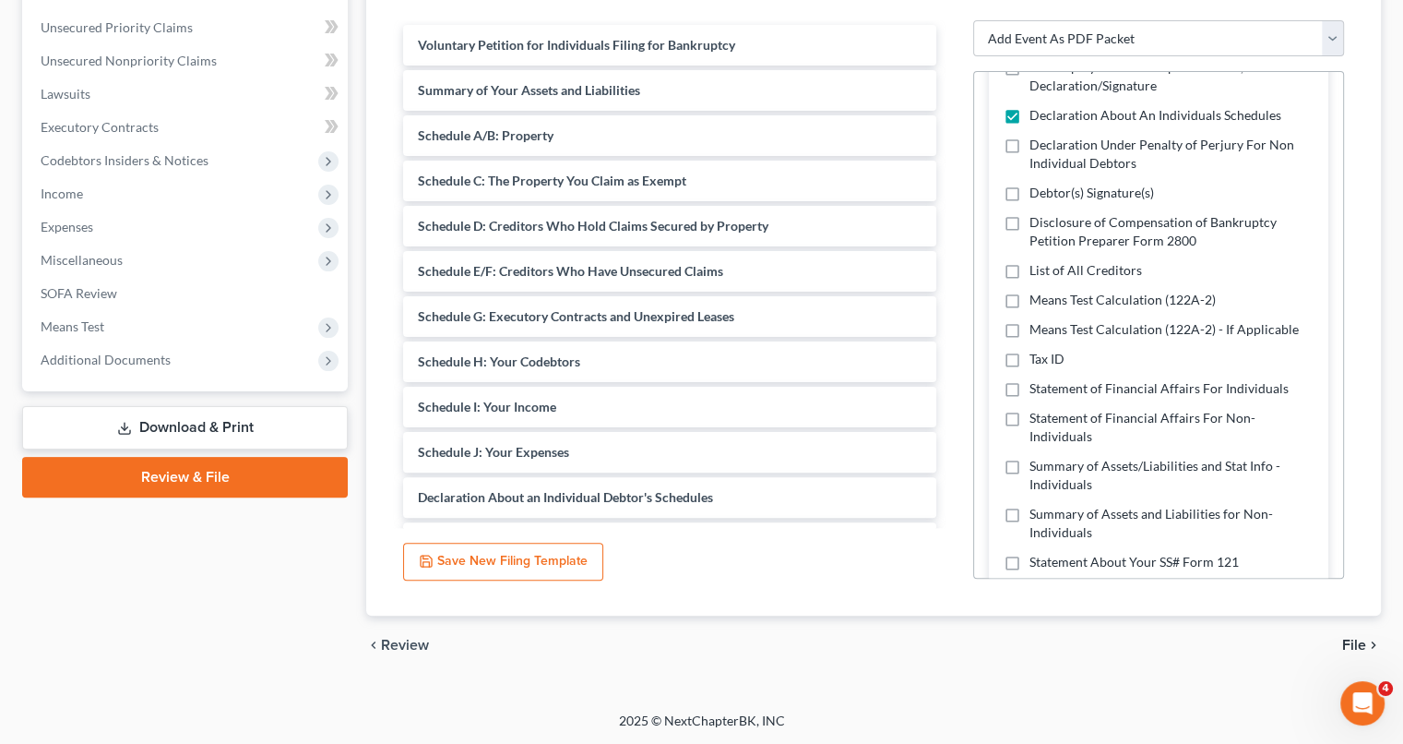
scroll to position [295, 0]
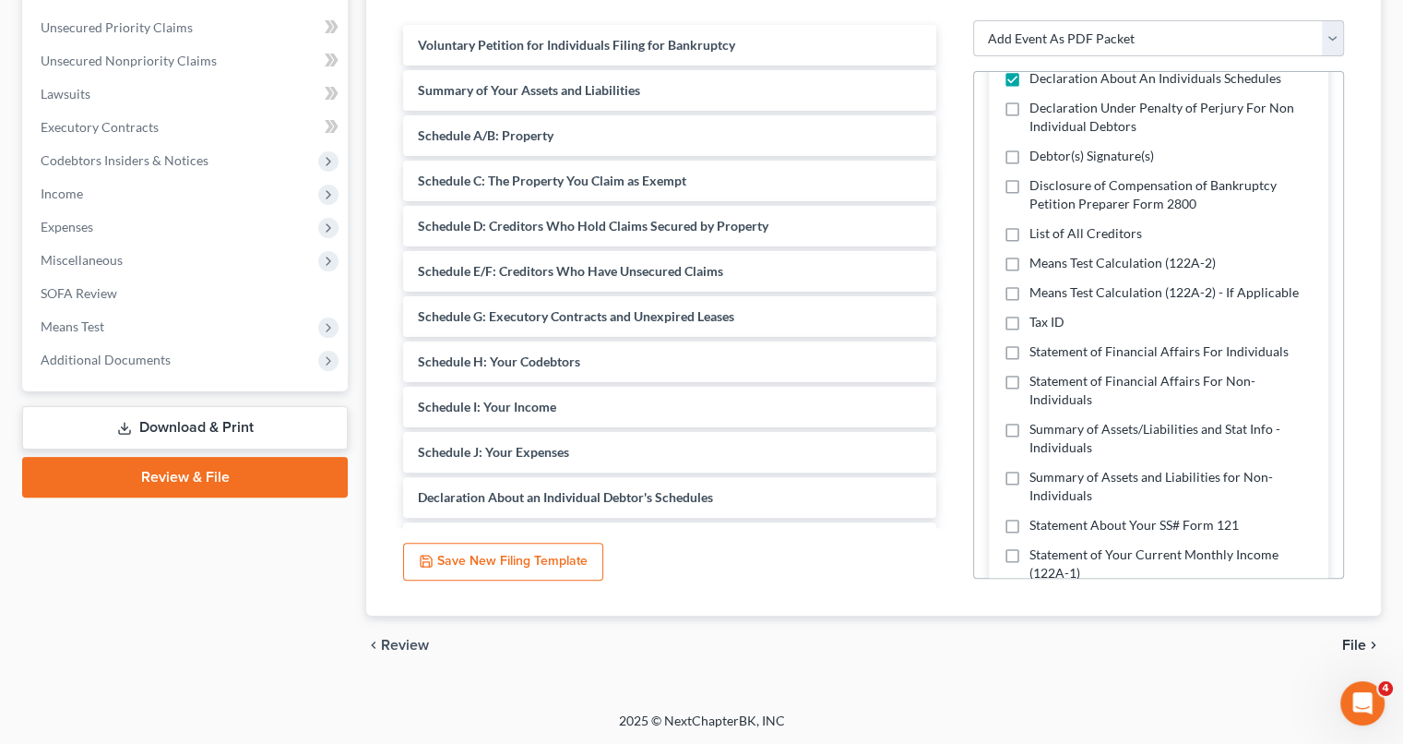
click at [1030, 351] on label "Statement of Financial Affairs For Individuals" at bounding box center [1159, 351] width 259 height 18
click at [1037, 351] on input "Statement of Financial Affairs For Individuals" at bounding box center [1043, 348] width 12 height 12
checkbox input "true"
click at [1030, 433] on label "Summary of Assets/Liabilities and Stat Info - Individuals" at bounding box center [1172, 438] width 284 height 37
click at [1037, 432] on input "Summary of Assets/Liabilities and Stat Info - Individuals" at bounding box center [1043, 426] width 12 height 12
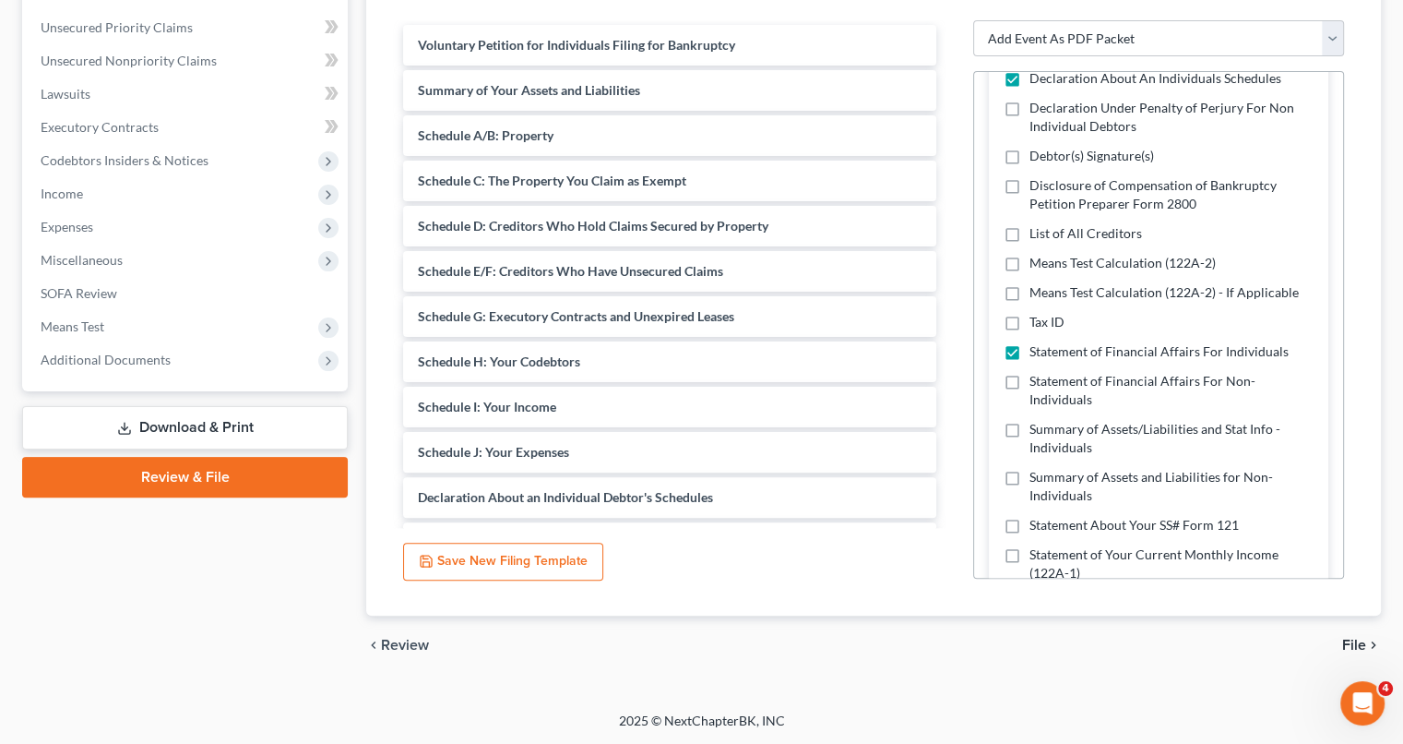
checkbox input "true"
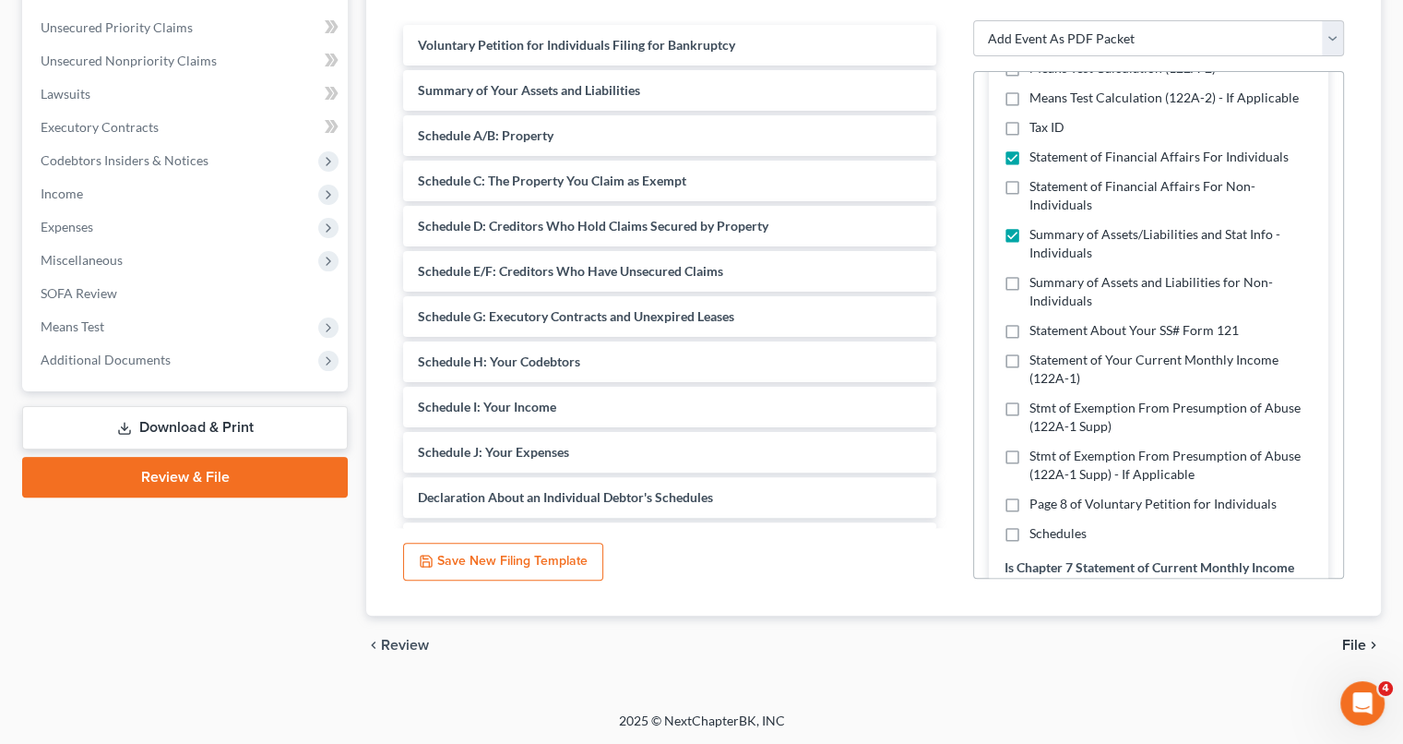
scroll to position [517, 0]
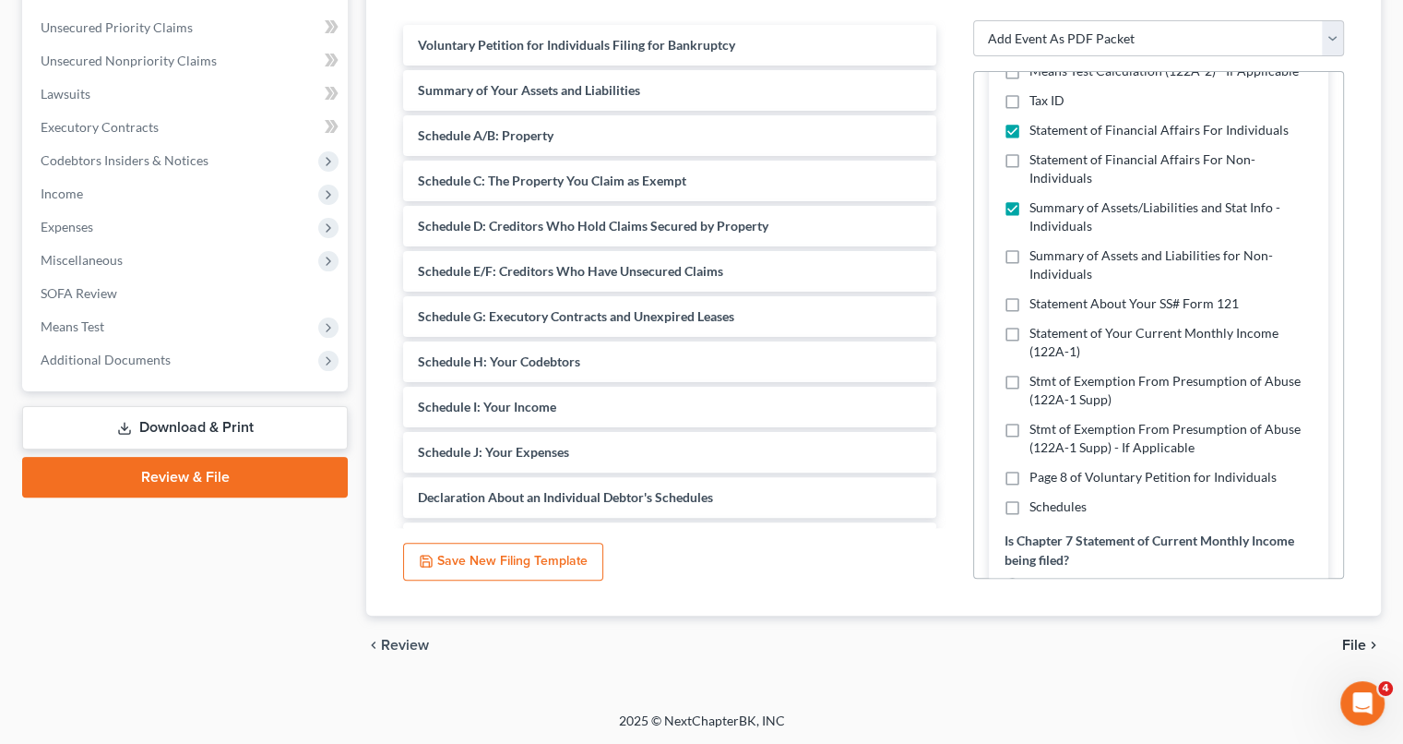
click at [1030, 379] on label "Stmt of Exemption From Presumption of Abuse (122A-1 Supp)" at bounding box center [1172, 390] width 284 height 37
click at [1037, 379] on input "Stmt of Exemption From Presumption of Abuse (122A-1 Supp)" at bounding box center [1043, 378] width 12 height 12
checkbox input "true"
click at [1030, 507] on label "Schedules" at bounding box center [1058, 506] width 57 height 18
click at [1037, 507] on input "Schedules" at bounding box center [1043, 503] width 12 height 12
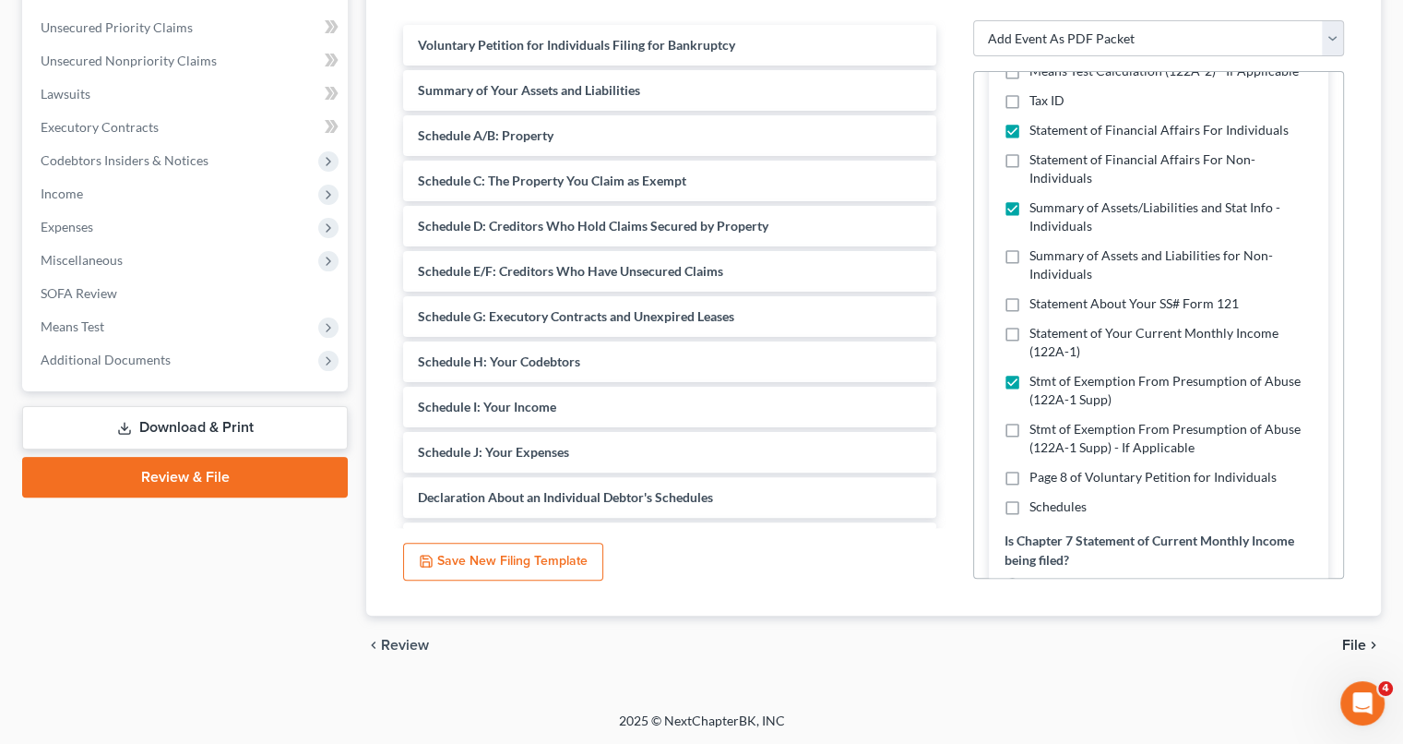
checkbox input "true"
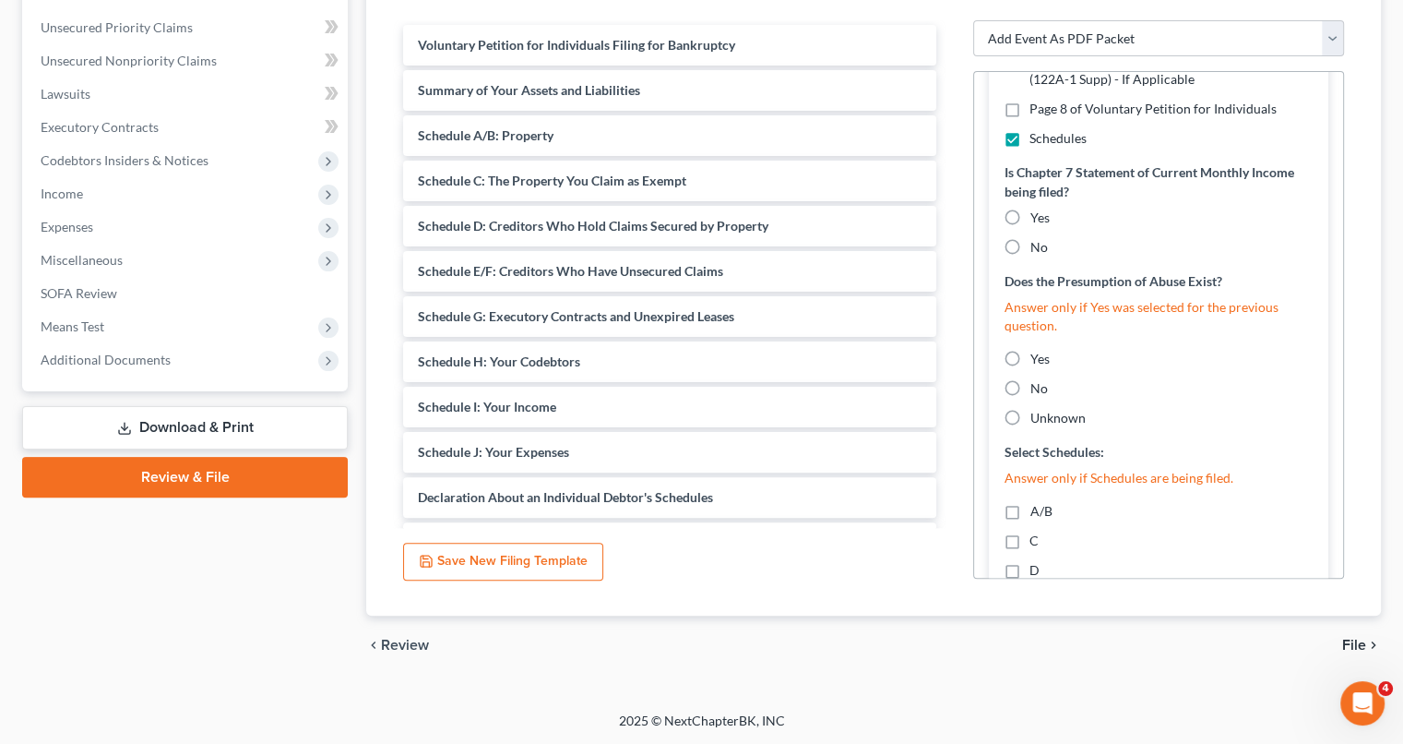
scroll to position [886, 0]
click at [1030, 244] on label "No" at bounding box center [1039, 246] width 18 height 18
click at [1037, 244] on input "No" at bounding box center [1043, 243] width 12 height 12
radio input "true"
click at [1030, 383] on label "No" at bounding box center [1039, 387] width 18 height 18
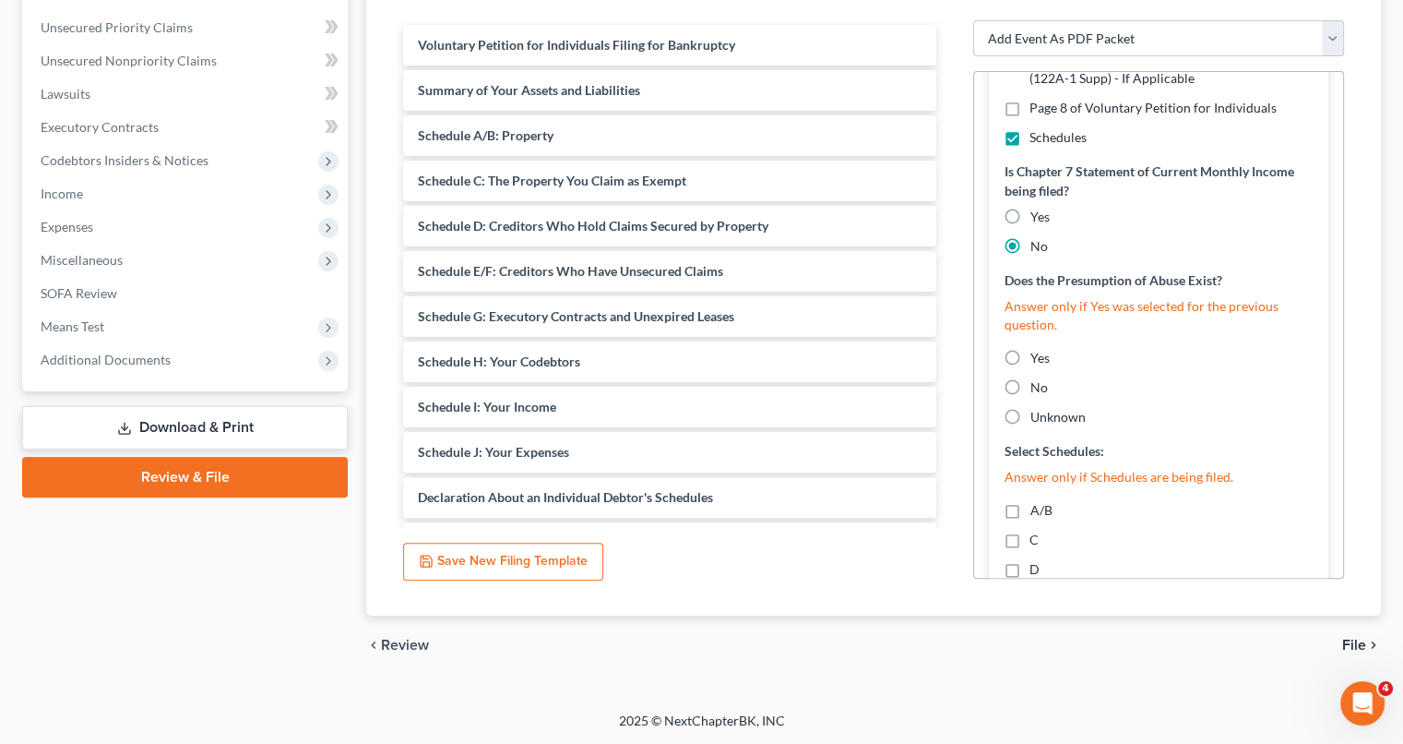
click at [1037, 383] on input "No" at bounding box center [1043, 384] width 12 height 12
radio input "true"
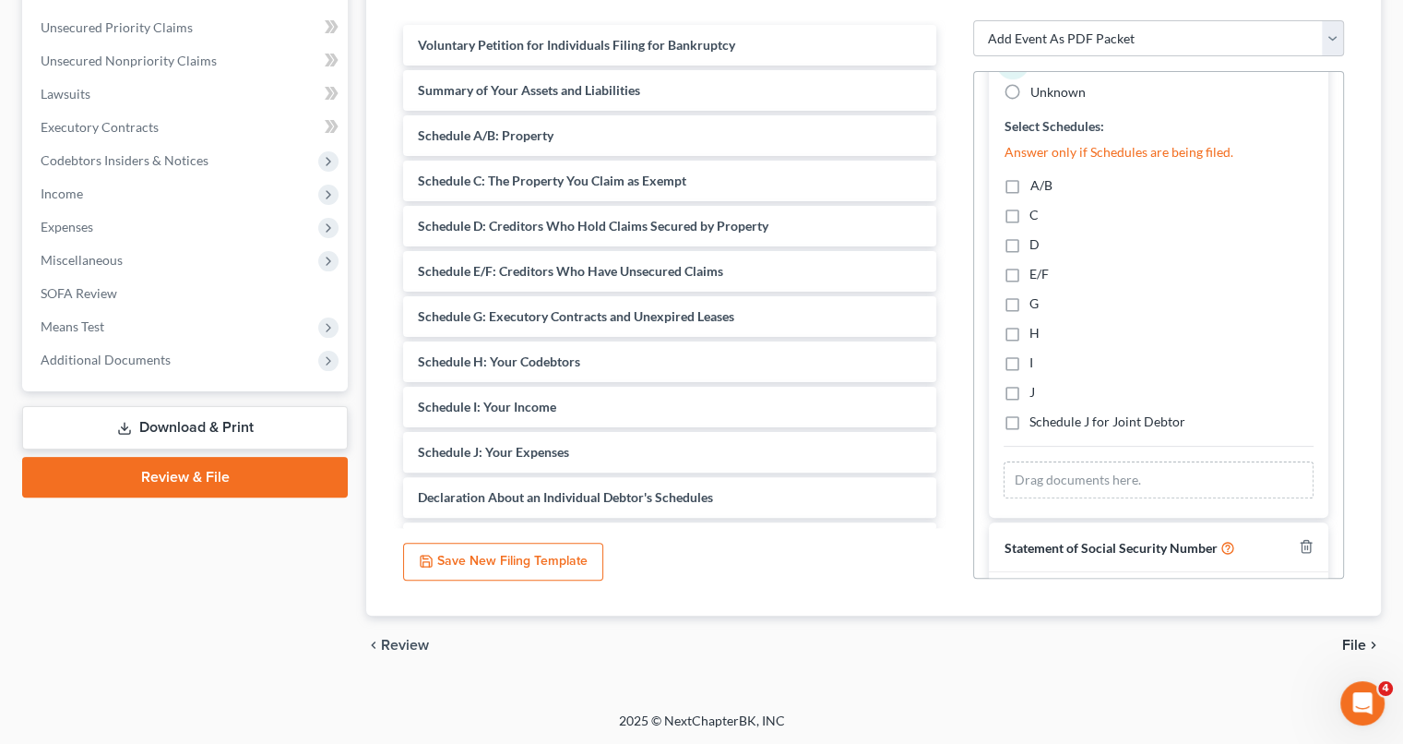
scroll to position [1218, 0]
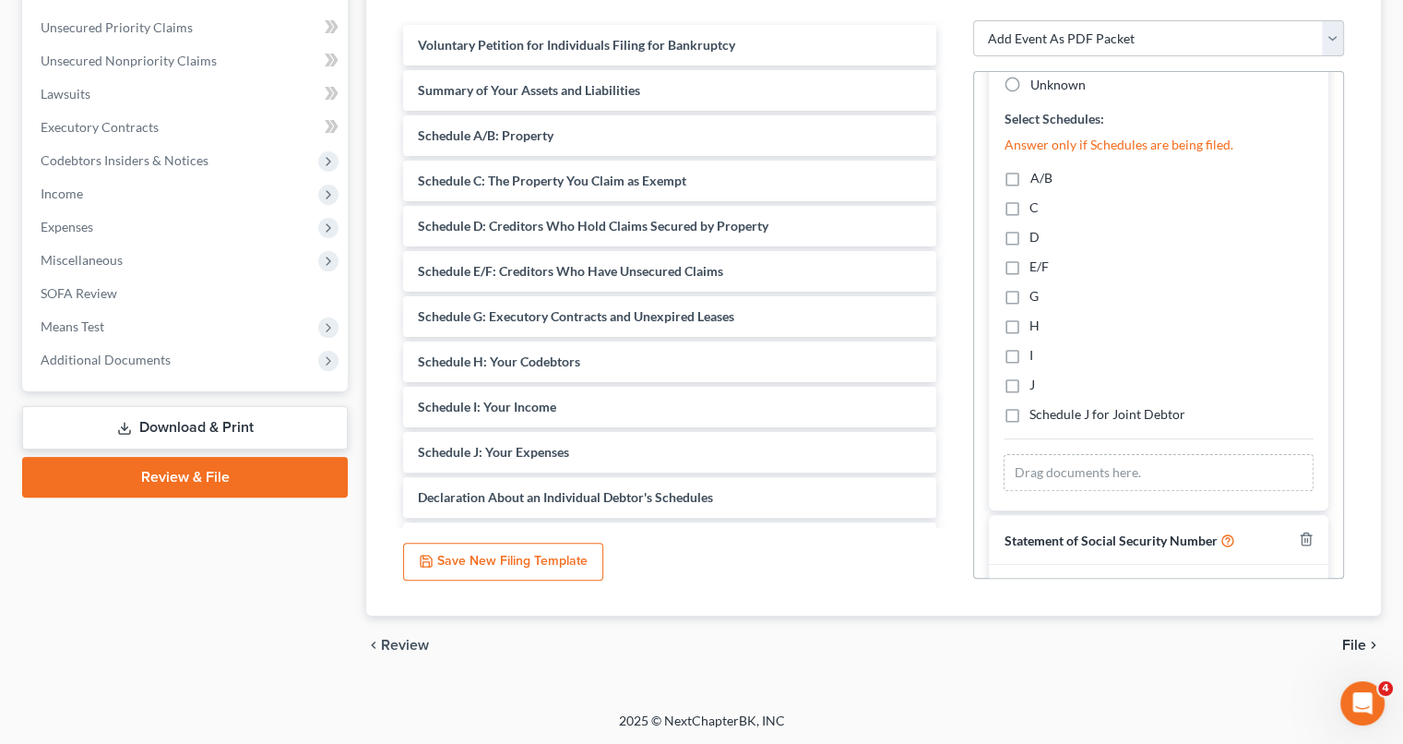
click at [1030, 178] on label "A/B" at bounding box center [1041, 178] width 22 height 18
click at [1037, 178] on input "A/B" at bounding box center [1043, 175] width 12 height 12
checkbox input "true"
click at [1030, 217] on label "C" at bounding box center [1034, 207] width 9 height 18
click at [1037, 210] on input "C" at bounding box center [1043, 204] width 12 height 12
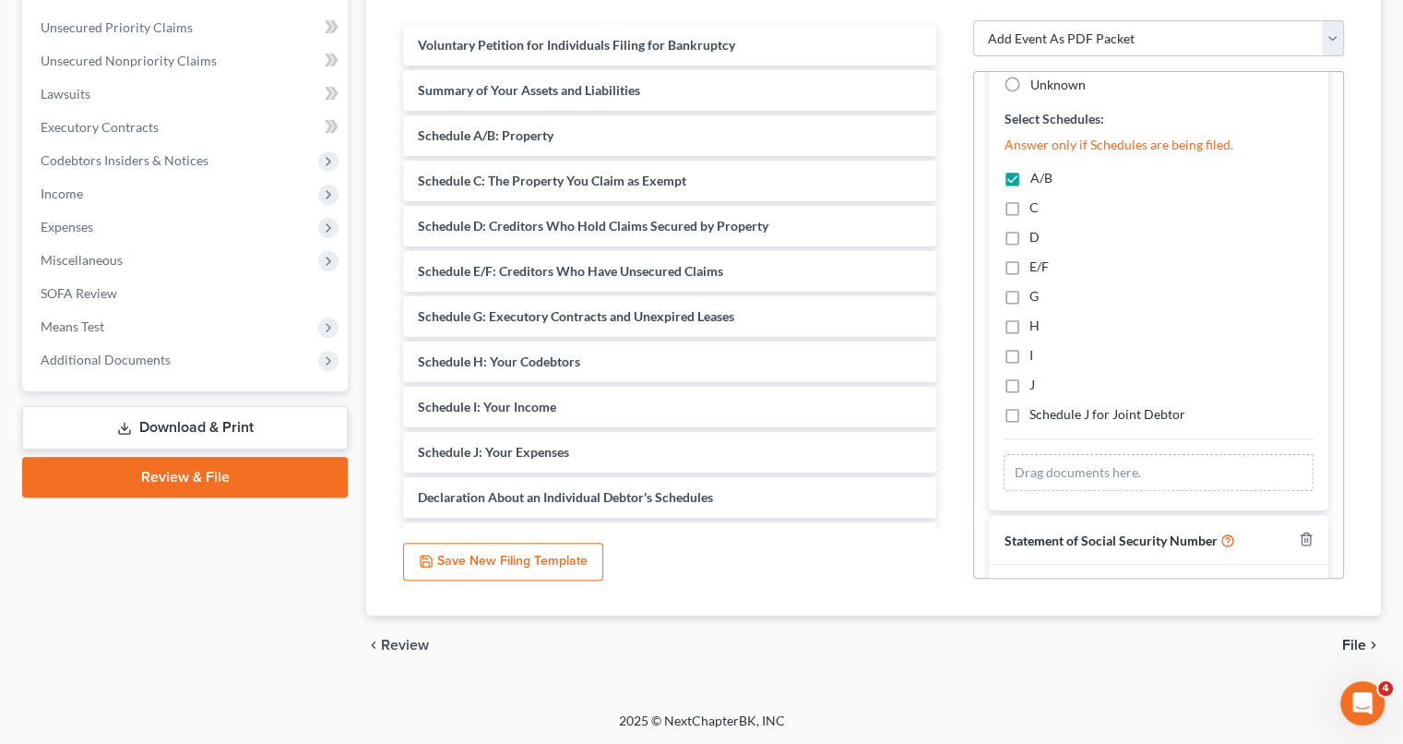
checkbox input "true"
click at [1030, 235] on label "D" at bounding box center [1035, 237] width 10 height 18
click at [1037, 235] on input "D" at bounding box center [1043, 234] width 12 height 12
checkbox input "true"
click at [1030, 266] on label "E/F" at bounding box center [1039, 266] width 19 height 18
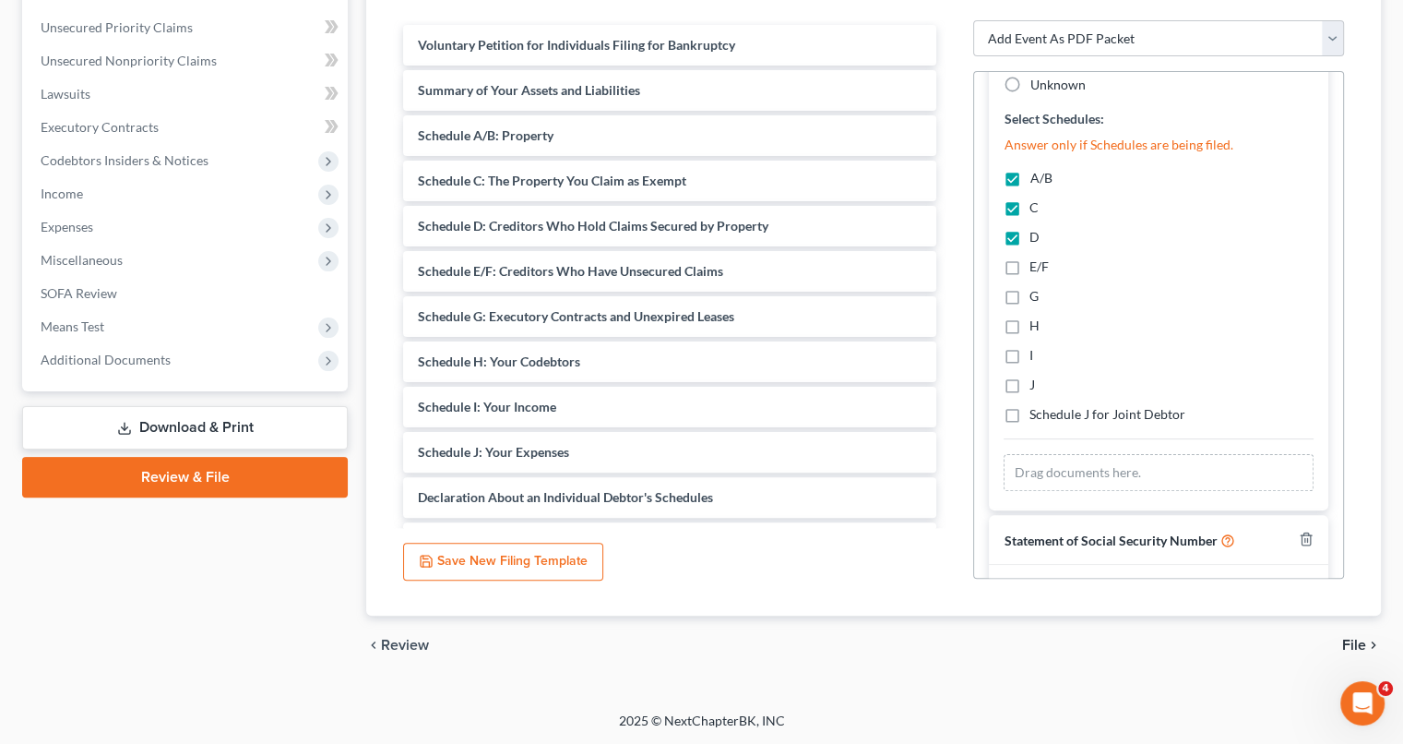
click at [1037, 266] on input "E/F" at bounding box center [1043, 263] width 12 height 12
checkbox input "true"
click at [1030, 302] on label "G" at bounding box center [1034, 296] width 9 height 18
click at [1037, 299] on input "G" at bounding box center [1043, 293] width 12 height 12
checkbox input "true"
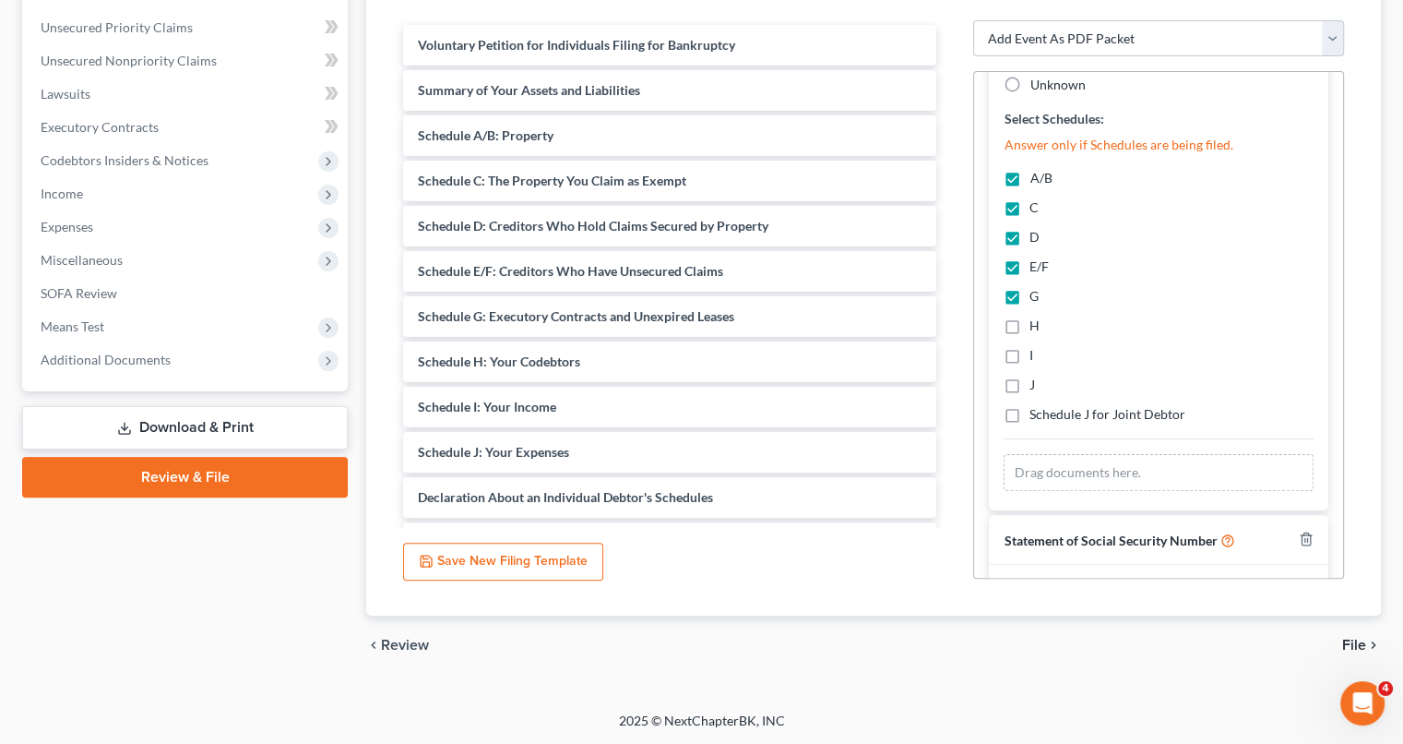
click at [1030, 328] on label "H" at bounding box center [1035, 325] width 10 height 18
click at [1037, 328] on input "H" at bounding box center [1043, 322] width 12 height 12
checkbox input "true"
click at [1030, 350] on label "I" at bounding box center [1032, 355] width 4 height 18
click at [1037, 350] on input "I" at bounding box center [1043, 352] width 12 height 12
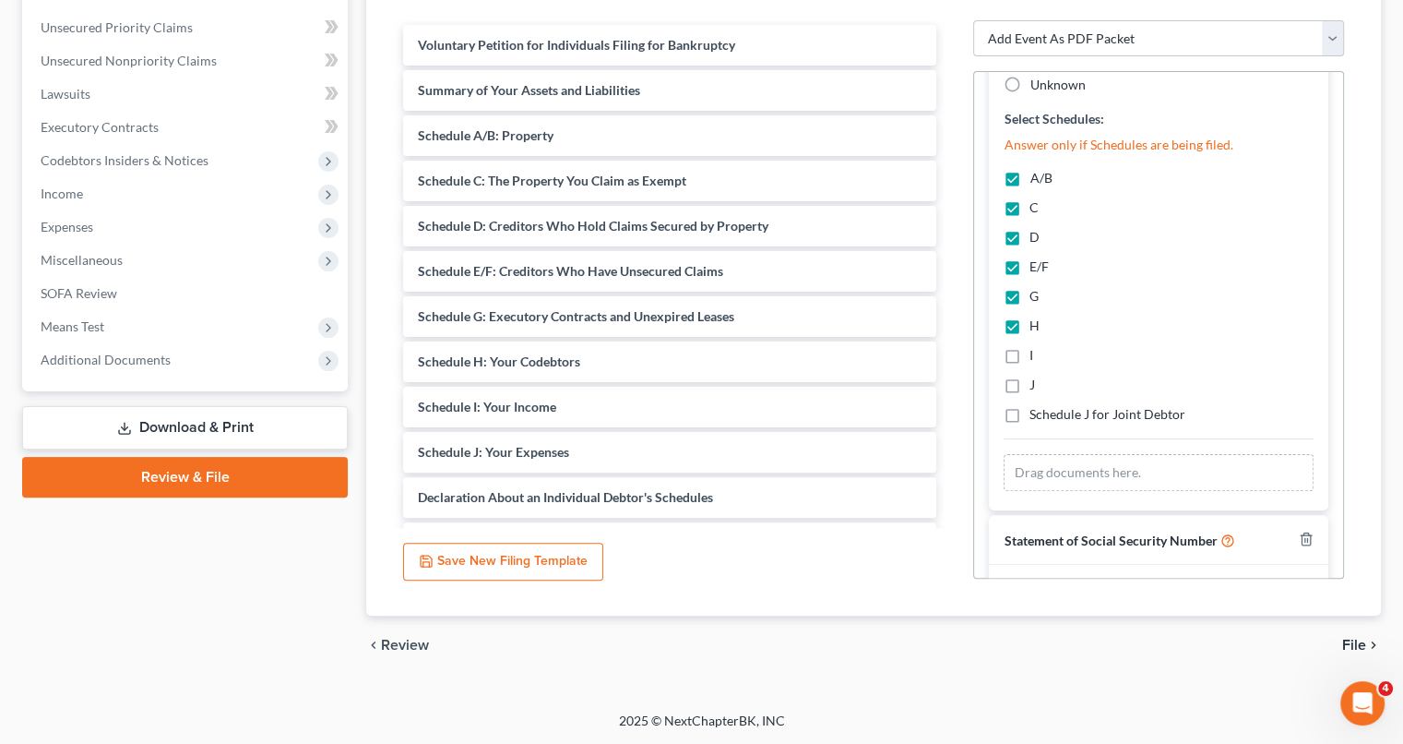
checkbox input "true"
click at [1030, 384] on label "J" at bounding box center [1033, 384] width 6 height 18
click at [1037, 384] on input "J" at bounding box center [1043, 381] width 12 height 12
checkbox input "true"
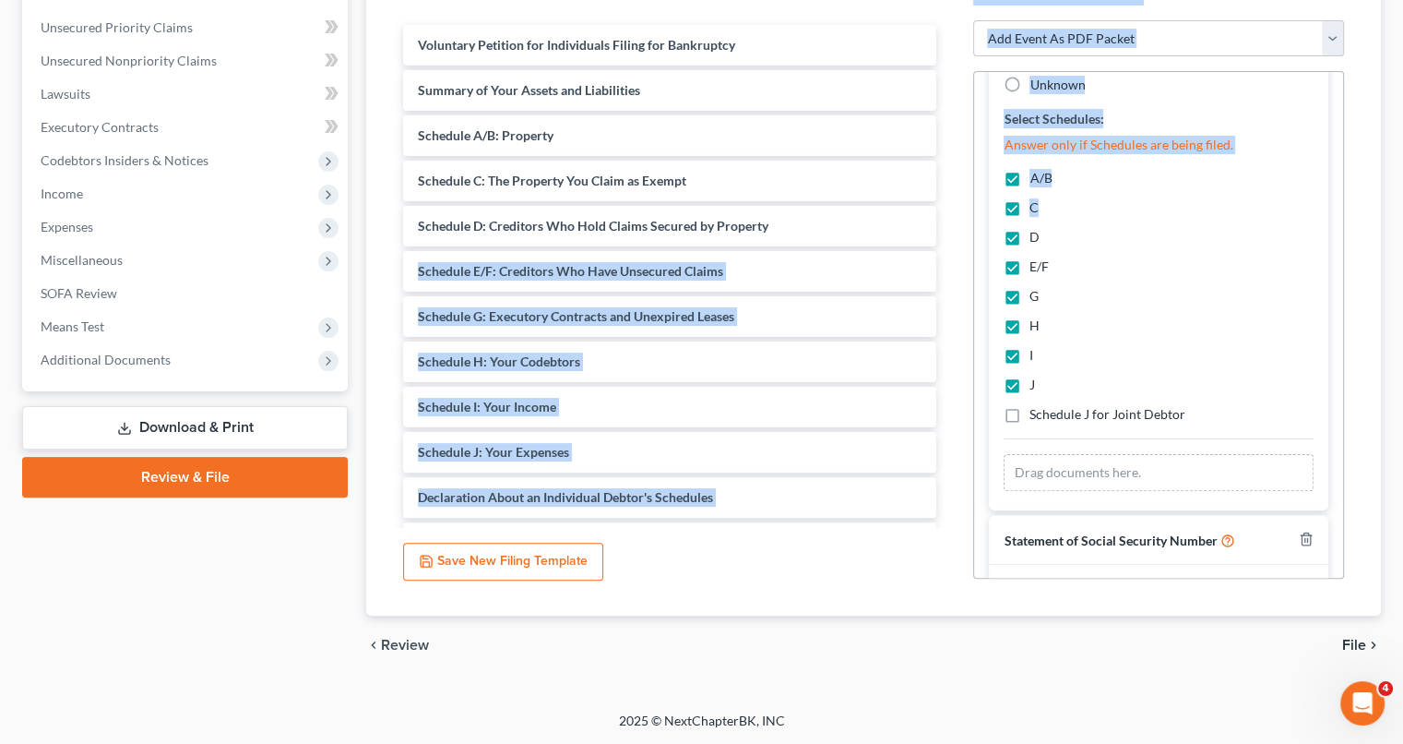
drag, startPoint x: 947, startPoint y: 274, endPoint x: 956, endPoint y: 230, distance: 45.2
click at [956, 230] on div "Available Forms & Documents Voluntary Petition for Individuals Filing for Bankr…" at bounding box center [874, 282] width 978 height 626
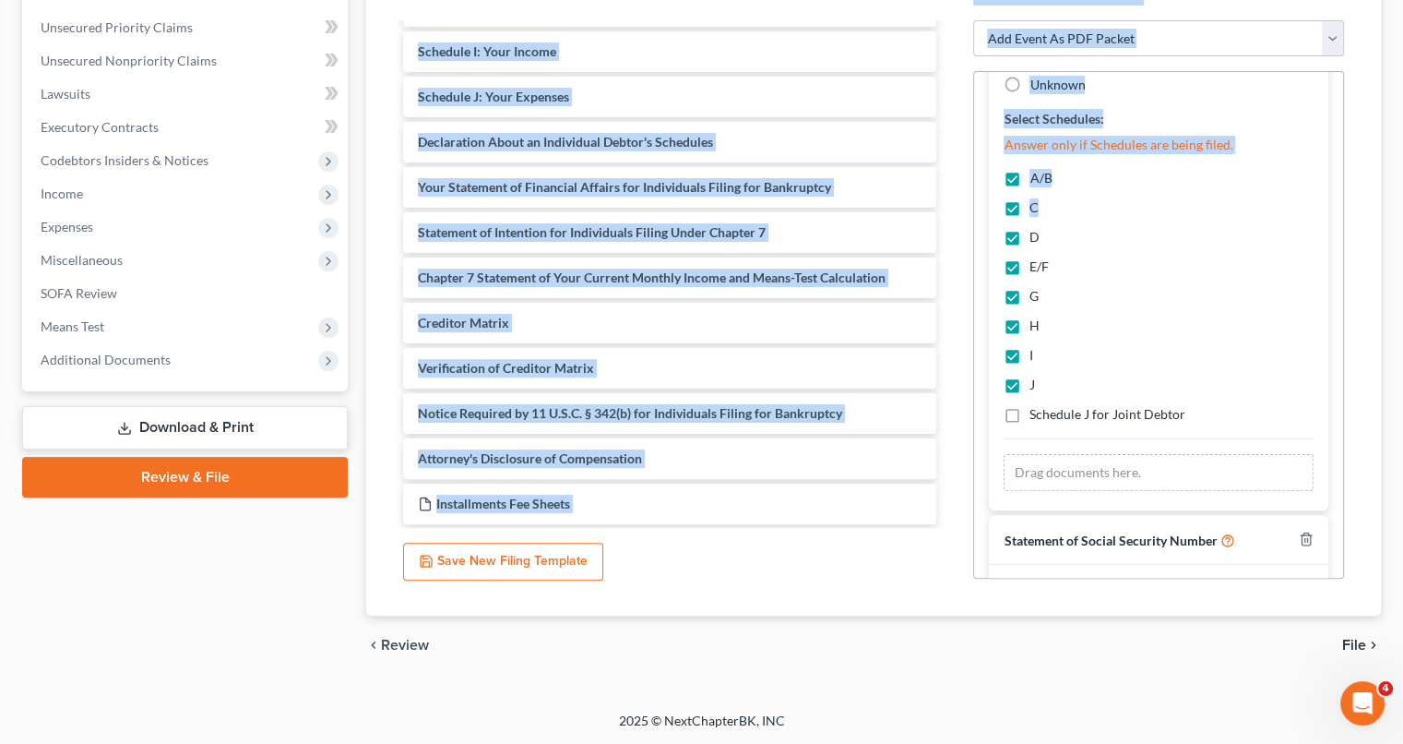
scroll to position [0, 0]
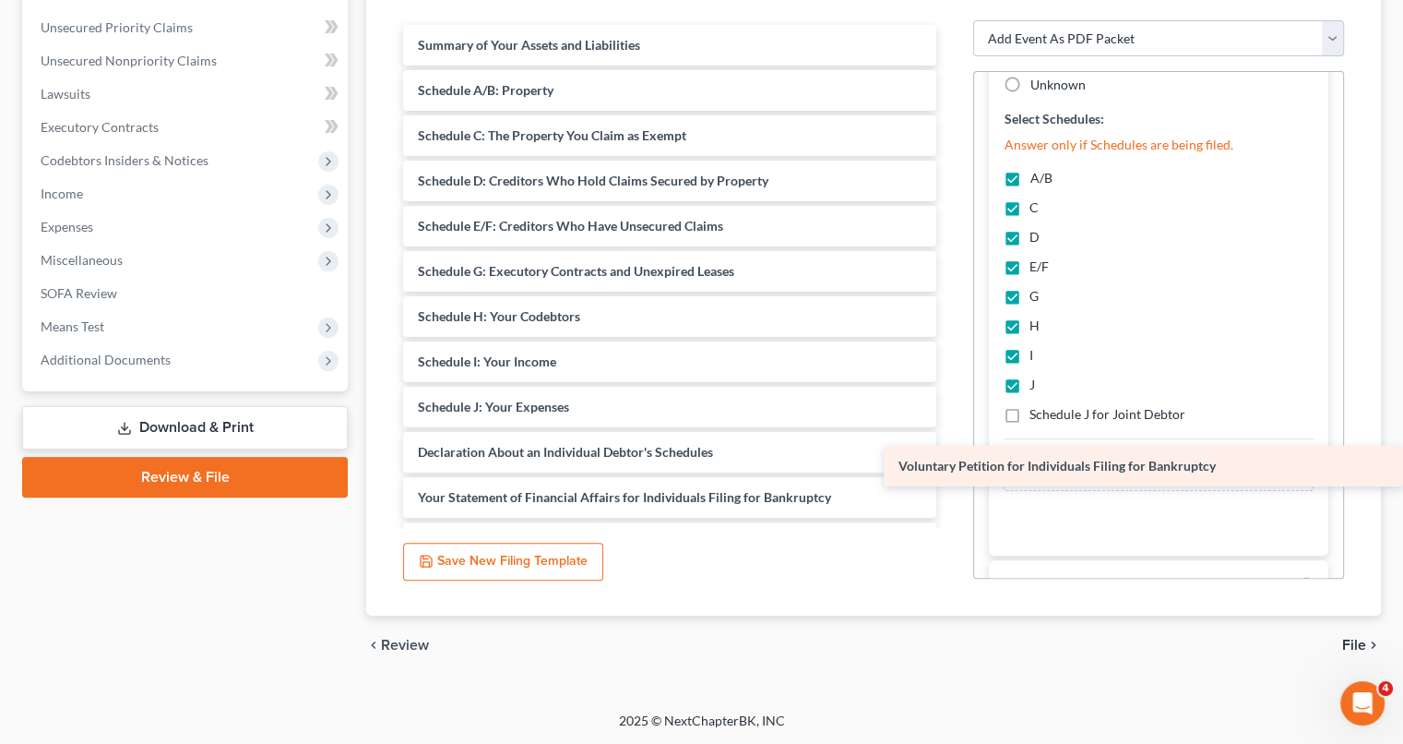
drag, startPoint x: 646, startPoint y: 33, endPoint x: 1148, endPoint y: 456, distance: 656.1
click at [951, 456] on div "Voluntary Petition for Individuals Filing for Bankruptcy Voluntary Petition for…" at bounding box center [669, 429] width 563 height 809
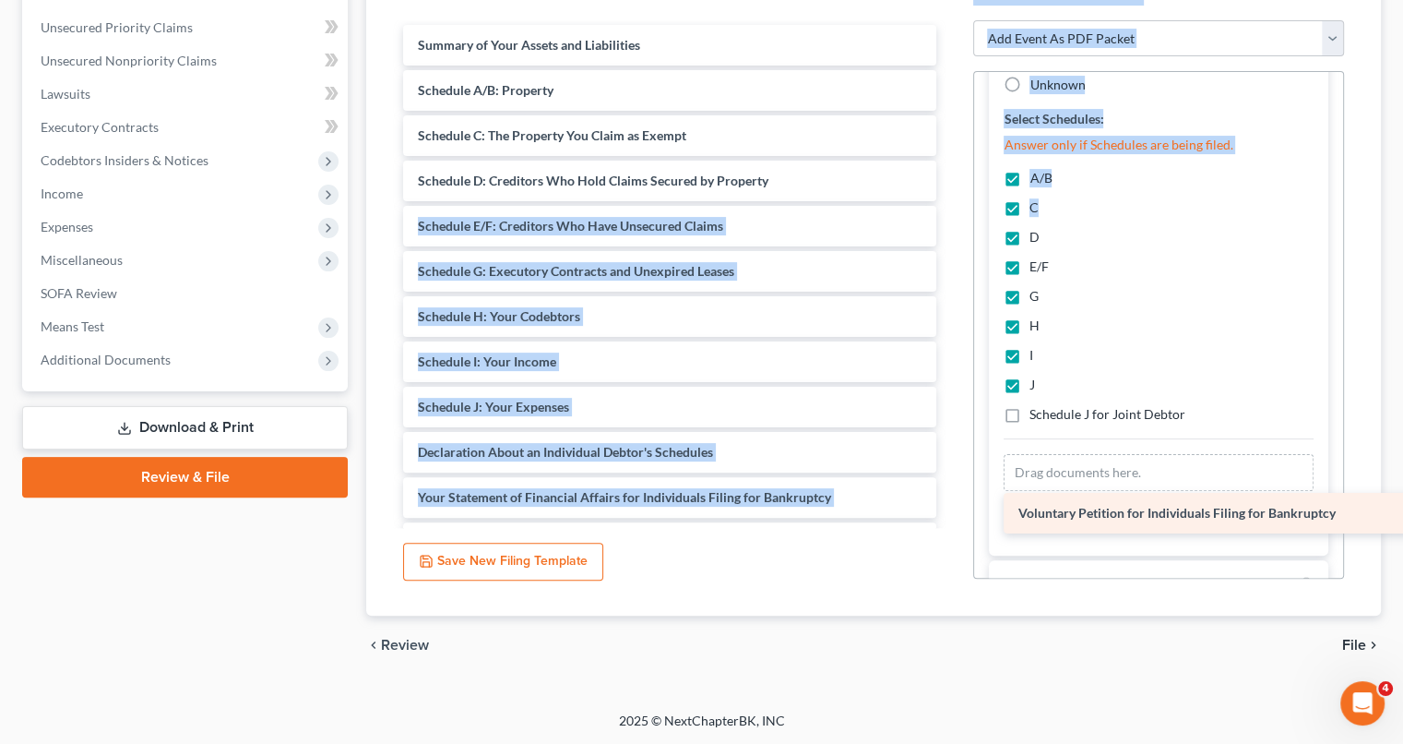
scroll to position [1137, 0]
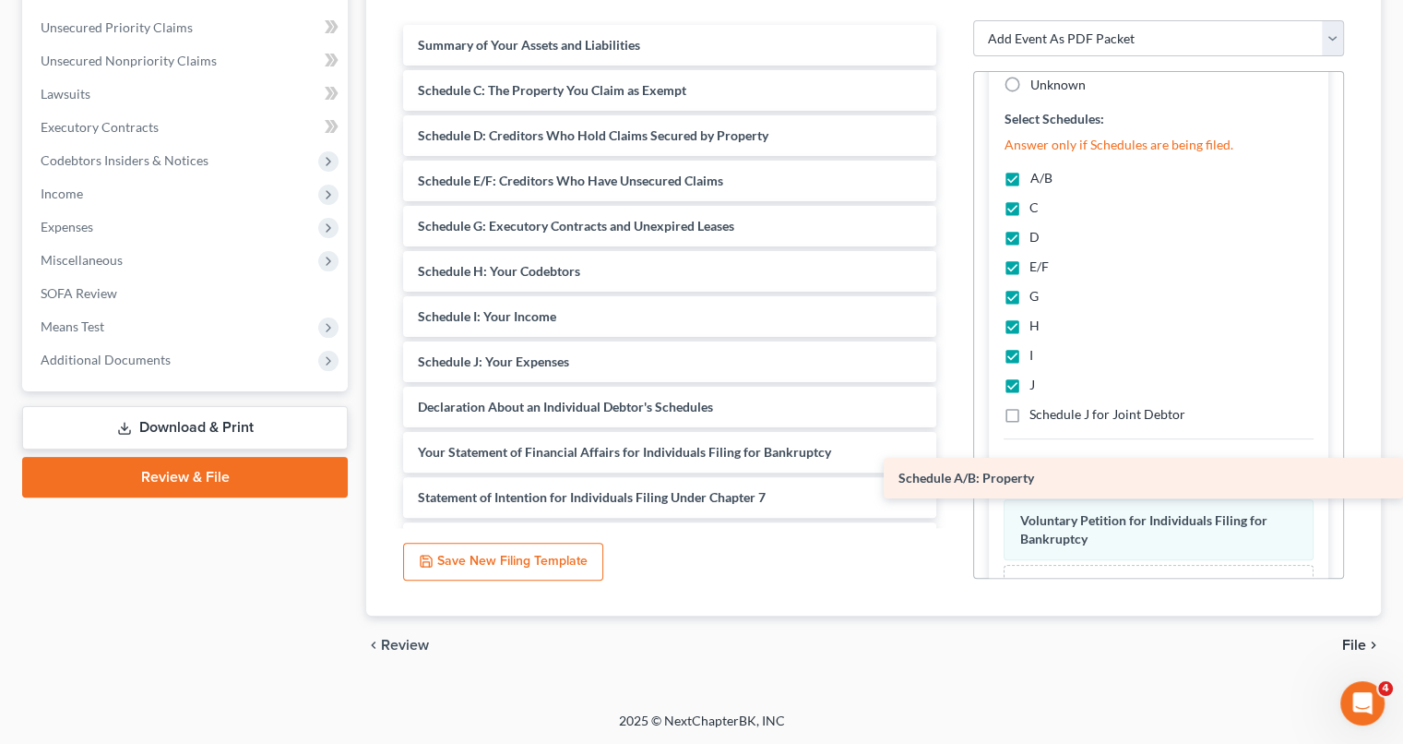
drag, startPoint x: 675, startPoint y: 99, endPoint x: 1164, endPoint y: 488, distance: 625.0
click at [951, 488] on div "Schedule A/B: Property Summary of Your Assets and Liabilities Schedule A/B: Pro…" at bounding box center [669, 407] width 563 height 764
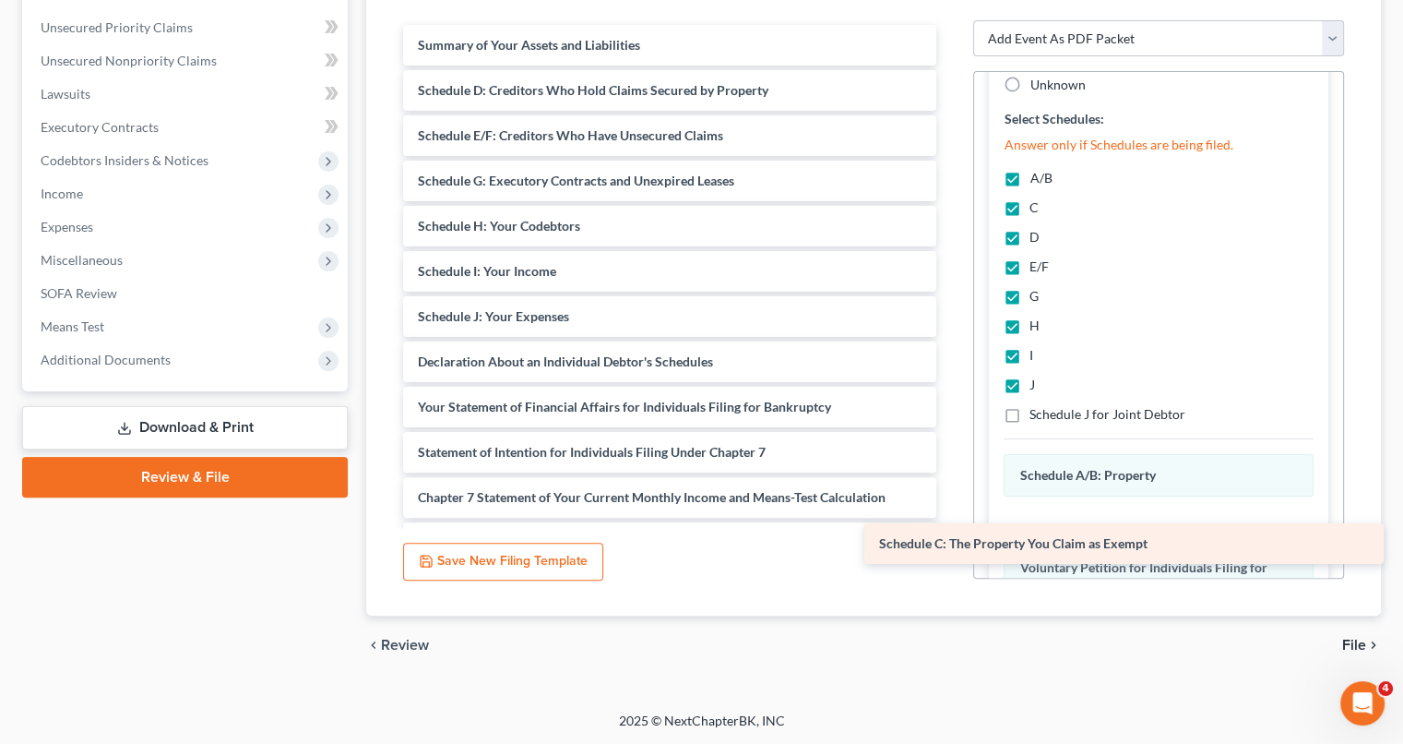
drag, startPoint x: 653, startPoint y: 77, endPoint x: 1114, endPoint y: 532, distance: 647.8
click at [951, 532] on div "Schedule C: The Property You Claim as Exempt Summary of Your Assets and Liabili…" at bounding box center [669, 384] width 563 height 719
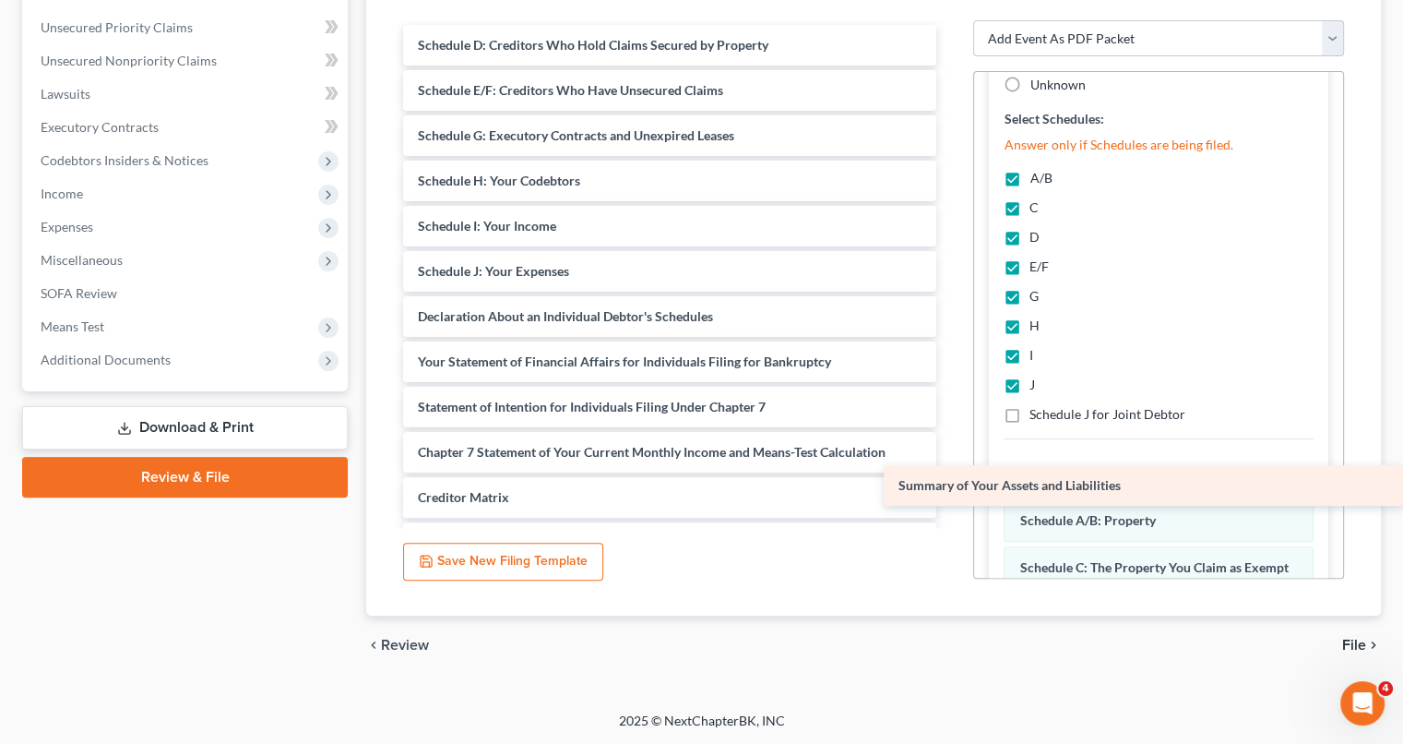
drag, startPoint x: 594, startPoint y: 39, endPoint x: 1075, endPoint y: 481, distance: 652.9
click at [951, 481] on div "Summary of Your Assets and Liabilities Summary of Your Assets and Liabilities S…" at bounding box center [669, 361] width 563 height 673
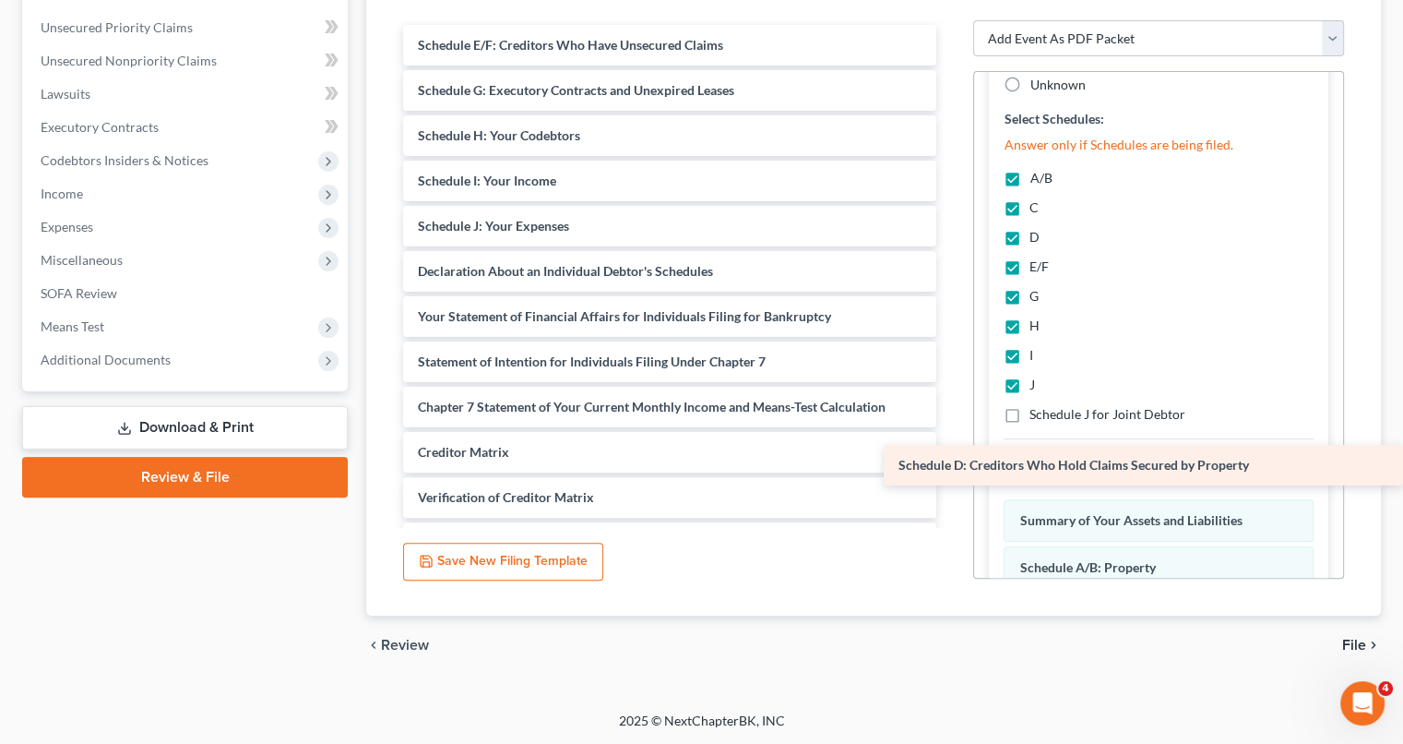
drag, startPoint x: 613, startPoint y: 36, endPoint x: 1248, endPoint y: 458, distance: 762.8
click at [951, 458] on div "Schedule D: Creditors Who Hold Claims Secured by Property Schedule D: Creditors…" at bounding box center [669, 339] width 563 height 628
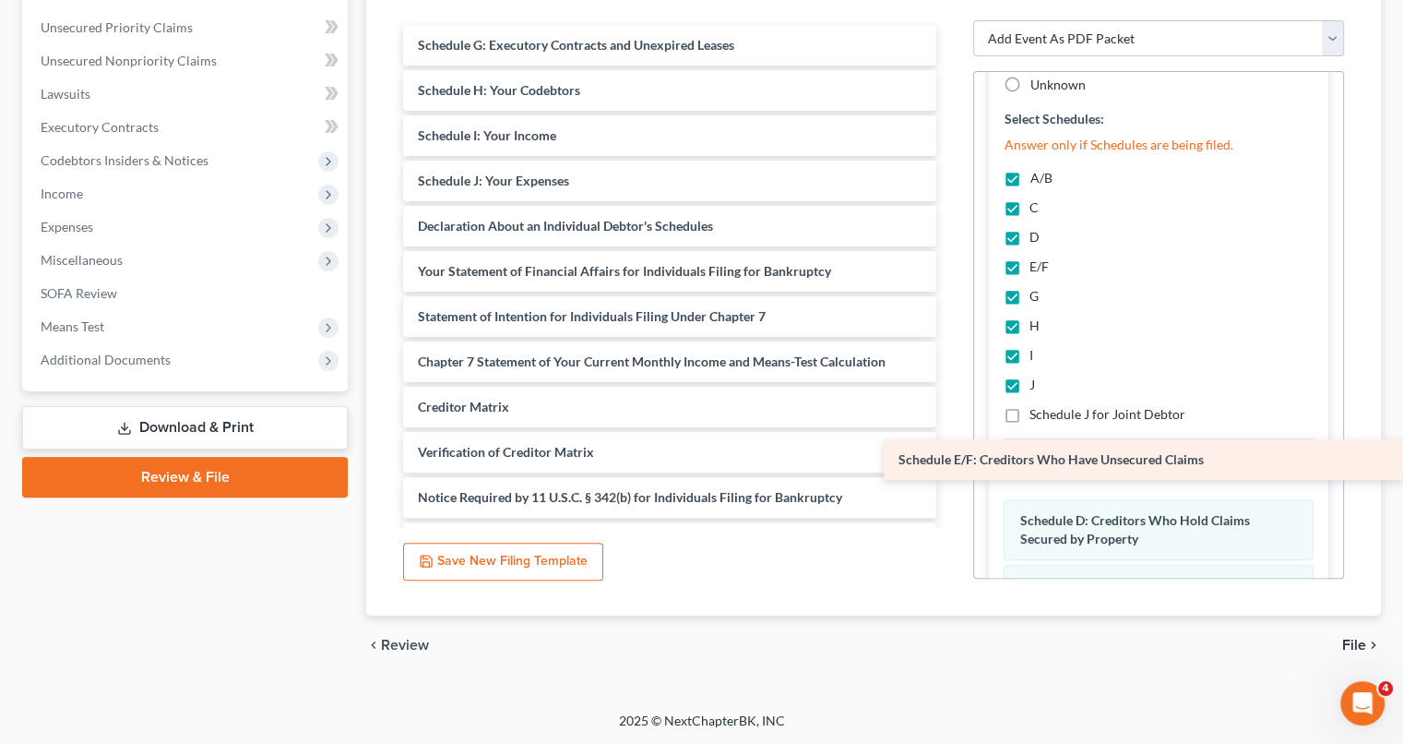
drag, startPoint x: 782, startPoint y: 27, endPoint x: 1316, endPoint y: 443, distance: 676.4
click at [951, 443] on div "Schedule E/F: Creditors Who Have Unsecured Claims Schedule E/F: Creditors Who H…" at bounding box center [669, 316] width 563 height 583
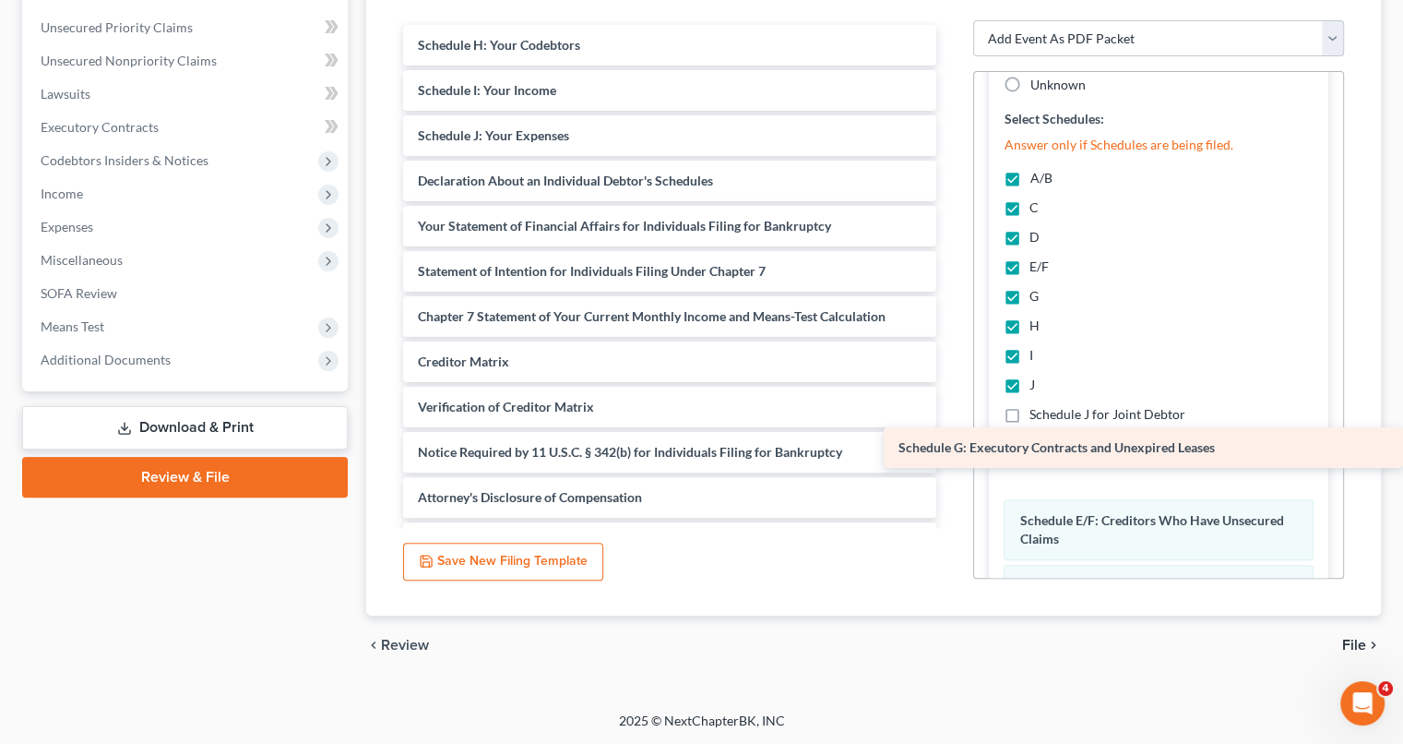
drag, startPoint x: 854, startPoint y: 46, endPoint x: 1354, endPoint y: 450, distance: 642.9
click at [951, 450] on div "Schedule G: Executory Contracts and Unexpired Leases Schedule G: Executory Cont…" at bounding box center [669, 294] width 563 height 538
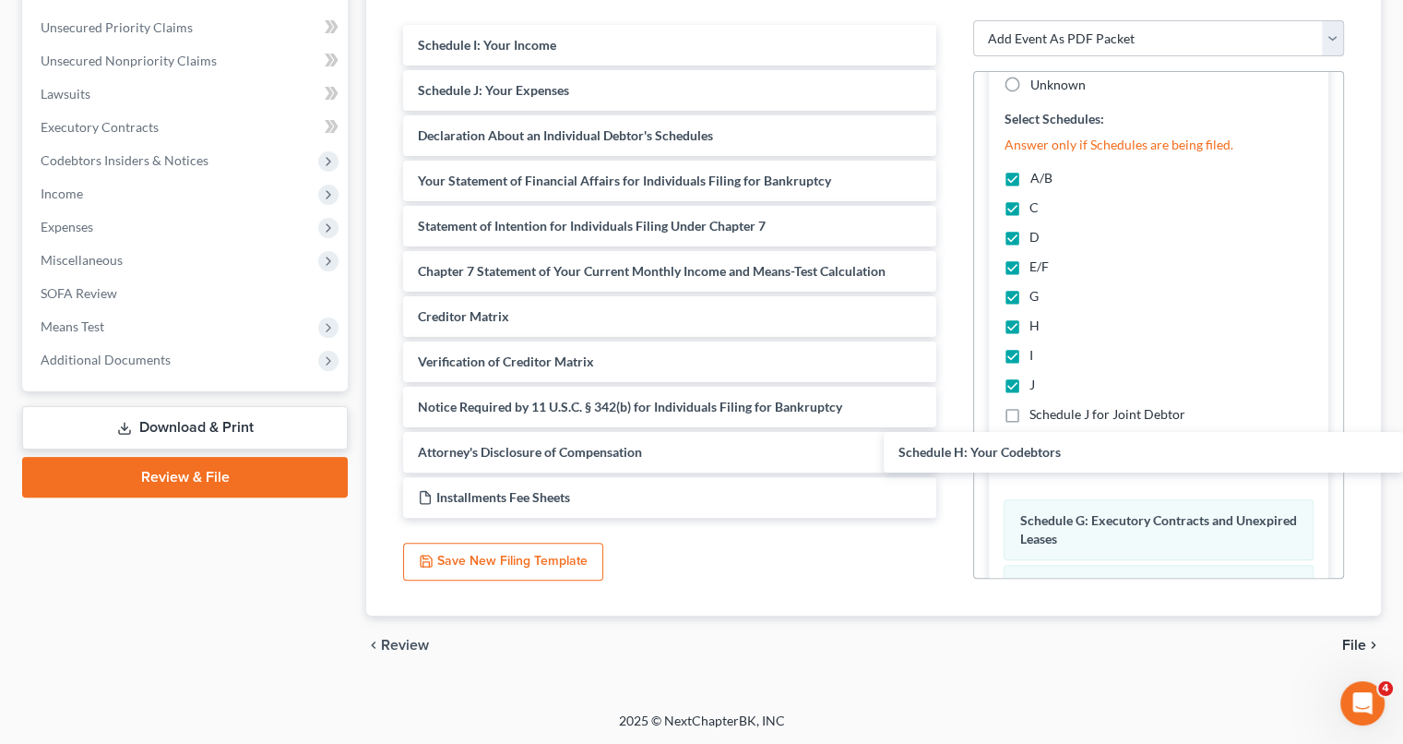
drag, startPoint x: 726, startPoint y: 37, endPoint x: 1406, endPoint y: 446, distance: 793.3
click at [1403, 446] on html "Home New Case Client Portal [PERSON_NAME] Law Offices PC [PERSON_NAME][EMAIL_AD…" at bounding box center [701, 166] width 1403 height 1158
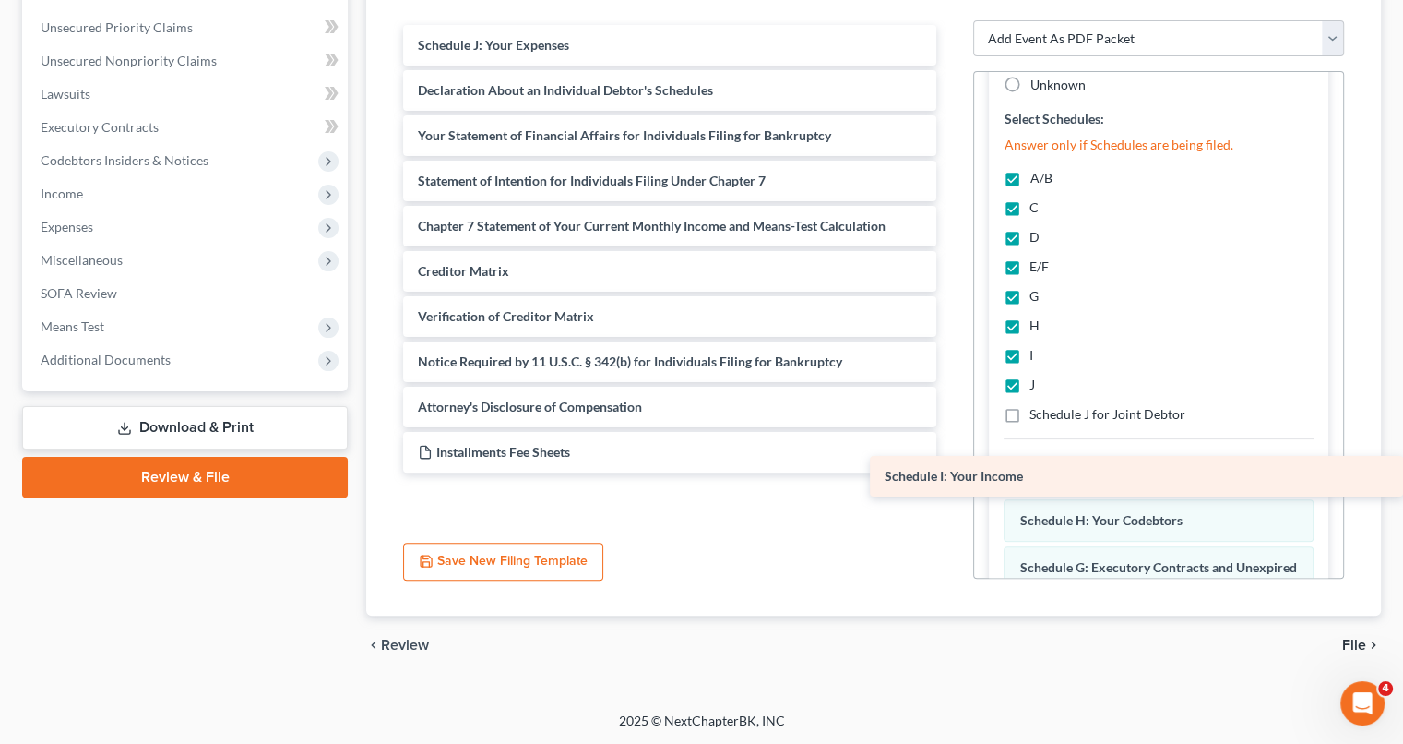
drag, startPoint x: 878, startPoint y: 42, endPoint x: 1381, endPoint y: 477, distance: 665.2
click at [951, 472] on div "Schedule I: Your Income Schedule I: Your Income Schedule J: Your Expenses Decla…" at bounding box center [669, 248] width 563 height 447
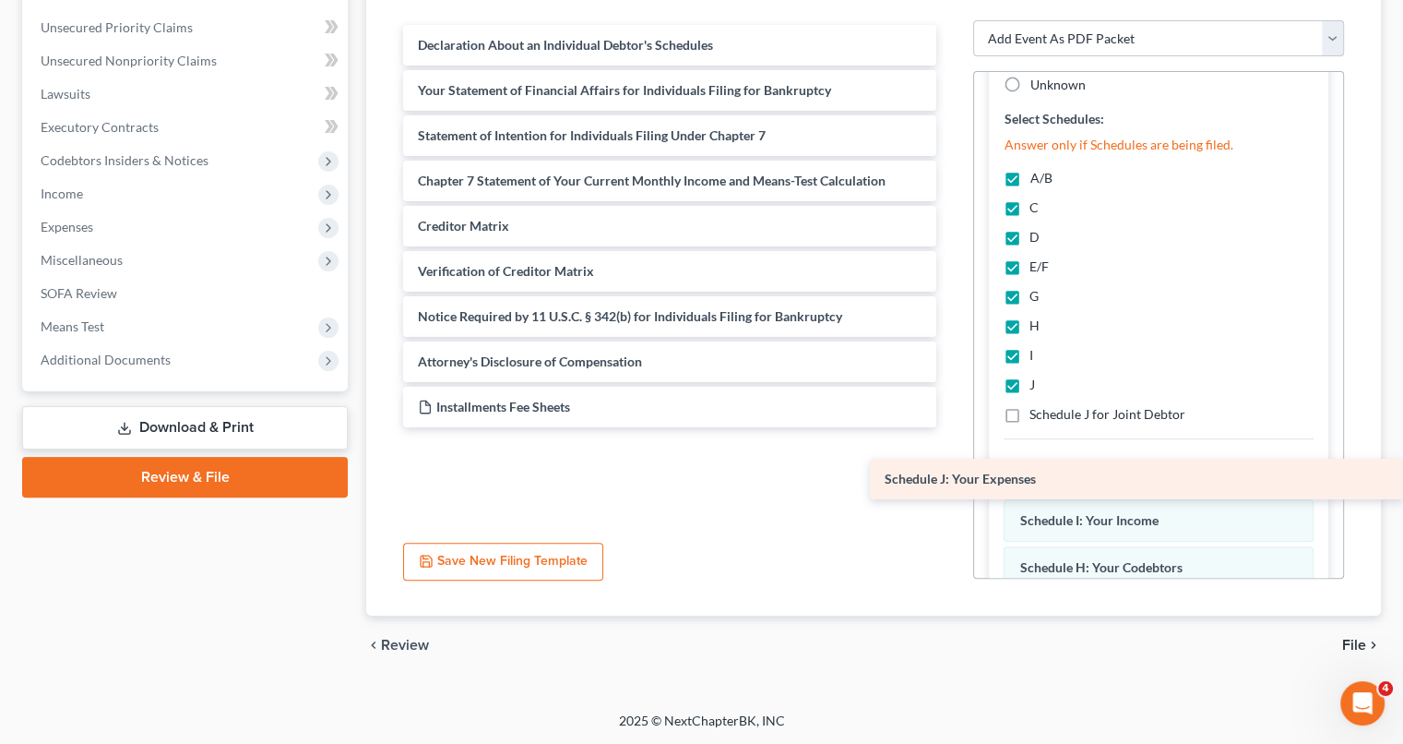
drag, startPoint x: 776, startPoint y: 31, endPoint x: 1300, endPoint y: 460, distance: 677.2
click at [951, 427] on div "Schedule J: Your Expenses Schedule J: Your Expenses Declaration About an Indivi…" at bounding box center [669, 226] width 563 height 402
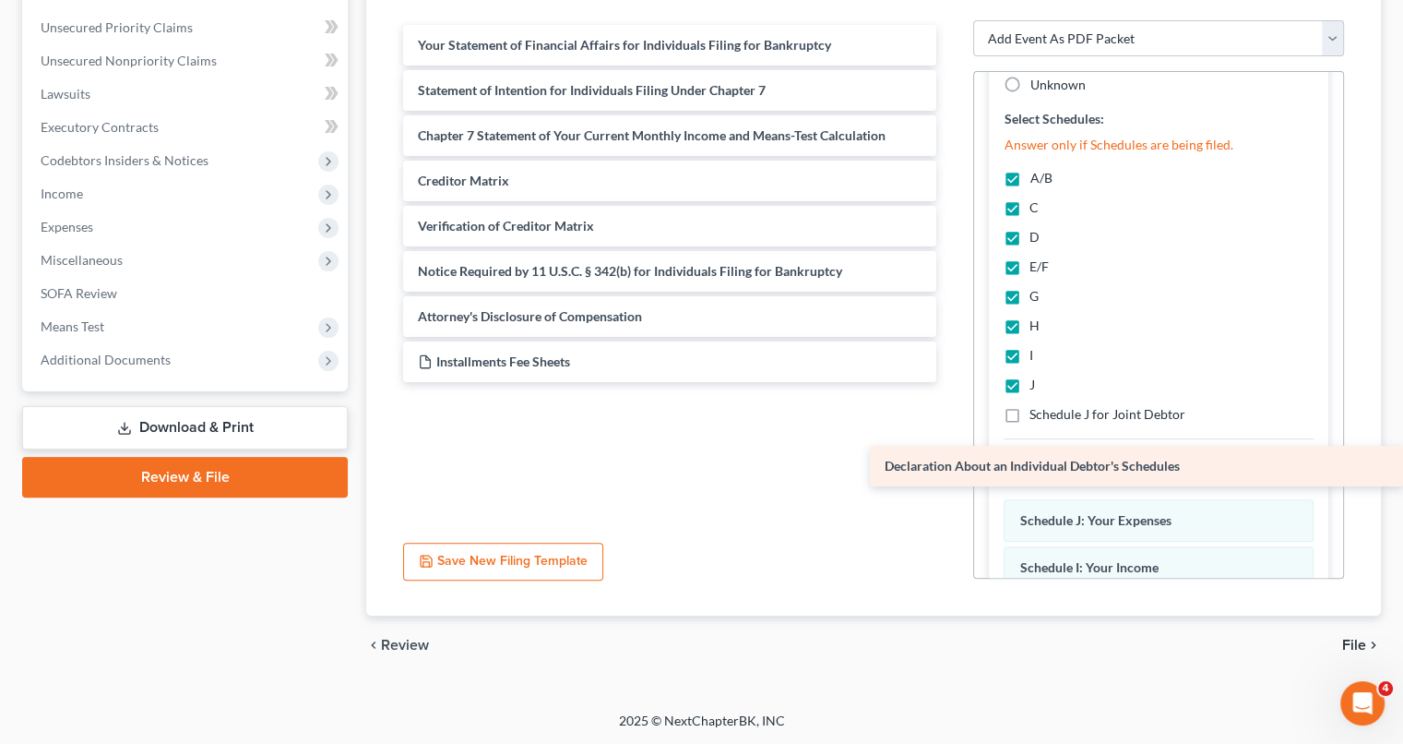
drag, startPoint x: 817, startPoint y: 41, endPoint x: 1377, endPoint y: 463, distance: 701.5
click at [951, 382] on div "Declaration About an Individual Debtor's Schedules Declaration About an Individ…" at bounding box center [669, 203] width 563 height 357
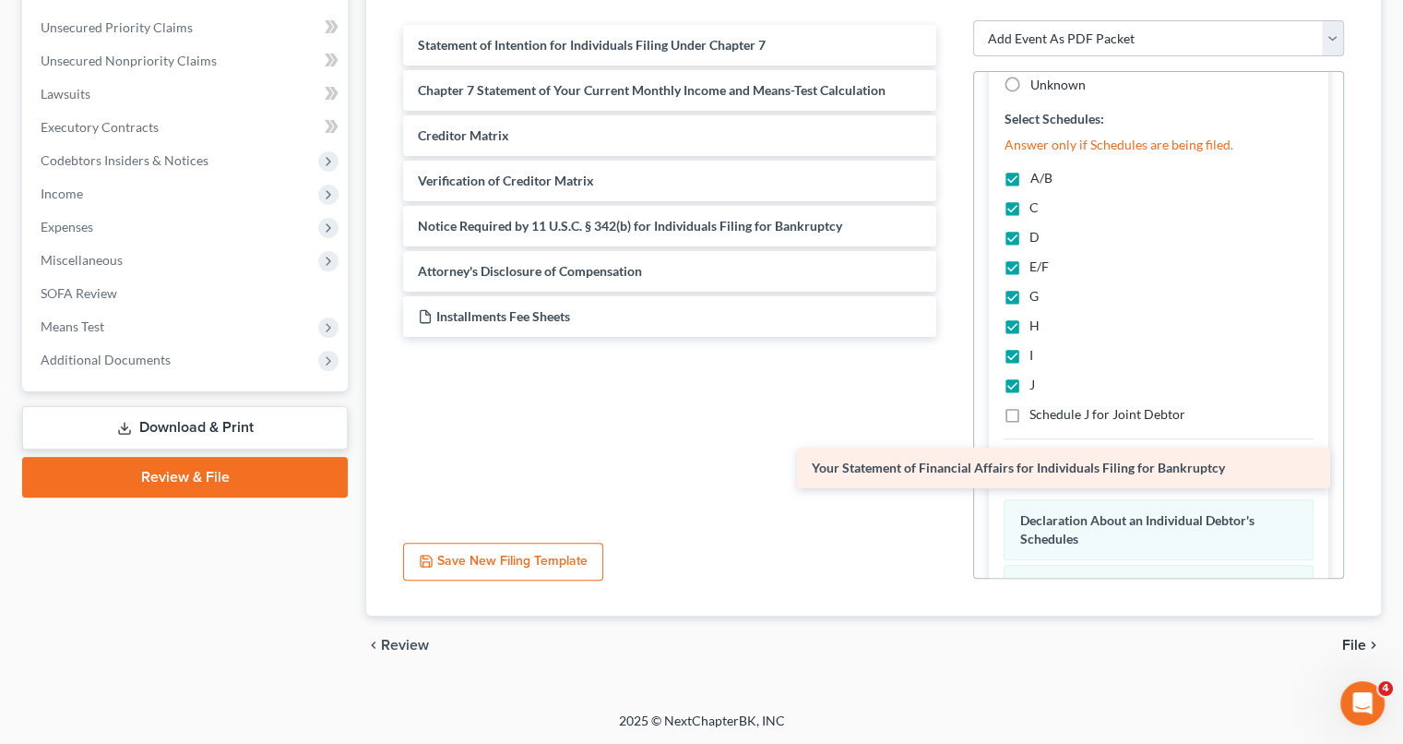
drag, startPoint x: 882, startPoint y: 42, endPoint x: 1276, endPoint y: 466, distance: 579.0
click at [951, 337] on div "Your Statement of Financial Affairs for Individuals Filing for Bankruptcy Your …" at bounding box center [669, 181] width 563 height 312
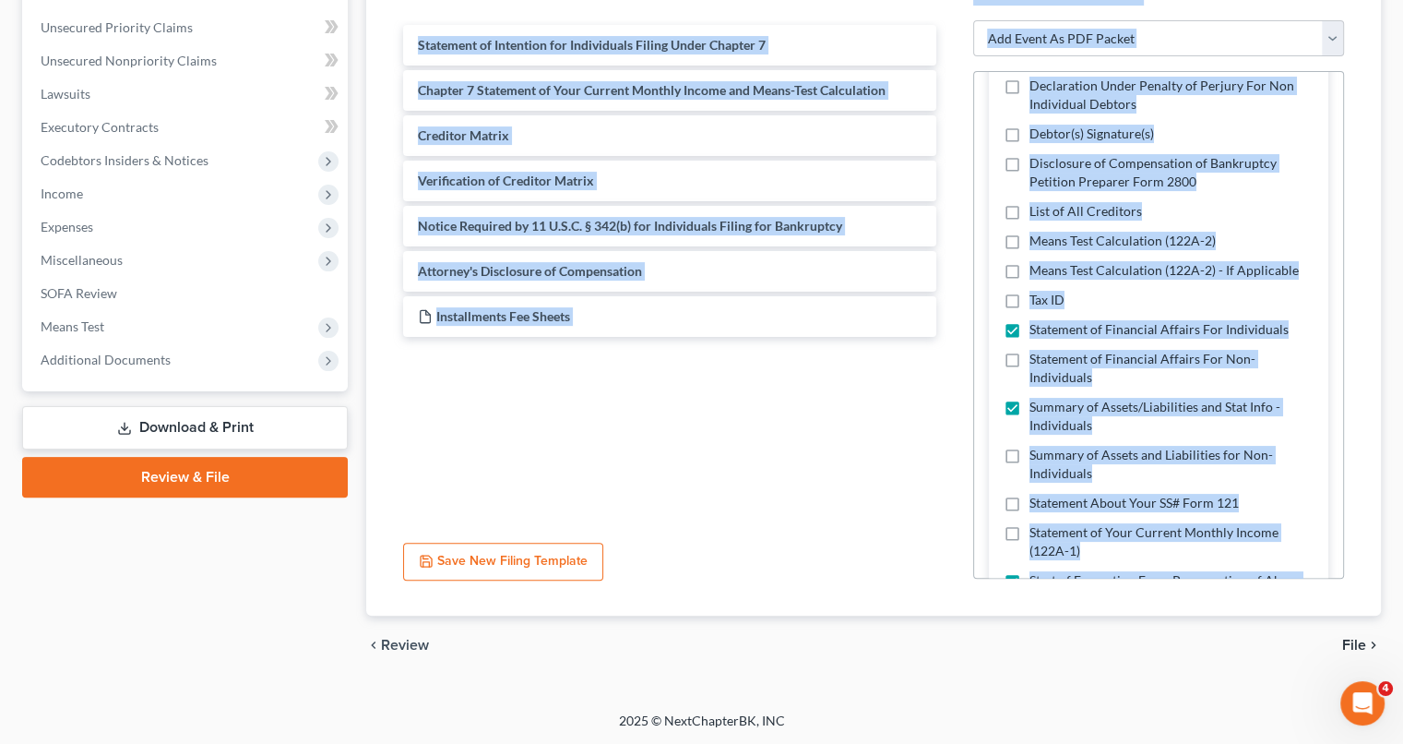
scroll to position [214, 0]
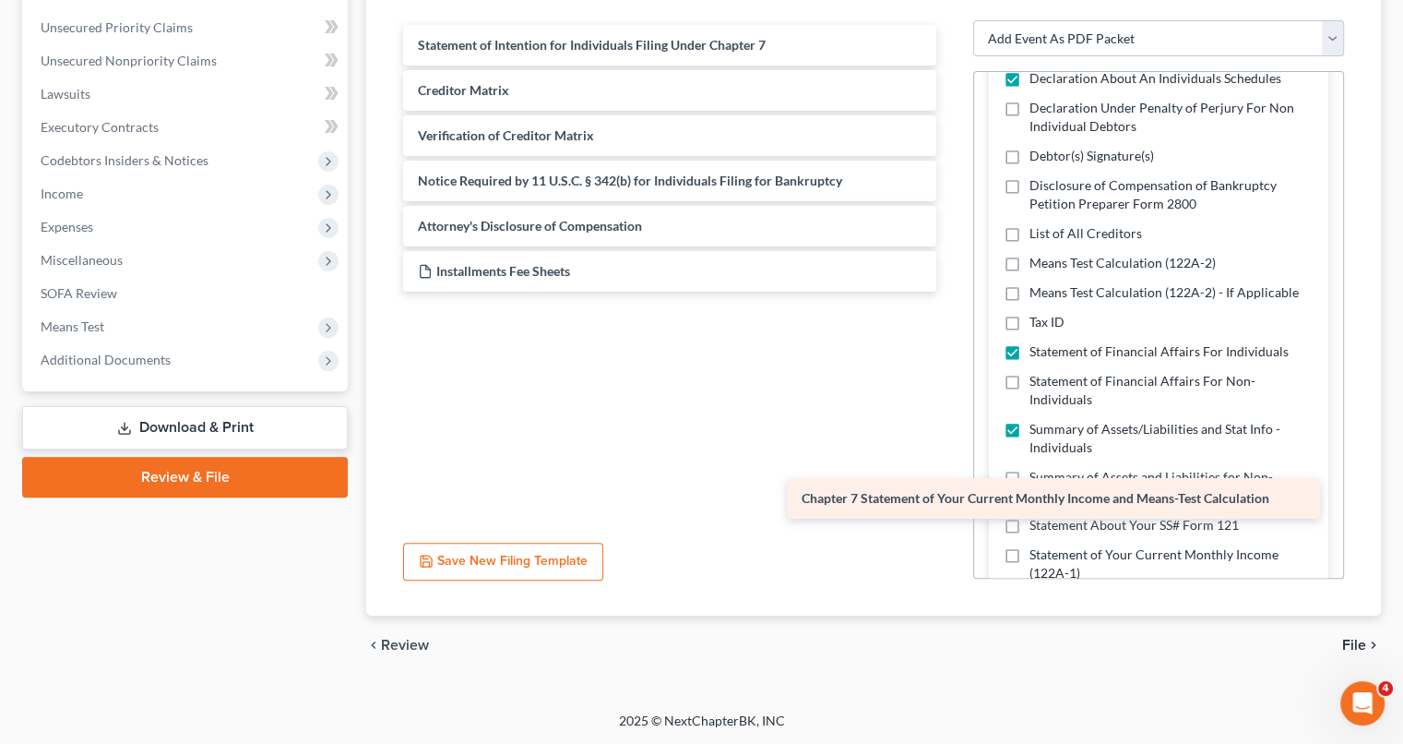
drag, startPoint x: 834, startPoint y: 97, endPoint x: 1218, endPoint y: 506, distance: 561.3
click at [951, 337] on div "Chapter 7 Statement of Your Current Monthly Income and Means-Test Calculation S…" at bounding box center [669, 181] width 563 height 312
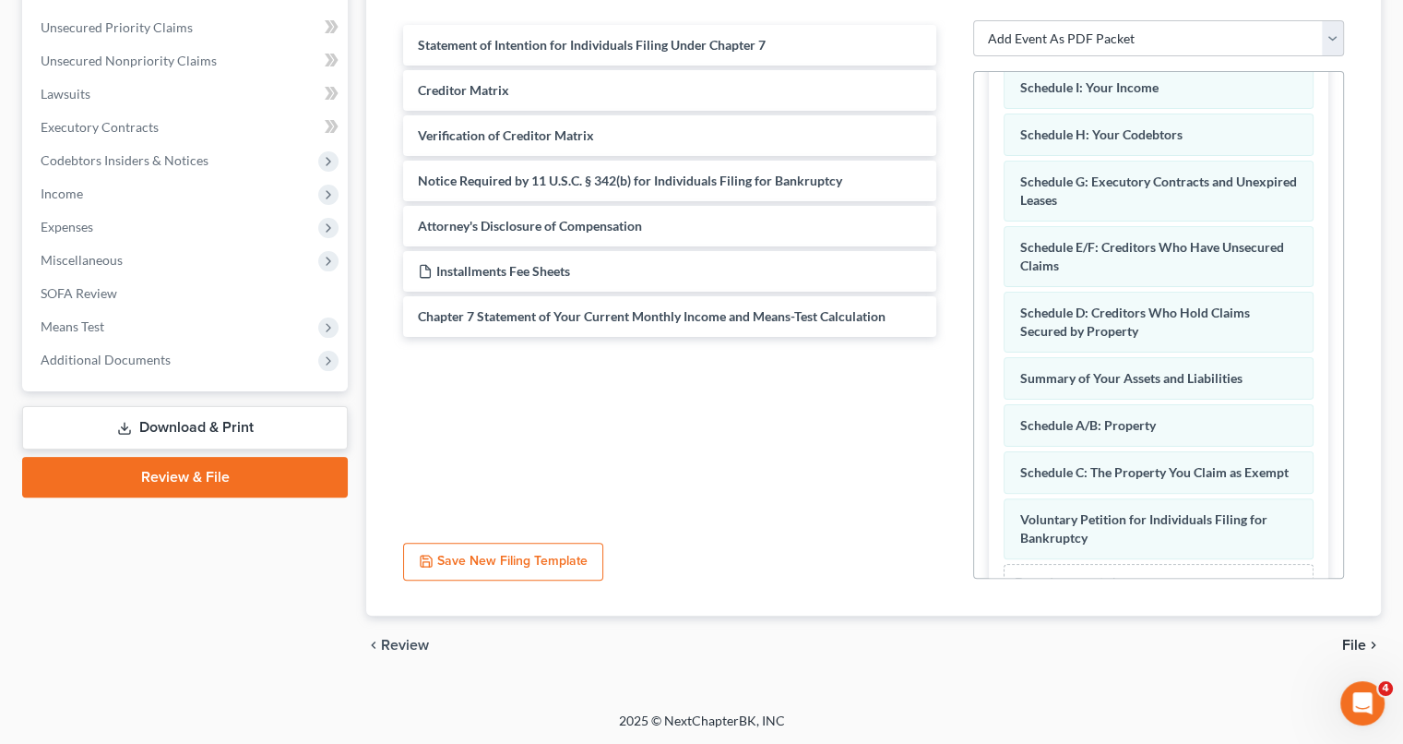
scroll to position [1900, 0]
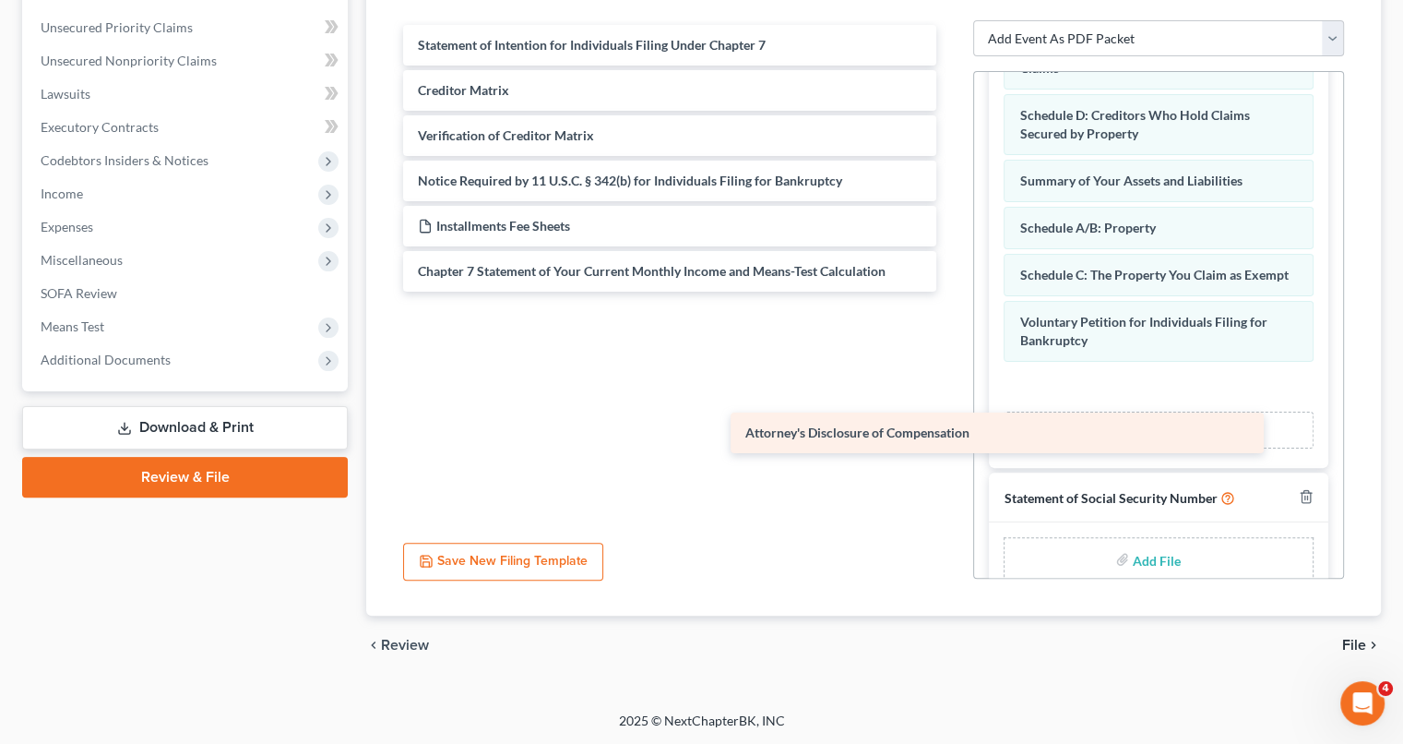
drag, startPoint x: 817, startPoint y: 223, endPoint x: 1144, endPoint y: 429, distance: 386.0
click at [951, 292] on div "Attorney's Disclosure of Compensation Statement of Intention for Individuals Fi…" at bounding box center [669, 158] width 563 height 267
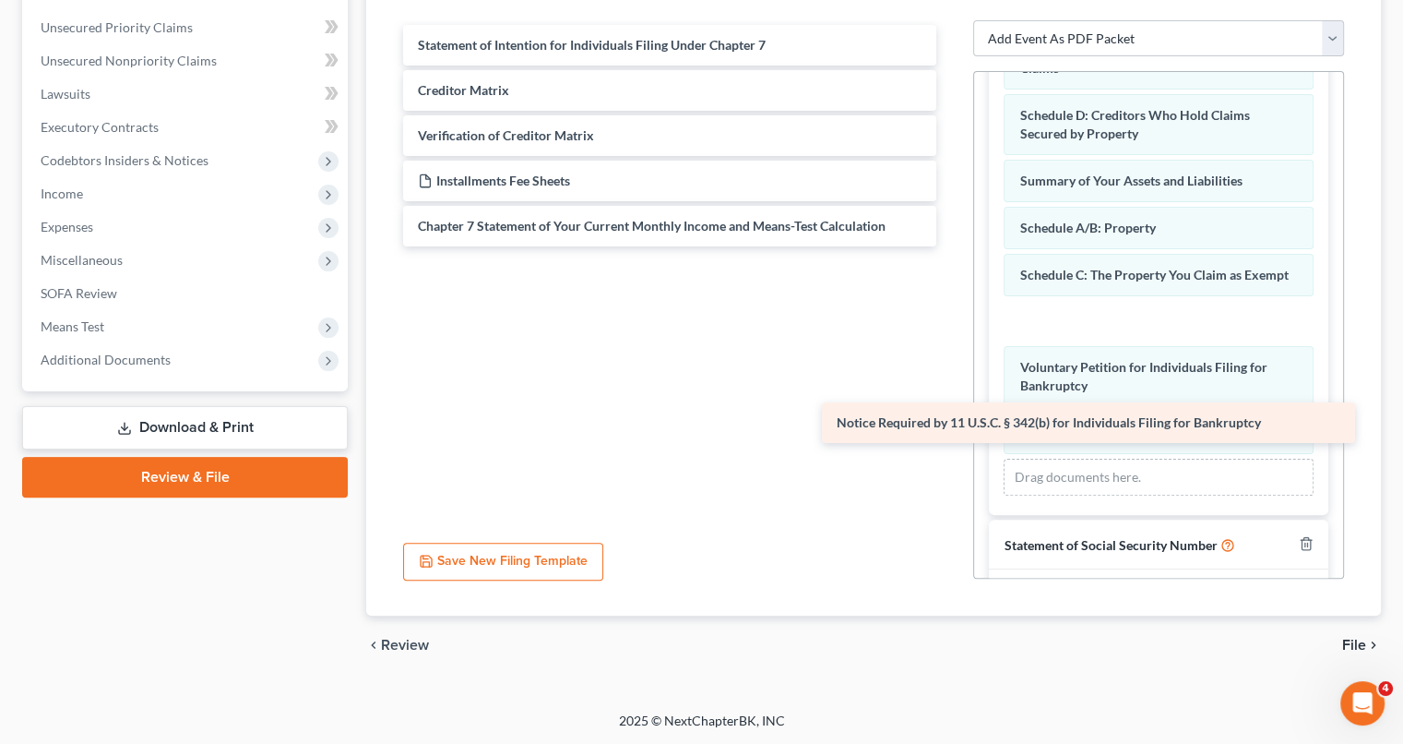
drag, startPoint x: 836, startPoint y: 167, endPoint x: 1255, endPoint y: 411, distance: 484.5
click at [951, 246] on div "Notice Required by 11 U.S.C. § 342(b) for Individuals Filing for Bankruptcy Sta…" at bounding box center [669, 135] width 563 height 221
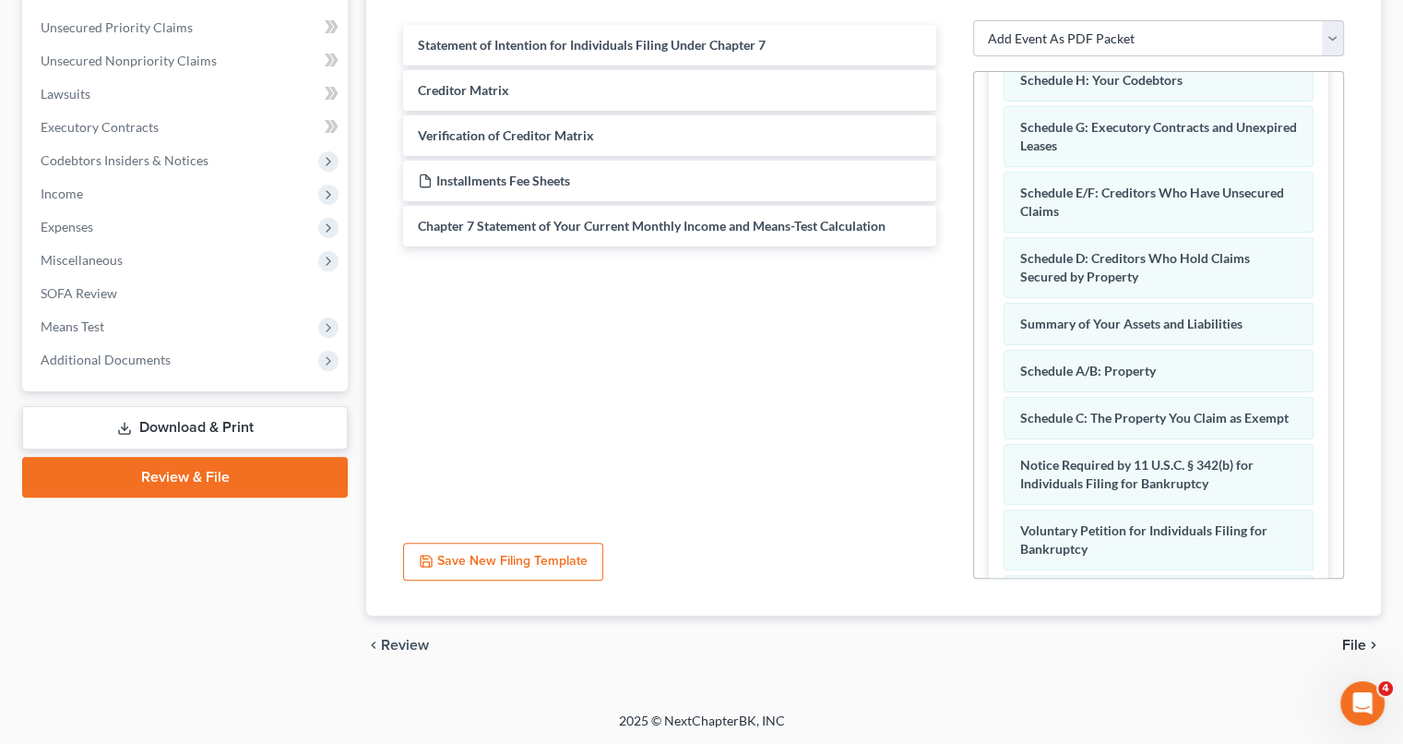
scroll to position [1749, 0]
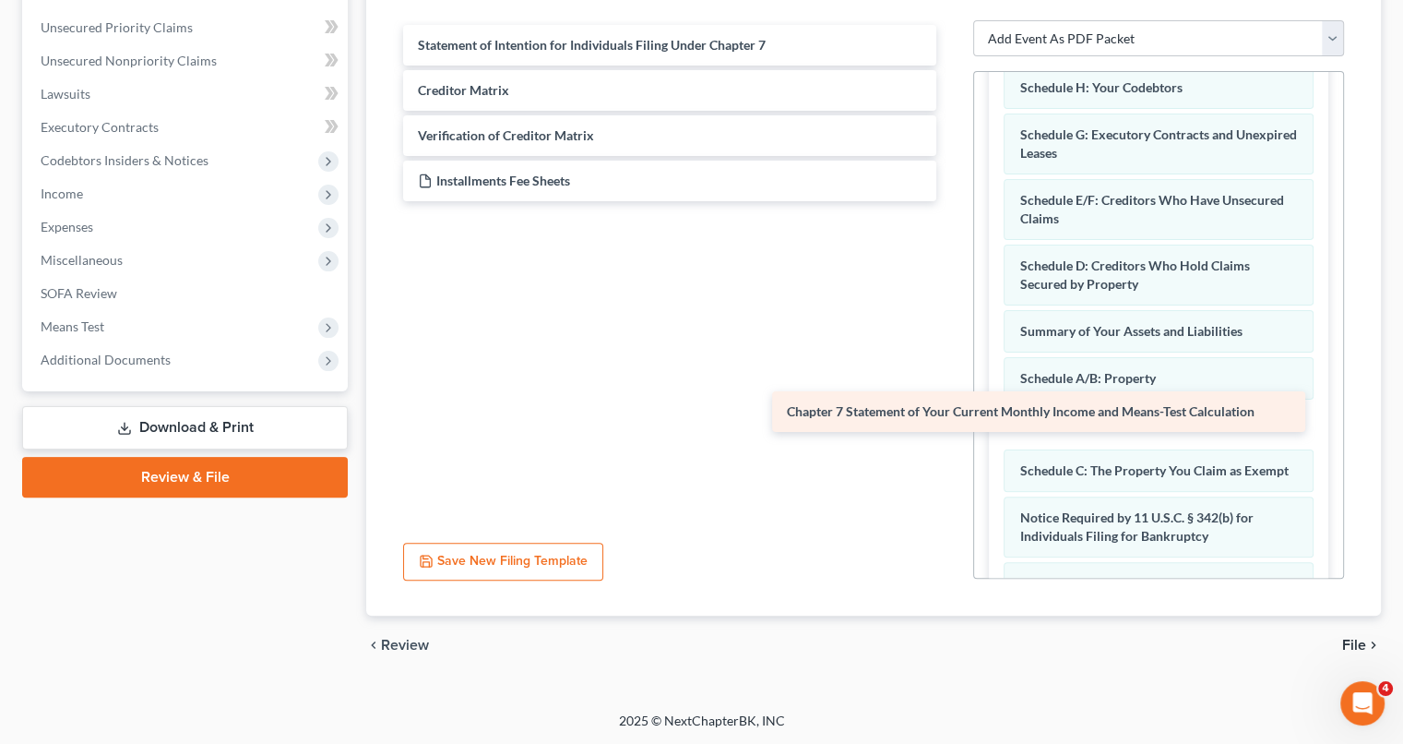
drag, startPoint x: 768, startPoint y: 232, endPoint x: 1137, endPoint y: 420, distance: 413.8
click at [951, 201] on div "Chapter 7 Statement of Your Current Monthly Income and Means-Test Calculation S…" at bounding box center [669, 113] width 563 height 176
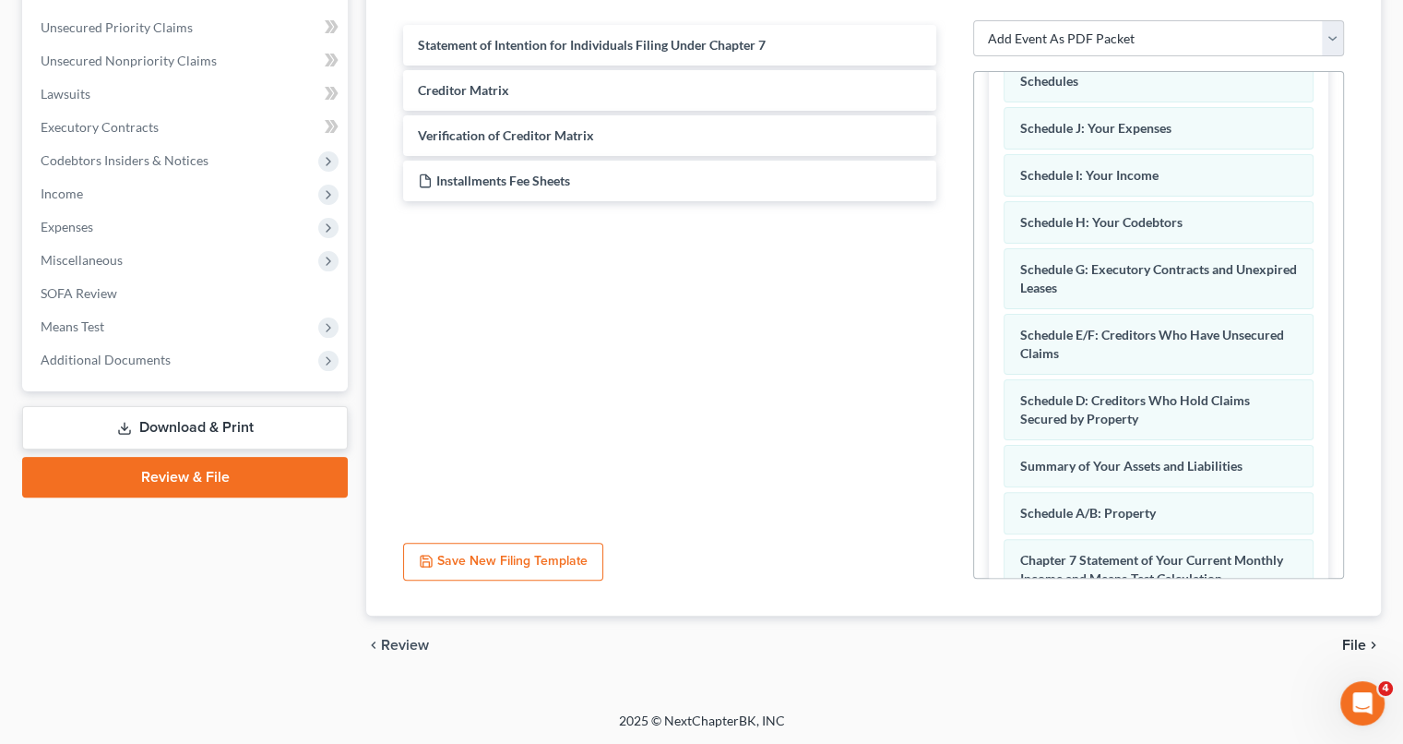
scroll to position [1642, 0]
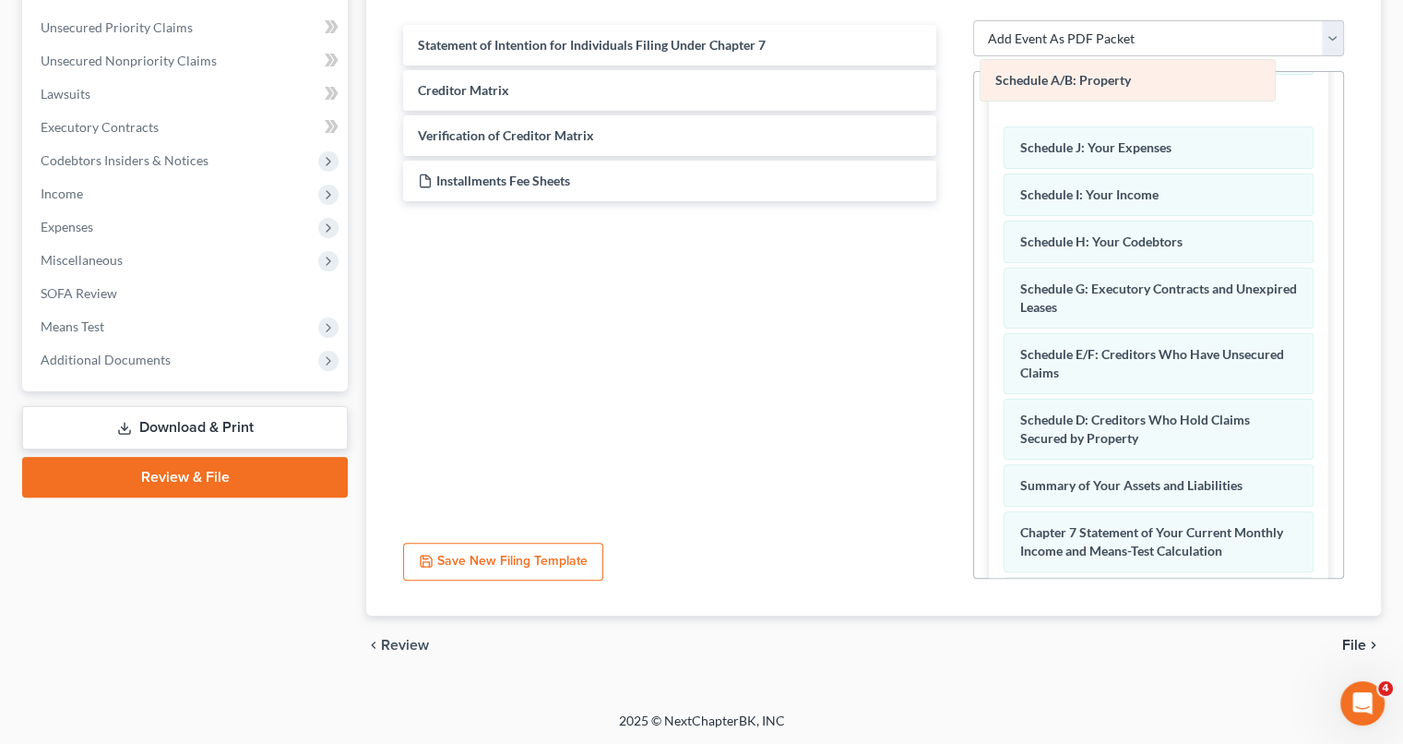
drag, startPoint x: 1210, startPoint y: 483, endPoint x: 1186, endPoint y: 84, distance: 400.2
click at [1186, 84] on div "Schedule A/B: Property Amended Schedule A/B: Property Your Statement of Financi…" at bounding box center [1159, 392] width 310 height 889
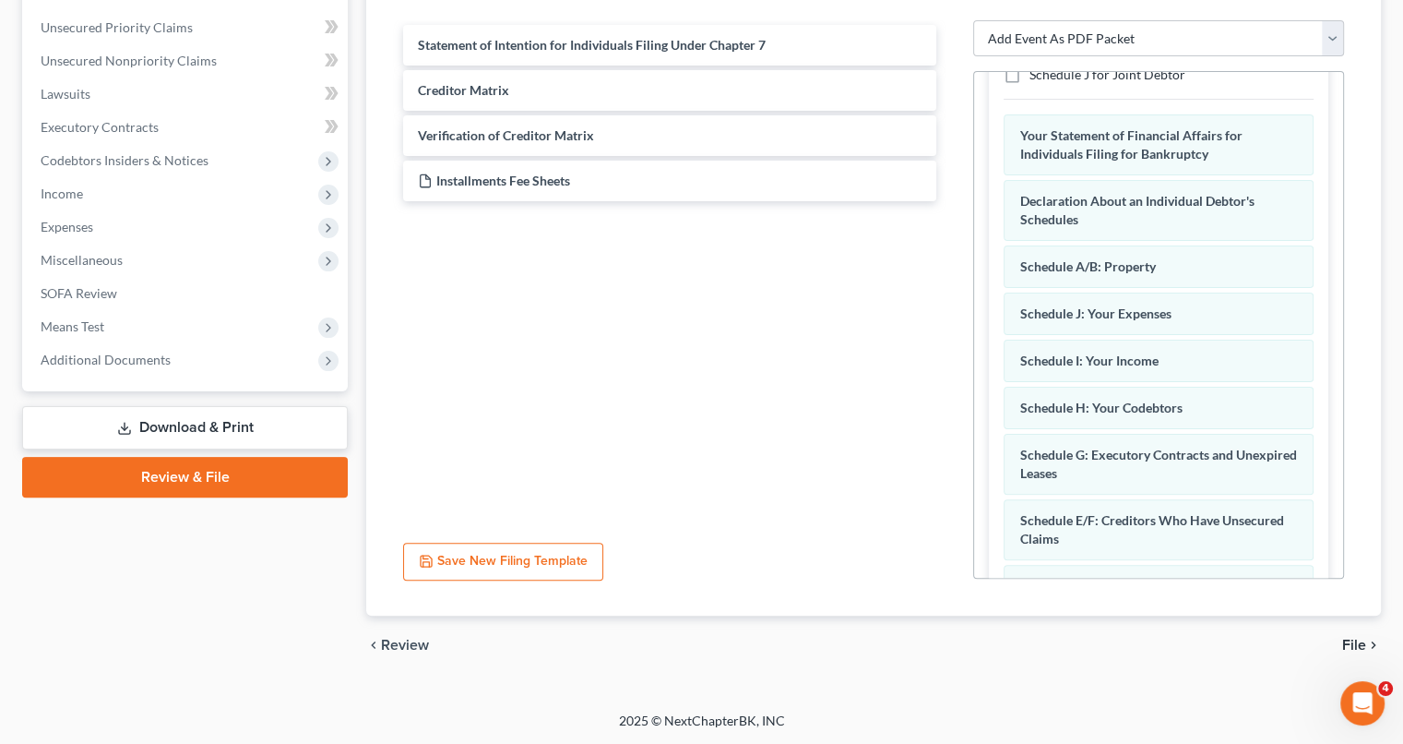
scroll to position [1458, 0]
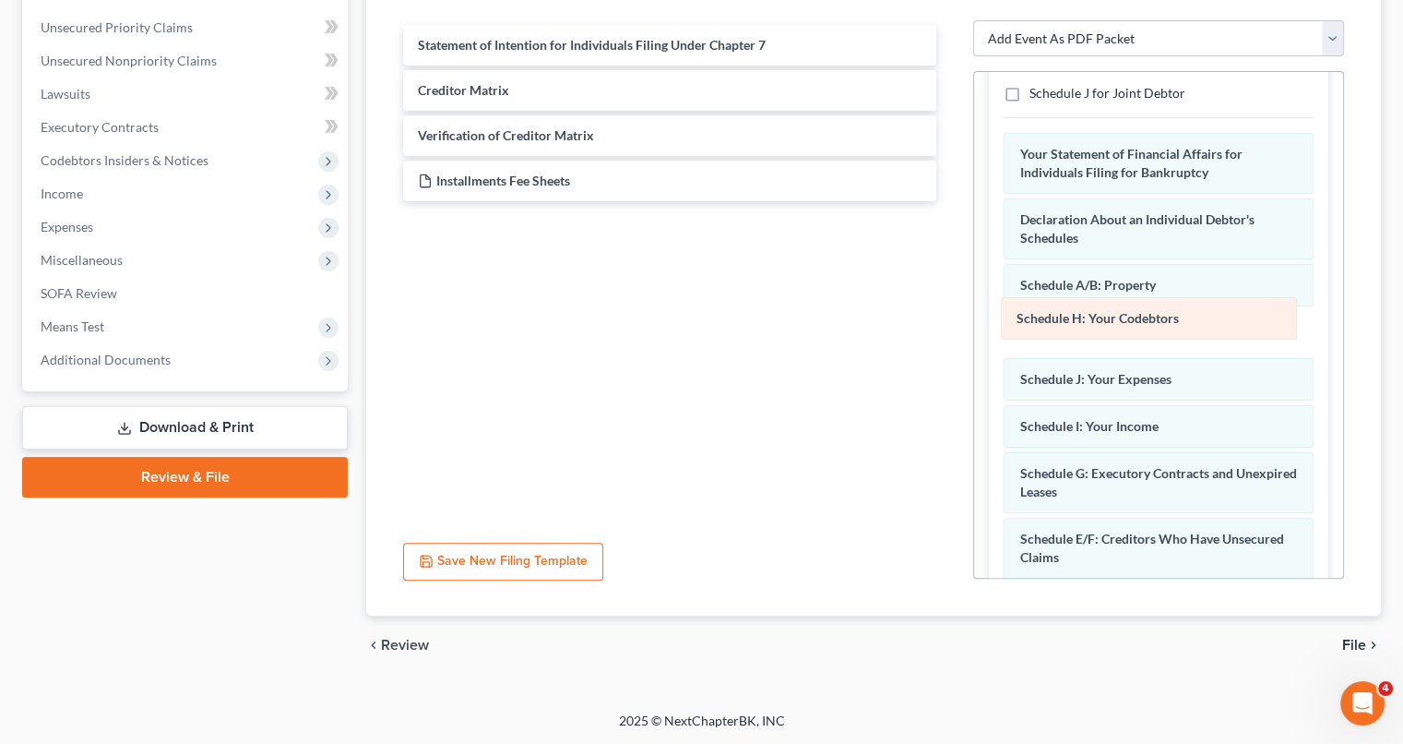
drag, startPoint x: 1141, startPoint y: 425, endPoint x: 1138, endPoint y: 325, distance: 100.6
click at [1138, 325] on div "Schedule H: Your Codebtors Amended Schedule H: Your Codebtors Your Statement of…" at bounding box center [1159, 577] width 310 height 889
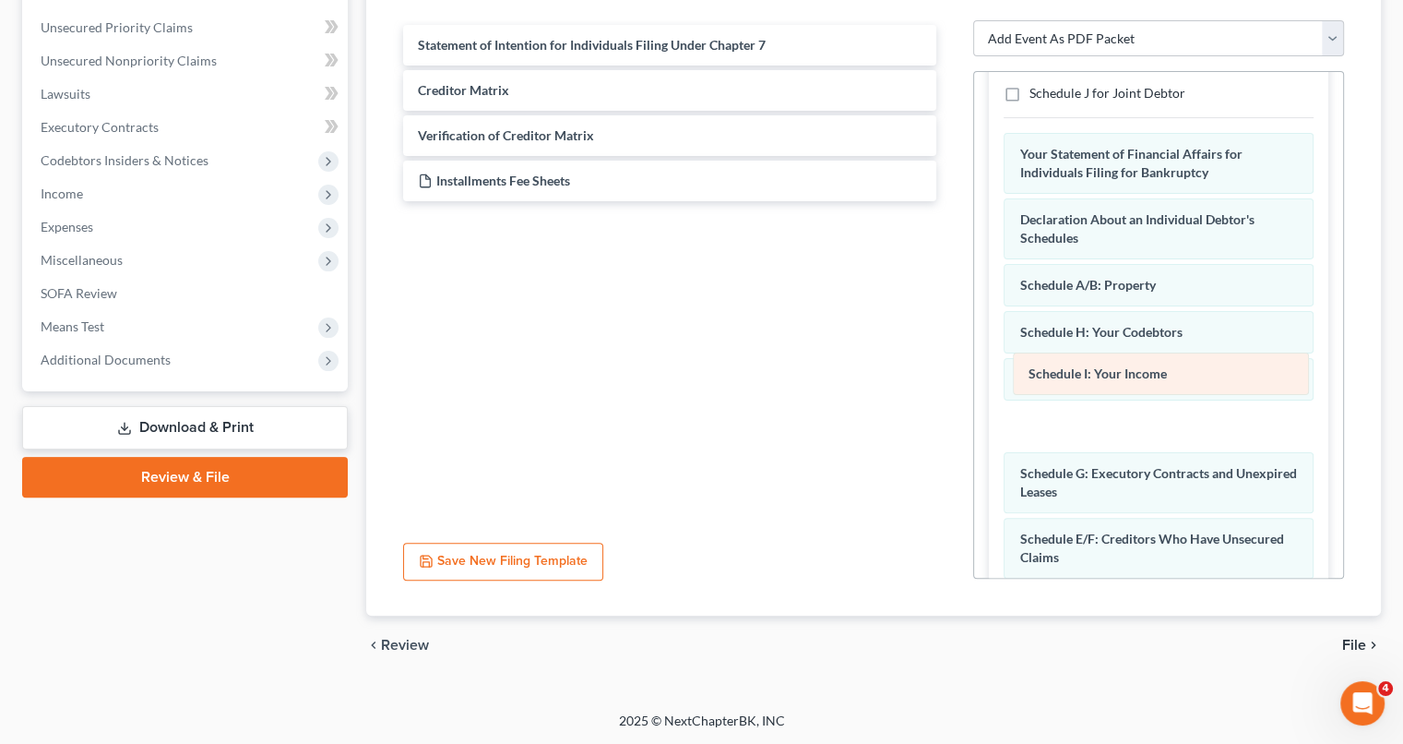
drag, startPoint x: 1138, startPoint y: 432, endPoint x: 1148, endPoint y: 382, distance: 50.8
click at [1148, 382] on div "Schedule I: Your Income Amended Schedule I: Your Income Your Statement of Finan…" at bounding box center [1159, 577] width 310 height 889
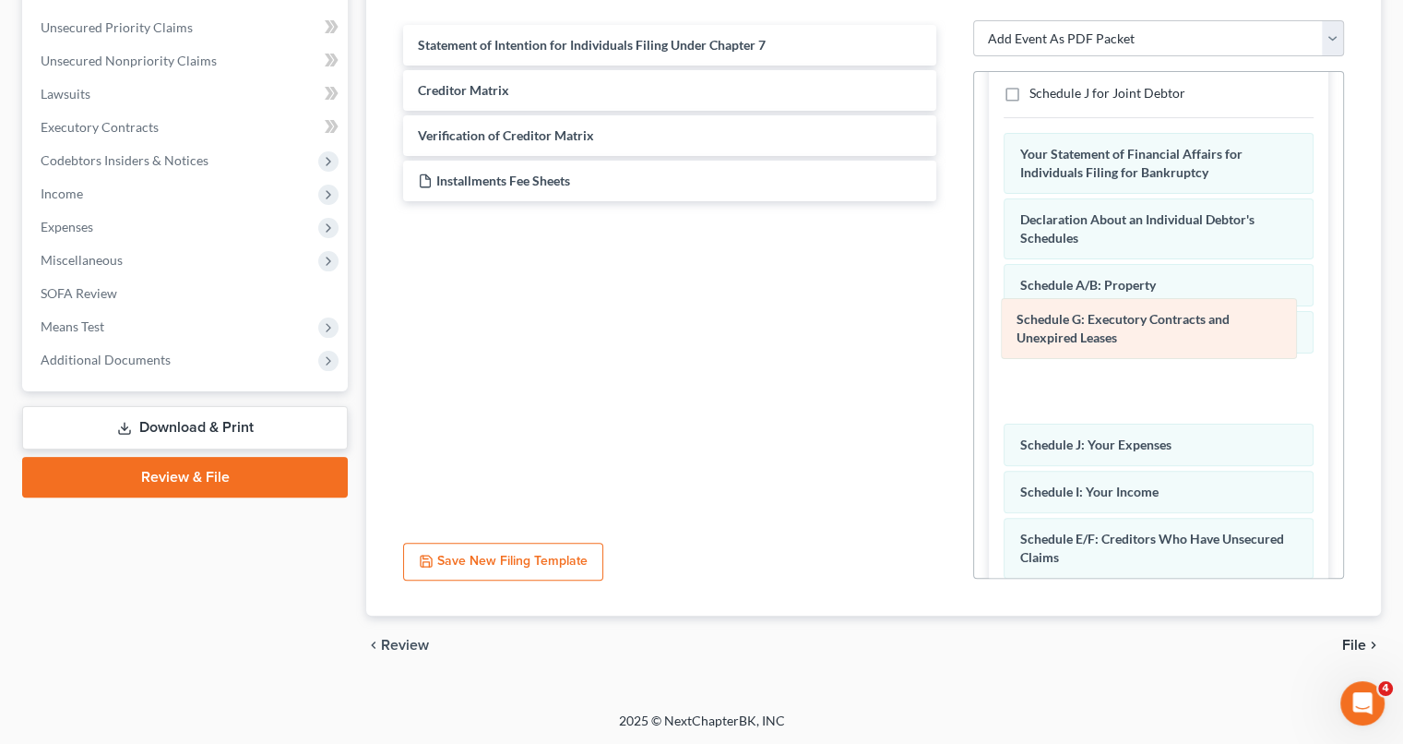
drag, startPoint x: 1147, startPoint y: 487, endPoint x: 1144, endPoint y: 338, distance: 149.5
click at [1144, 338] on div "Schedule G: Executory Contracts and Unexpired Leases Amended Schedule G: Execut…" at bounding box center [1159, 577] width 310 height 889
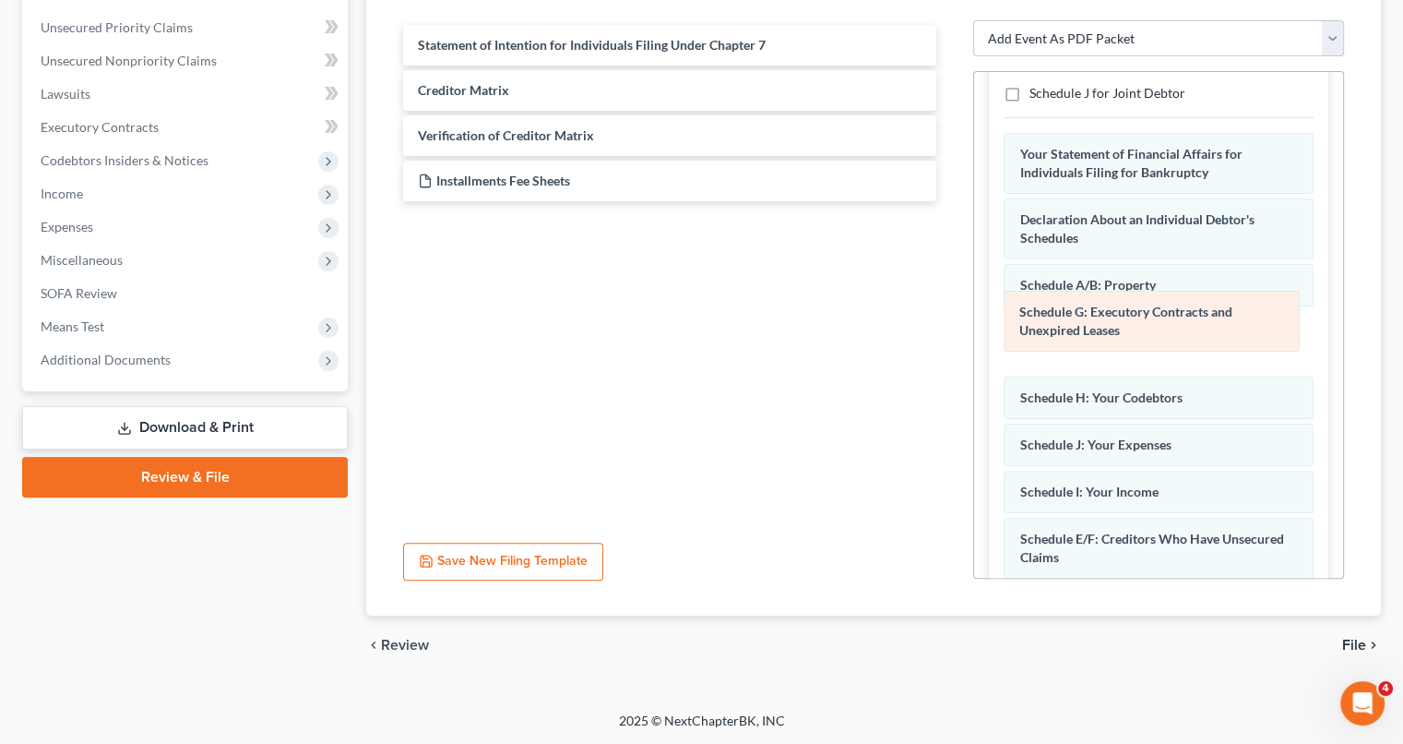
drag, startPoint x: 1148, startPoint y: 371, endPoint x: 1148, endPoint y: 307, distance: 63.7
click at [1148, 307] on div "Schedule G: Executory Contracts and Unexpired Leases Amended Schedule G: Execut…" at bounding box center [1159, 577] width 310 height 889
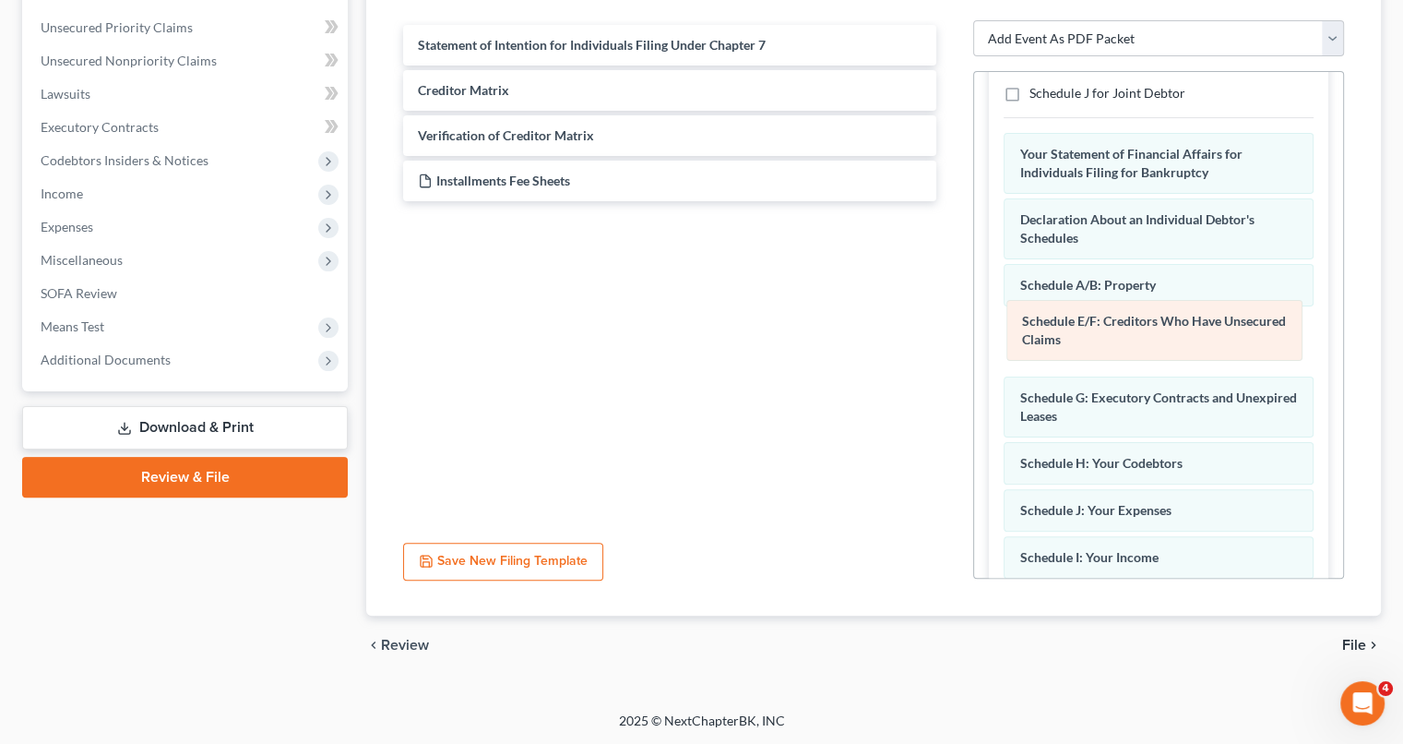
drag, startPoint x: 1150, startPoint y: 538, endPoint x: 1153, endPoint y: 326, distance: 212.2
click at [1153, 326] on div "Schedule E/F: Creditors Who Have Unsecured Claims Amended Schedule E/F: Credito…" at bounding box center [1159, 577] width 310 height 889
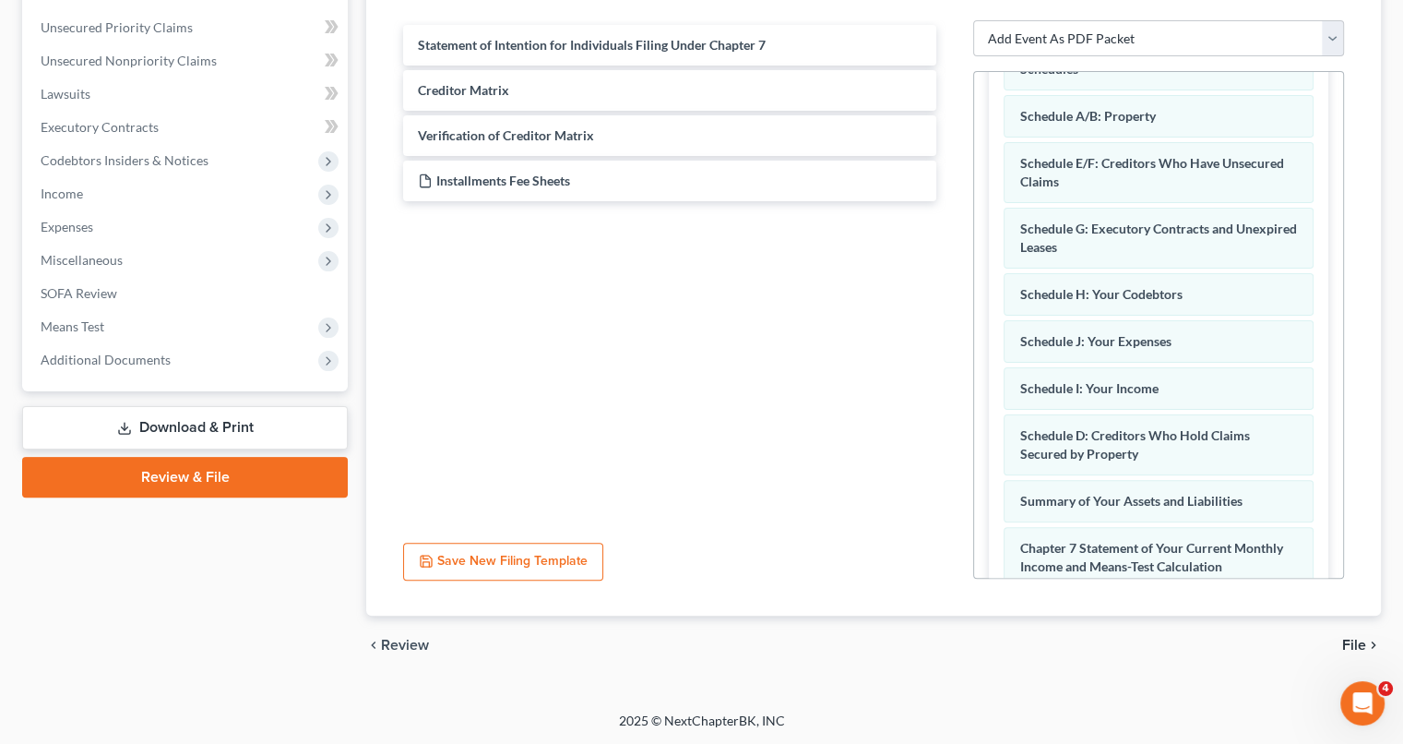
scroll to position [1623, 0]
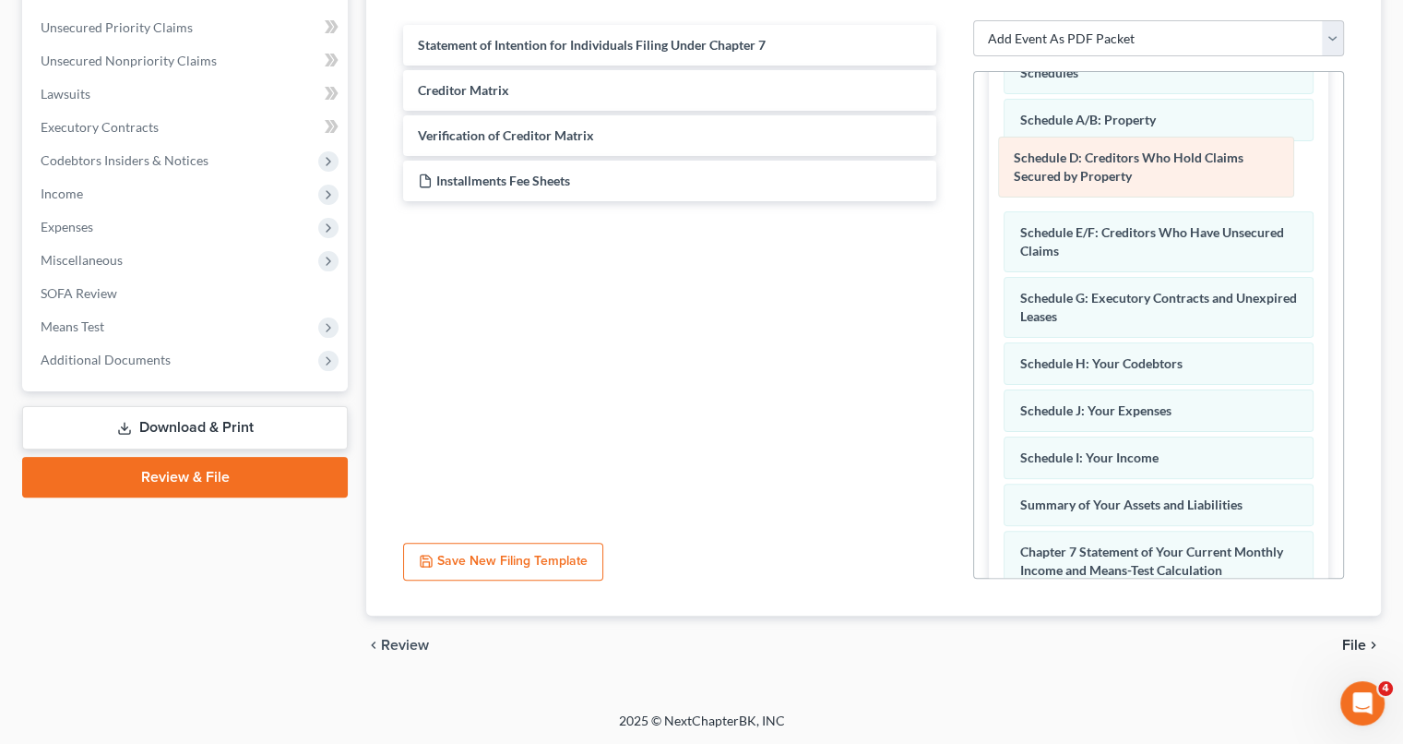
drag, startPoint x: 1235, startPoint y: 450, endPoint x: 1229, endPoint y: 173, distance: 276.8
click at [1229, 173] on div "Schedule D: Creditors Who Hold Claims Secured by Property Amended Schedule D: C…" at bounding box center [1159, 412] width 310 height 889
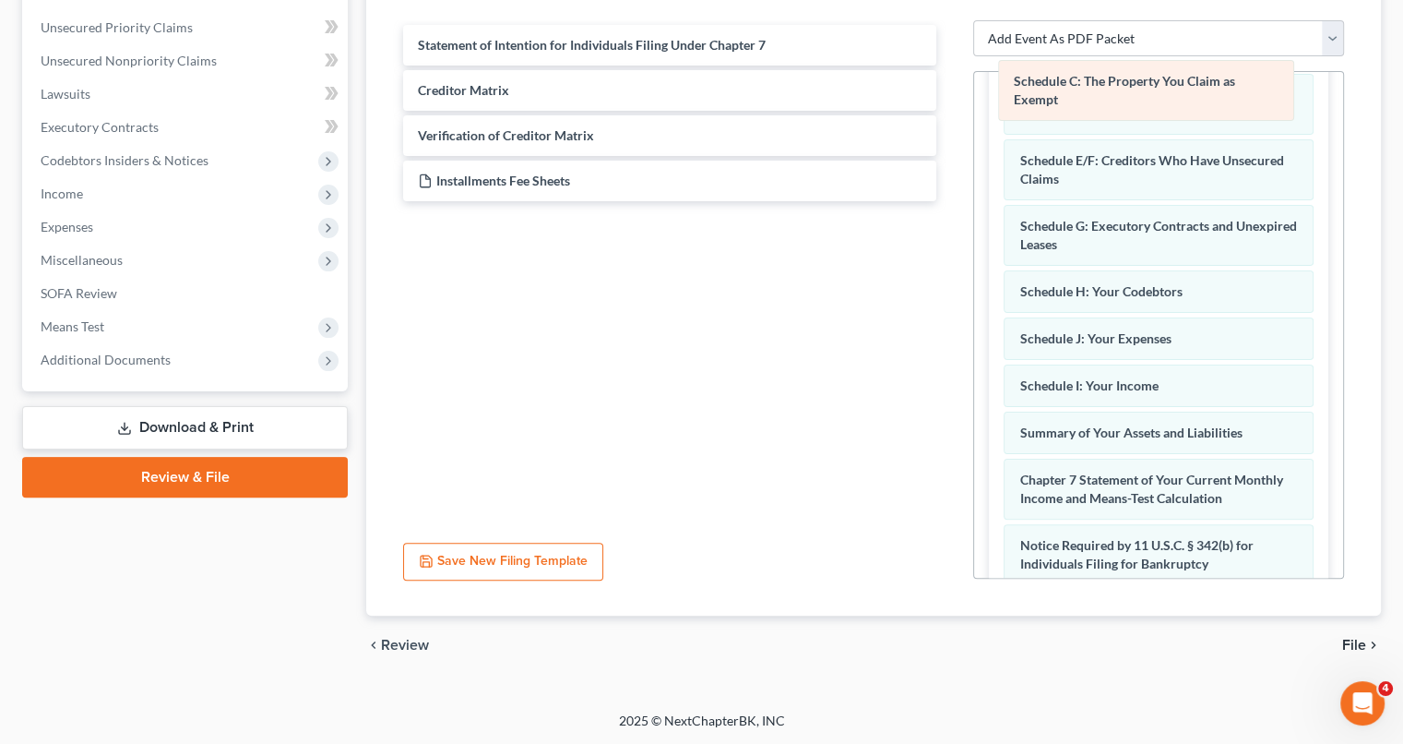
scroll to position [1694, 0]
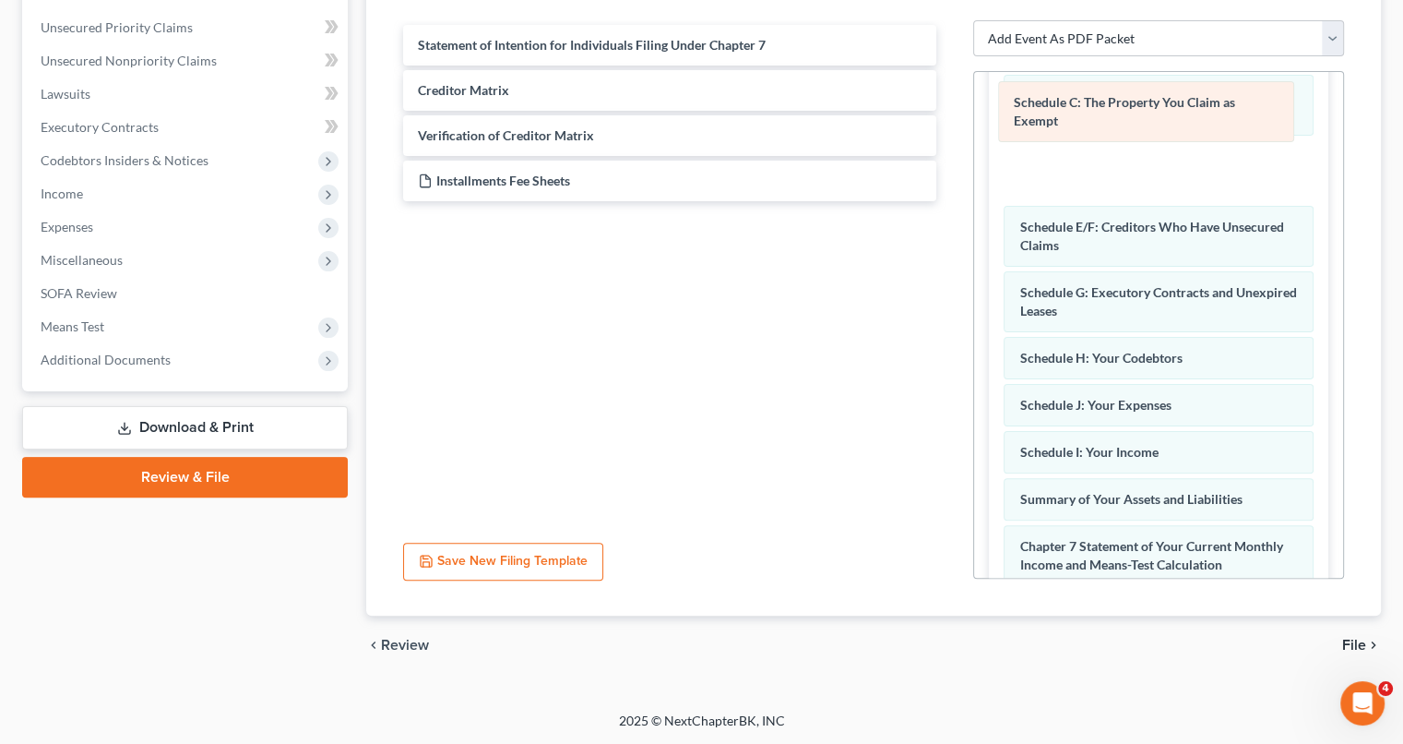
drag, startPoint x: 1269, startPoint y: 545, endPoint x: 1263, endPoint y: 108, distance: 437.3
click at [1263, 108] on div "Schedule C: The Property You Claim as Exempt Amended Schedule C: The Property Y…" at bounding box center [1159, 351] width 310 height 908
drag, startPoint x: 1262, startPoint y: 179, endPoint x: 1262, endPoint y: 111, distance: 68.3
click at [1262, 111] on div "Schedule C: The Property You Claim as Exempt Amended Schedule C: The Property Y…" at bounding box center [1159, 351] width 310 height 908
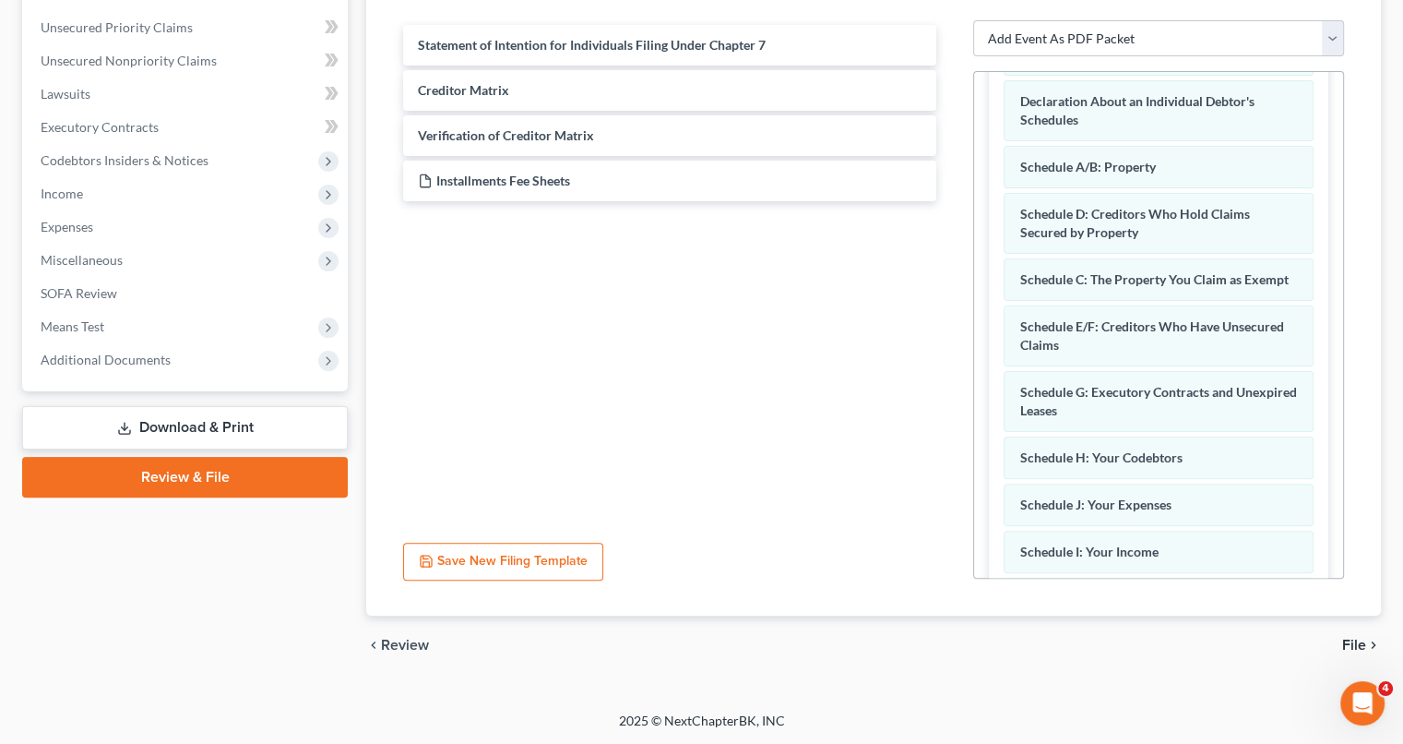
scroll to position [1572, 0]
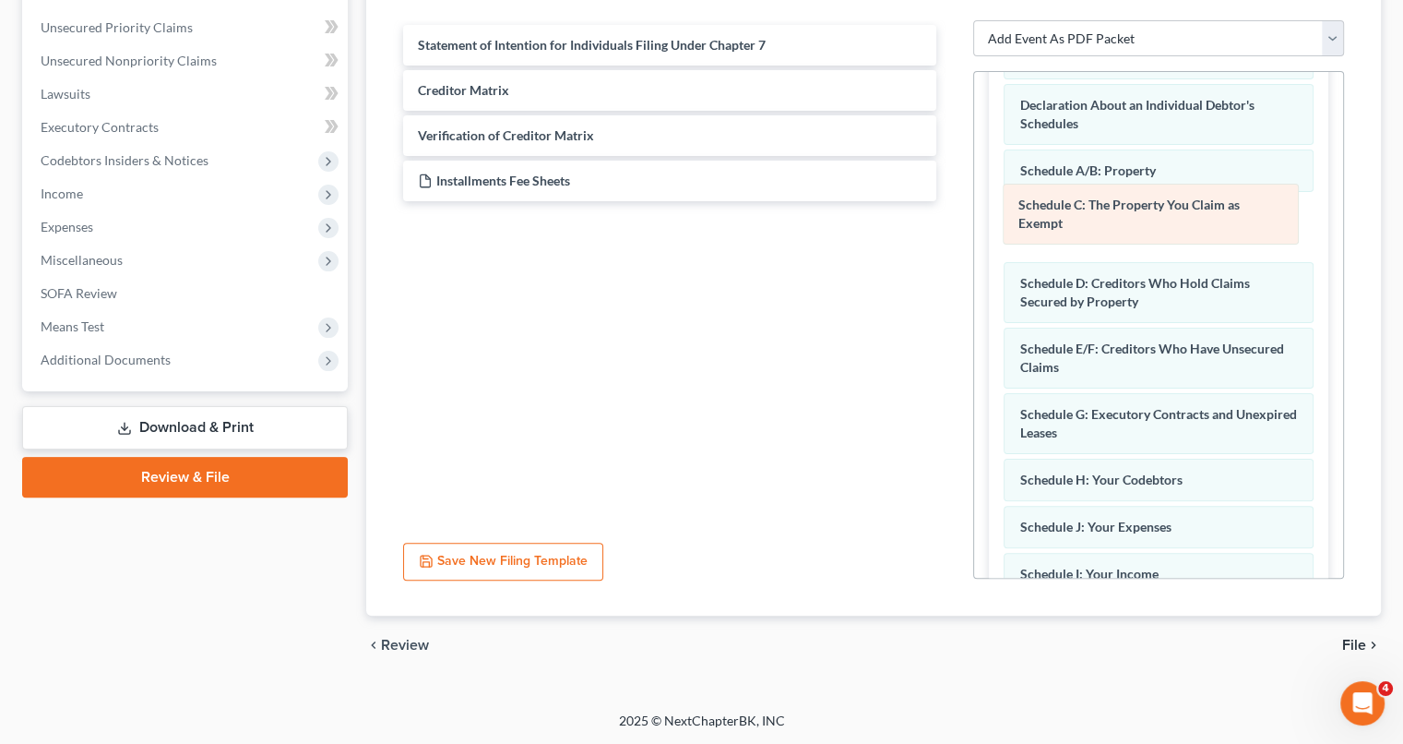
drag, startPoint x: 1215, startPoint y: 294, endPoint x: 1217, endPoint y: 228, distance: 66.5
click at [1217, 228] on div "Schedule C: The Property You Claim as Exempt Amended Schedule C: The Property Y…" at bounding box center [1159, 472] width 310 height 908
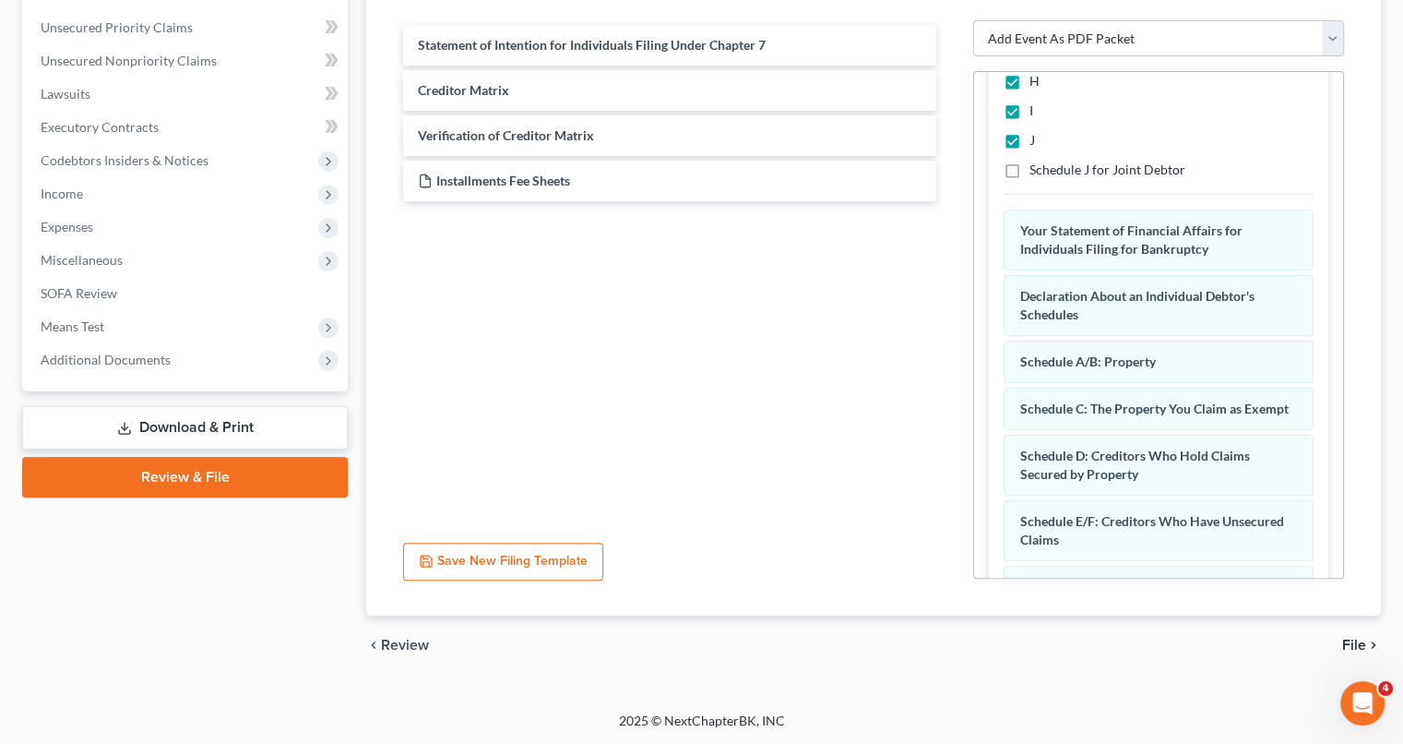
scroll to position [1413, 0]
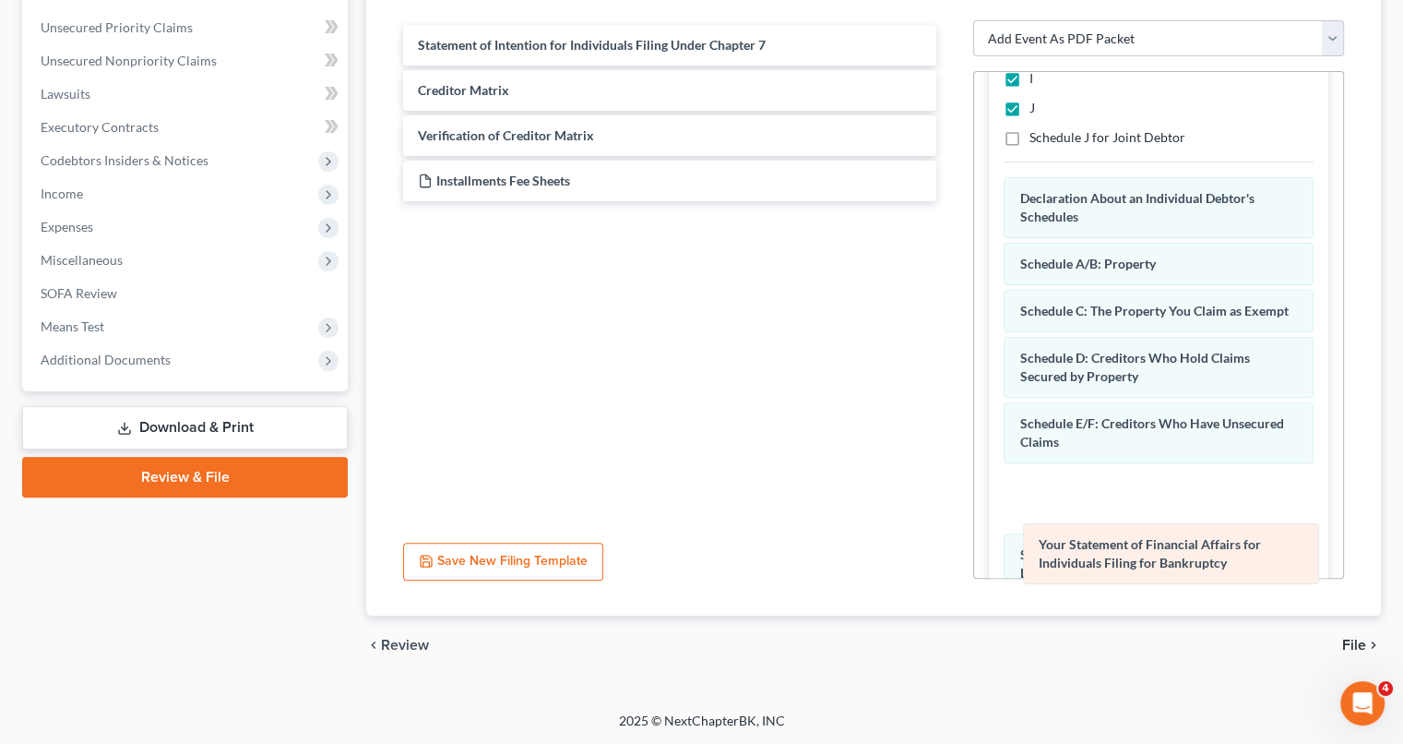
drag, startPoint x: 1218, startPoint y: 216, endPoint x: 1237, endPoint y: 565, distance: 349.3
click at [1237, 565] on div "Your Statement of Financial Affairs for Individuals Filing for Bankruptcy Amend…" at bounding box center [1159, 621] width 310 height 889
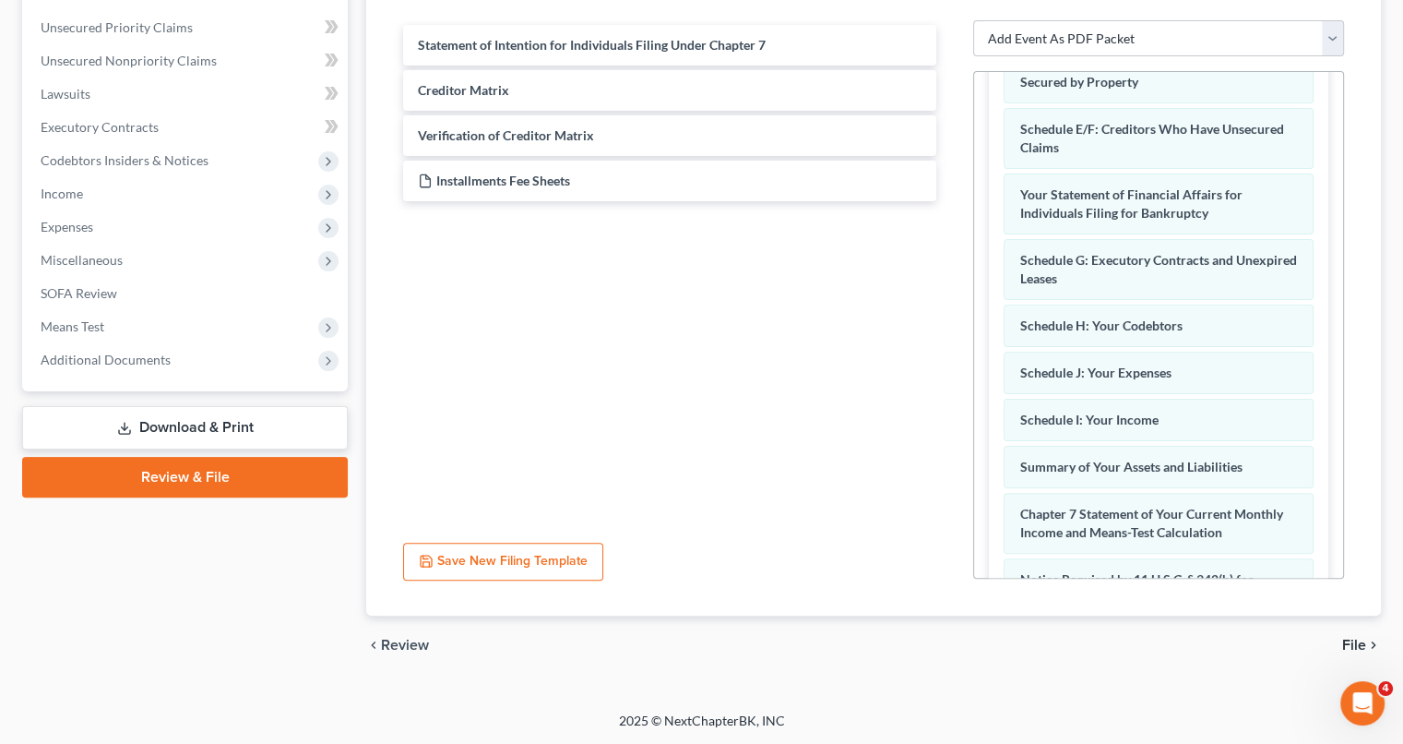
scroll to position [1716, 0]
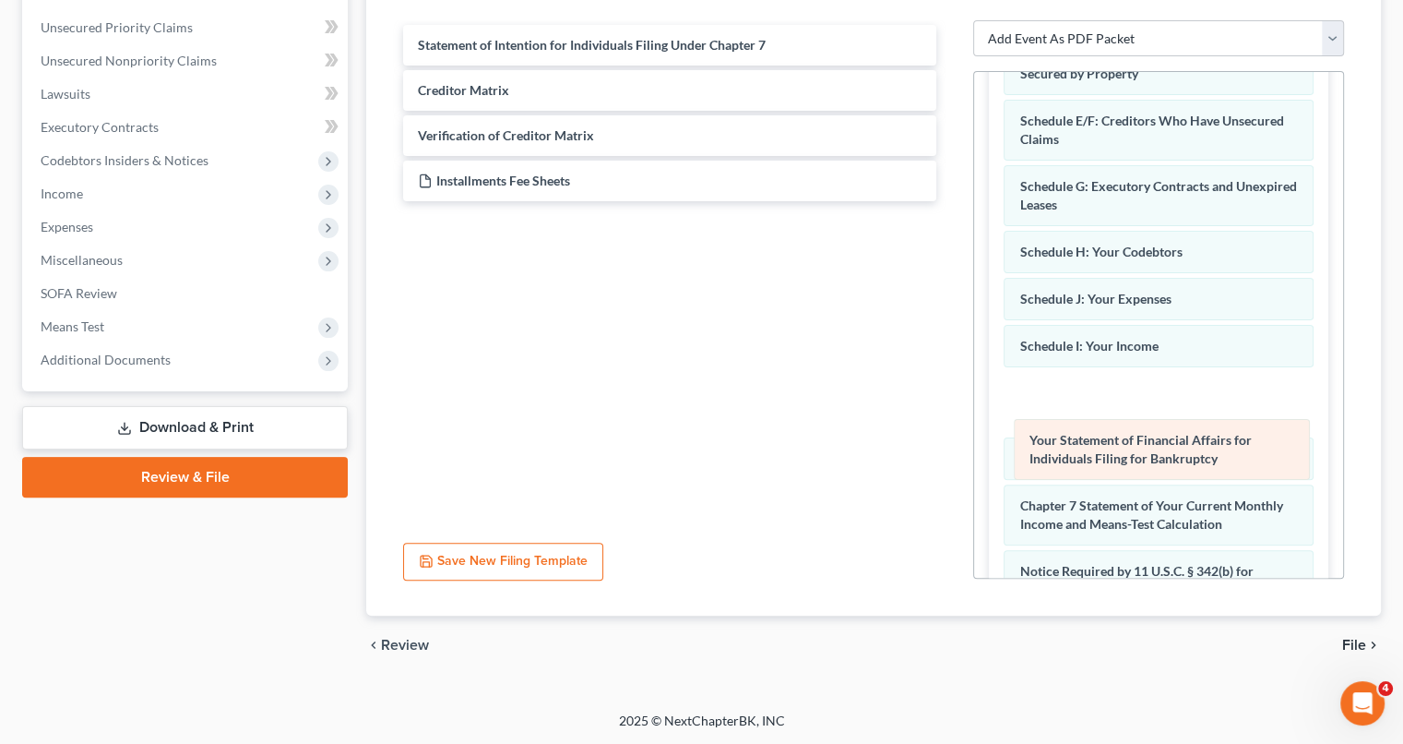
drag, startPoint x: 1192, startPoint y: 200, endPoint x: 1202, endPoint y: 439, distance: 239.2
click at [1202, 439] on div "Your Statement of Financial Affairs for Individuals Filing for Bankruptcy Amend…" at bounding box center [1159, 319] width 310 height 889
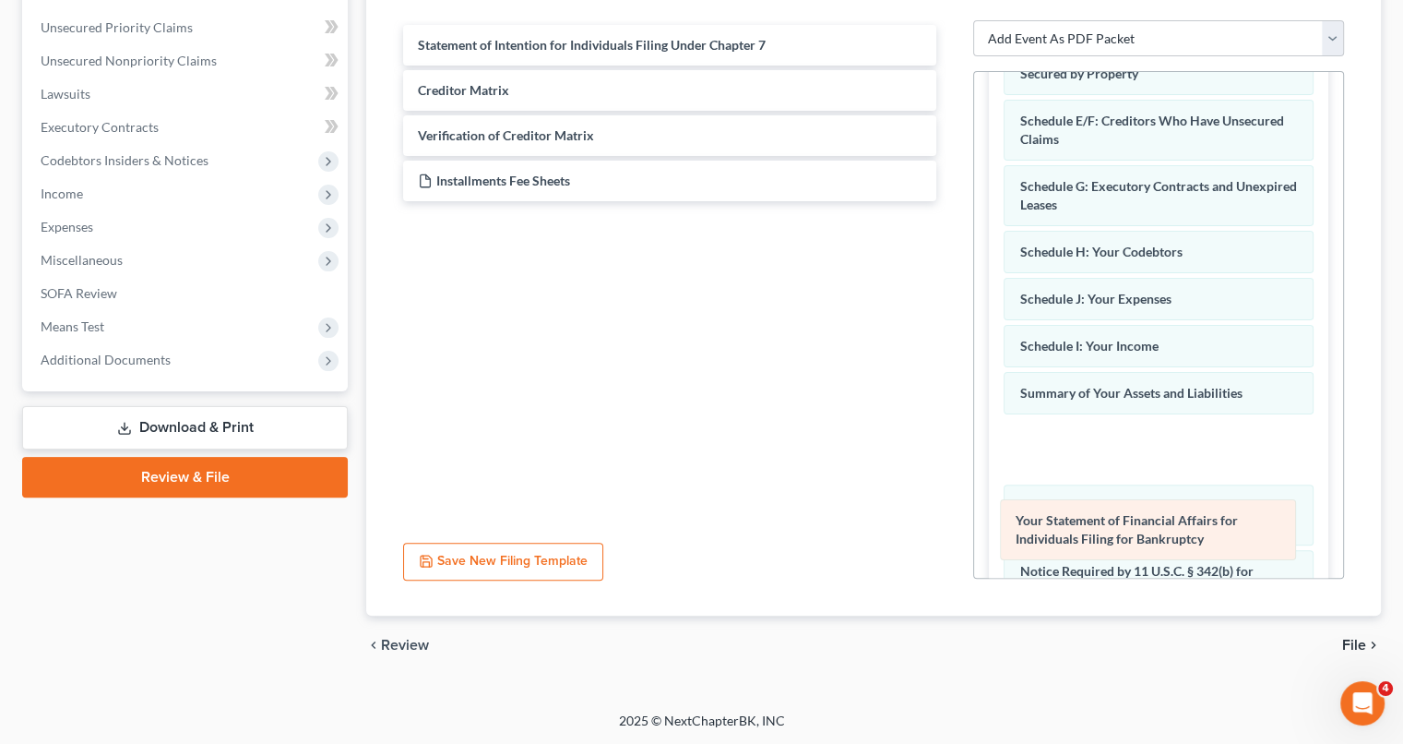
drag, startPoint x: 1188, startPoint y: 408, endPoint x: 1185, endPoint y: 519, distance: 111.7
click at [1185, 519] on div "Your Statement of Financial Affairs for Individuals Filing for Bankruptcy Amend…" at bounding box center [1159, 319] width 310 height 889
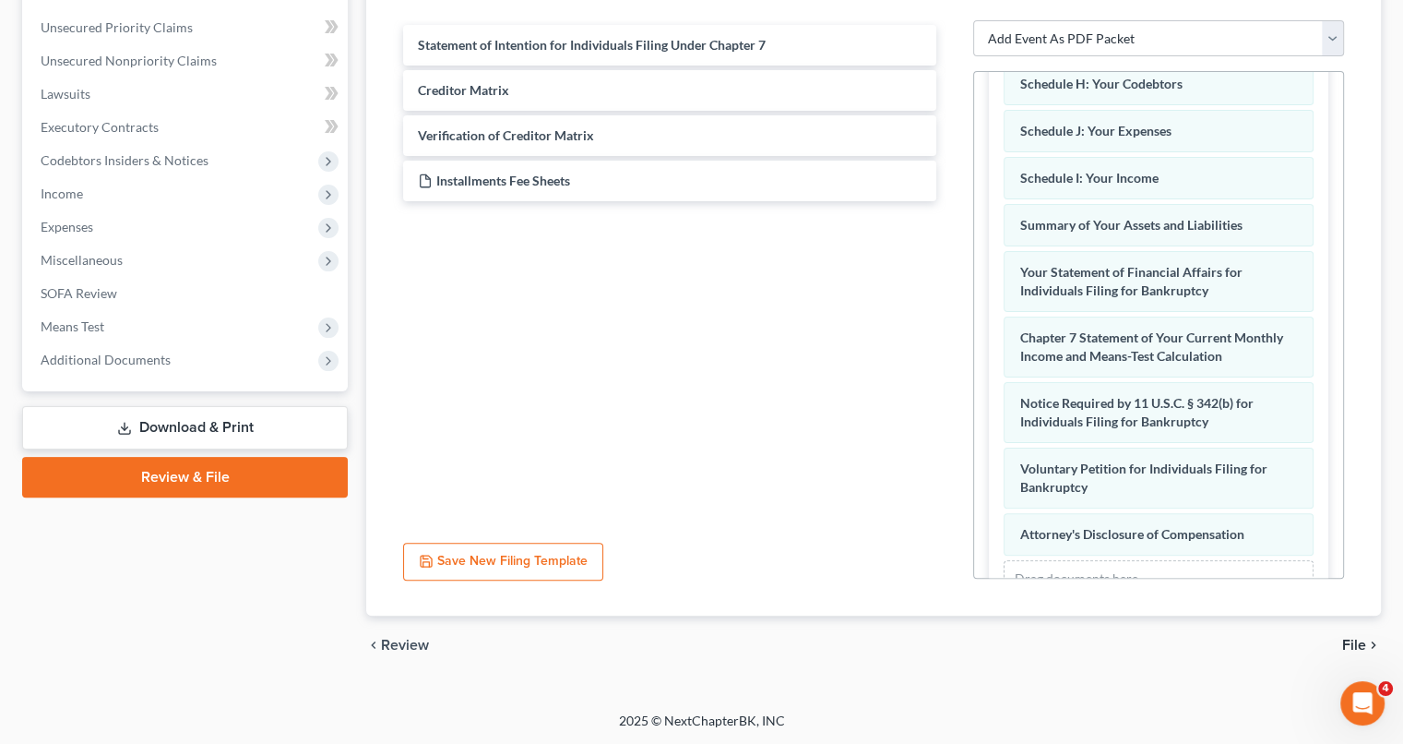
scroll to position [1937, 0]
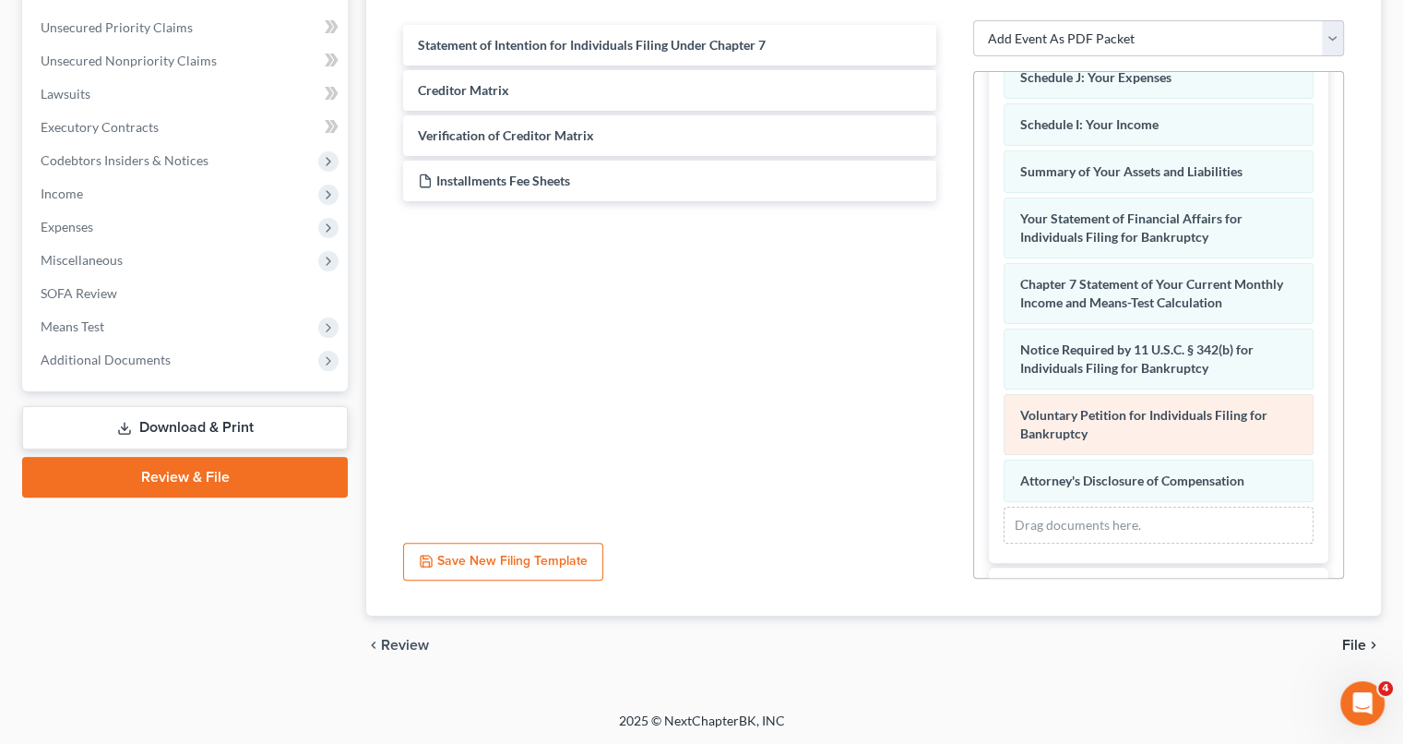
click at [1207, 436] on div "Voluntary Petition for Individuals Filing for Bankruptcy Amended Voluntary Peti…" at bounding box center [1159, 424] width 310 height 61
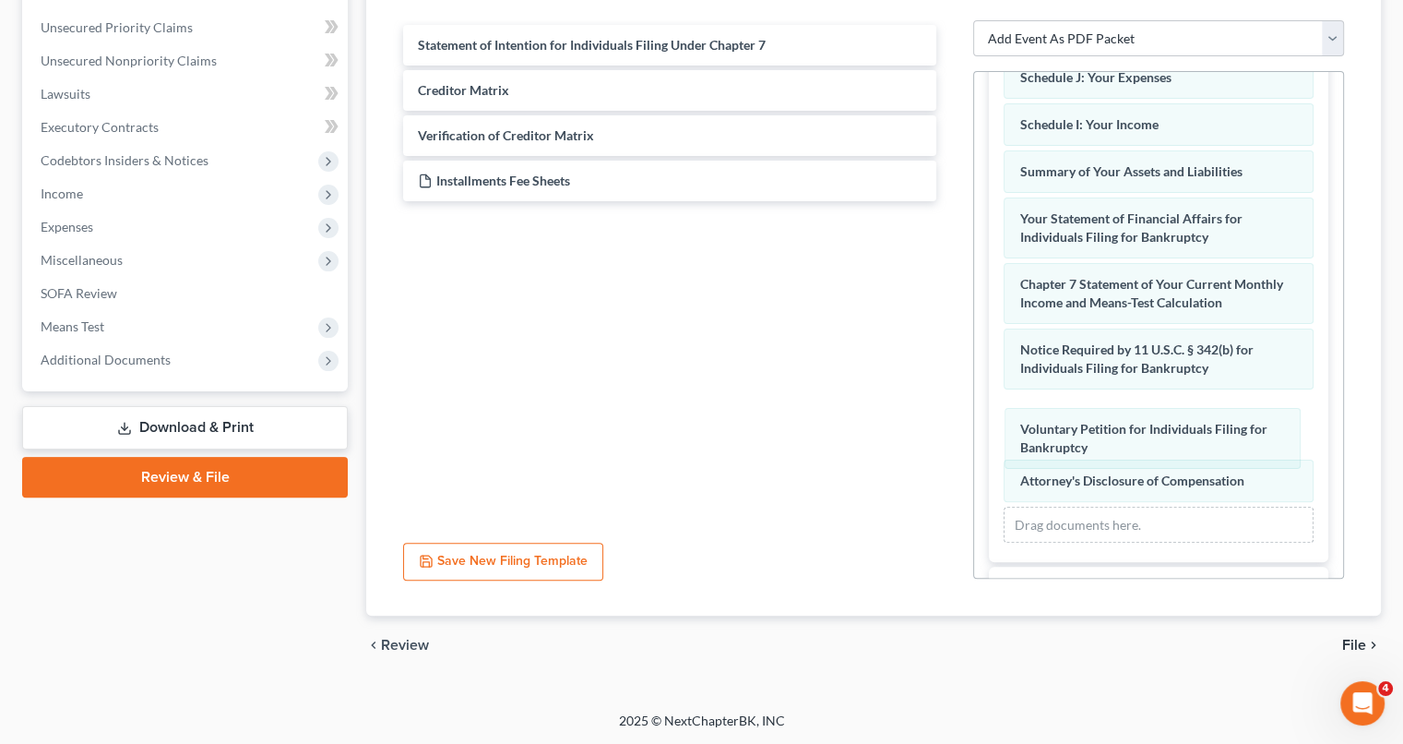
drag, startPoint x: 1207, startPoint y: 436, endPoint x: 1061, endPoint y: 423, distance: 146.3
click at [1061, 423] on div "Voluntary Petition for Individuals Filing for Bankruptcy Amended Voluntary Peti…" at bounding box center [1159, 97] width 310 height 889
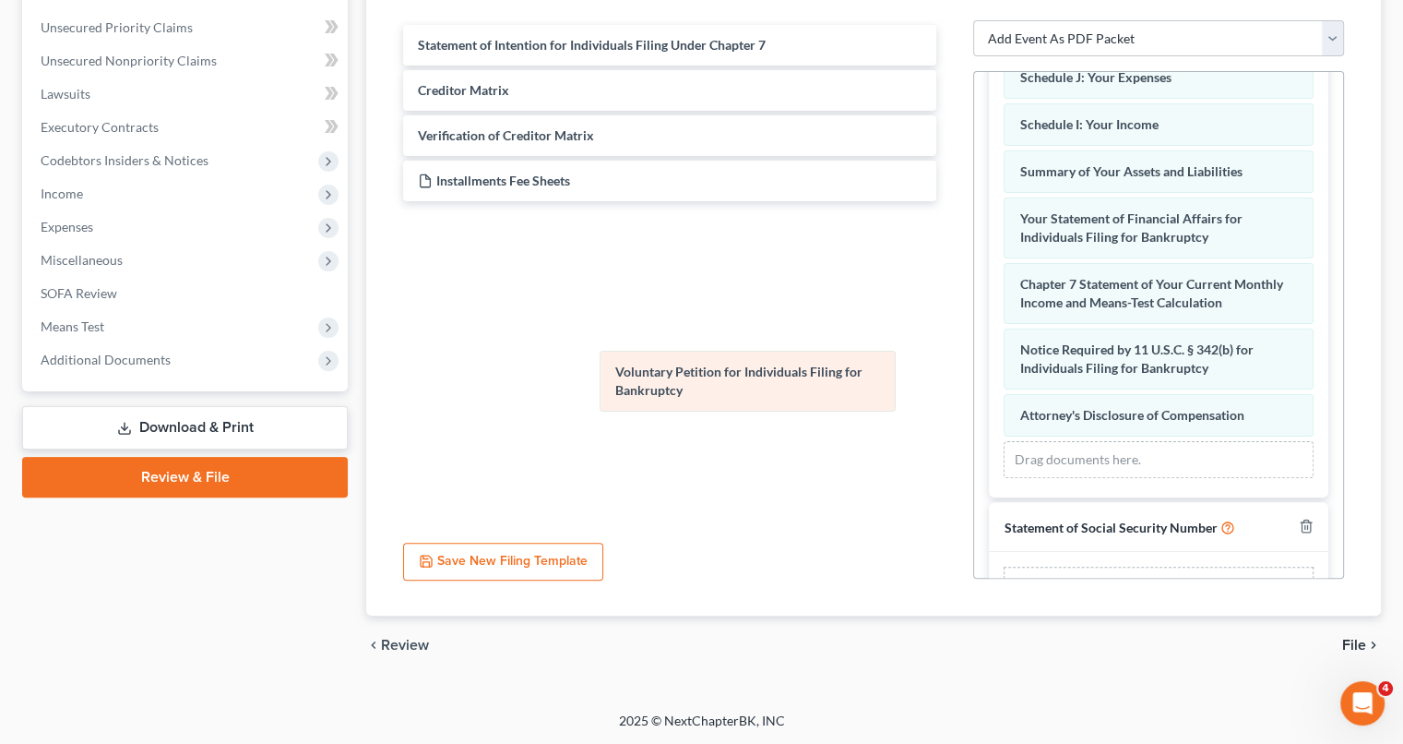
drag, startPoint x: 1061, startPoint y: 423, endPoint x: 630, endPoint y: 377, distance: 433.3
click at [1004, 377] on div "Voluntary Petition for Individuals Filing for Bankruptcy Amended Voluntary Peti…" at bounding box center [1159, 65] width 310 height 825
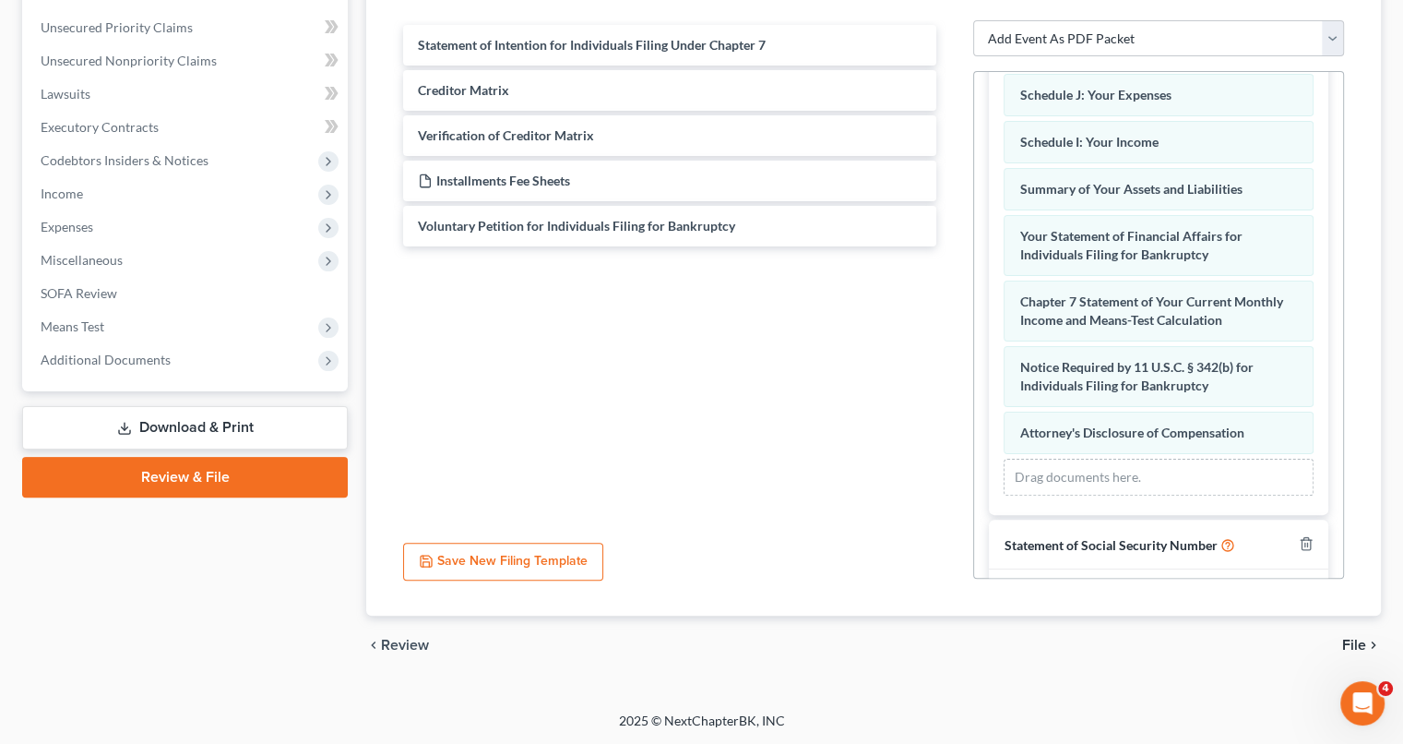
scroll to position [2011, 0]
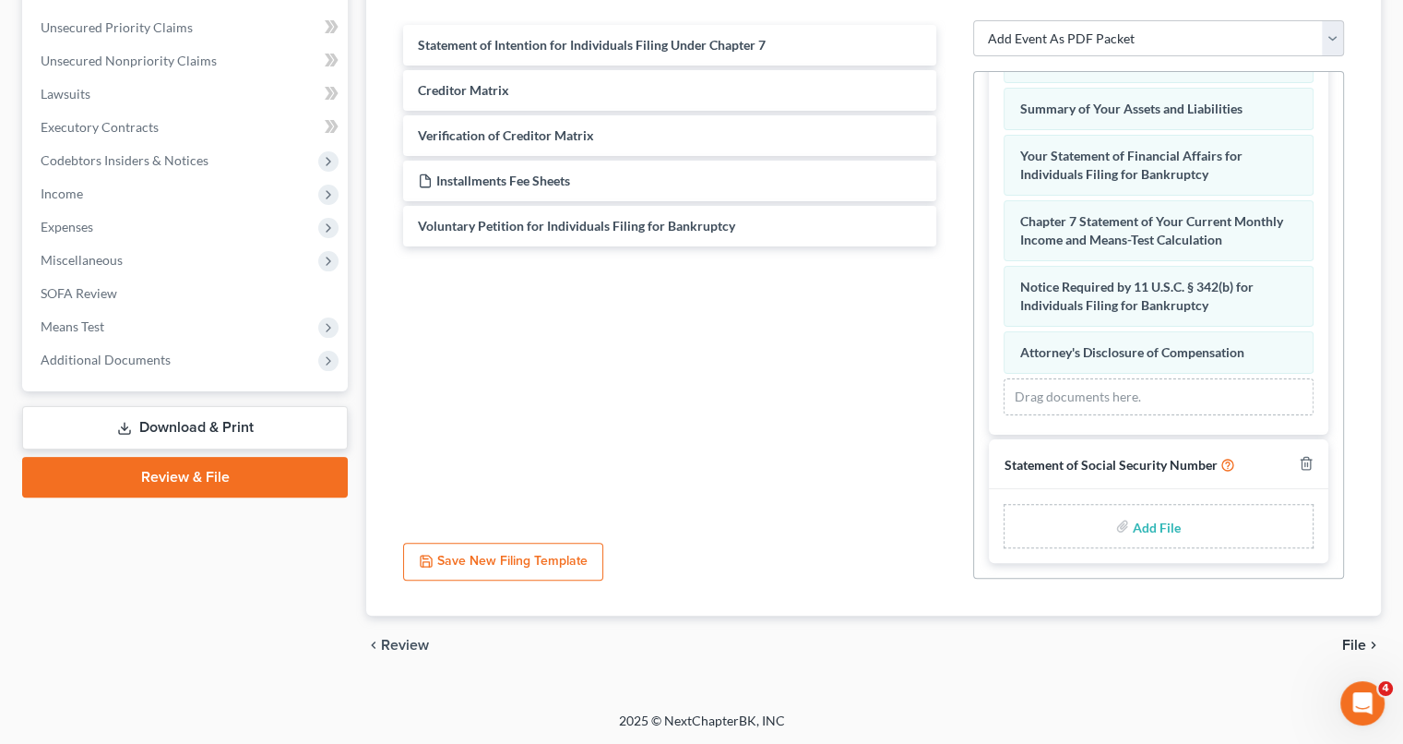
click at [1358, 647] on span "File" at bounding box center [1354, 644] width 24 height 15
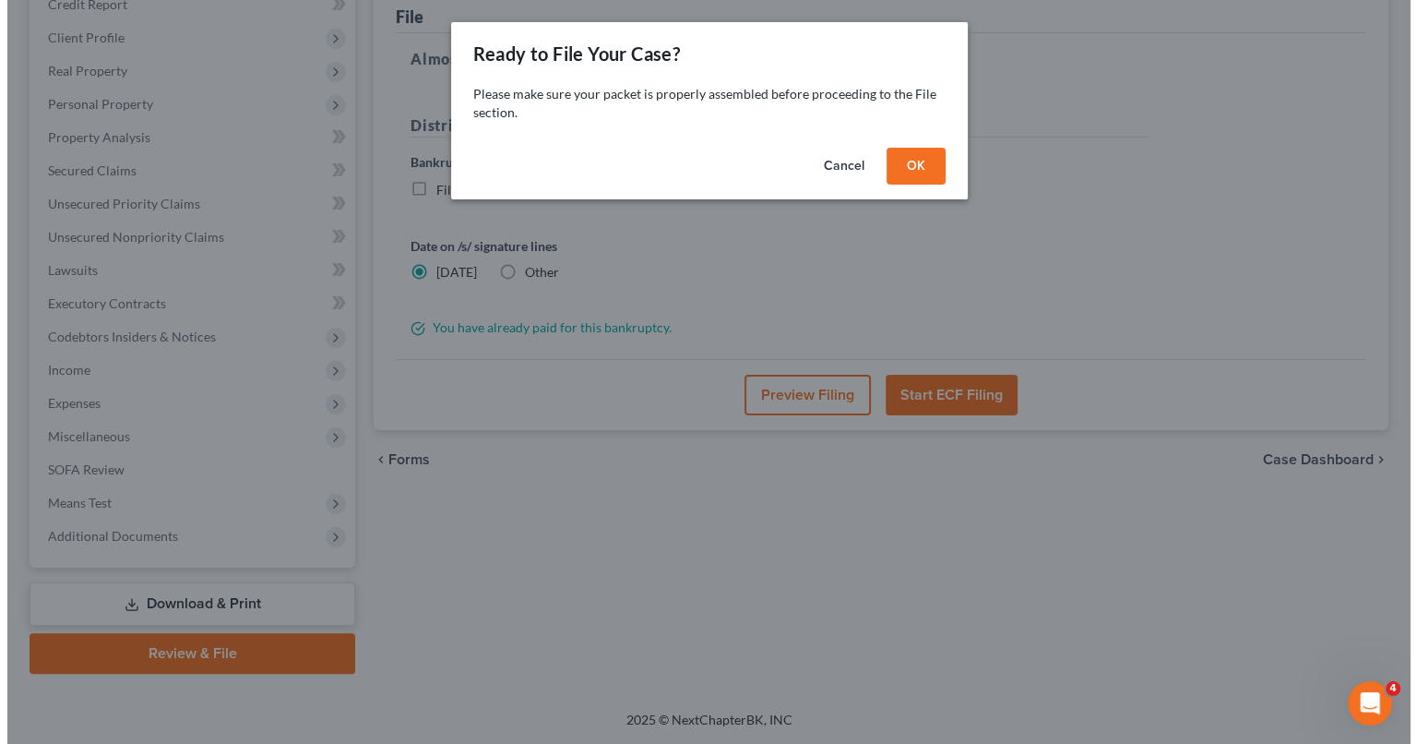
scroll to position [236, 0]
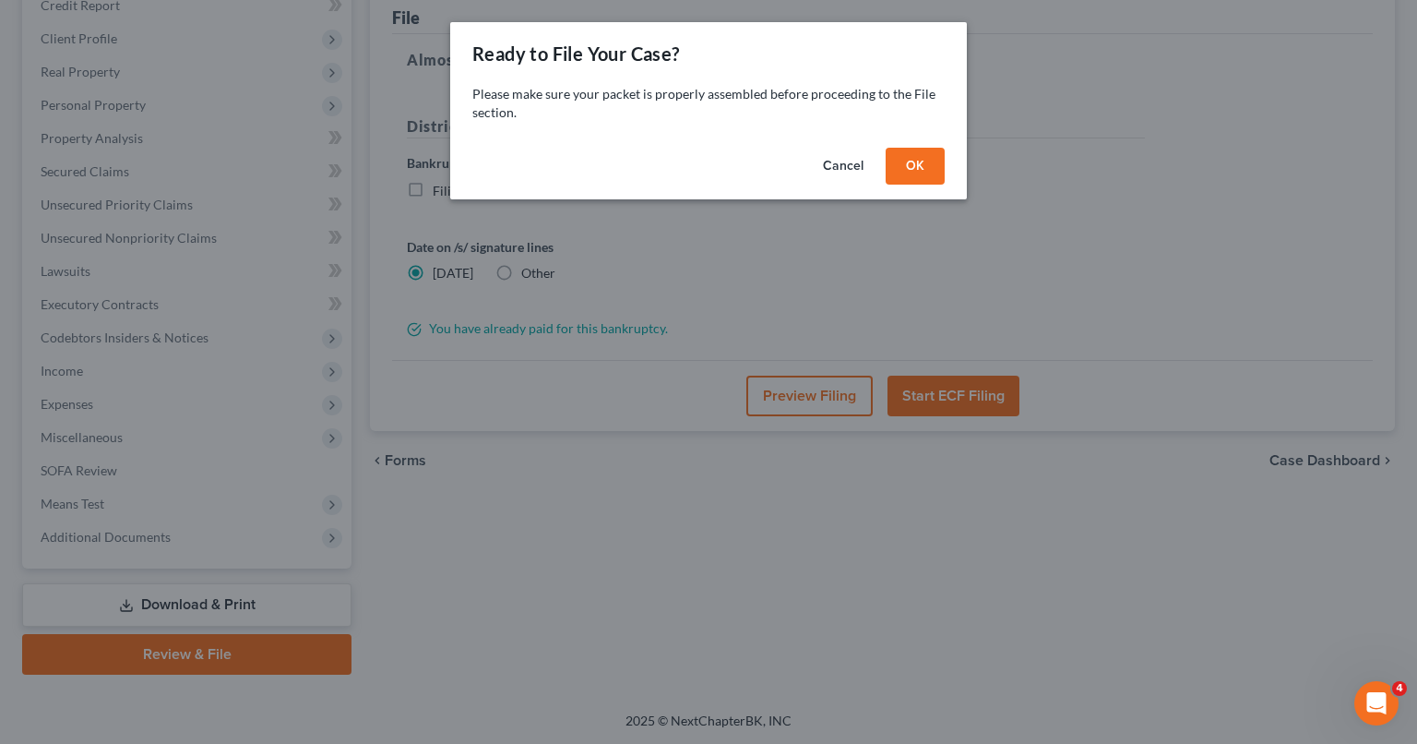
click at [846, 155] on button "Cancel" at bounding box center [843, 166] width 70 height 37
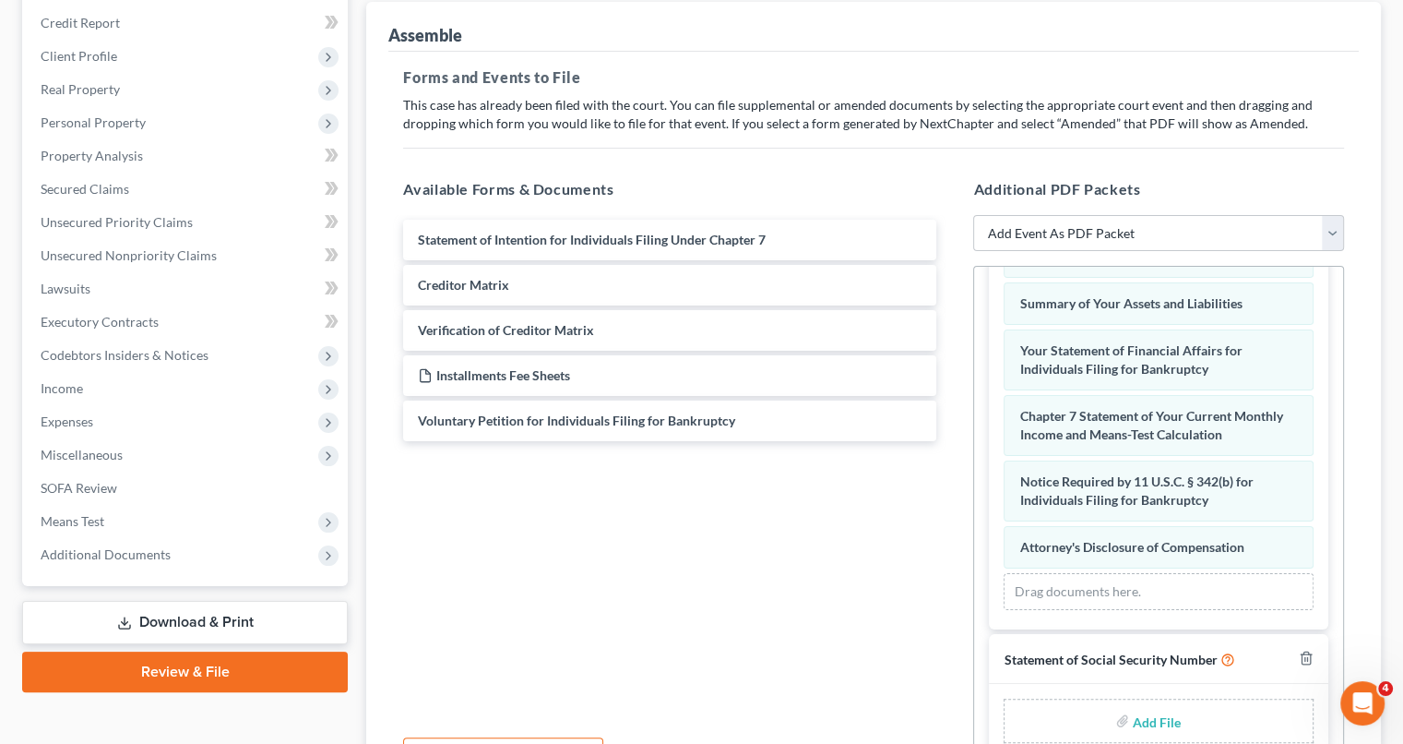
scroll to position [215, 0]
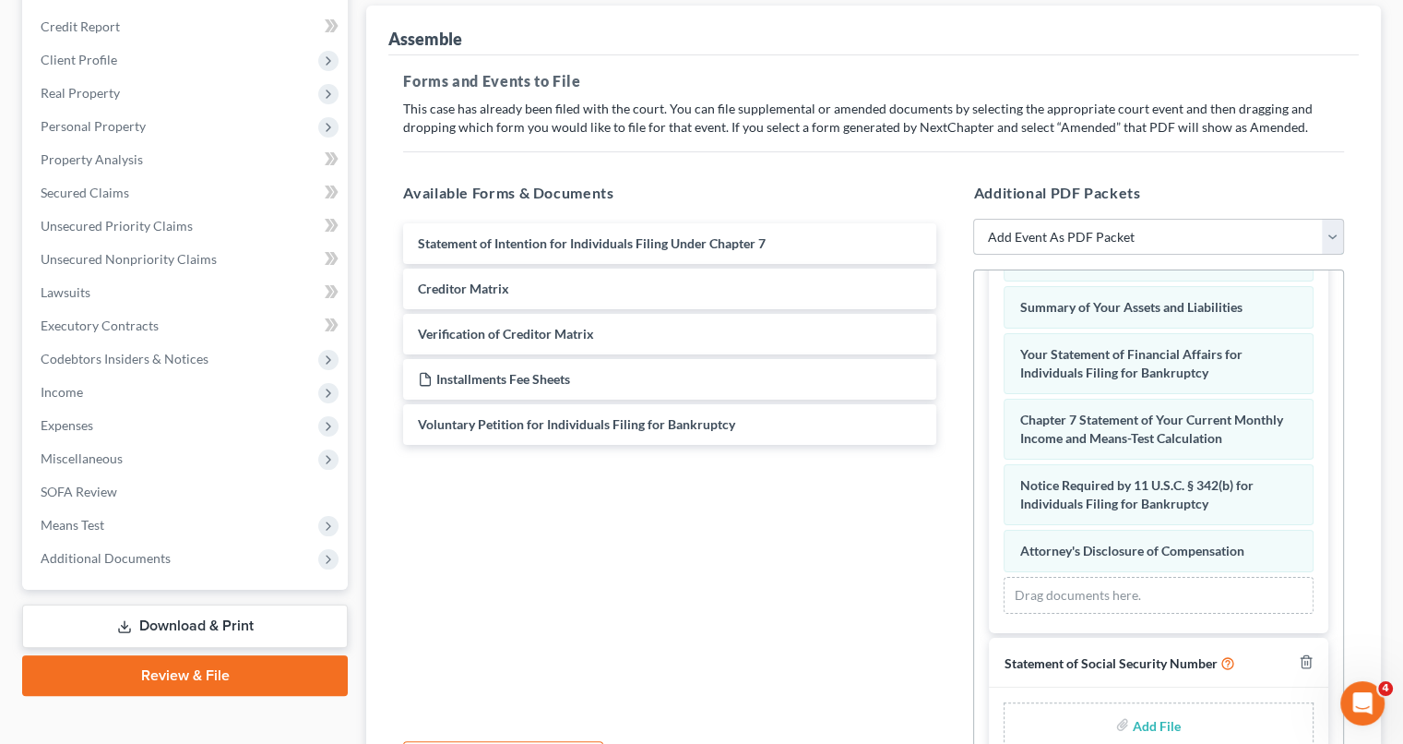
click at [1329, 236] on select "Add Event As PDF Packet Amended Attorney Compensation Statement Amended List of…" at bounding box center [1158, 237] width 371 height 37
select select "13"
click at [973, 256] on select "Add Event As PDF Packet Amended Attorney Compensation Statement Amended List of…" at bounding box center [1158, 237] width 371 height 37
select select
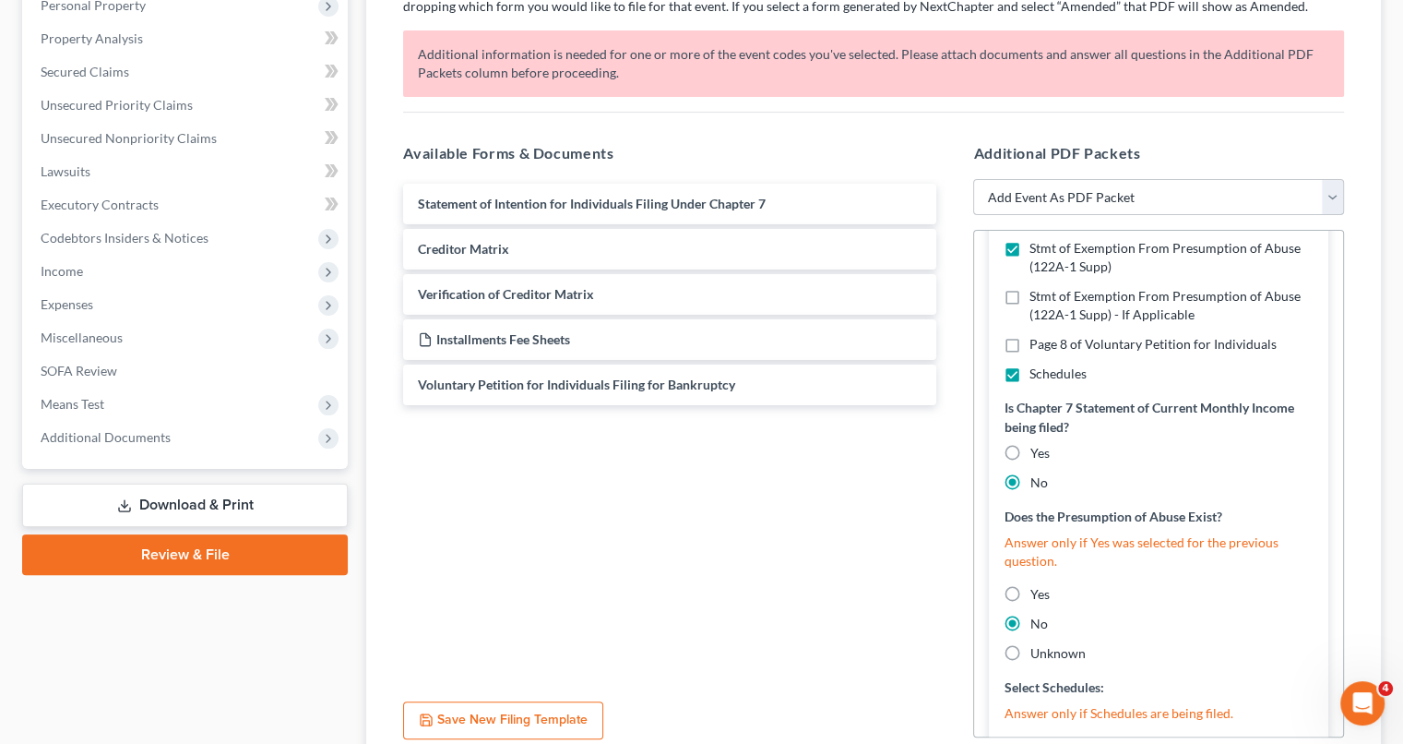
scroll to position [2443, 0]
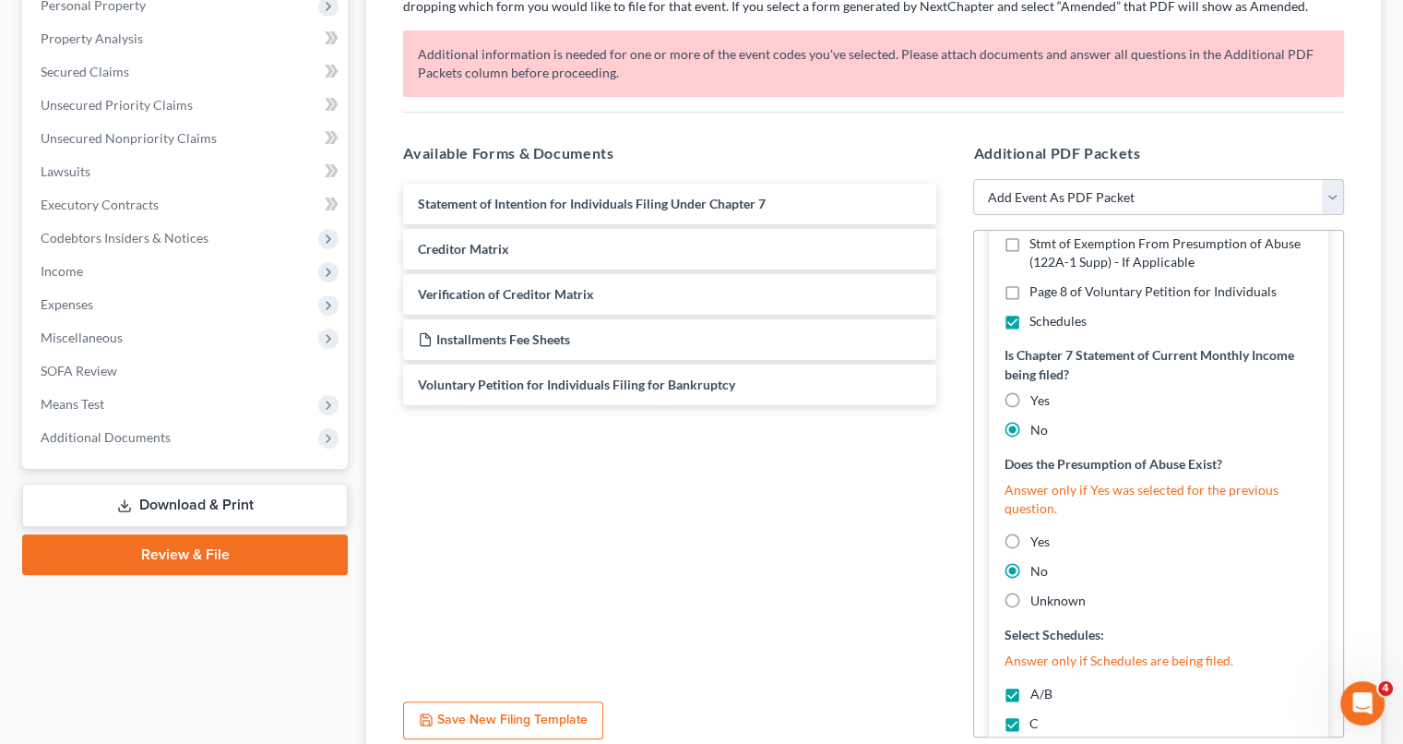
click at [1030, 598] on label "Unknown" at bounding box center [1057, 600] width 55 height 18
click at [1037, 598] on input "Unknown" at bounding box center [1043, 597] width 12 height 12
radio input "true"
radio input "false"
click at [1030, 591] on label "Unknown" at bounding box center [1057, 600] width 55 height 18
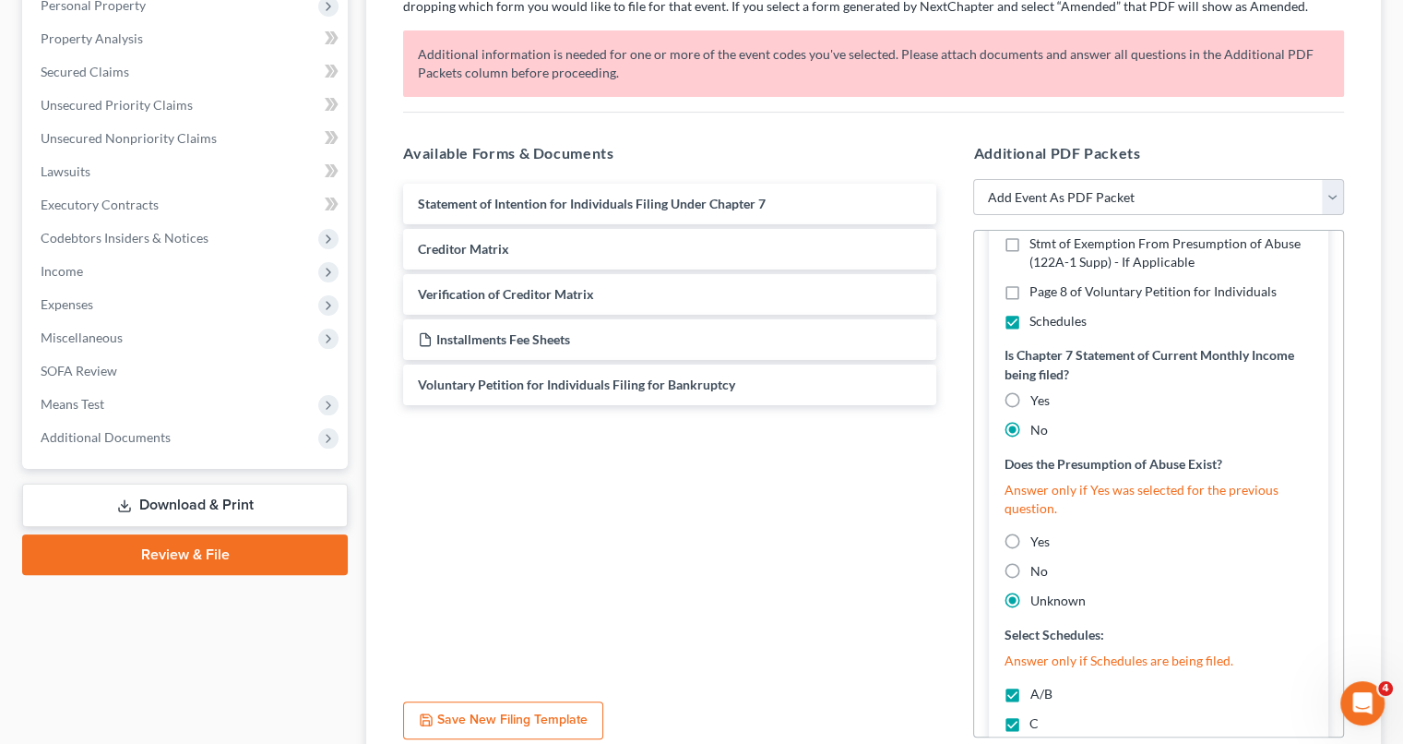
click at [1037, 591] on input "Unknown" at bounding box center [1043, 597] width 12 height 12
click at [1030, 593] on label "Unknown" at bounding box center [1057, 600] width 55 height 18
click at [1037, 593] on input "Unknown" at bounding box center [1043, 597] width 12 height 12
click at [1030, 593] on label "Unknown" at bounding box center [1057, 600] width 55 height 18
click at [1037, 593] on input "Unknown" at bounding box center [1043, 597] width 12 height 12
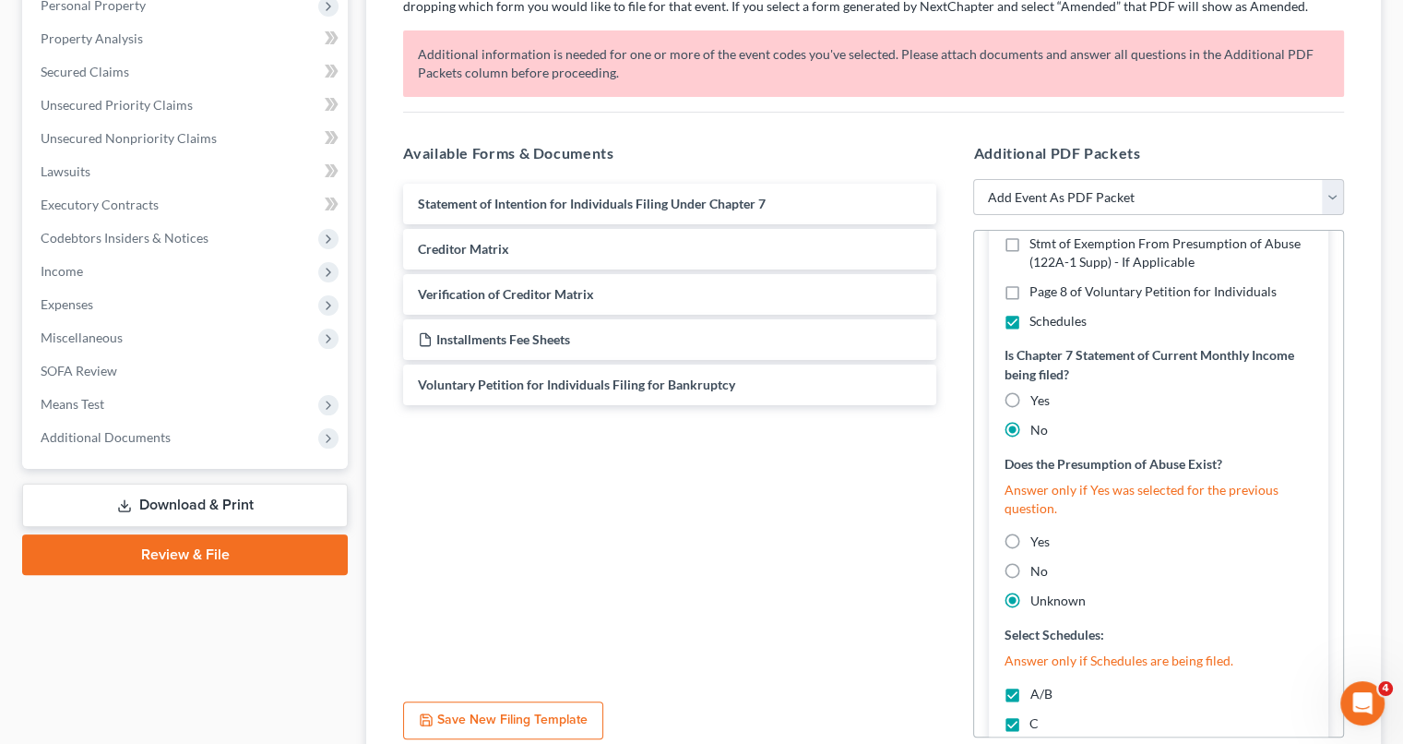
click at [1030, 593] on label "Unknown" at bounding box center [1057, 600] width 55 height 18
click at [1037, 593] on input "Unknown" at bounding box center [1043, 597] width 12 height 12
click at [1030, 403] on label "Yes" at bounding box center [1039, 400] width 19 height 18
click at [1037, 403] on input "Yes" at bounding box center [1043, 397] width 12 height 12
radio input "true"
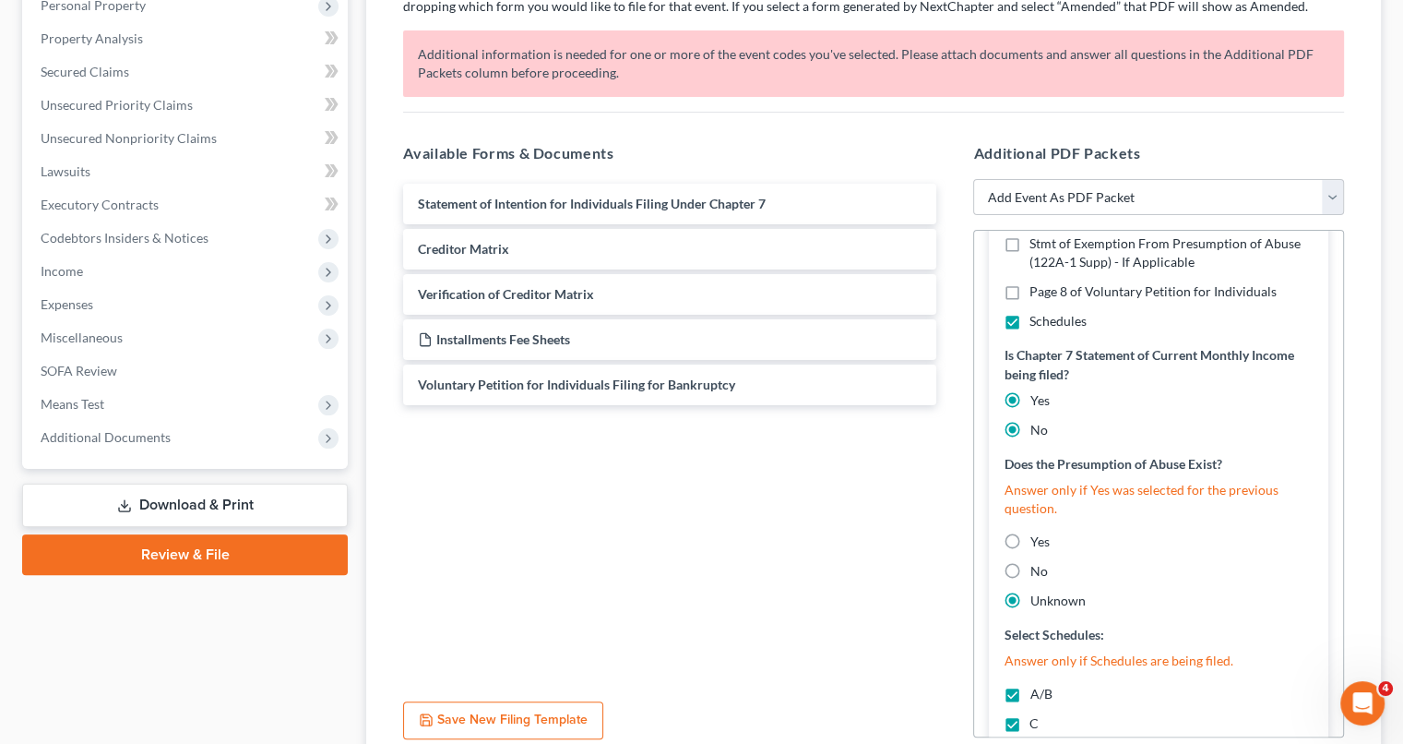
radio input "false"
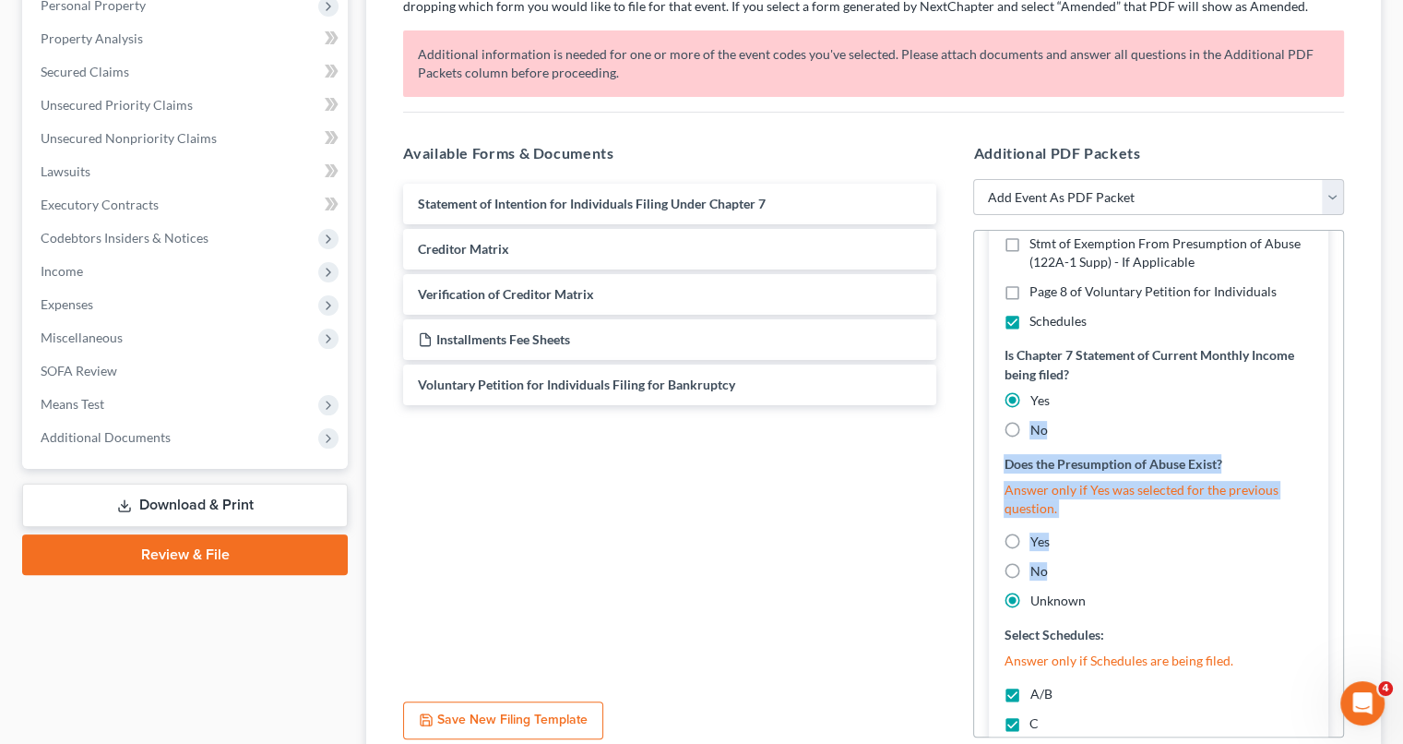
drag, startPoint x: 1005, startPoint y: 403, endPoint x: 1015, endPoint y: 566, distance: 162.7
click at [1015, 566] on div "Select Documents Being Filed: Atty Disclosure Statement Attorney Signature(s) B…" at bounding box center [1159, 234] width 310 height 1411
click at [1030, 566] on label "No" at bounding box center [1039, 571] width 18 height 18
click at [1037, 566] on input "No" at bounding box center [1043, 568] width 12 height 12
radio input "true"
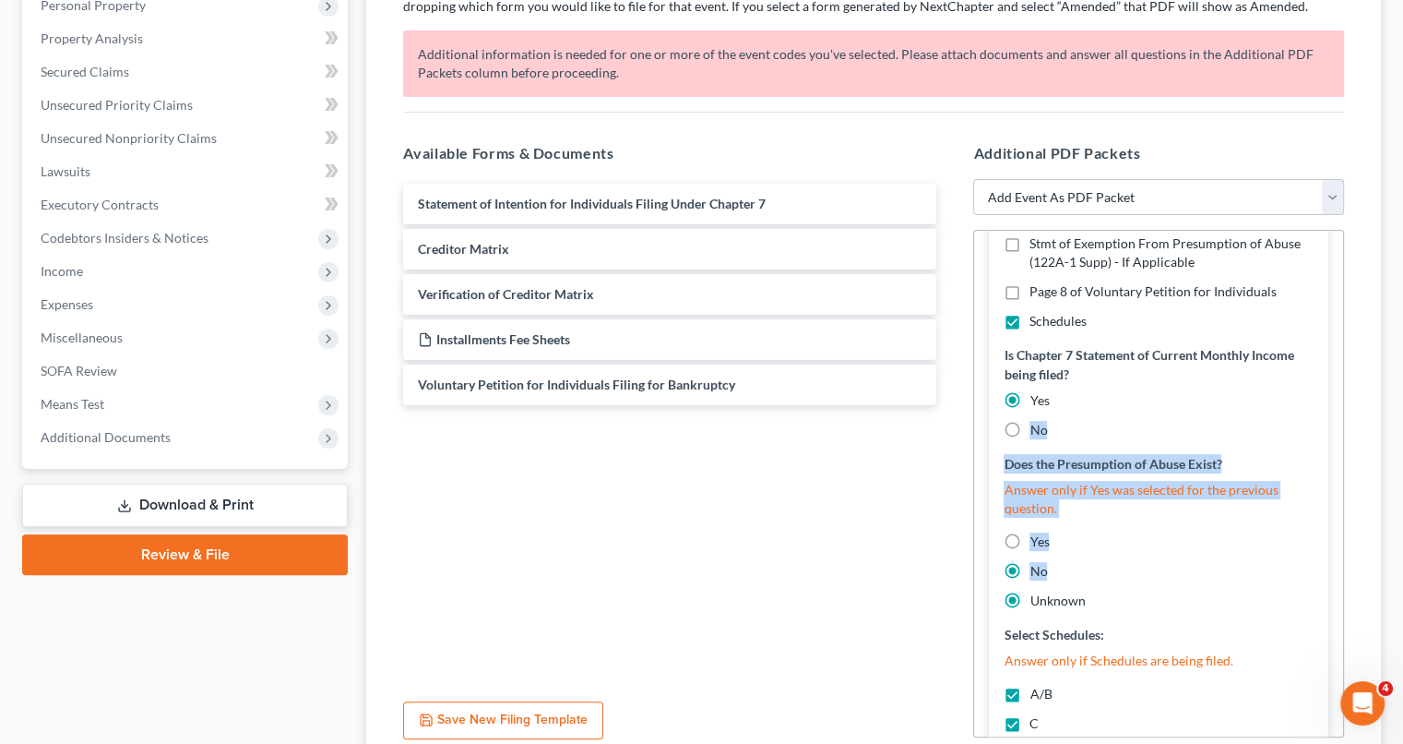
radio input "false"
click at [1030, 566] on label "No" at bounding box center [1039, 571] width 18 height 18
click at [1037, 566] on input "No" at bounding box center [1043, 568] width 12 height 12
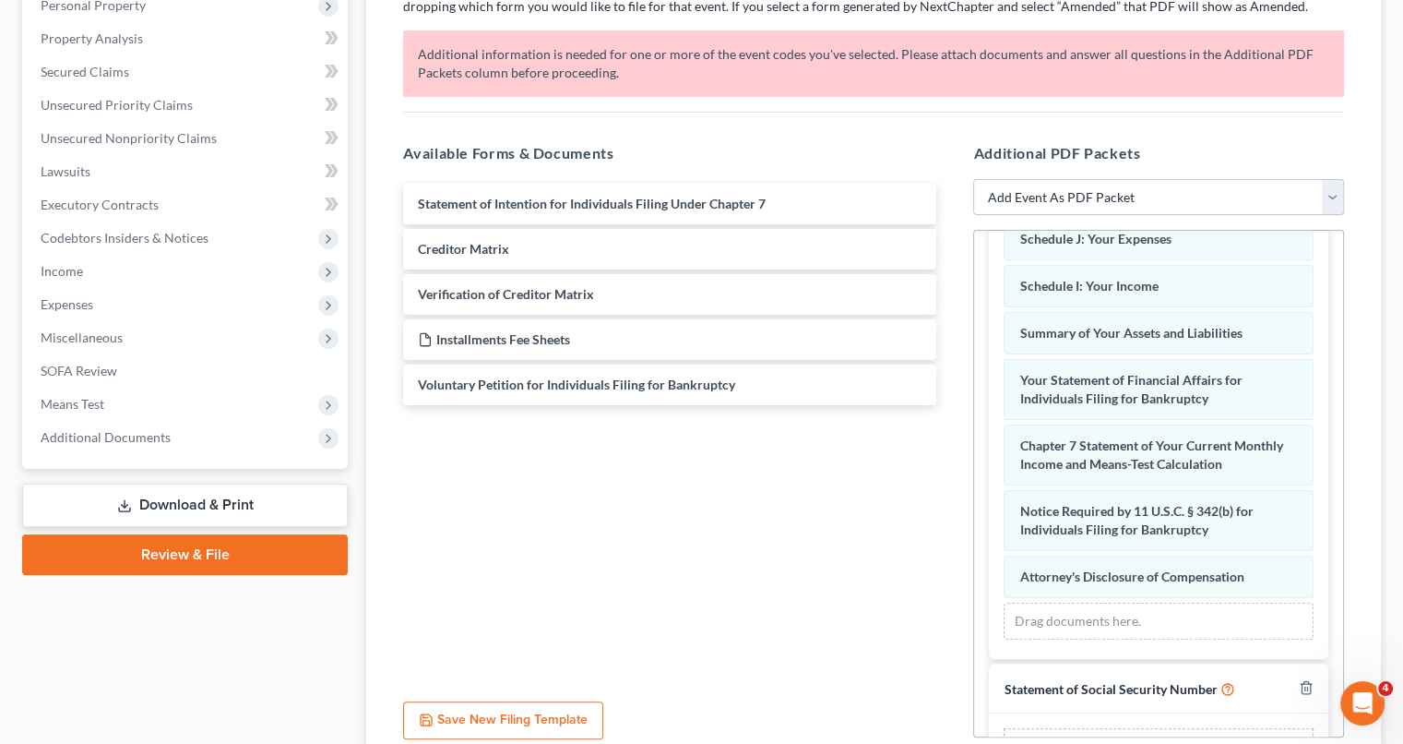
scroll to position [3674, 0]
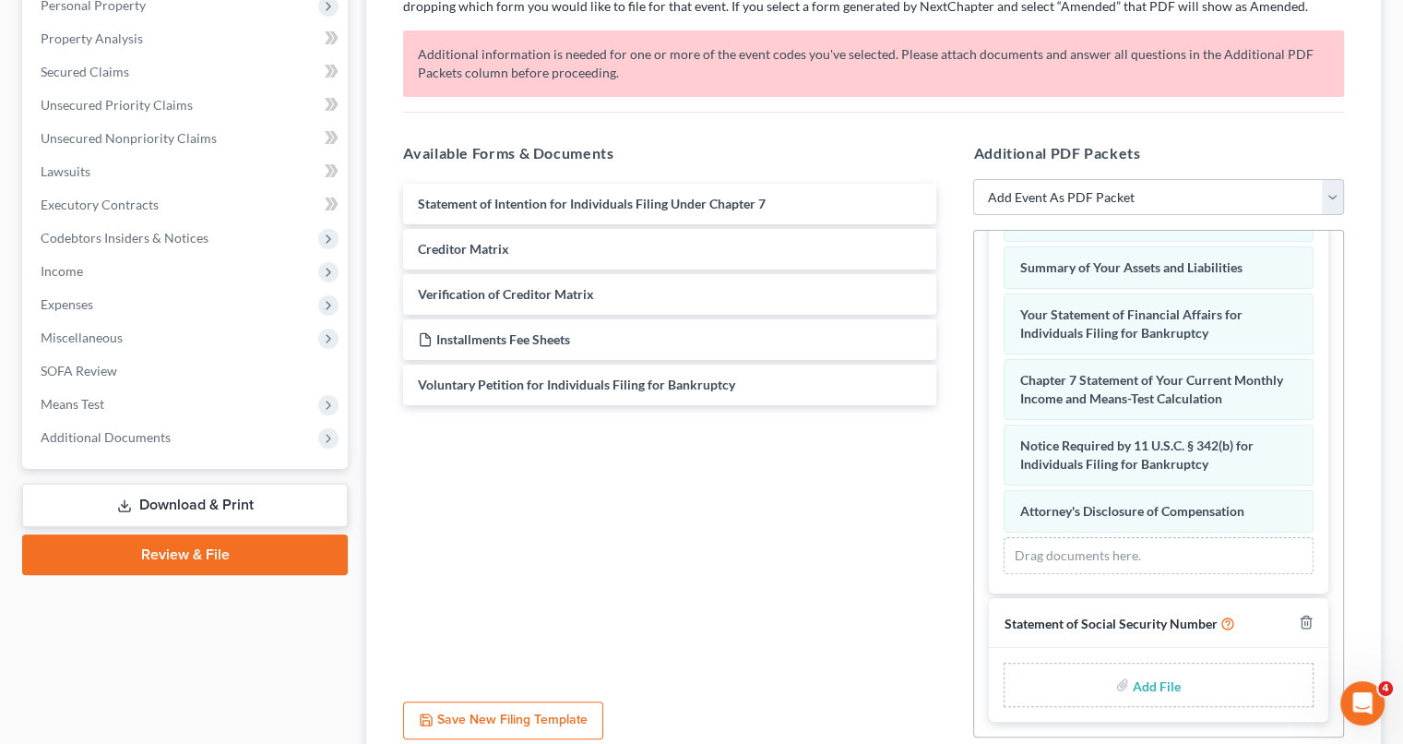
drag, startPoint x: 1334, startPoint y: 533, endPoint x: 34, endPoint y: 31, distance: 1393.4
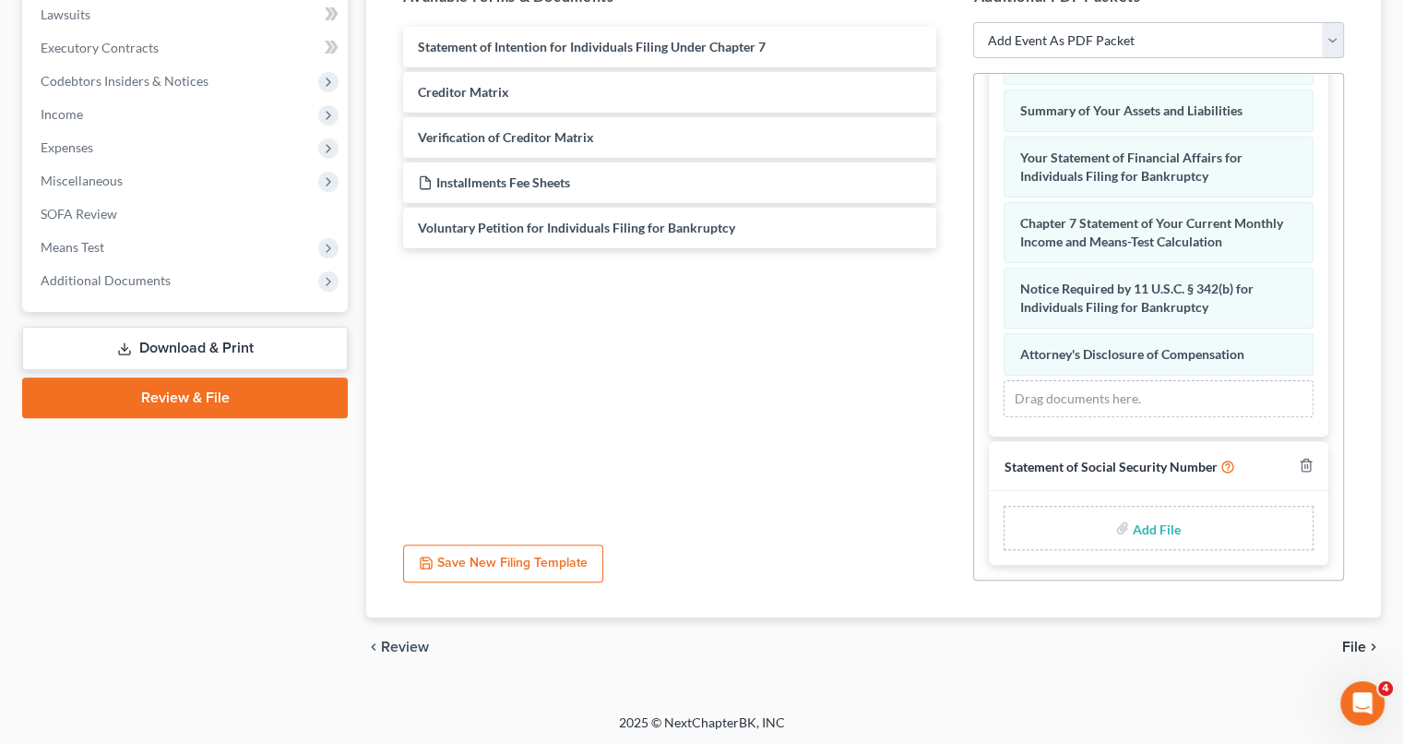
scroll to position [494, 0]
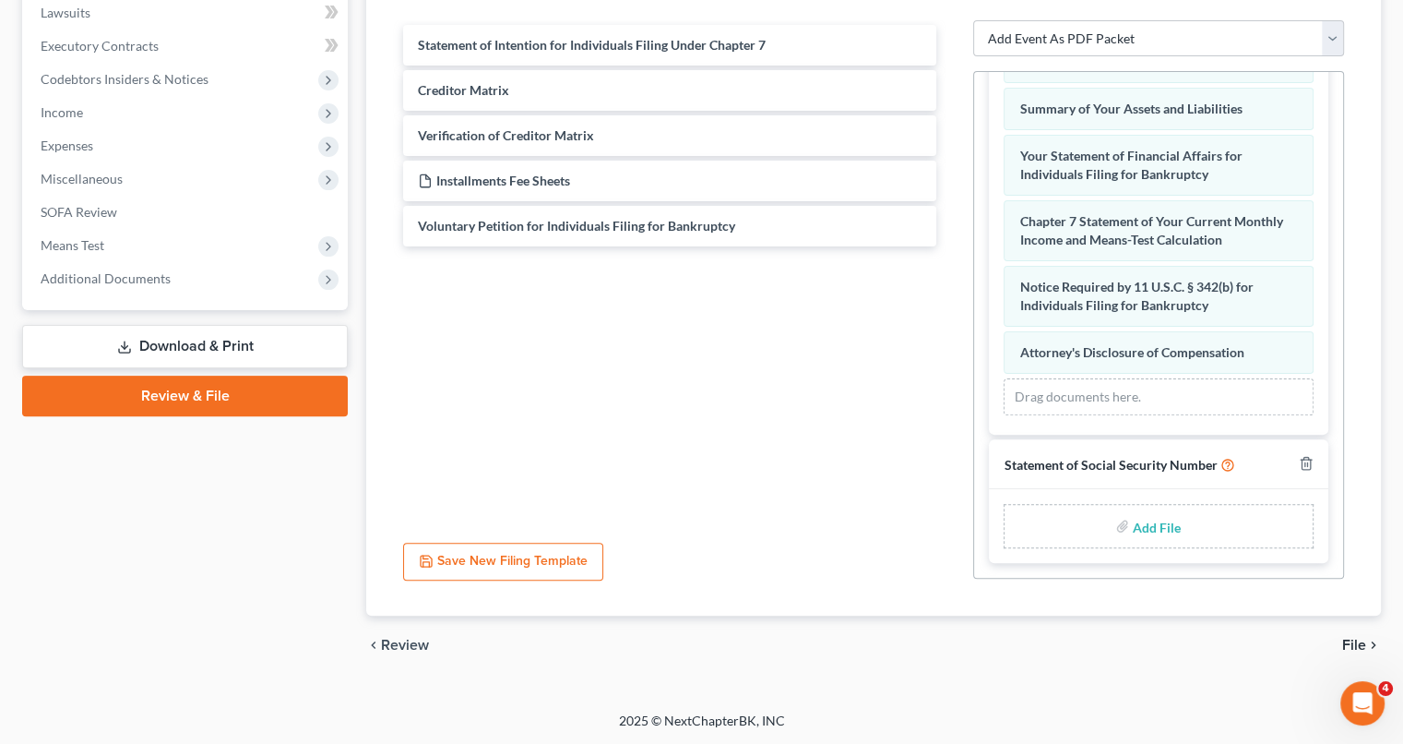
click at [1356, 647] on span "File" at bounding box center [1354, 644] width 24 height 15
click at [1370, 702] on icon "Open Intercom Messenger" at bounding box center [1360, 700] width 30 height 30
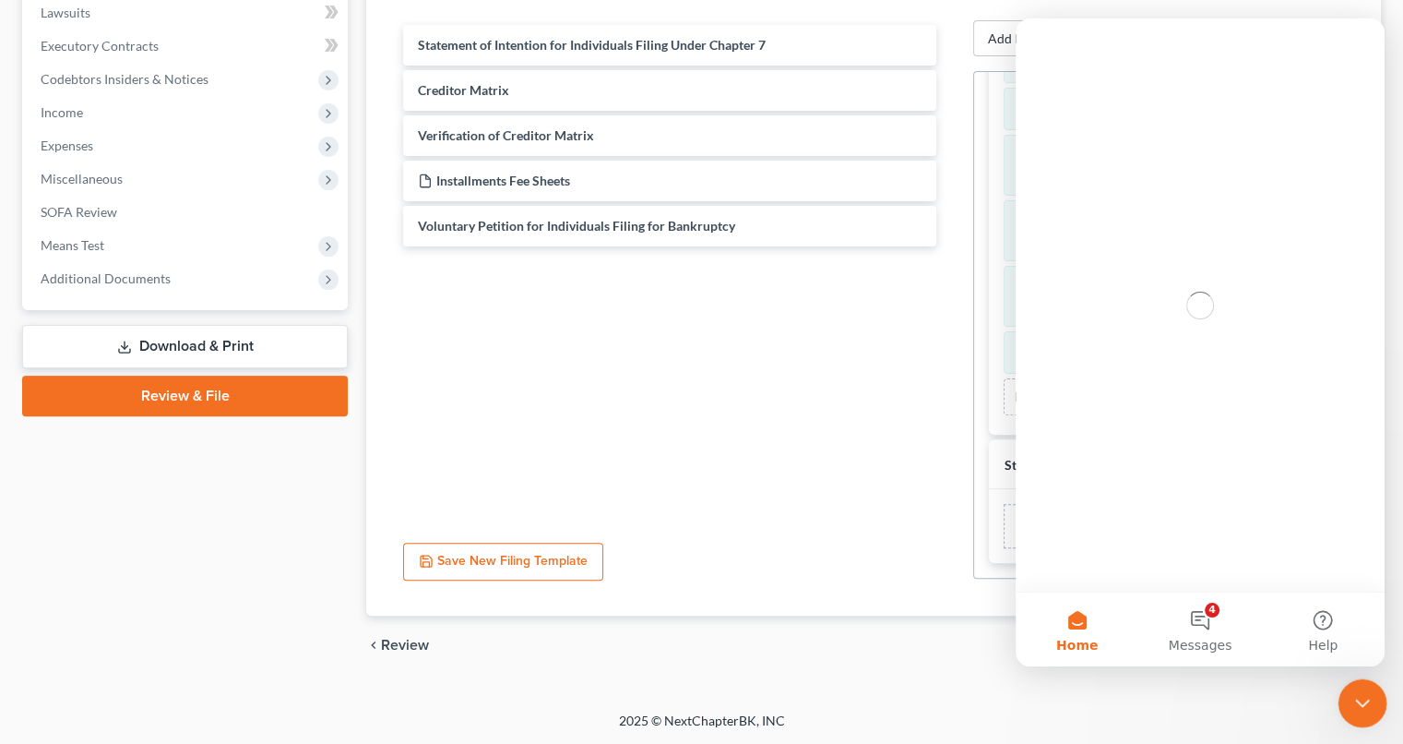
scroll to position [0, 0]
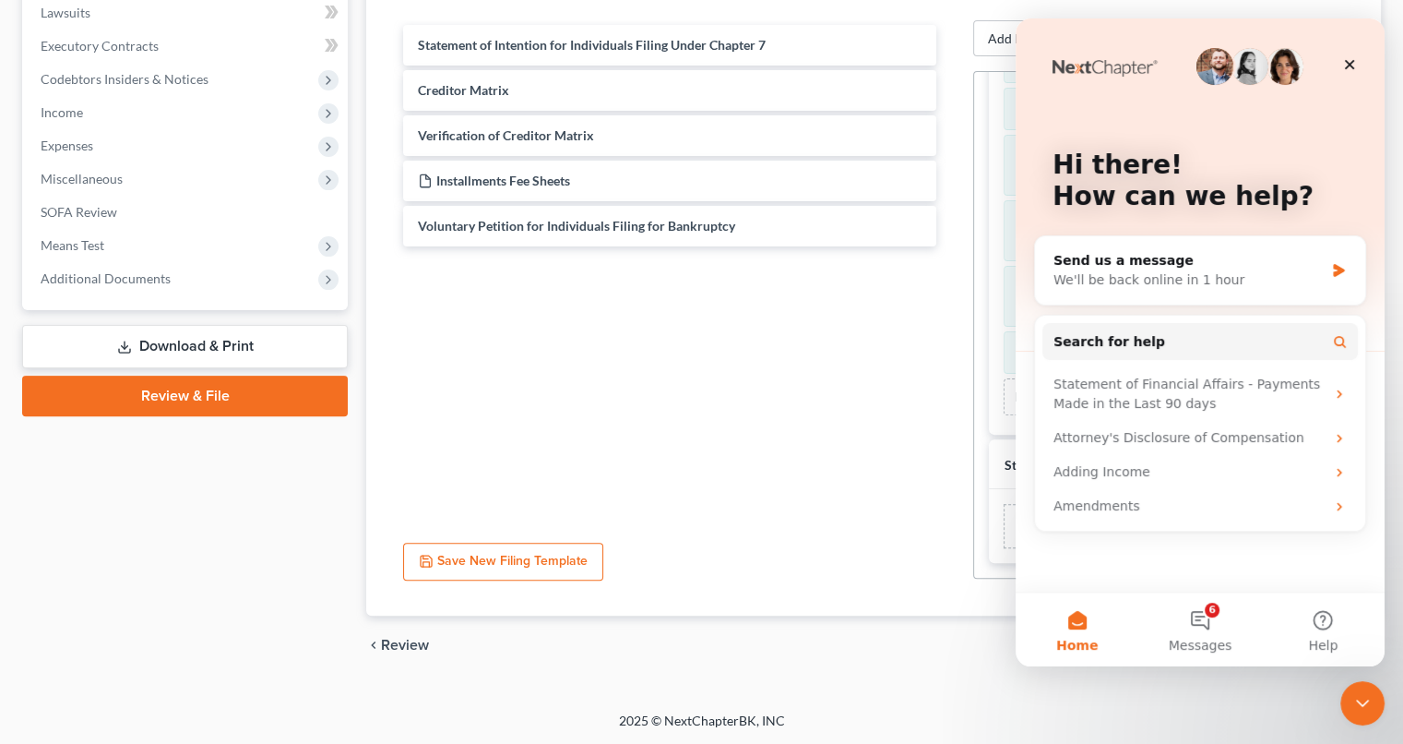
click at [1141, 732] on div "2025 © NextChapterBK, INC" at bounding box center [702, 727] width 1052 height 33
click at [1354, 64] on icon "Close" at bounding box center [1349, 64] width 15 height 15
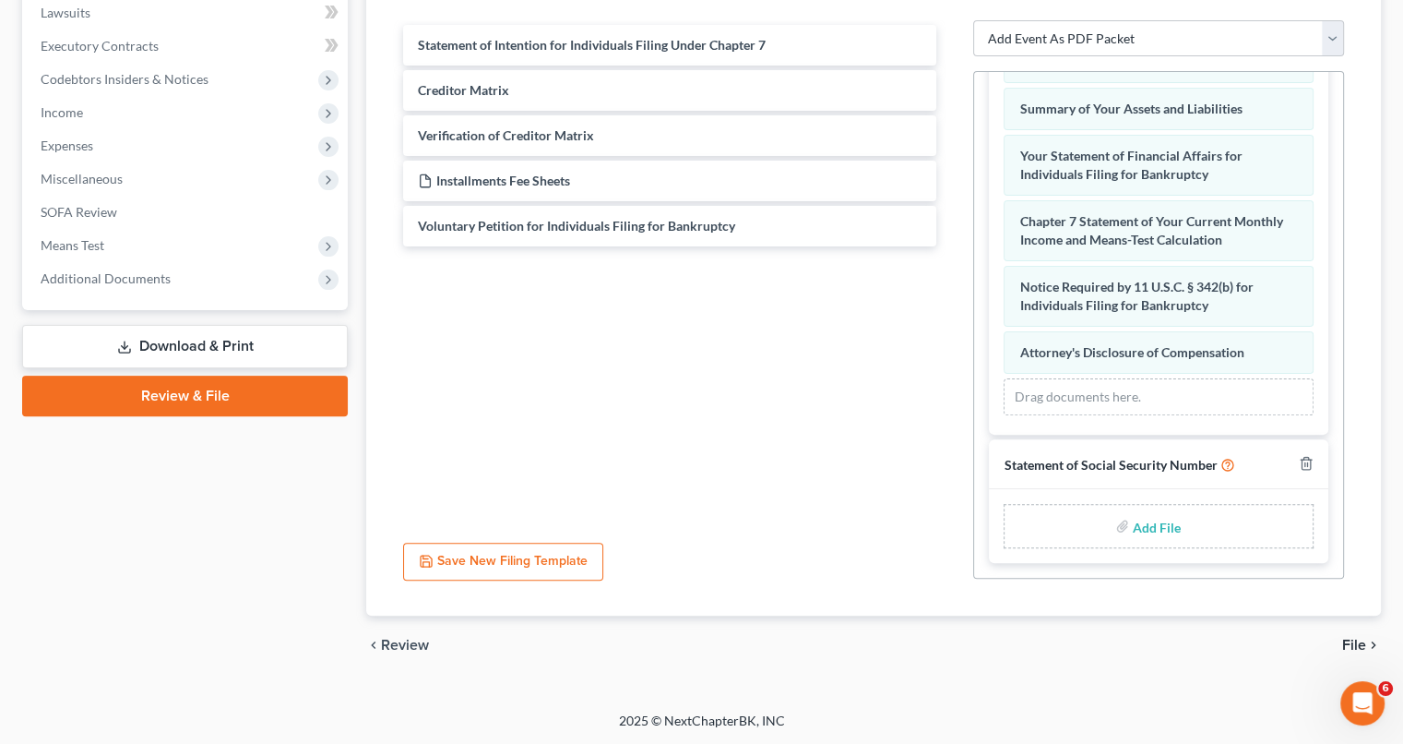
drag, startPoint x: 1410, startPoint y: 495, endPoint x: 1376, endPoint y: 305, distance: 193.1
click at [1376, 305] on div "Assemble Forms and Events to File Select which forms you want to file merged wi…" at bounding box center [873, 171] width 1015 height 890
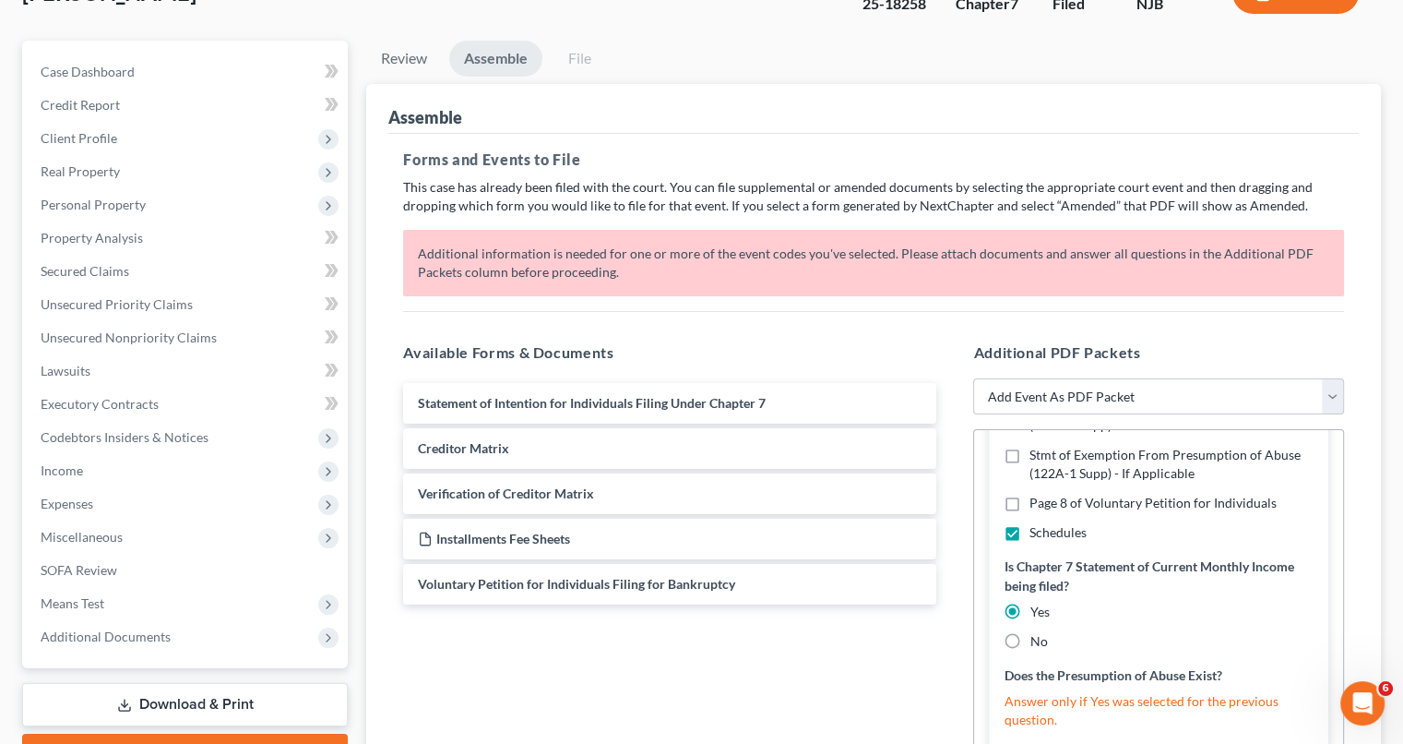
scroll to position [2382, 0]
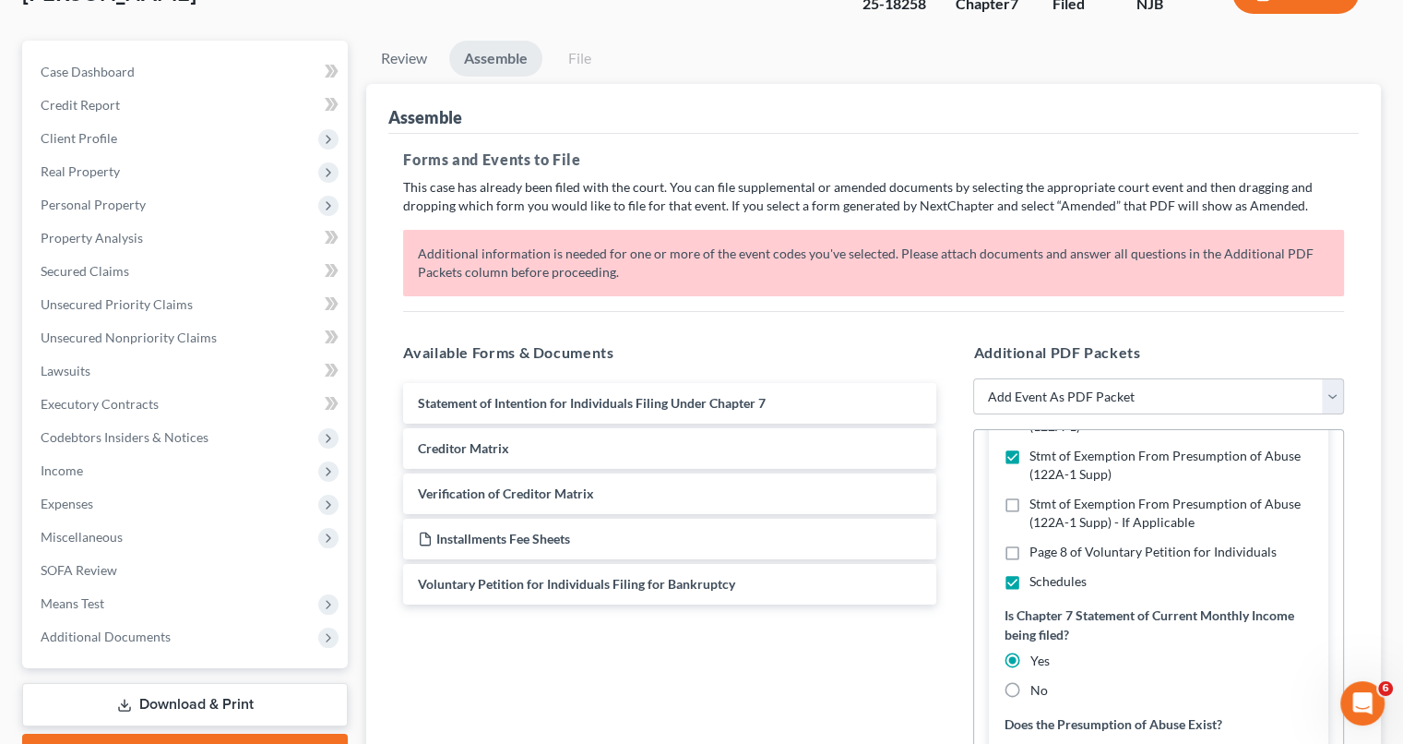
click at [1030, 689] on label "No" at bounding box center [1039, 690] width 18 height 18
click at [1037, 689] on input "No" at bounding box center [1043, 687] width 12 height 12
radio input "true"
radio input "false"
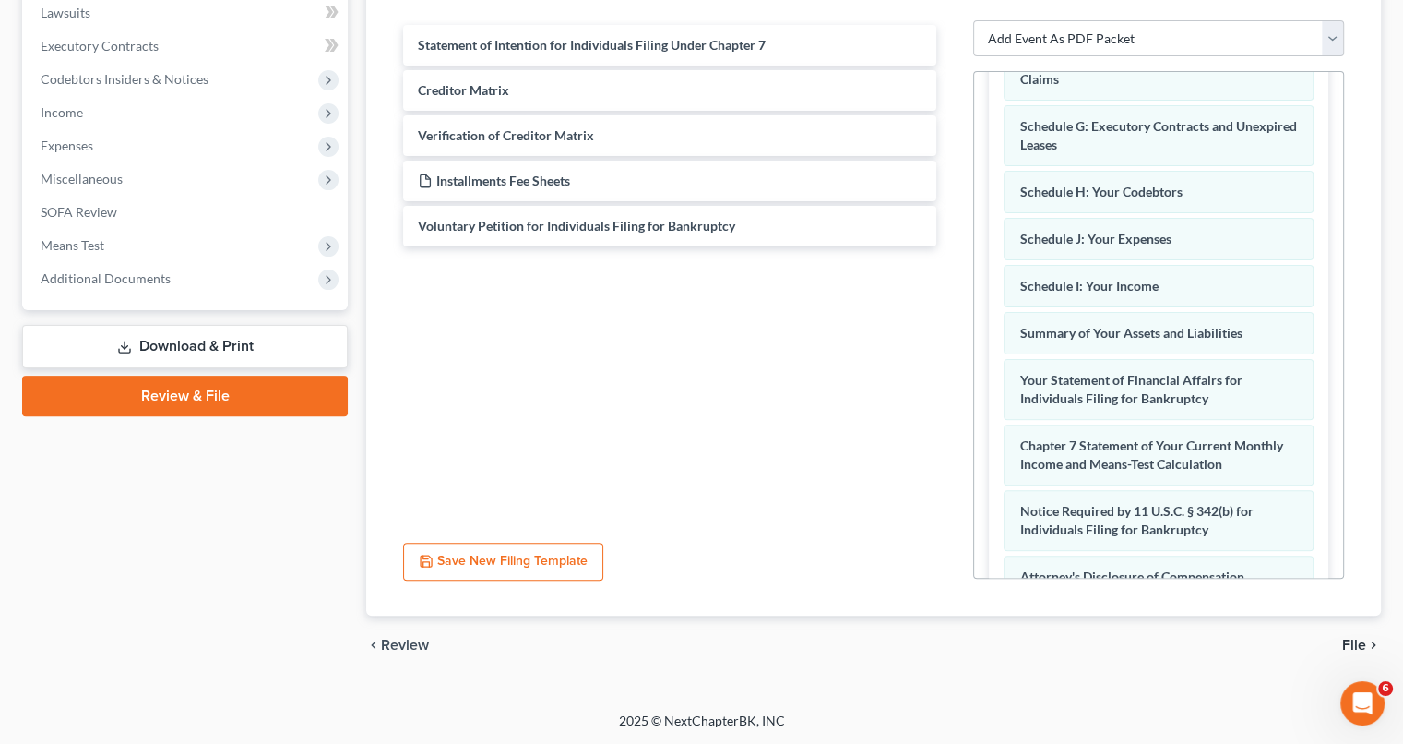
scroll to position [3479, 0]
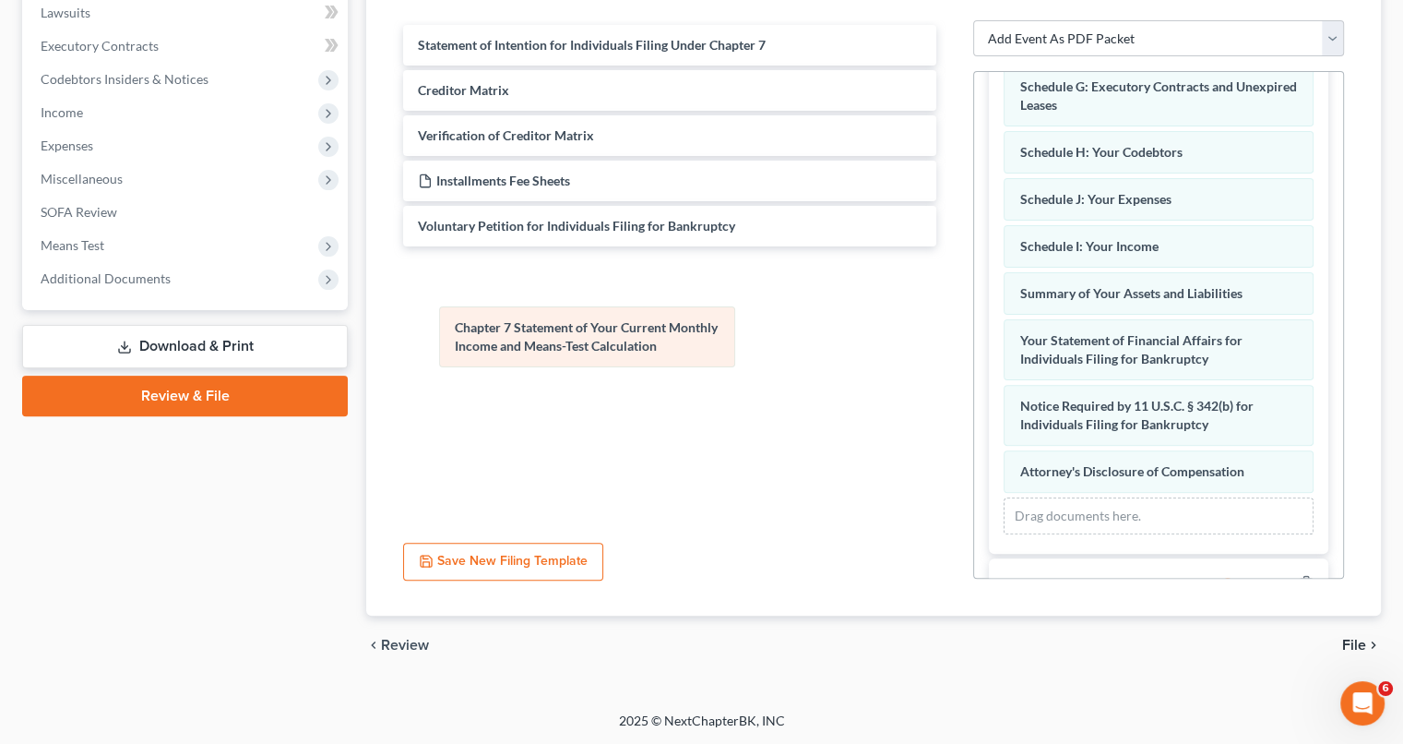
drag, startPoint x: 1148, startPoint y: 433, endPoint x: 583, endPoint y: 342, distance: 571.8
click at [1004, 342] on div "Chapter 7 Statement of Your Current Monthly Income and Means-Test Calculation A…" at bounding box center [1159, 154] width 310 height 759
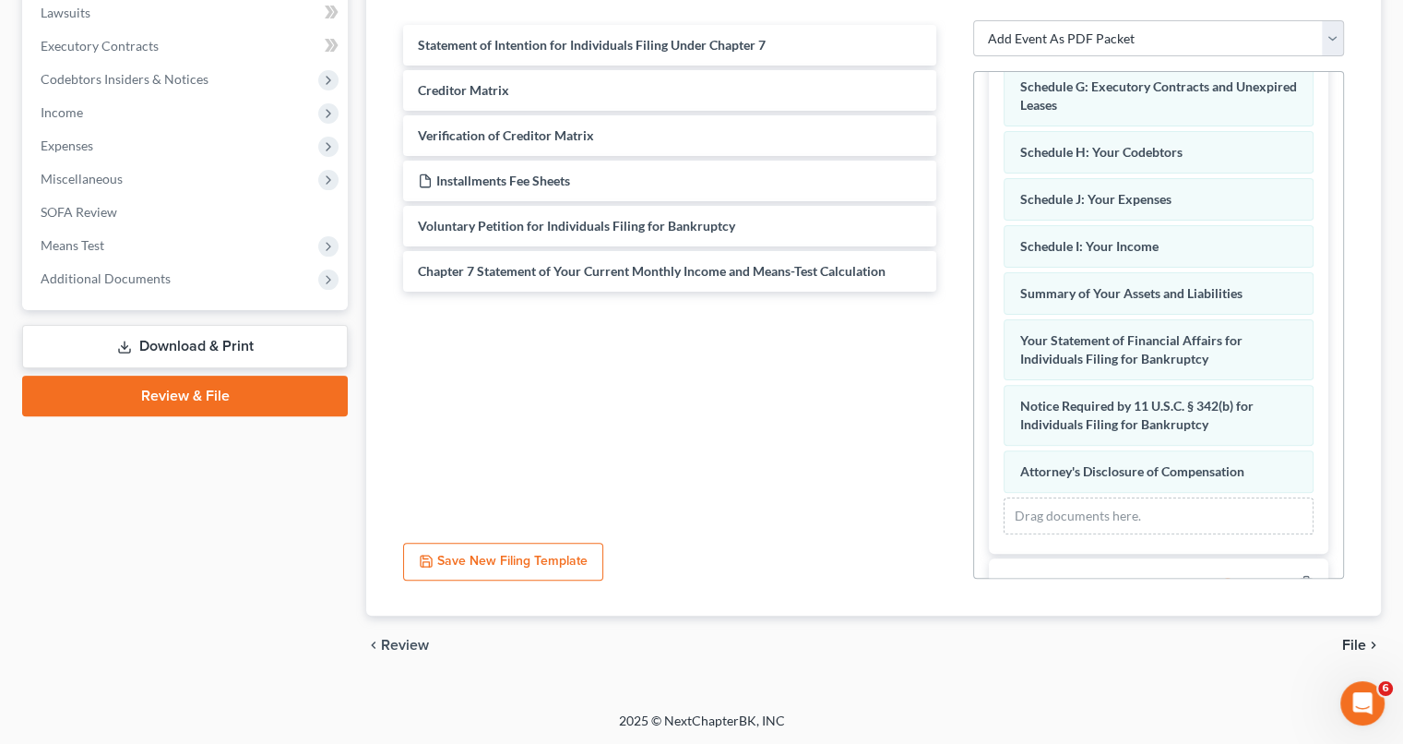
click at [1352, 638] on span "File" at bounding box center [1354, 644] width 24 height 15
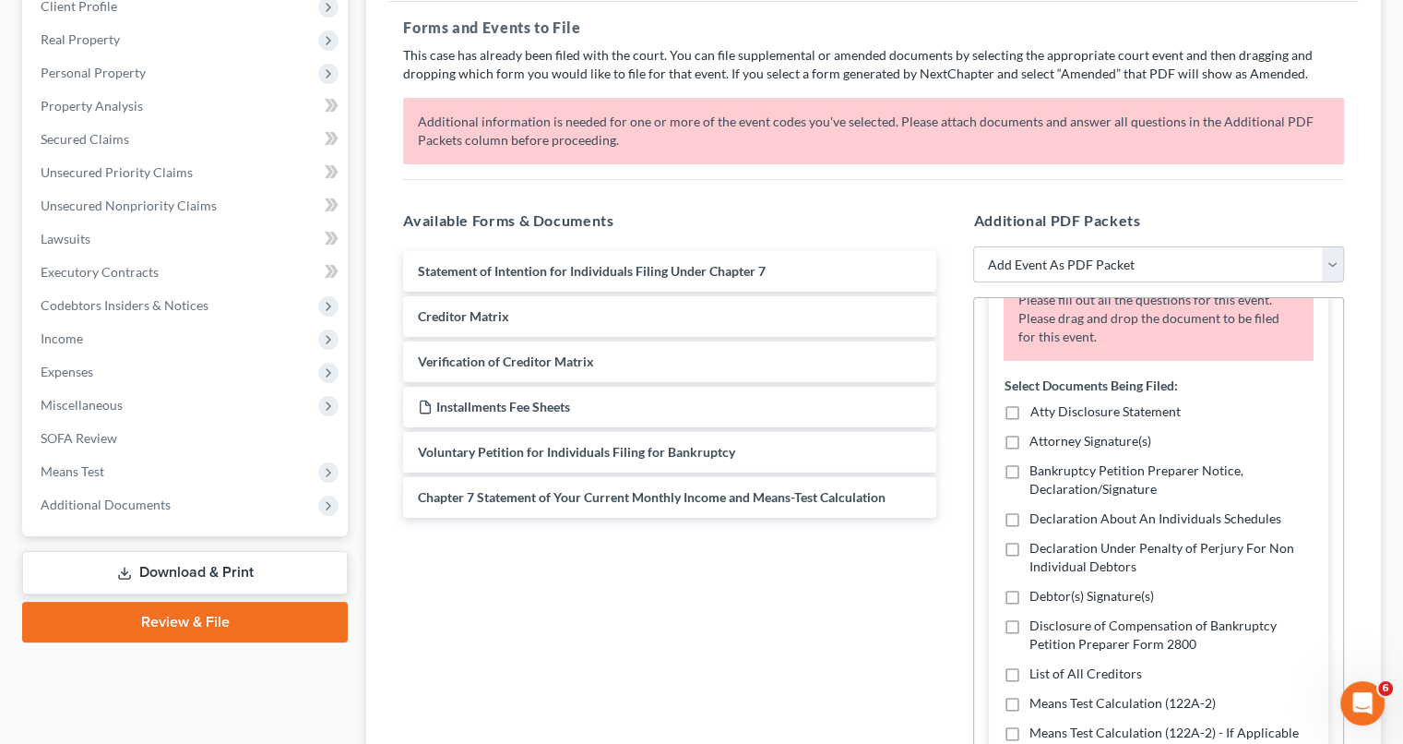
scroll to position [151, 0]
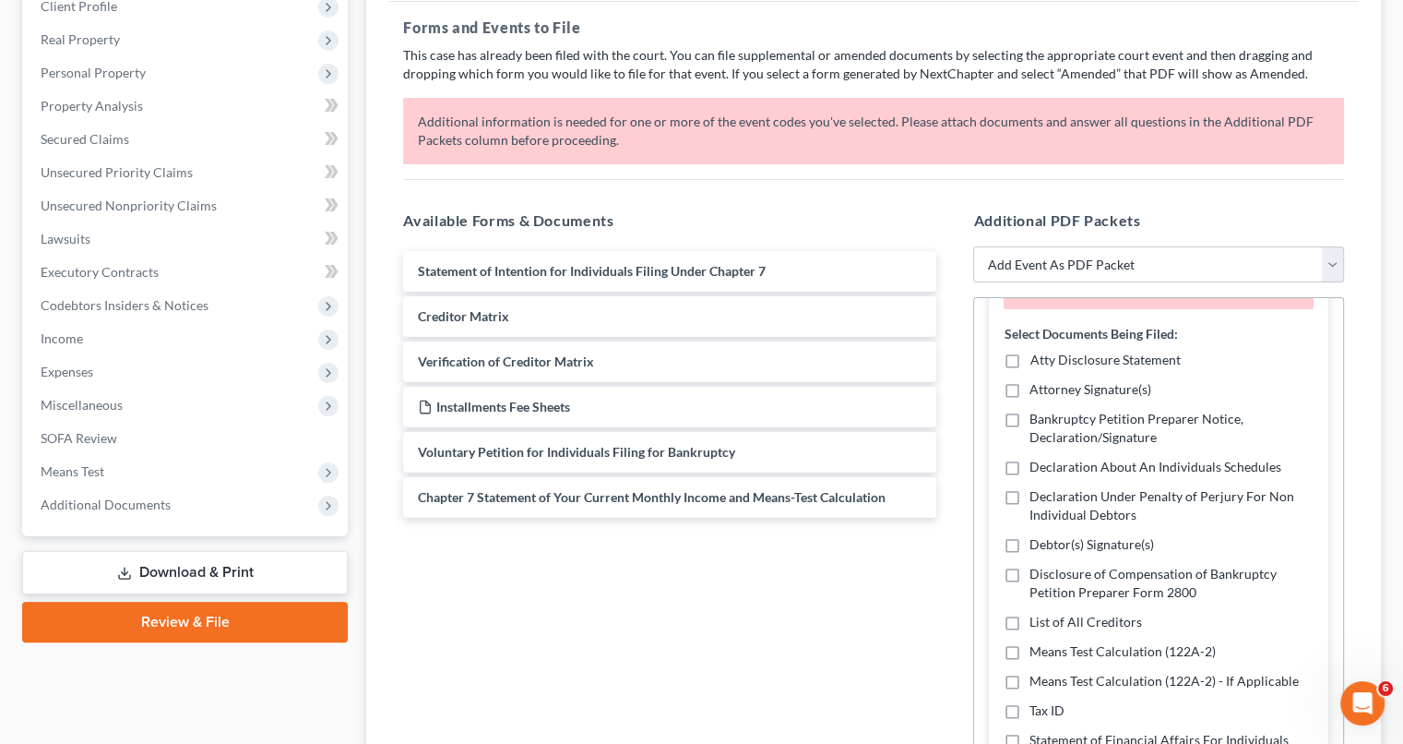
click at [1030, 357] on label "Atty Disclosure Statement" at bounding box center [1105, 360] width 150 height 18
click at [1037, 357] on input "Atty Disclosure Statement" at bounding box center [1043, 357] width 12 height 12
checkbox input "true"
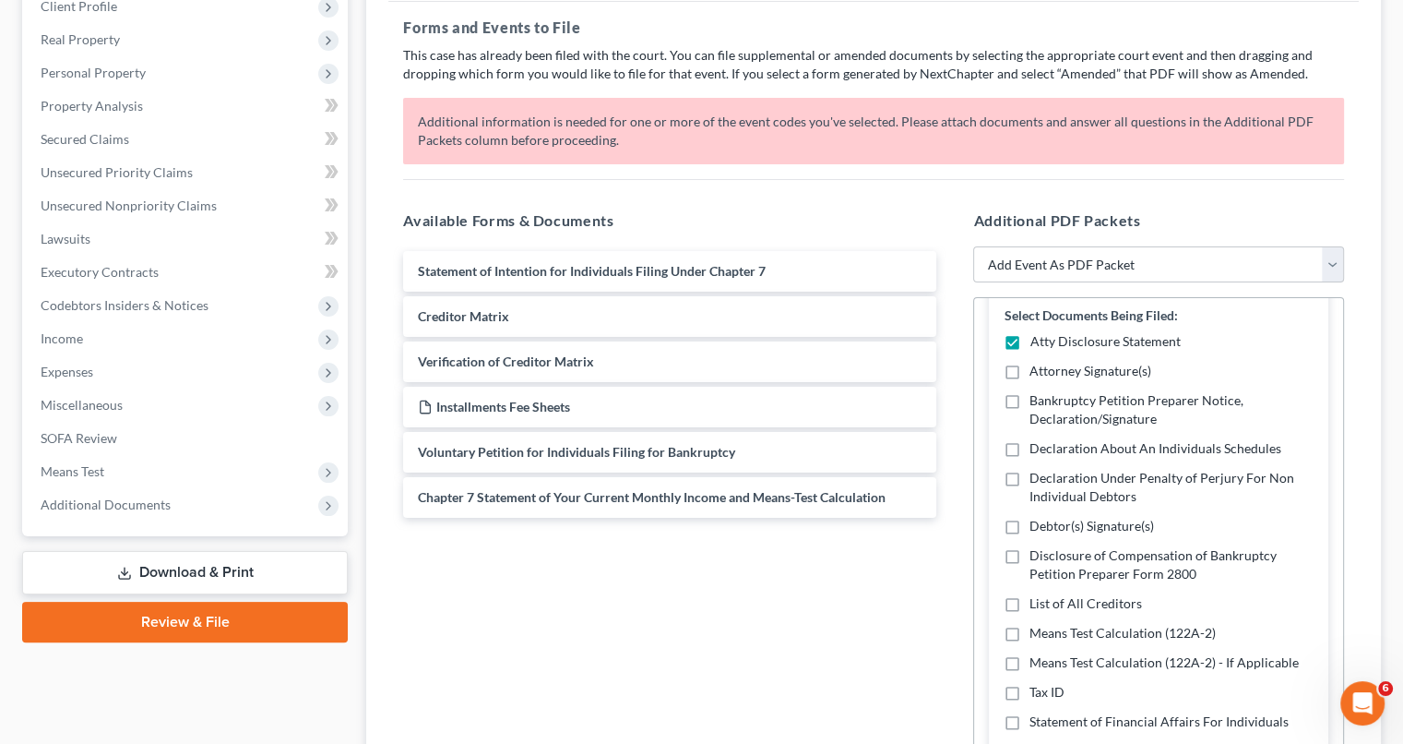
click at [1030, 445] on label "Declaration About An Individuals Schedules" at bounding box center [1156, 448] width 252 height 18
click at [1037, 445] on input "Declaration About An Individuals Schedules" at bounding box center [1043, 445] width 12 height 12
checkbox input "true"
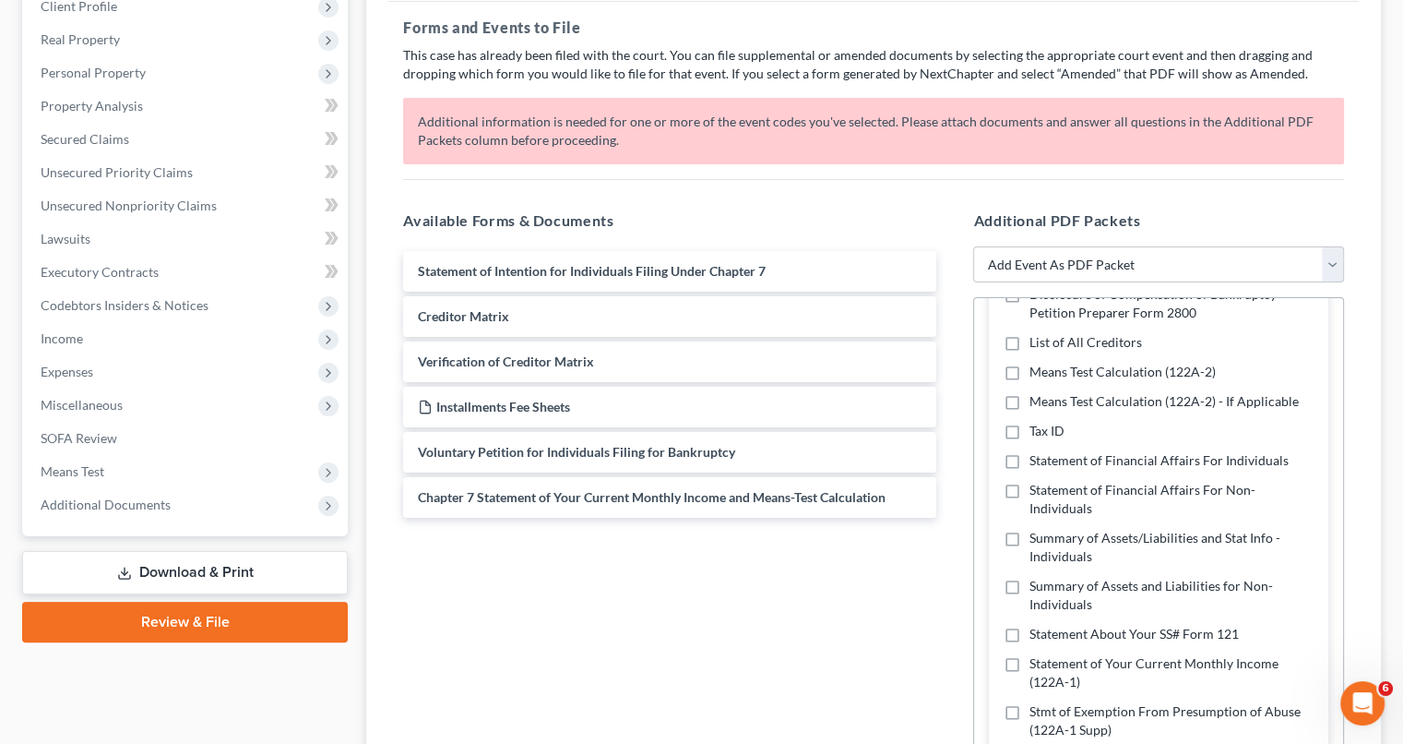
scroll to position [419, 0]
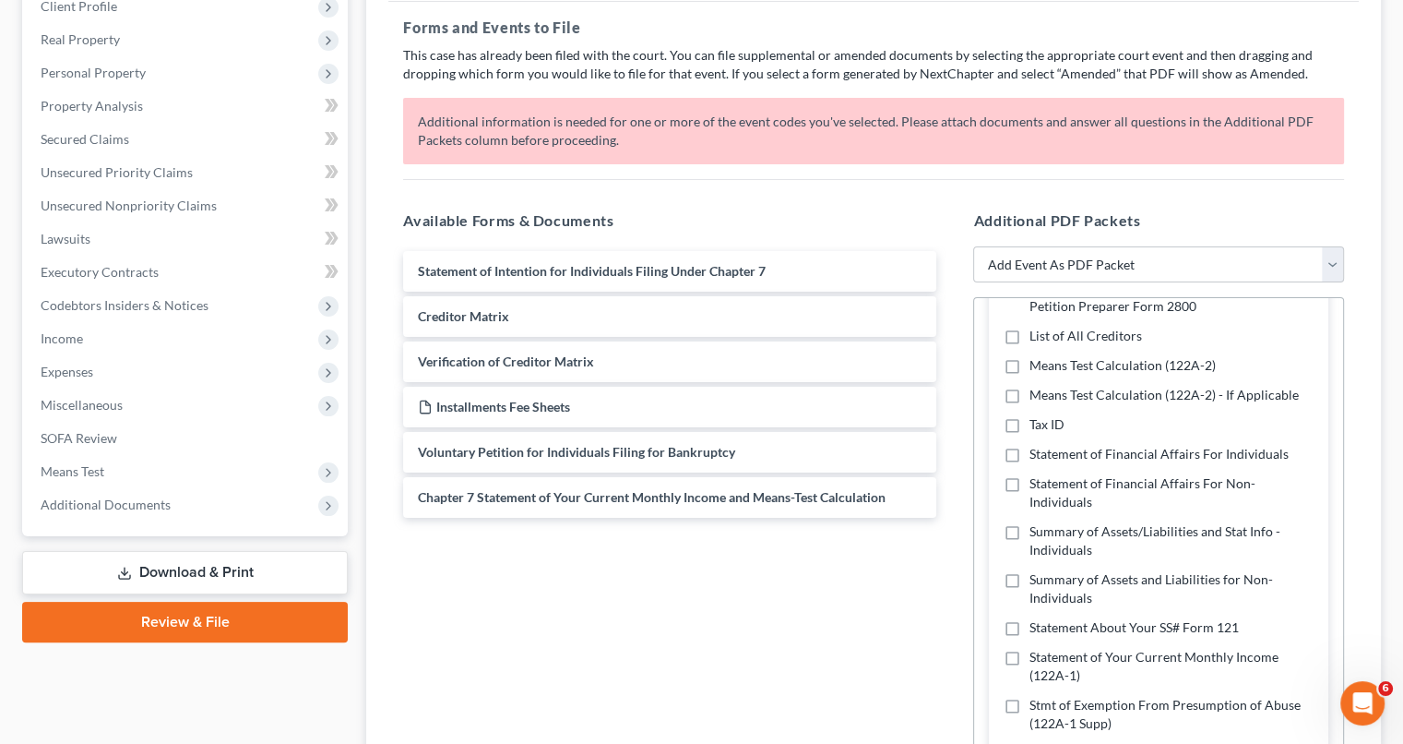
click at [1030, 451] on label "Statement of Financial Affairs For Individuals" at bounding box center [1159, 454] width 259 height 18
click at [1037, 451] on input "Statement of Financial Affairs For Individuals" at bounding box center [1043, 451] width 12 height 12
checkbox input "true"
click at [1030, 529] on label "Summary of Assets/Liabilities and Stat Info - Individuals" at bounding box center [1172, 540] width 284 height 37
click at [1037, 529] on input "Summary of Assets/Liabilities and Stat Info - Individuals" at bounding box center [1043, 528] width 12 height 12
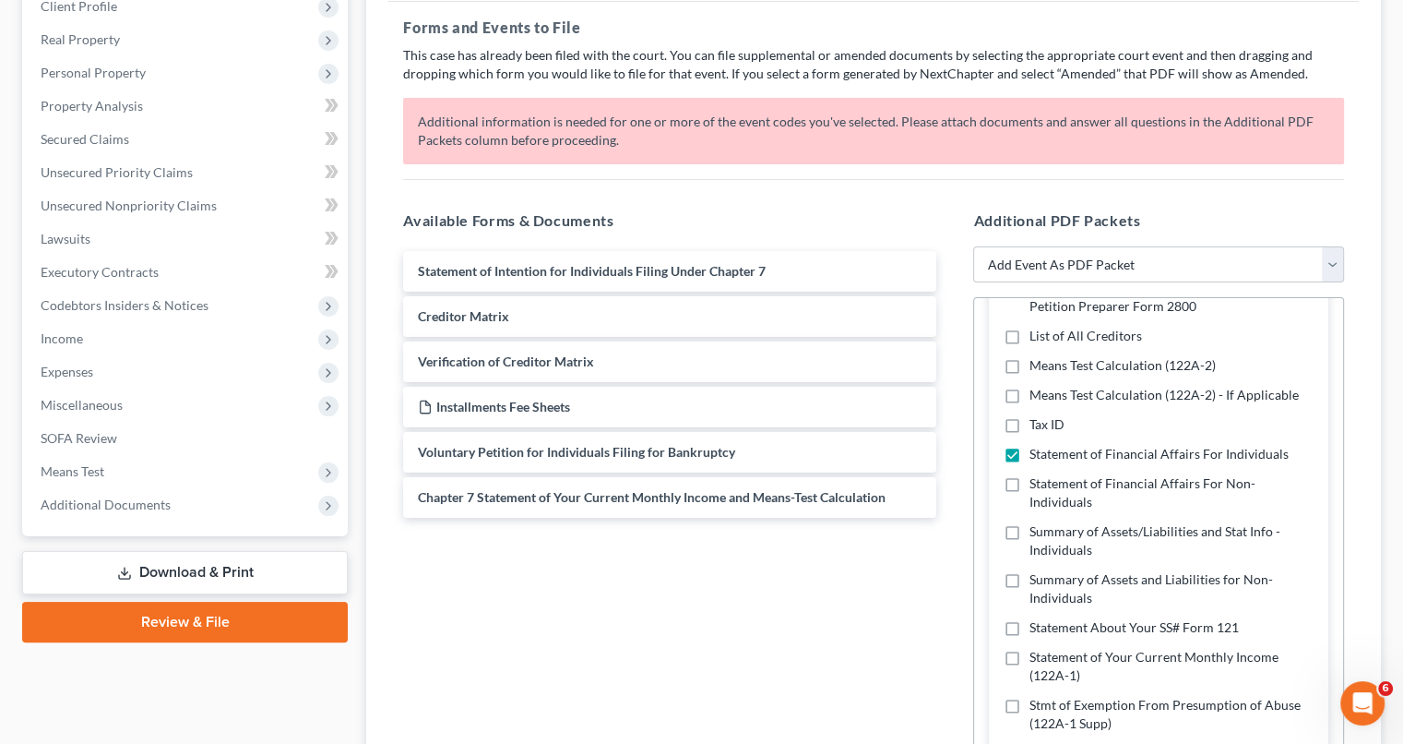
checkbox input "true"
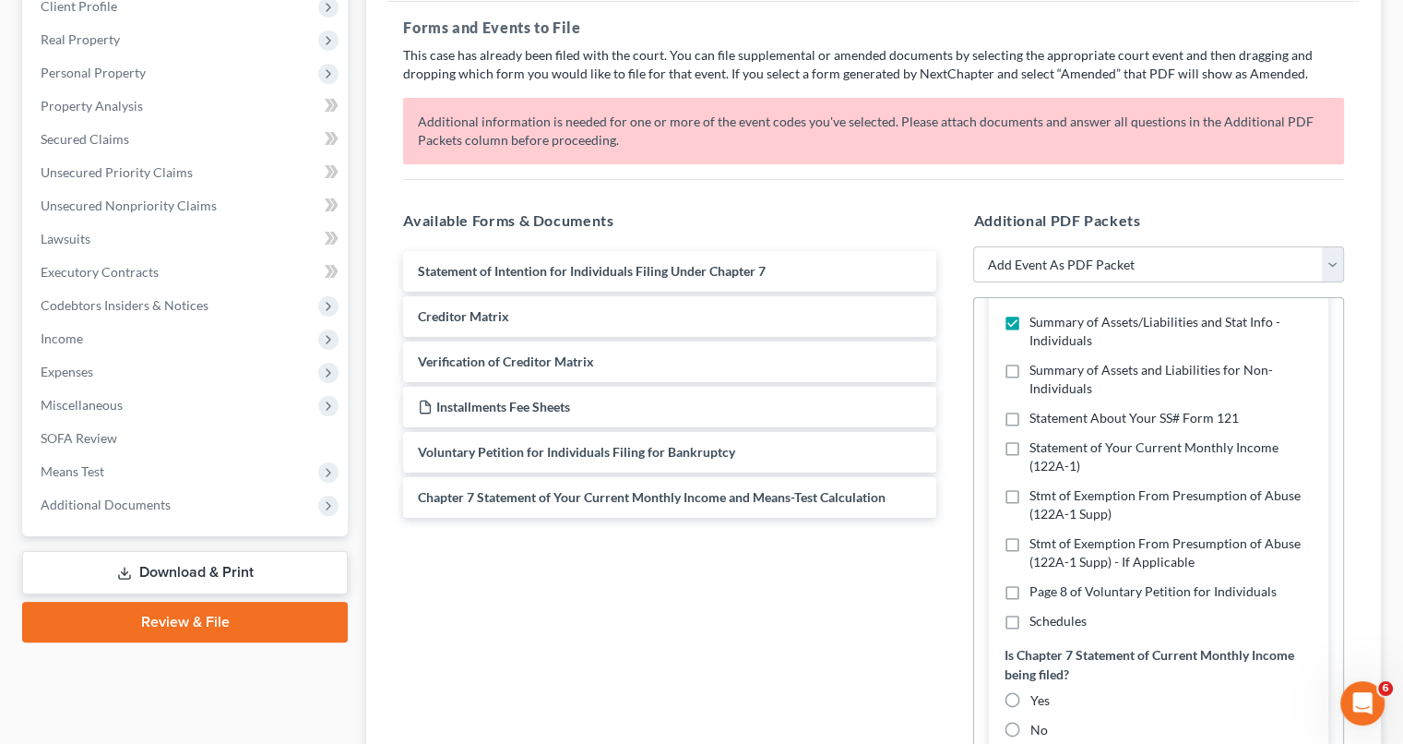
scroll to position [642, 0]
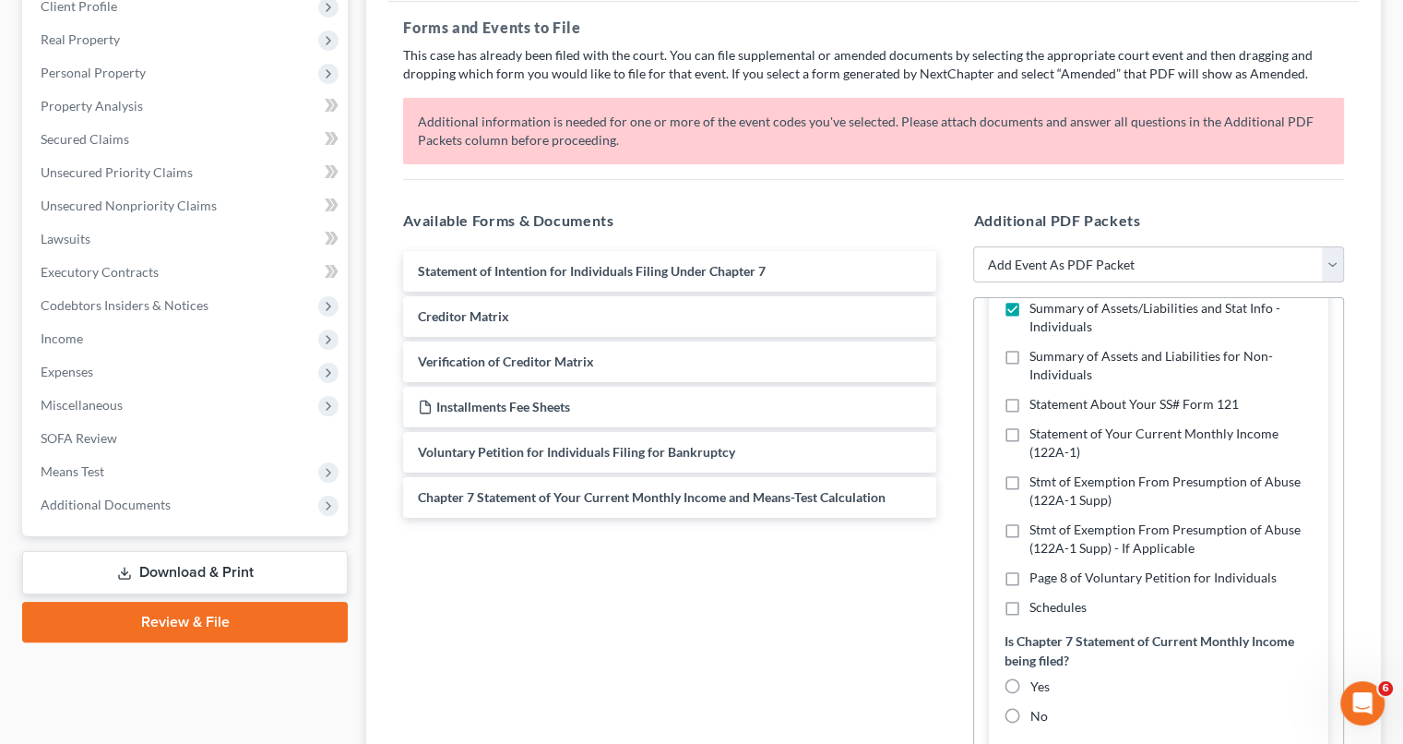
click at [1030, 477] on label "Stmt of Exemption From Presumption of Abuse (122A-1 Supp)" at bounding box center [1172, 490] width 284 height 37
click at [1037, 477] on input "Stmt of Exemption From Presumption of Abuse (122A-1 Supp)" at bounding box center [1043, 478] width 12 height 12
checkbox input "true"
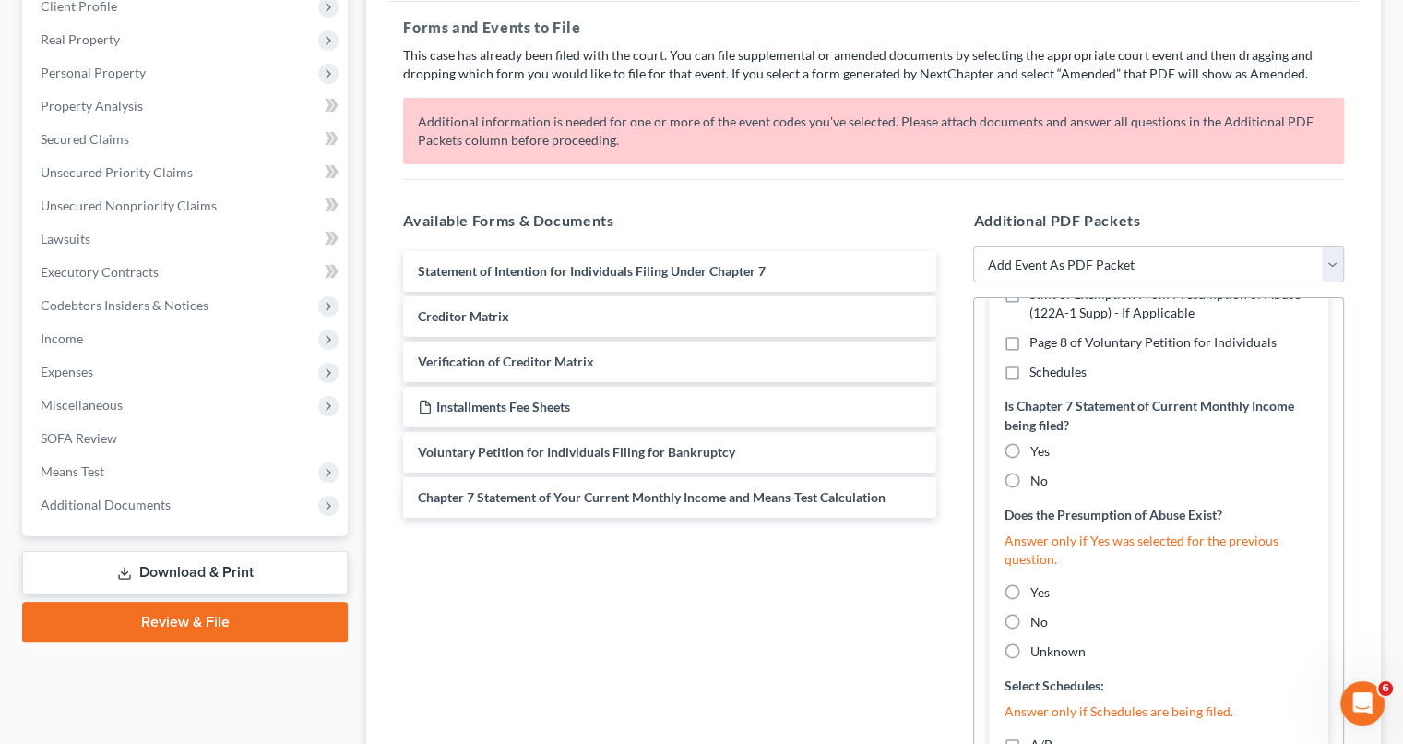
scroll to position [852, 0]
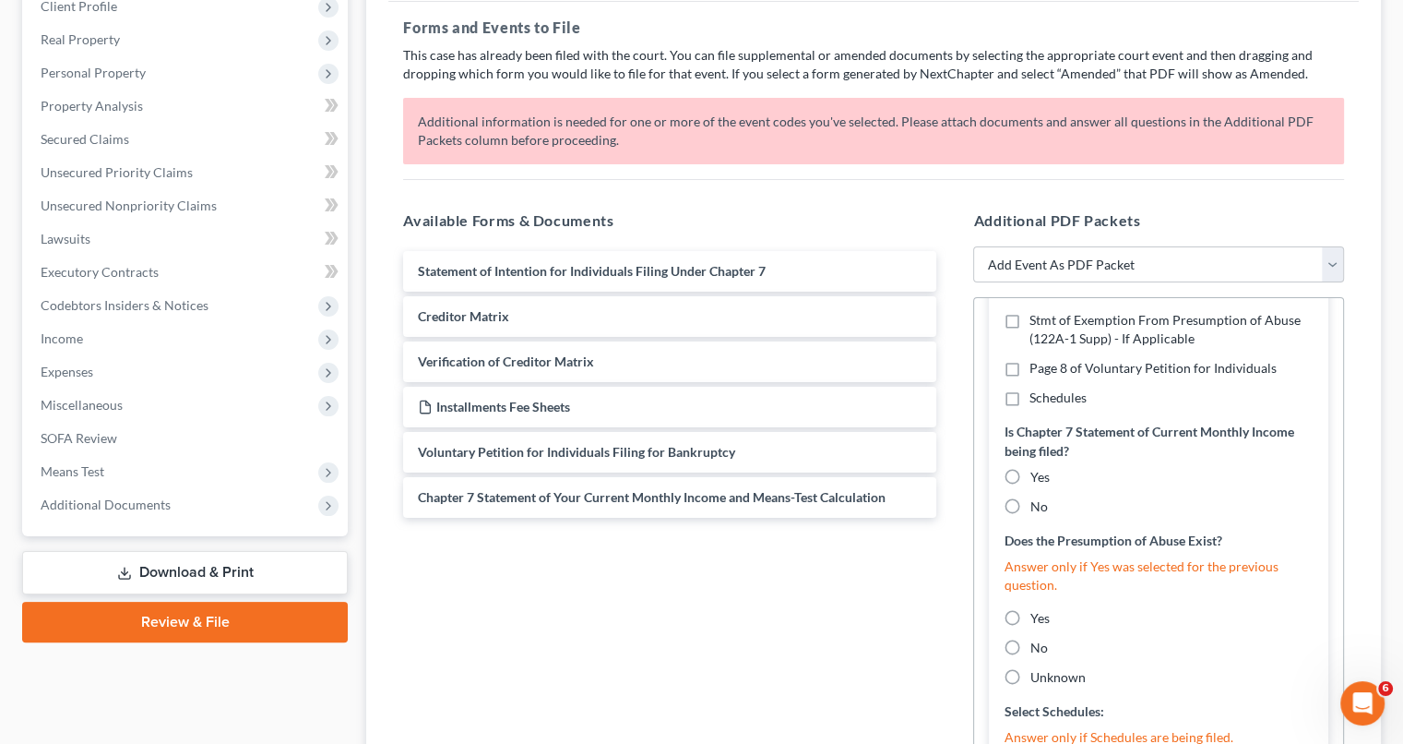
click at [1030, 504] on label "No" at bounding box center [1039, 506] width 18 height 18
click at [1037, 504] on input "No" at bounding box center [1043, 503] width 12 height 12
radio input "true"
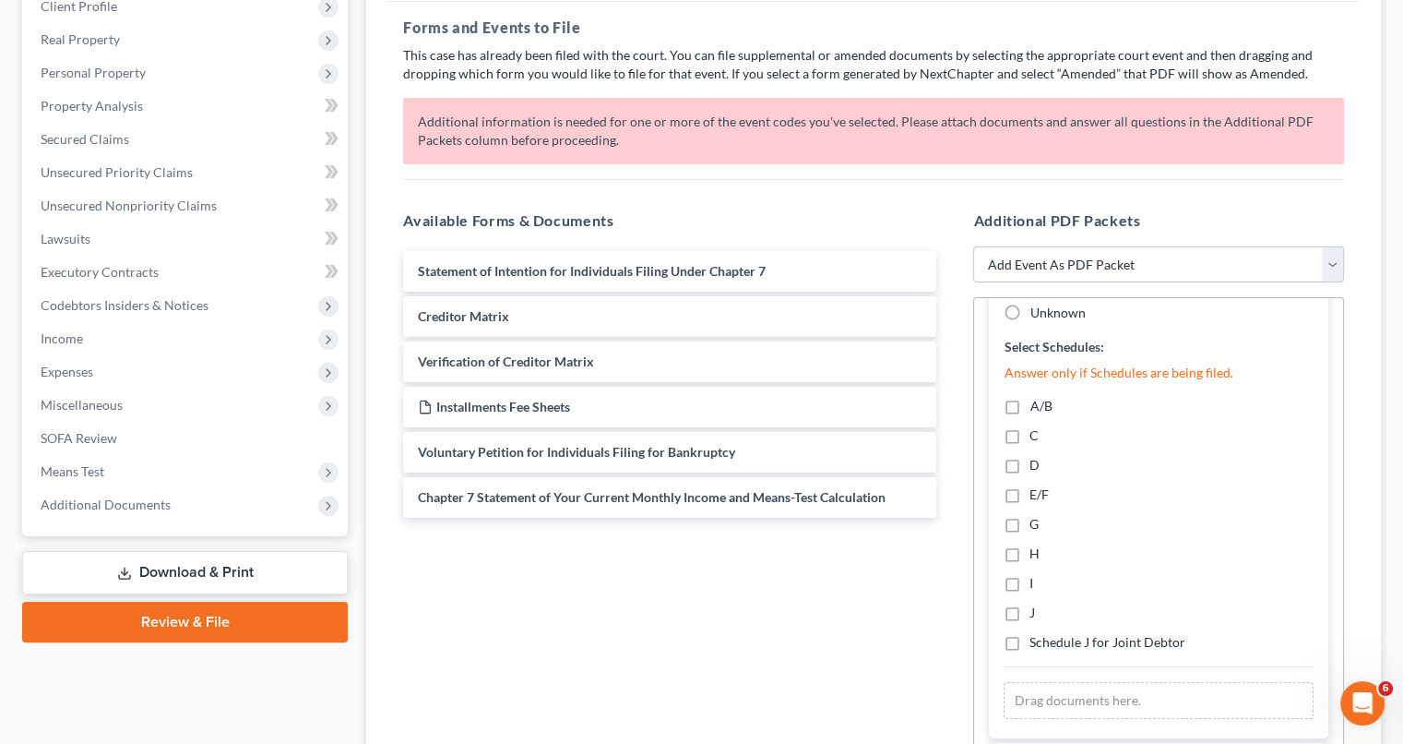
scroll to position [1221, 0]
click at [1030, 401] on label "A/B" at bounding box center [1041, 400] width 22 height 18
click at [1037, 401] on input "A/B" at bounding box center [1043, 397] width 12 height 12
checkbox input "true"
click at [1030, 421] on label "C" at bounding box center [1034, 430] width 9 height 18
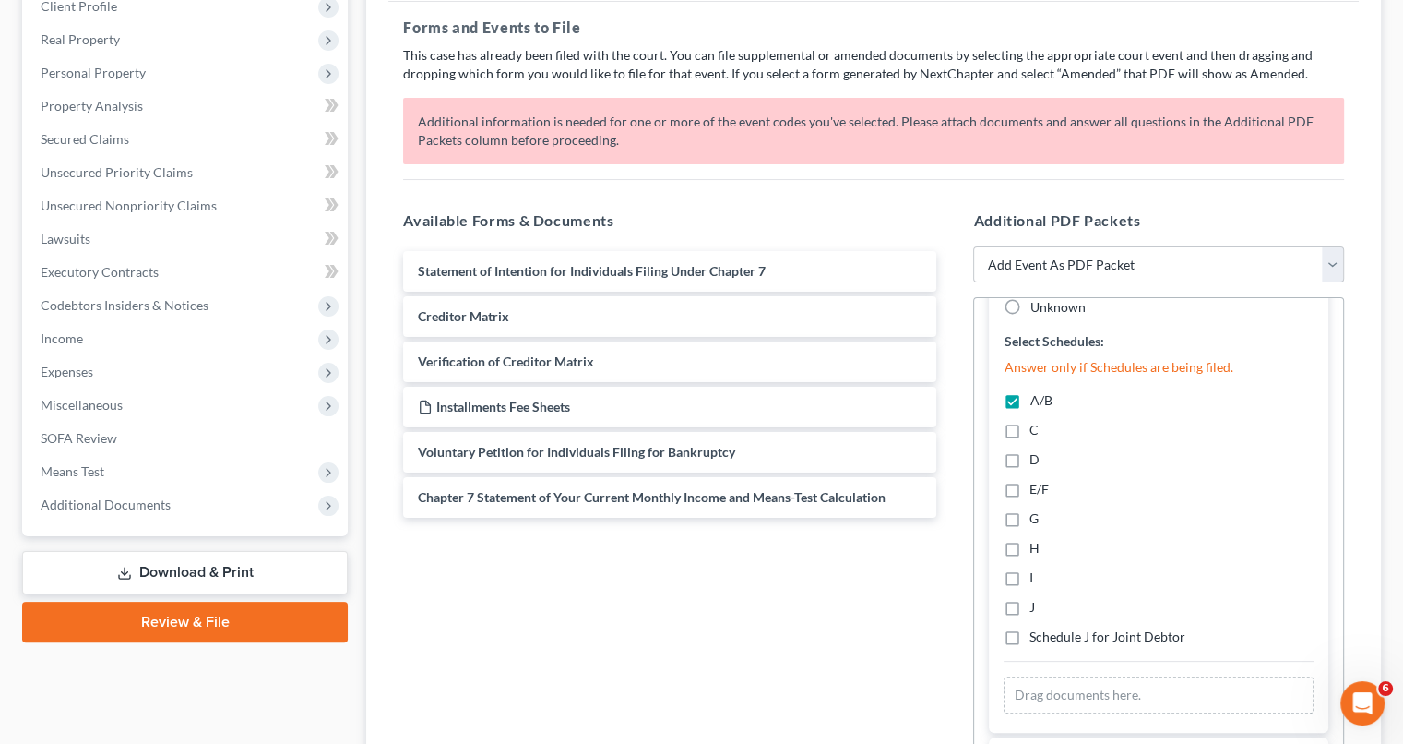
click at [1037, 421] on input "C" at bounding box center [1043, 427] width 12 height 12
checkbox input "true"
click at [1030, 457] on label "D" at bounding box center [1035, 459] width 10 height 18
click at [1037, 457] on input "D" at bounding box center [1043, 456] width 12 height 12
checkbox input "true"
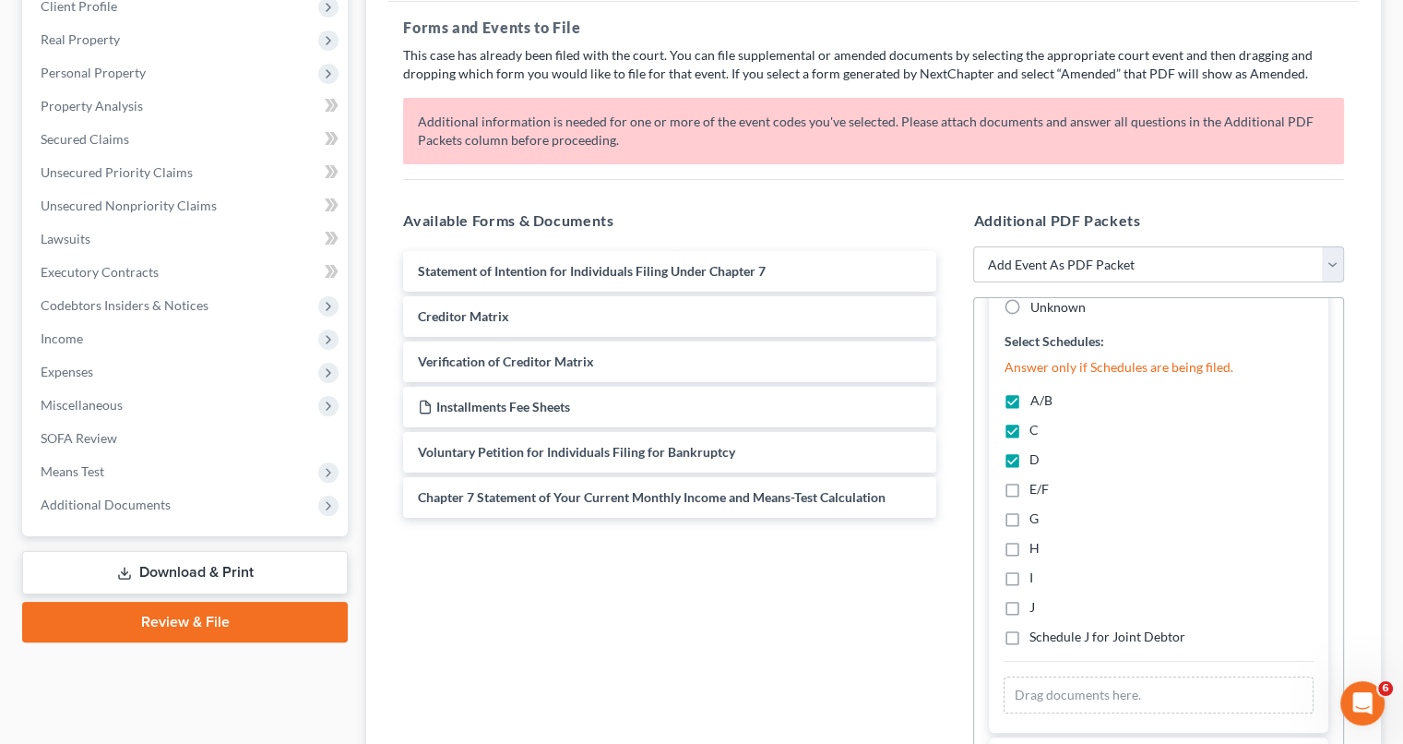
click at [1030, 490] on label "E/F" at bounding box center [1039, 489] width 19 height 18
click at [1037, 490] on input "E/F" at bounding box center [1043, 486] width 12 height 12
checkbox input "true"
click at [1030, 512] on label "G" at bounding box center [1034, 518] width 9 height 18
click at [1037, 512] on input "G" at bounding box center [1043, 515] width 12 height 12
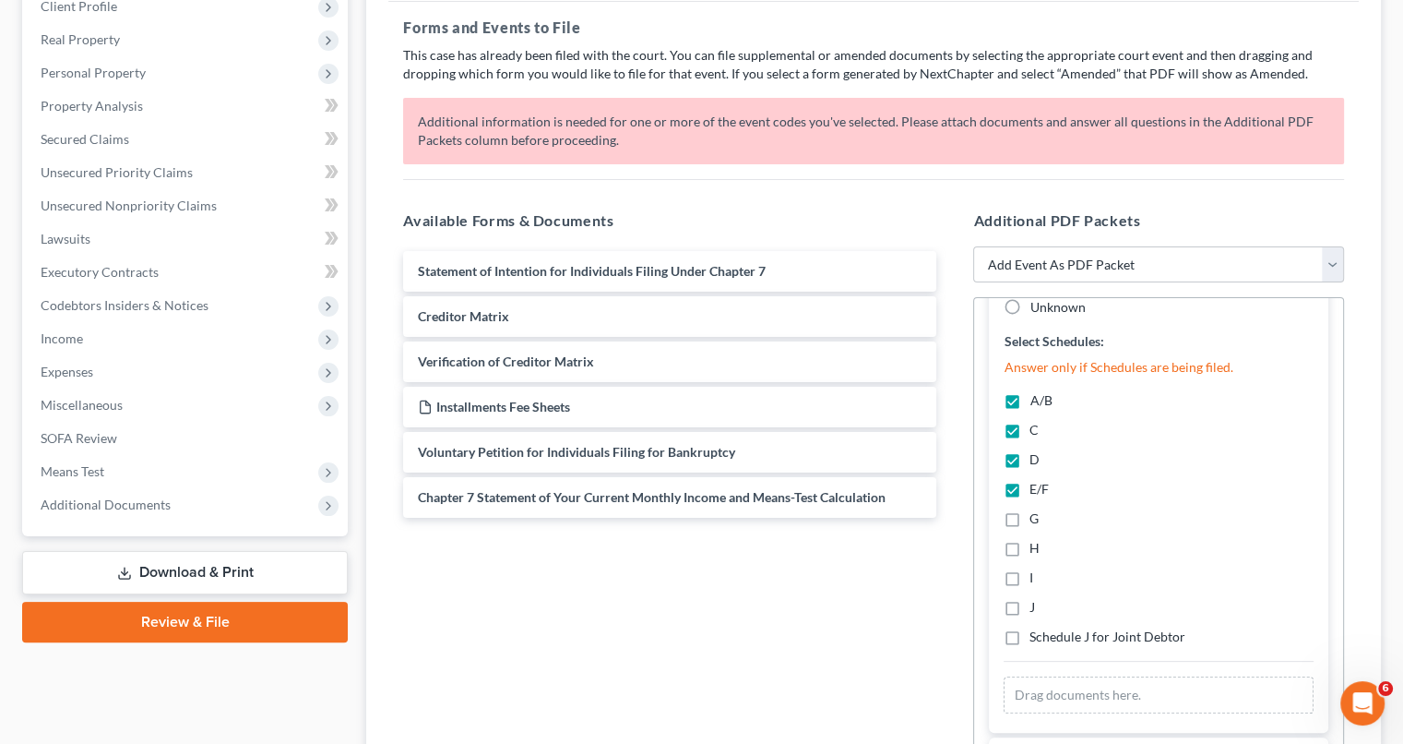
checkbox input "true"
click at [1030, 547] on label "H" at bounding box center [1035, 548] width 10 height 18
click at [1037, 547] on input "H" at bounding box center [1043, 545] width 12 height 12
checkbox input "true"
click at [1030, 579] on label "I" at bounding box center [1032, 577] width 4 height 18
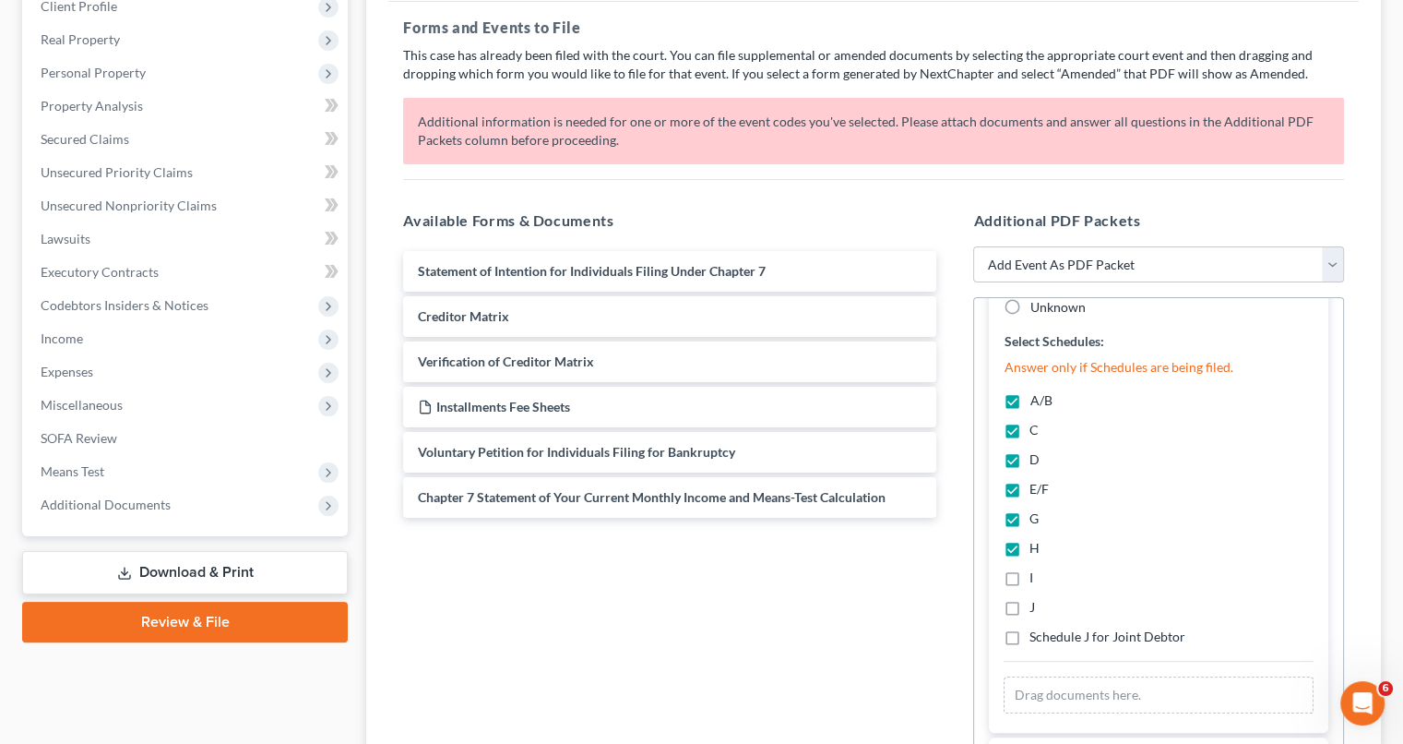
click at [1037, 579] on input "I" at bounding box center [1043, 574] width 12 height 12
checkbox input "true"
click at [1030, 601] on label "J" at bounding box center [1033, 607] width 6 height 18
click at [1037, 601] on input "J" at bounding box center [1043, 604] width 12 height 12
checkbox input "true"
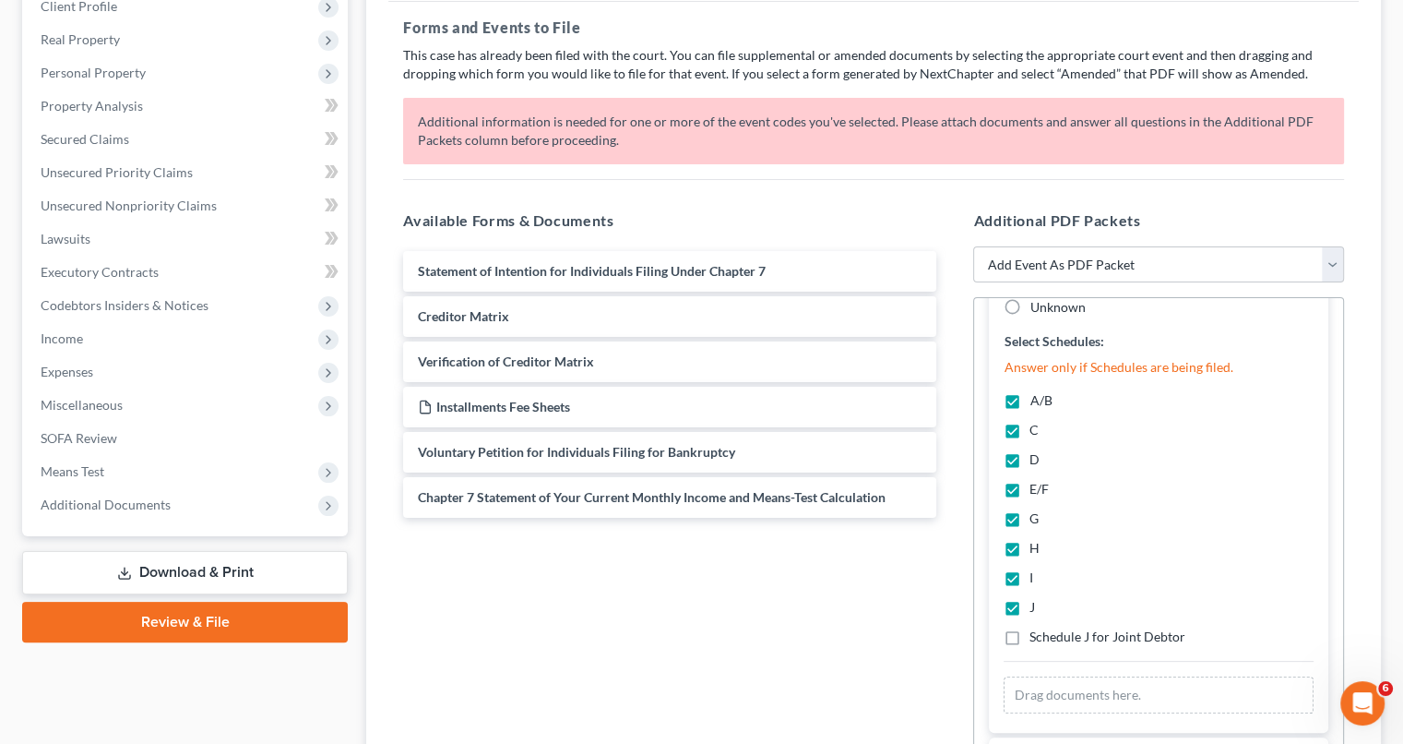
drag, startPoint x: 1333, startPoint y: 473, endPoint x: 1279, endPoint y: 628, distance: 164.3
click at [1279, 628] on div "Schedule J for Joint Debtor" at bounding box center [1159, 636] width 310 height 18
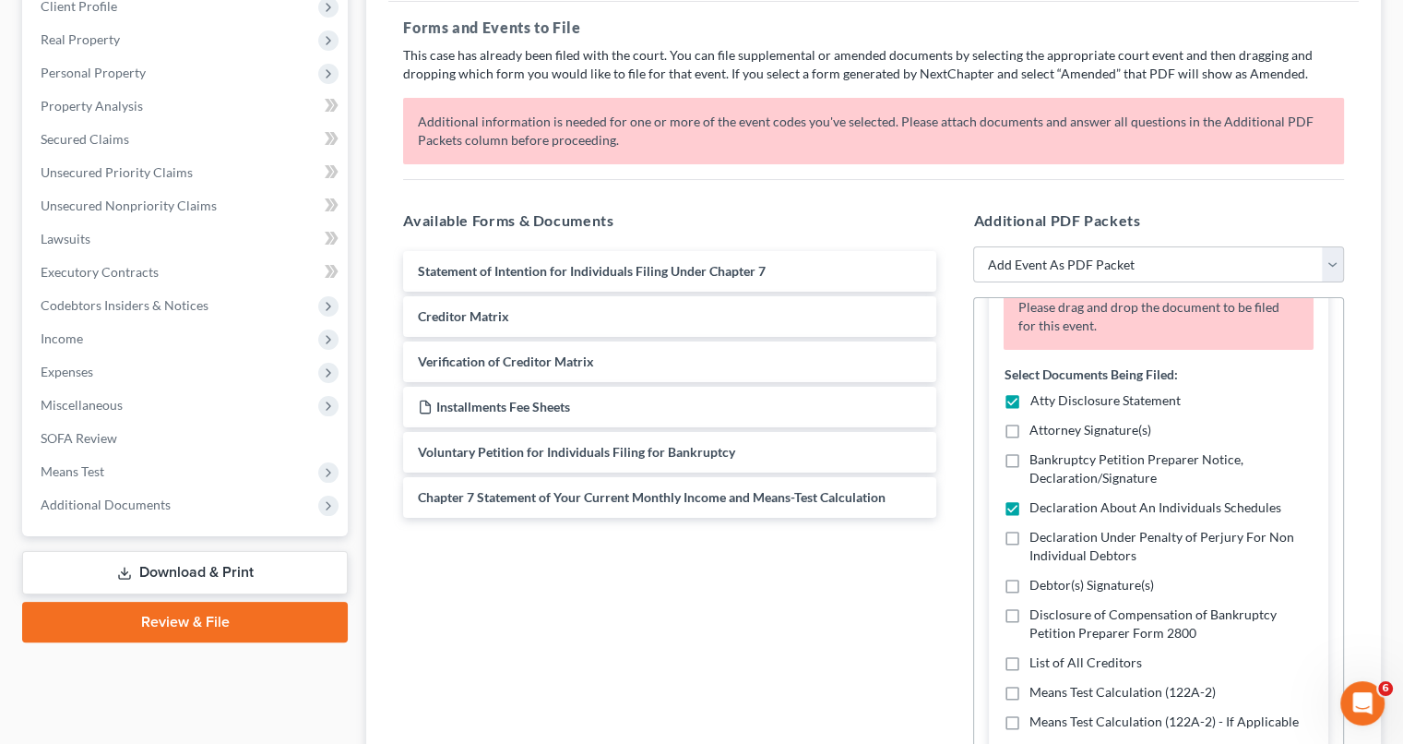
scroll to position [0, 0]
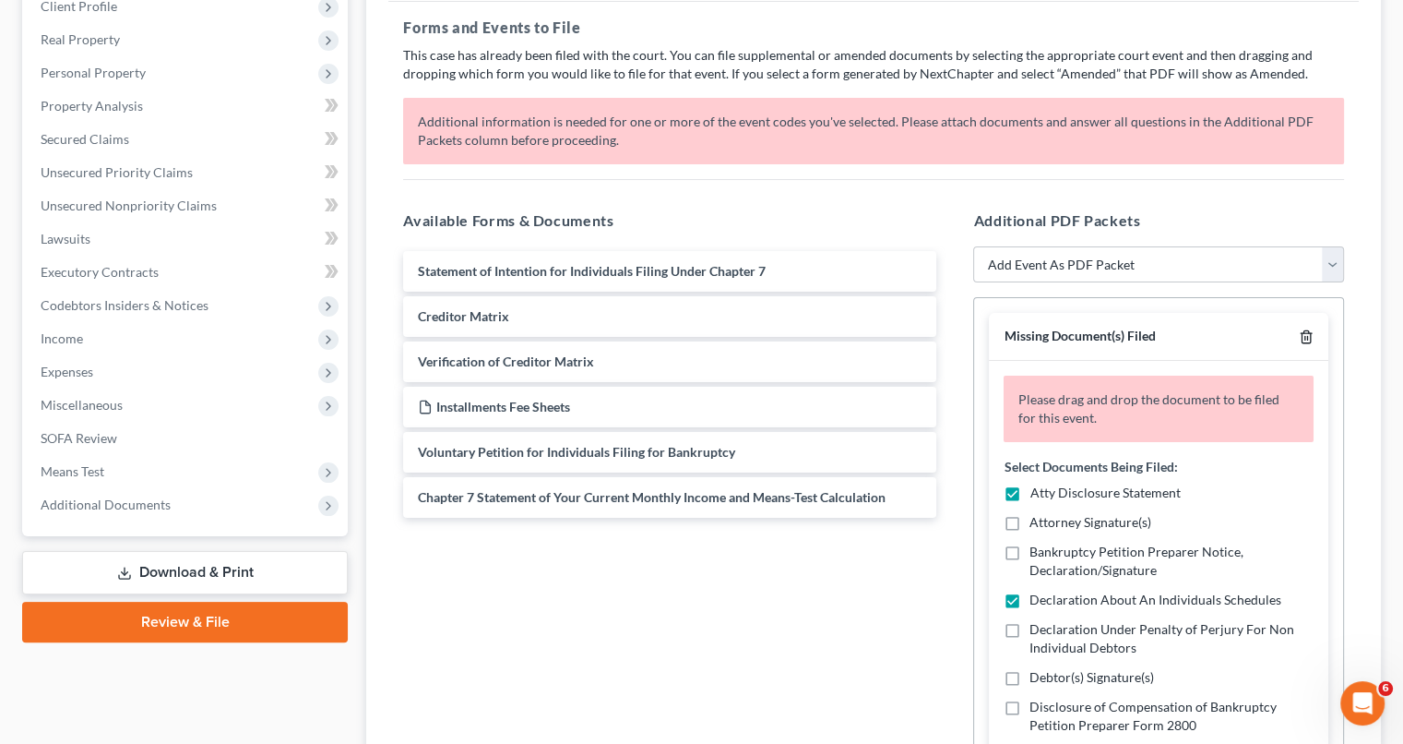
click at [1305, 337] on line "button" at bounding box center [1305, 339] width 0 height 4
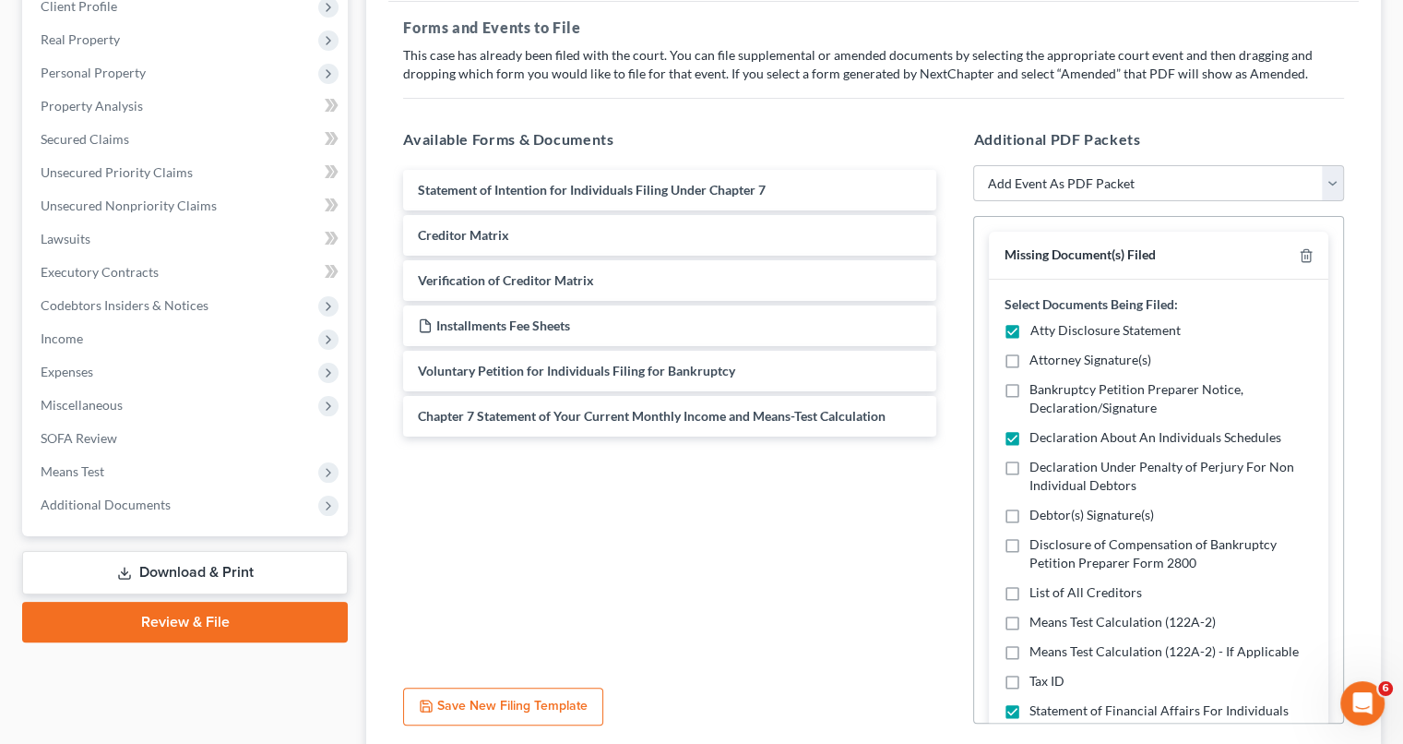
drag, startPoint x: 1336, startPoint y: 278, endPoint x: 1361, endPoint y: 228, distance: 55.7
click at [1361, 228] on div "Additional PDF Packets Add Event As PDF Packet Amended Attorney Compensation St…" at bounding box center [1159, 426] width 408 height 626
drag, startPoint x: 1335, startPoint y: 262, endPoint x: 1352, endPoint y: 249, distance: 21.8
click at [1352, 249] on div "Additional PDF Packets Add Event As PDF Packet Amended Attorney Compensation St…" at bounding box center [1159, 426] width 408 height 626
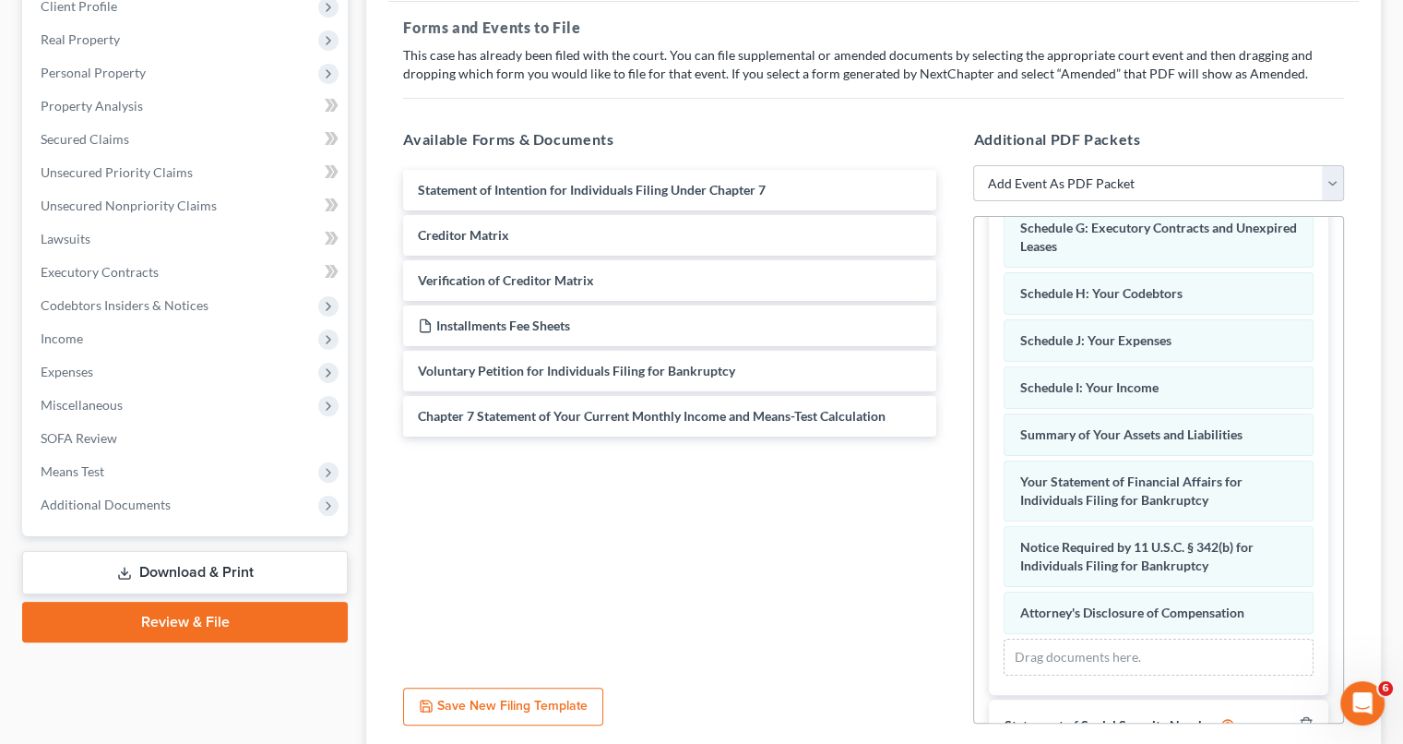
scroll to position [1946, 0]
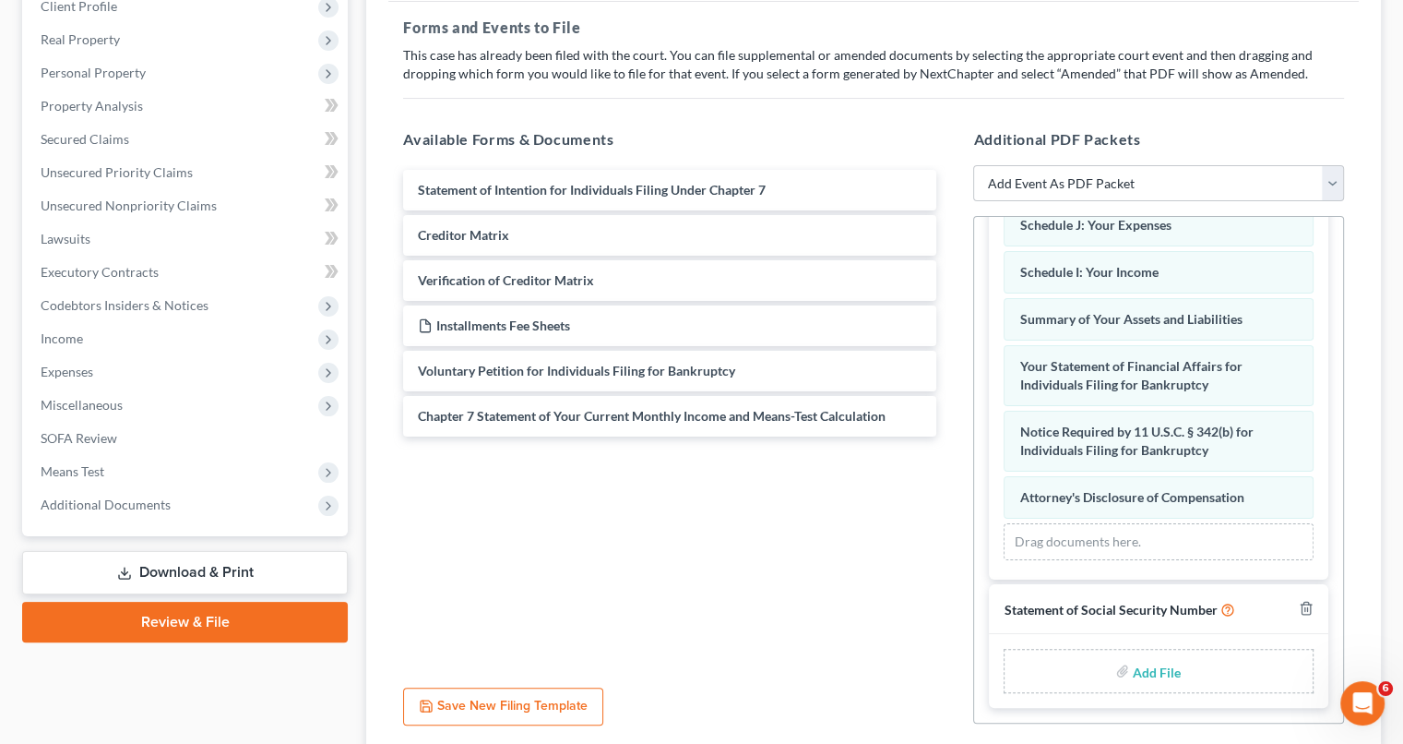
click at [1165, 673] on input "file" at bounding box center [1155, 670] width 44 height 33
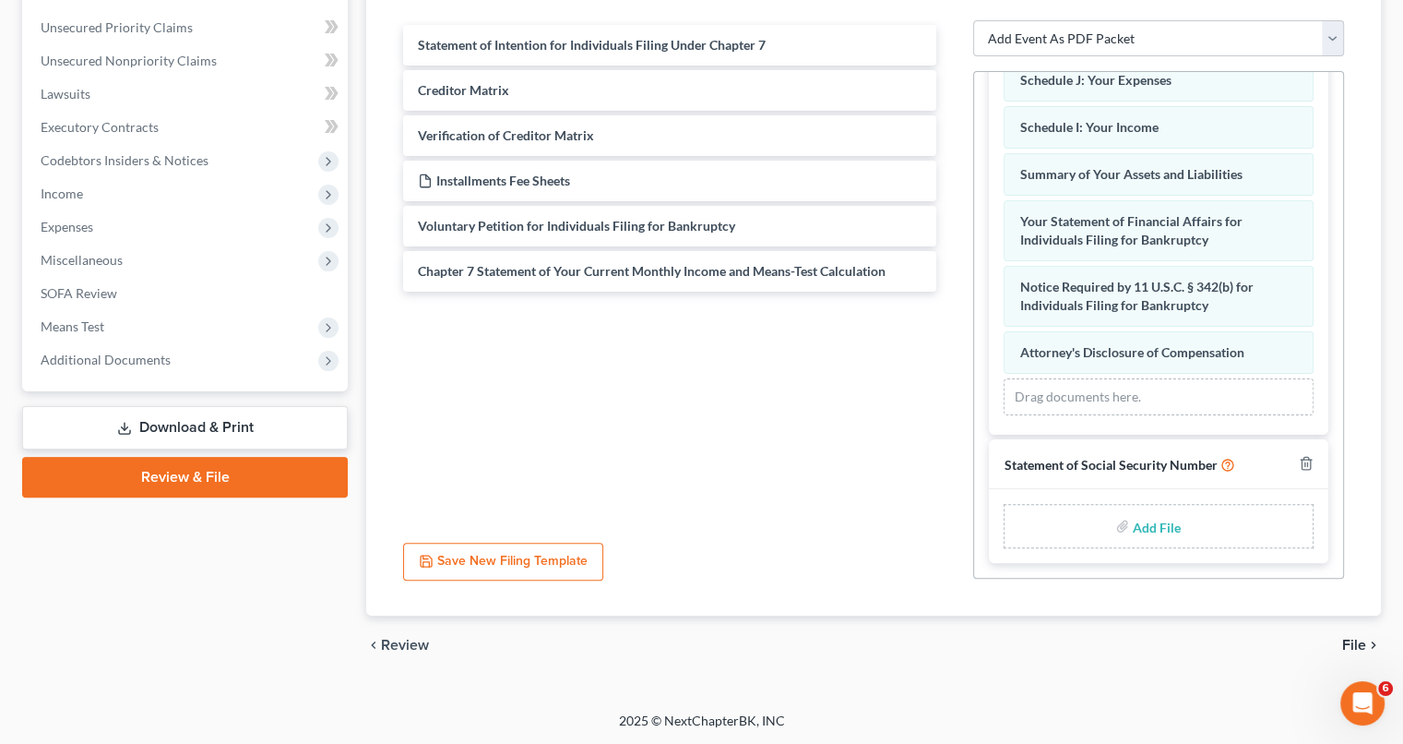
click at [1358, 641] on span "File" at bounding box center [1354, 644] width 24 height 15
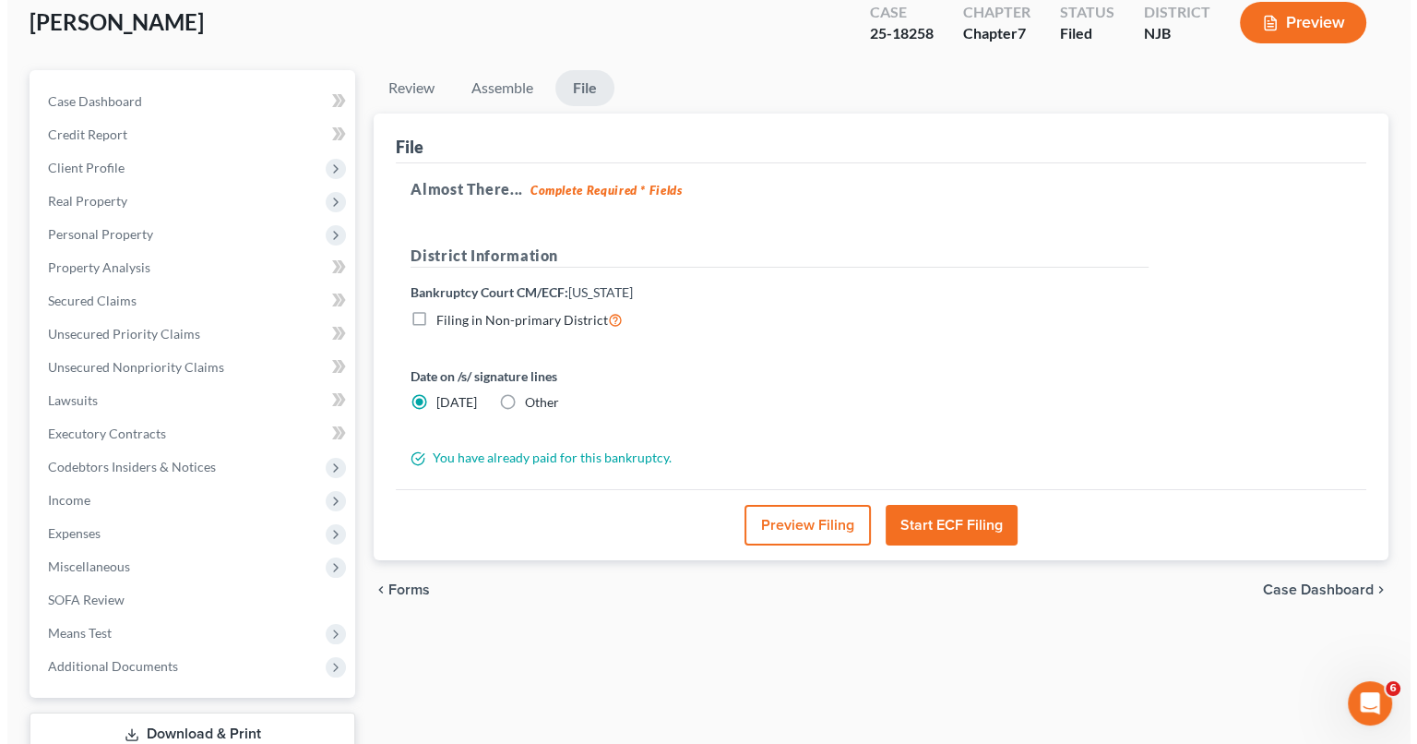
scroll to position [129, 0]
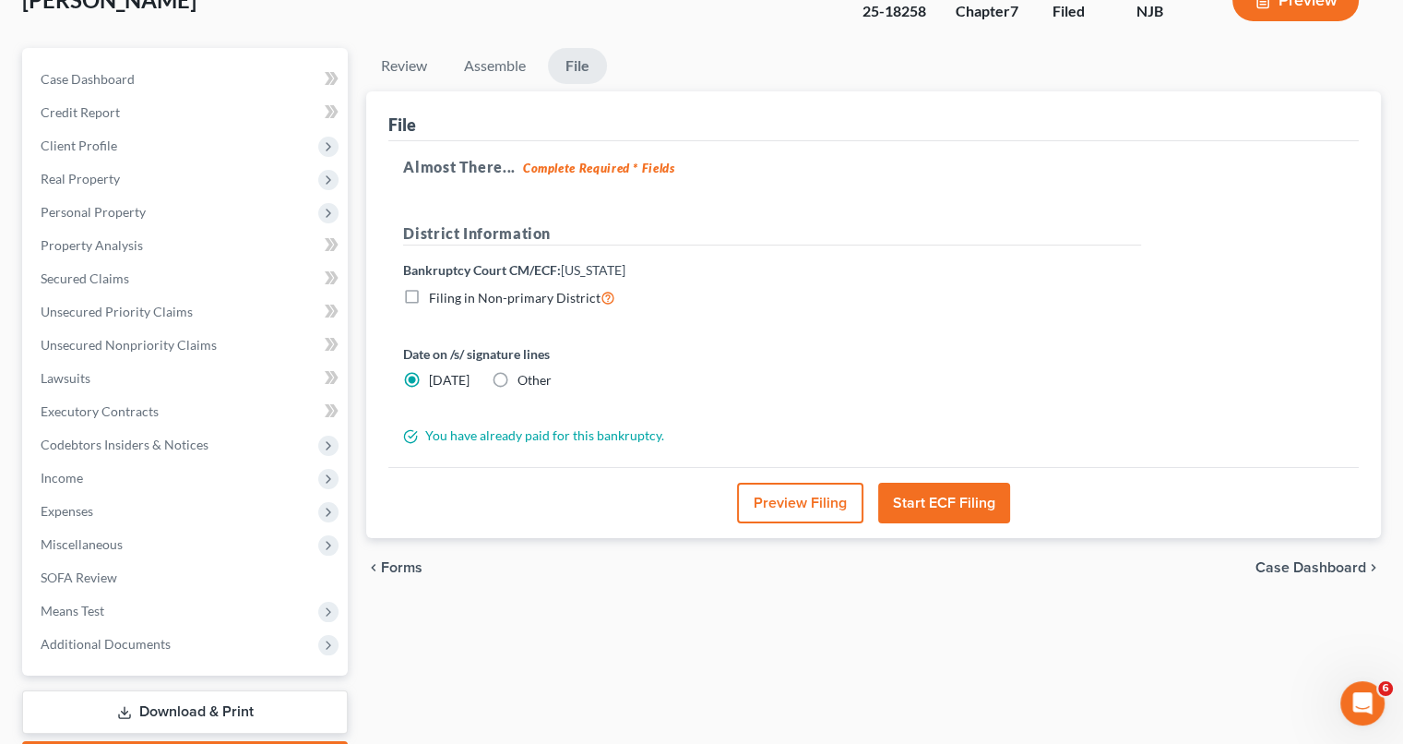
click at [790, 496] on button "Preview Filing" at bounding box center [800, 503] width 126 height 41
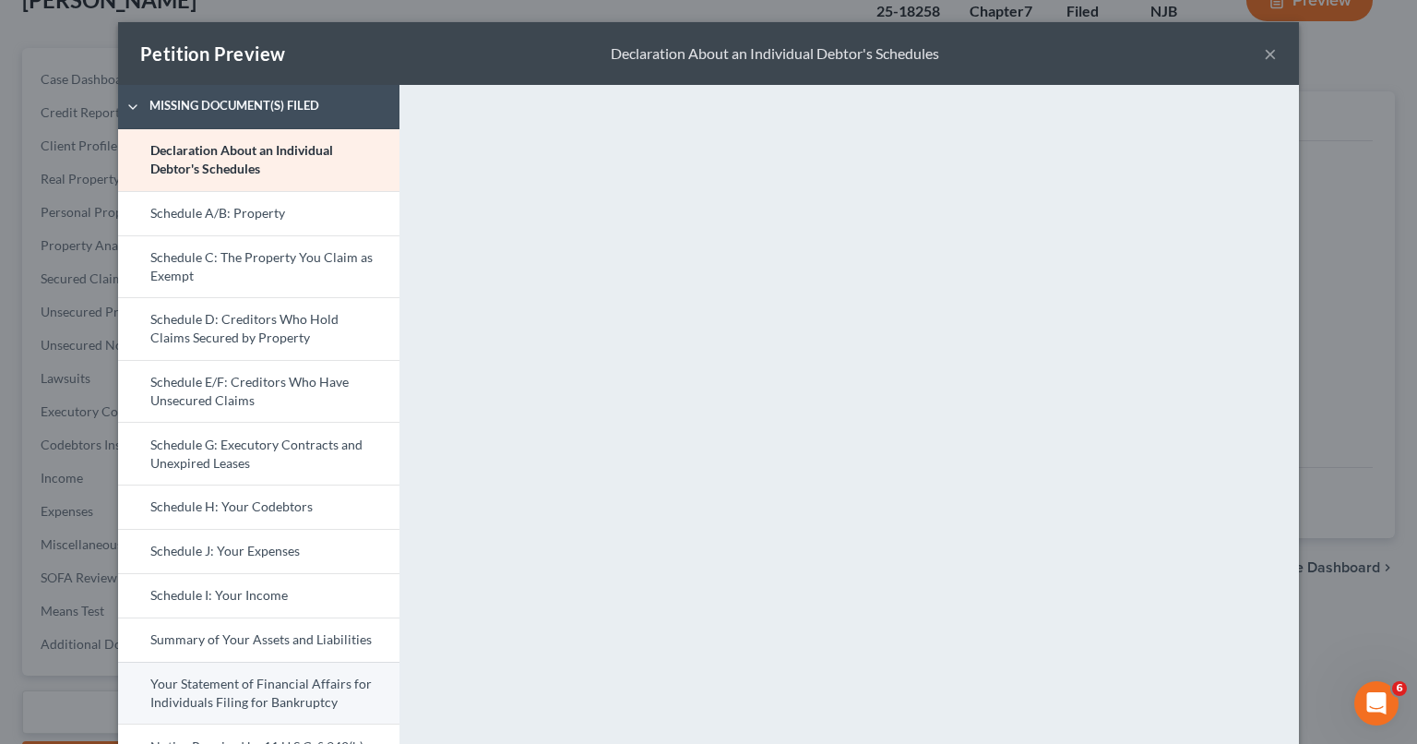
click at [289, 682] on link "Your Statement of Financial Affairs for Individuals Filing for Bankruptcy" at bounding box center [258, 692] width 281 height 63
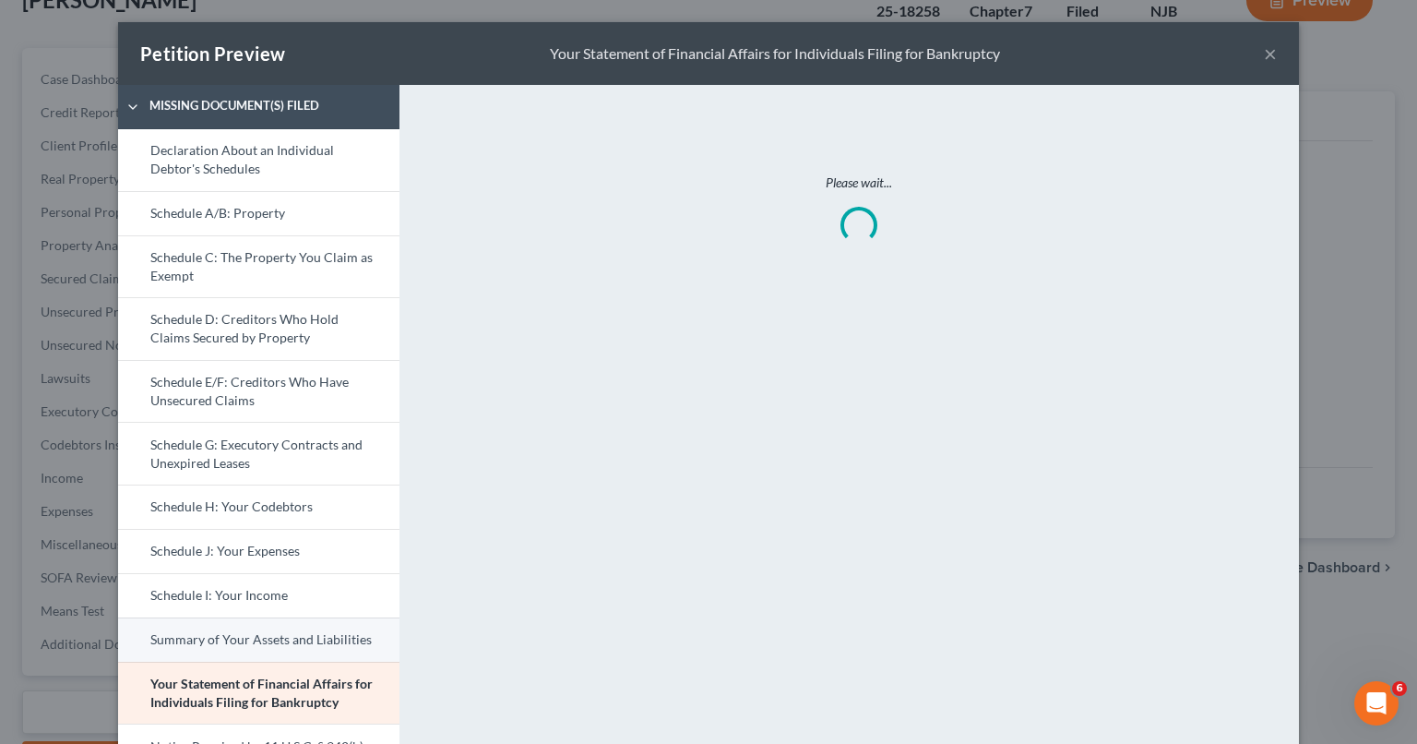
click at [294, 626] on link "Summary of Your Assets and Liabilities" at bounding box center [258, 639] width 281 height 44
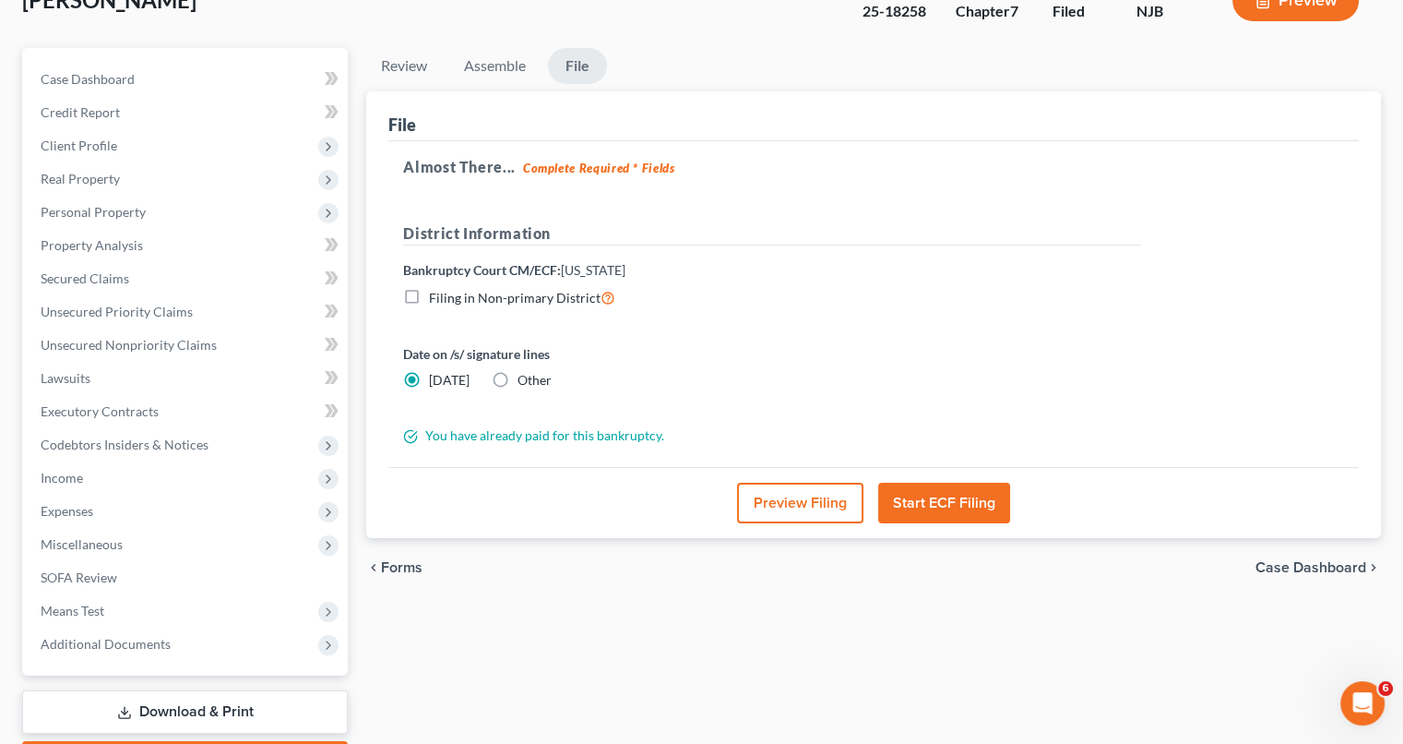
drag, startPoint x: 1406, startPoint y: 134, endPoint x: 1416, endPoint y: 384, distance: 250.2
click at [931, 500] on button "Start ECF Filing" at bounding box center [944, 503] width 132 height 41
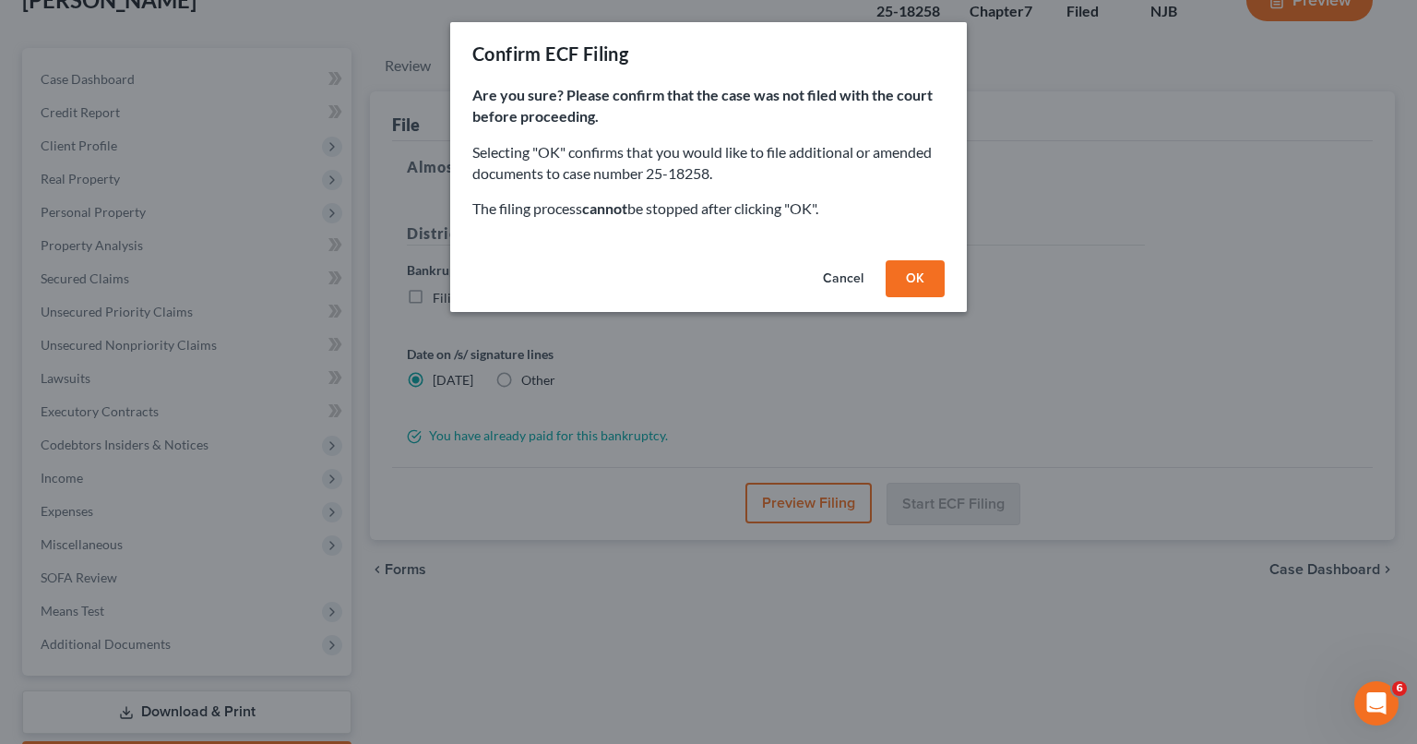
click at [924, 268] on button "OK" at bounding box center [915, 278] width 59 height 37
